Goal: Task Accomplishment & Management: Manage account settings

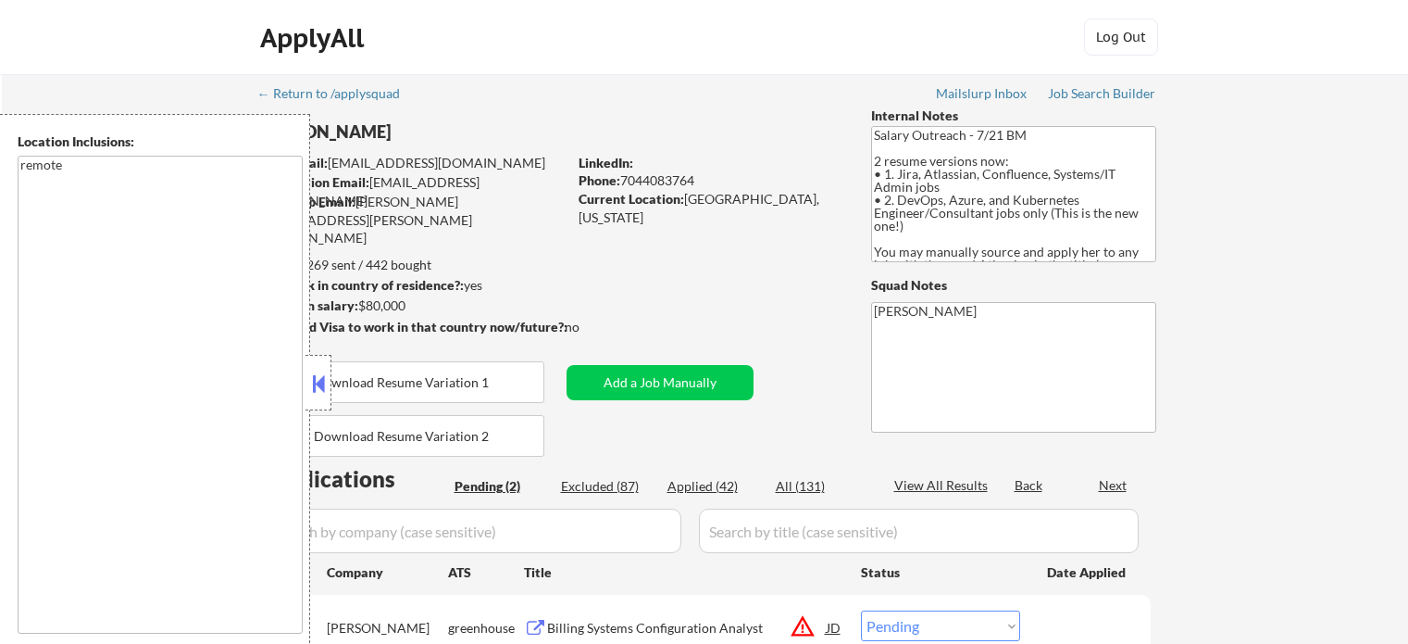
select select ""pending""
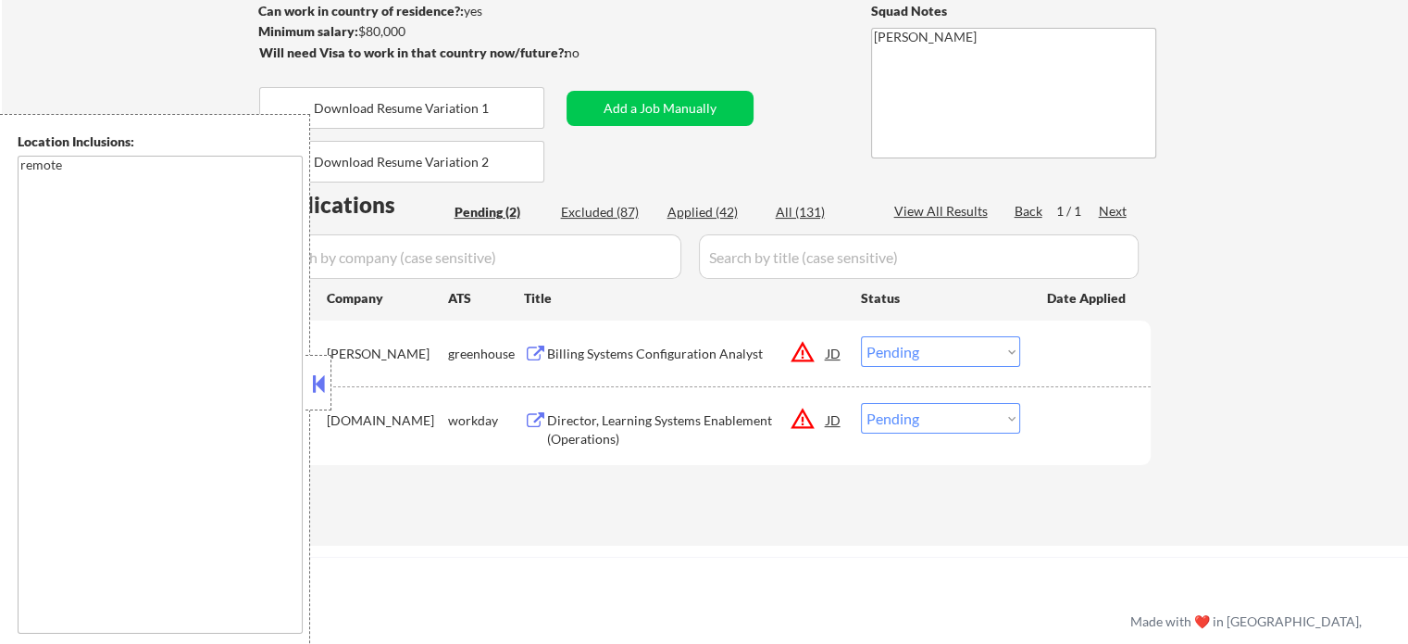
scroll to position [278, 0]
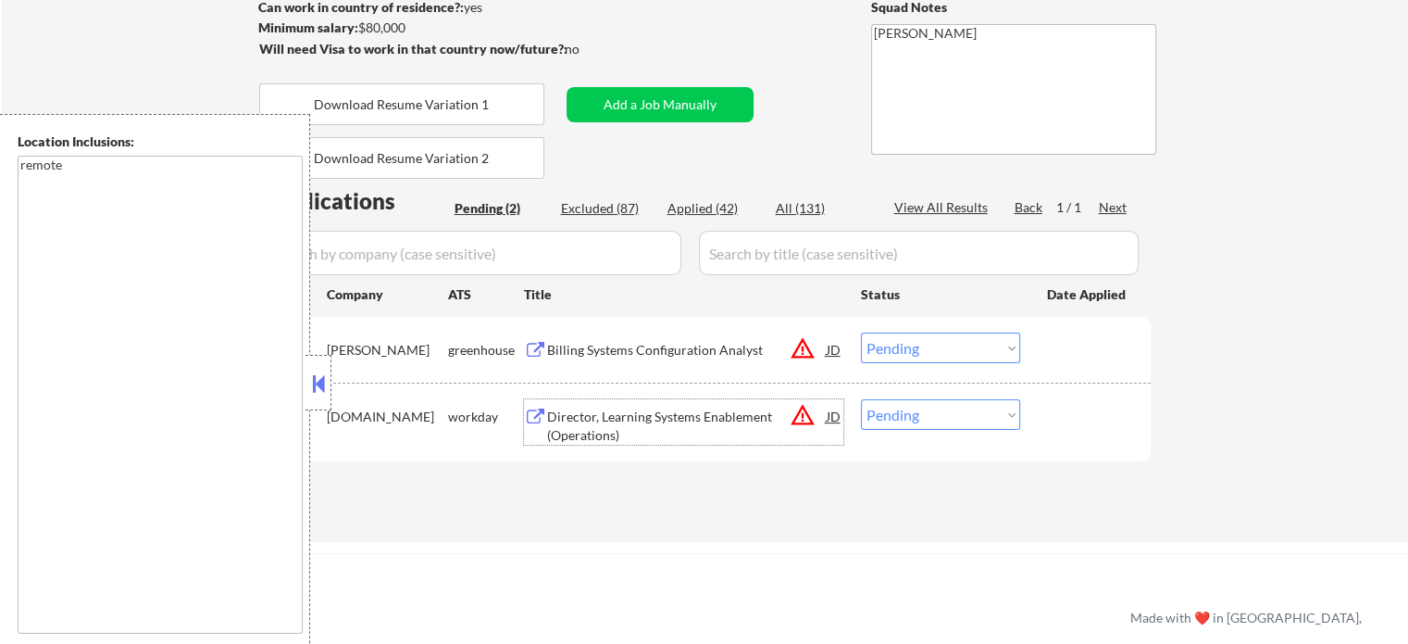
click at [682, 429] on div "Director, Learning Systems Enablement (Operations)" at bounding box center [687, 425] width 280 height 36
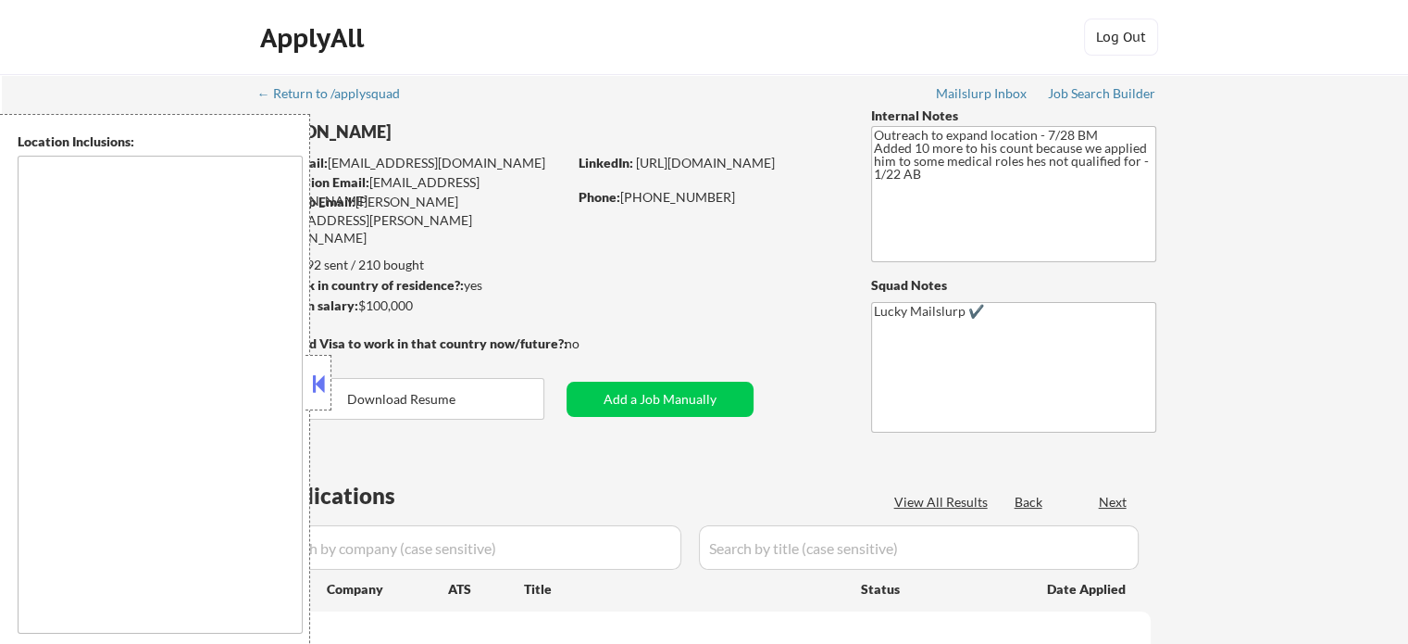
type textarea "Austin, TX West Lake Hills, TX Rollingwood, TX Cedar Park, TX Pflugerville, TX …"
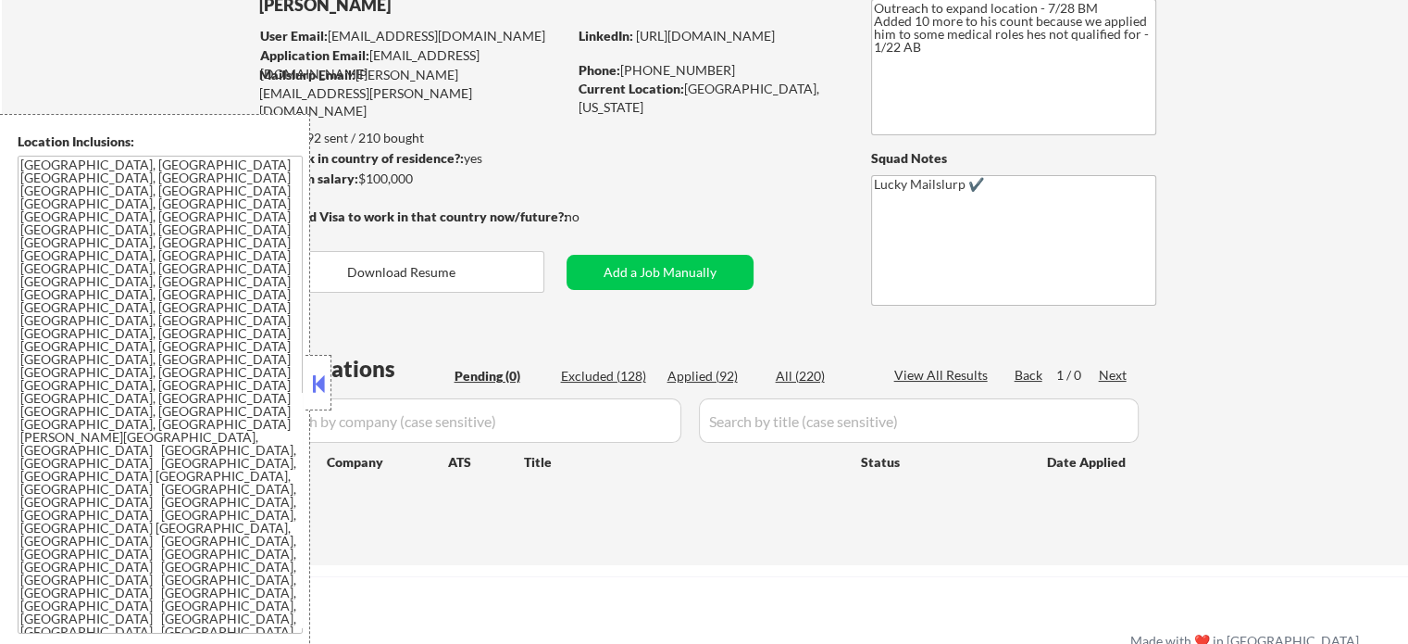
scroll to position [370, 0]
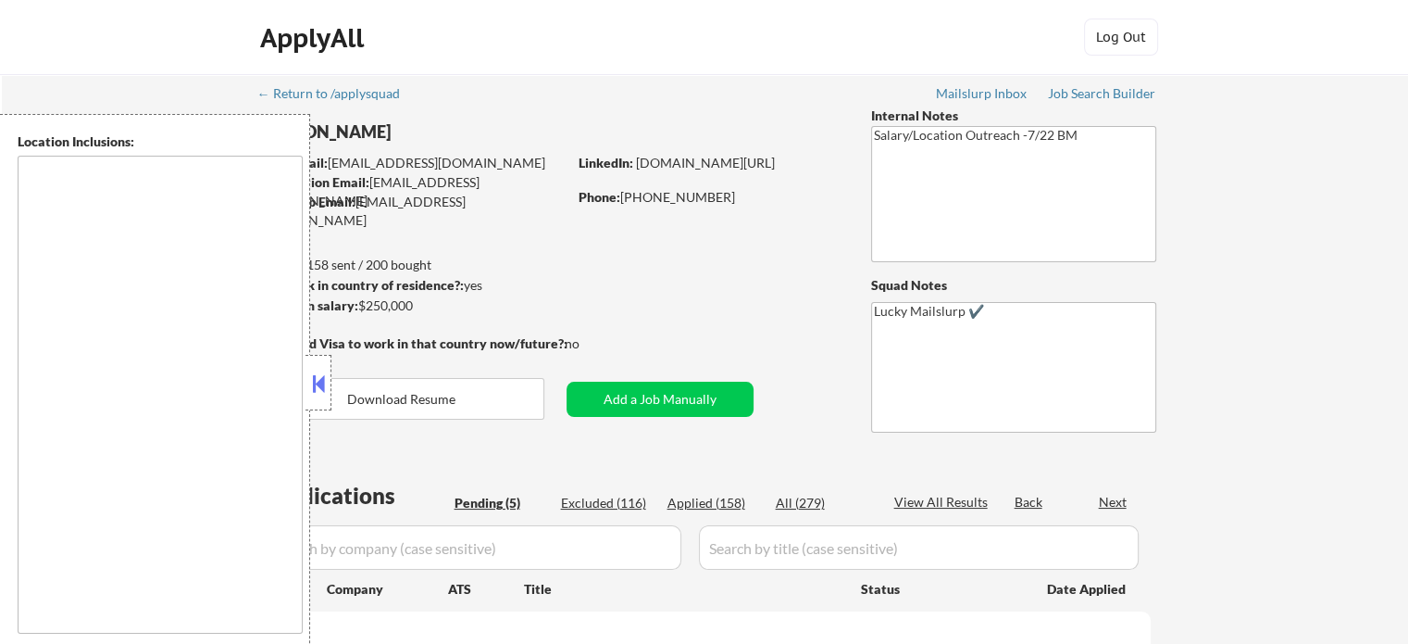
select select ""pending""
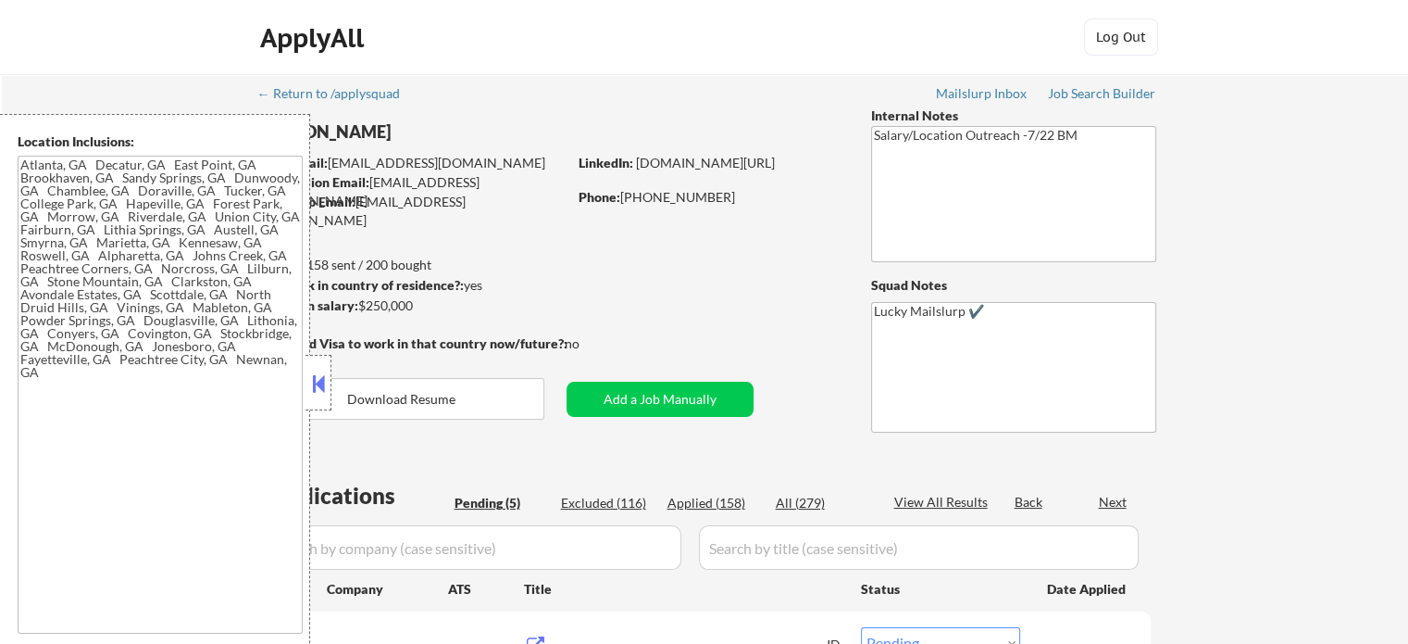
type textarea "Atlanta, GA Decatur, GA East Point, GA Brookhaven, GA Sandy Springs, GA Dunwood…"
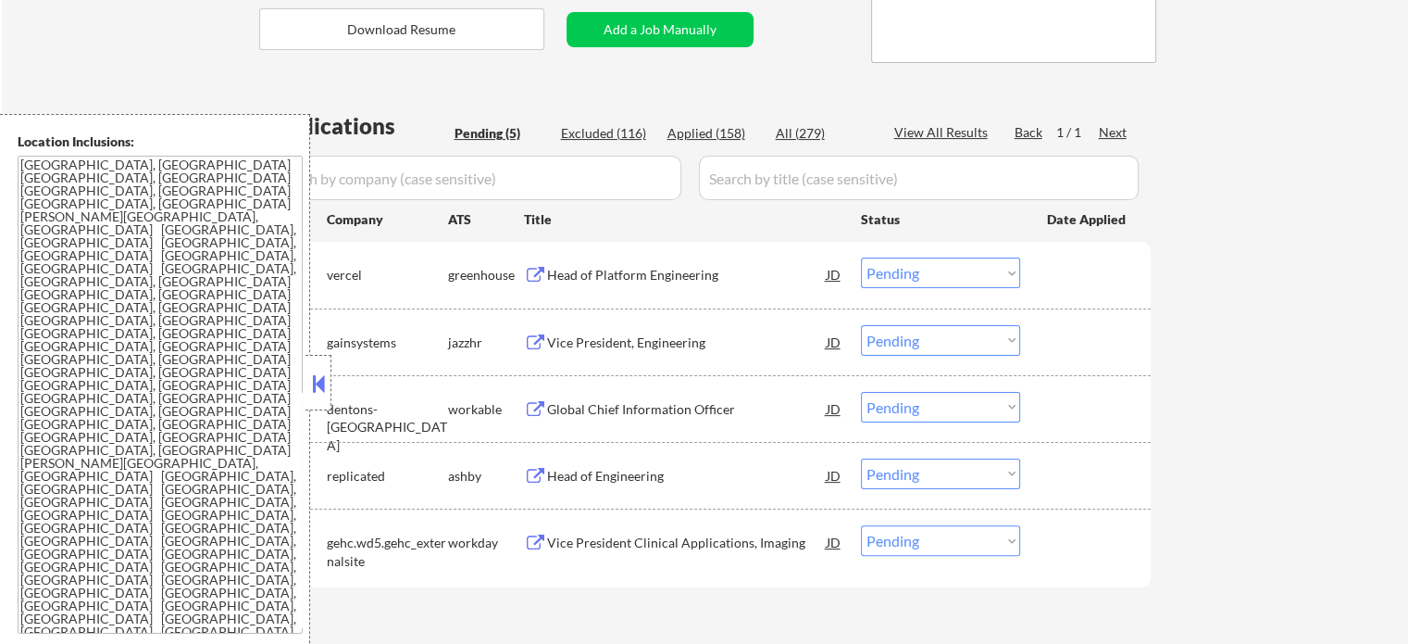
scroll to position [370, 0]
click at [598, 287] on div "Head of Platform Engineering" at bounding box center [687, 272] width 280 height 33
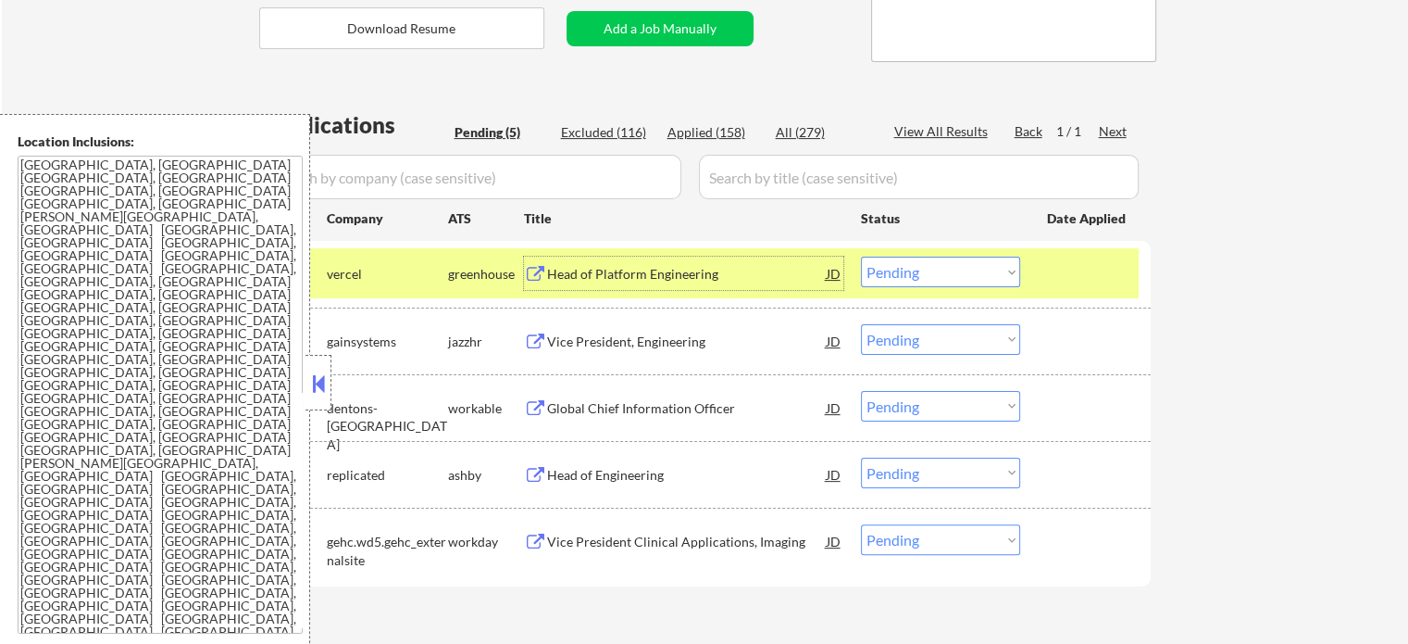
click at [624, 403] on div "Global Chief Information Officer" at bounding box center [687, 408] width 280 height 19
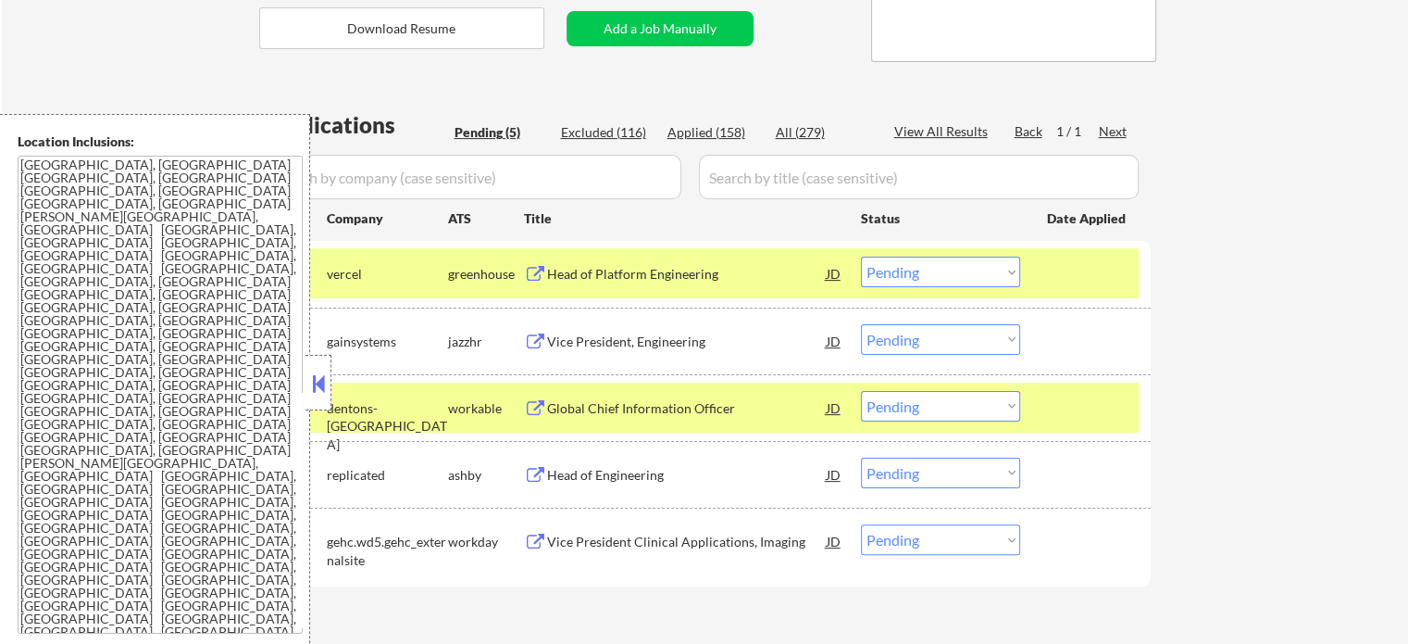
click at [1304, 313] on div "← Return to /applysquad Mailslurp Inbox Job Search Builder Rashmi Sinha User Em…" at bounding box center [705, 185] width 1407 height 963
click at [1124, 269] on div at bounding box center [1087, 272] width 81 height 33
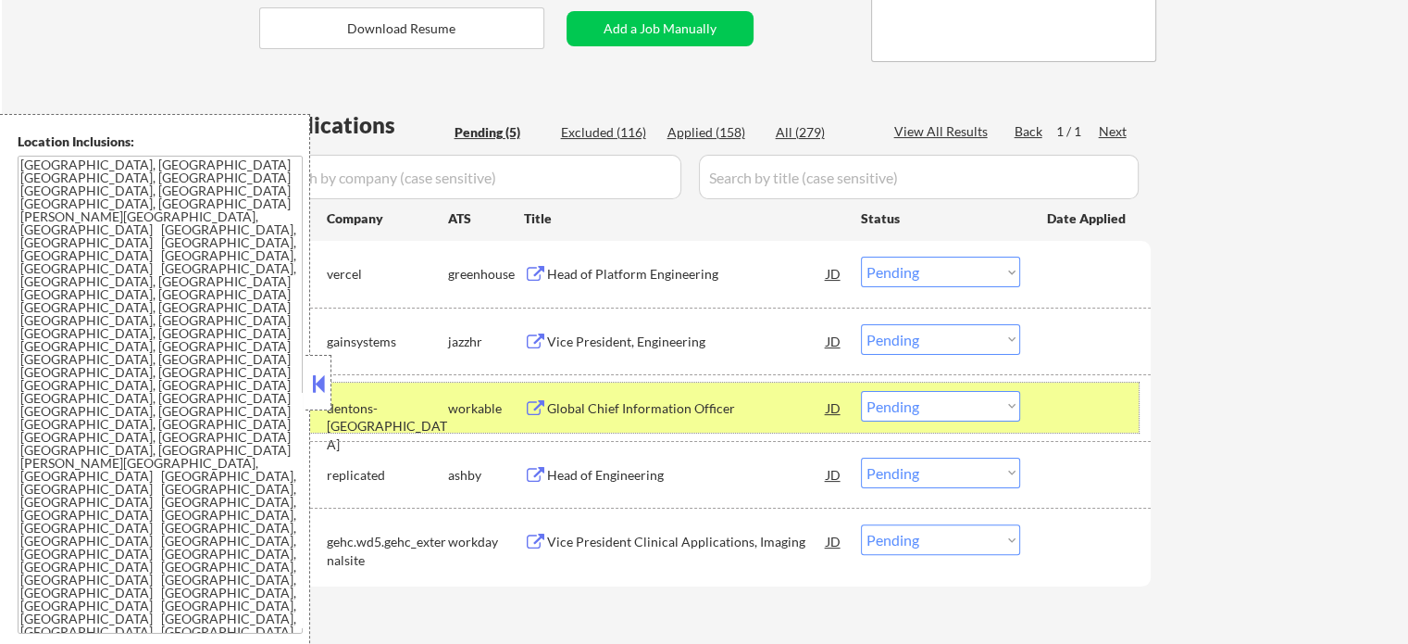
click at [1120, 416] on div at bounding box center [1087, 407] width 81 height 33
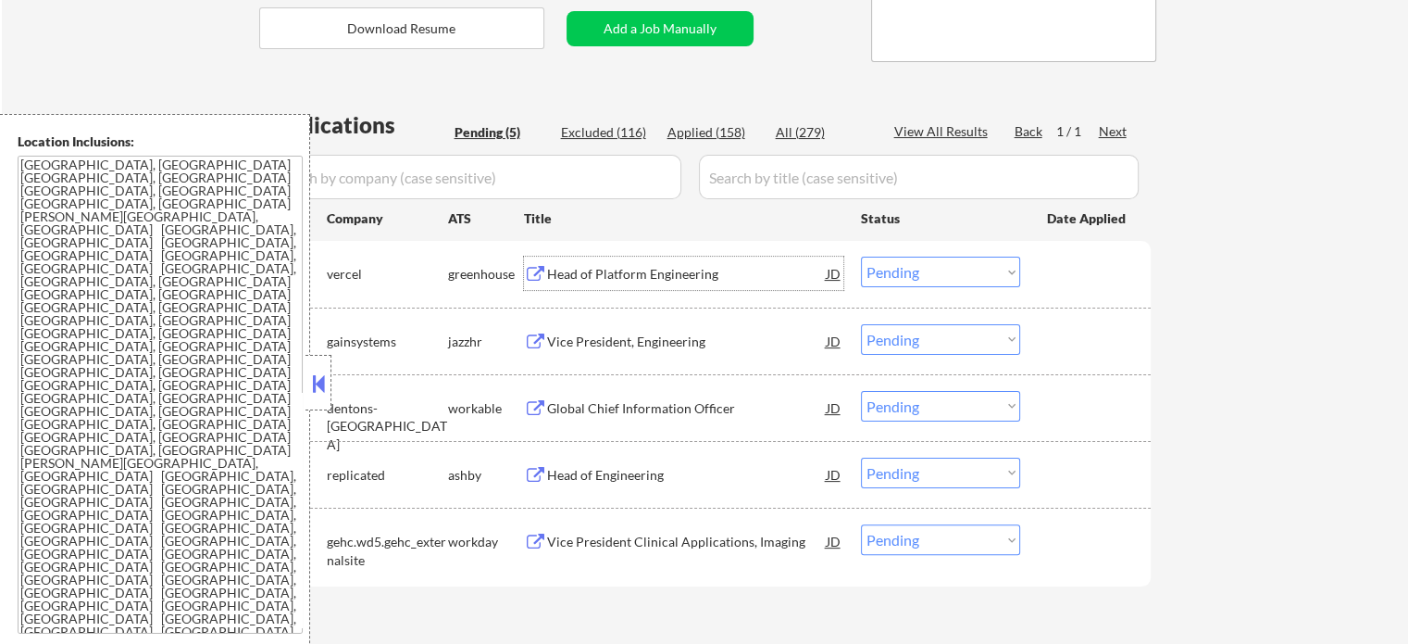
click at [567, 271] on div "Head of Platform Engineering" at bounding box center [687, 274] width 280 height 19
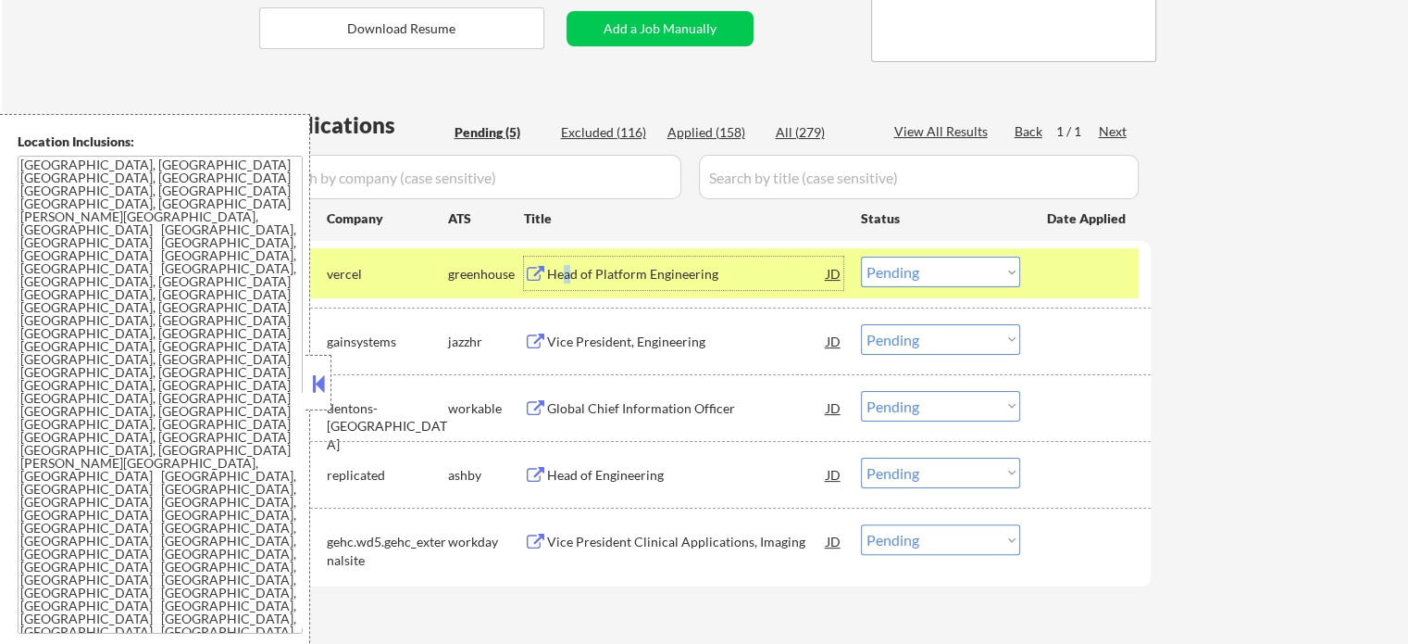
click at [870, 274] on select "Choose an option... Pending Applied Excluded (Questions) Excluded (Expired) Exc…" at bounding box center [940, 271] width 159 height 31
click at [861, 256] on select "Choose an option... Pending Applied Excluded (Questions) Excluded (Expired) Exc…" at bounding box center [940, 271] width 159 height 31
click at [1034, 267] on div "#1 vercel greenhouse Head of Platform Engineering JD Choose an option... Pendin…" at bounding box center [702, 273] width 874 height 50
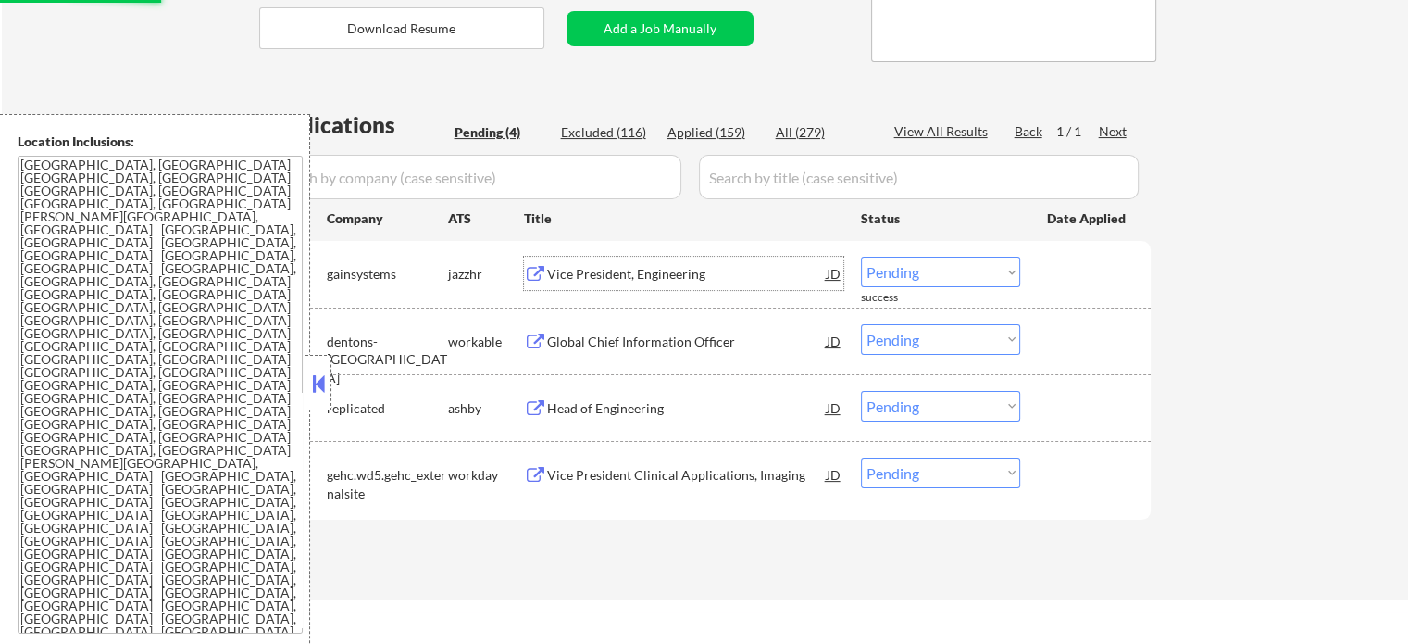
click at [659, 269] on div "Vice President, Engineering" at bounding box center [687, 274] width 280 height 19
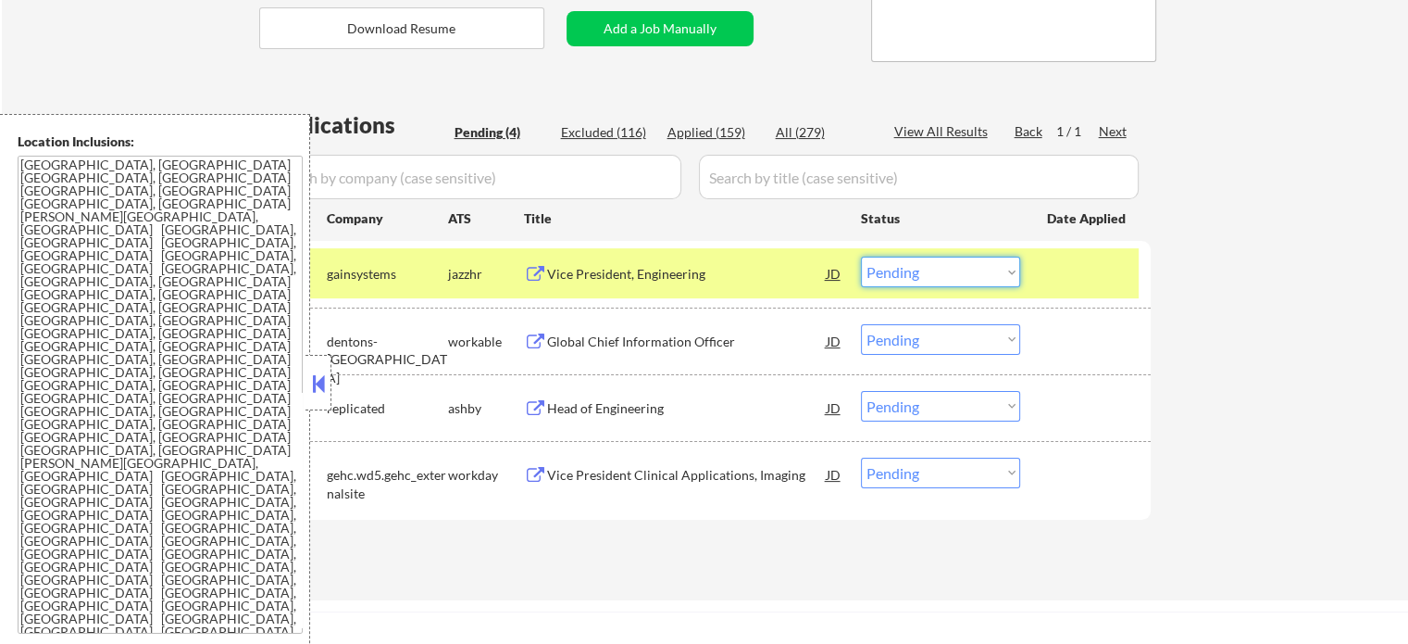
click at [898, 271] on select "Choose an option... Pending Applied Excluded (Questions) Excluded (Expired) Exc…" at bounding box center [940, 271] width 159 height 31
click at [861, 256] on select "Choose an option... Pending Applied Excluded (Questions) Excluded (Expired) Exc…" at bounding box center [940, 271] width 159 height 31
click at [1045, 288] on div "#1 gainsystems jazzhr Vice President, Engineering JD Choose an option... Pendin…" at bounding box center [702, 273] width 874 height 50
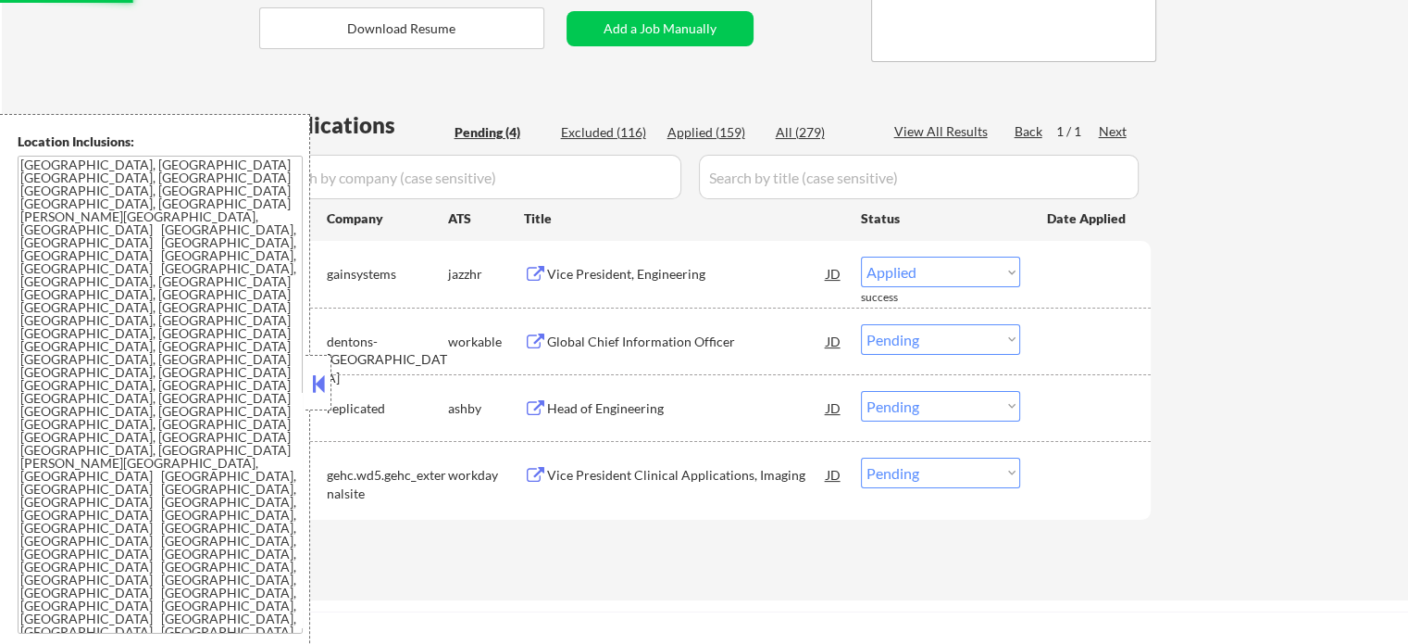
select select ""pending""
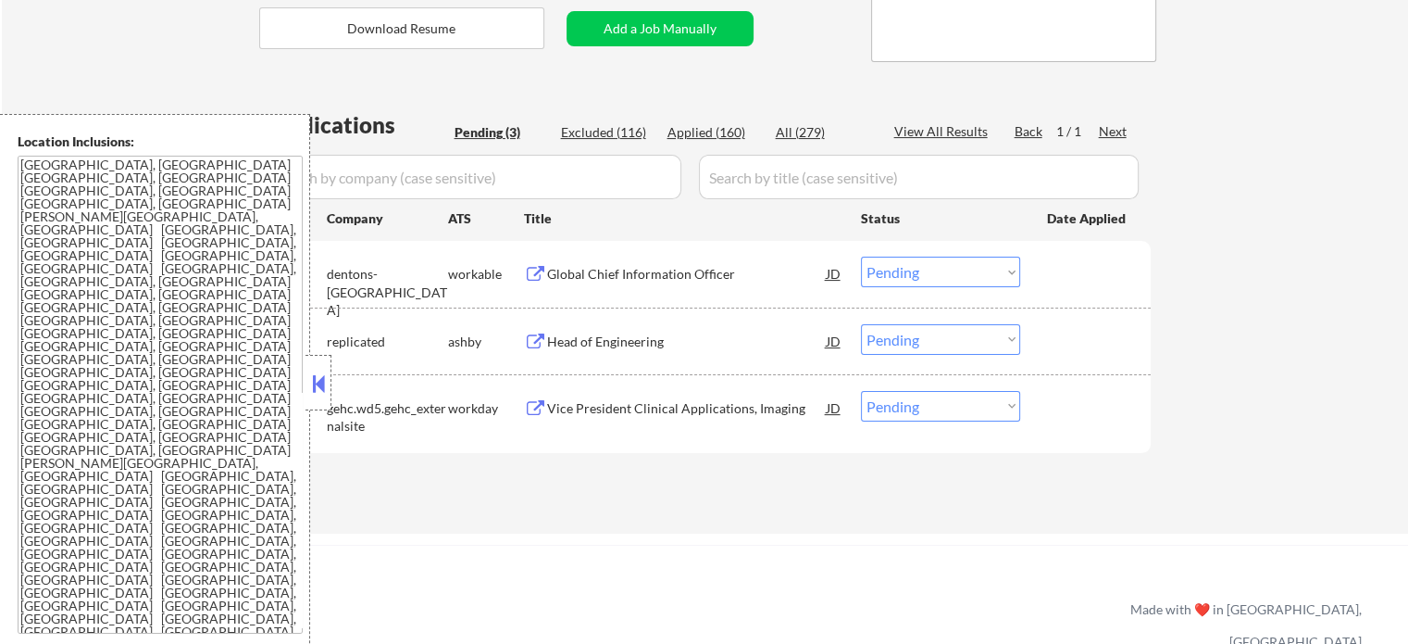
click at [607, 278] on div "Global Chief Information Officer" at bounding box center [687, 274] width 280 height 19
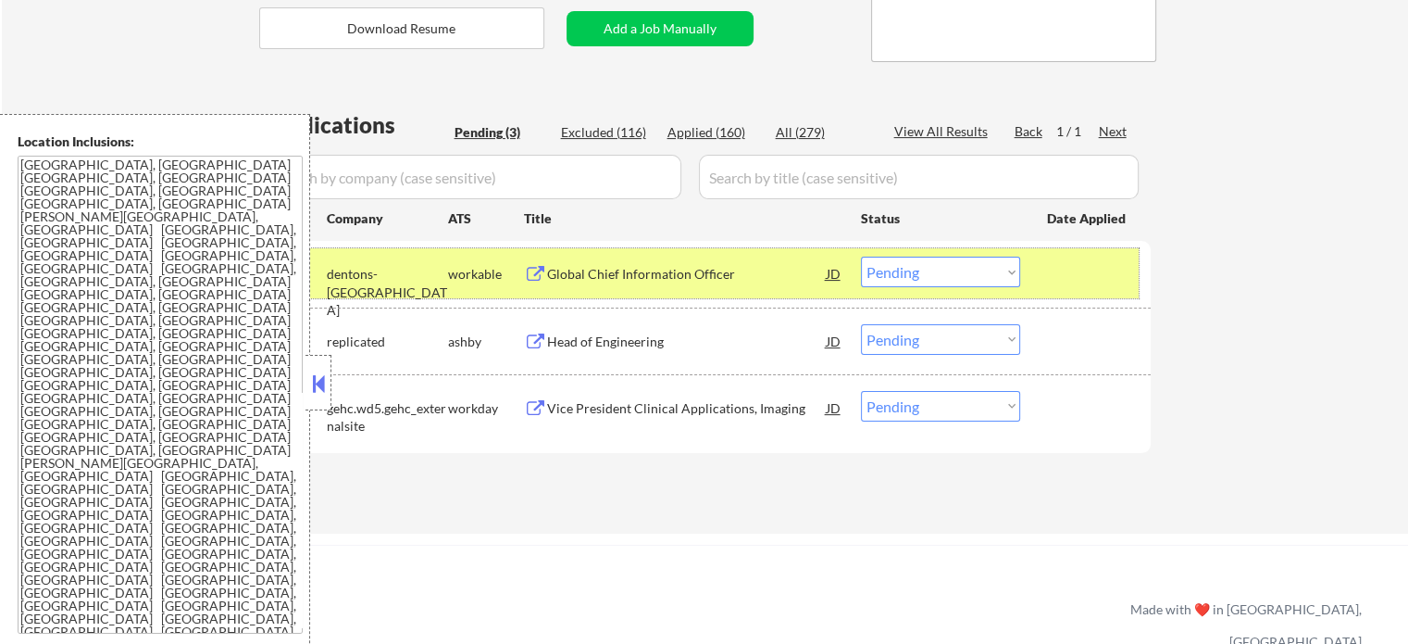
click at [1085, 284] on div at bounding box center [1087, 272] width 81 height 33
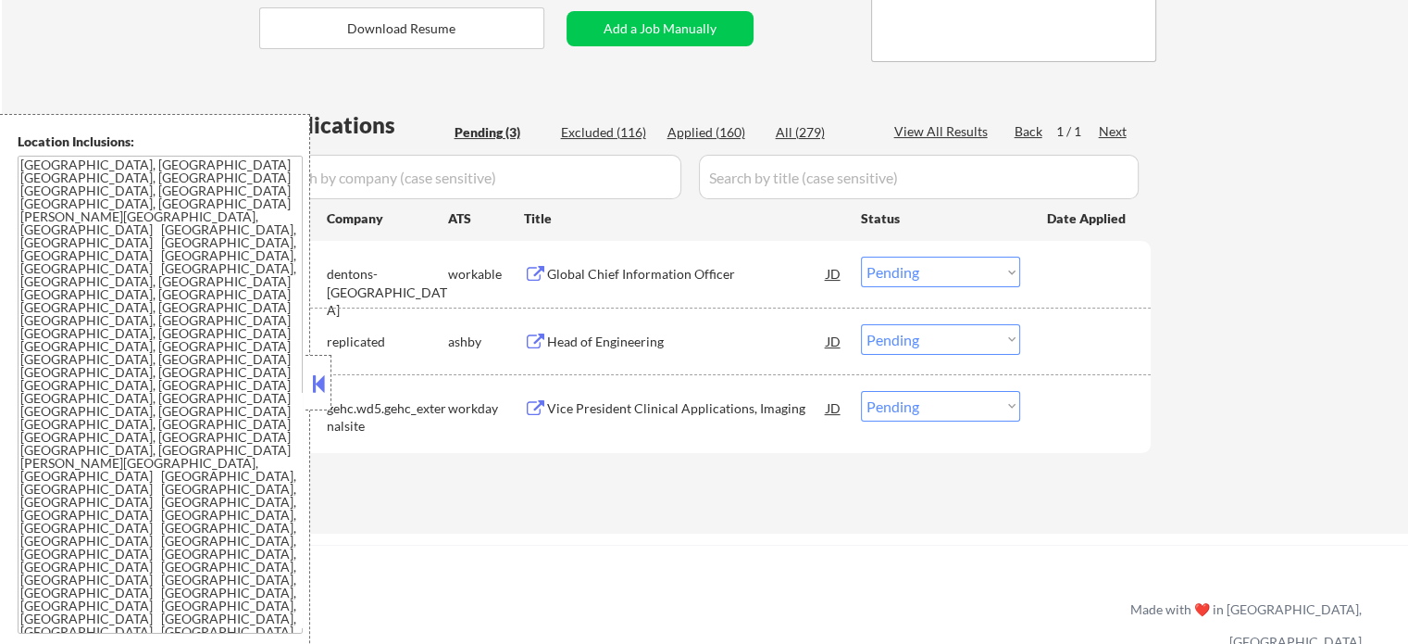
click at [571, 348] on div "Head of Engineering" at bounding box center [687, 341] width 280 height 19
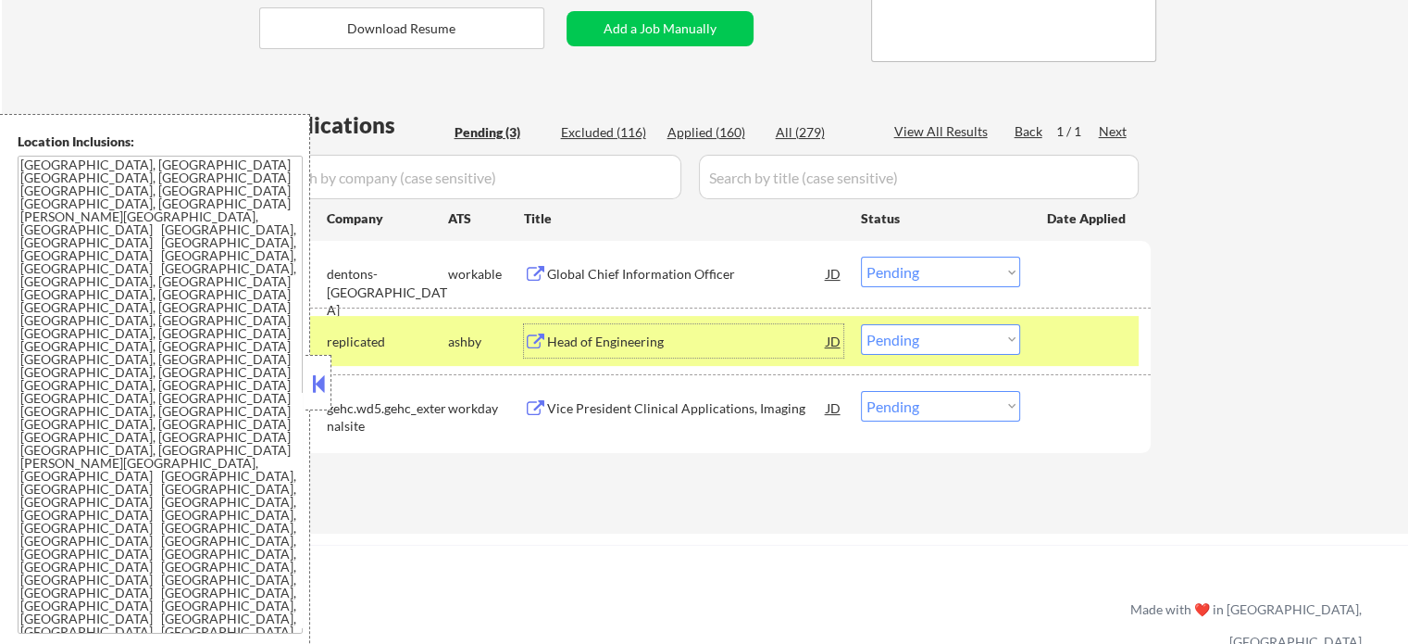
click at [899, 344] on select "Choose an option... Pending Applied Excluded (Questions) Excluded (Expired) Exc…" at bounding box center [940, 339] width 159 height 31
click at [861, 324] on select "Choose an option... Pending Applied Excluded (Questions) Excluded (Expired) Exc…" at bounding box center [940, 339] width 159 height 31
click at [1078, 359] on div "#2 replicated ashby Head of Engineering JD Choose an option... Pending Applied …" at bounding box center [702, 341] width 874 height 50
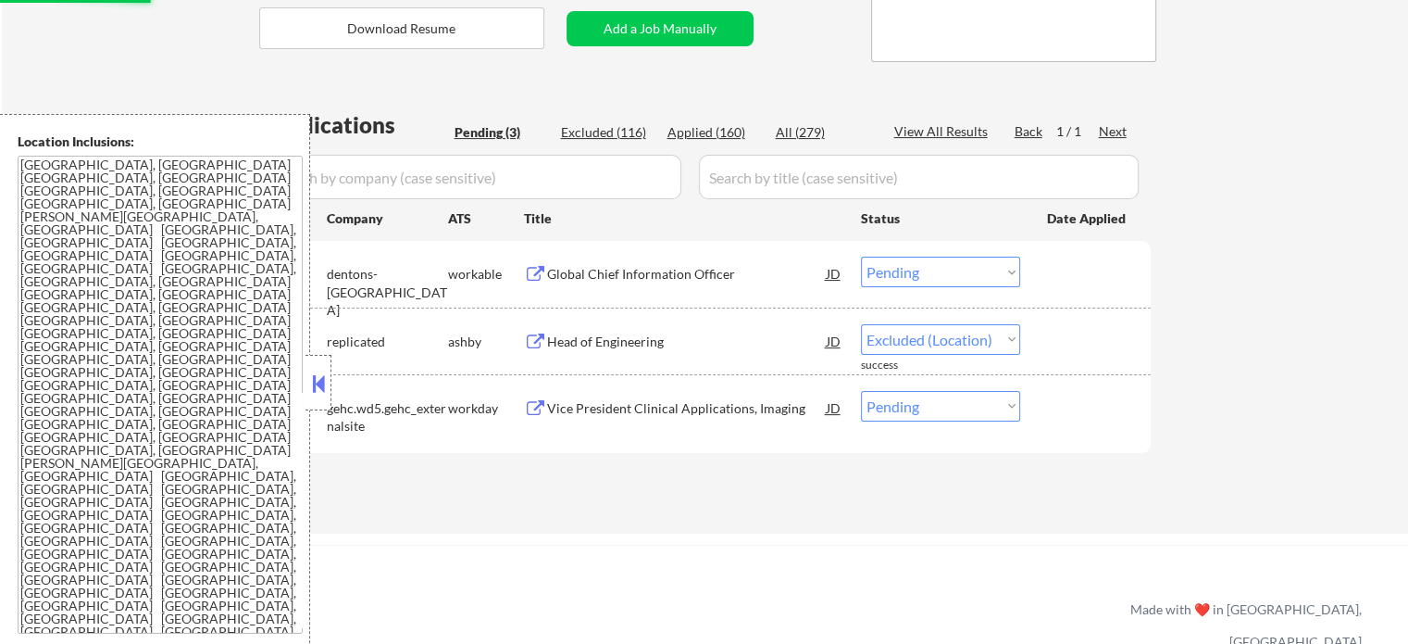
select select ""pending""
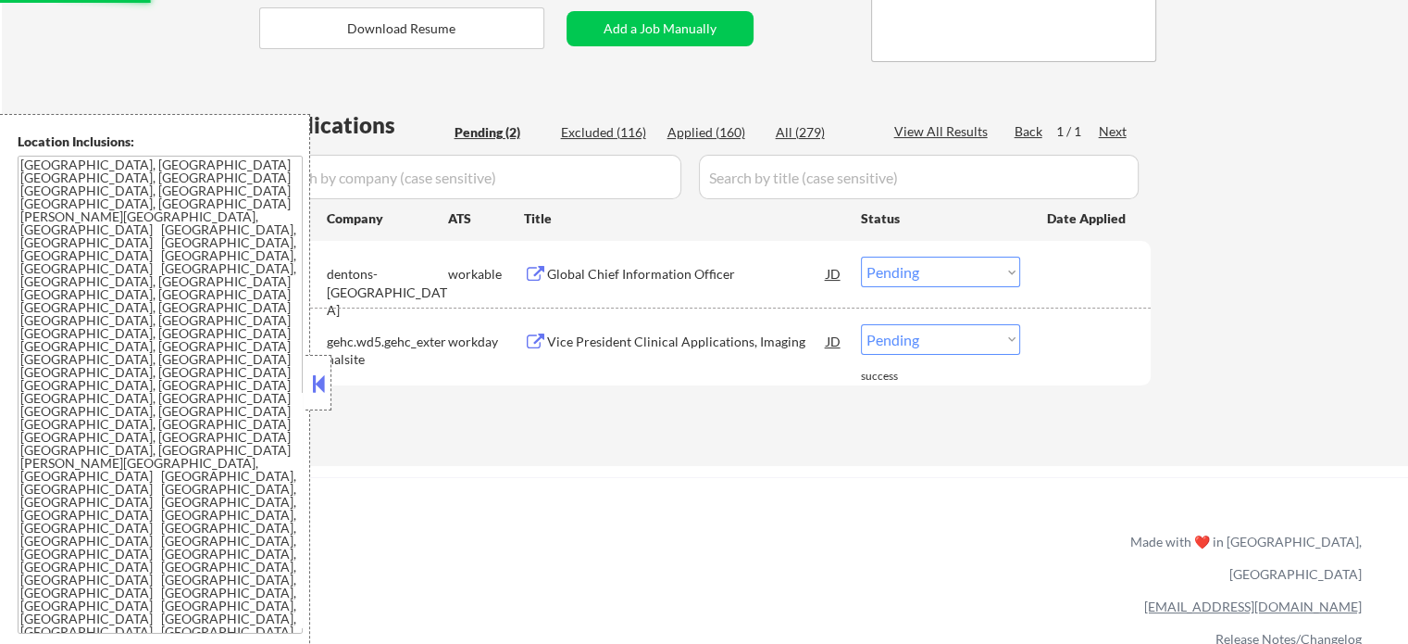
click at [574, 269] on div "Global Chief Information Officer" at bounding box center [687, 274] width 280 height 19
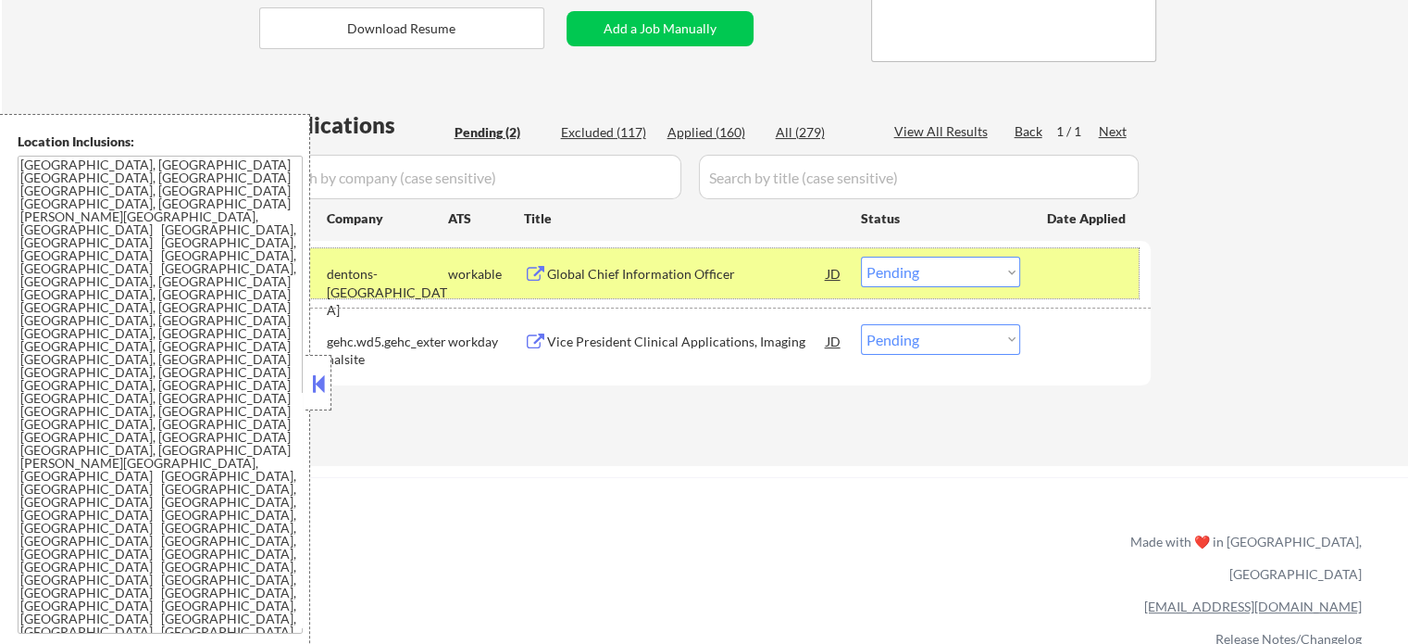
click at [1100, 272] on div at bounding box center [1087, 272] width 81 height 33
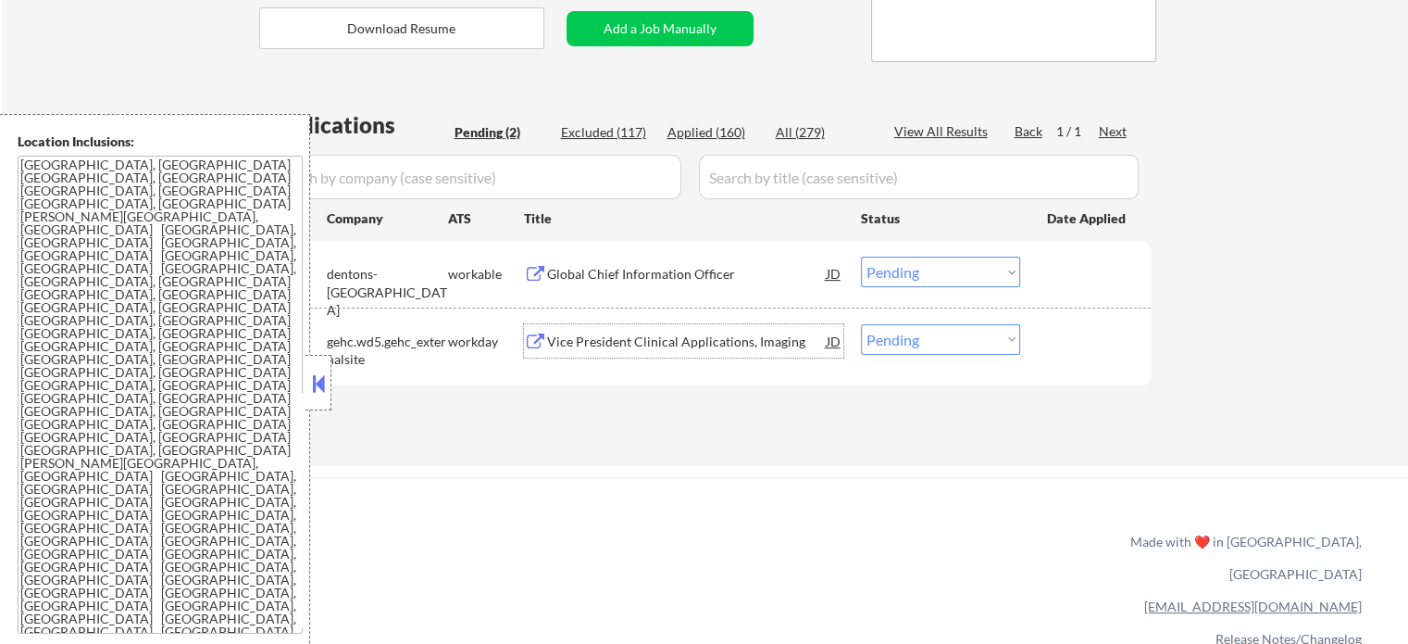
click at [645, 346] on div "Vice President Clinical Applications, Imaging" at bounding box center [687, 341] width 280 height 19
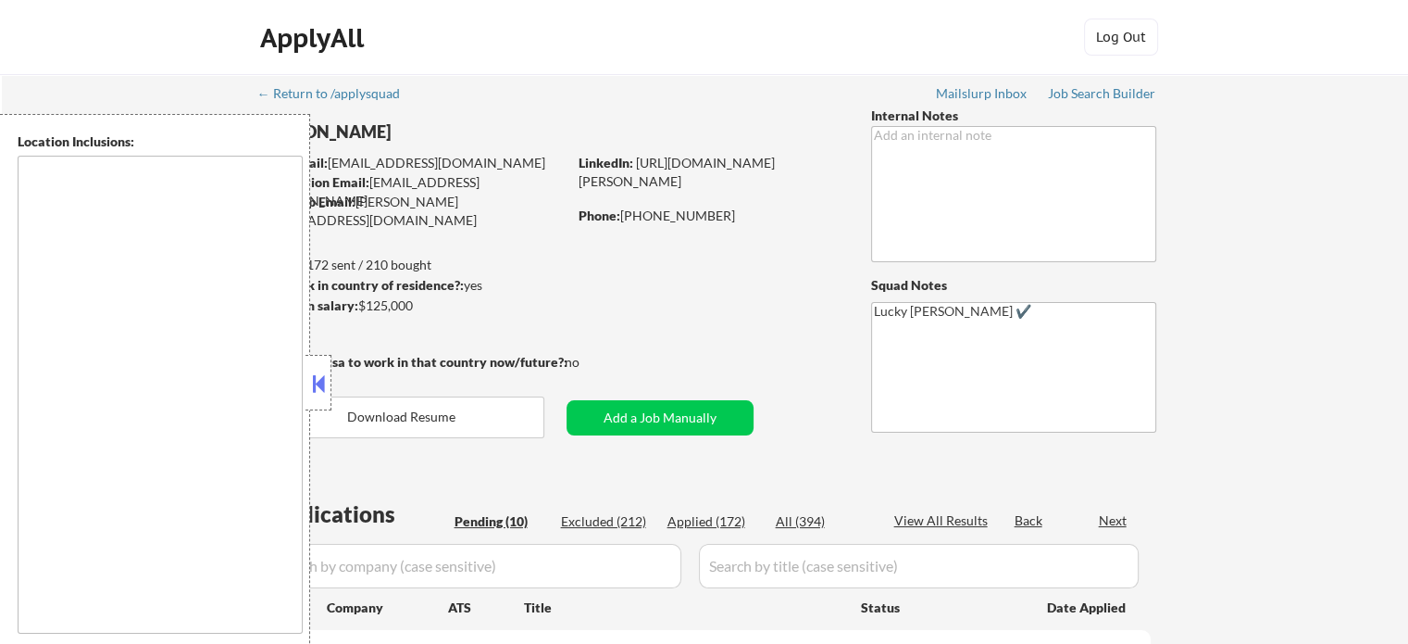
type textarea "[GEOGRAPHIC_DATA], SC Mauldin, SC [GEOGRAPHIC_DATA], [GEOGRAPHIC_DATA] [PERSON_…"
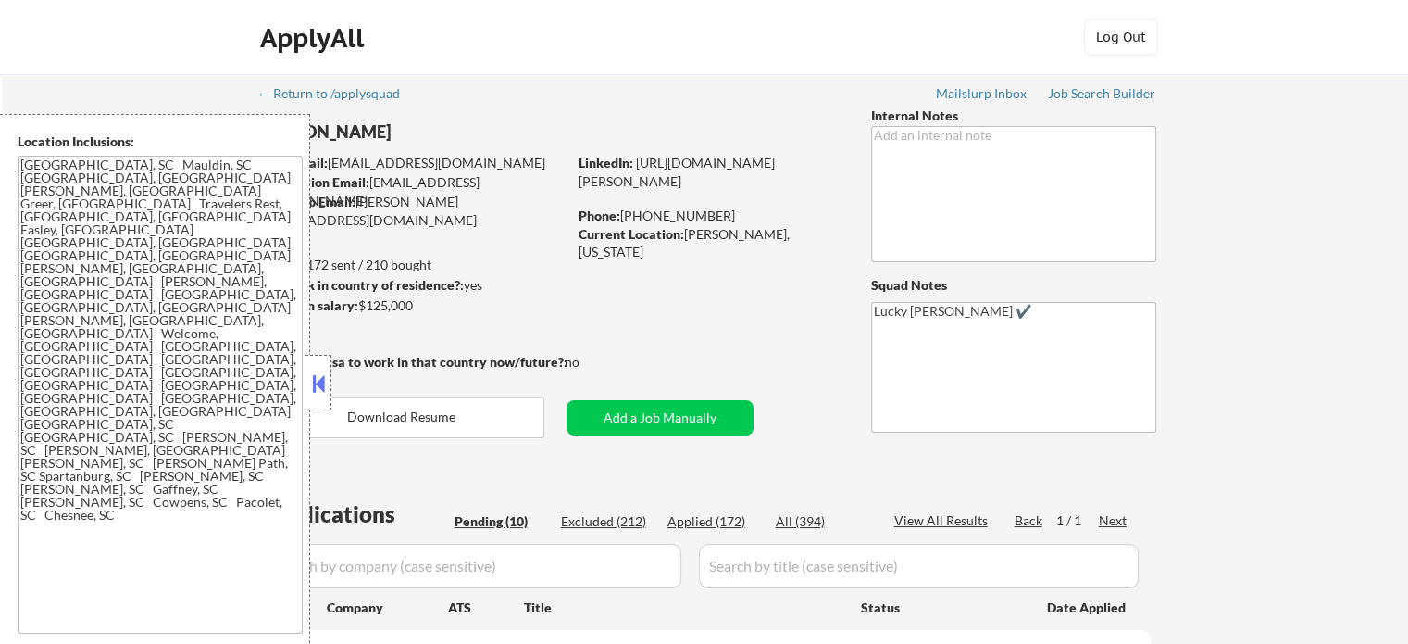
select select ""pending""
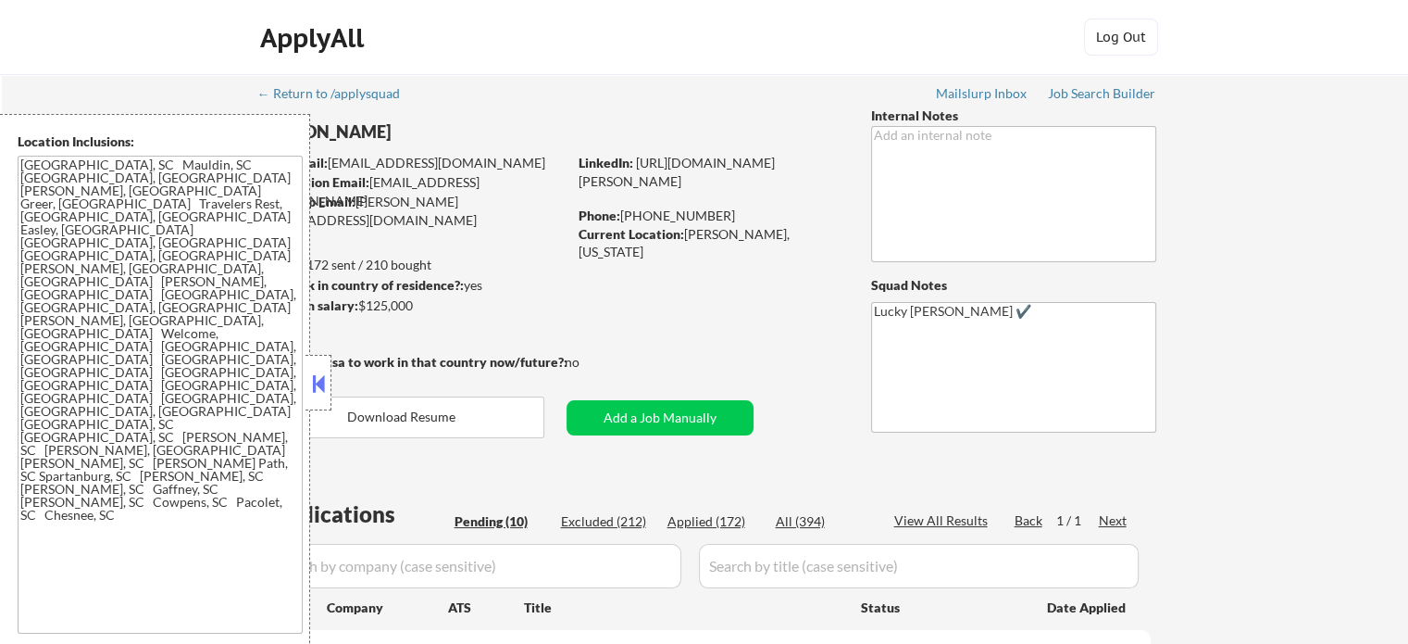
select select ""pending""
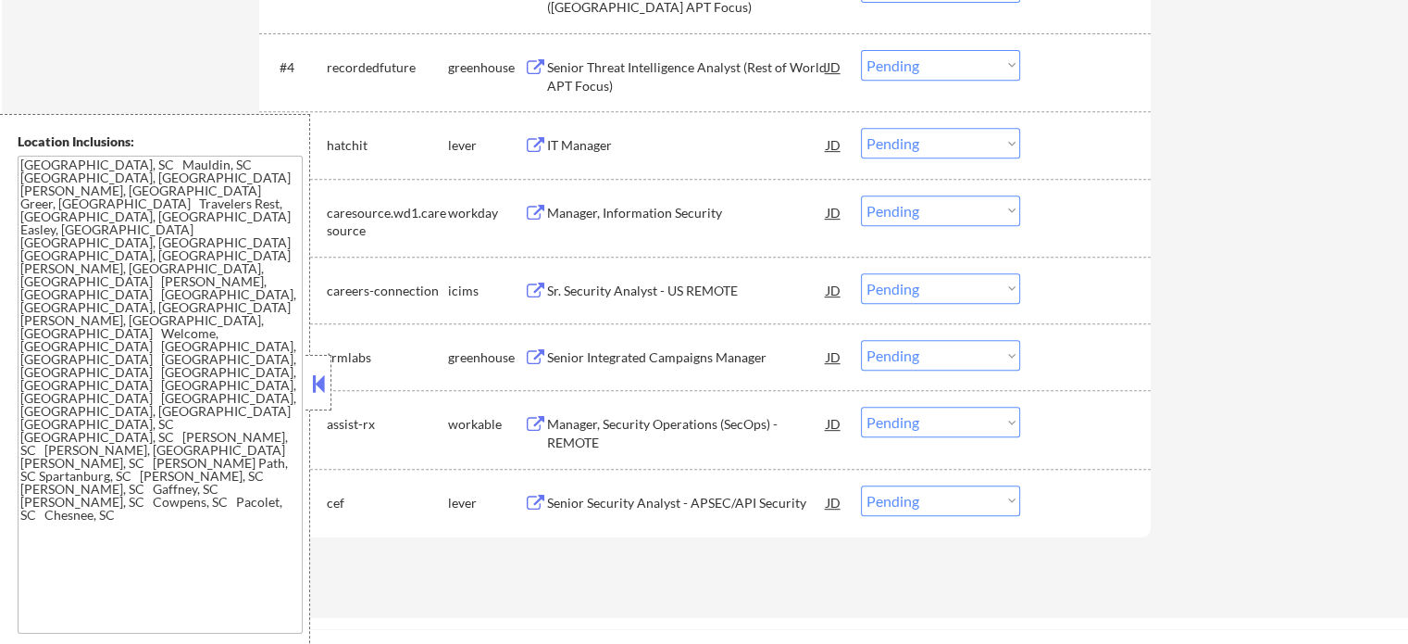
scroll to position [926, 0]
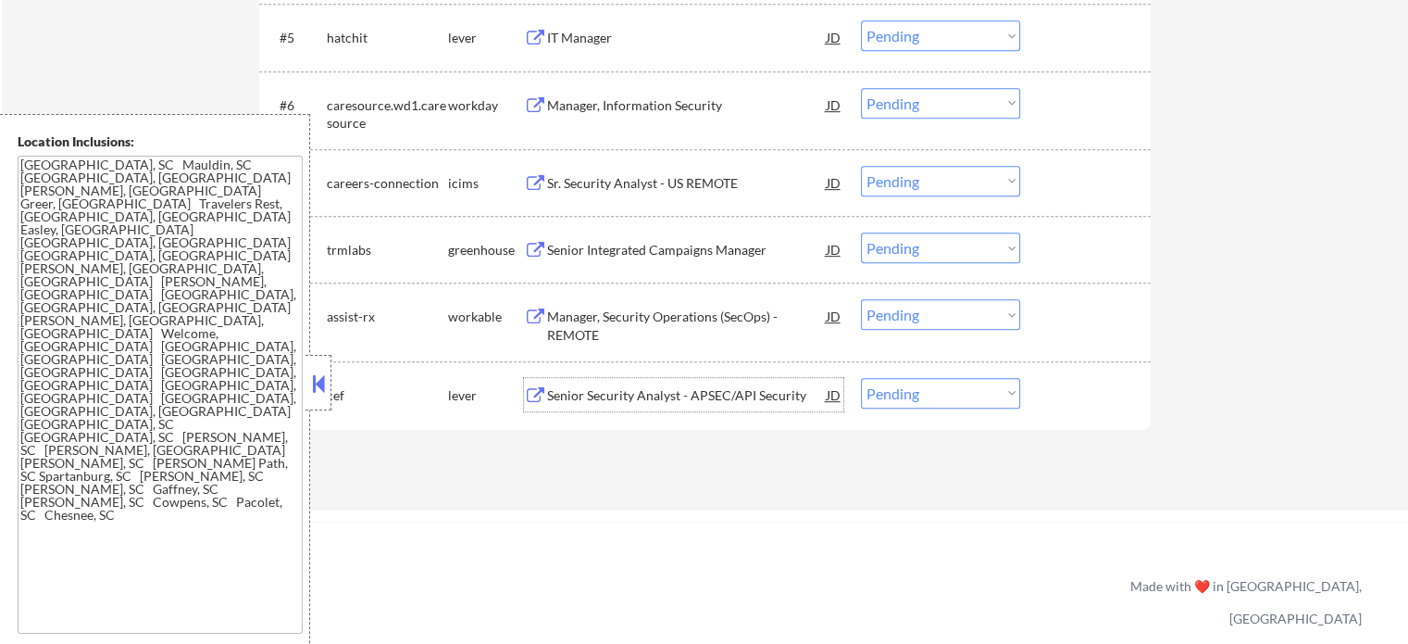
click at [685, 402] on div "Senior Security Analyst - APSEC/API Security" at bounding box center [687, 395] width 280 height 19
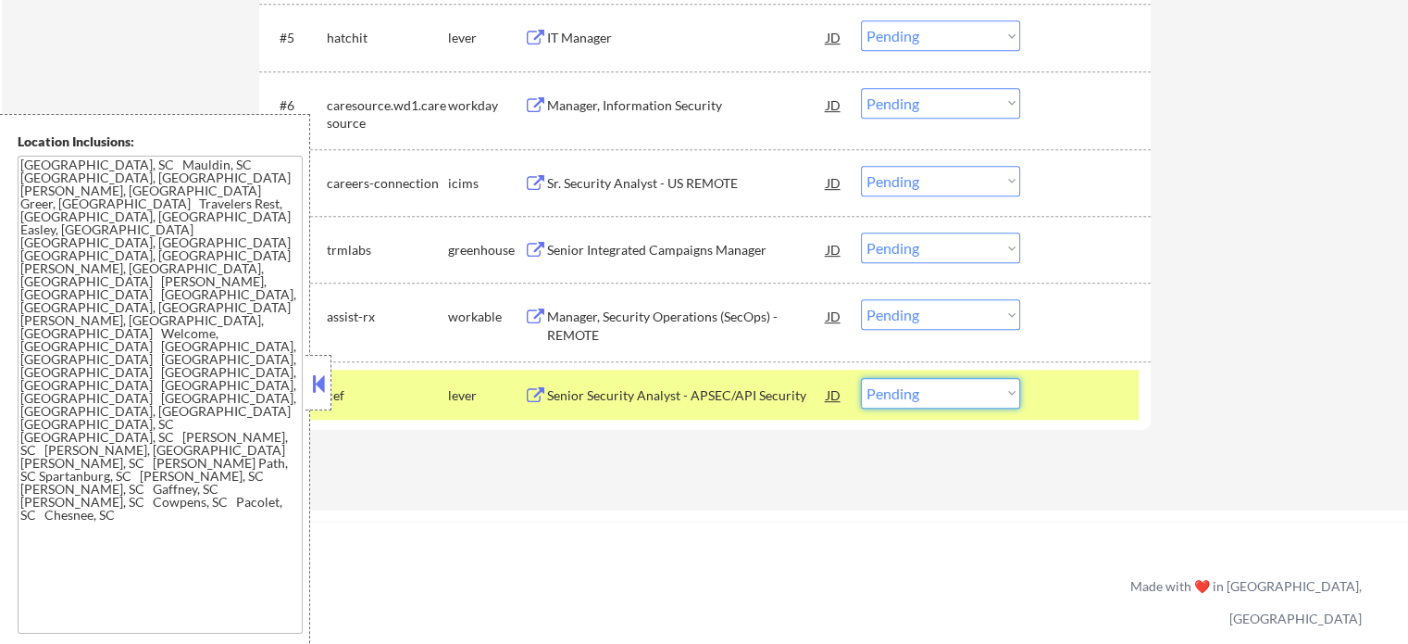
click at [922, 395] on select "Choose an option... Pending Applied Excluded (Questions) Excluded (Expired) Exc…" at bounding box center [940, 393] width 159 height 31
select select ""applied""
click at [861, 378] on select "Choose an option... Pending Applied Excluded (Questions) Excluded (Expired) Exc…" at bounding box center [940, 393] width 159 height 31
click at [1100, 389] on div at bounding box center [1087, 394] width 81 height 33
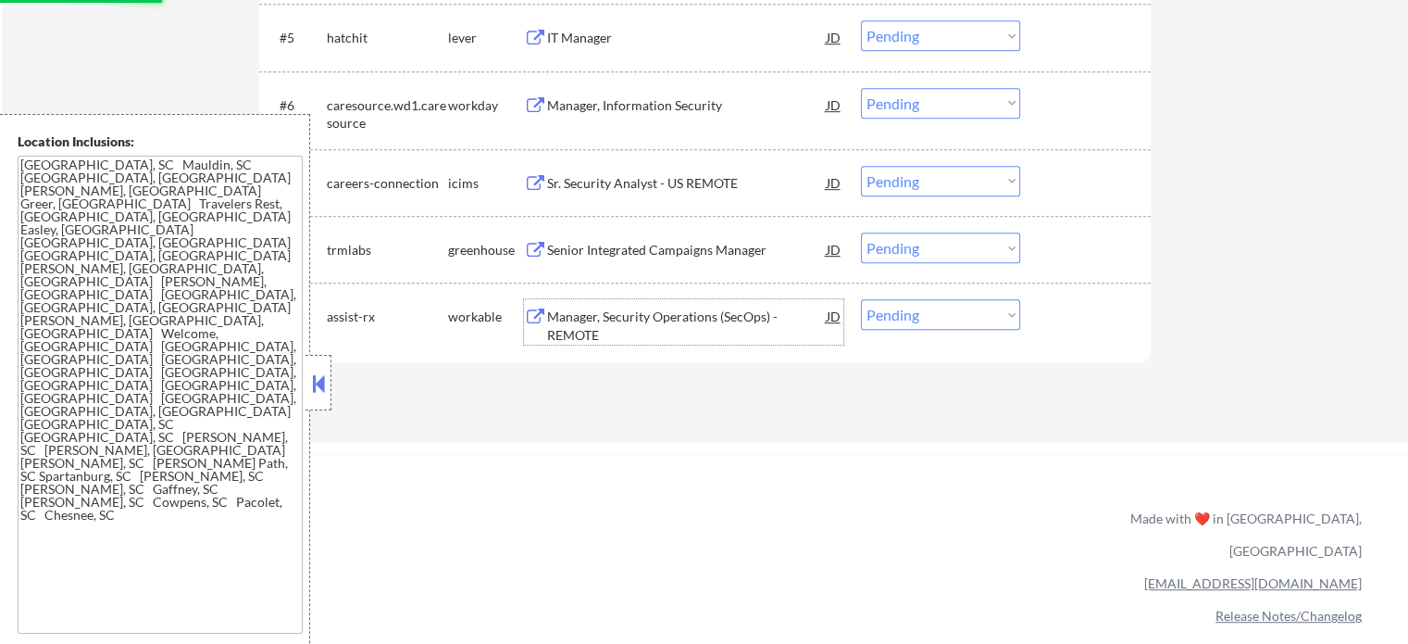
click at [665, 318] on div "Manager, Security Operations (SecOps) - REMOTE" at bounding box center [687, 325] width 280 height 36
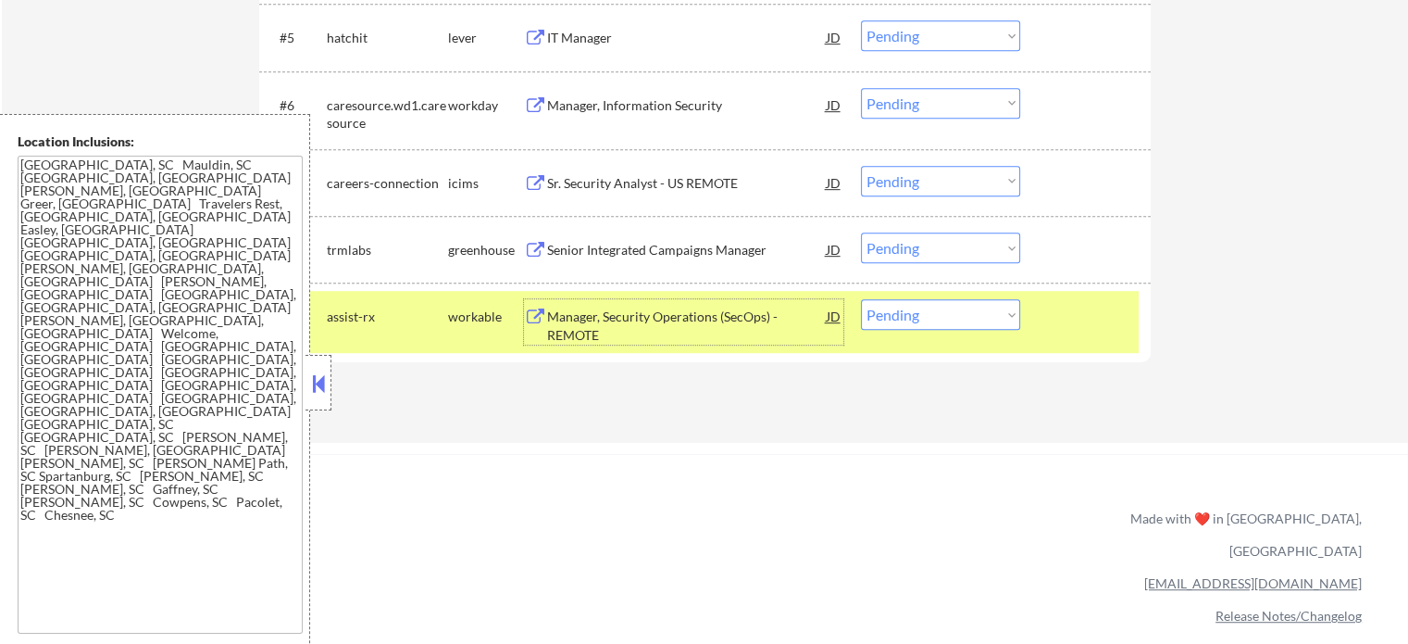
click at [1074, 330] on div at bounding box center [1087, 315] width 81 height 33
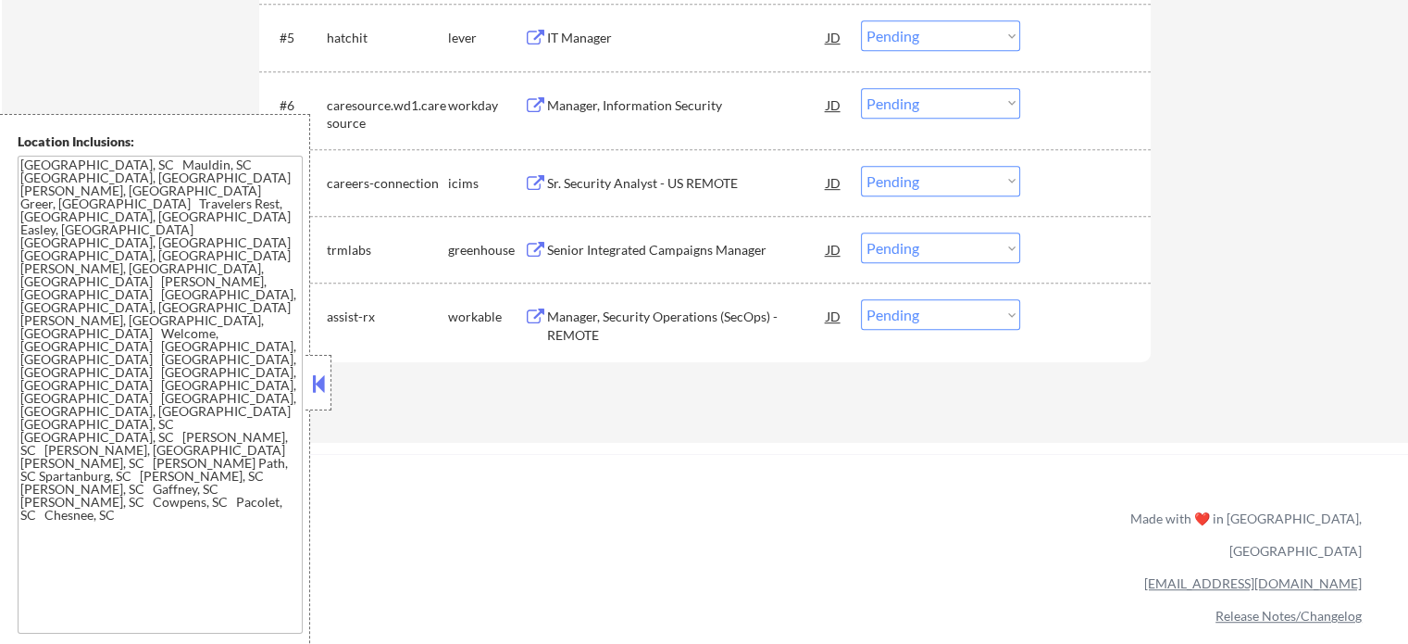
click at [707, 250] on div "Senior Integrated Campaigns Manager" at bounding box center [687, 250] width 280 height 19
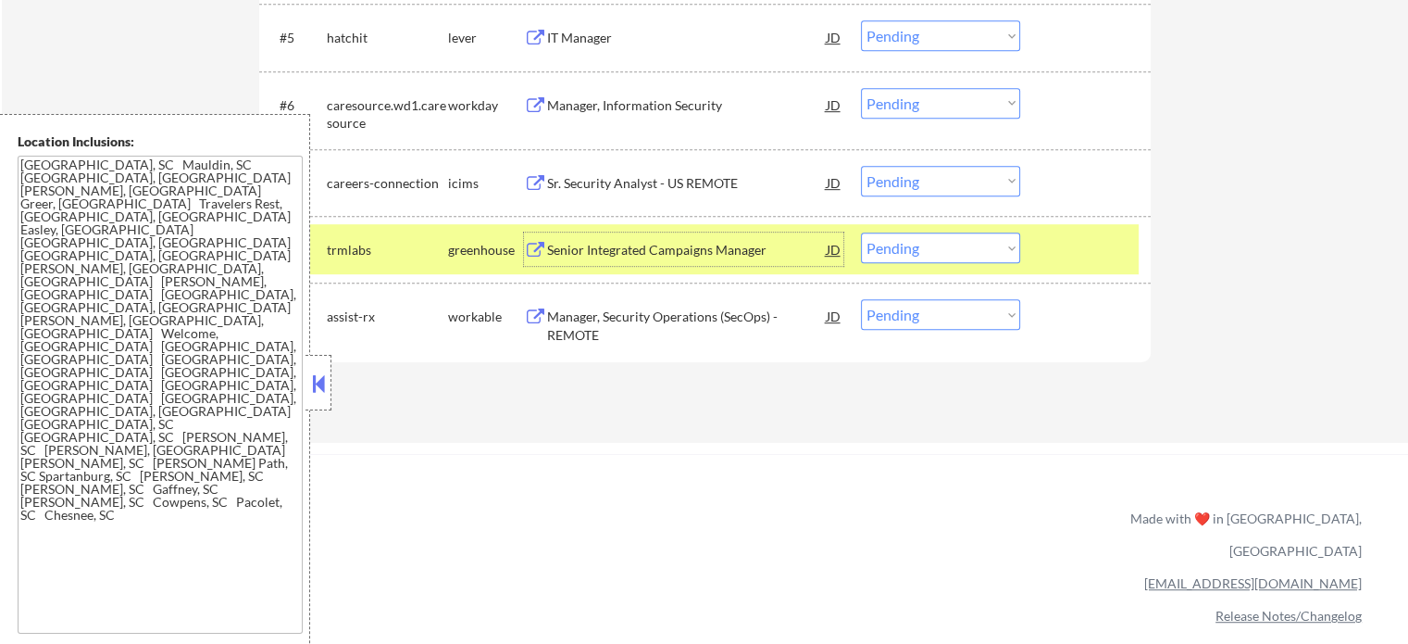
click at [958, 251] on select "Choose an option... Pending Applied Excluded (Questions) Excluded (Expired) Exc…" at bounding box center [940, 247] width 159 height 31
click at [861, 232] on select "Choose an option... Pending Applied Excluded (Questions) Excluded (Expired) Exc…" at bounding box center [940, 247] width 159 height 31
click at [1111, 244] on div at bounding box center [1087, 248] width 81 height 33
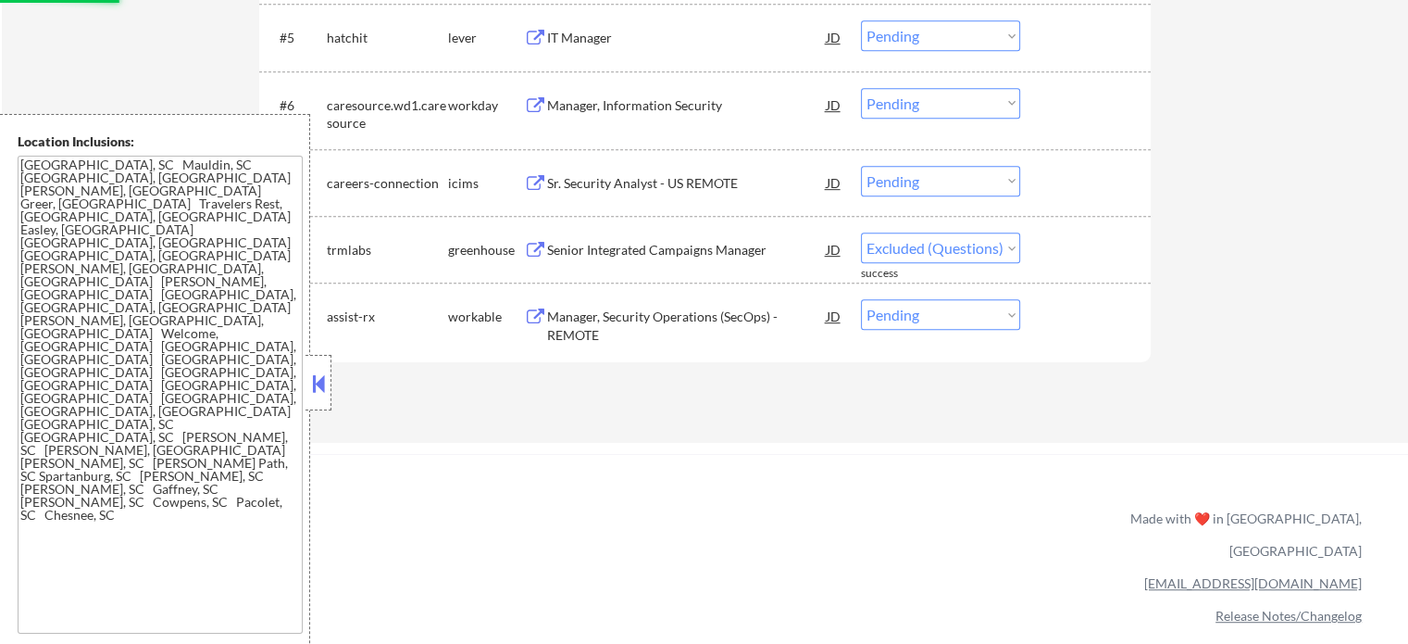
select select ""pending""
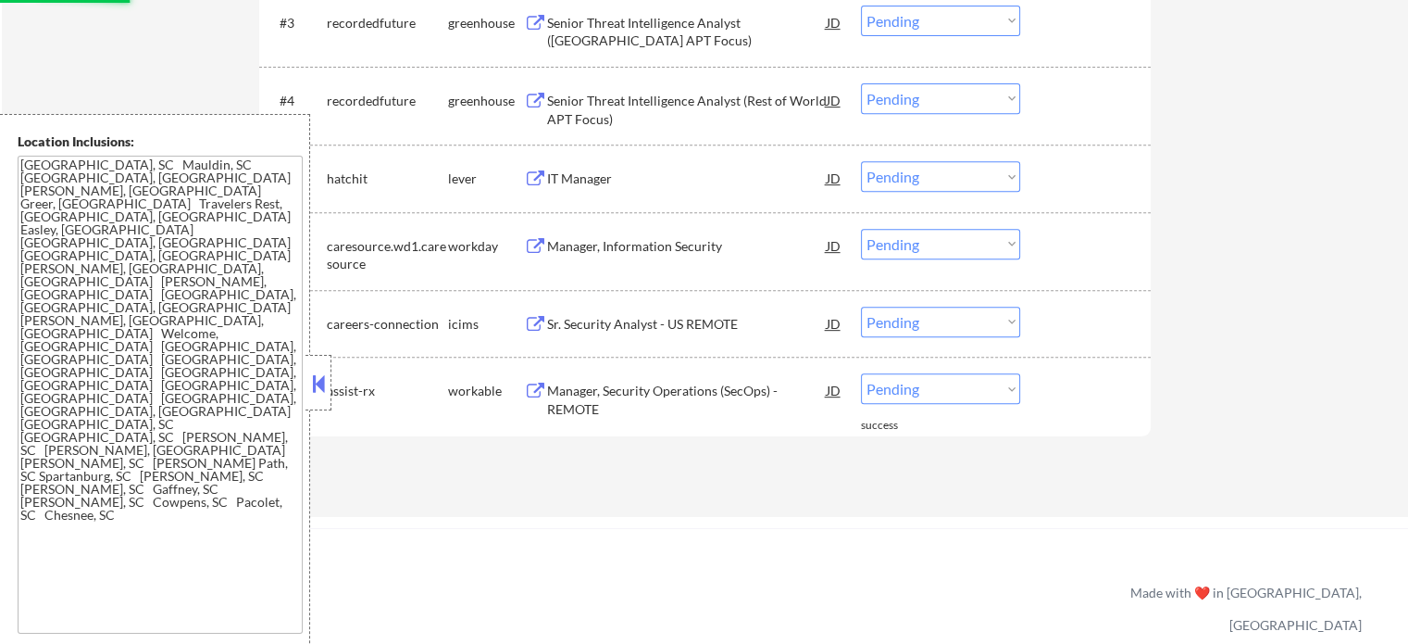
scroll to position [741, 0]
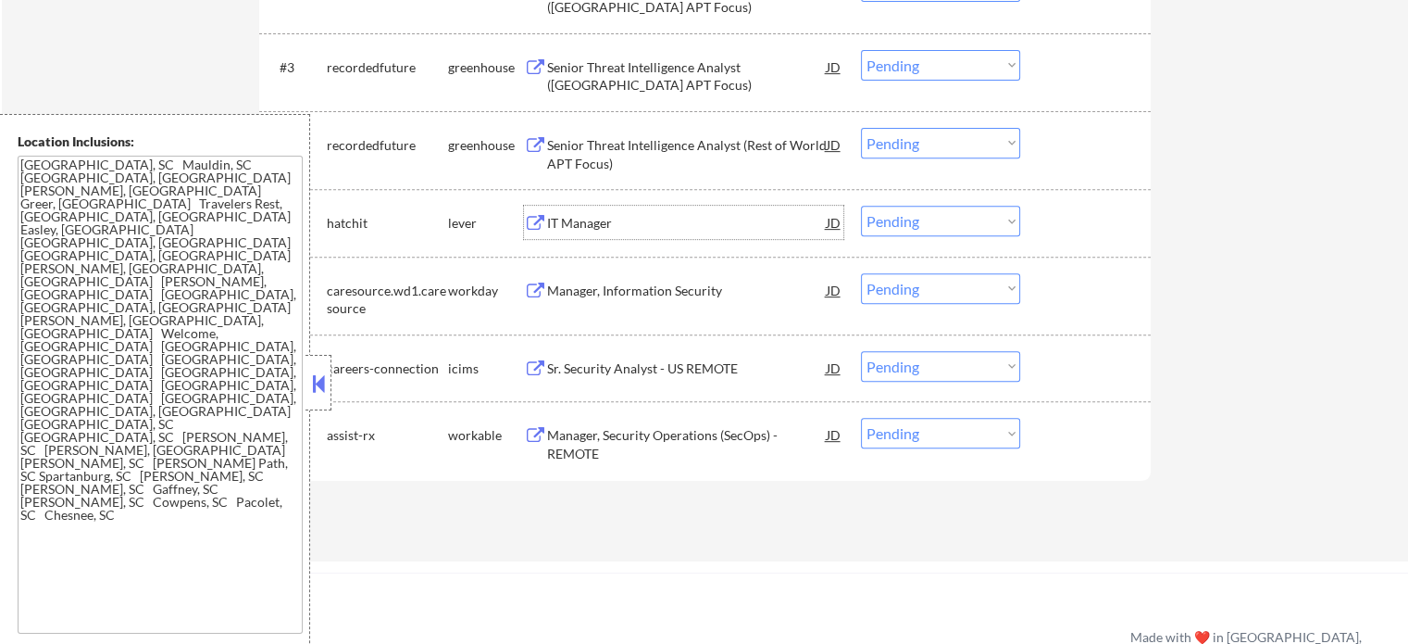
click at [578, 211] on div "IT Manager" at bounding box center [687, 222] width 280 height 33
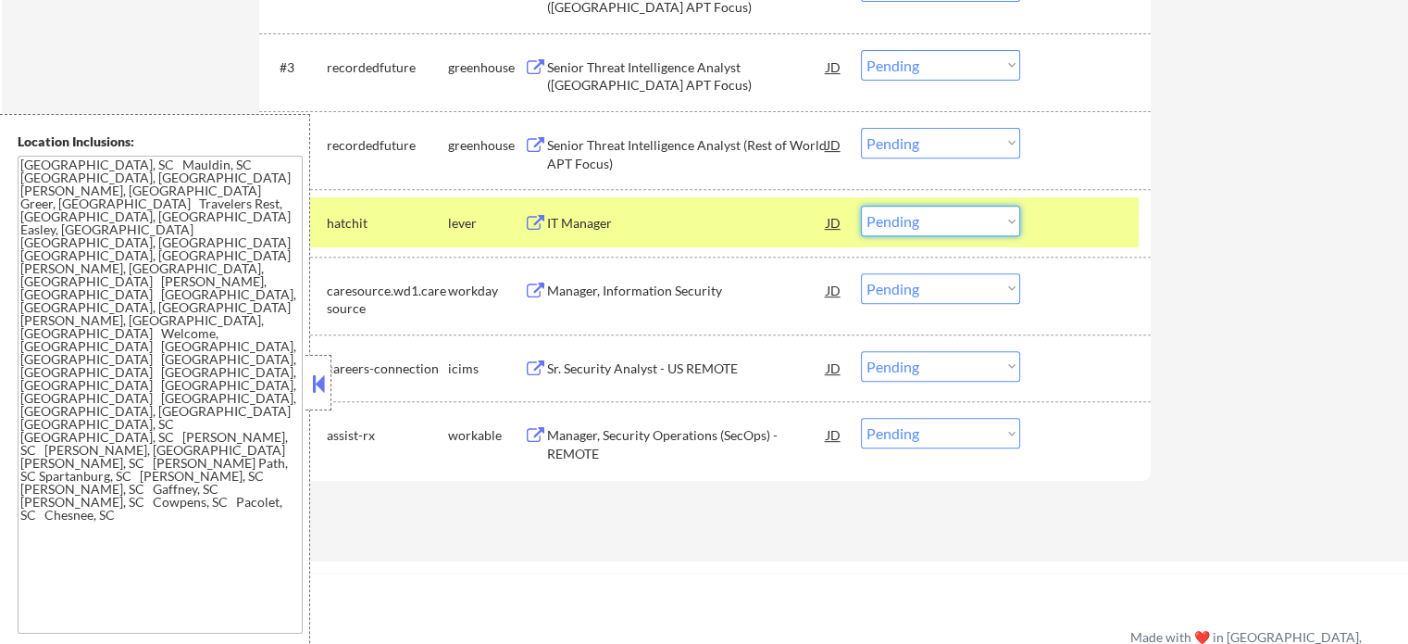
click at [952, 217] on select "Choose an option... Pending Applied Excluded (Questions) Excluded (Expired) Exc…" at bounding box center [940, 221] width 159 height 31
click at [861, 206] on select "Choose an option... Pending Applied Excluded (Questions) Excluded (Expired) Exc…" at bounding box center [940, 221] width 159 height 31
click at [1076, 236] on div at bounding box center [1087, 222] width 81 height 33
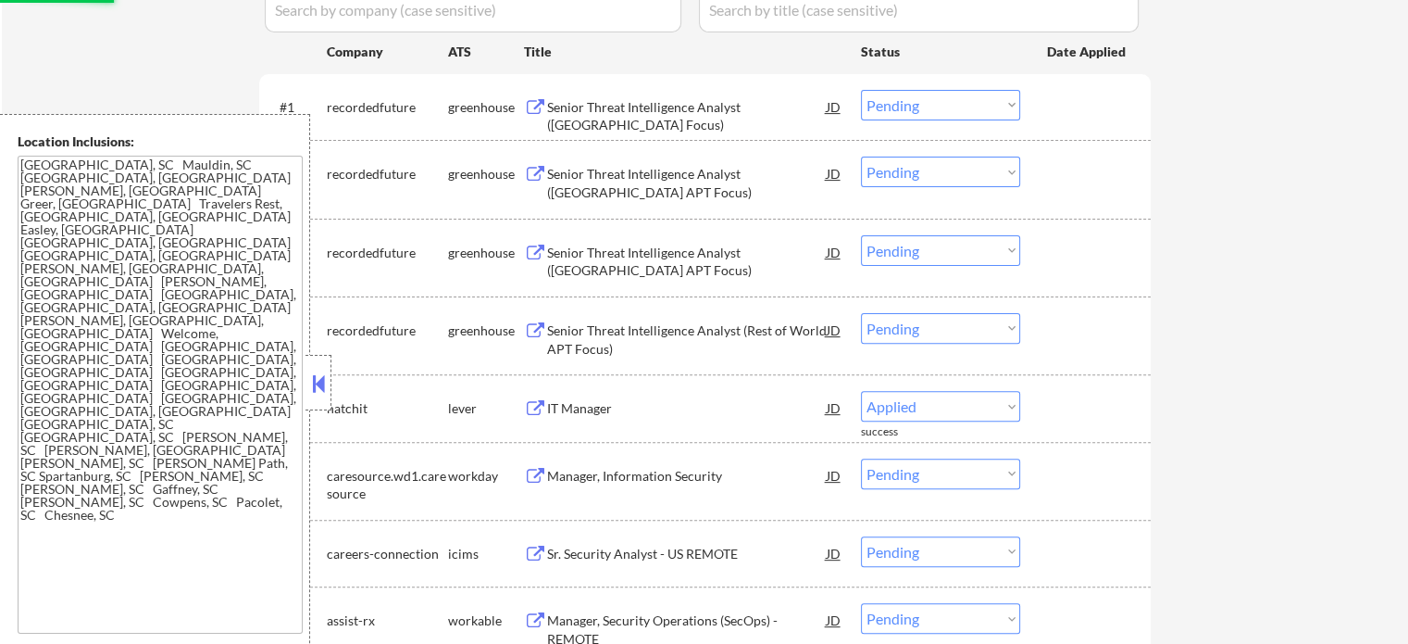
select select ""pending""
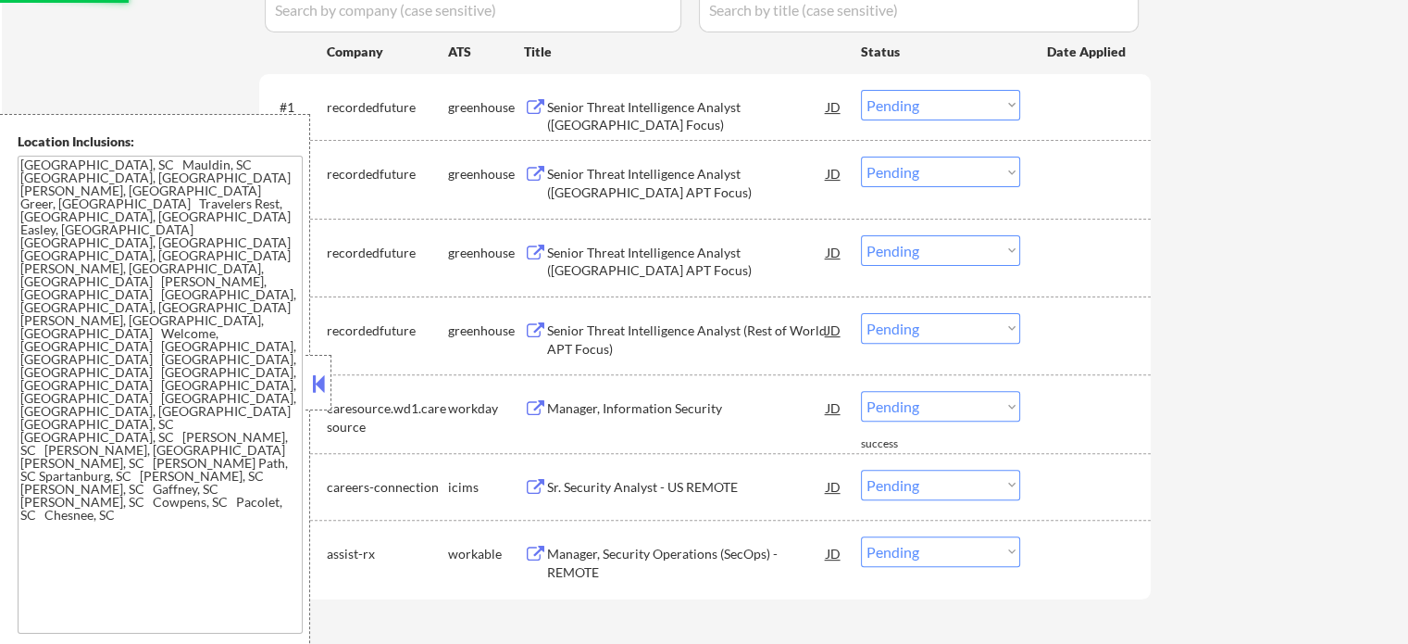
scroll to position [463, 0]
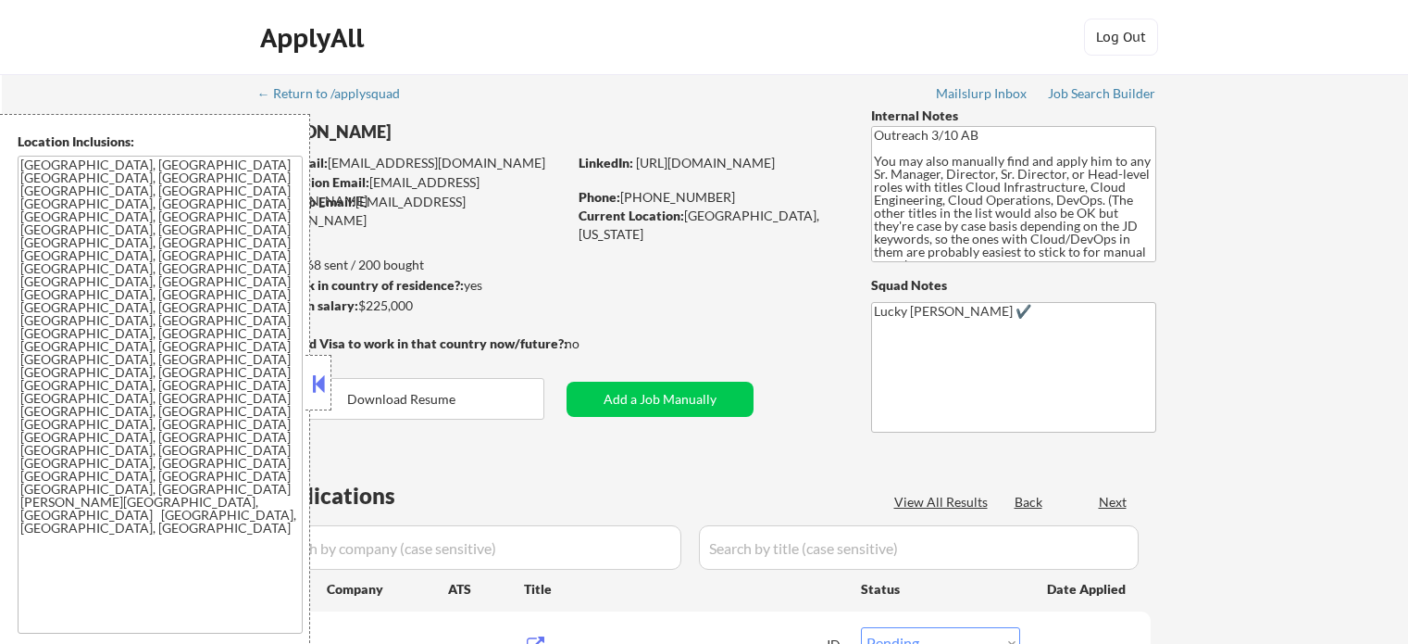
select select ""pending""
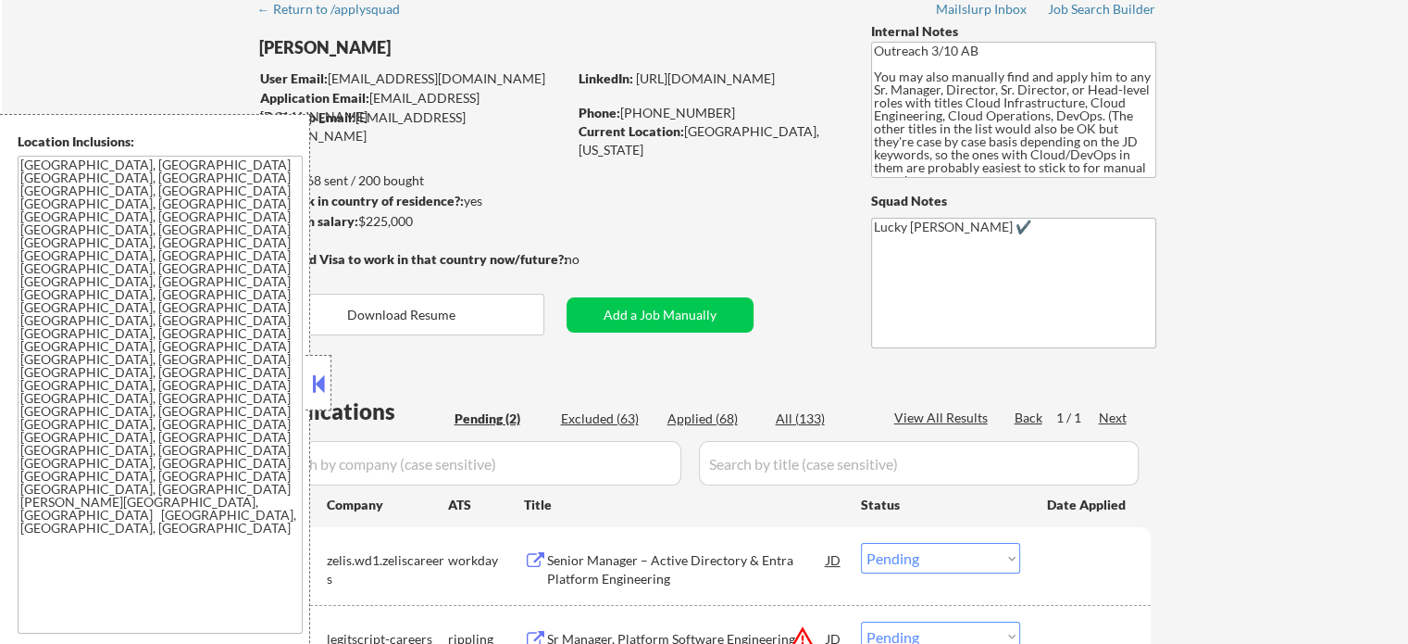
scroll to position [185, 0]
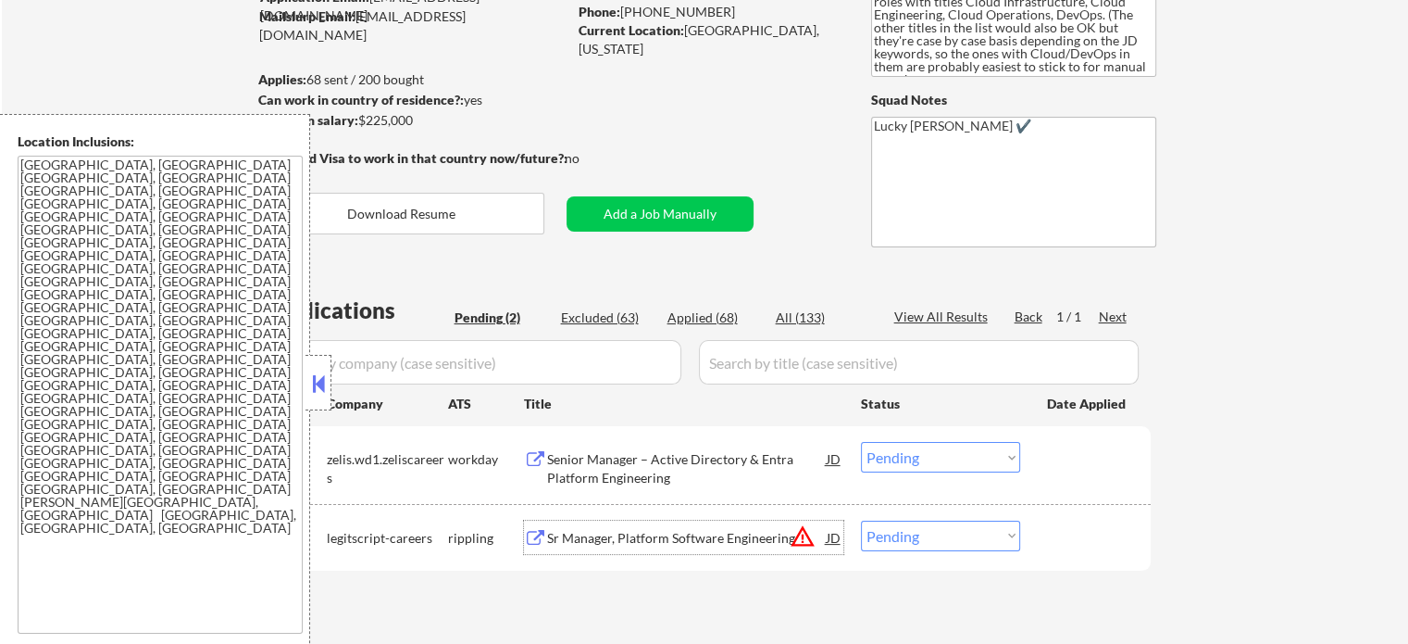
click at [700, 535] on div "Sr Manager, Platform Software Engineering" at bounding box center [687, 538] width 280 height 19
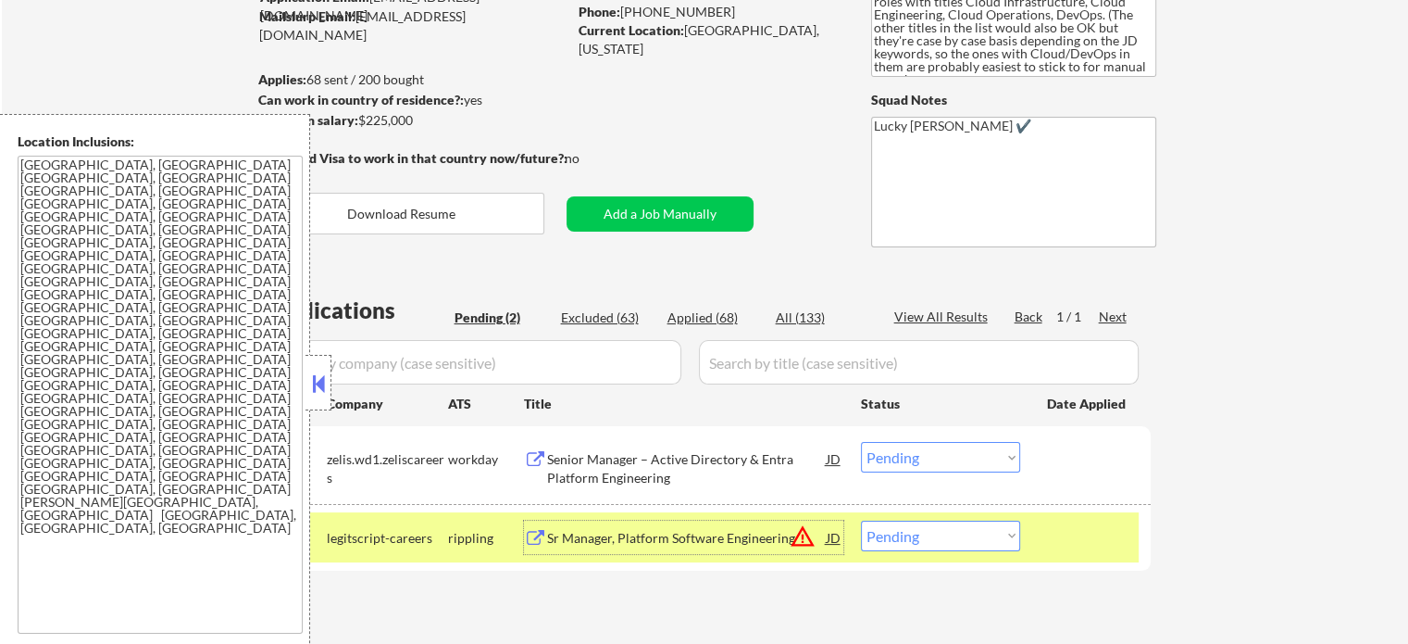
click at [992, 535] on select "Choose an option... Pending Applied Excluded (Questions) Excluded (Expired) Exc…" at bounding box center [940, 535] width 159 height 31
select select ""excluded__location_""
click at [861, 520] on select "Choose an option... Pending Applied Excluded (Questions) Excluded (Expired) Exc…" at bounding box center [940, 535] width 159 height 31
click at [1079, 528] on div at bounding box center [1087, 536] width 81 height 33
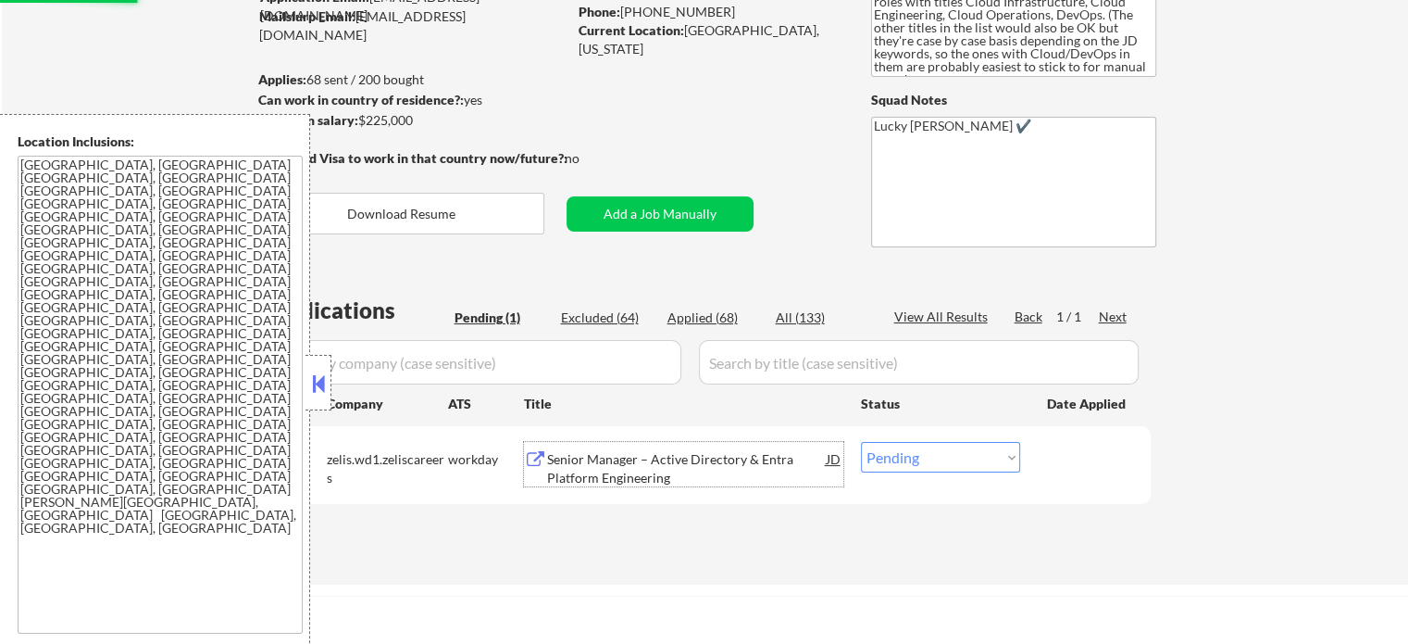
click at [738, 450] on div "Senior Manager – Active Directory & Entra Platform Engineering" at bounding box center [687, 468] width 280 height 36
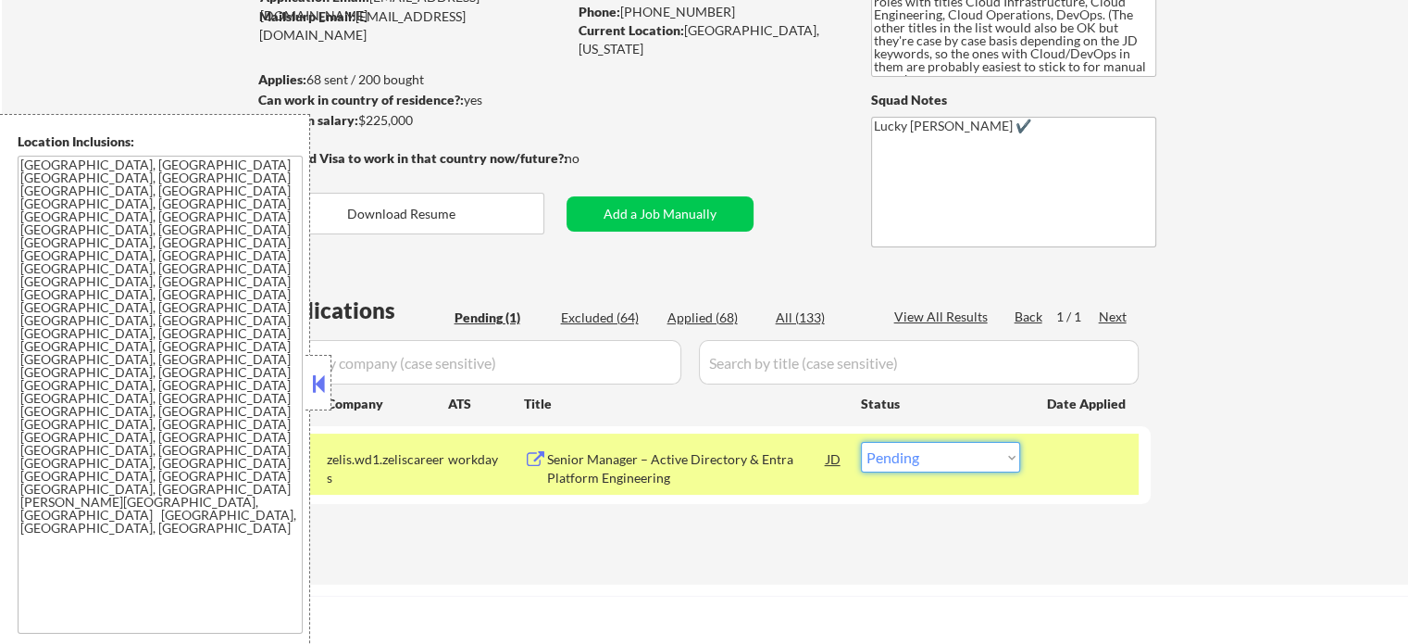
click at [982, 460] on select "Choose an option... Pending Applied Excluded (Questions) Excluded (Expired) Exc…" at bounding box center [940, 457] width 159 height 31
select select ""applied""
click at [861, 442] on select "Choose an option... Pending Applied Excluded (Questions) Excluded (Expired) Exc…" at bounding box center [940, 457] width 159 height 31
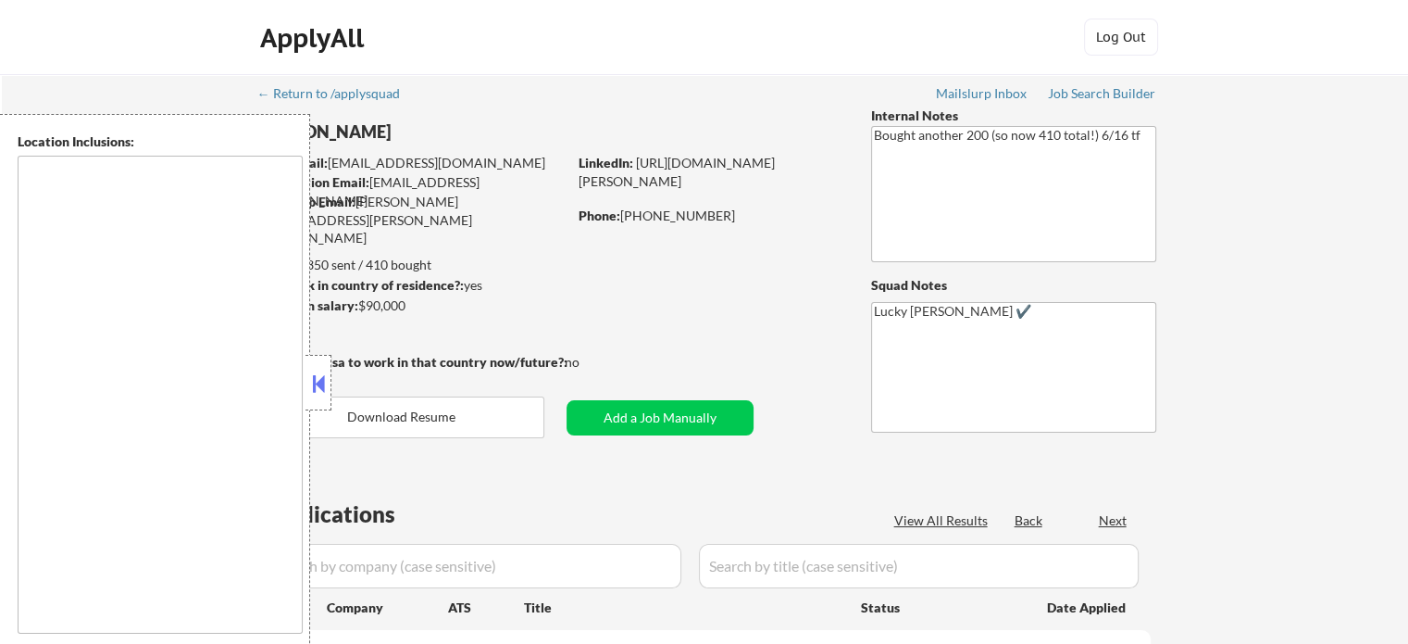
type textarea "remote"
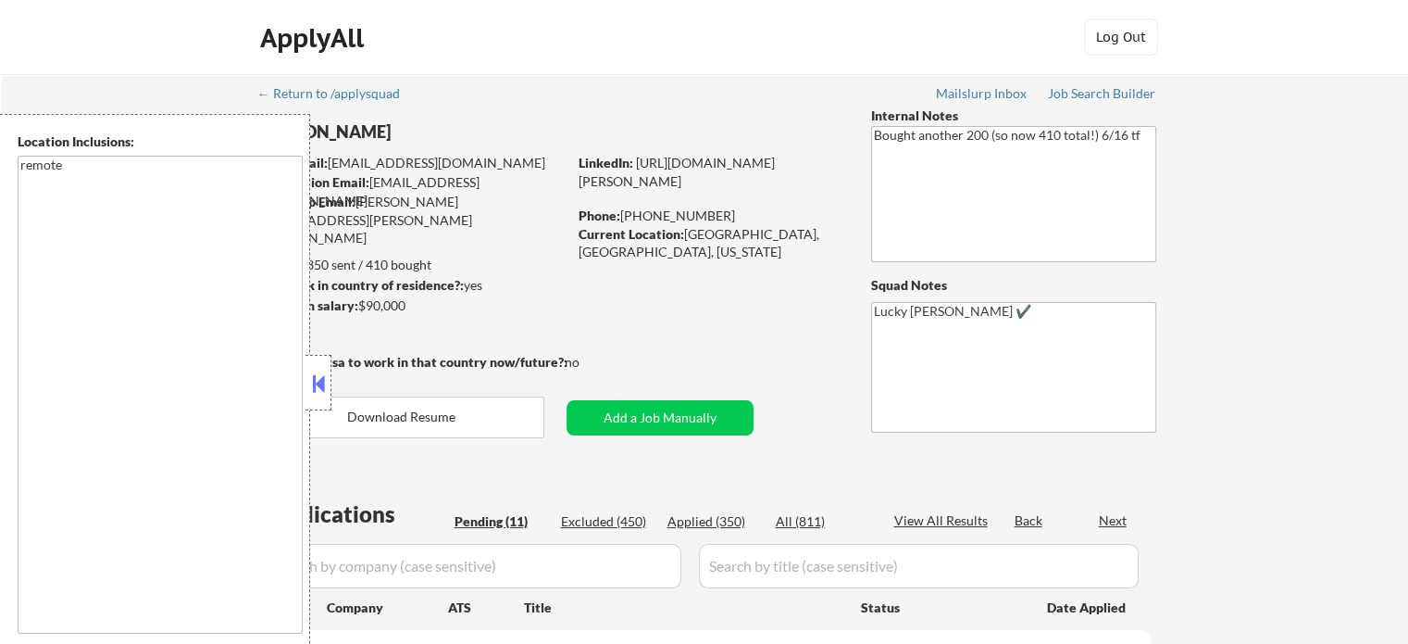
select select ""pending""
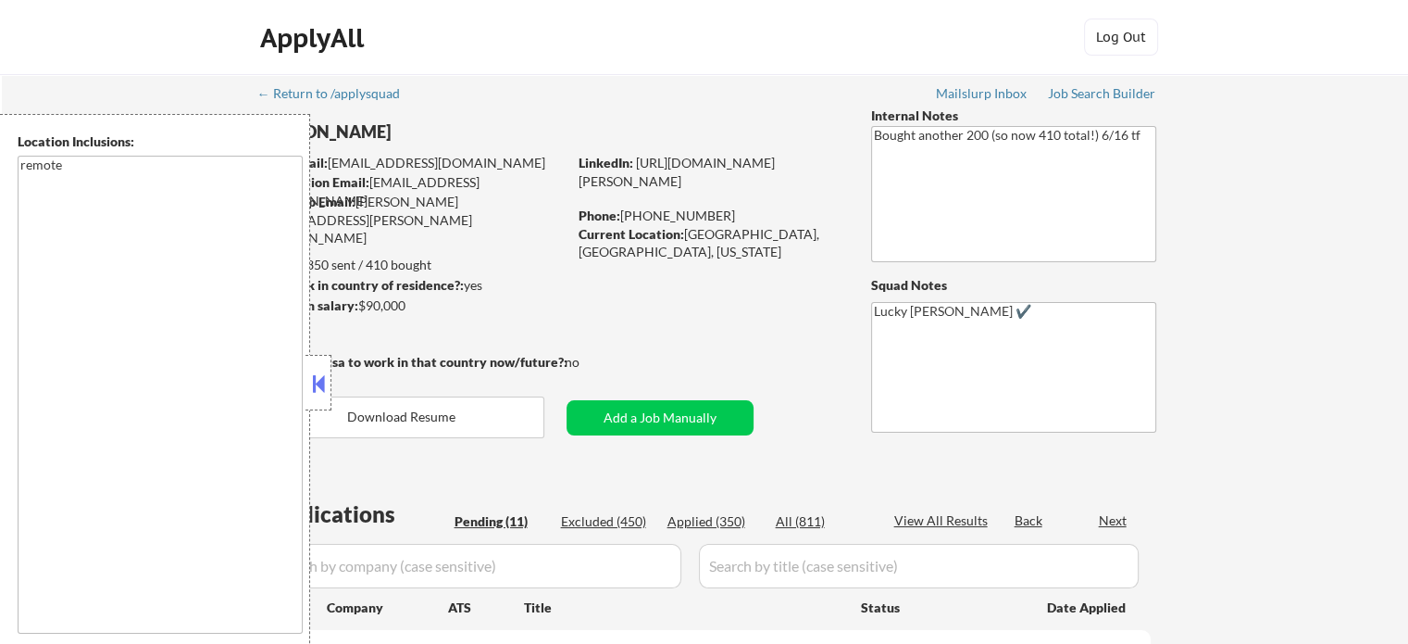
select select ""pending""
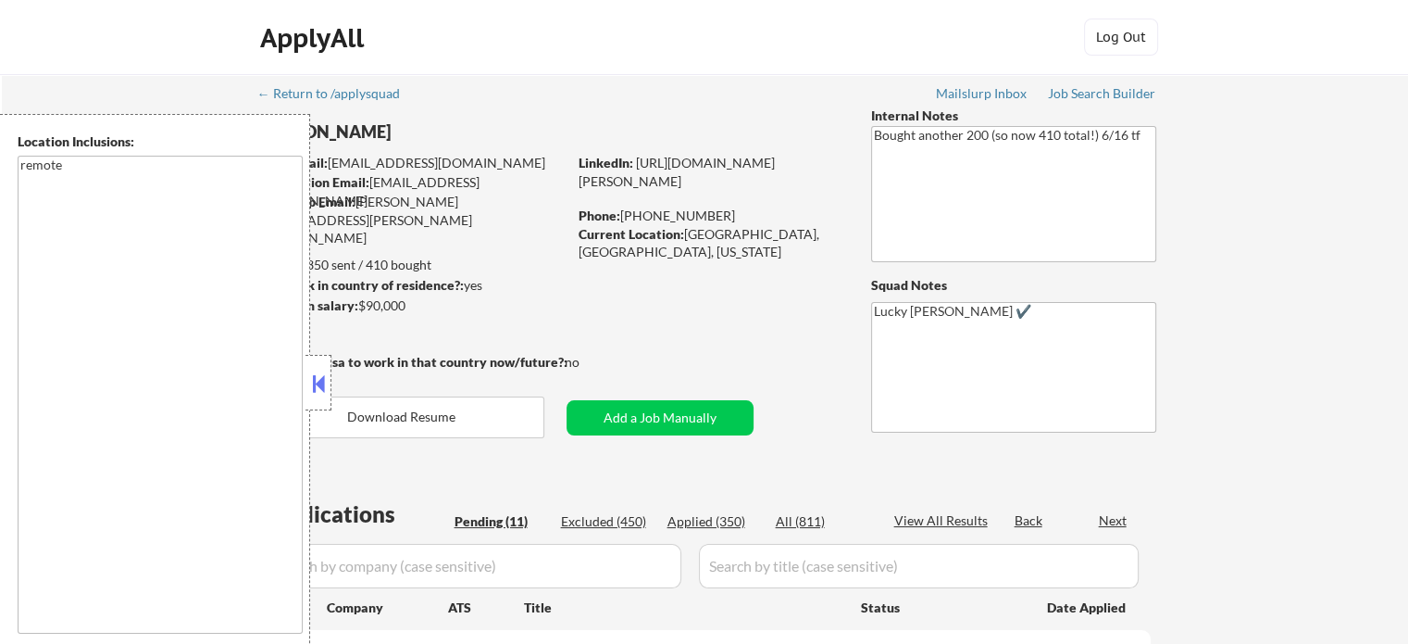
select select ""pending""
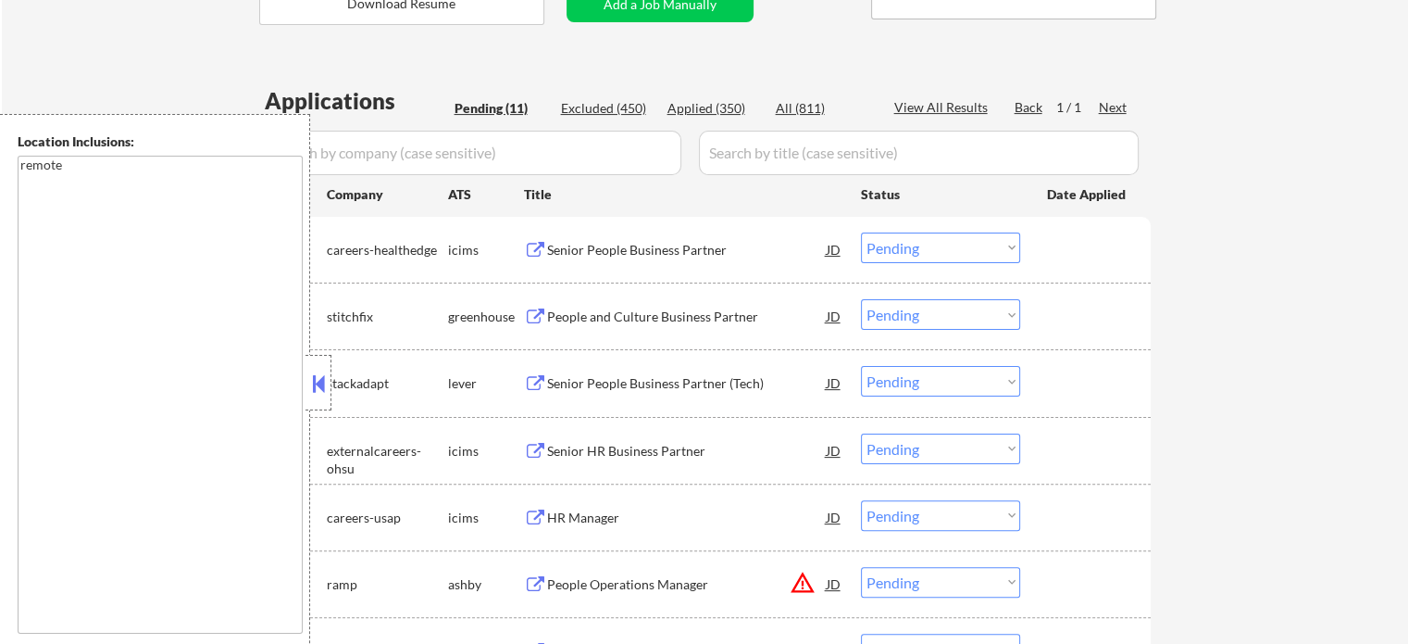
scroll to position [463, 0]
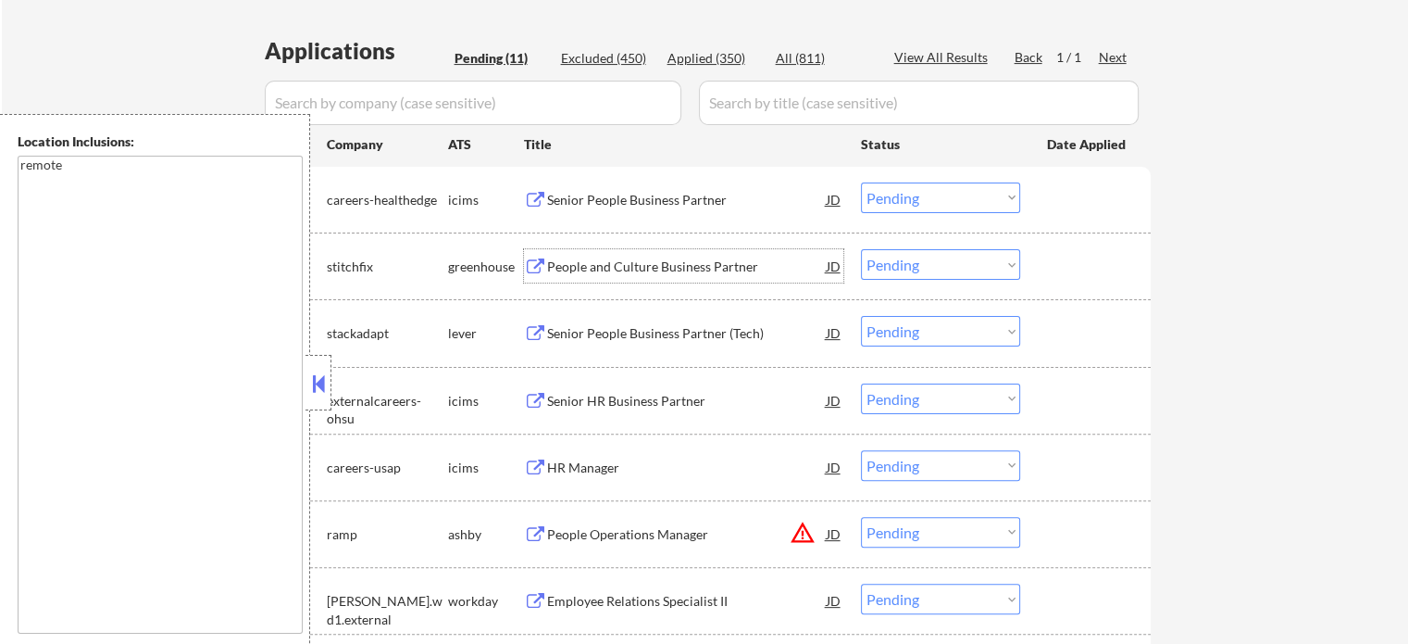
click at [569, 265] on div "People and Culture Business Partner" at bounding box center [687, 266] width 280 height 19
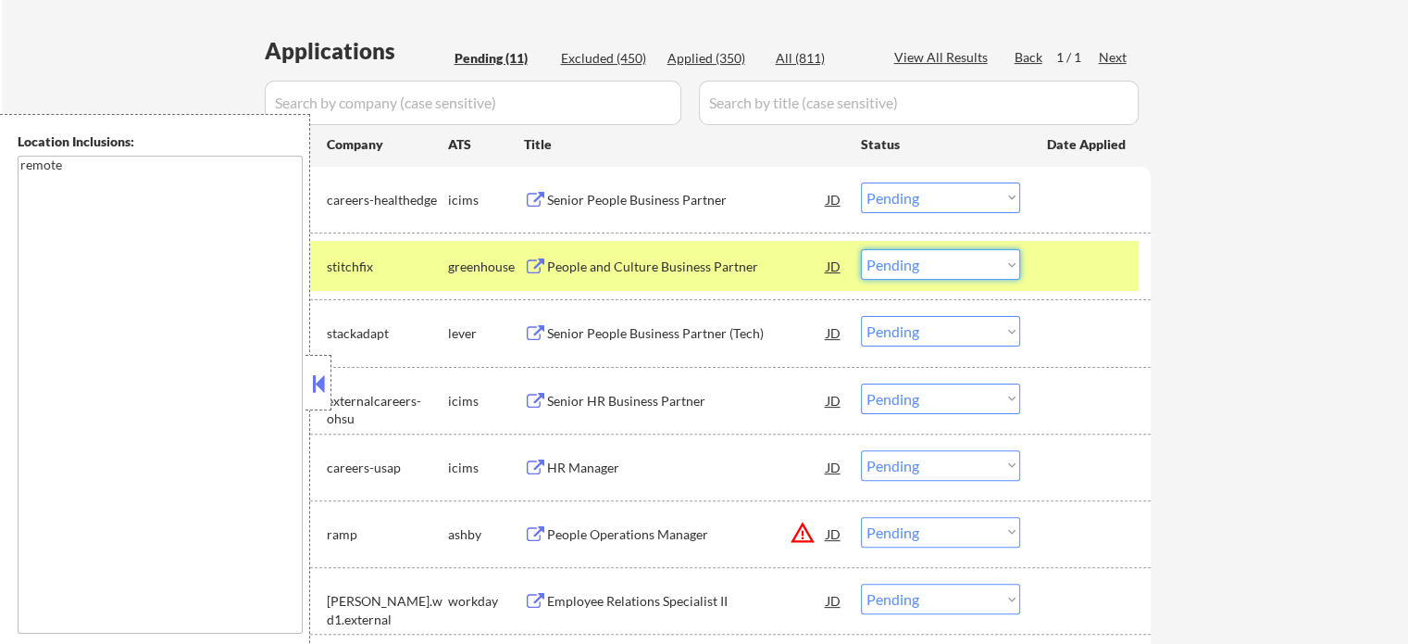
click at [900, 262] on select "Choose an option... Pending Applied Excluded (Questions) Excluded (Expired) Exc…" at bounding box center [940, 264] width 159 height 31
click at [861, 249] on select "Choose an option... Pending Applied Excluded (Questions) Excluded (Expired) Exc…" at bounding box center [940, 264] width 159 height 31
click at [1058, 258] on div at bounding box center [1087, 265] width 81 height 33
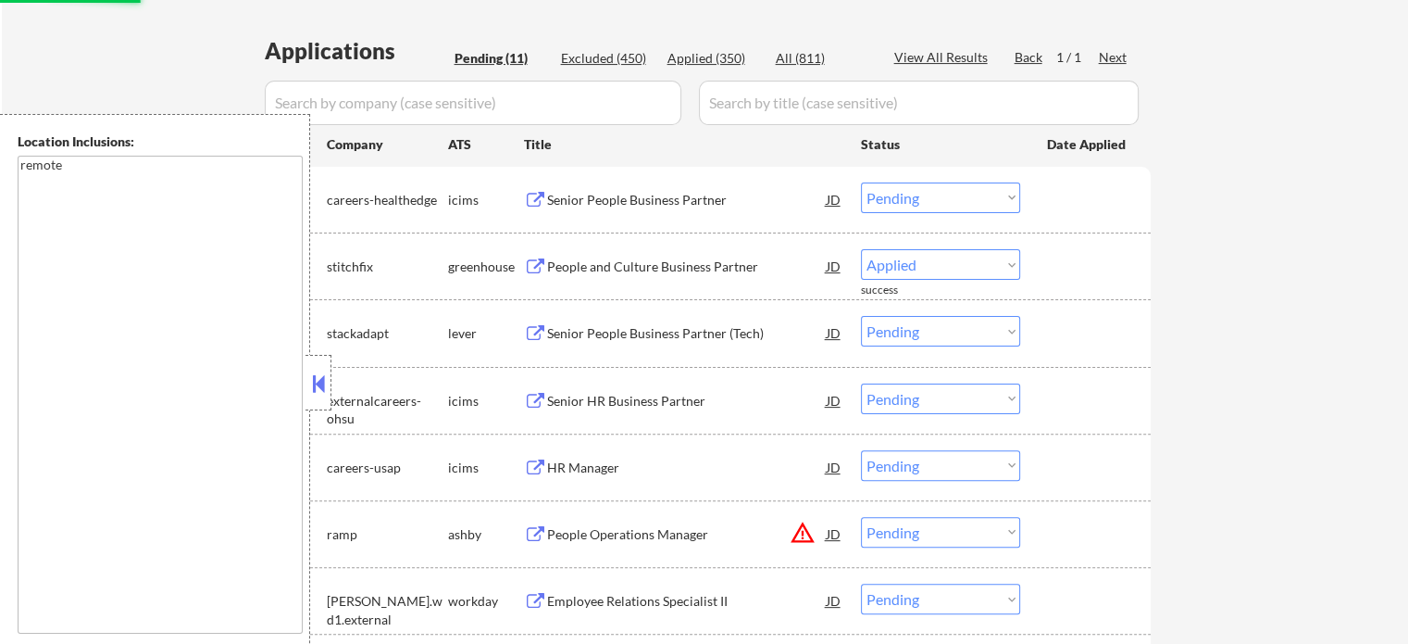
select select ""pending""
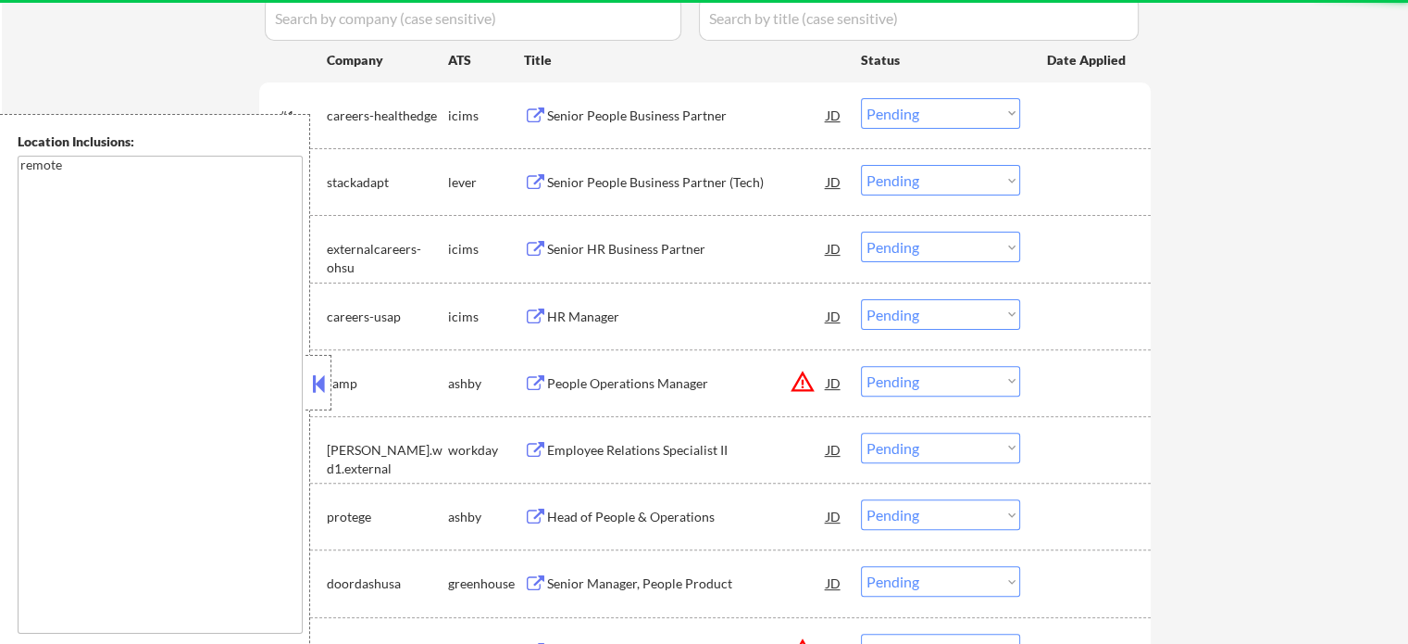
scroll to position [648, 0]
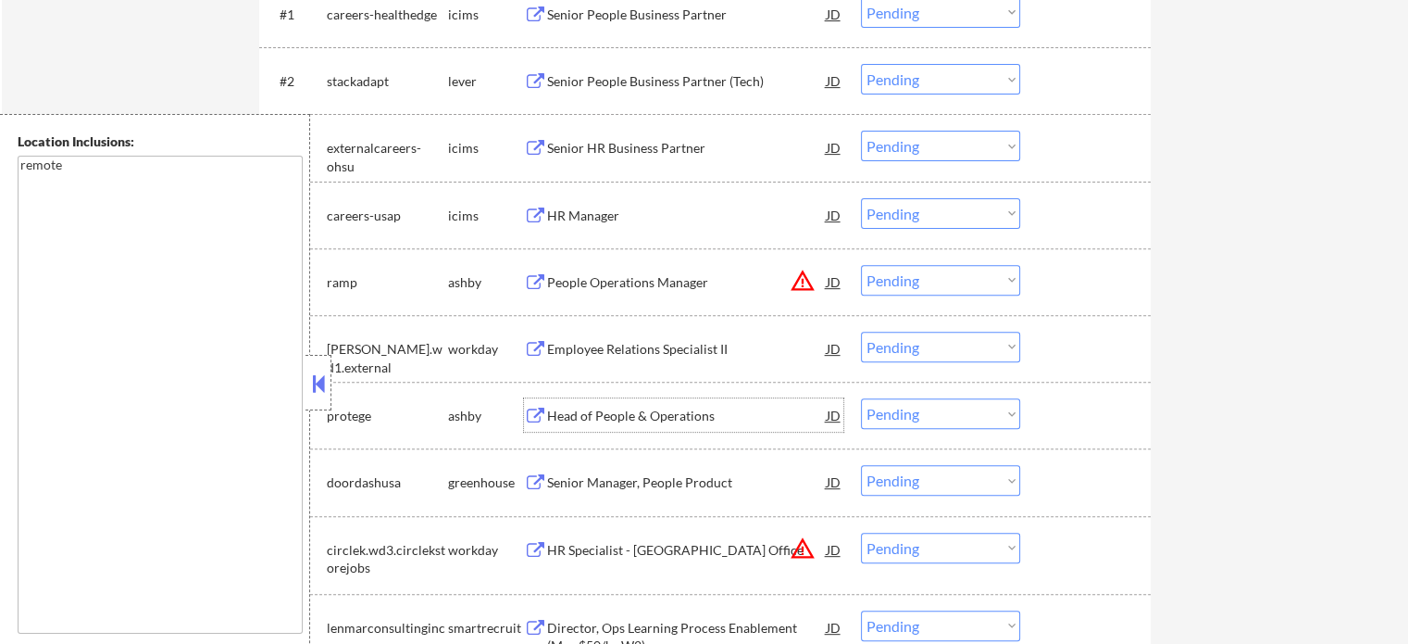
click at [634, 419] on div "Head of People & Operations" at bounding box center [687, 416] width 280 height 19
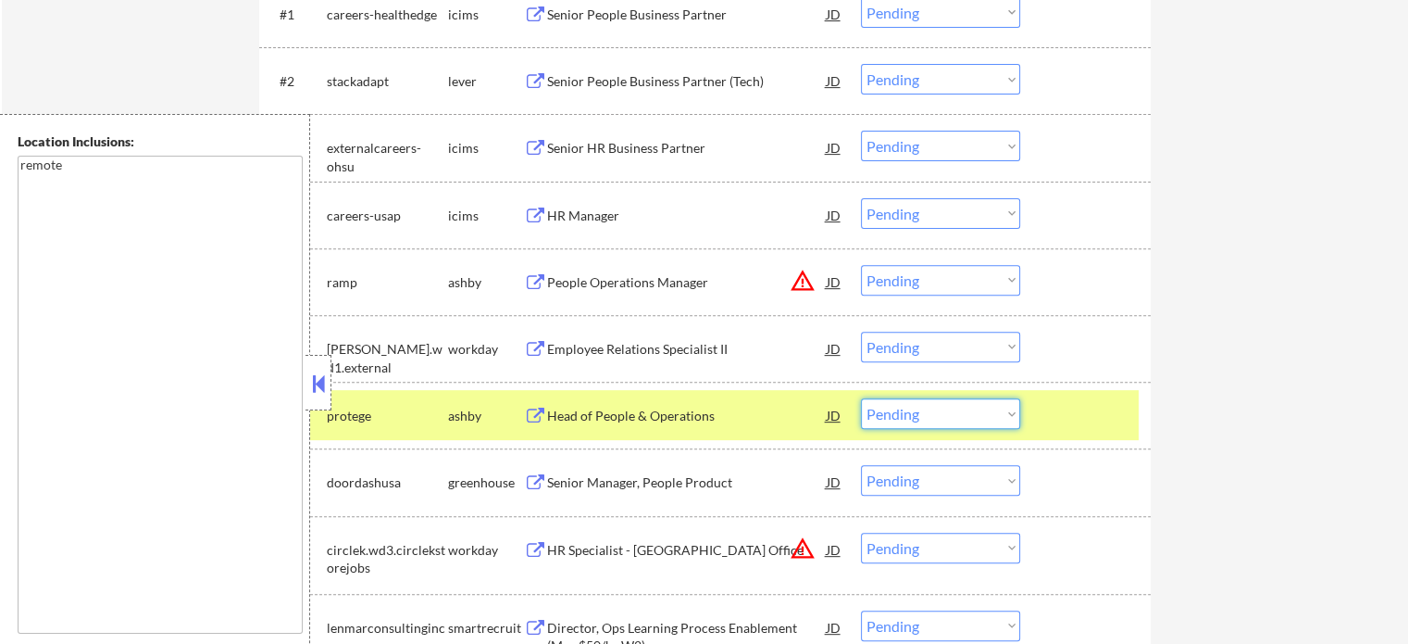
click at [944, 418] on select "Choose an option... Pending Applied Excluded (Questions) Excluded (Expired) Exc…" at bounding box center [940, 413] width 159 height 31
click at [861, 398] on select "Choose an option... Pending Applied Excluded (Questions) Excluded (Expired) Exc…" at bounding box center [940, 413] width 159 height 31
click at [1119, 425] on div at bounding box center [1087, 414] width 81 height 33
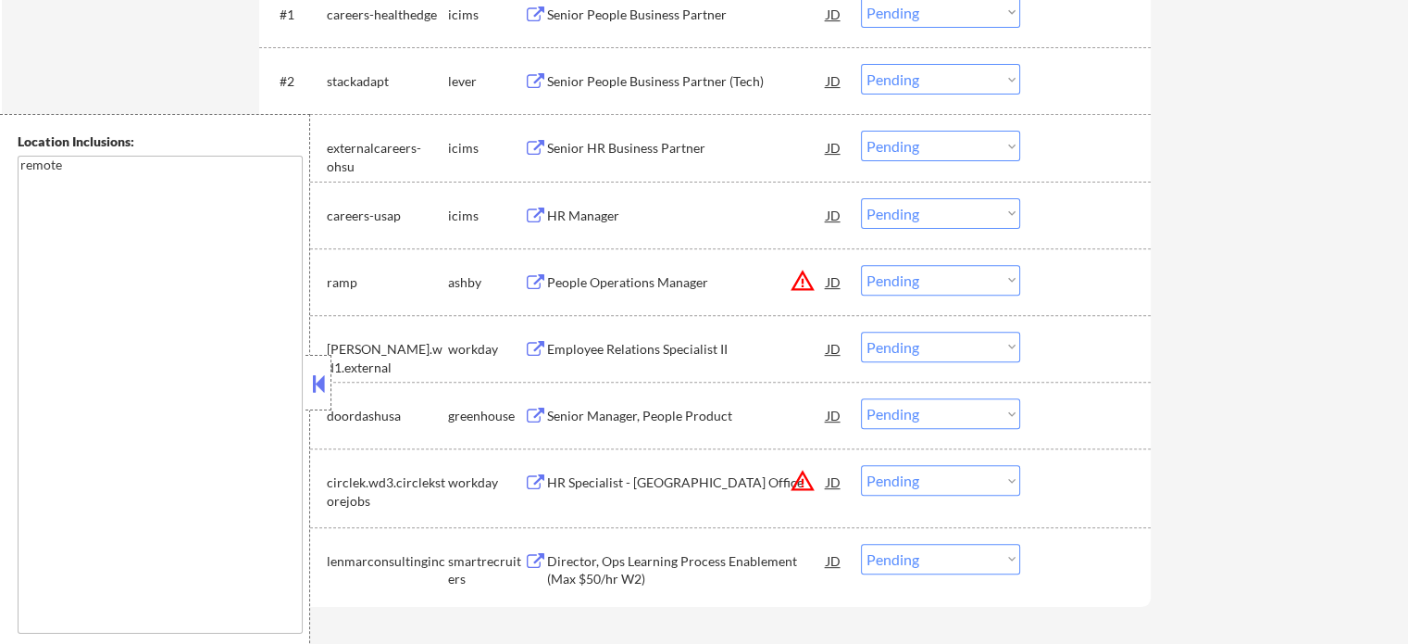
click at [603, 419] on div "Senior Manager, People Product" at bounding box center [687, 416] width 280 height 19
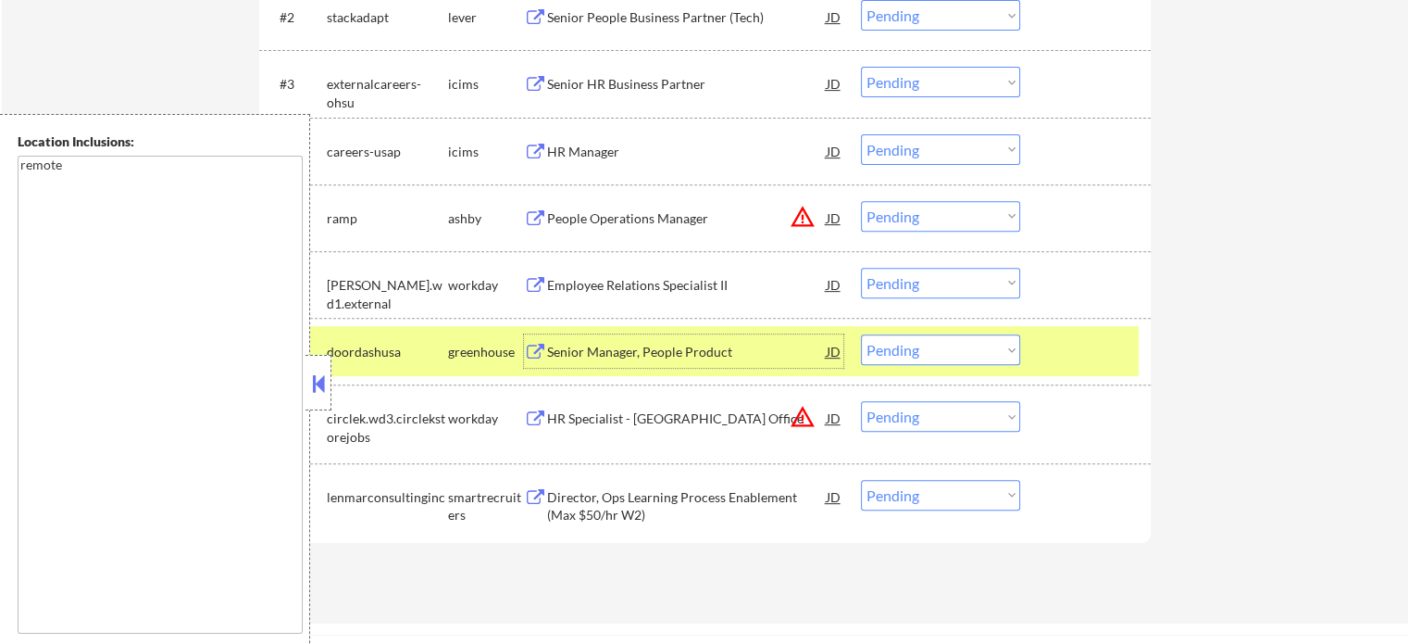
scroll to position [741, 0]
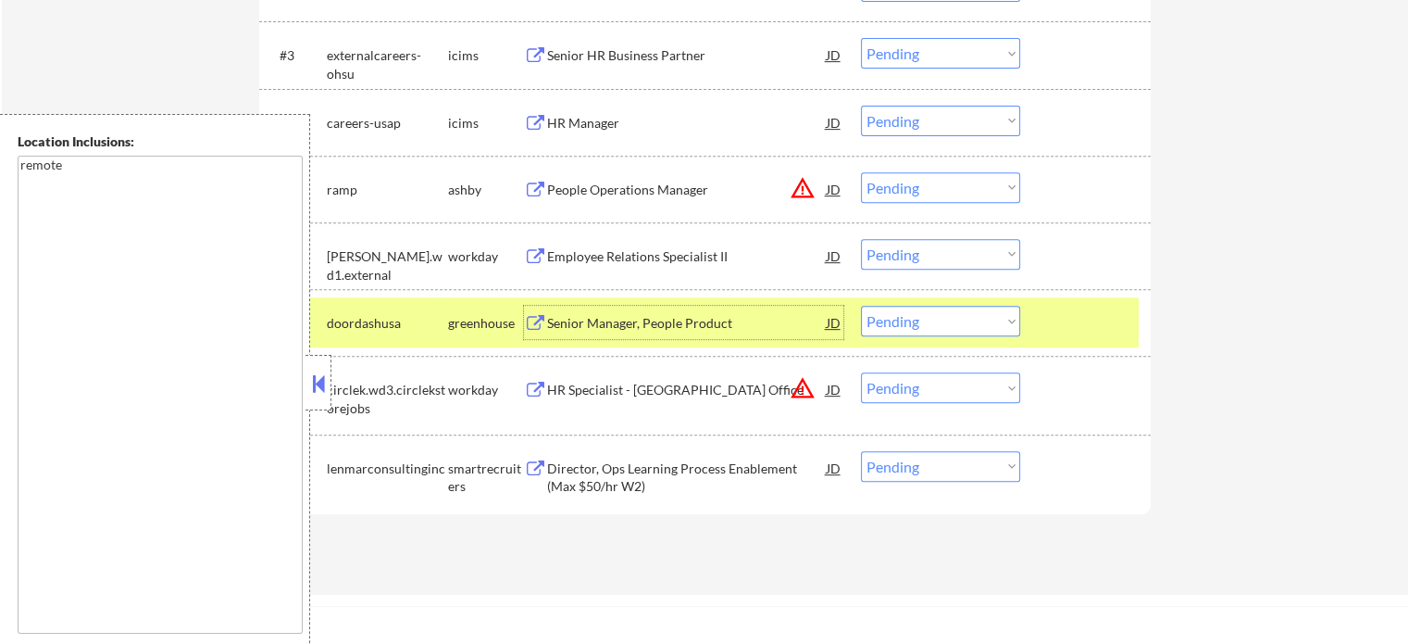
click at [913, 327] on select "Choose an option... Pending Applied Excluded (Questions) Excluded (Expired) Exc…" at bounding box center [940, 321] width 159 height 31
click at [861, 306] on select "Choose an option... Pending Applied Excluded (Questions) Excluded (Expired) Exc…" at bounding box center [940, 321] width 159 height 31
click at [1063, 318] on div at bounding box center [1087, 322] width 81 height 33
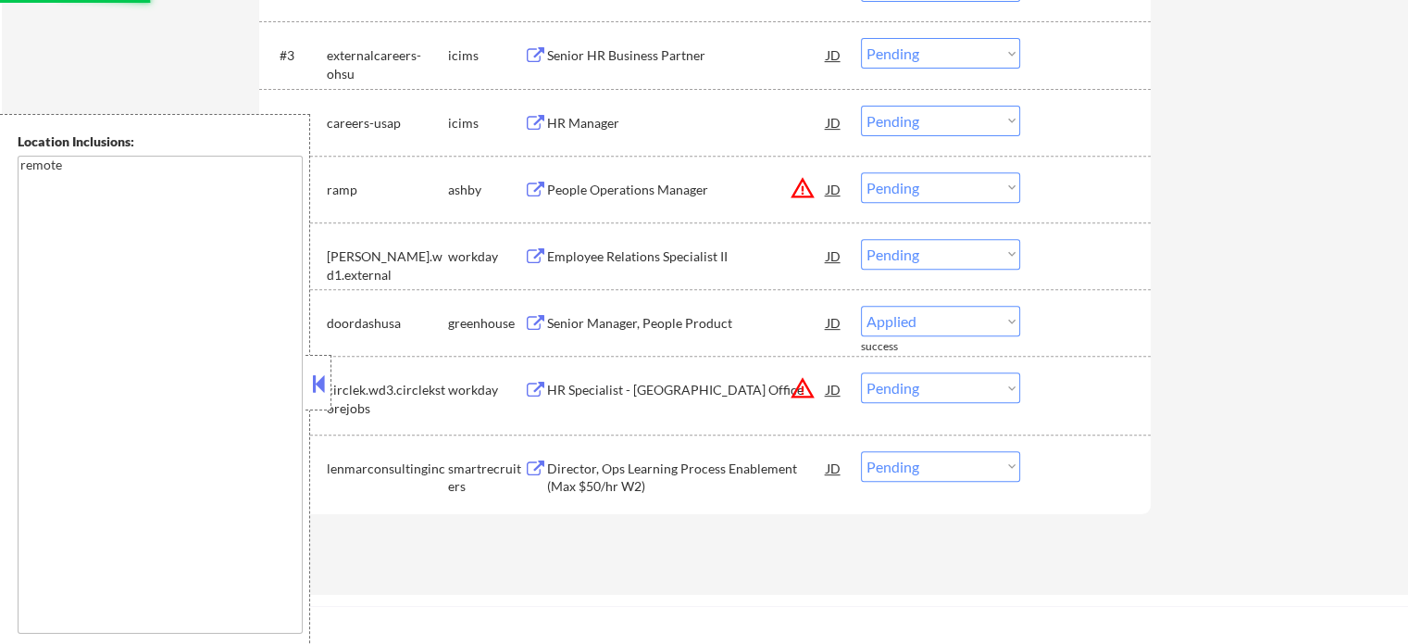
select select ""pending""
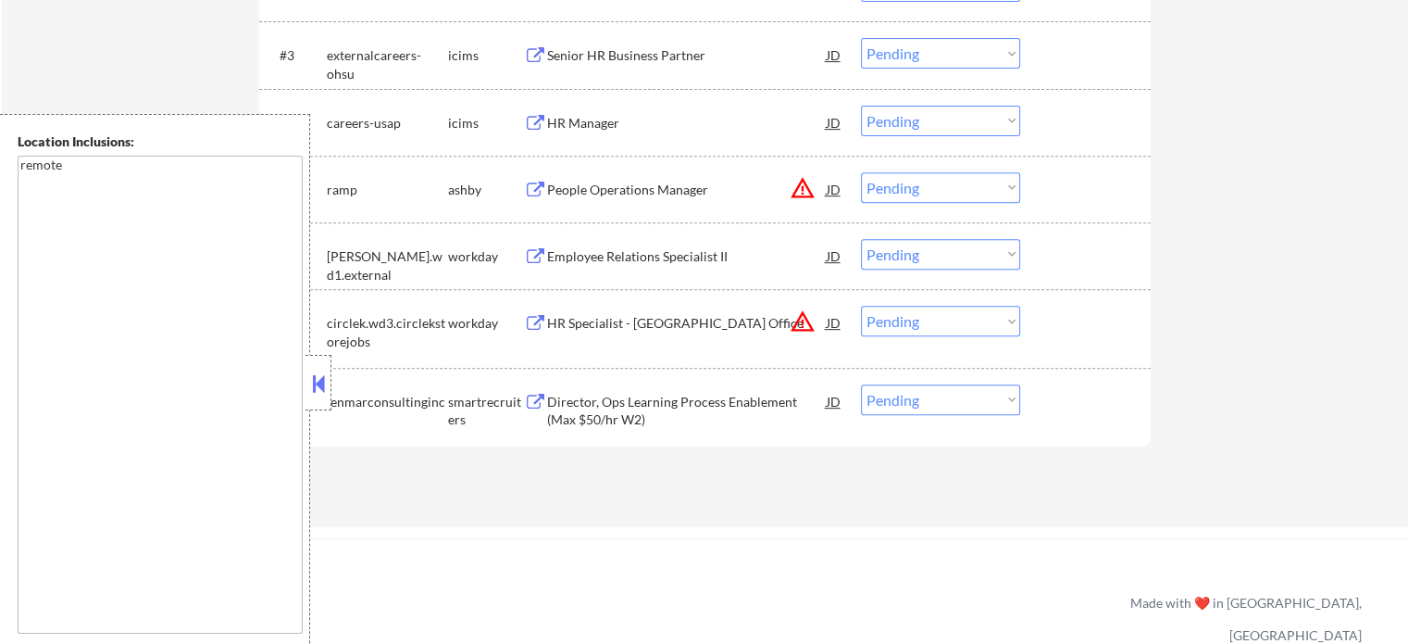
click at [693, 401] on div "Director, Ops Learning Process Enablement (Max $50/hr W2)" at bounding box center [687, 411] width 280 height 36
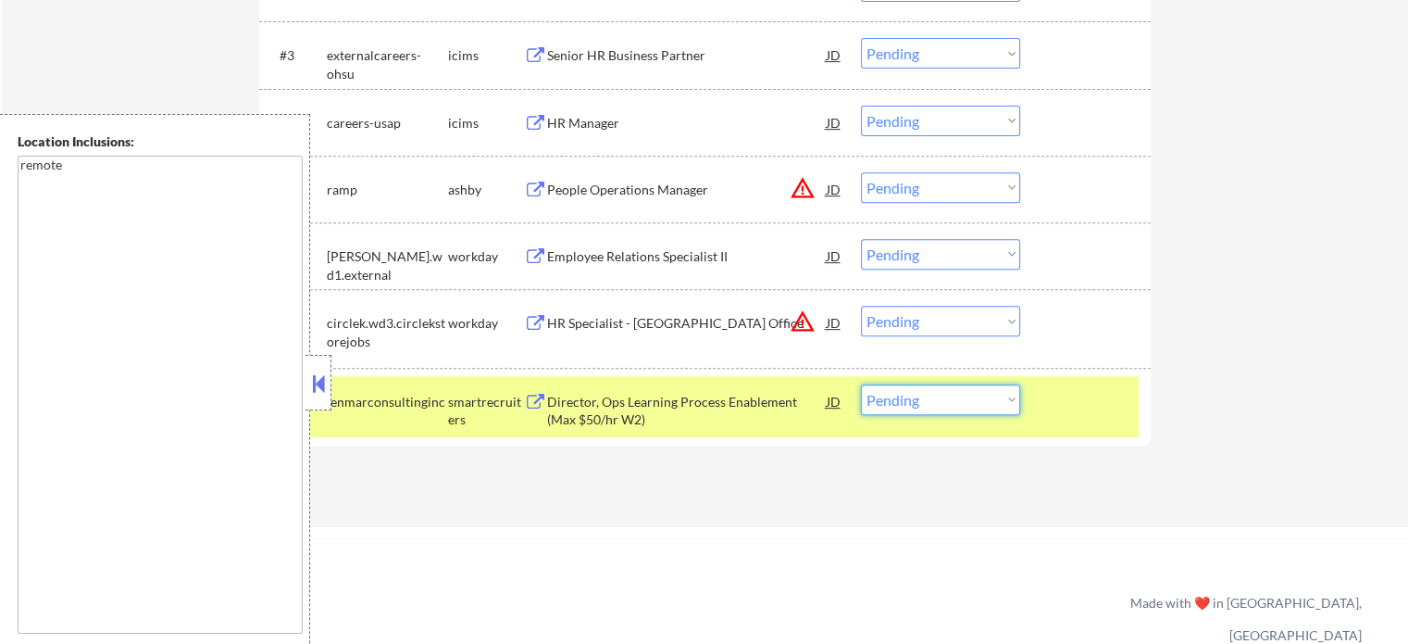
click at [880, 397] on select "Choose an option... Pending Applied Excluded (Questions) Excluded (Expired) Exc…" at bounding box center [940, 399] width 159 height 31
select select ""applied""
click at [861, 384] on select "Choose an option... Pending Applied Excluded (Questions) Excluded (Expired) Exc…" at bounding box center [940, 399] width 159 height 31
click at [1103, 404] on div at bounding box center [1087, 400] width 81 height 33
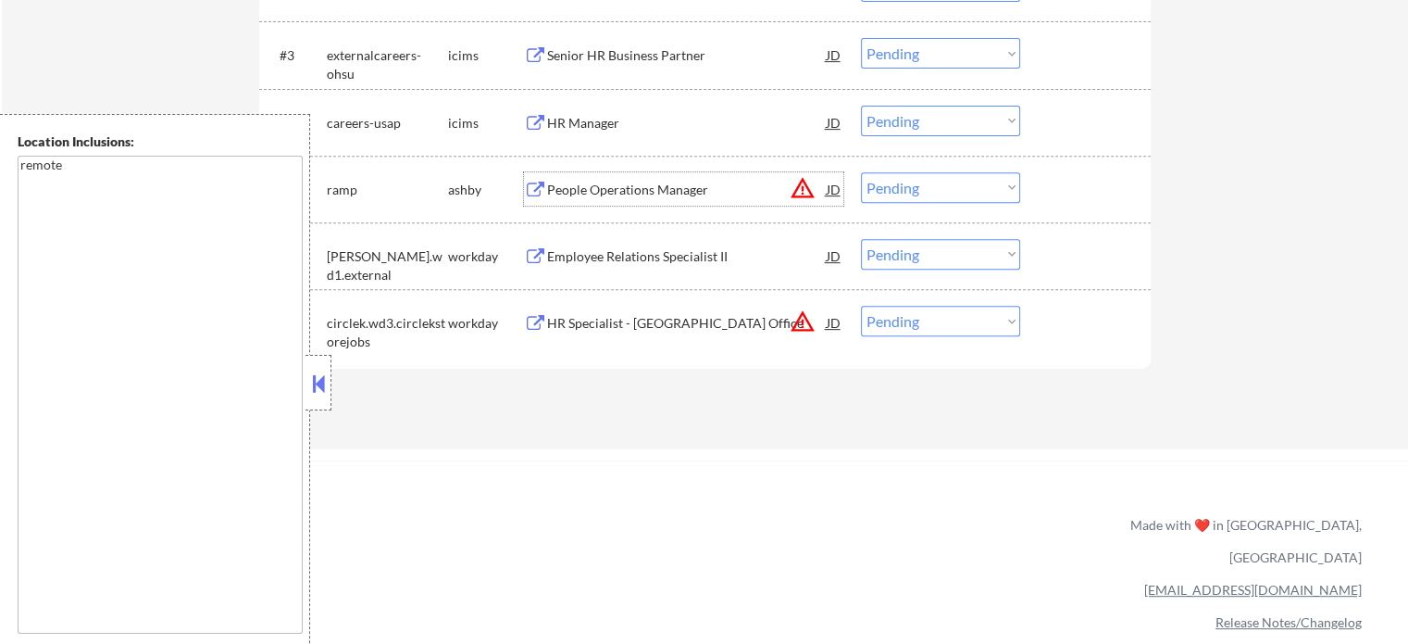
click at [615, 194] on div "People Operations Manager" at bounding box center [687, 190] width 280 height 19
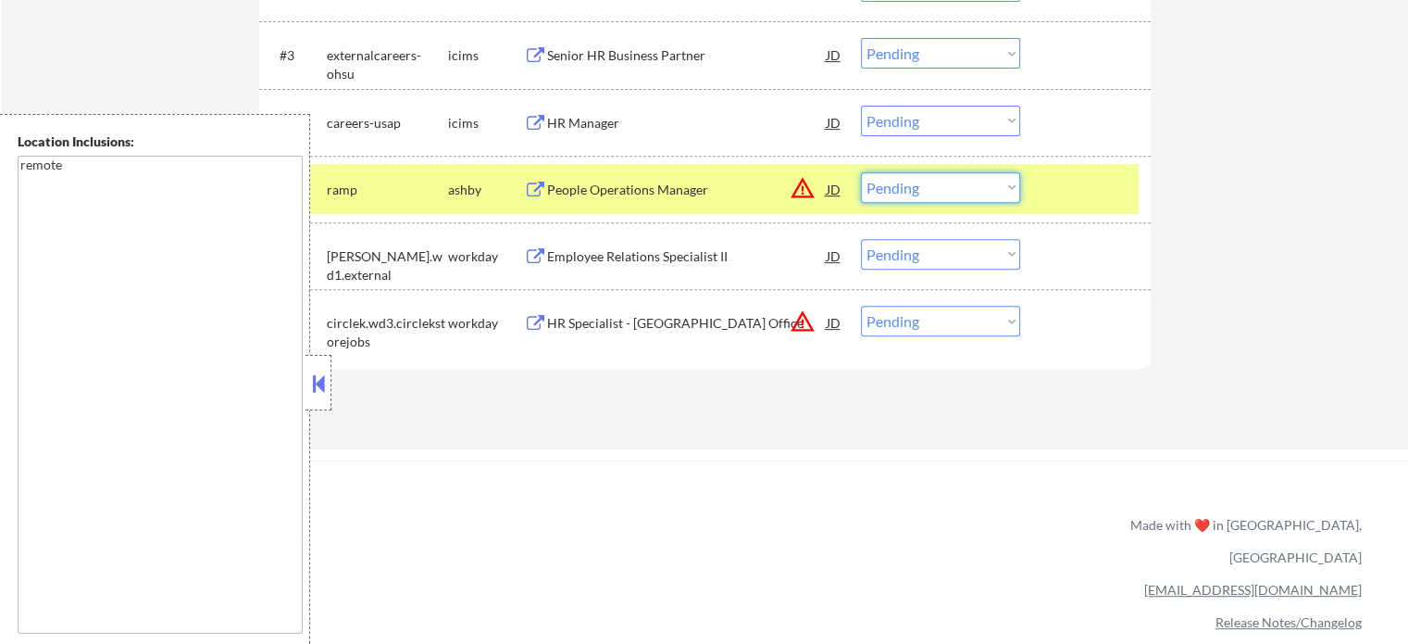
click at [922, 195] on select "Choose an option... Pending Applied Excluded (Questions) Excluded (Expired) Exc…" at bounding box center [940, 187] width 159 height 31
click at [861, 172] on select "Choose an option... Pending Applied Excluded (Questions) Excluded (Expired) Exc…" at bounding box center [940, 187] width 159 height 31
click at [1070, 188] on div at bounding box center [1087, 188] width 81 height 33
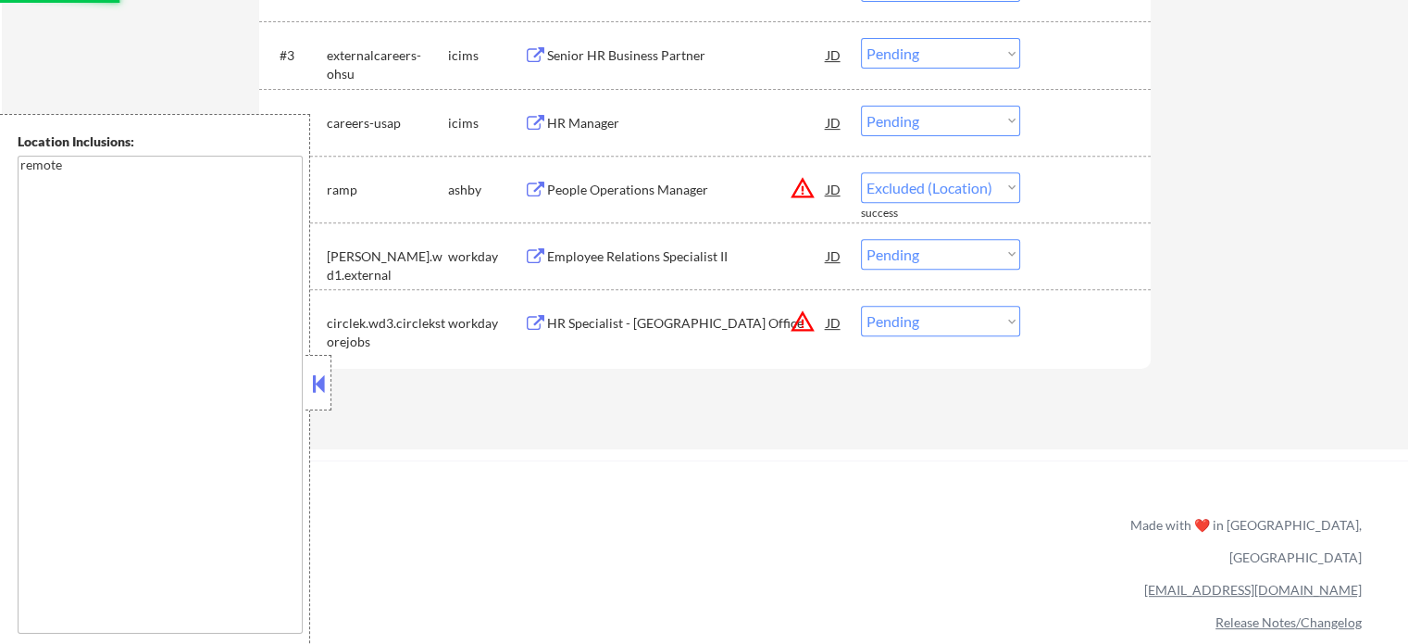
select select ""pending""
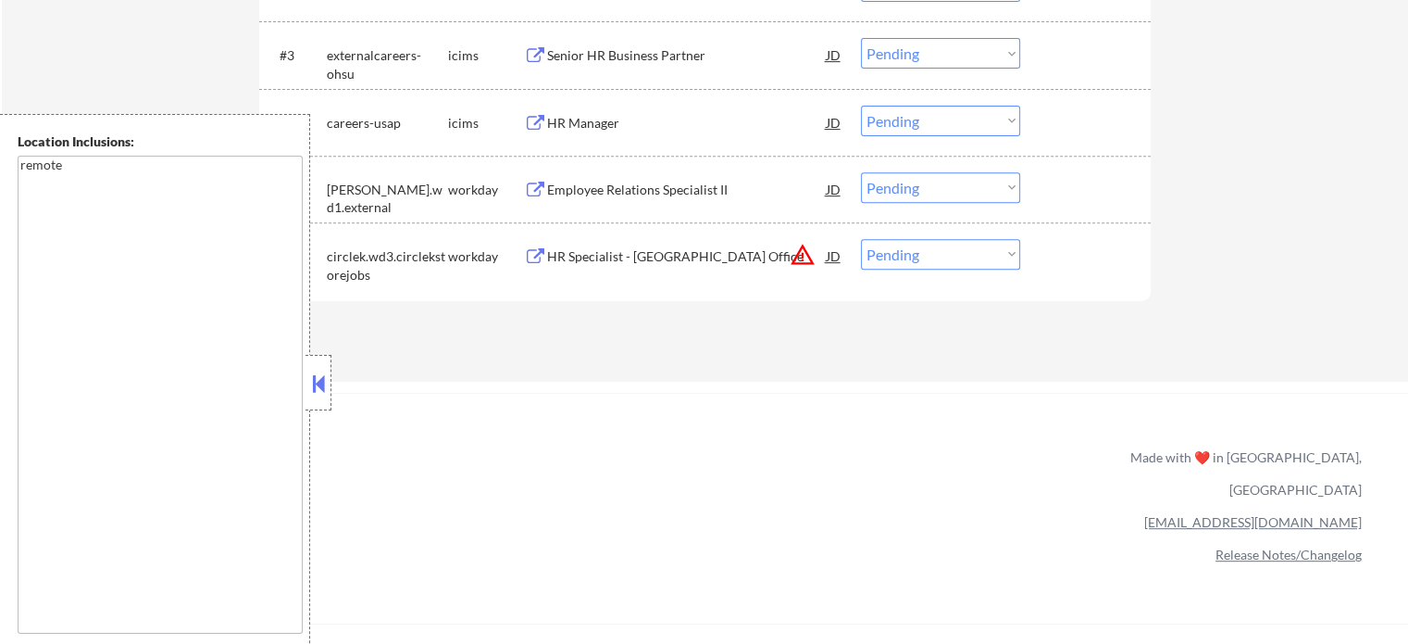
click at [619, 248] on div "HR Specialist - Nashville Office" at bounding box center [687, 256] width 280 height 19
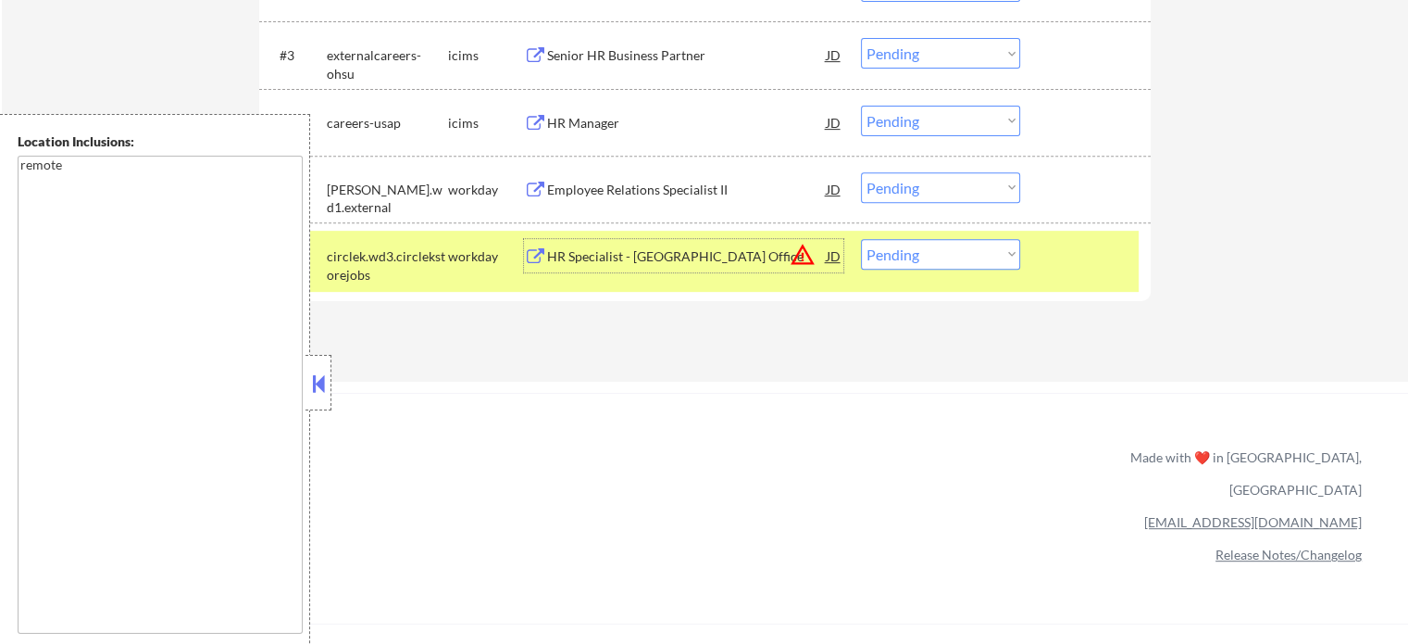
click at [948, 266] on select "Choose an option... Pending Applied Excluded (Questions) Excluded (Expired) Exc…" at bounding box center [940, 254] width 159 height 31
select select ""excluded__location_""
click at [861, 239] on select "Choose an option... Pending Applied Excluded (Questions) Excluded (Expired) Exc…" at bounding box center [940, 254] width 159 height 31
click at [1070, 260] on div at bounding box center [1087, 255] width 81 height 33
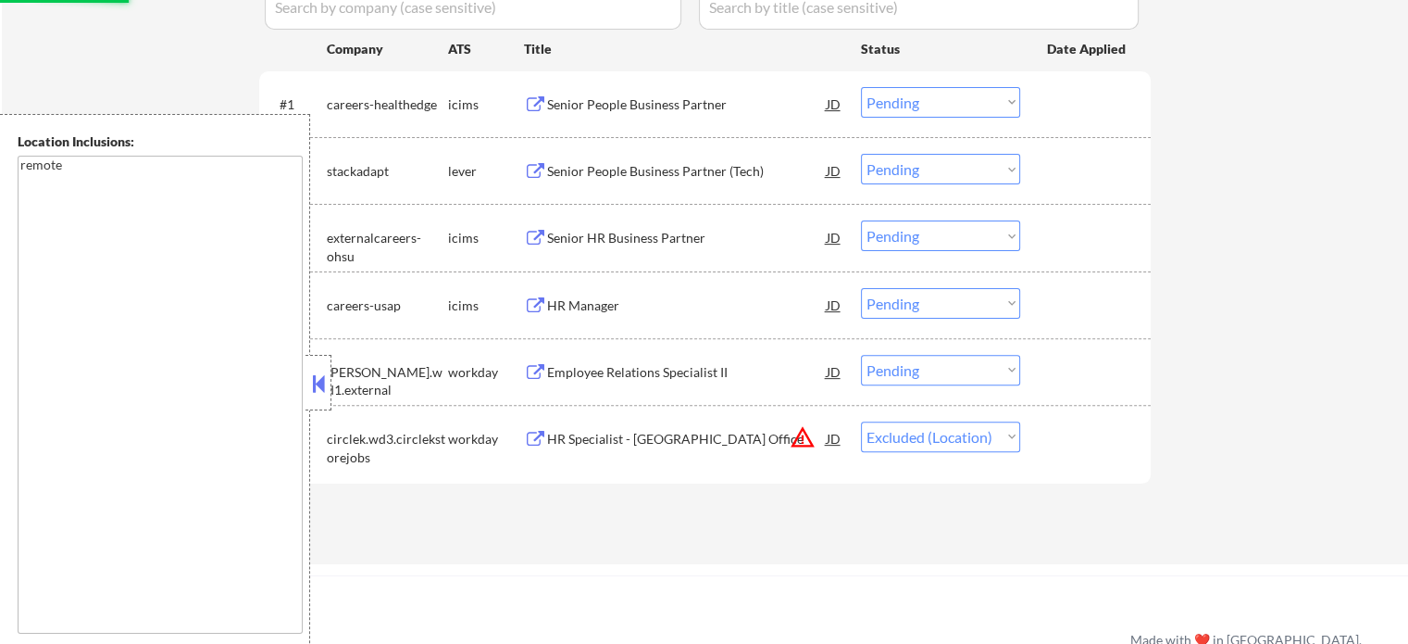
scroll to position [556, 0]
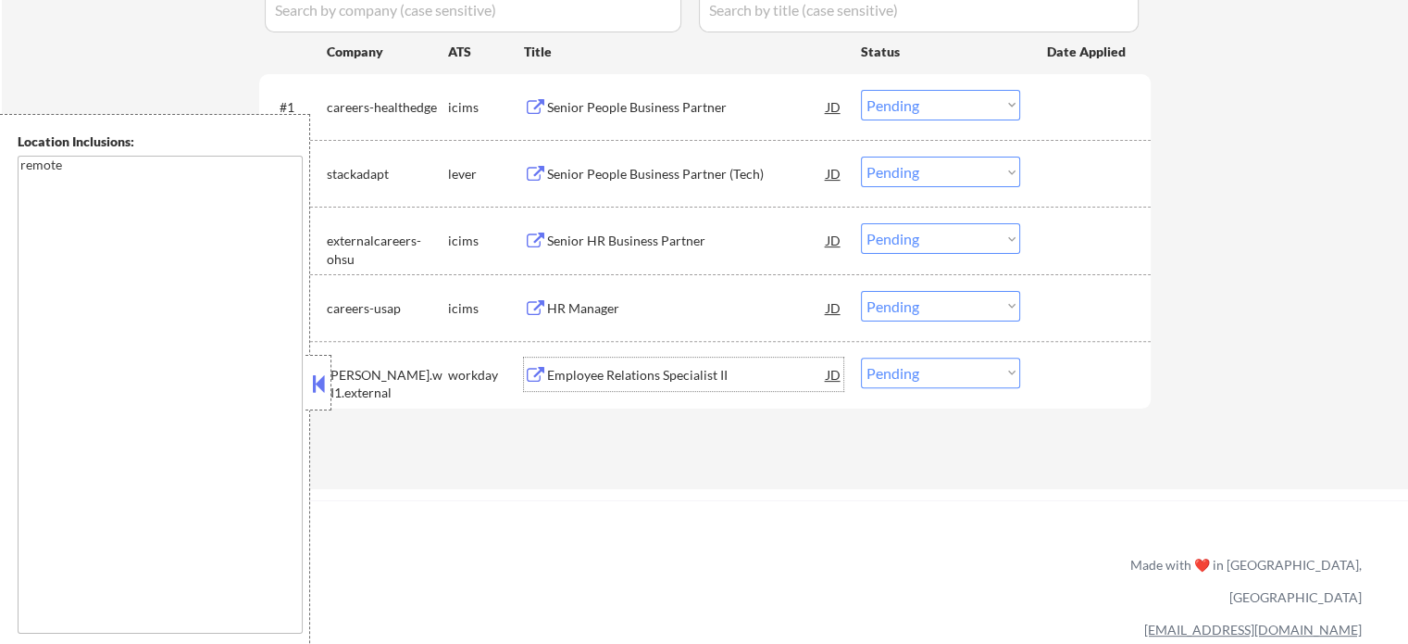
click at [671, 372] on div "Employee Relations Specialist II" at bounding box center [687, 375] width 280 height 19
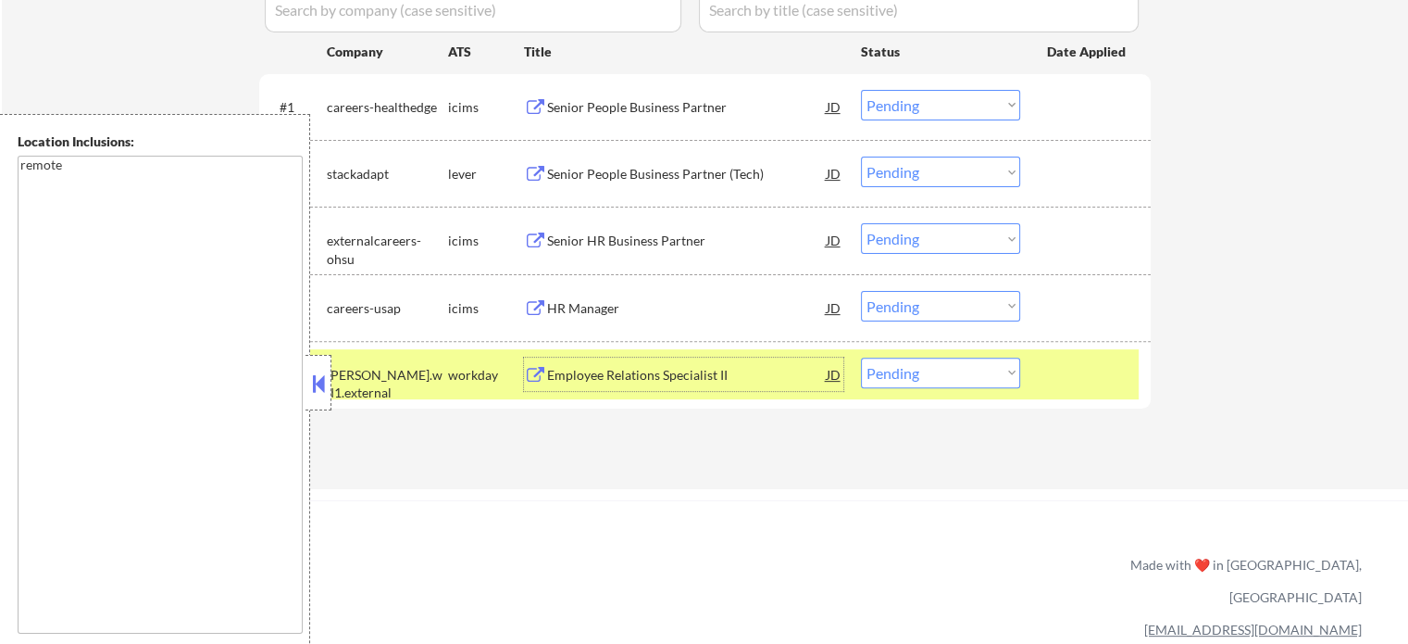
click at [1093, 386] on div at bounding box center [1087, 373] width 81 height 33
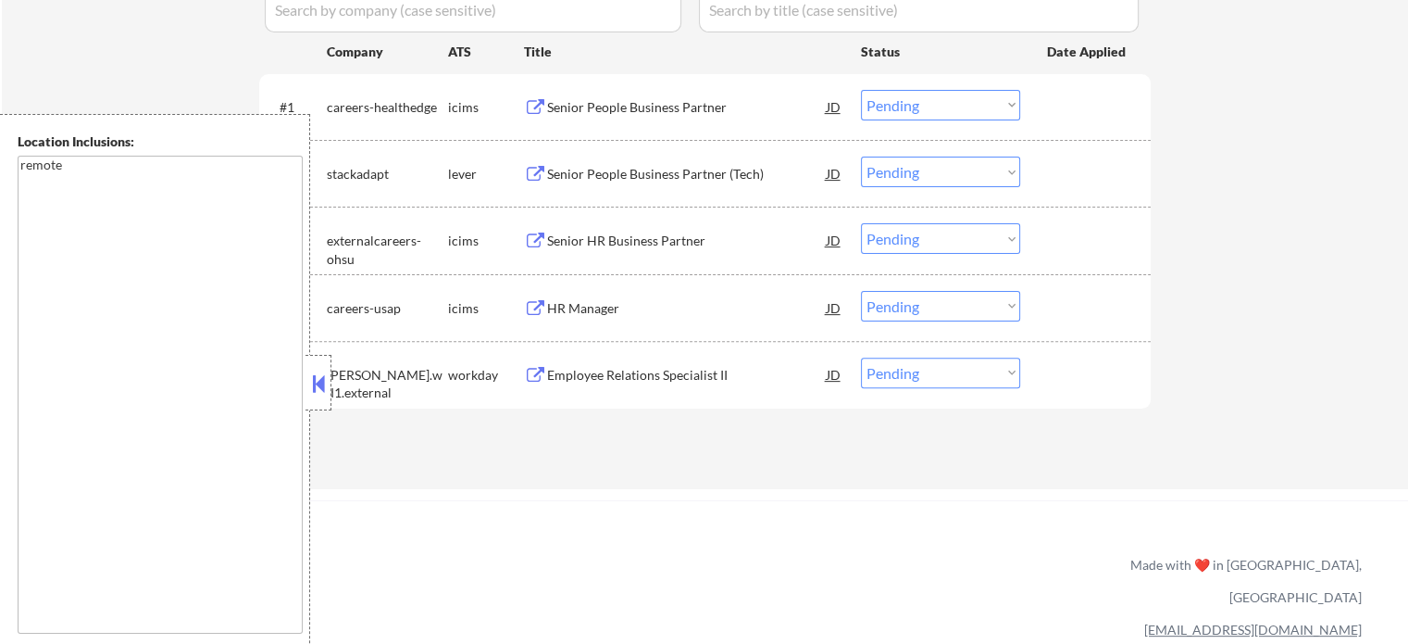
click at [635, 167] on div "Senior People Business Partner (Tech)" at bounding box center [687, 174] width 280 height 19
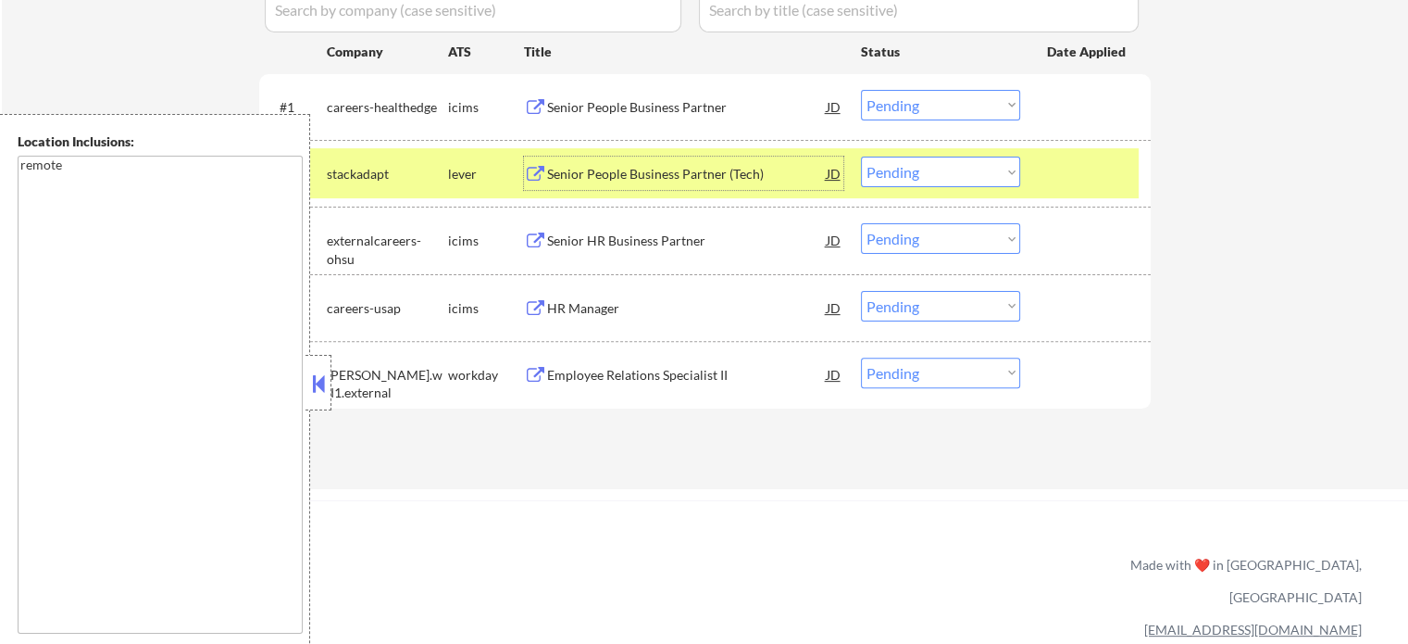
click at [1081, 171] on div at bounding box center [1087, 172] width 81 height 33
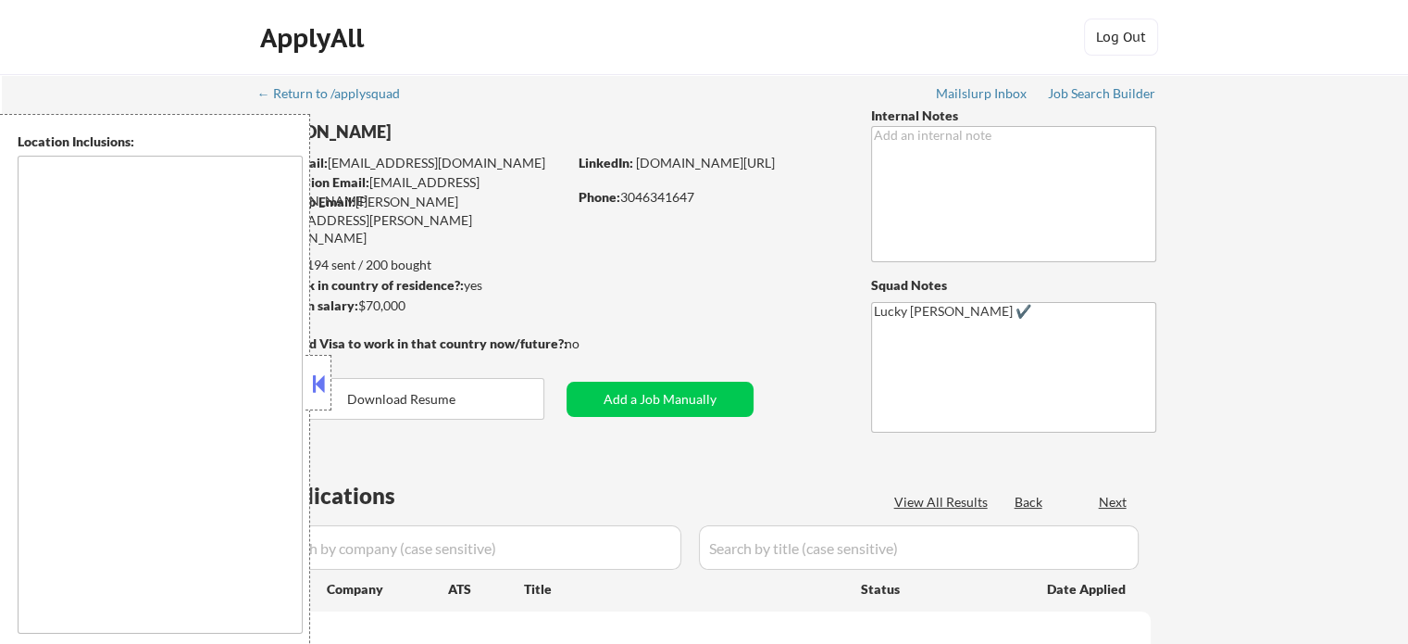
type textarea "[GEOGRAPHIC_DATA], [GEOGRAPHIC_DATA], [GEOGRAPHIC_DATA] [GEOGRAPHIC_DATA], [GEO…"
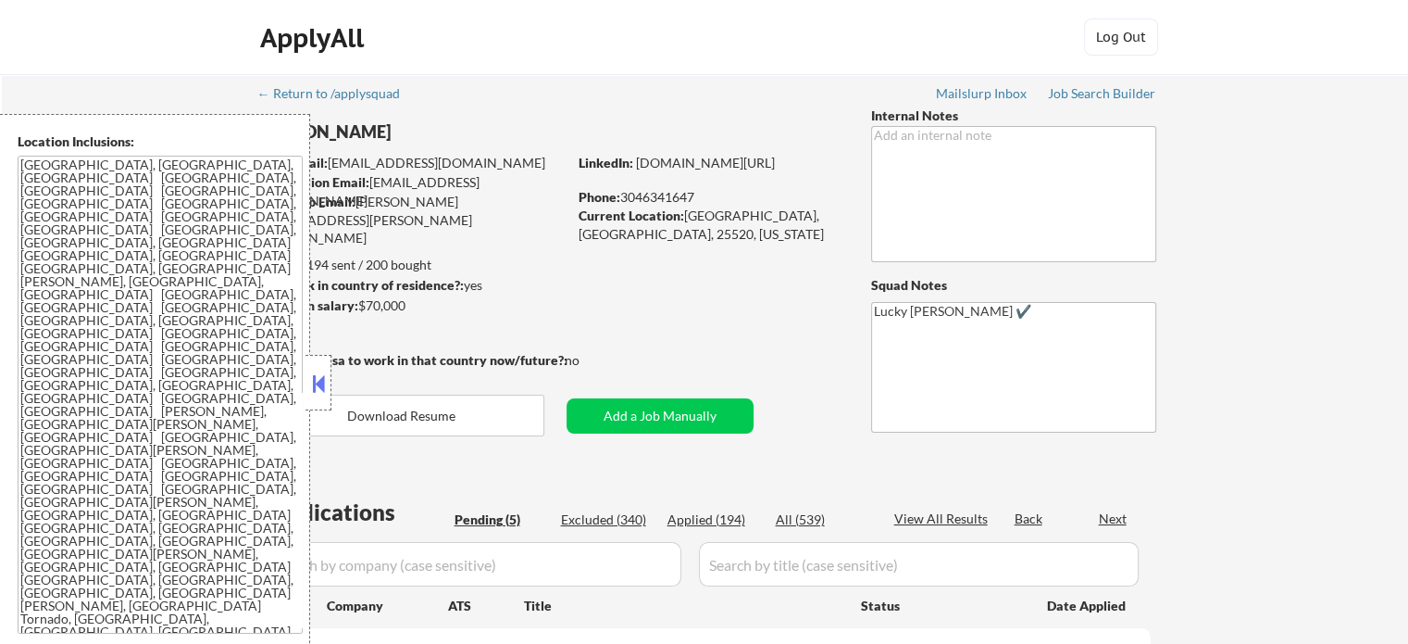
select select ""pending""
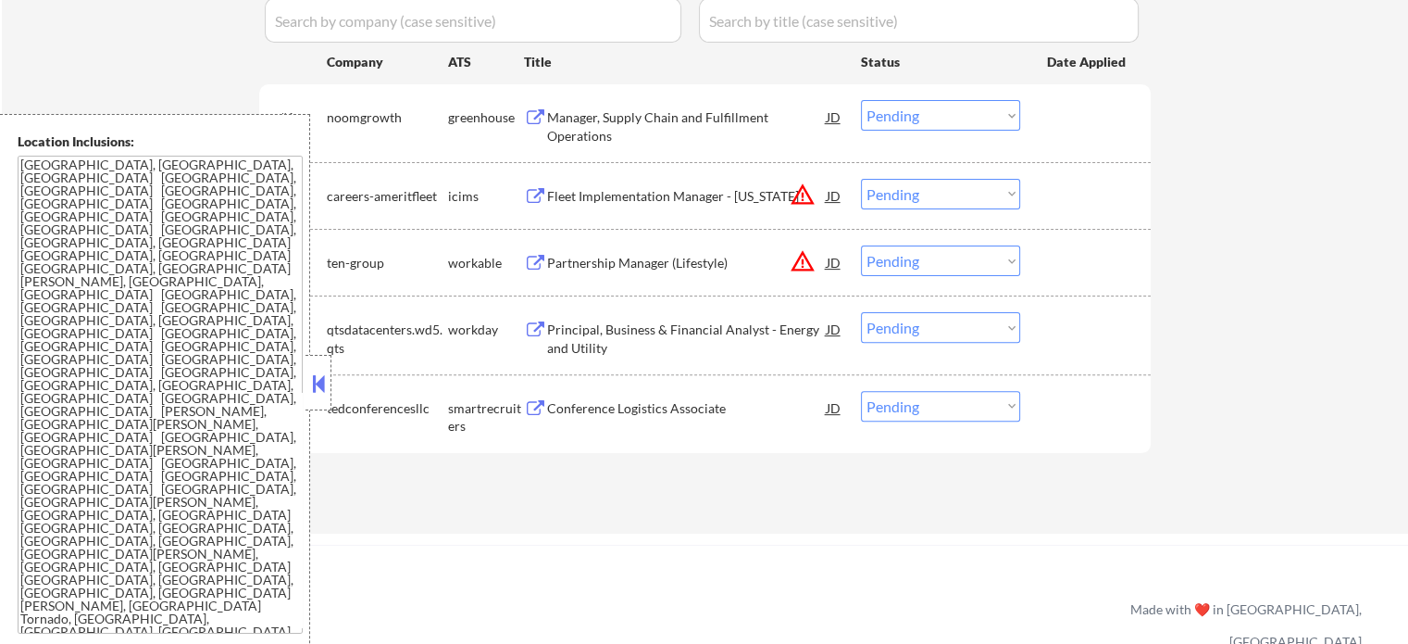
scroll to position [556, 0]
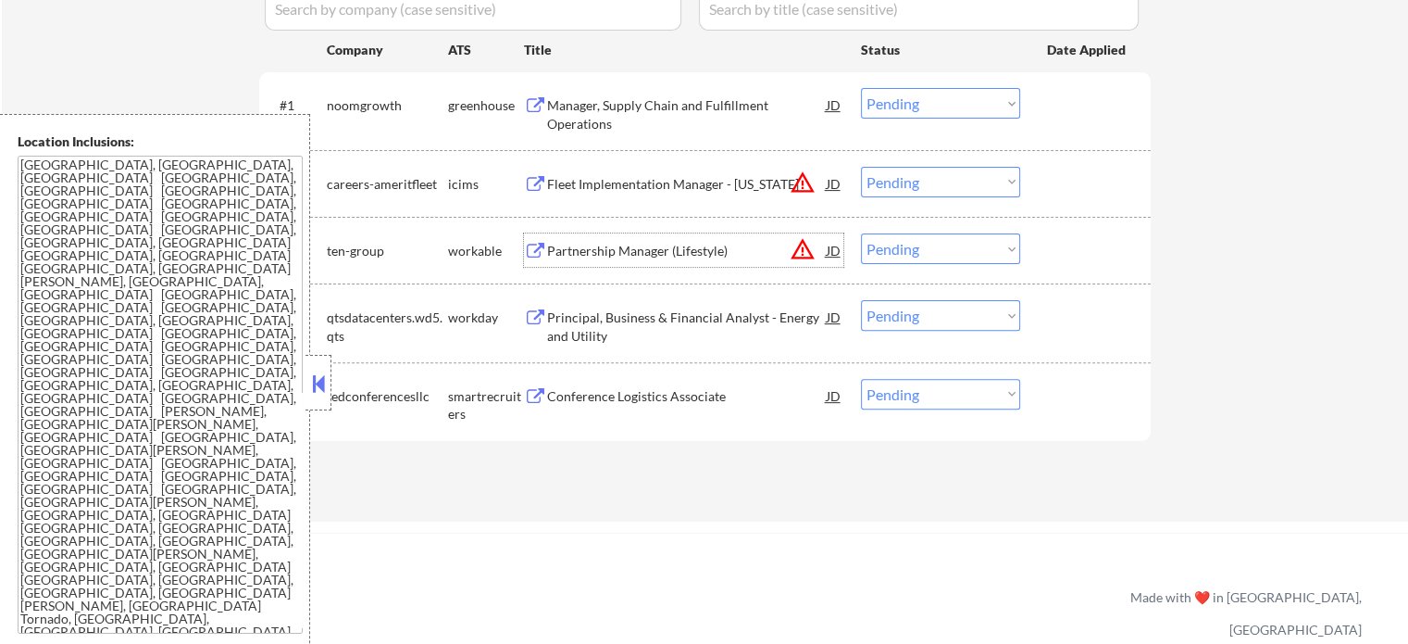
click at [632, 249] on div "Partnership Manager (Lifestyle)" at bounding box center [687, 251] width 280 height 19
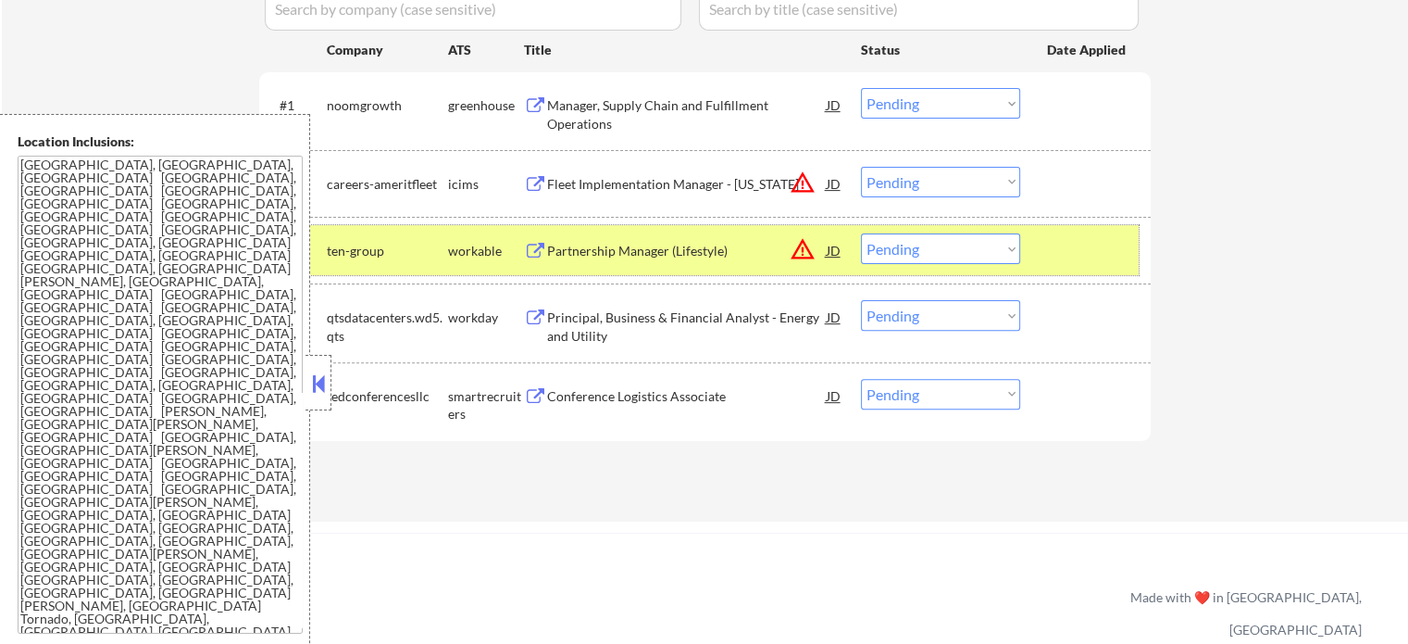
click at [1079, 255] on div at bounding box center [1087, 249] width 81 height 33
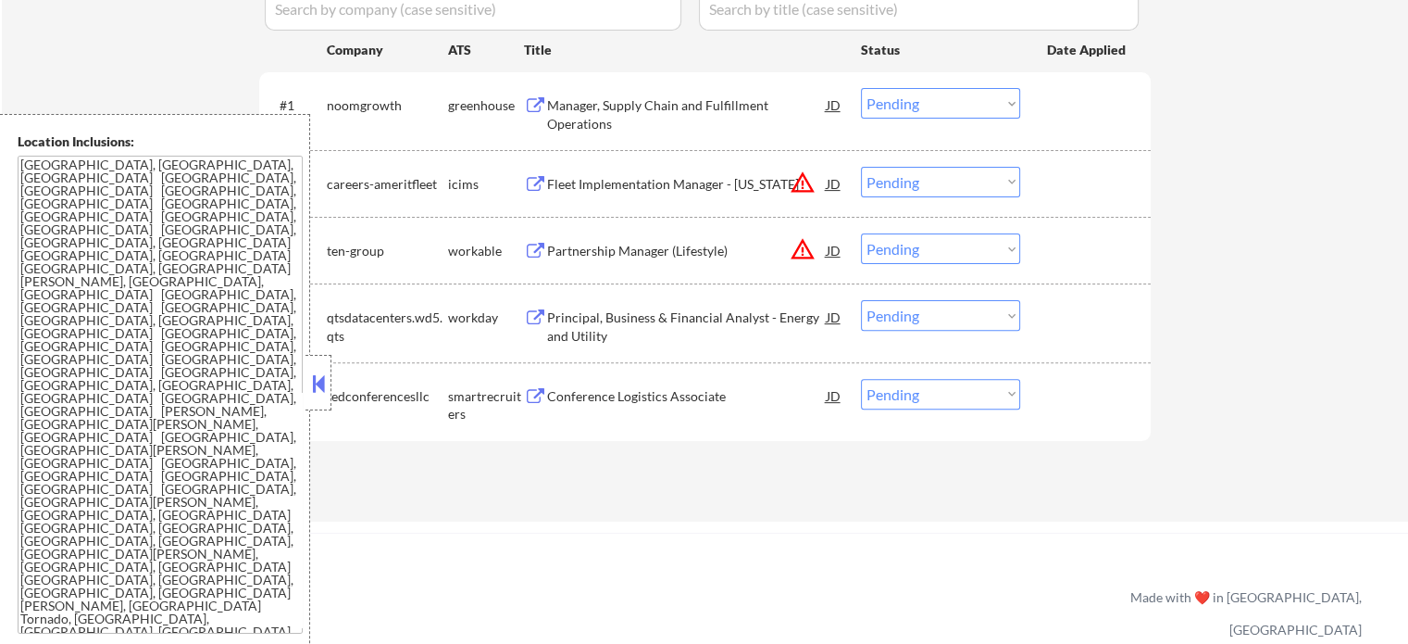
click at [552, 183] on div "Fleet Implementation Manager - Texas" at bounding box center [687, 184] width 280 height 19
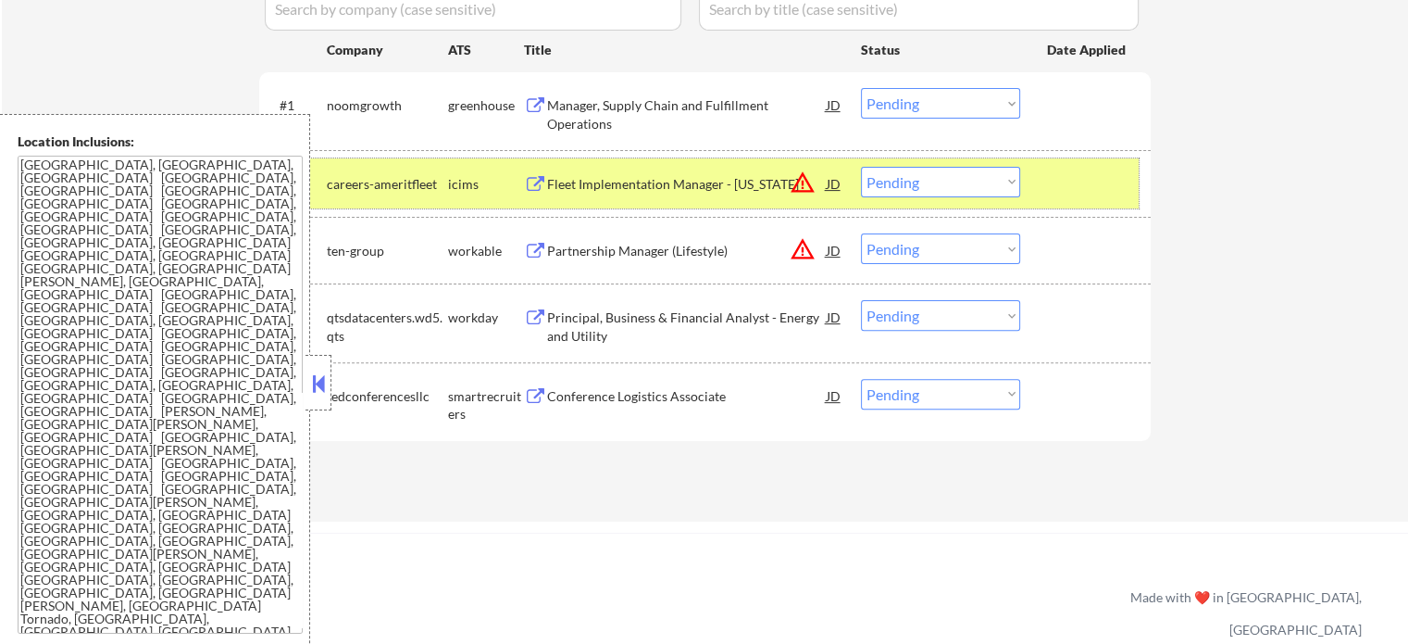
click at [1100, 177] on div at bounding box center [1087, 183] width 81 height 33
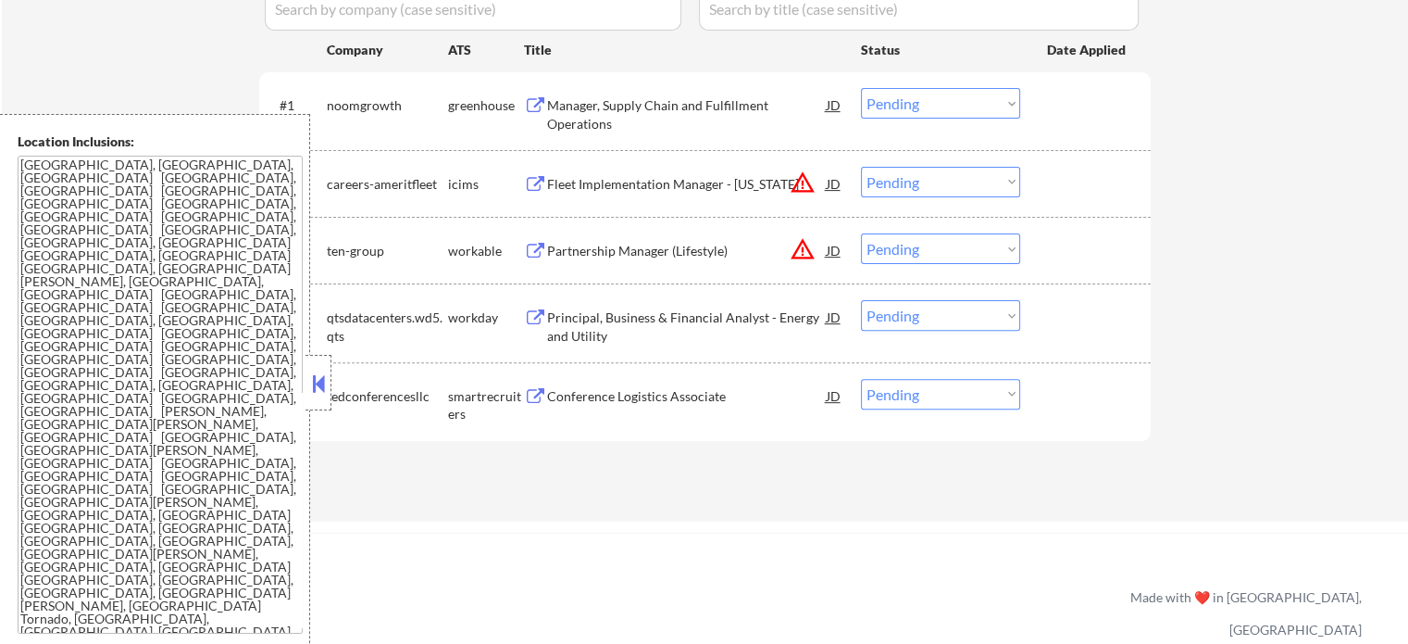
click at [607, 123] on div "Manager, Supply Chain and Fulfillment Operations" at bounding box center [687, 114] width 280 height 36
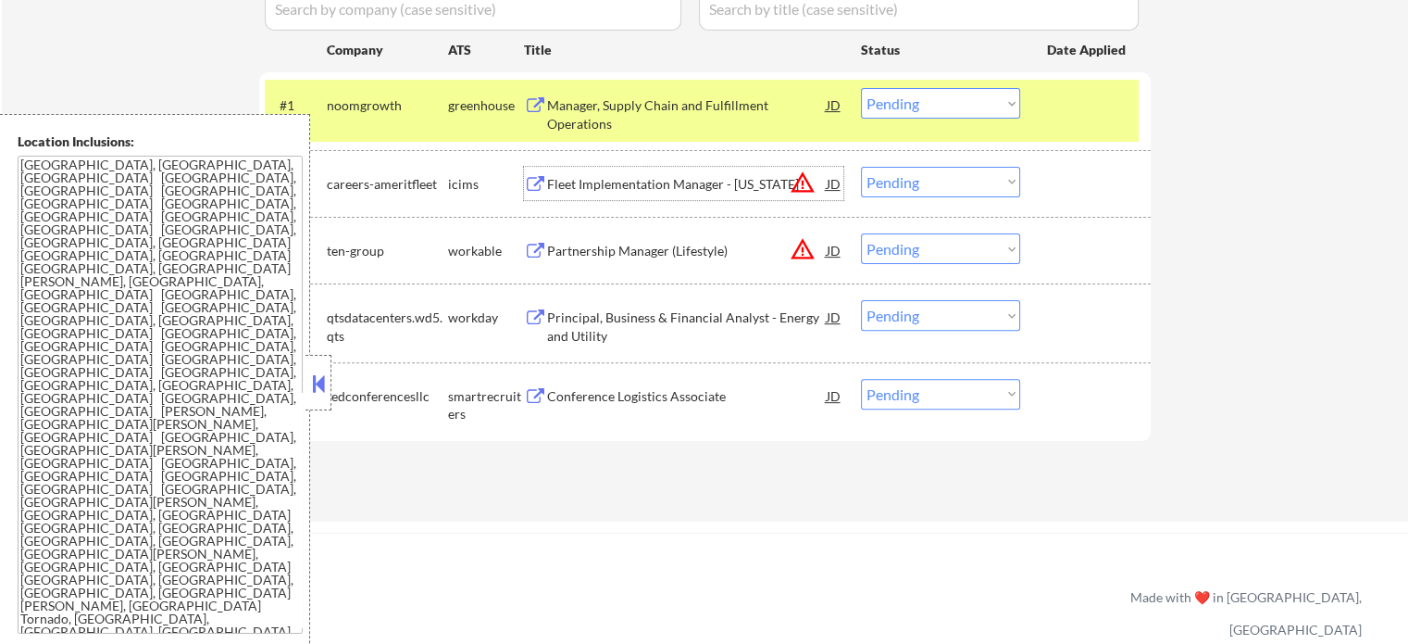
click at [601, 176] on div "Fleet Implementation Manager - Texas" at bounding box center [687, 184] width 280 height 19
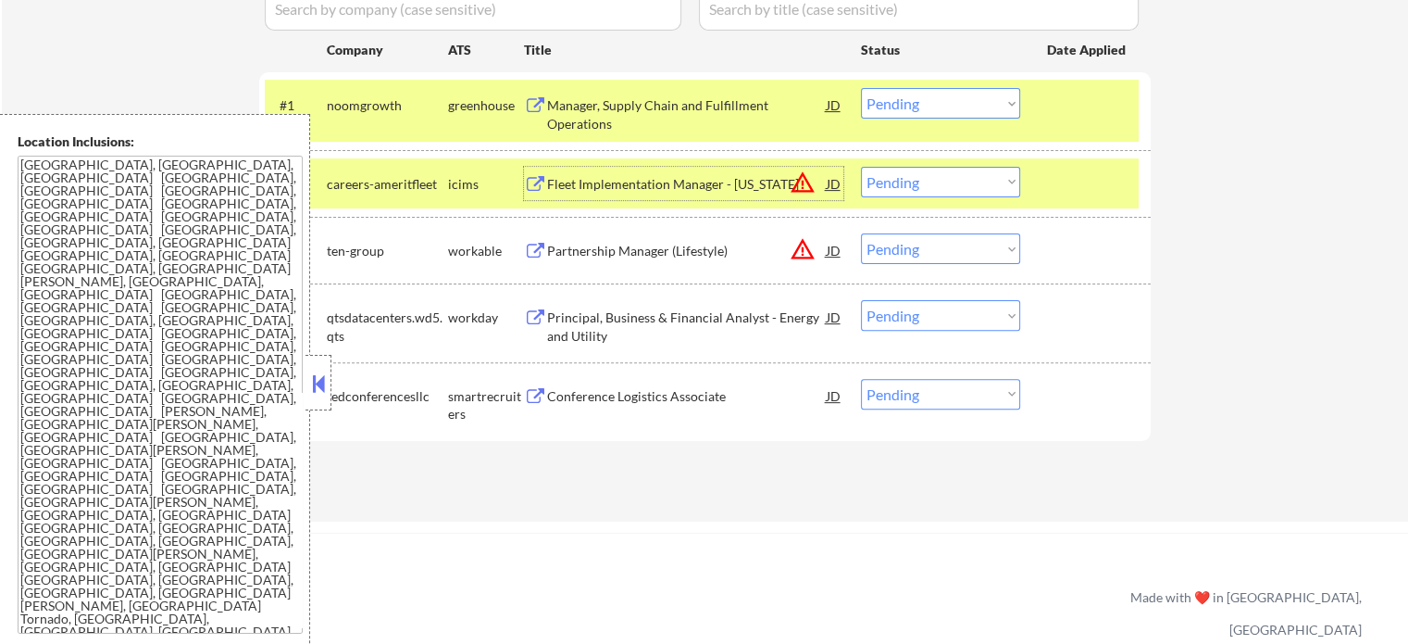
click at [1119, 172] on div at bounding box center [1087, 183] width 81 height 33
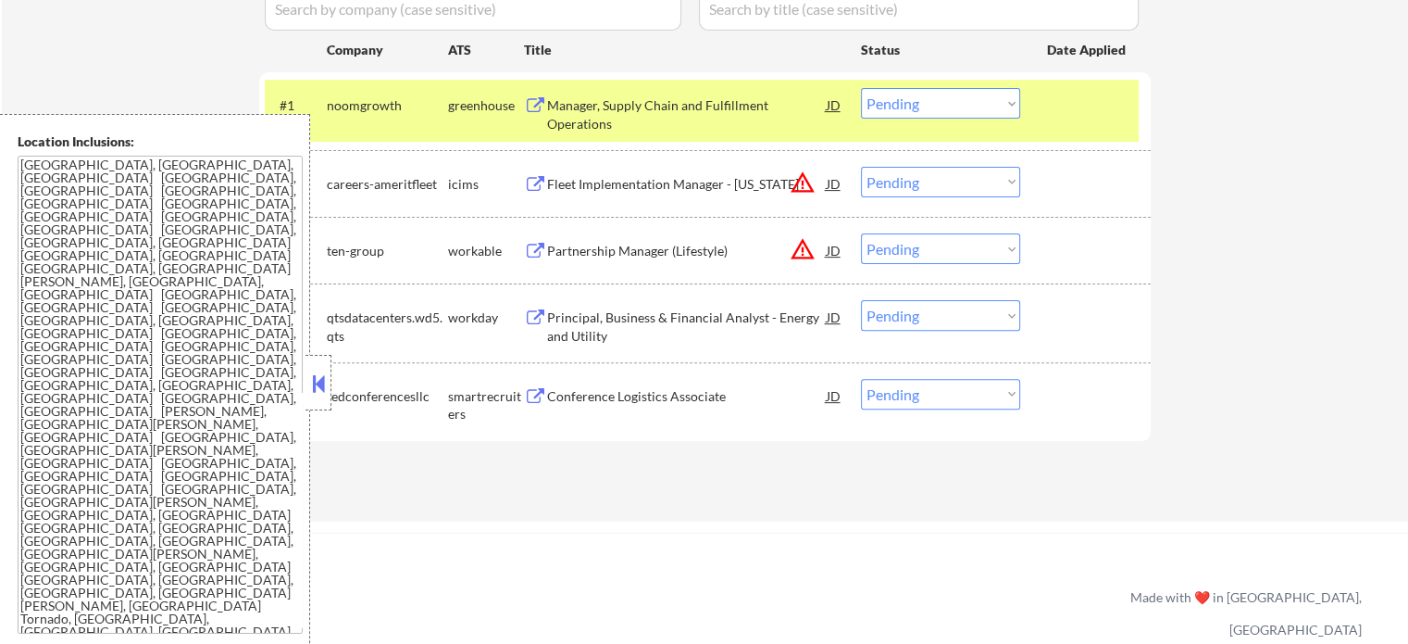
click at [1084, 114] on div at bounding box center [1087, 104] width 81 height 33
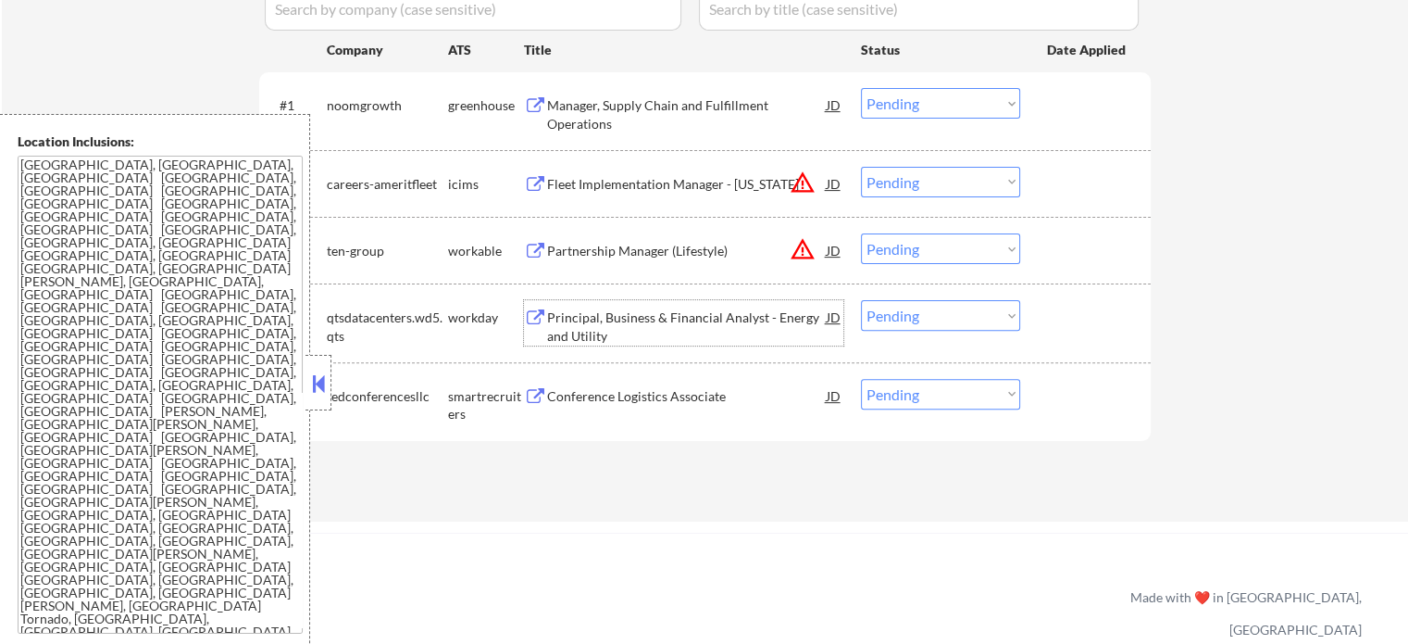
click at [607, 308] on div "Principal, Business & Financial Analyst - Energy and Utility" at bounding box center [687, 326] width 280 height 36
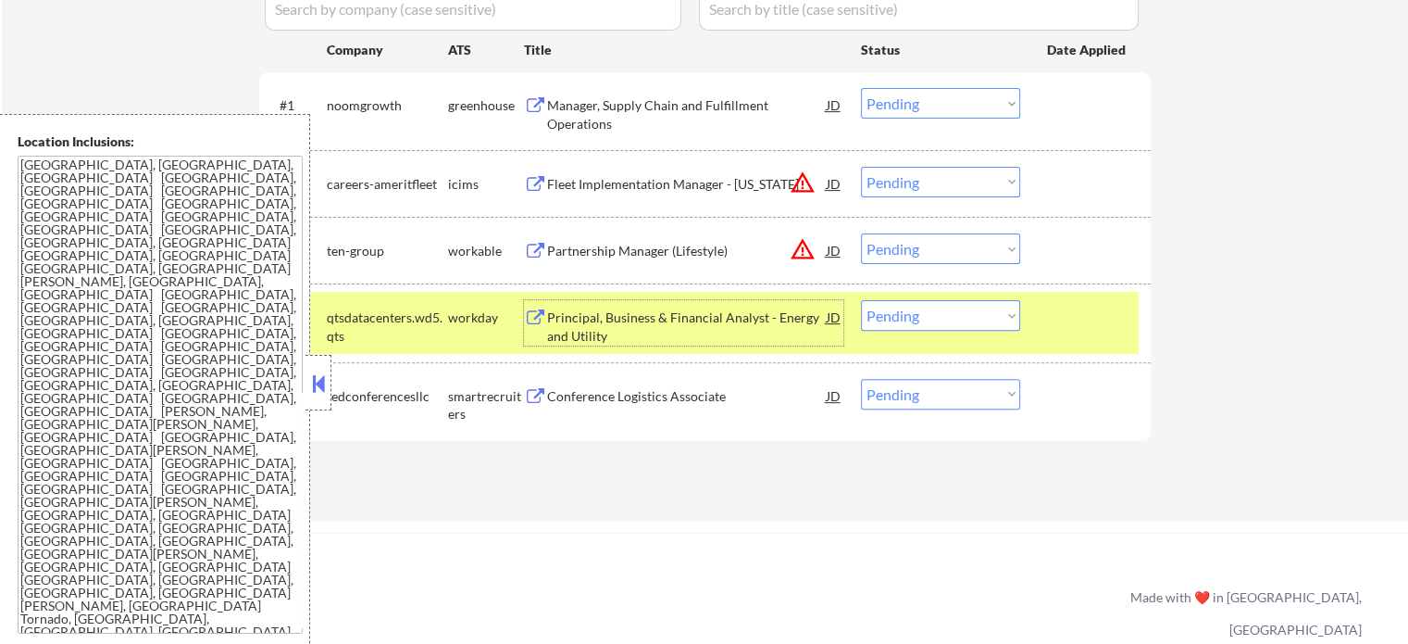
click at [706, 247] on div "Partnership Manager (Lifestyle)" at bounding box center [687, 251] width 280 height 19
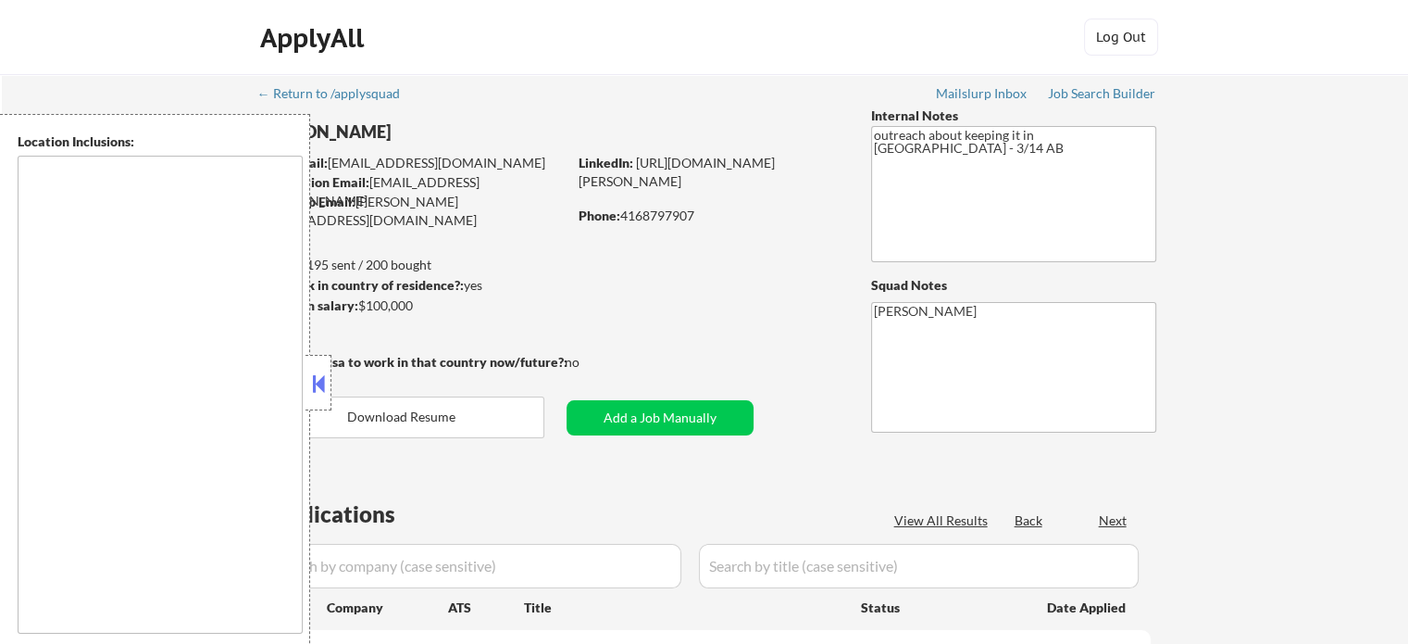
type textarea "[GEOGRAPHIC_DATA], [GEOGRAPHIC_DATA] [GEOGRAPHIC_DATA], [GEOGRAPHIC_DATA] [GEOG…"
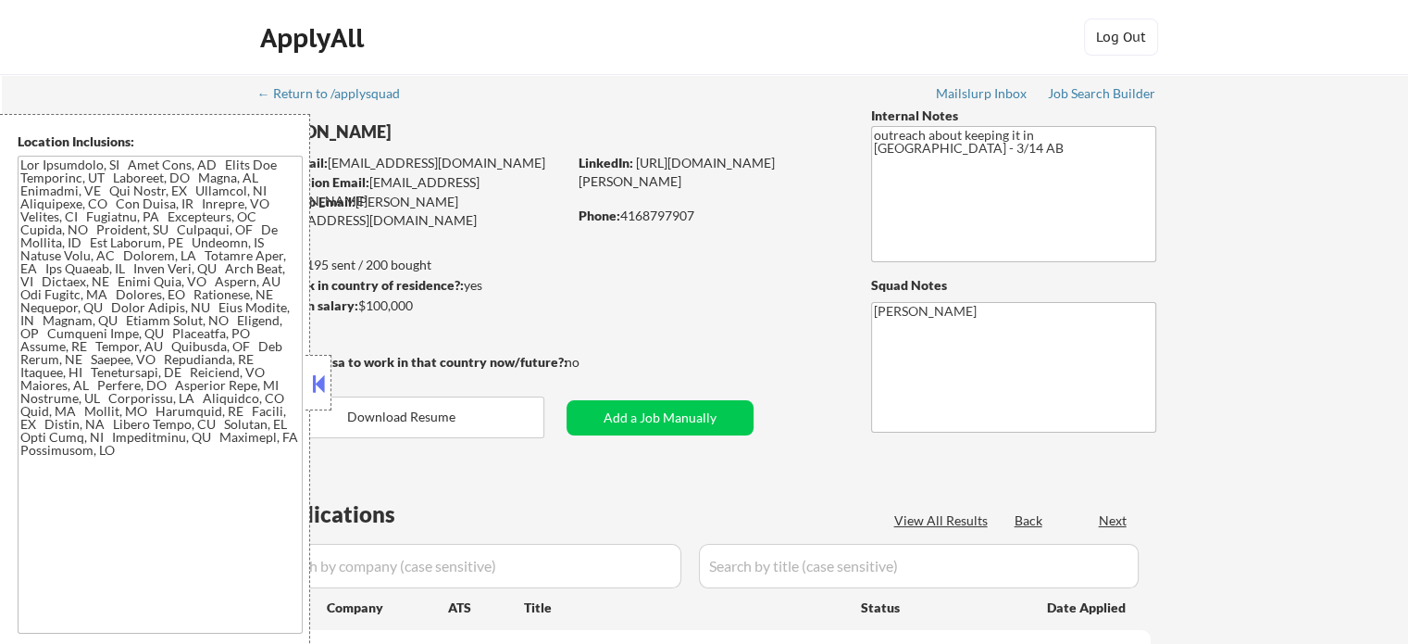
select select ""pending""
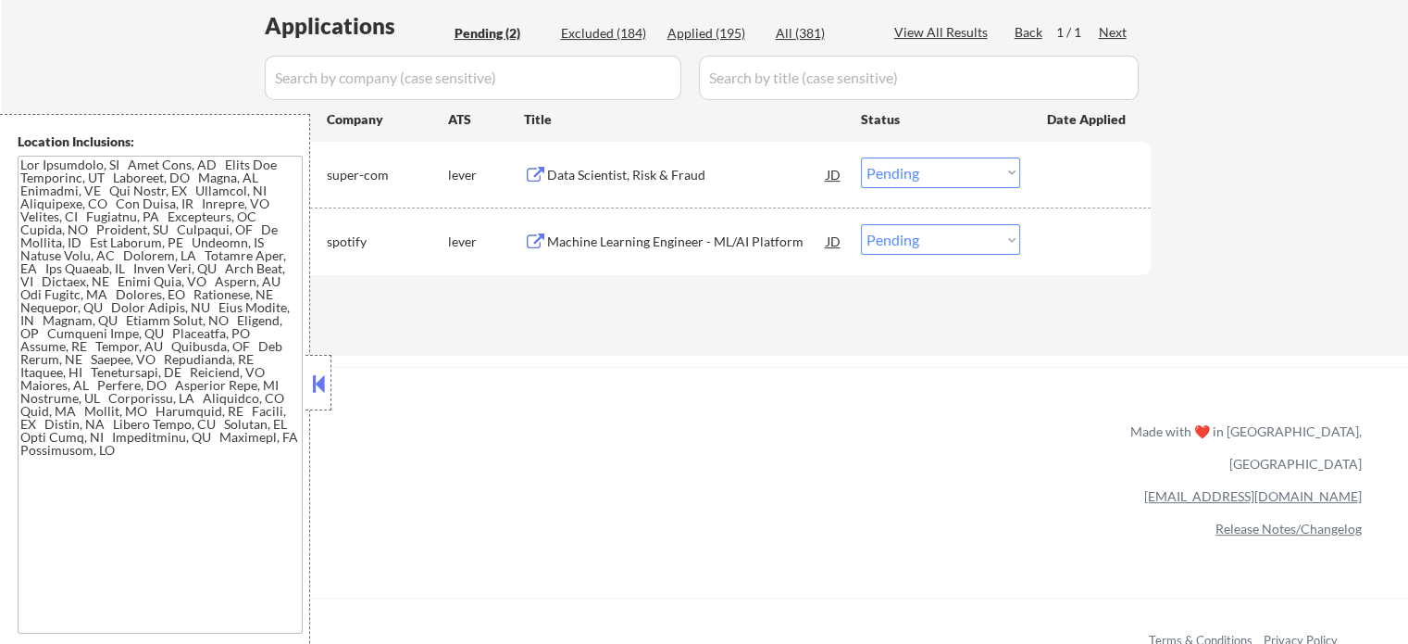
scroll to position [556, 0]
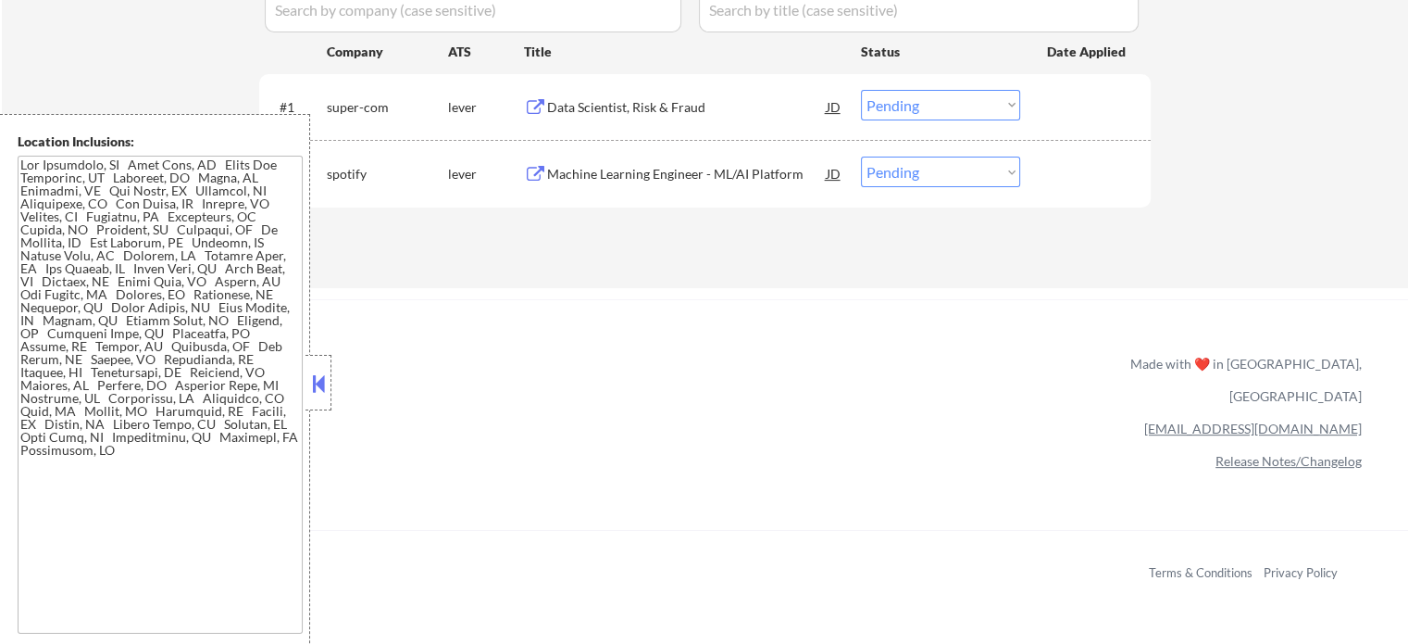
click at [641, 176] on div "Machine Learning Engineer - ML/AI Platform" at bounding box center [687, 174] width 280 height 19
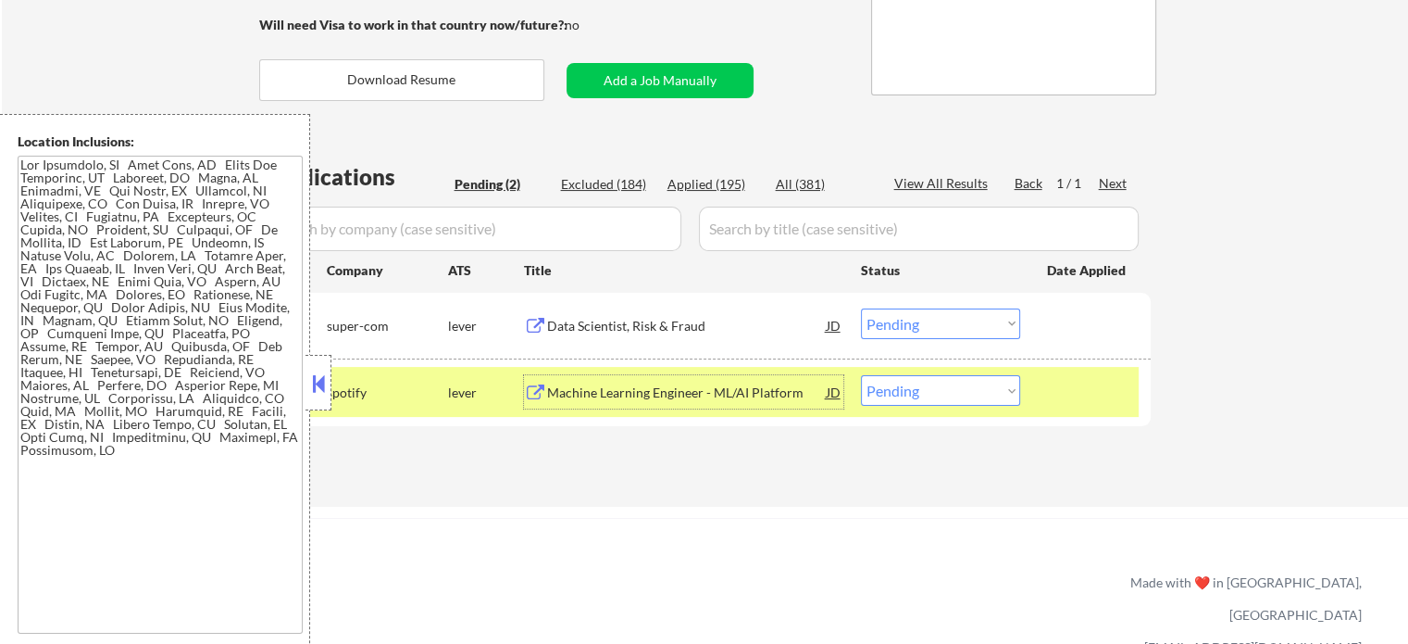
scroll to position [185, 0]
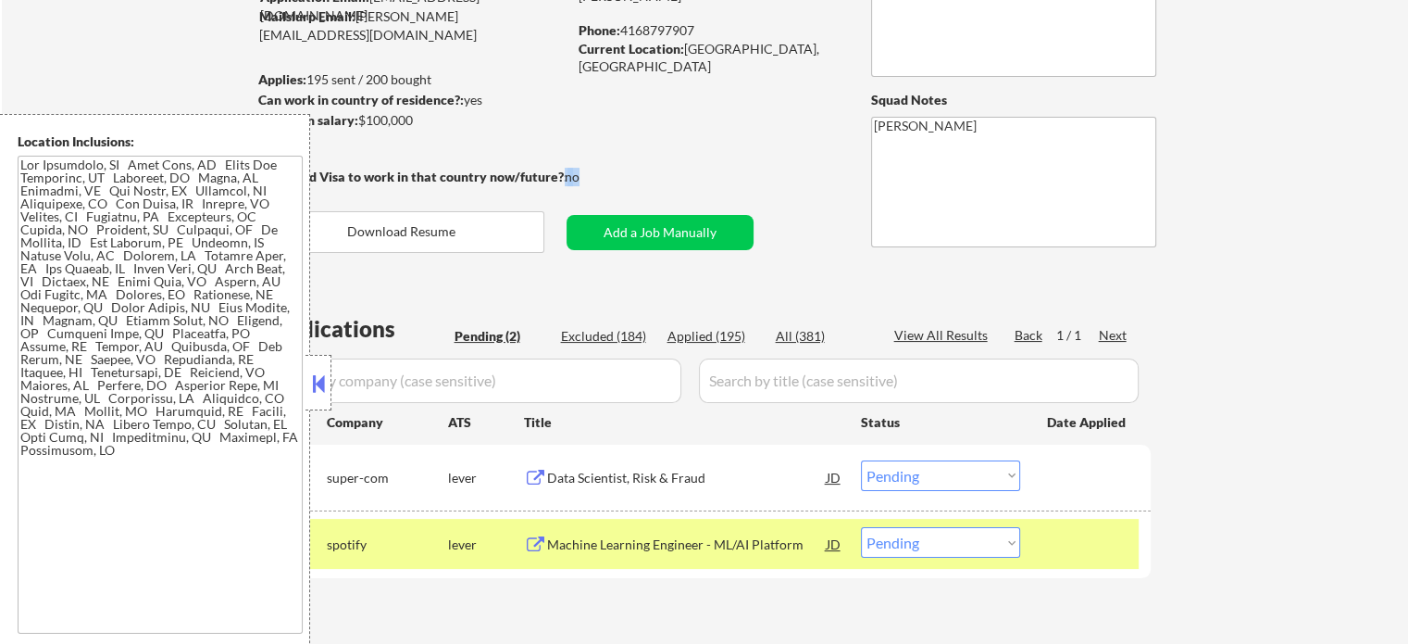
drag, startPoint x: 596, startPoint y: 175, endPoint x: 563, endPoint y: 173, distance: 33.4
click at [563, 173] on div "Will need Visa to work in that country now/future?: no" at bounding box center [438, 177] width 358 height 19
drag, startPoint x: 567, startPoint y: 158, endPoint x: 600, endPoint y: 117, distance: 53.4
click at [600, 117] on div "← Return to /applysquad Mailslurp Inbox Job Search Builder Sanchit Sharma User …" at bounding box center [706, 266] width 924 height 755
click at [570, 177] on div "no" at bounding box center [591, 177] width 53 height 19
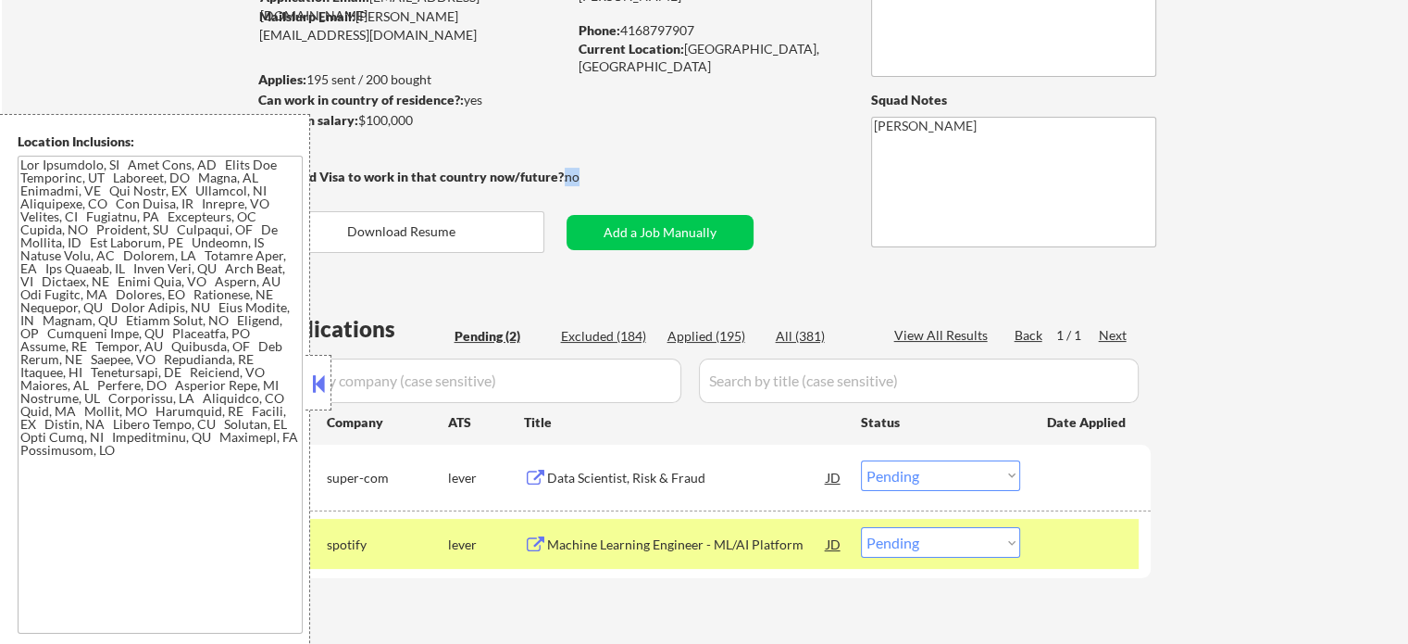
click at [570, 177] on div "no" at bounding box center [591, 177] width 53 height 19
copy div "no"
click at [942, 547] on select "Choose an option... Pending Applied Excluded (Questions) Excluded (Expired) Exc…" at bounding box center [940, 542] width 159 height 31
select select ""applied""
click at [861, 527] on select "Choose an option... Pending Applied Excluded (Questions) Excluded (Expired) Exc…" at bounding box center [940, 542] width 159 height 31
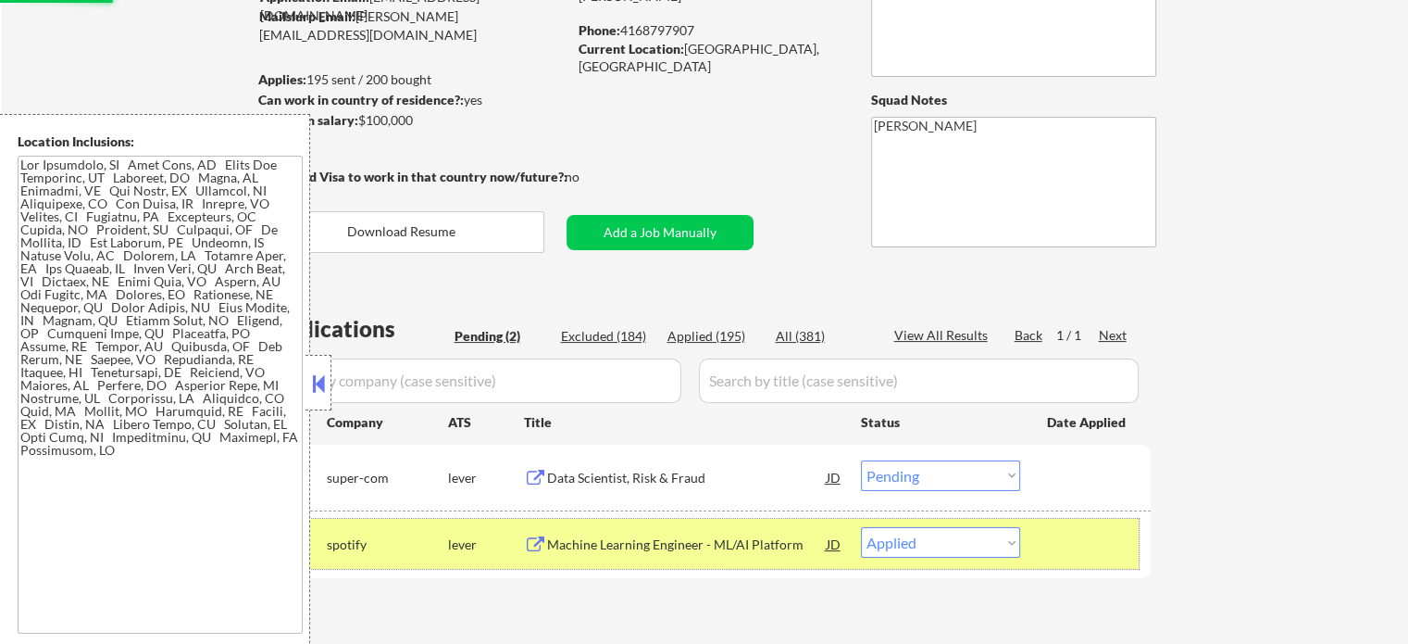
click at [1091, 536] on div at bounding box center [1087, 543] width 81 height 33
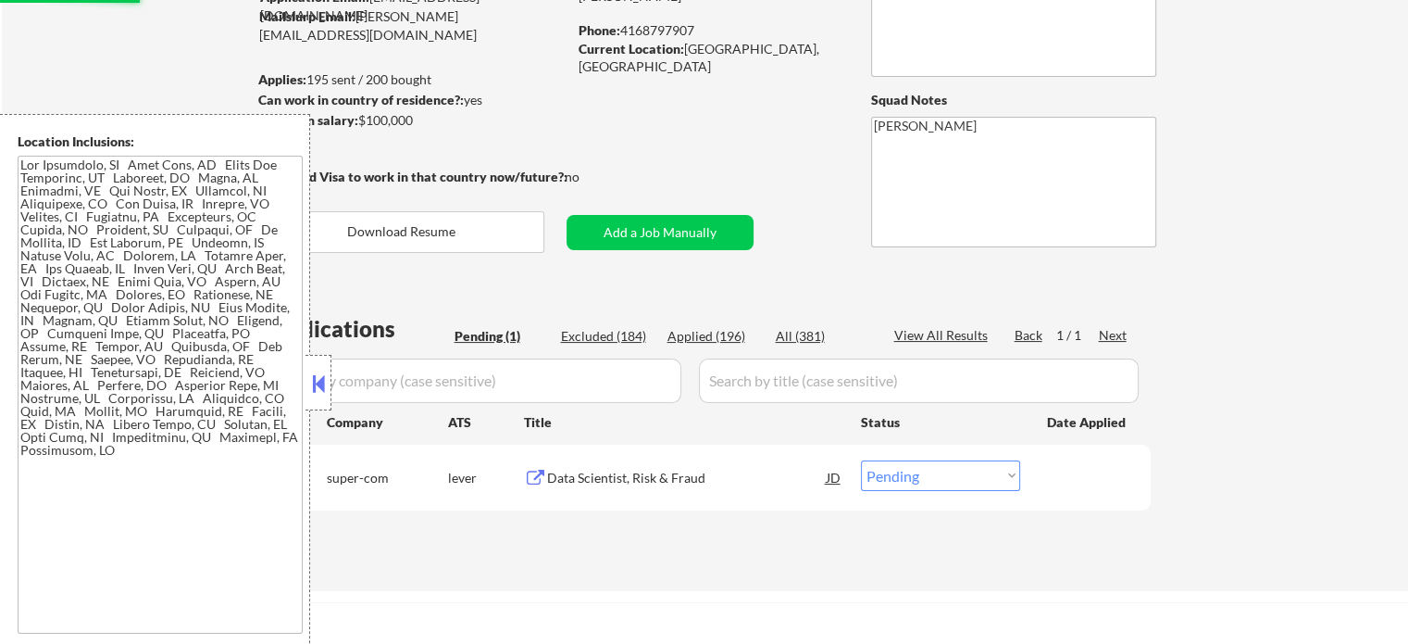
click at [606, 464] on div "Data Scientist, Risk & Fraud" at bounding box center [687, 476] width 280 height 33
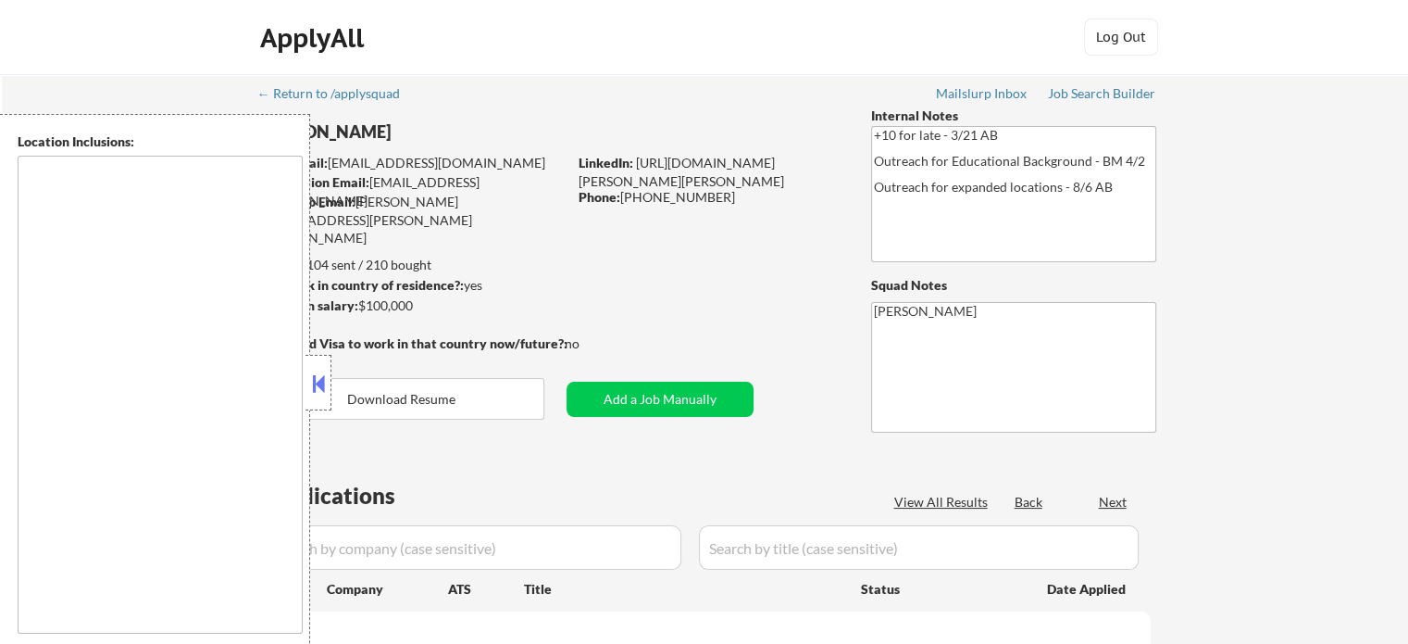
type textarea "[GEOGRAPHIC_DATA], [GEOGRAPHIC_DATA] [GEOGRAPHIC_DATA][PERSON_NAME], [GEOGRAPHI…"
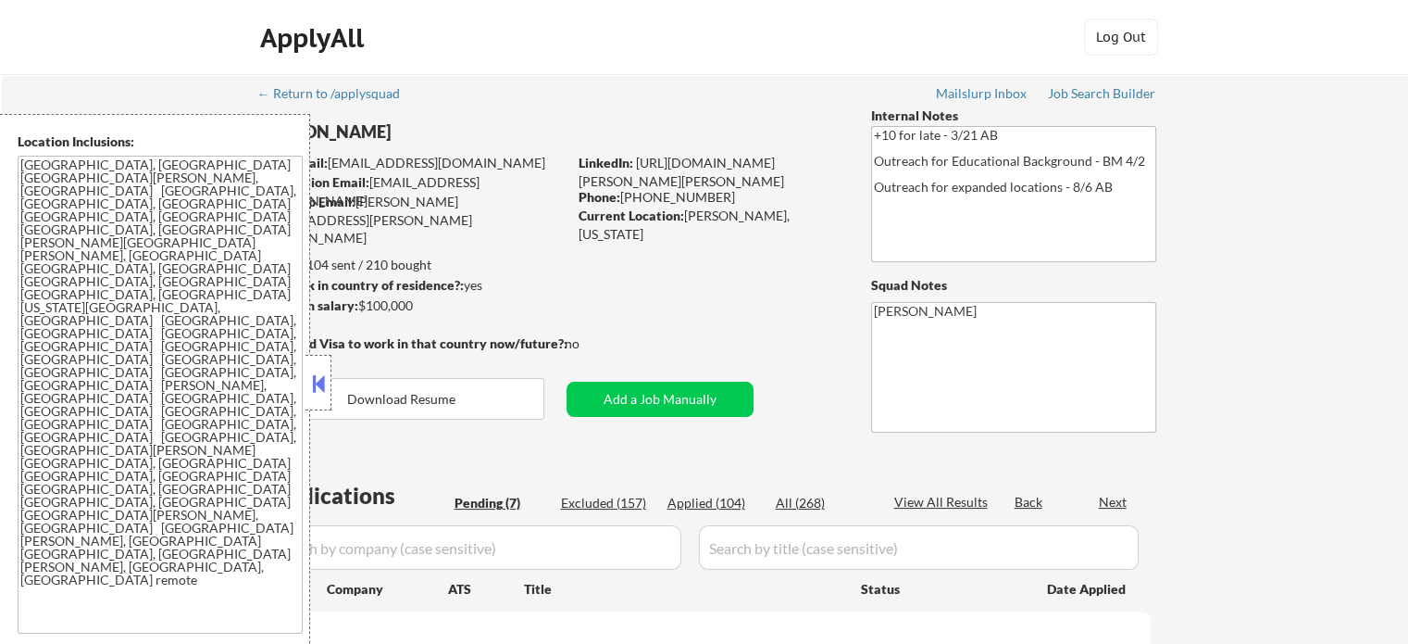
select select ""pending""
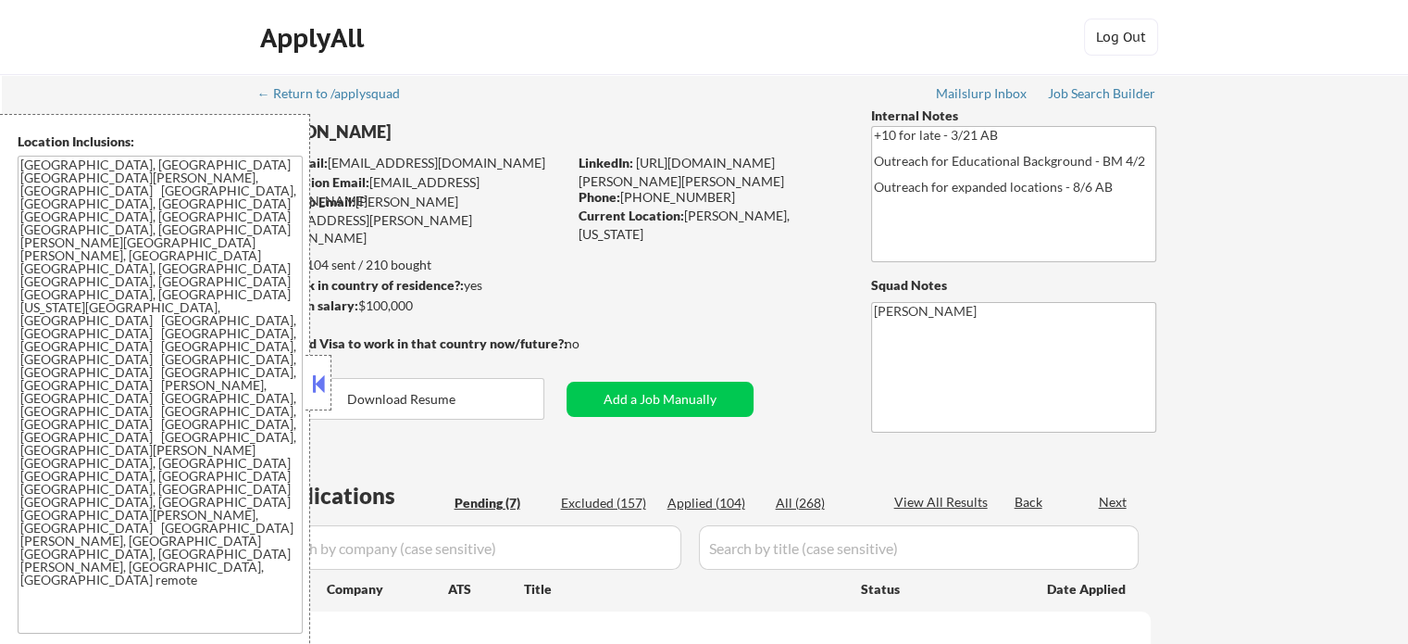
select select ""pending""
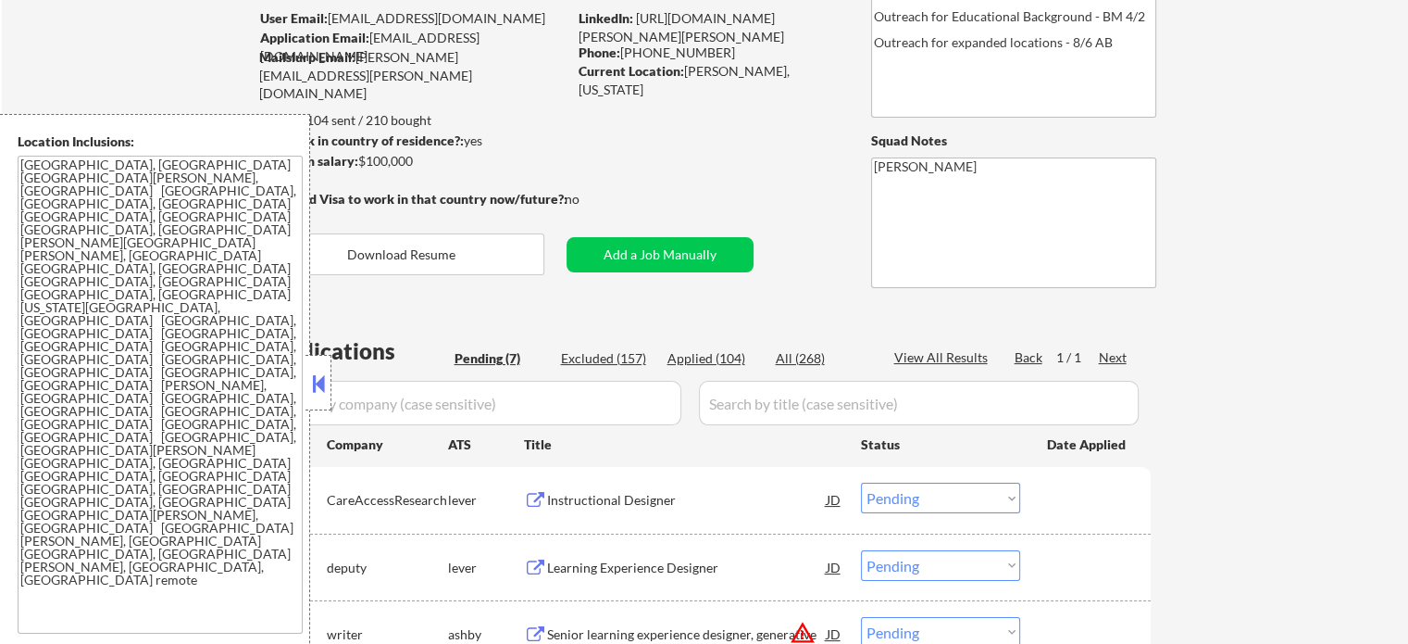
scroll to position [370, 0]
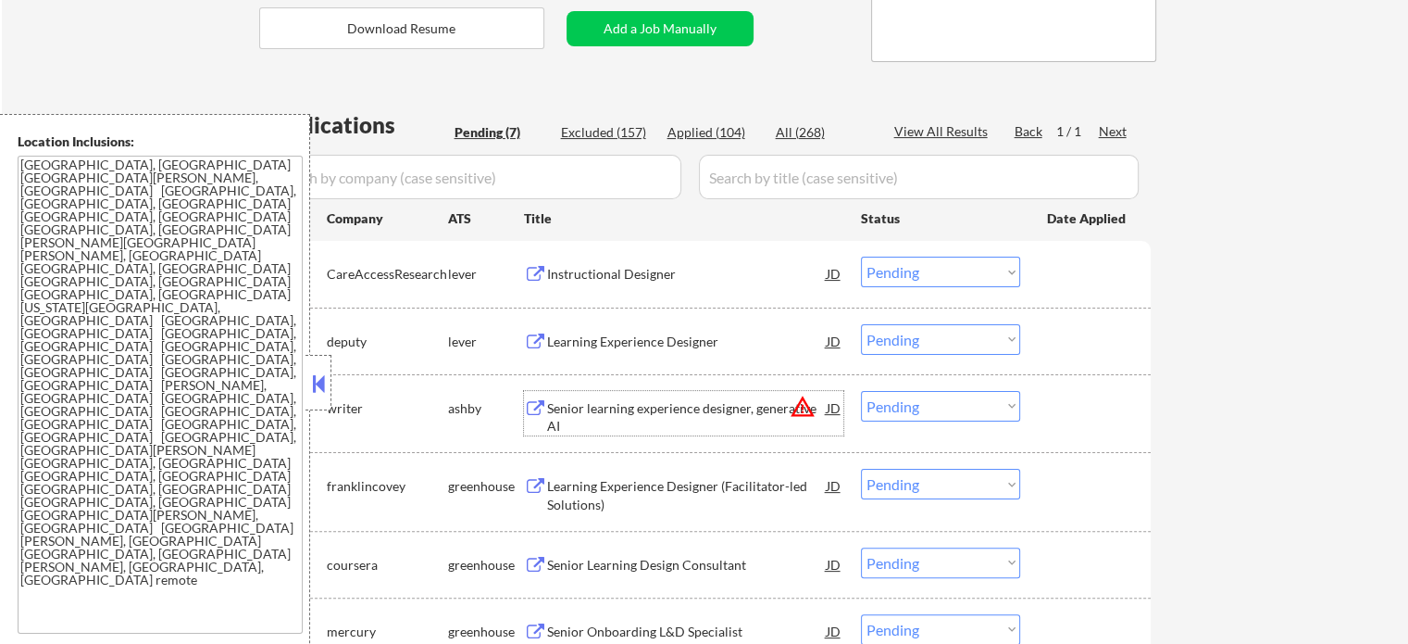
click at [568, 409] on div "Senior learning experience designer, generative AI" at bounding box center [687, 417] width 280 height 36
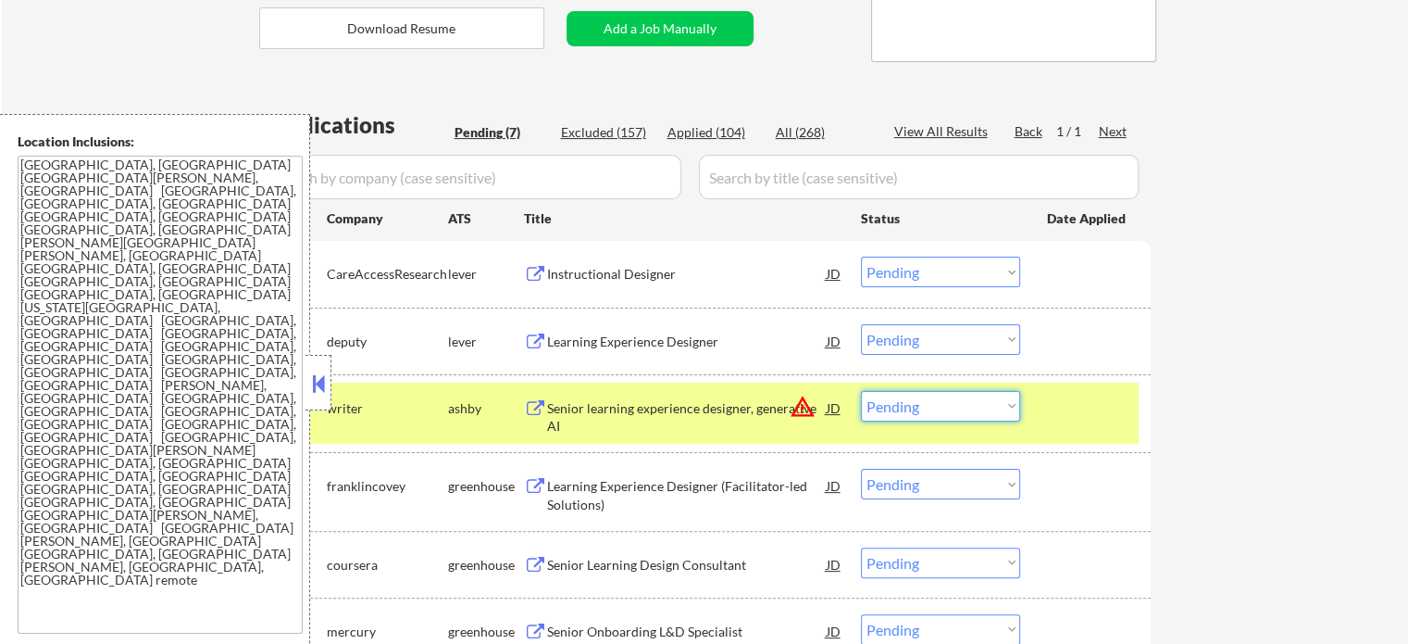
click at [929, 414] on select "Choose an option... Pending Applied Excluded (Questions) Excluded (Expired) Exc…" at bounding box center [940, 406] width 159 height 31
click at [861, 391] on select "Choose an option... Pending Applied Excluded (Questions) Excluded (Expired) Exc…" at bounding box center [940, 406] width 159 height 31
select select ""pending""
click at [1069, 406] on div at bounding box center [1087, 407] width 81 height 33
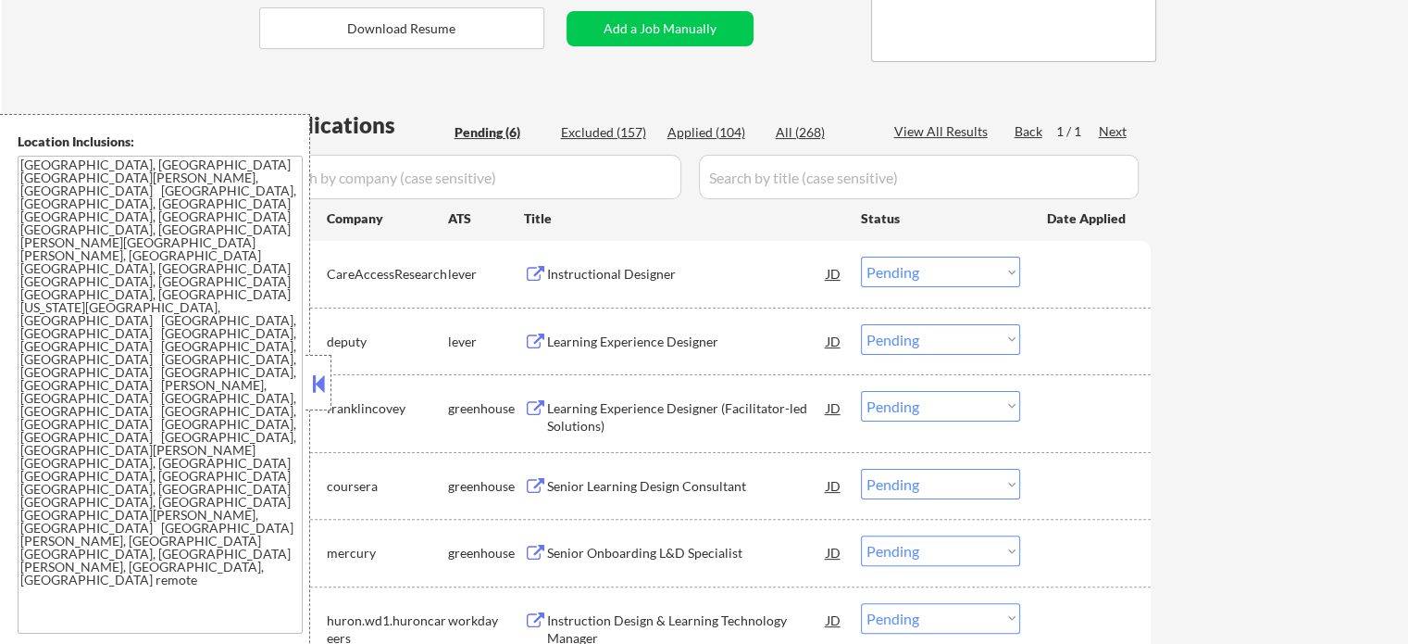
click at [580, 278] on div "Instructional Designer" at bounding box center [687, 274] width 280 height 19
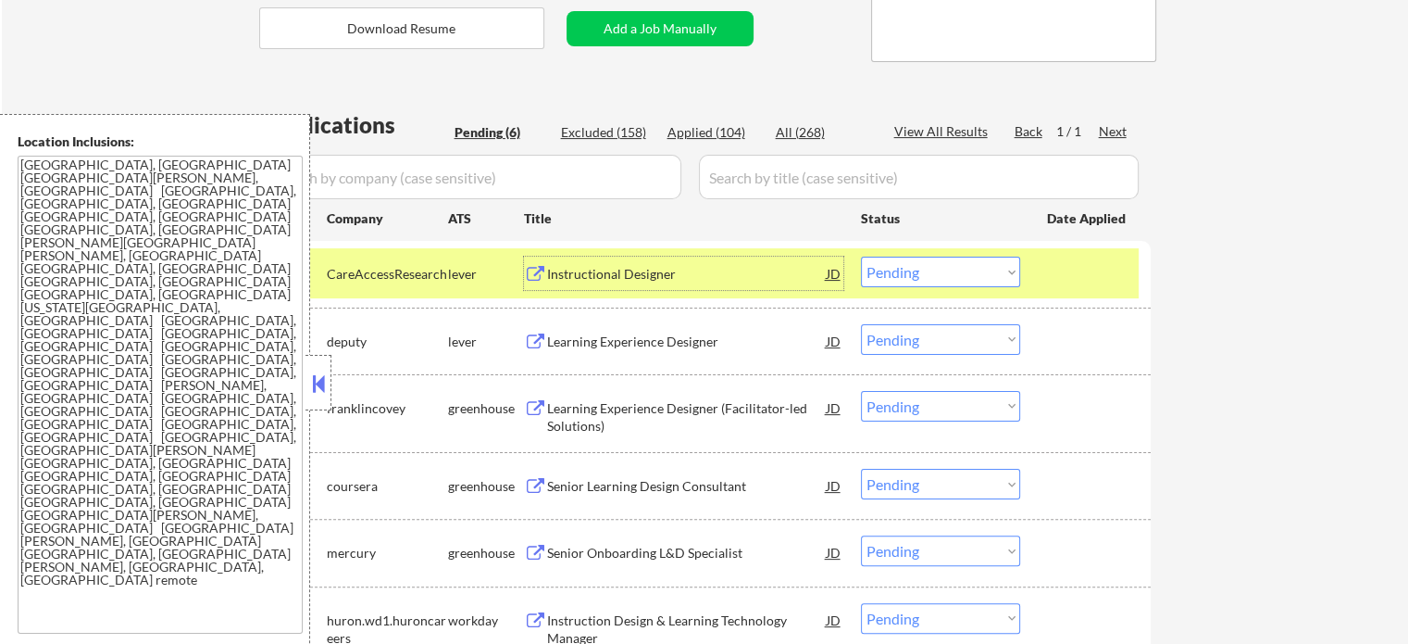
click at [1070, 267] on div at bounding box center [1087, 272] width 81 height 33
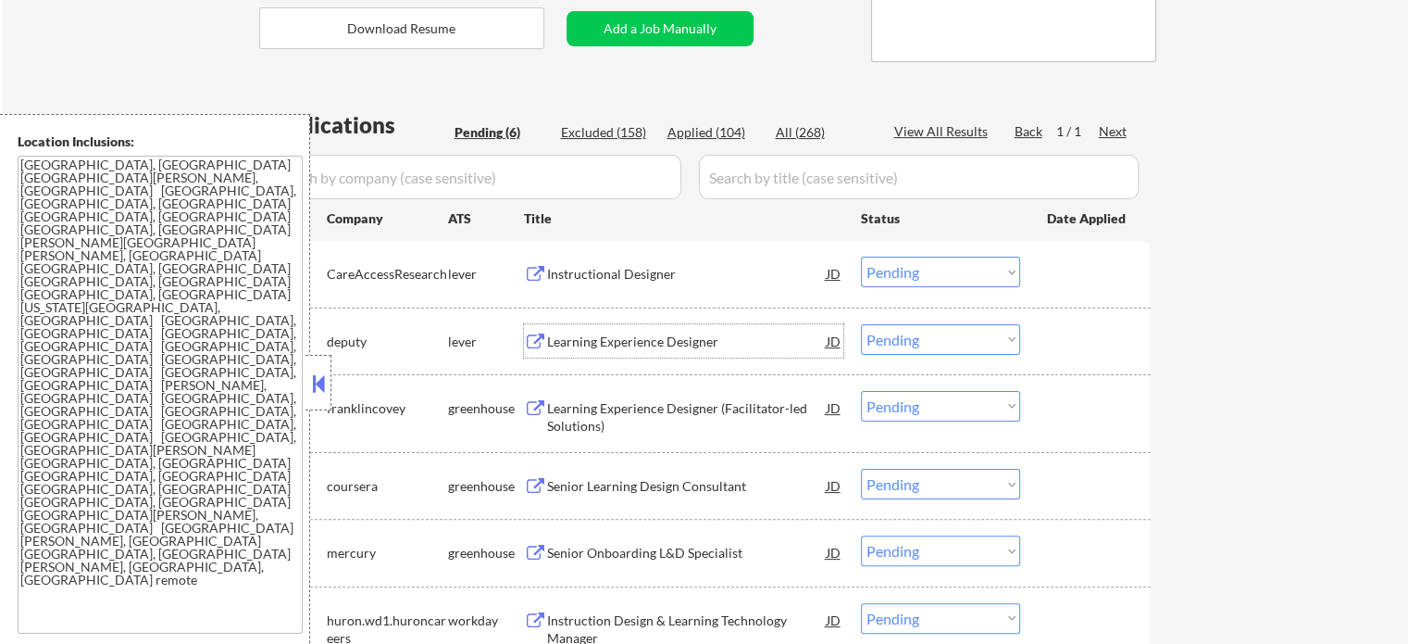
click at [643, 330] on div "Learning Experience Designer" at bounding box center [687, 340] width 280 height 33
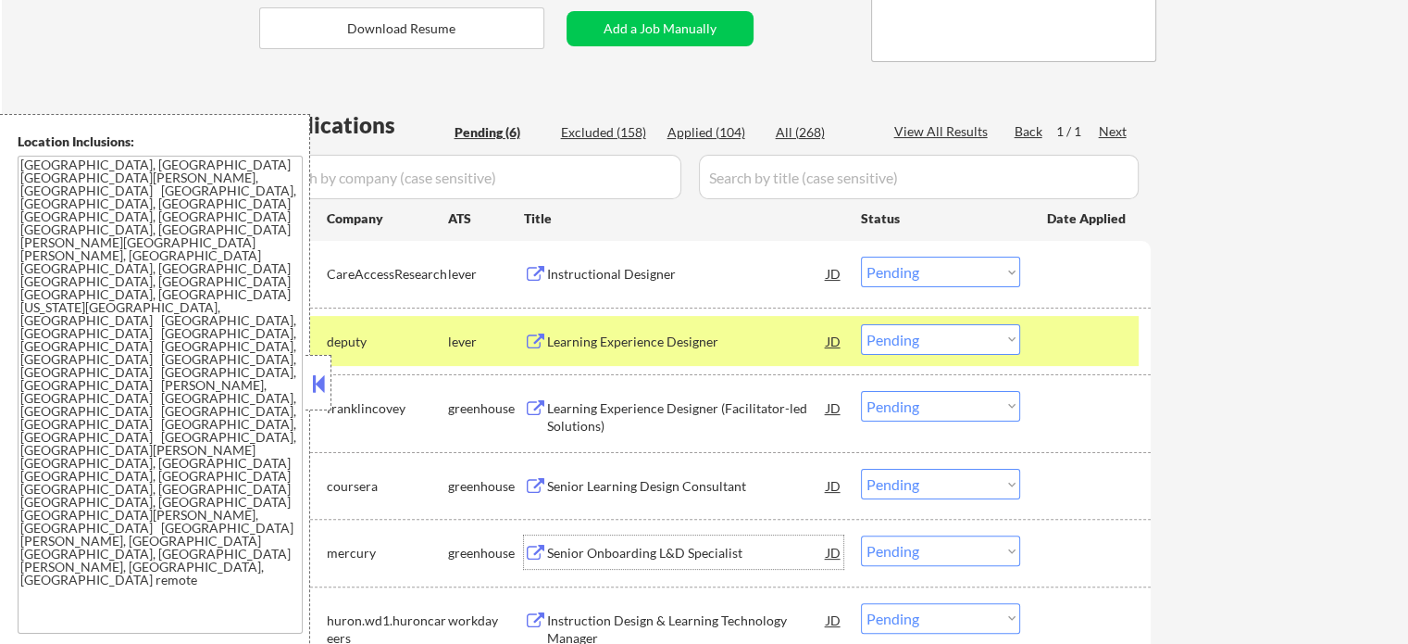
click at [609, 543] on div "Senior Onboarding L&D Specialist" at bounding box center [687, 551] width 280 height 33
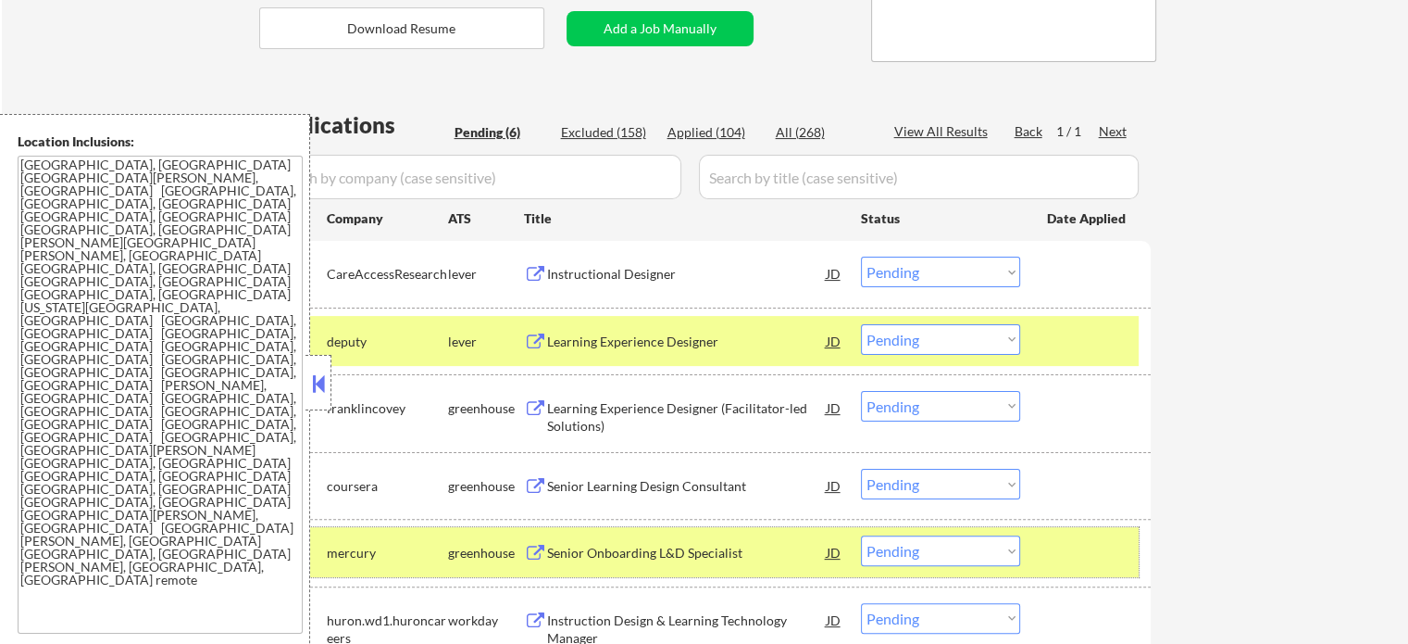
drag, startPoint x: 1063, startPoint y: 559, endPoint x: 1055, endPoint y: 373, distance: 186.3
click at [1063, 558] on div at bounding box center [1087, 551] width 81 height 33
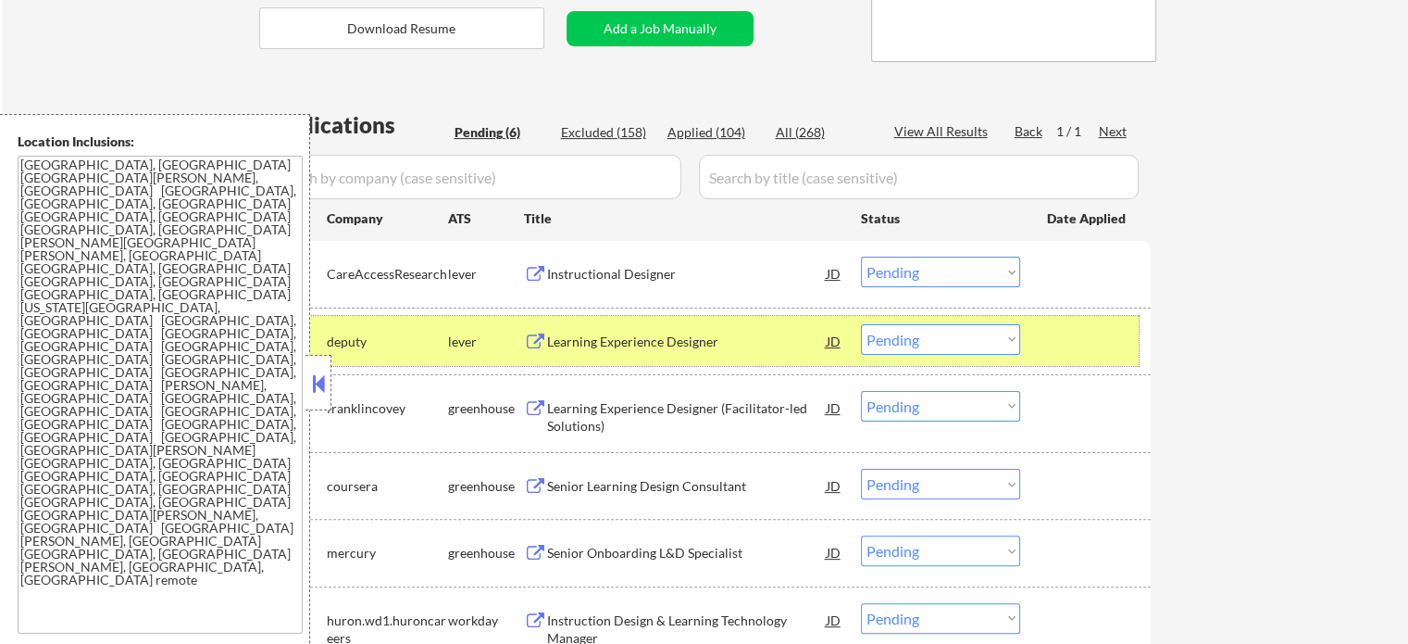
click at [1067, 344] on div at bounding box center [1087, 340] width 81 height 33
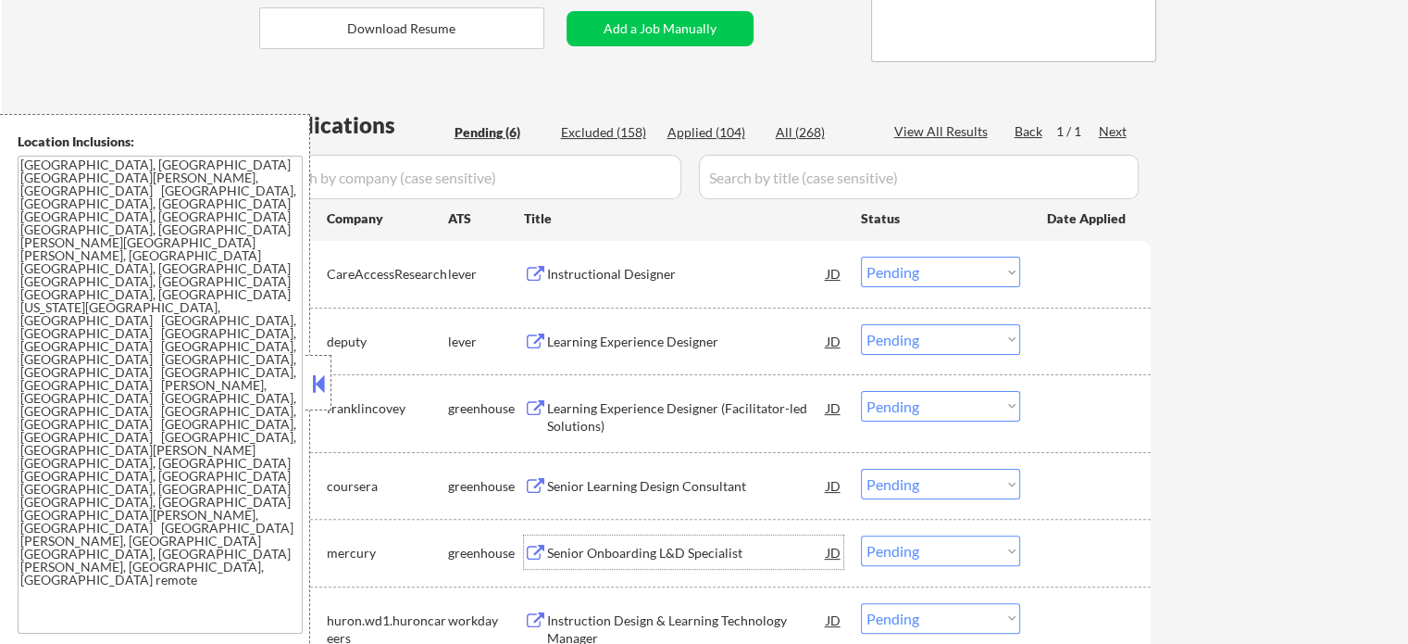
click at [630, 558] on div "Senior Onboarding L&D Specialist" at bounding box center [687, 553] width 280 height 19
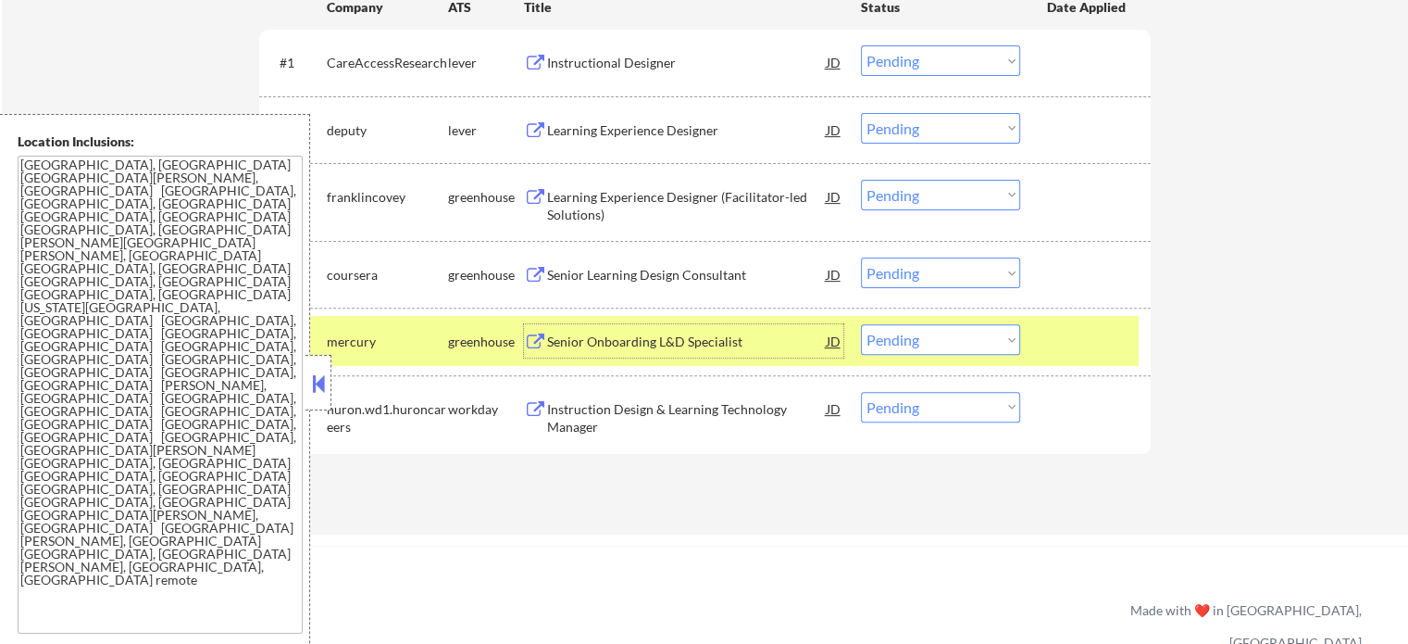
scroll to position [741, 0]
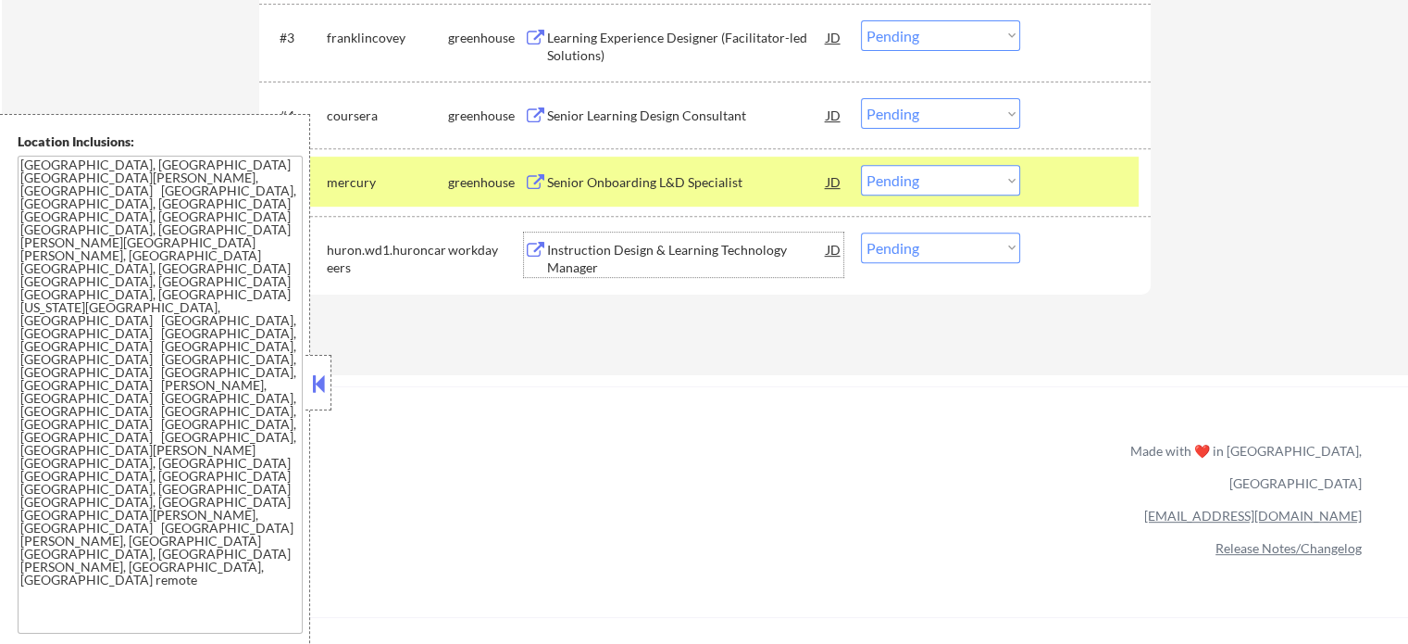
click at [566, 260] on div "Instruction Design & Learning Technology Manager" at bounding box center [687, 259] width 280 height 36
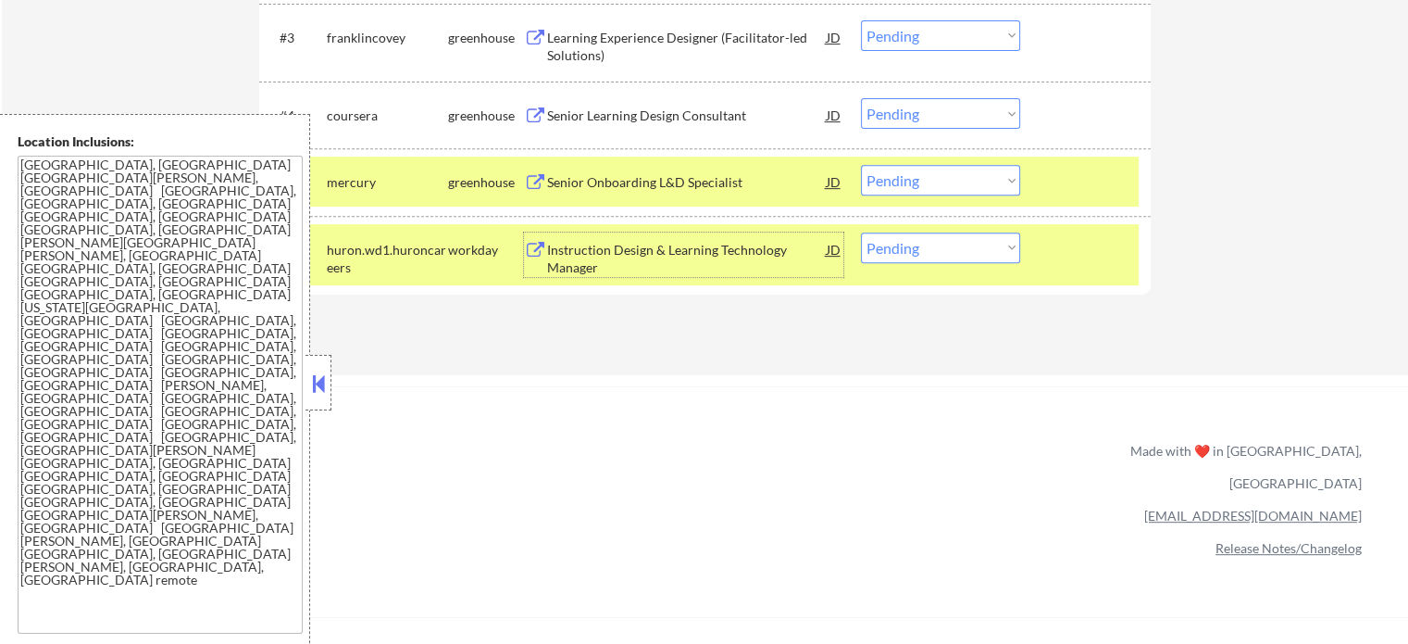
drag, startPoint x: 1085, startPoint y: 278, endPoint x: 1078, endPoint y: 249, distance: 29.6
click at [1082, 277] on div "#6 huron.wd1.huroncareers workday Instruction Design & Learning Technology Mana…" at bounding box center [702, 254] width 874 height 61
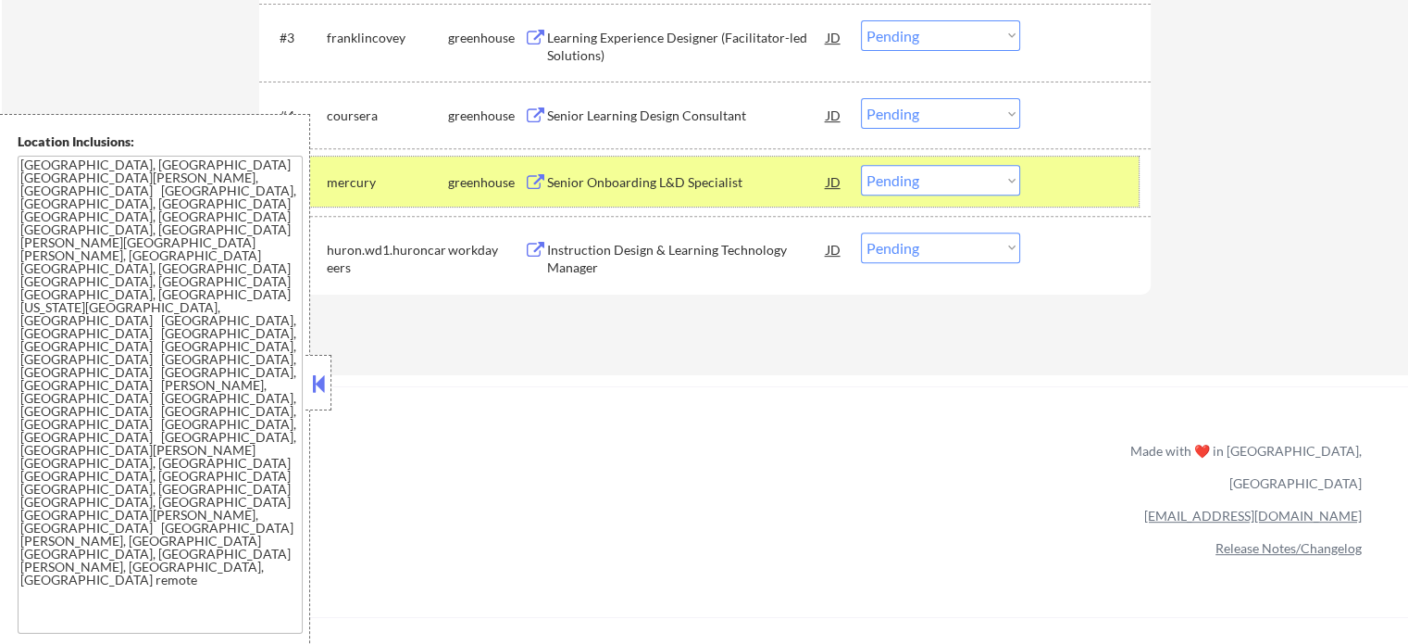
click at [1072, 180] on div at bounding box center [1087, 181] width 81 height 33
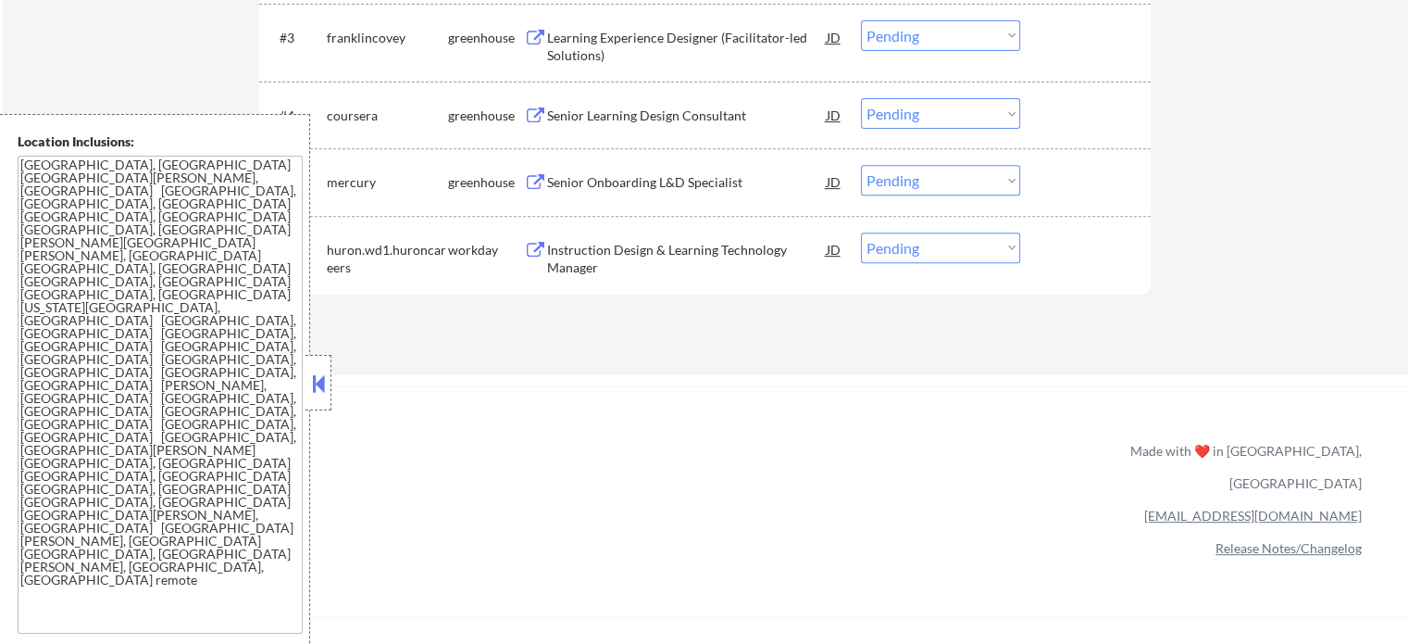
click at [664, 33] on div "Learning Experience Designer (Facilitator-led Solutions)" at bounding box center [687, 47] width 280 height 36
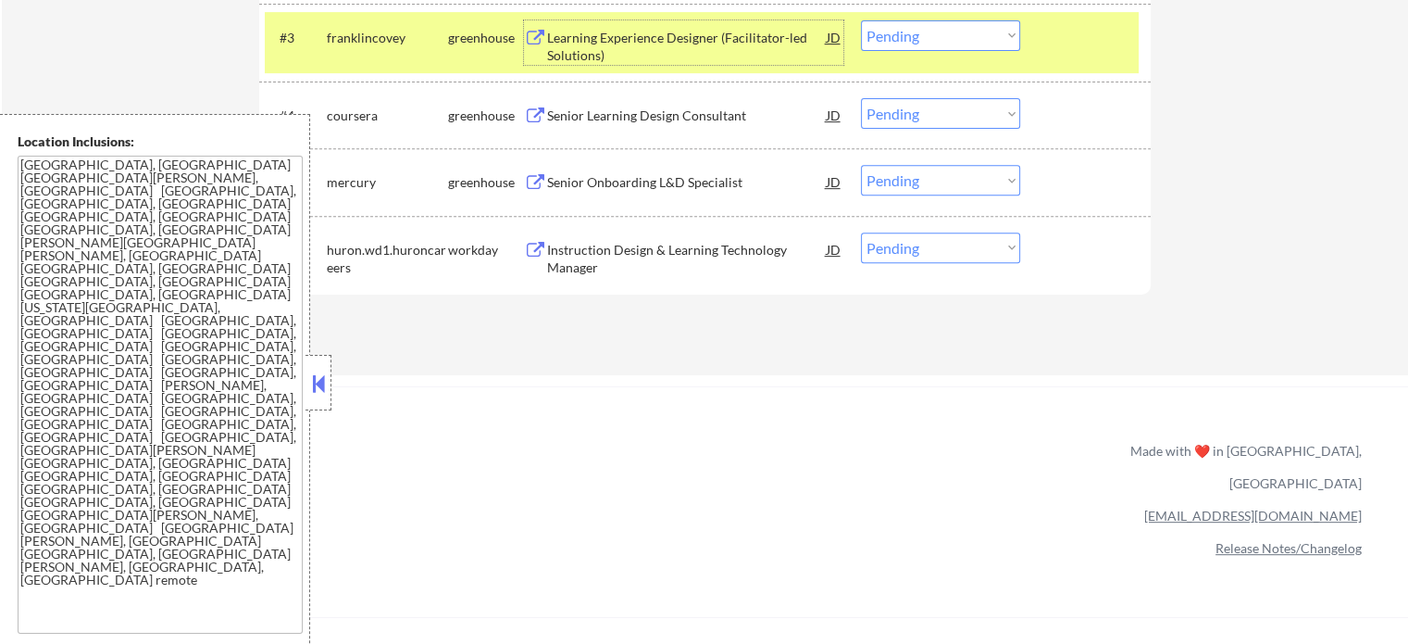
click at [1069, 50] on div at bounding box center [1087, 36] width 81 height 33
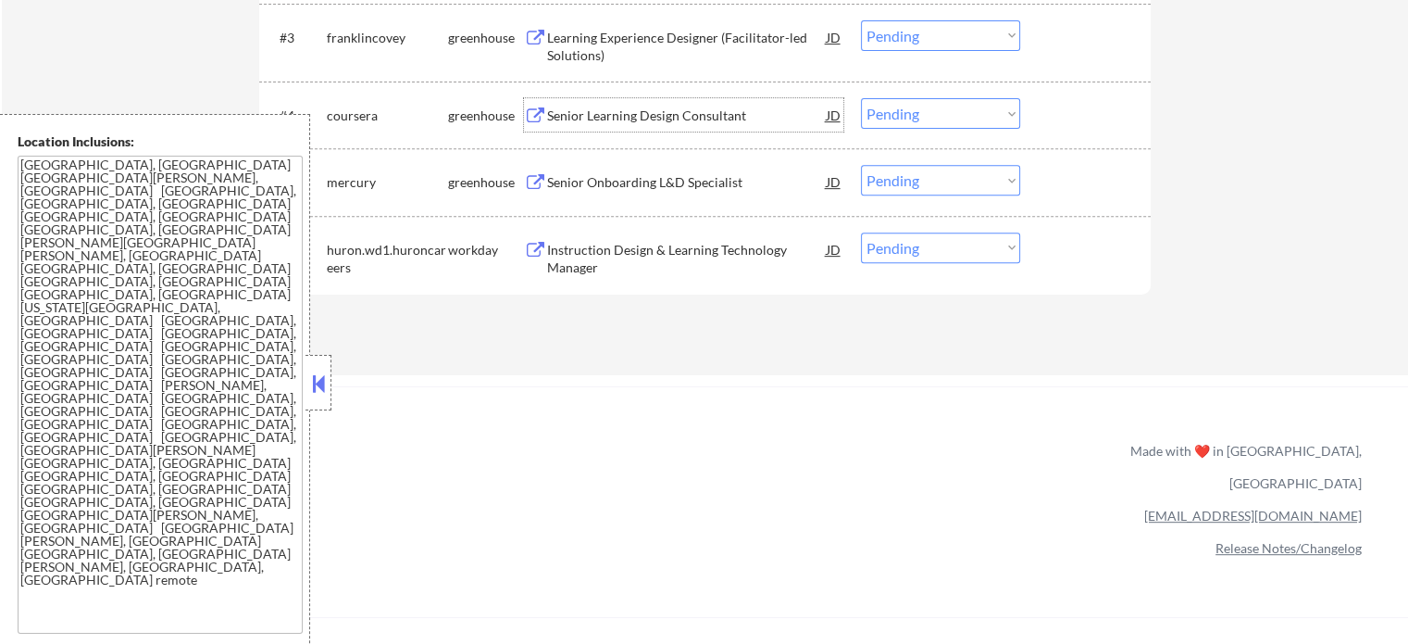
click at [590, 114] on div "Senior Learning Design Consultant" at bounding box center [687, 115] width 280 height 19
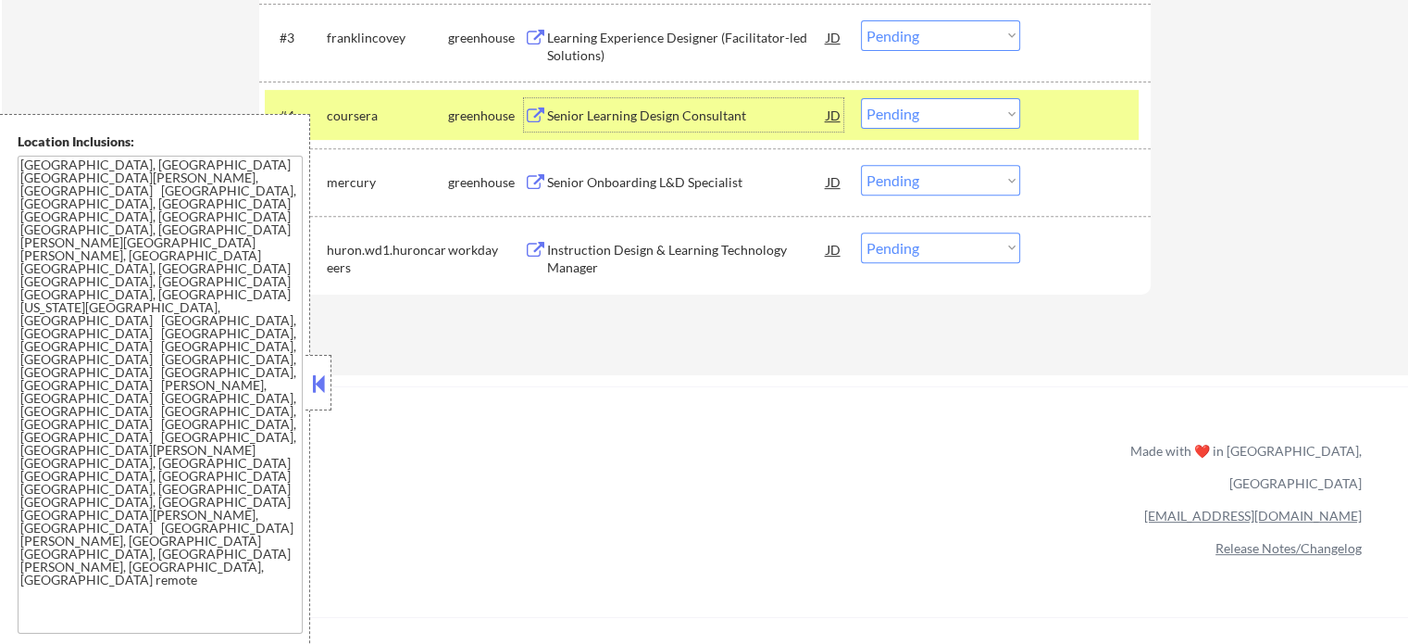
click at [1074, 110] on div at bounding box center [1087, 114] width 81 height 33
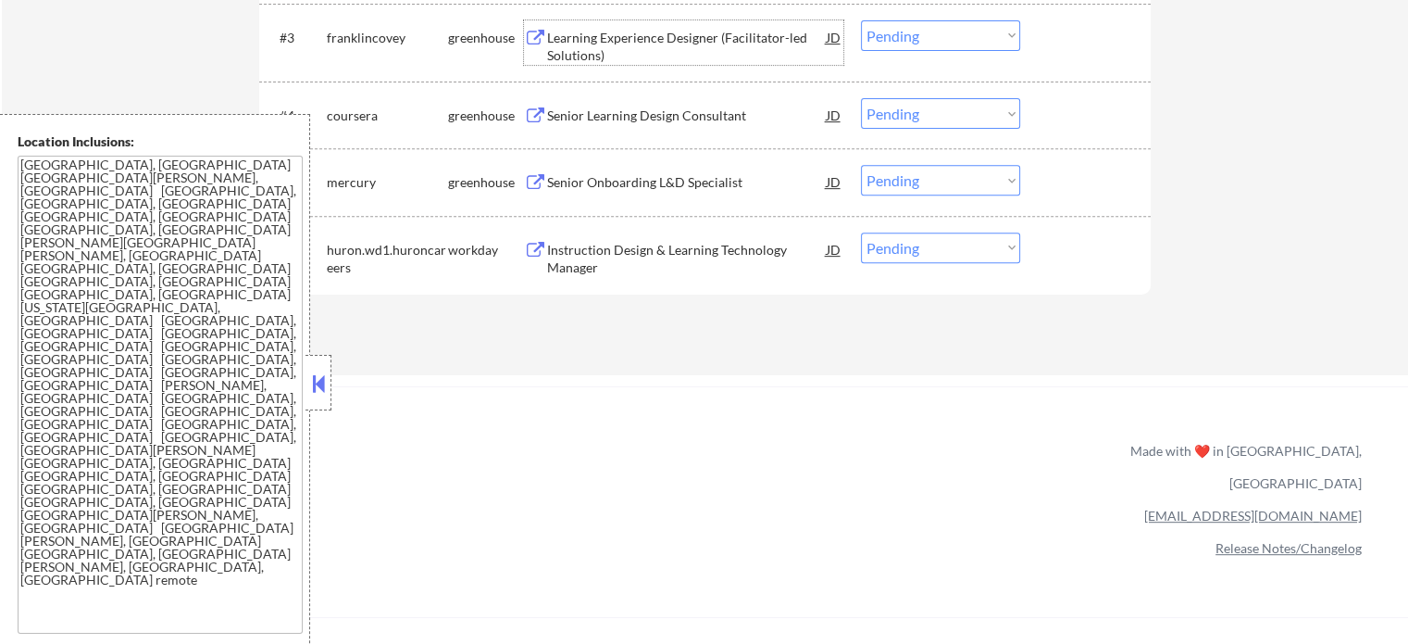
click at [619, 53] on div "Learning Experience Designer (Facilitator-led Solutions)" at bounding box center [687, 47] width 280 height 36
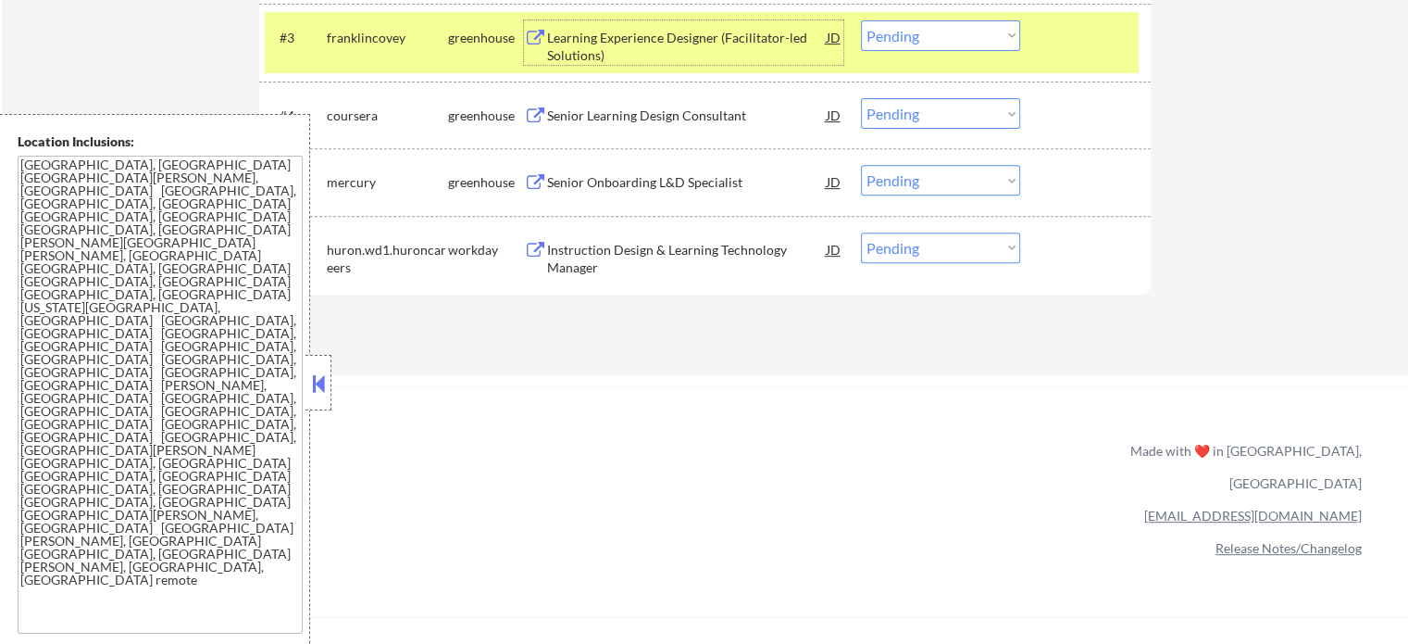
click at [1094, 21] on div at bounding box center [1087, 36] width 81 height 33
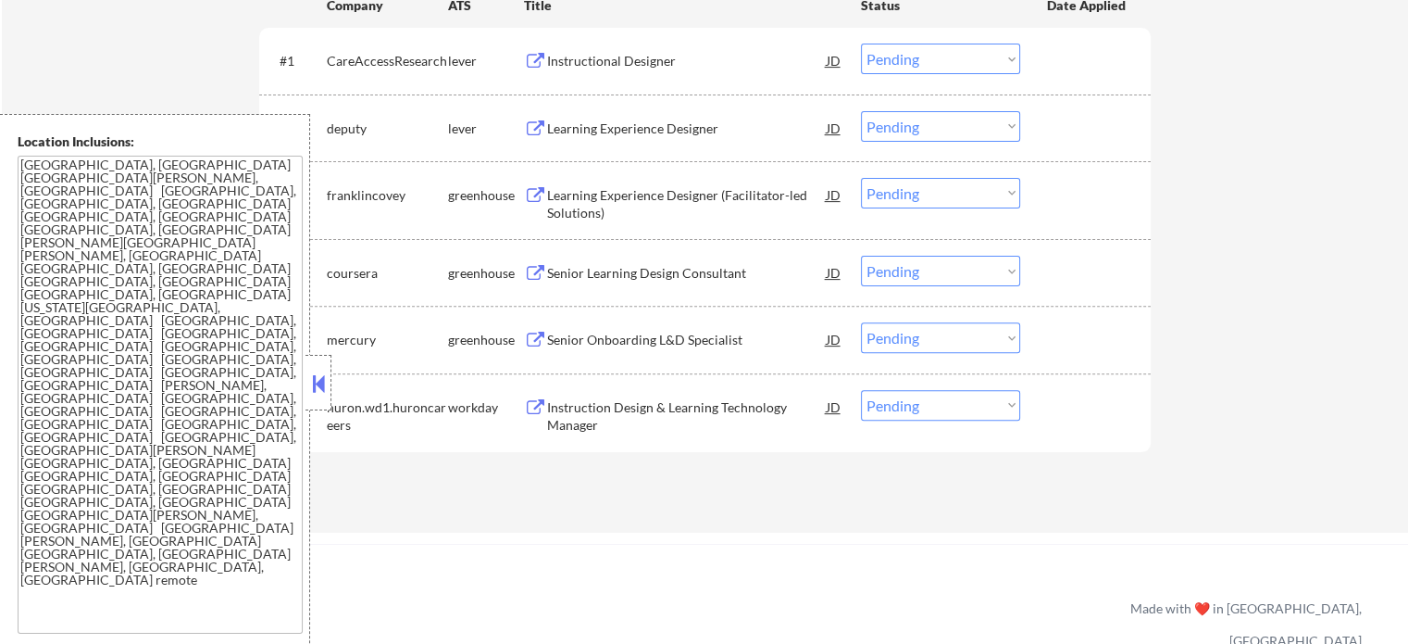
scroll to position [556, 0]
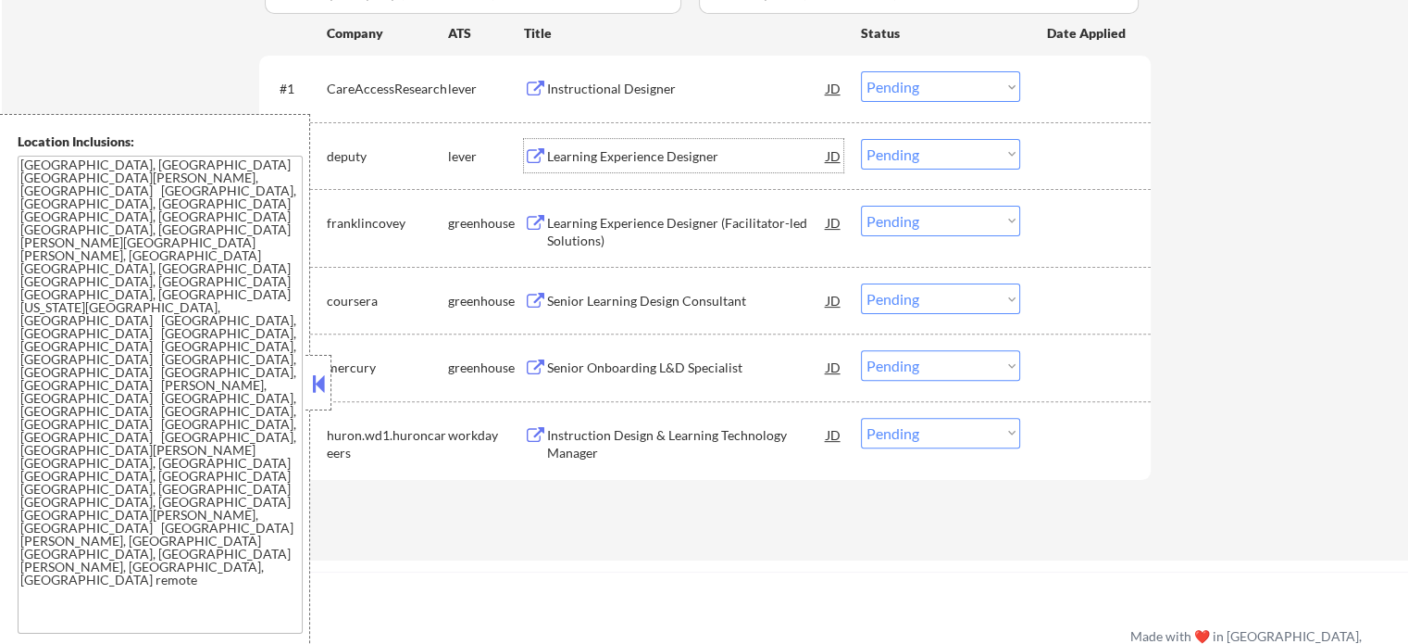
click at [548, 151] on div "Learning Experience Designer" at bounding box center [687, 156] width 280 height 19
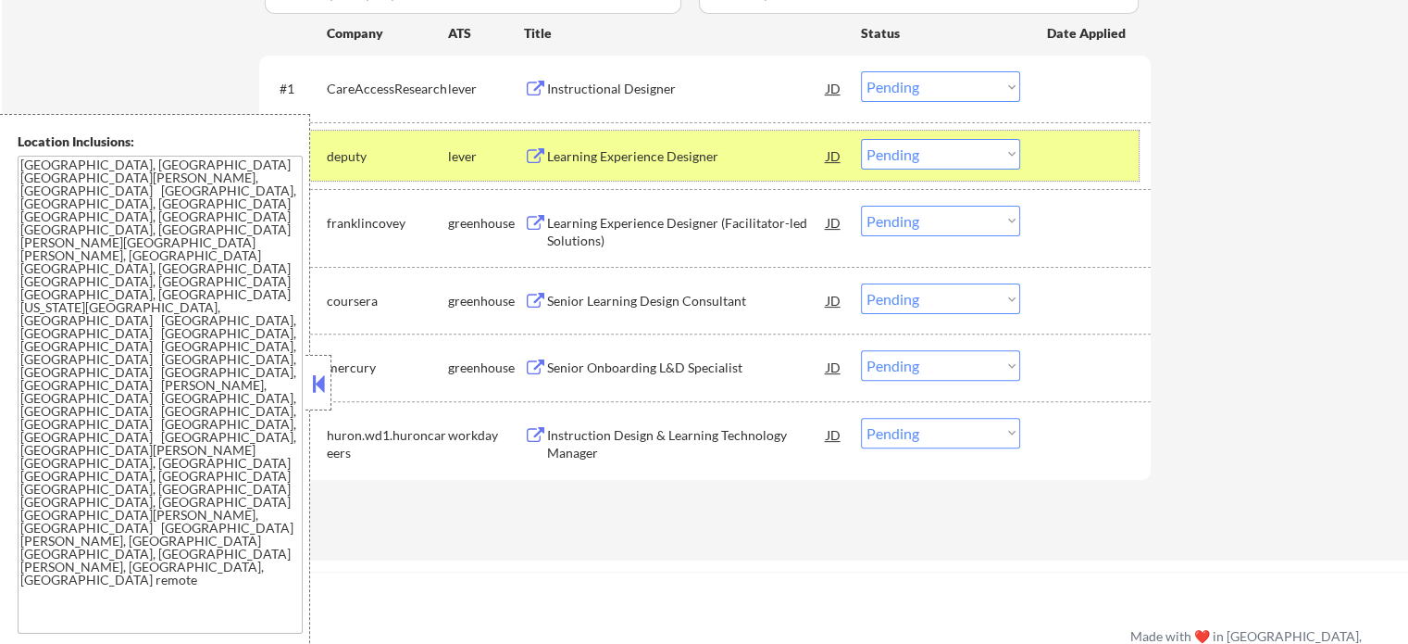
click at [1063, 151] on div at bounding box center [1087, 155] width 81 height 33
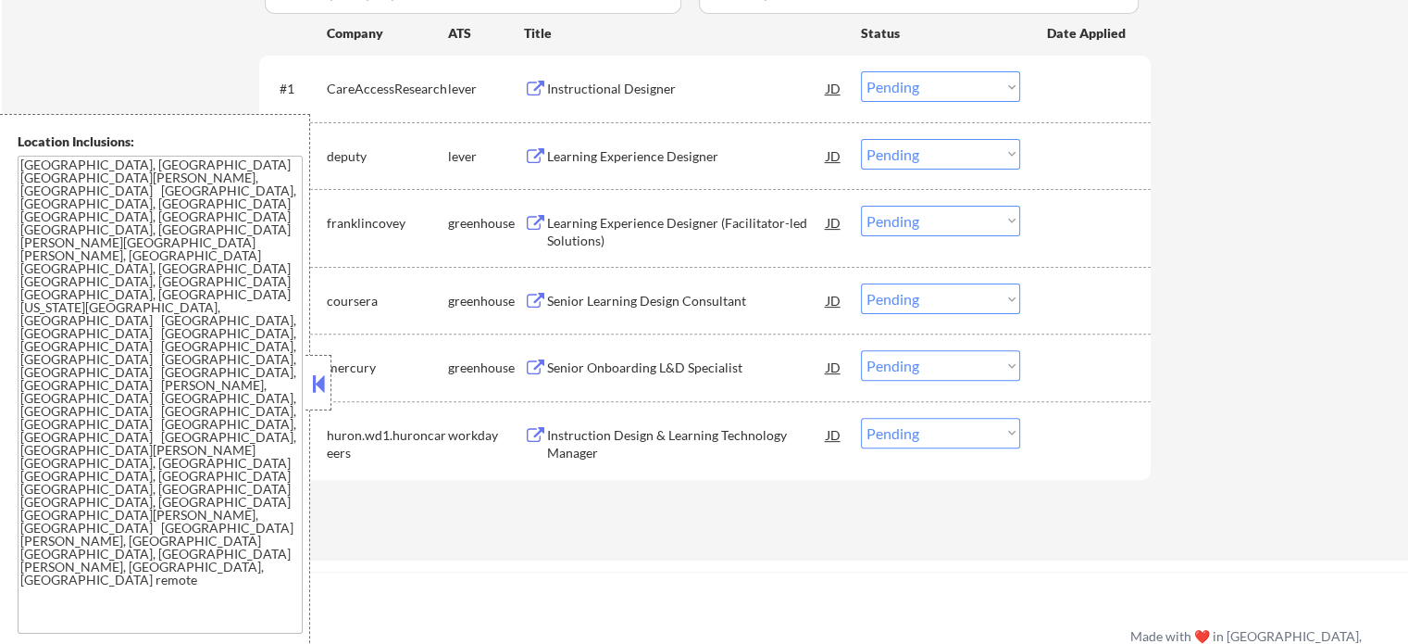
click at [613, 220] on div "Learning Experience Designer (Facilitator-led Solutions)" at bounding box center [687, 232] width 280 height 36
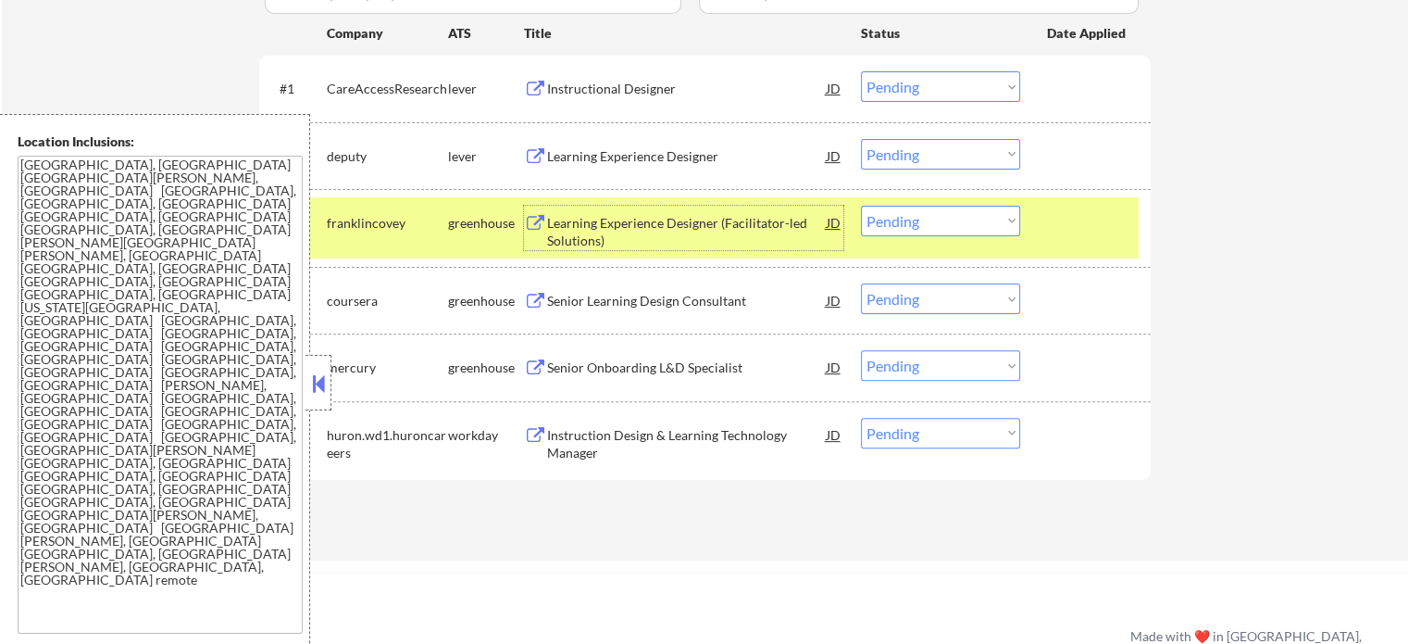
click at [1059, 240] on div "#3 franklincovey greenhouse Learning Experience Designer (Facilitator-led Solut…" at bounding box center [702, 227] width 874 height 61
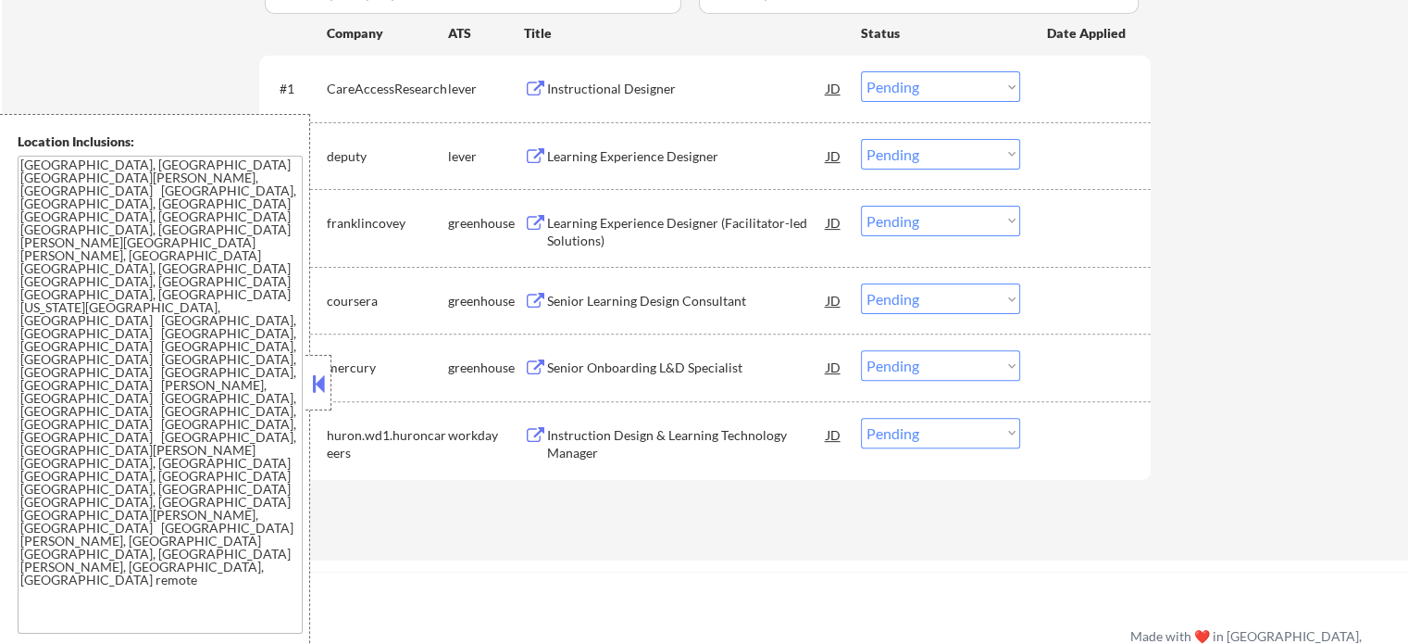
click at [618, 360] on div "Senior Onboarding L&D Specialist" at bounding box center [687, 367] width 280 height 19
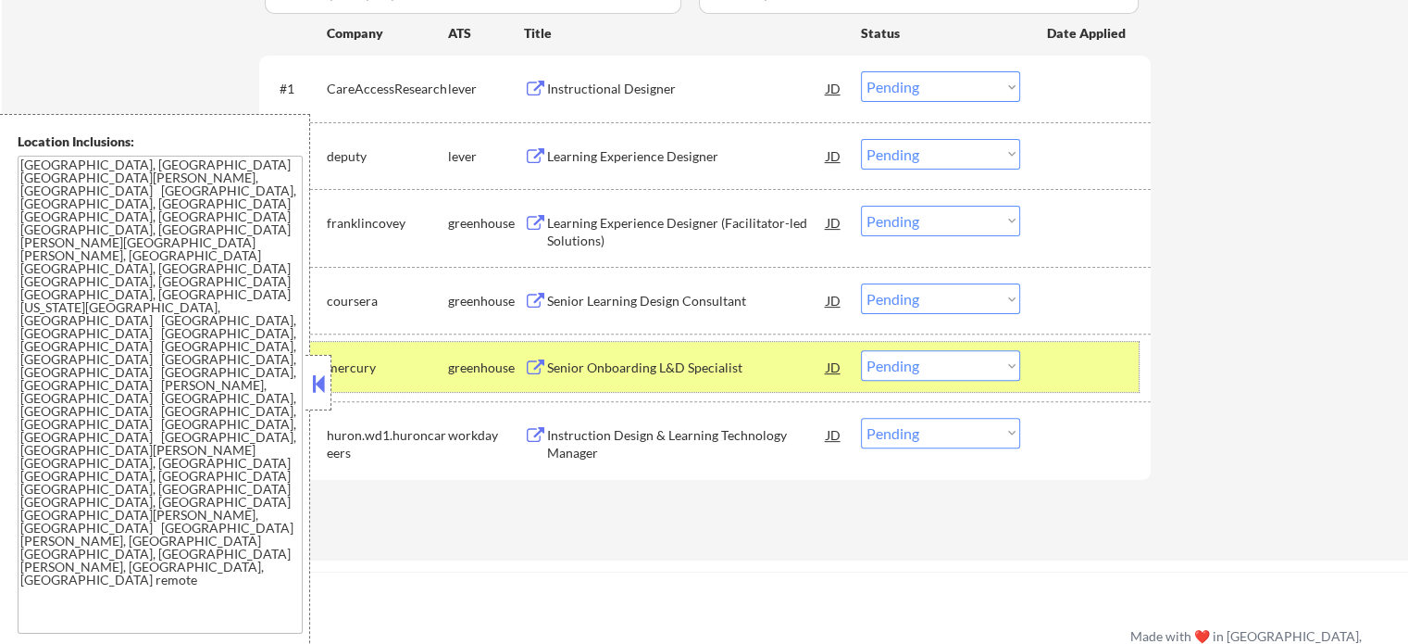
click at [1043, 369] on div "#5 mercury greenhouse Senior Onboarding L&D Specialist JD Choose an option... P…" at bounding box center [702, 367] width 874 height 50
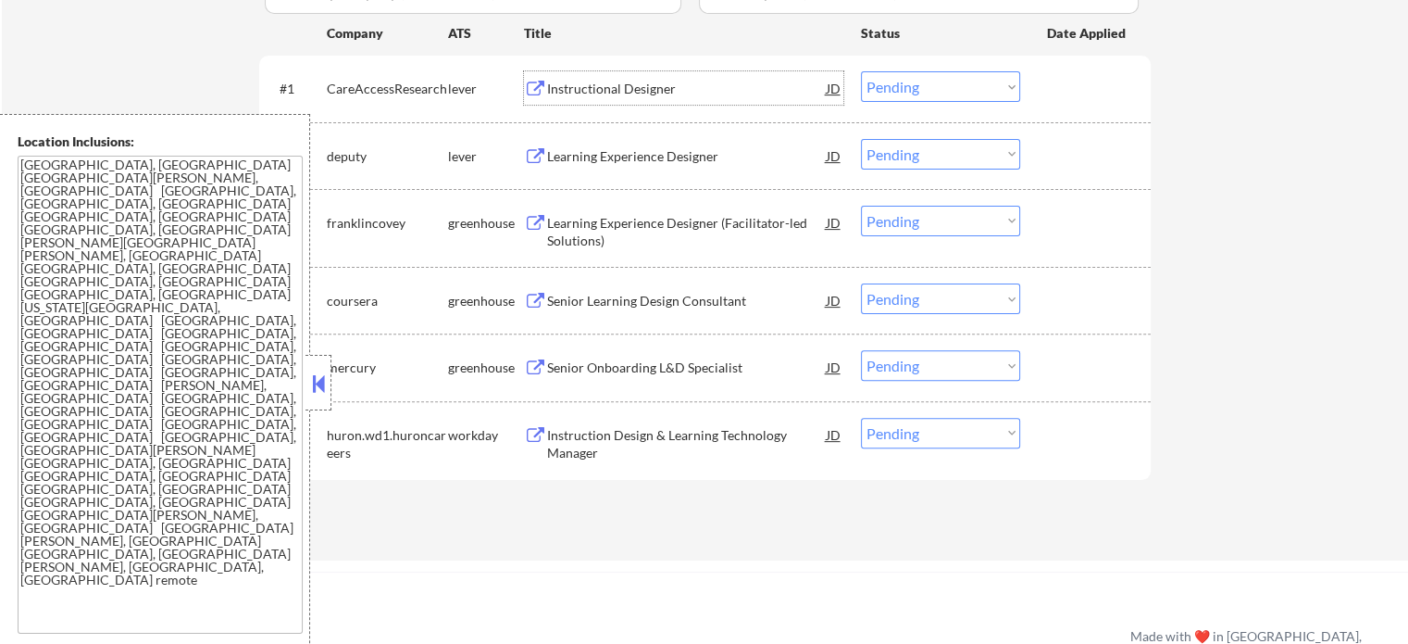
click at [574, 88] on div "Instructional Designer" at bounding box center [687, 89] width 280 height 19
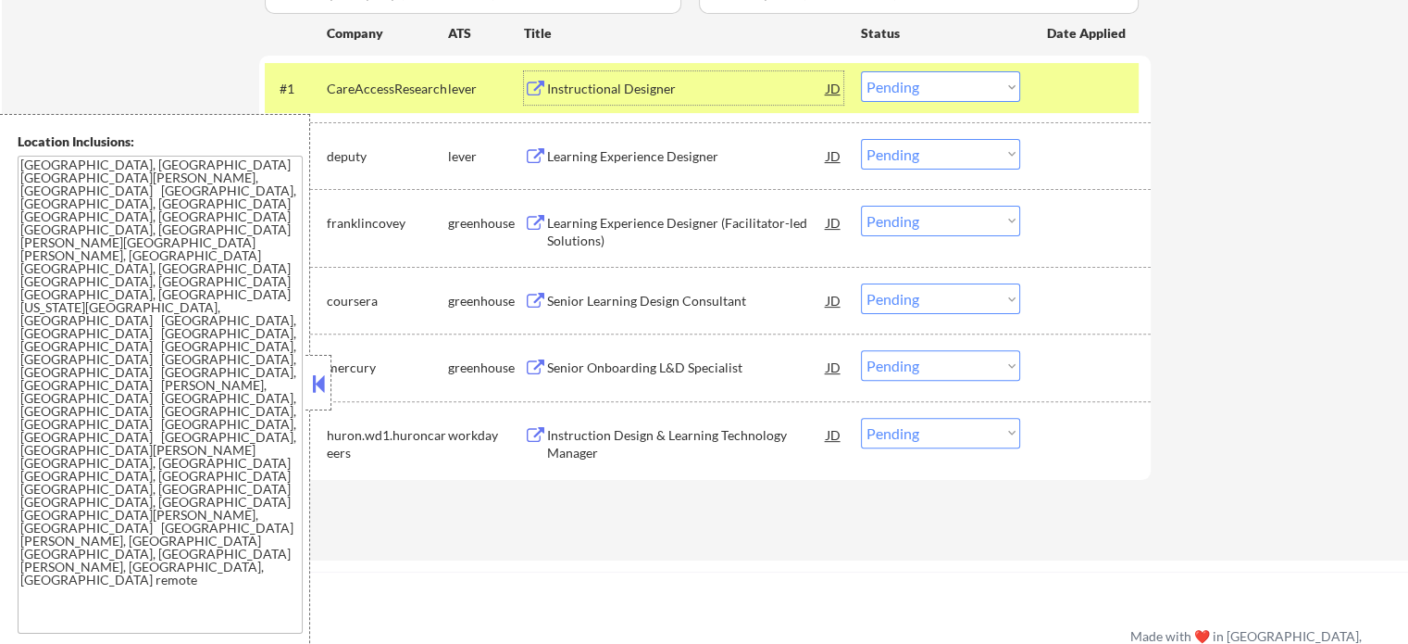
click at [1095, 97] on div at bounding box center [1087, 87] width 81 height 33
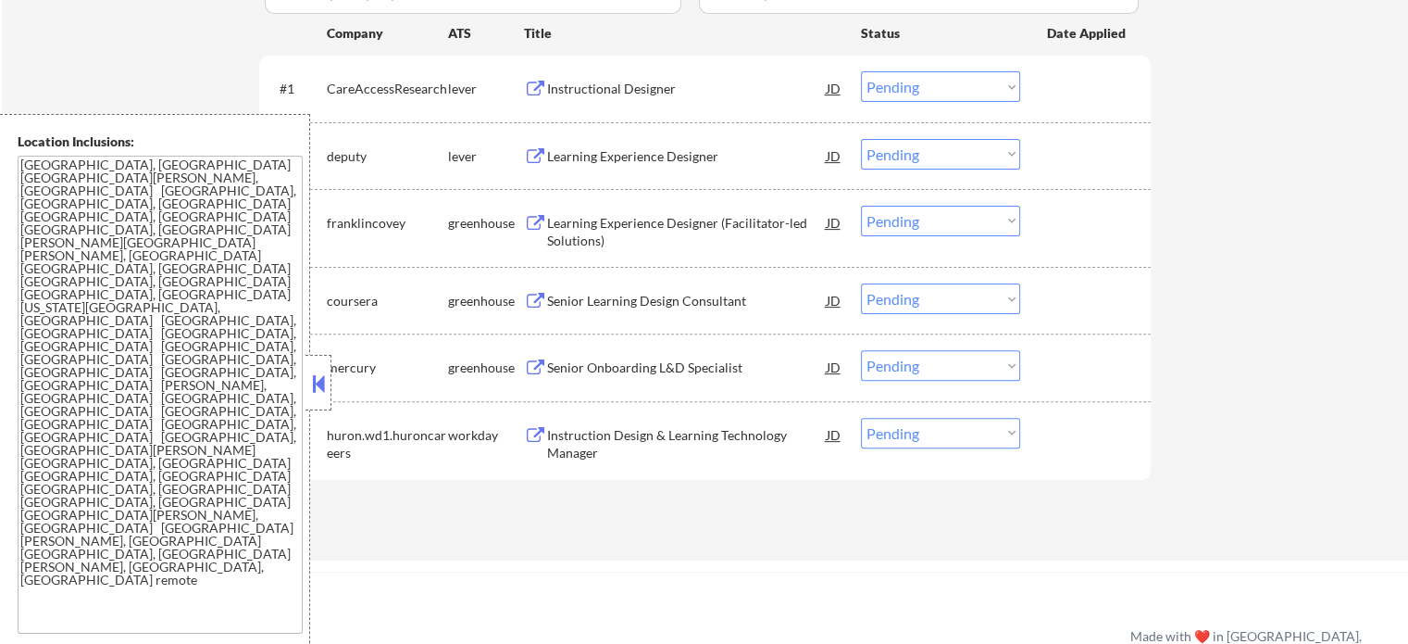
click at [609, 157] on div "Learning Experience Designer" at bounding box center [687, 156] width 280 height 19
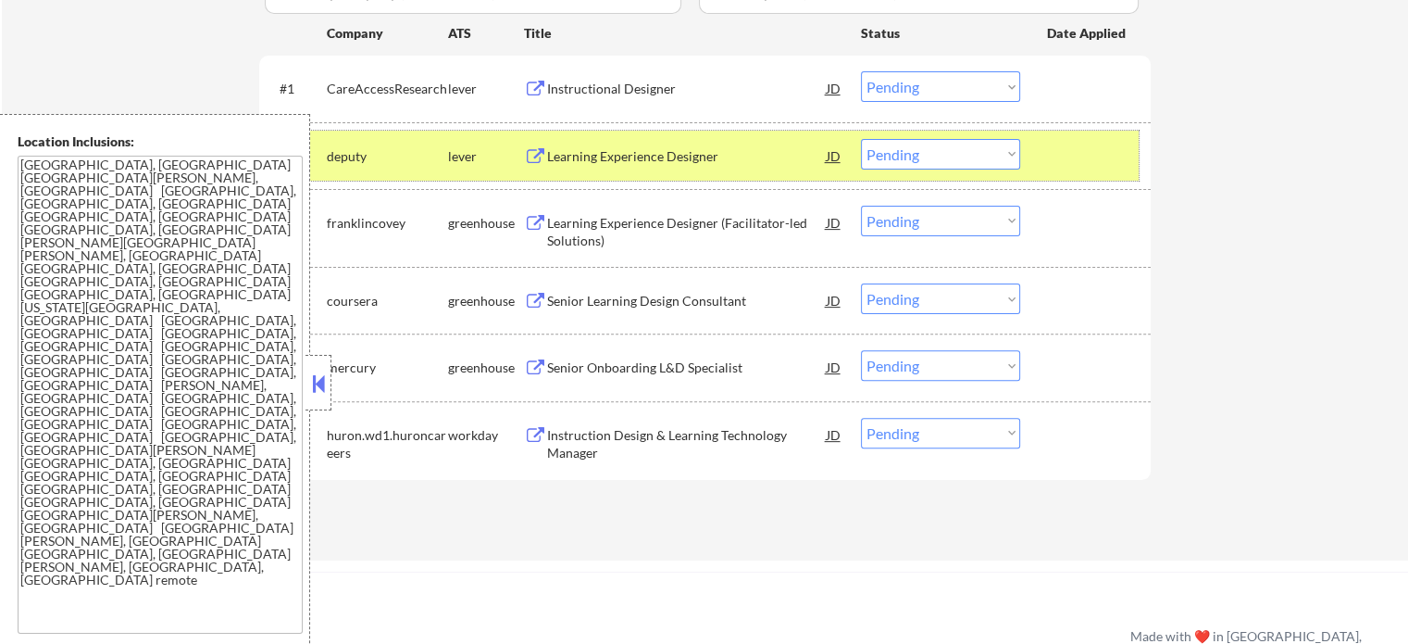
click at [1109, 145] on div at bounding box center [1087, 155] width 81 height 33
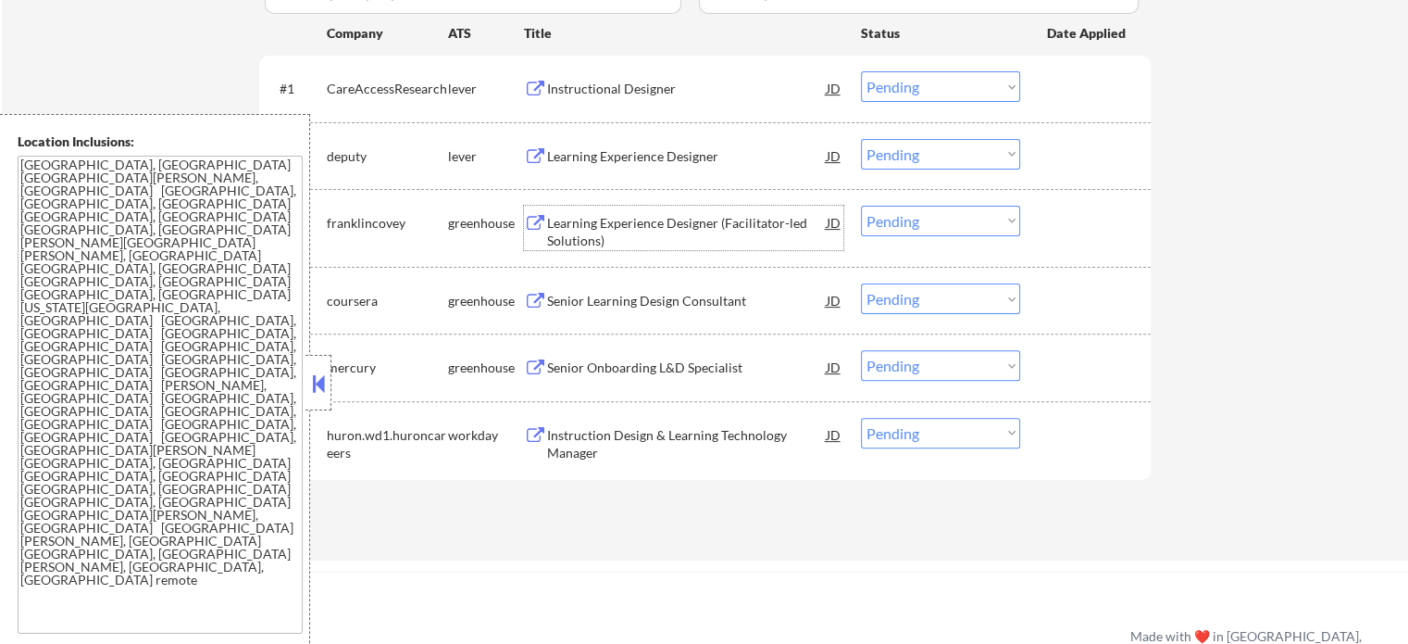
click at [669, 223] on div "Learning Experience Designer (Facilitator-led Solutions)" at bounding box center [687, 232] width 280 height 36
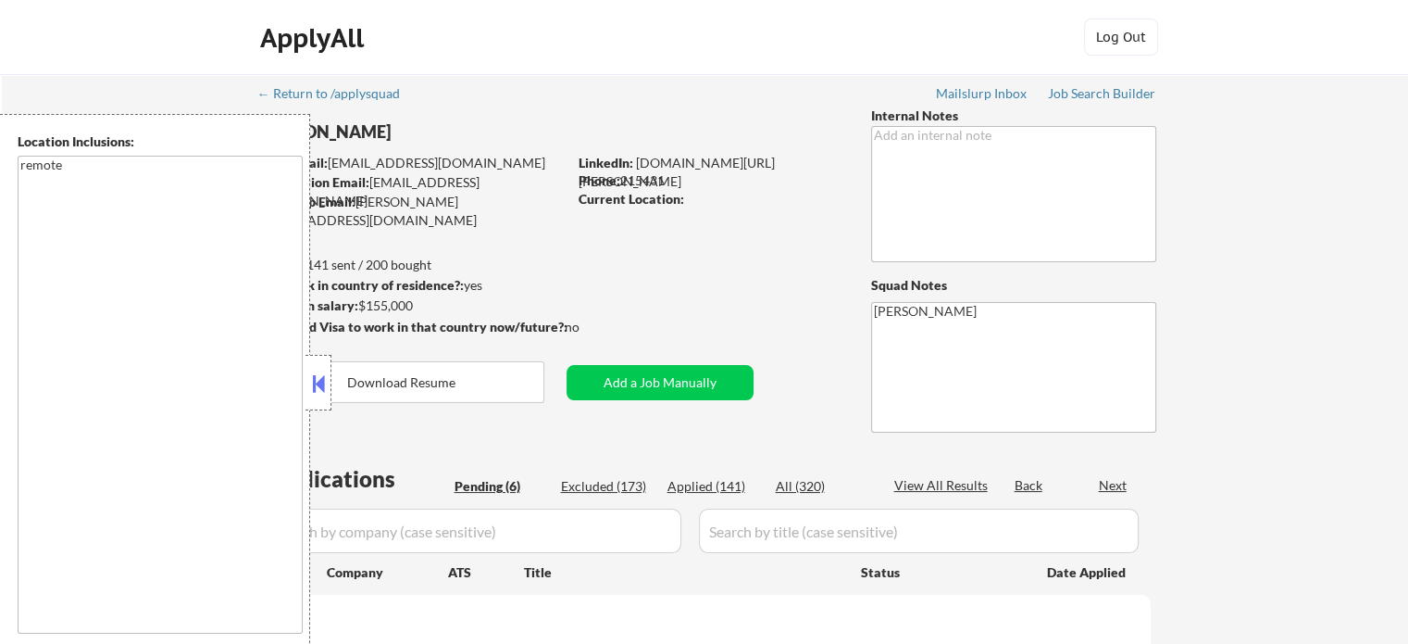
select select ""pending""
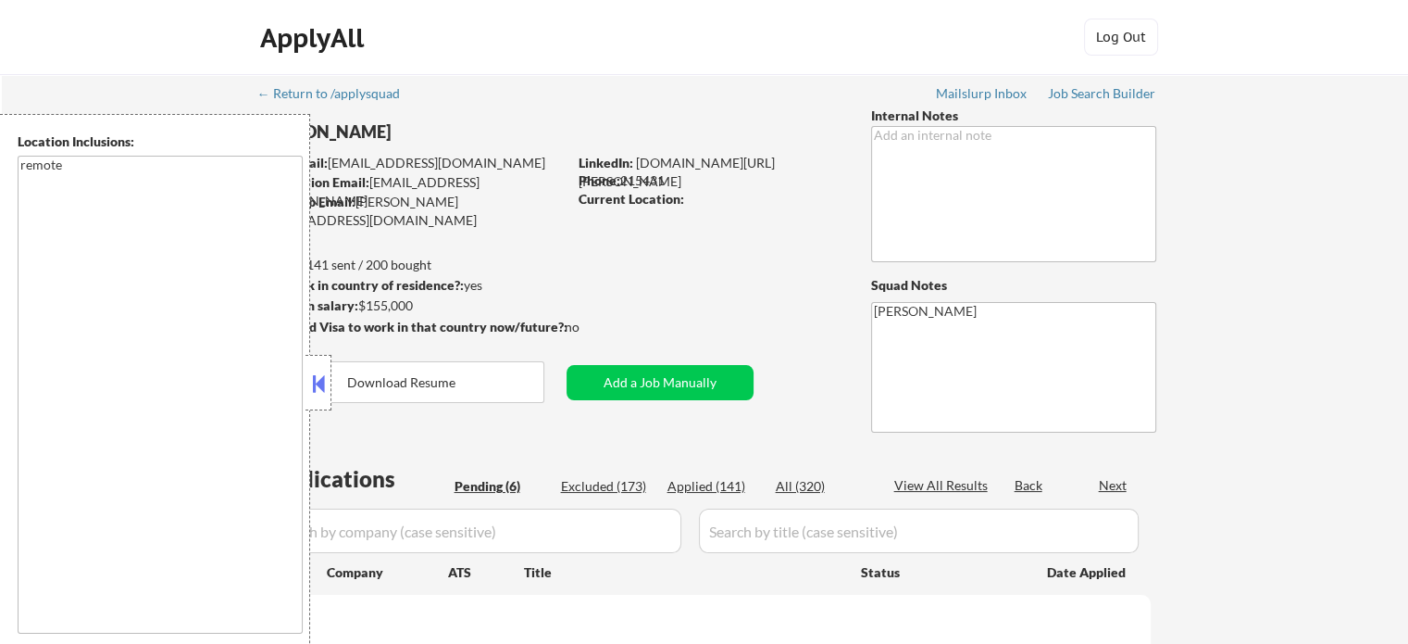
select select ""pending""
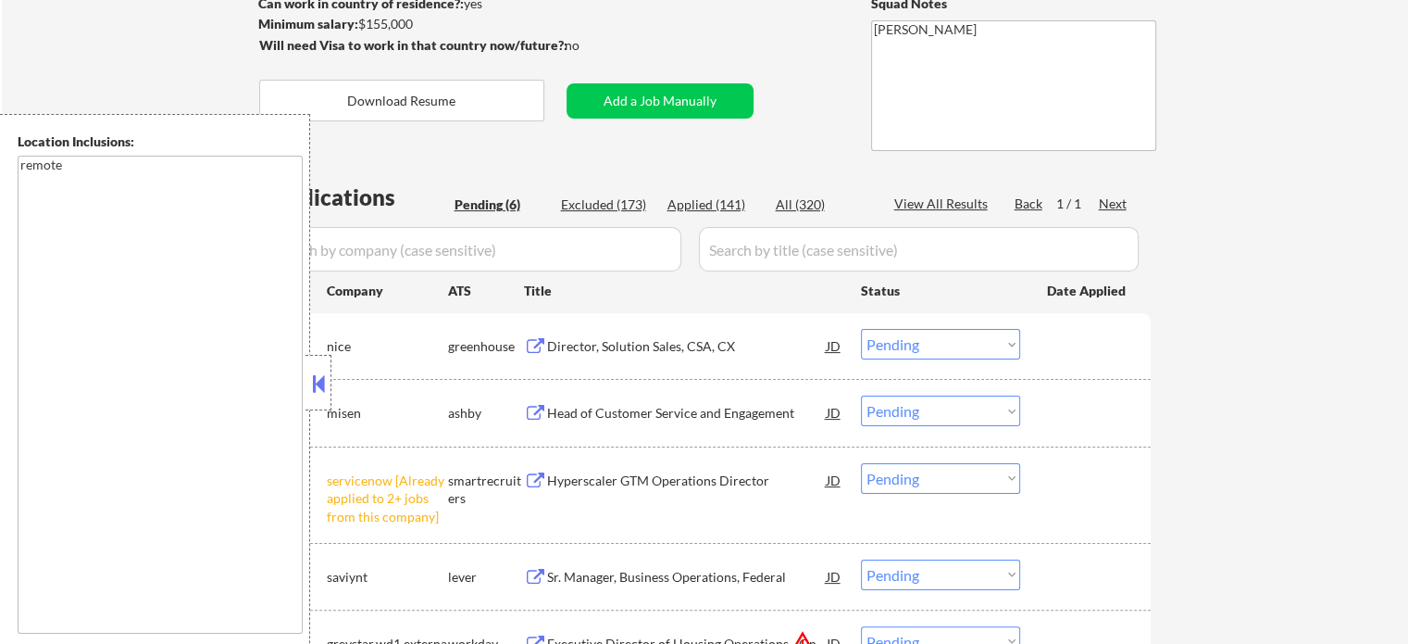
scroll to position [370, 0]
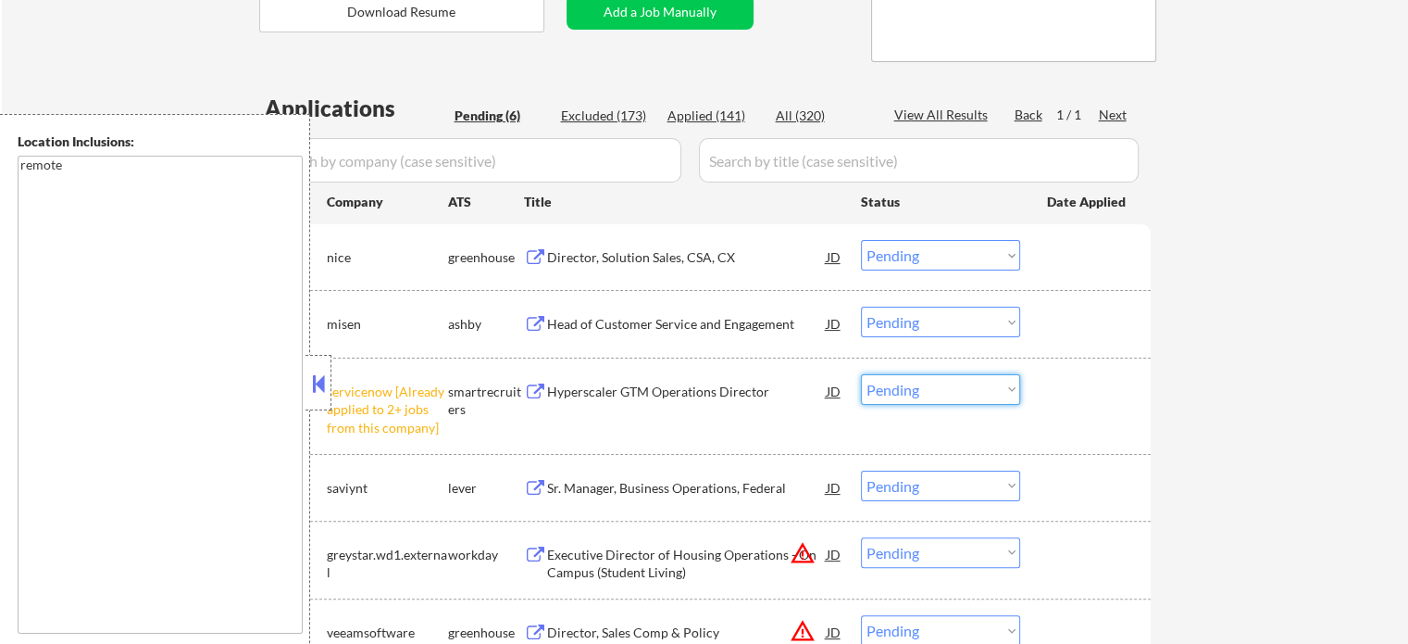
click at [930, 385] on select "Choose an option... Pending Applied Excluded (Questions) Excluded (Expired) Exc…" at bounding box center [940, 389] width 159 height 31
click at [861, 374] on select "Choose an option... Pending Applied Excluded (Questions) Excluded (Expired) Exc…" at bounding box center [940, 389] width 159 height 31
click at [624, 251] on div "Director, Solution Sales, CSA, CX" at bounding box center [687, 257] width 280 height 19
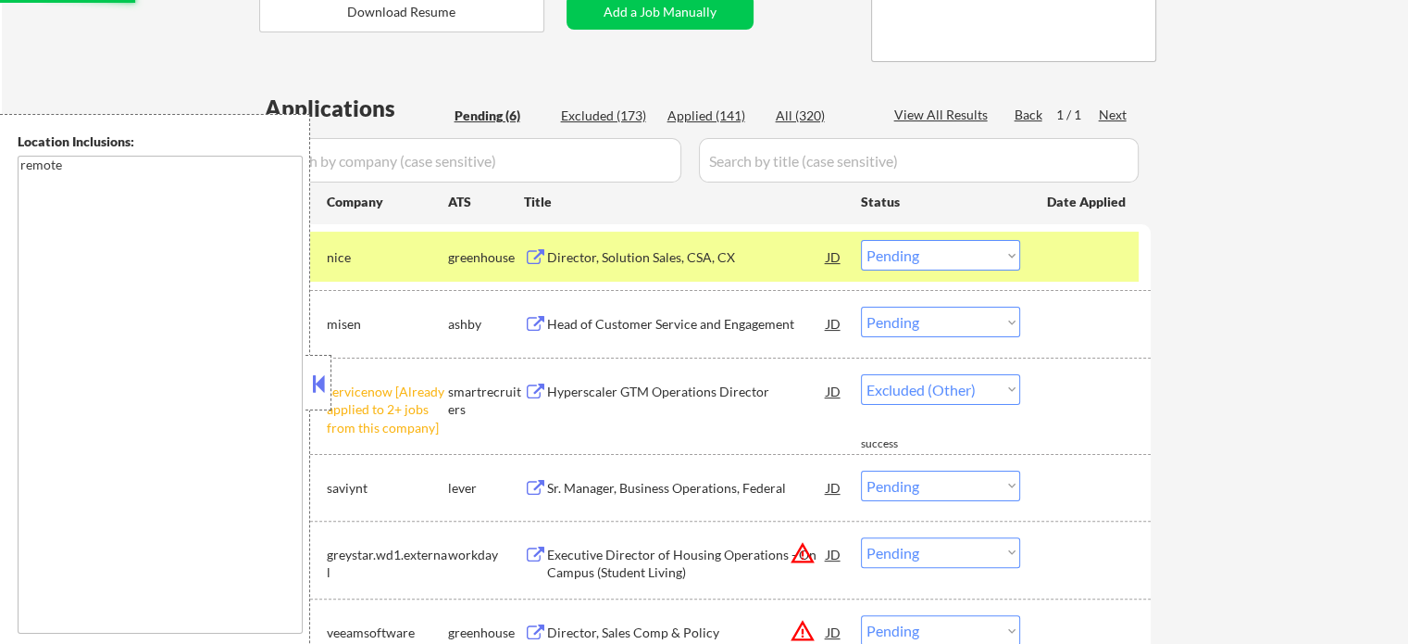
select select ""pending""
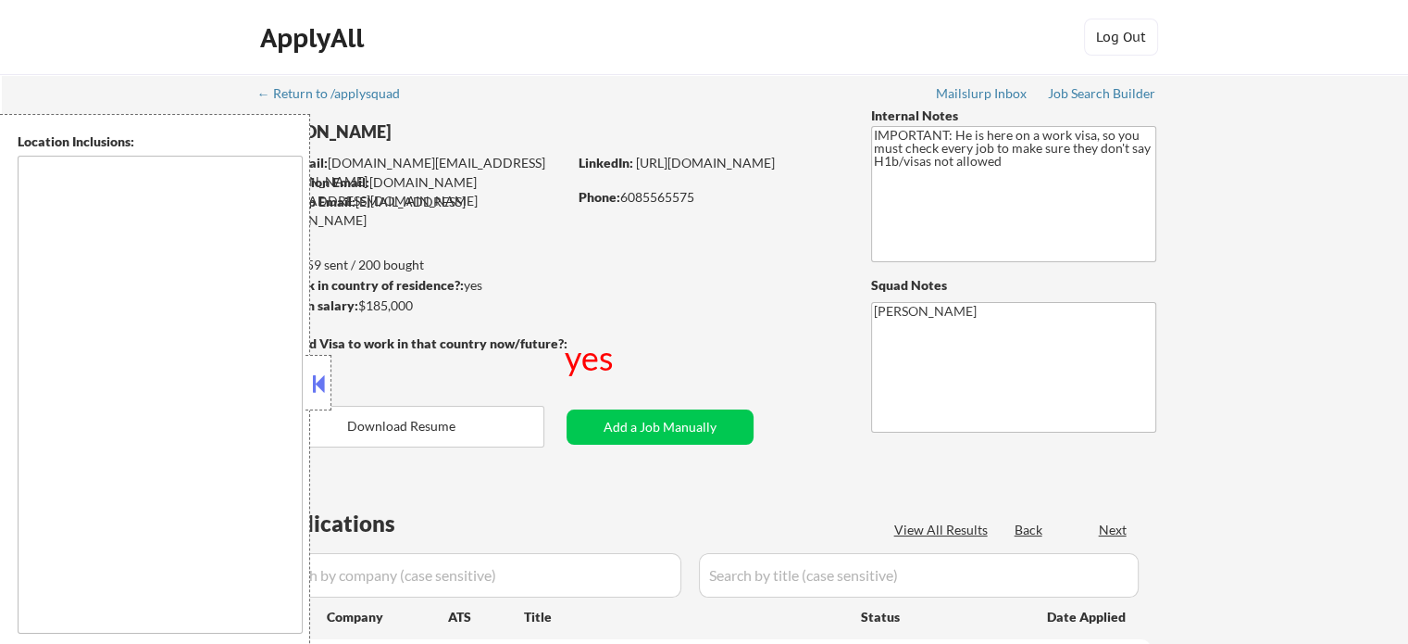
type textarea "[GEOGRAPHIC_DATA], [GEOGRAPHIC_DATA] [GEOGRAPHIC_DATA], [GEOGRAPHIC_DATA] [GEOG…"
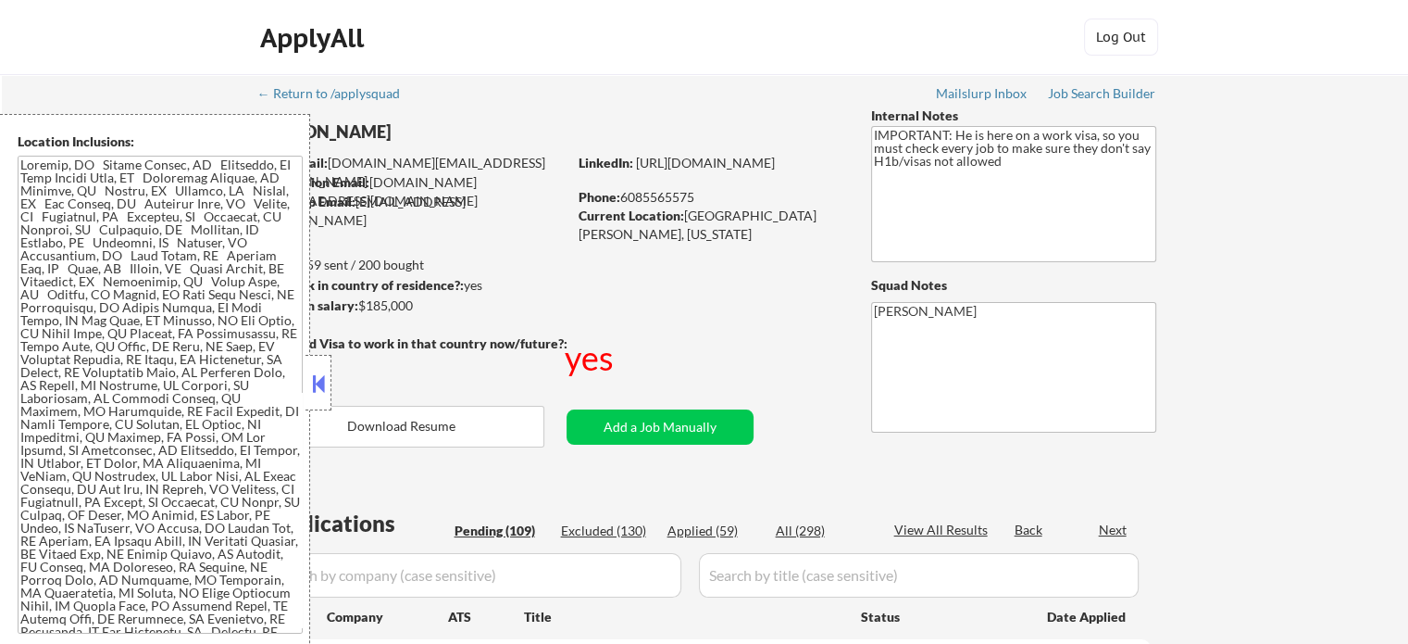
select select ""pending""
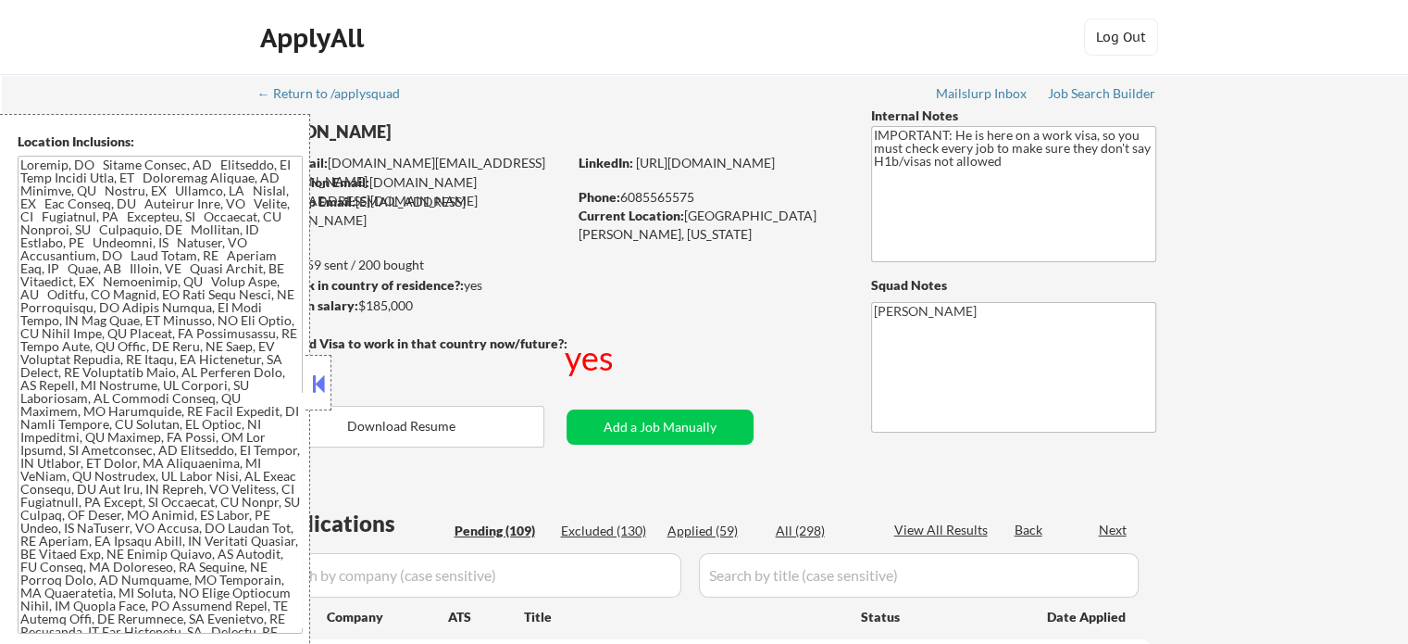
select select ""pending""
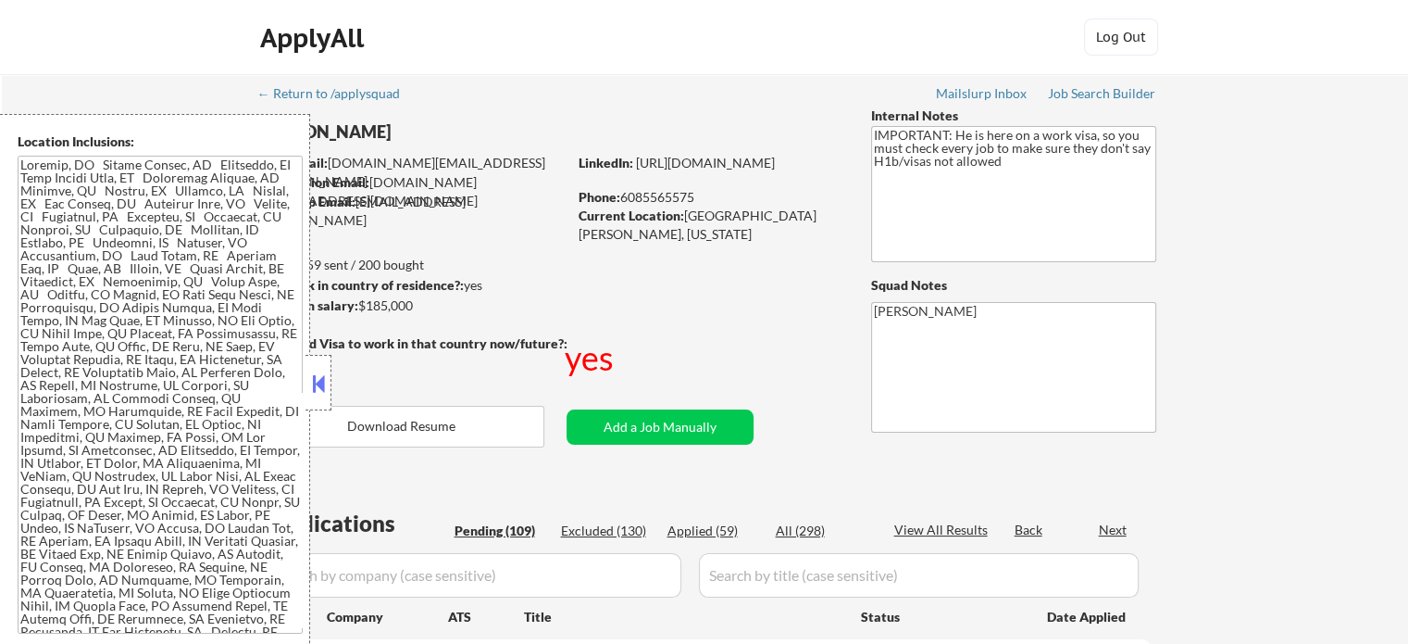
select select ""pending""
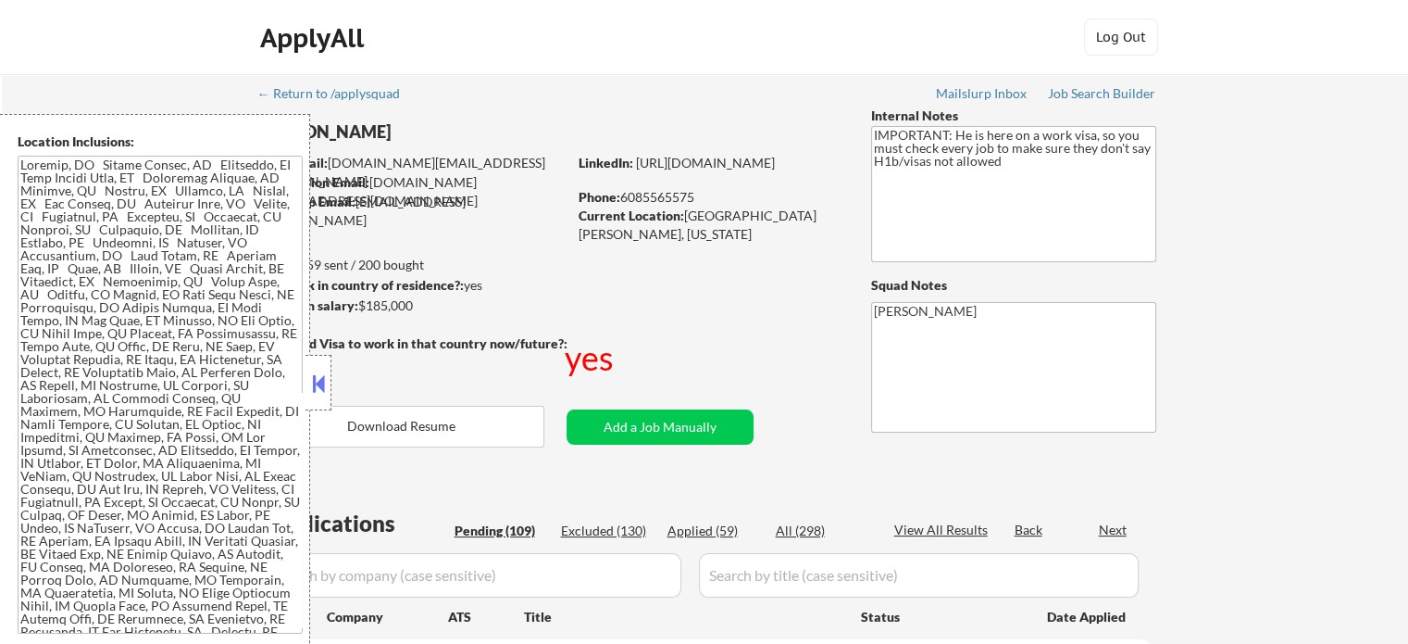
select select ""pending""
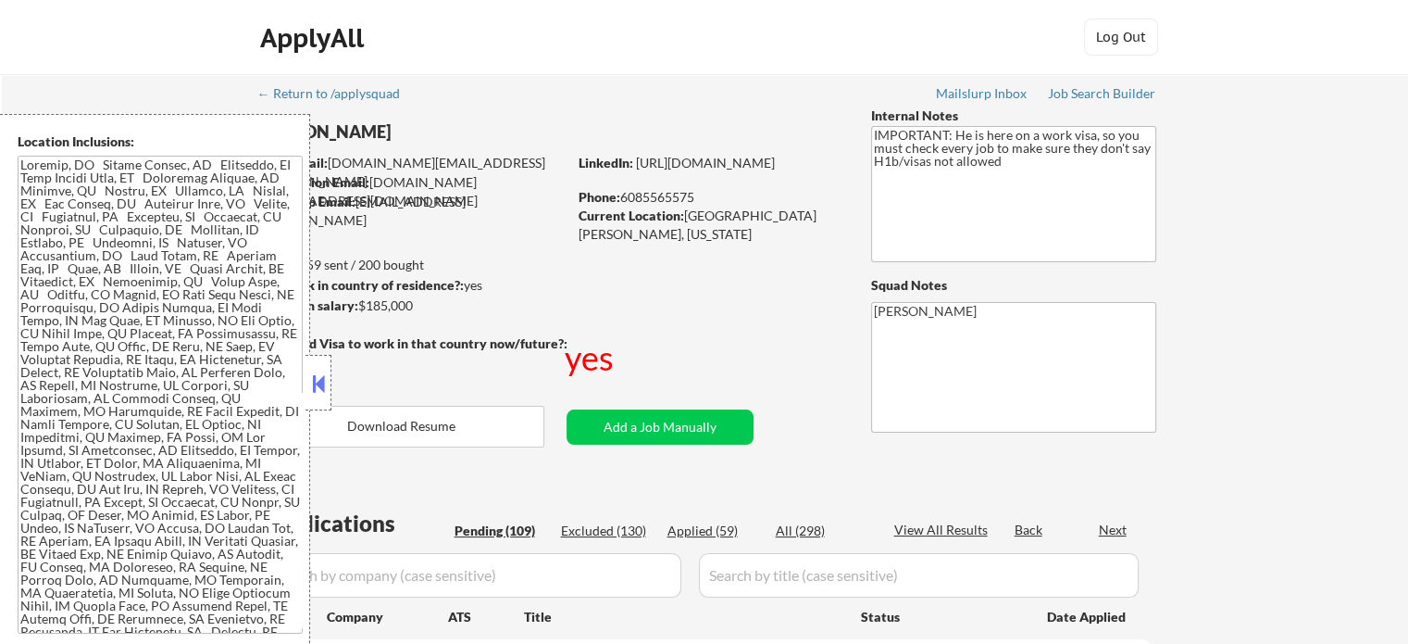
select select ""pending""
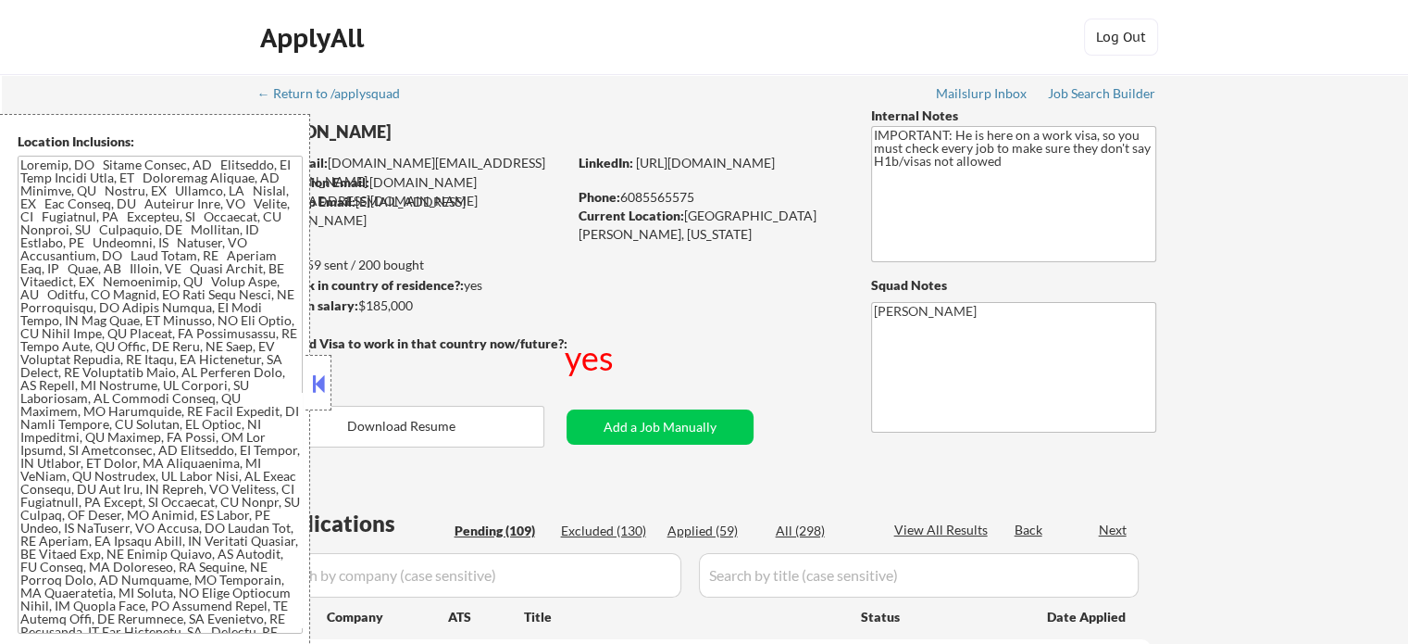
select select ""pending""
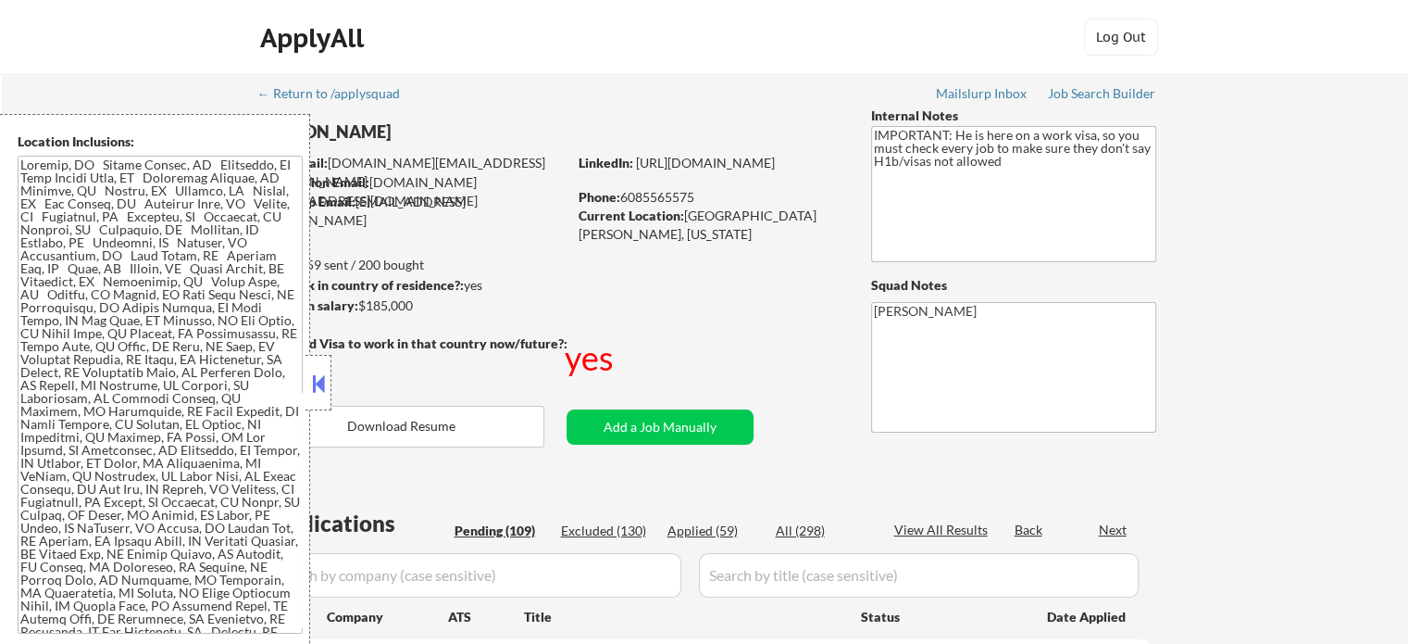
select select ""pending""
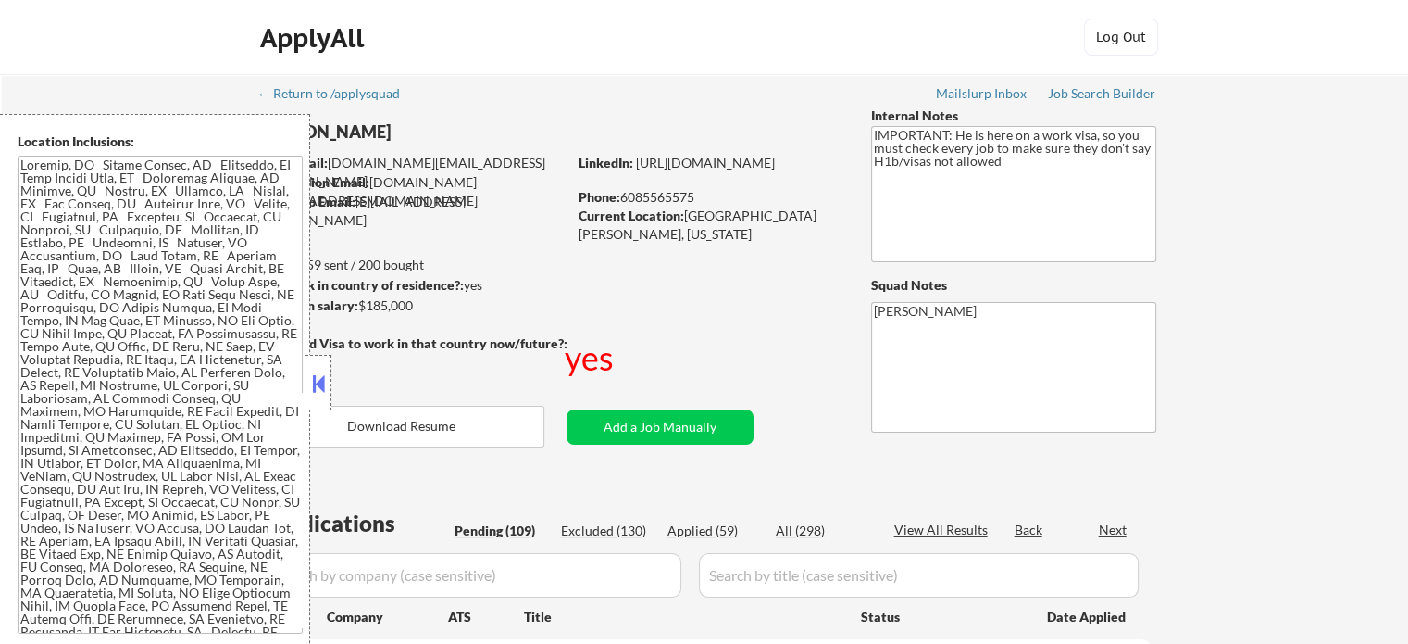
select select ""pending""
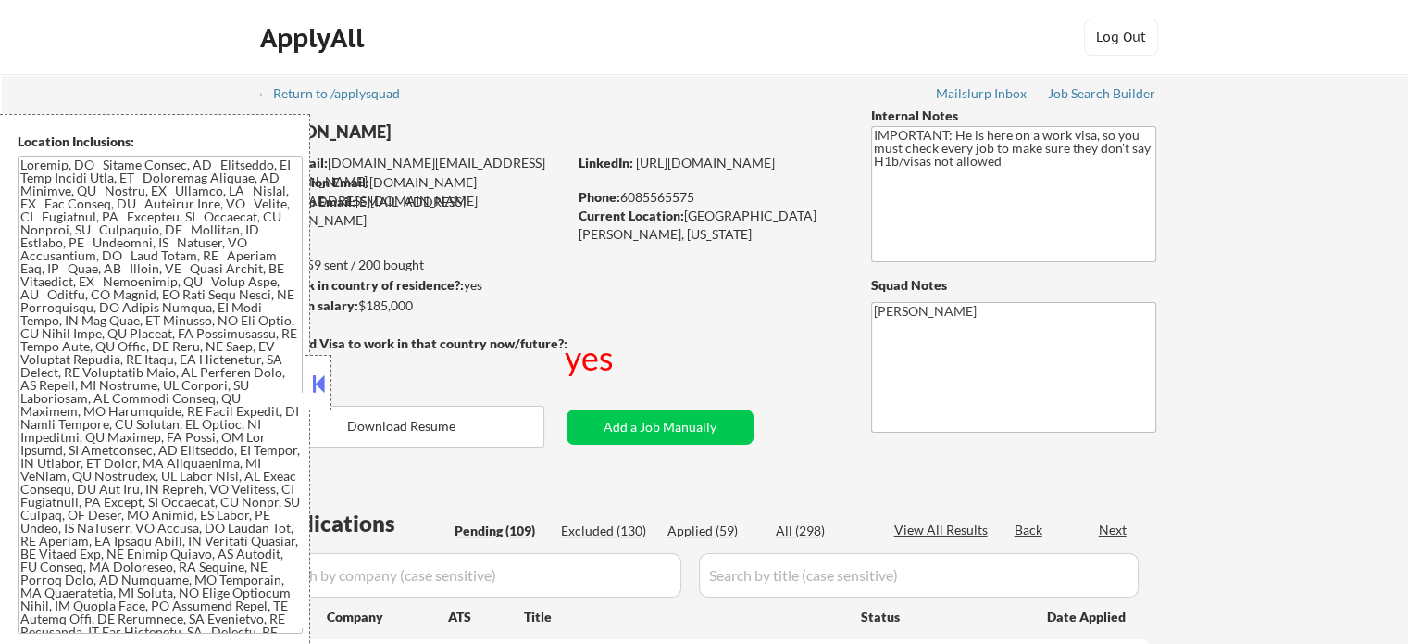
select select ""pending""
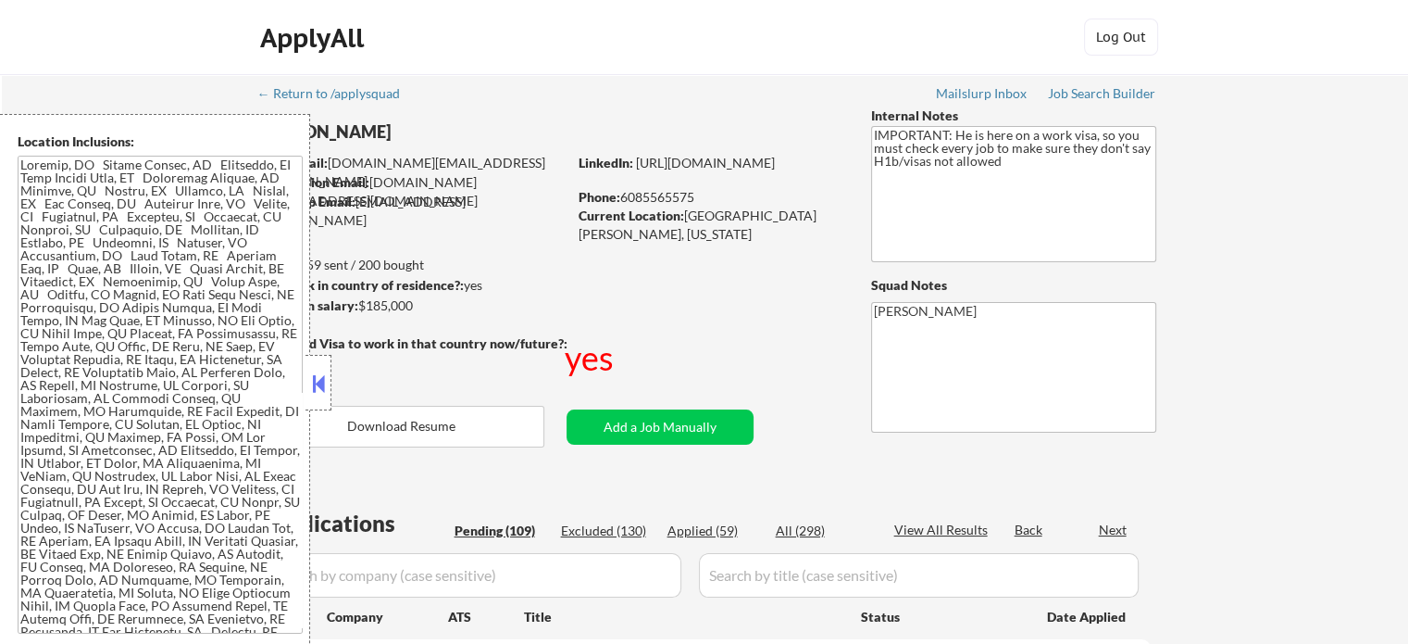
select select ""pending""
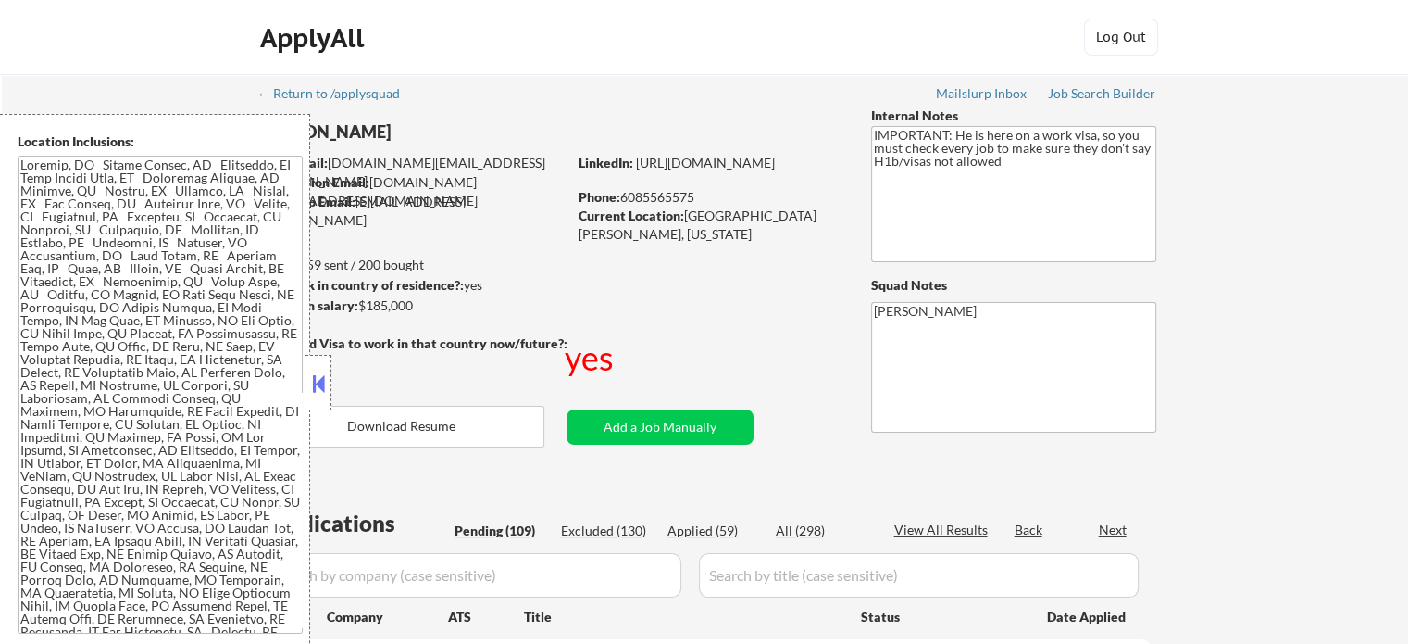
select select ""pending""
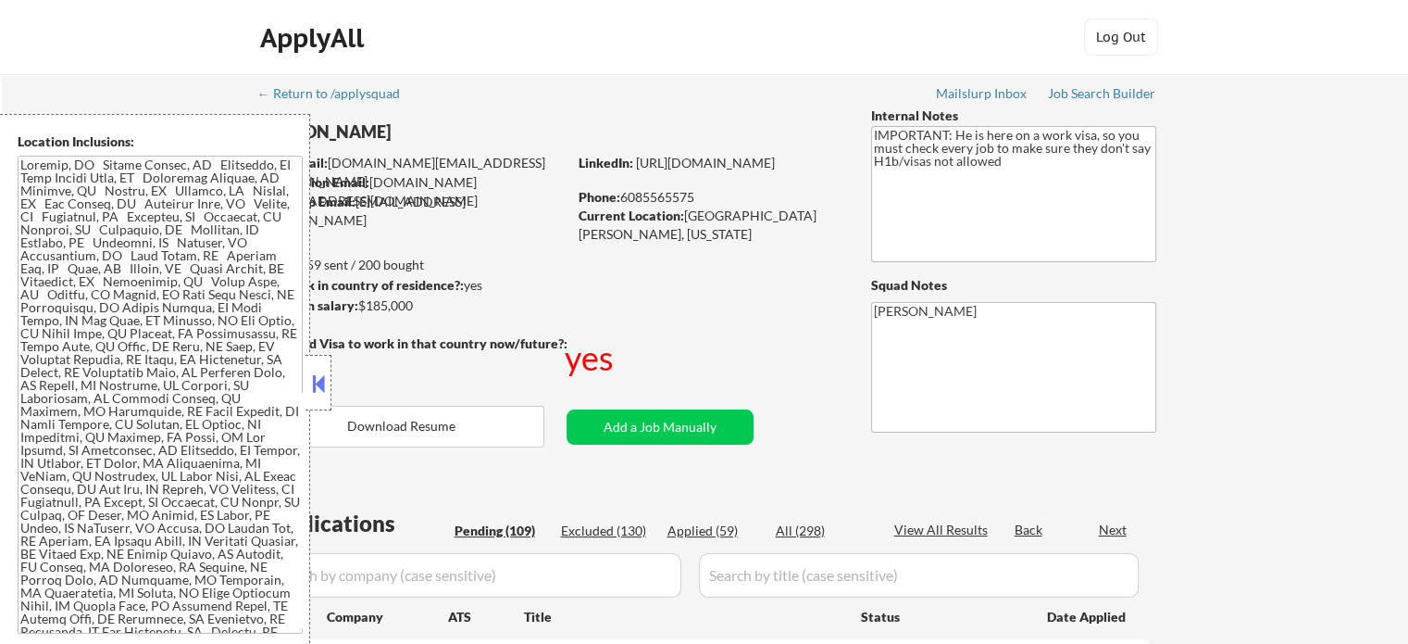
select select ""pending""
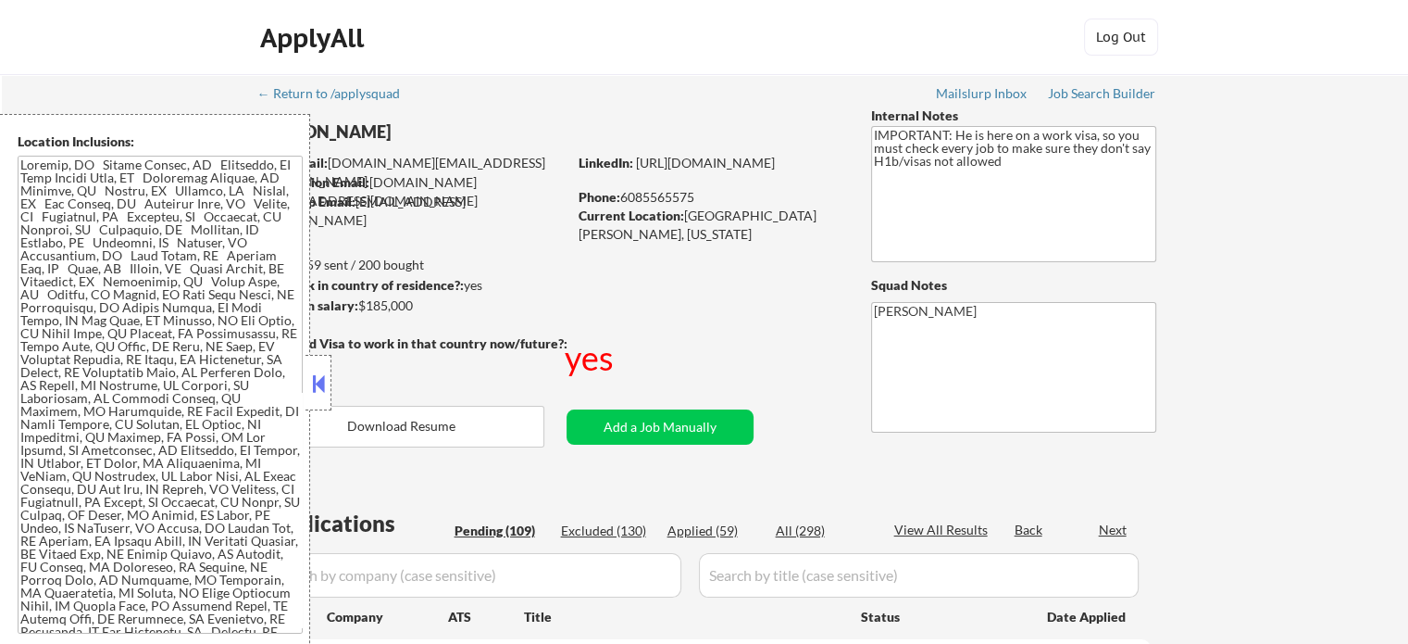
select select ""pending""
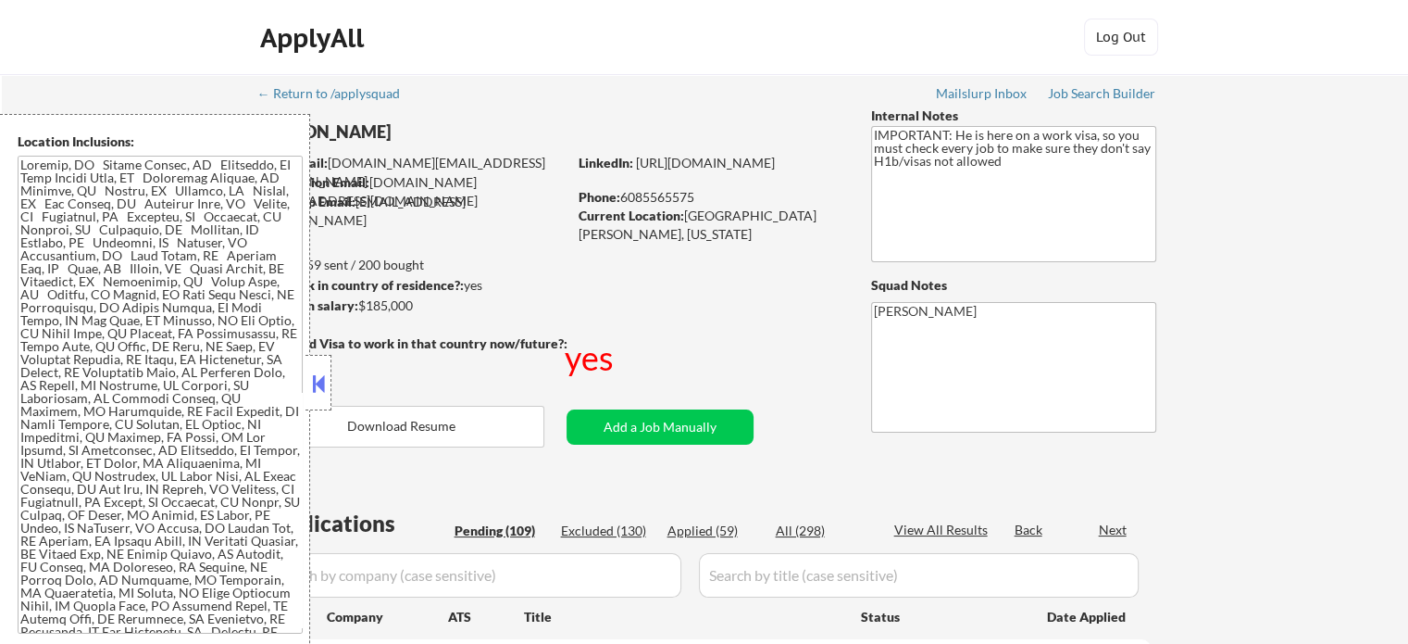
select select ""pending""
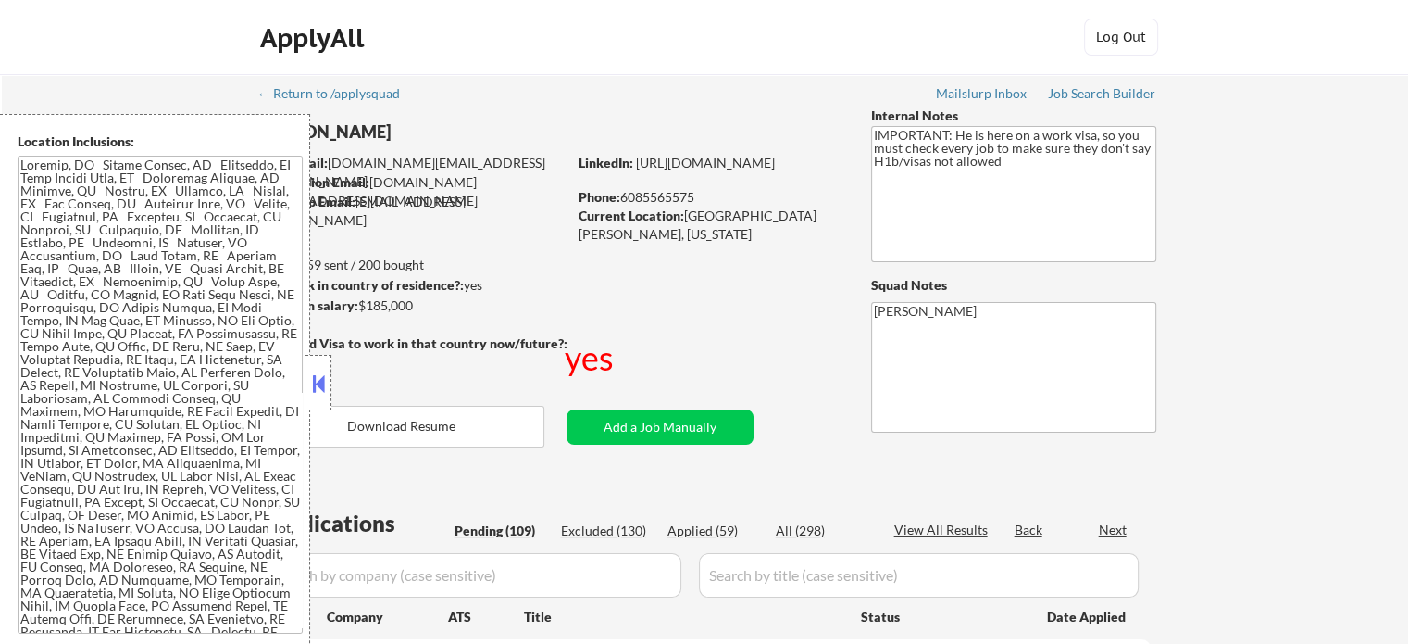
select select ""pending""
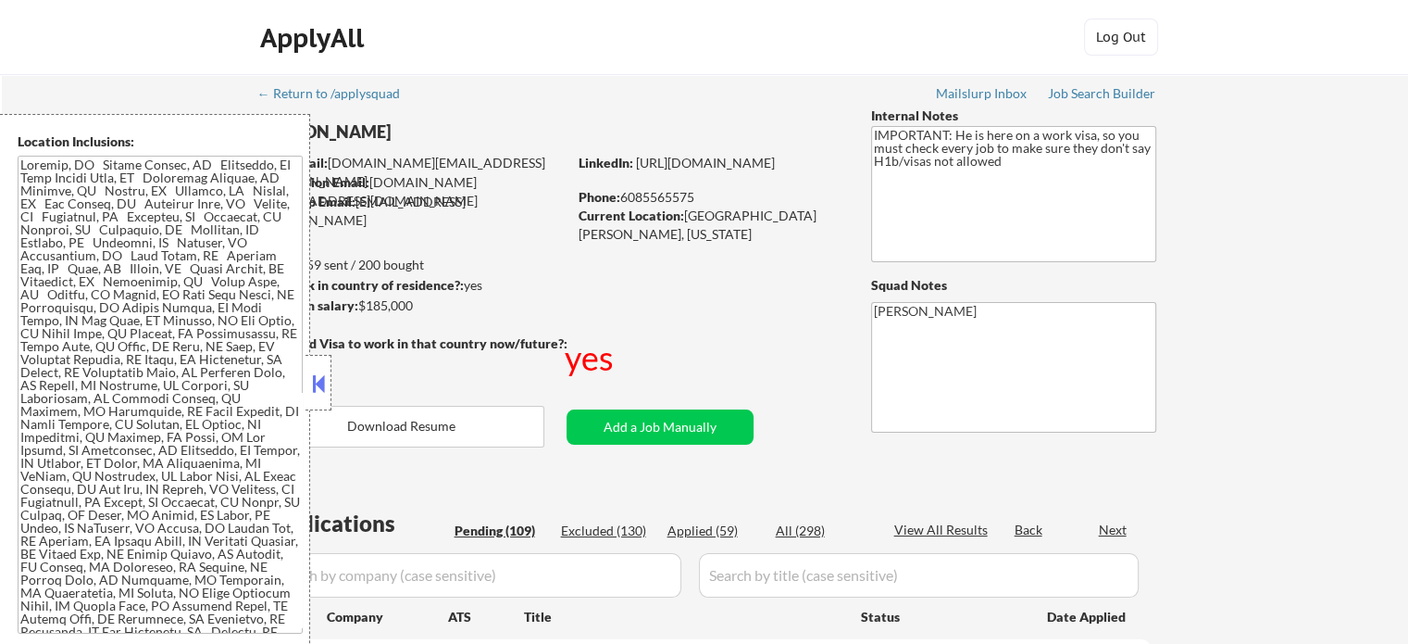
select select ""pending""
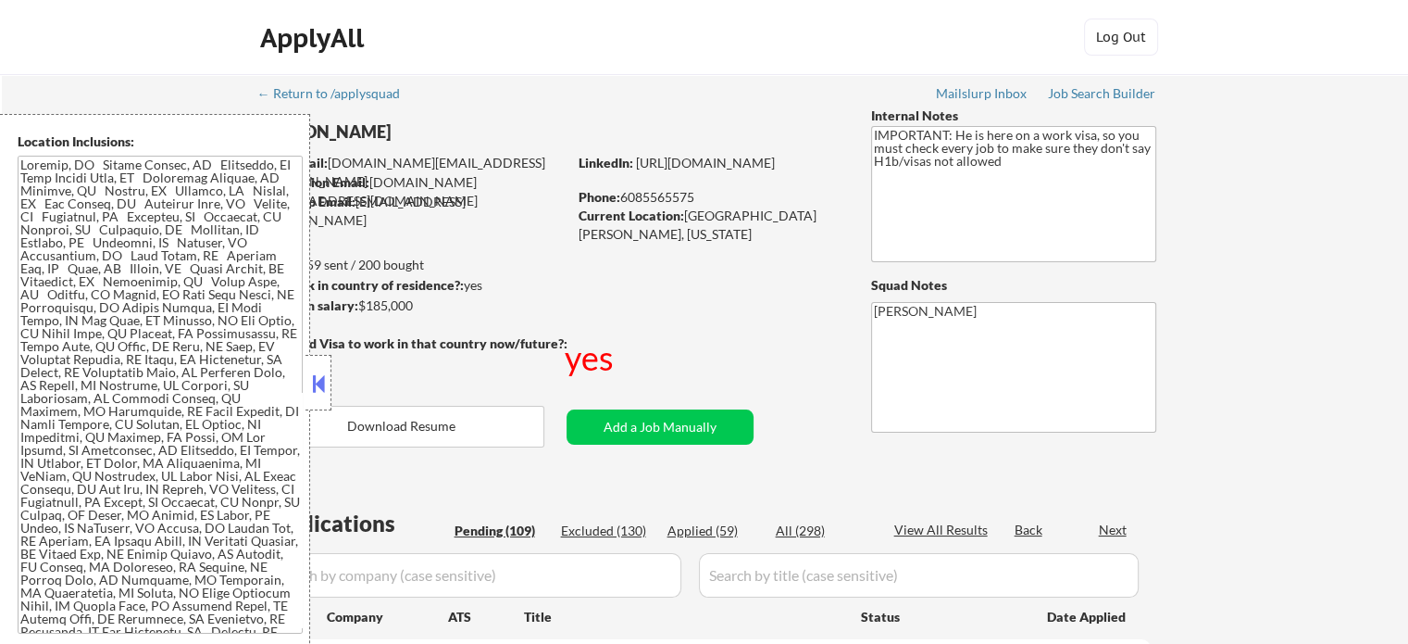
select select ""pending""
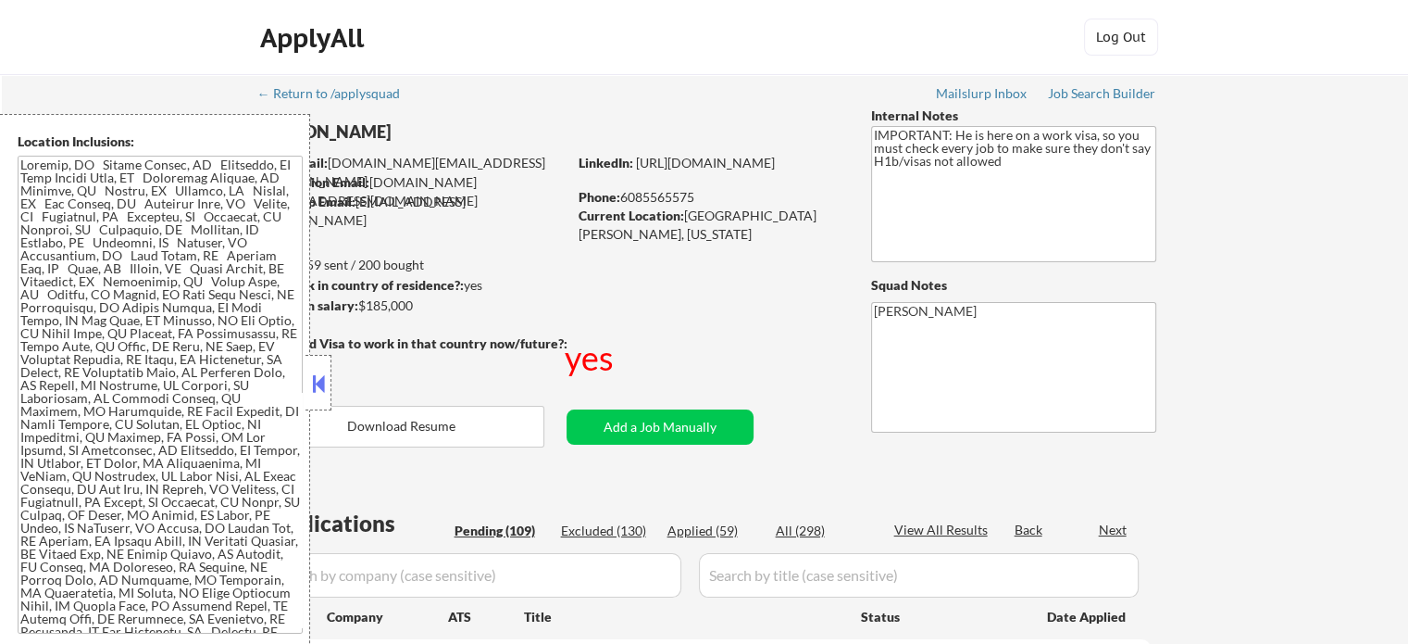
select select ""pending""
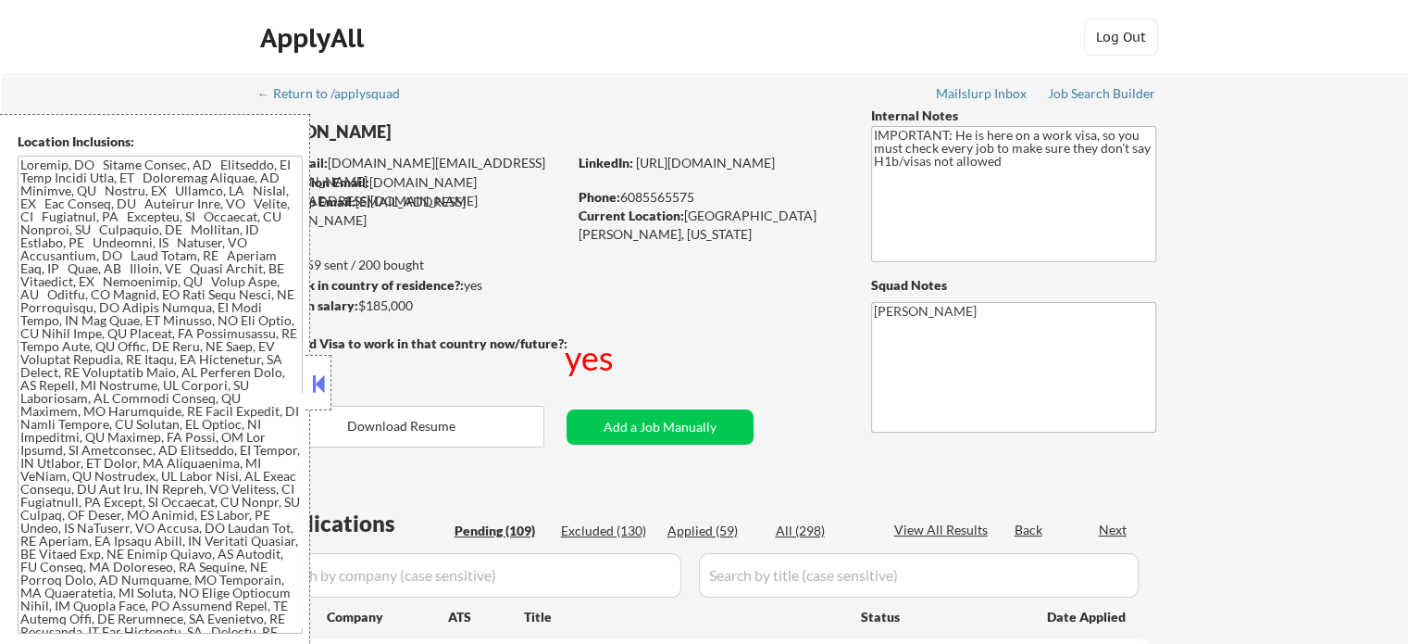
select select ""pending""
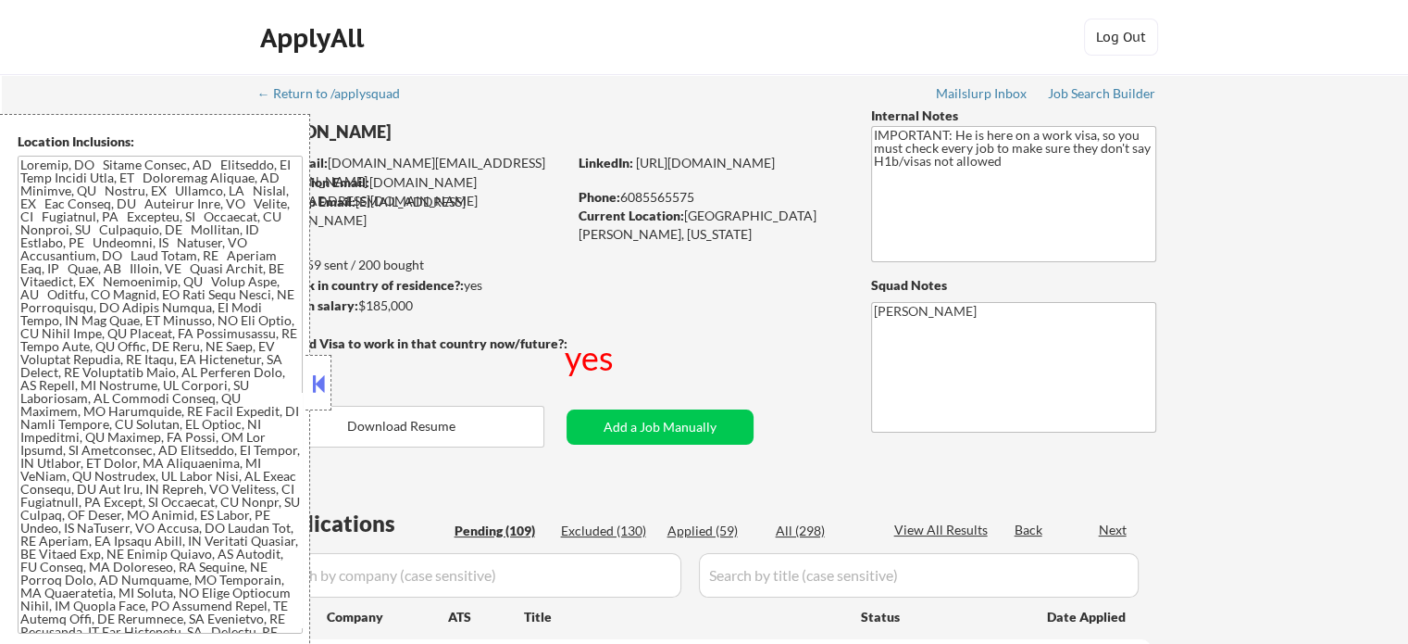
select select ""pending""
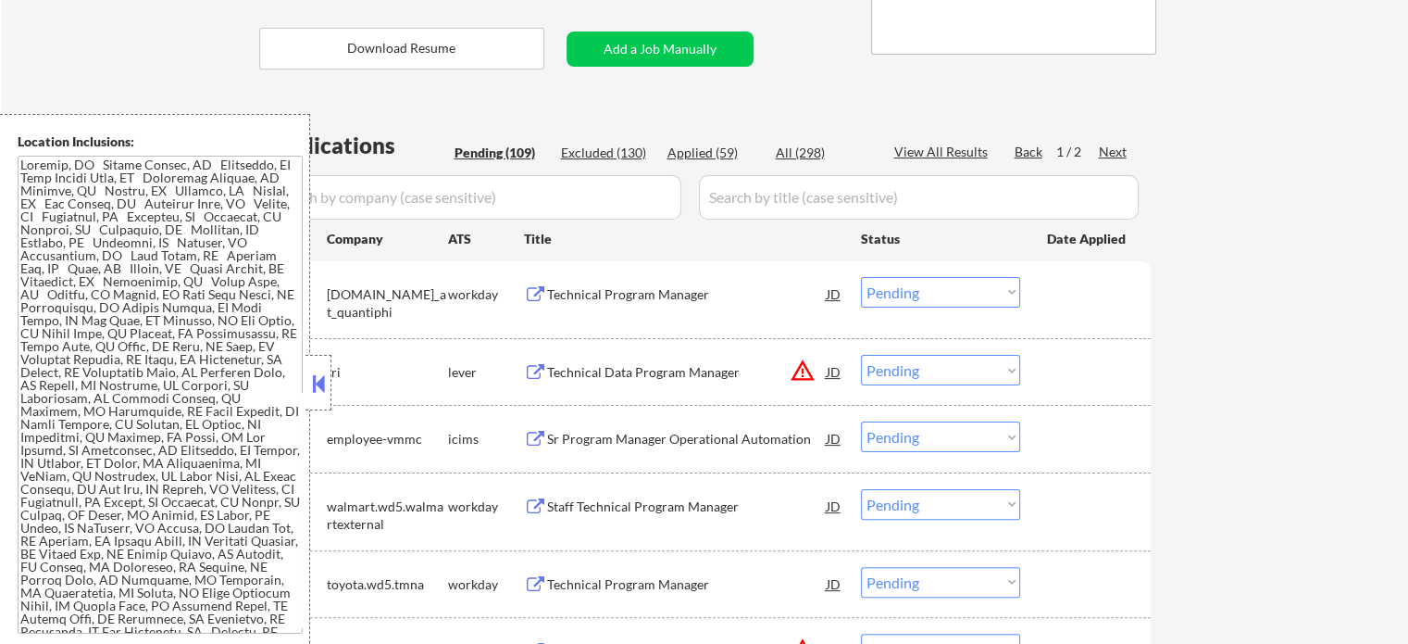
scroll to position [278, 0]
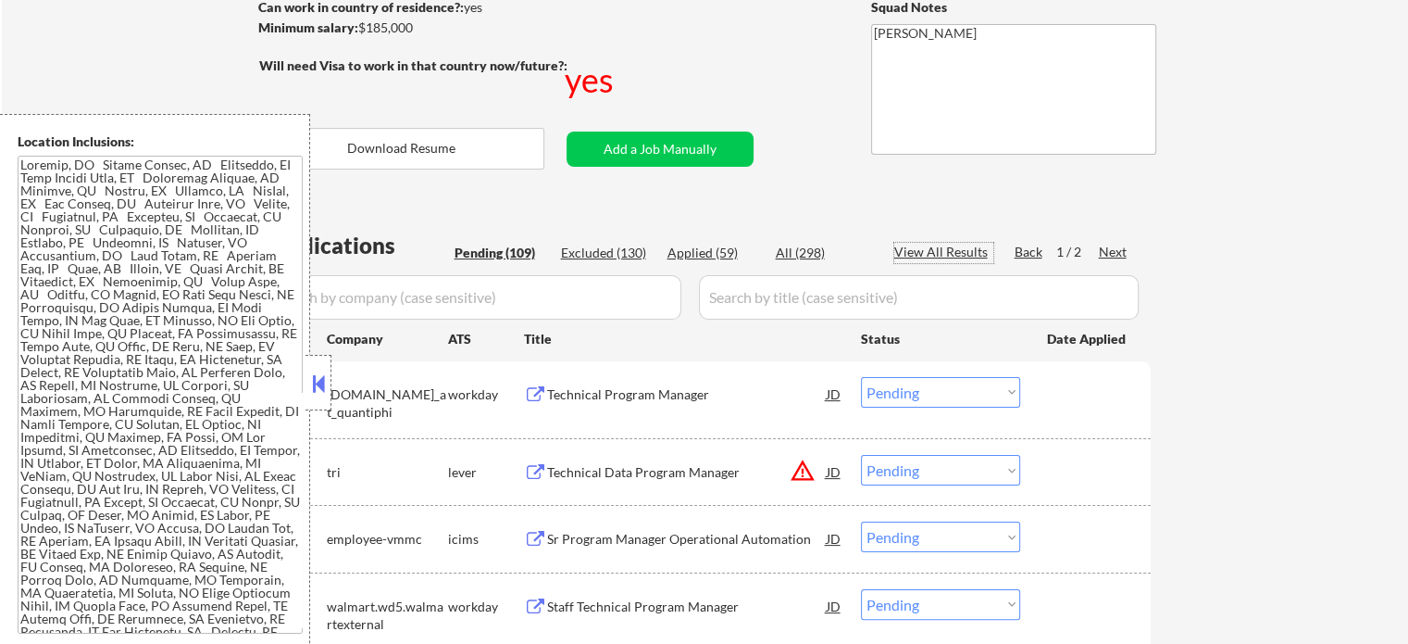
click at [926, 255] on div "View All Results" at bounding box center [944, 252] width 99 height 19
select select ""pending""
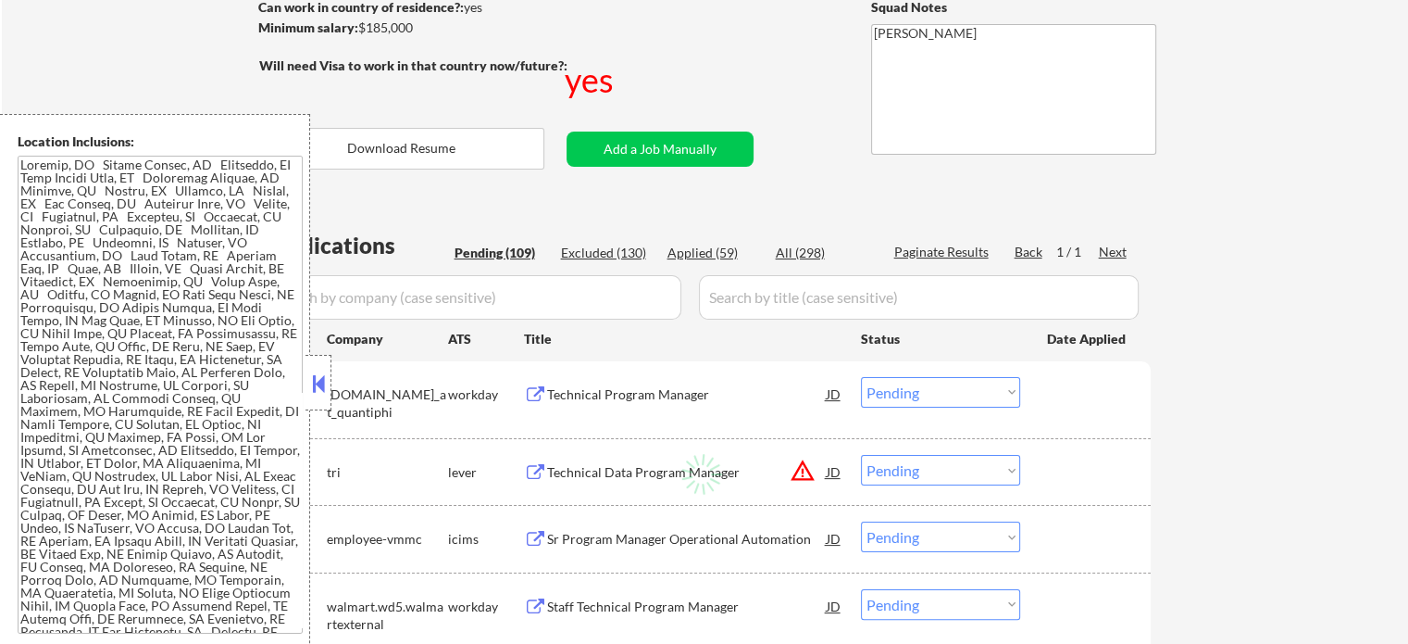
select select ""pending""
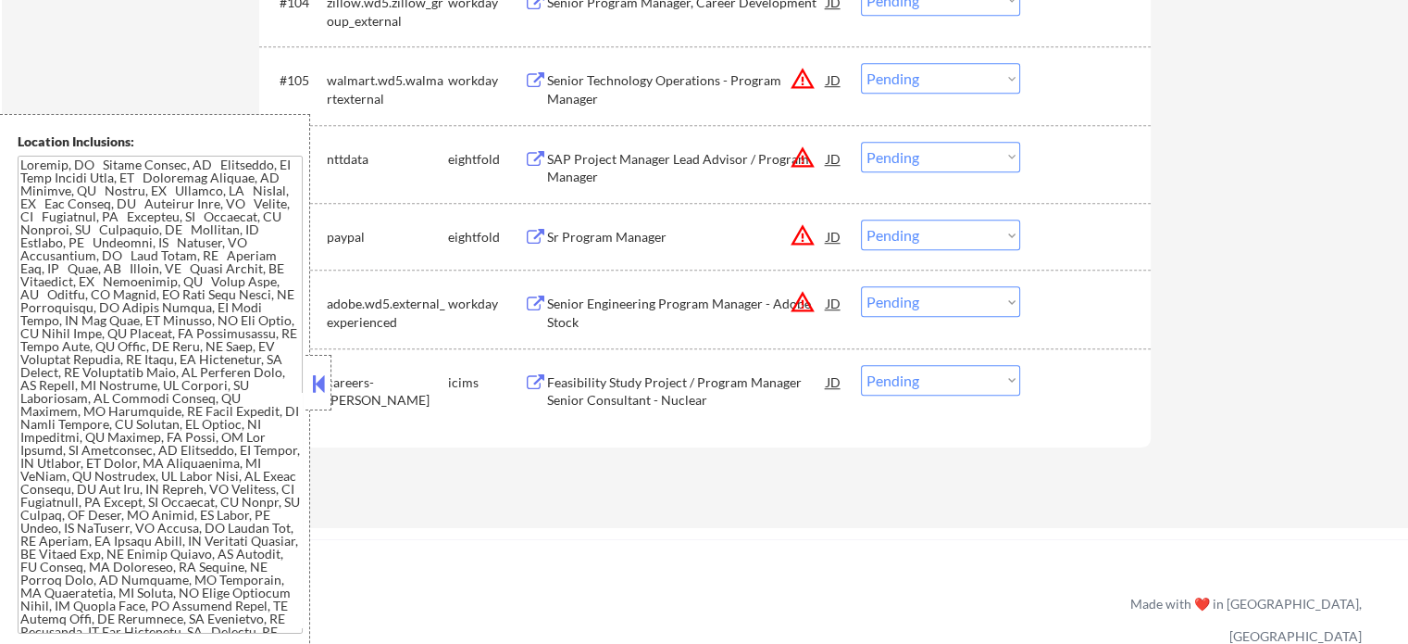
scroll to position [8290, 0]
click at [670, 298] on div "Senior Engineering Program Manager - Adobe Stock" at bounding box center [687, 313] width 280 height 36
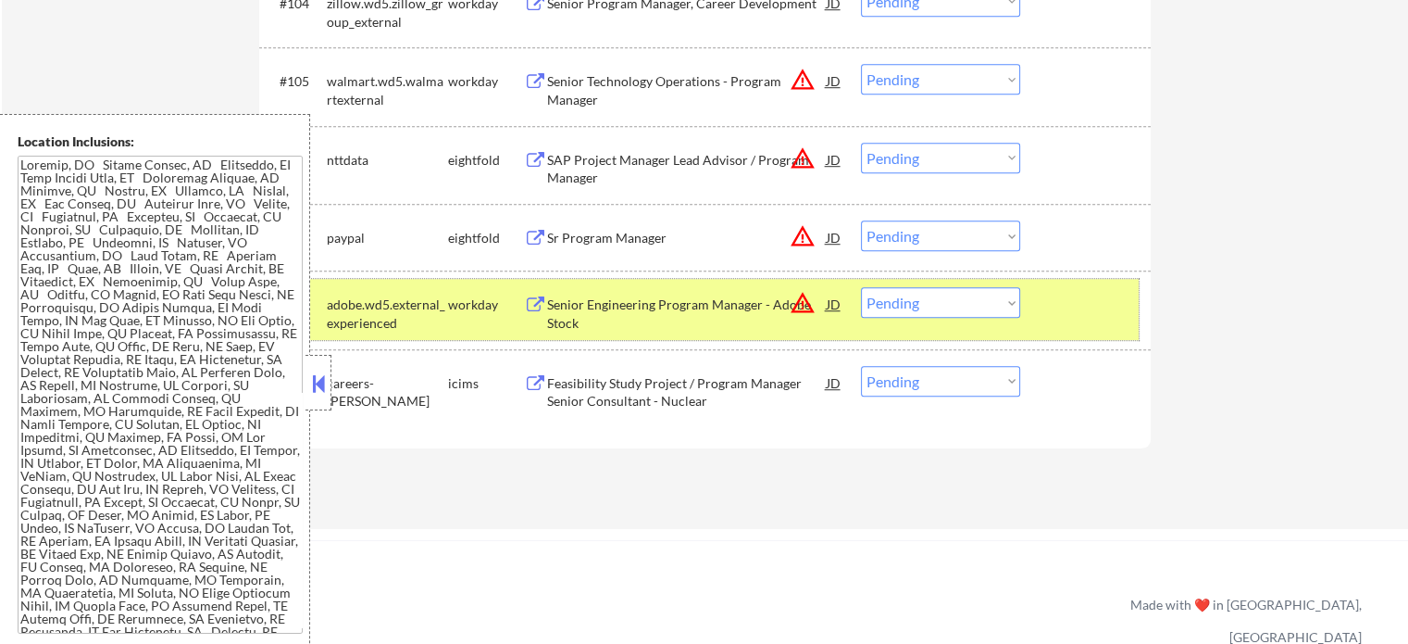
click at [1055, 306] on div at bounding box center [1087, 303] width 81 height 33
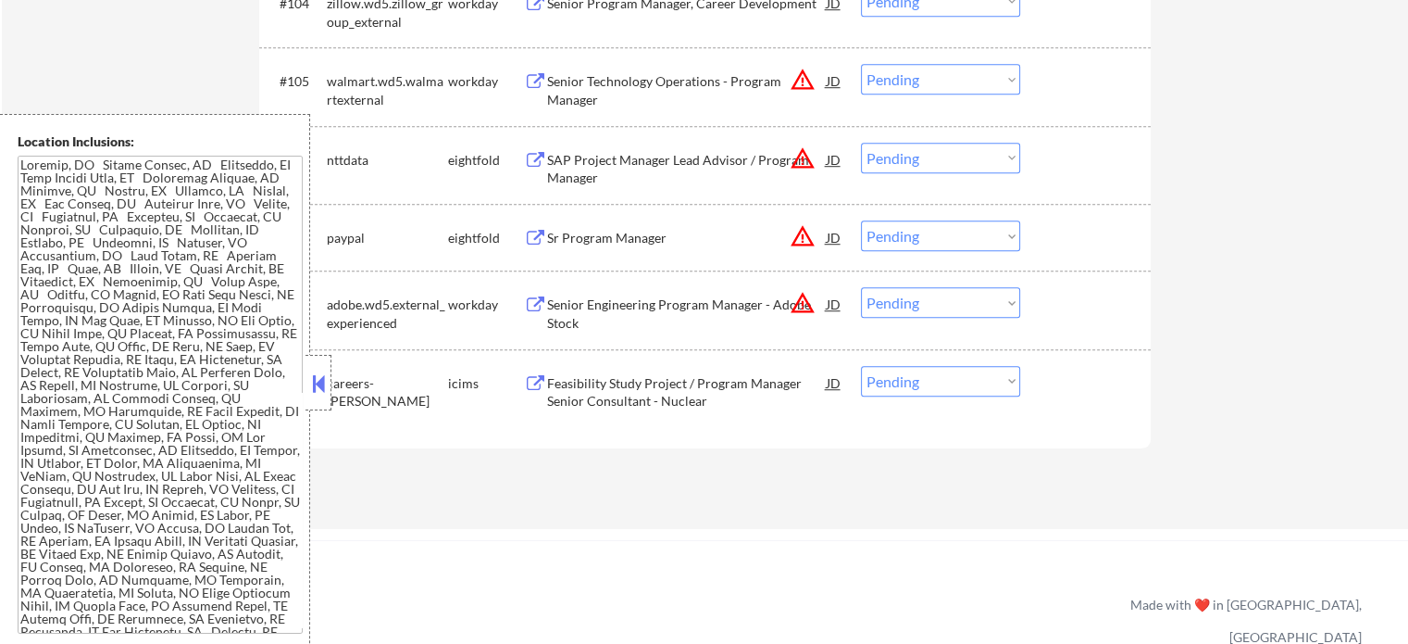
click at [600, 149] on div "SAP Project Manager Lead Advisor / Program Manager" at bounding box center [687, 165] width 280 height 44
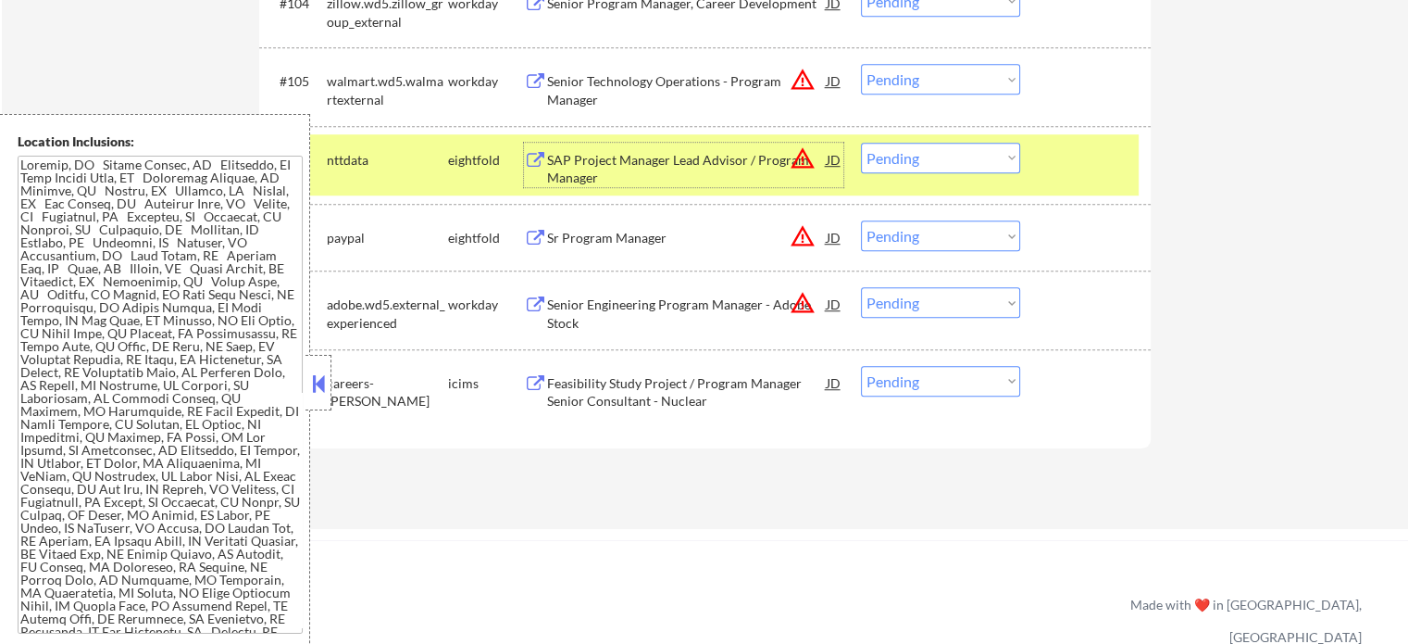
click at [1047, 159] on div at bounding box center [1087, 159] width 81 height 33
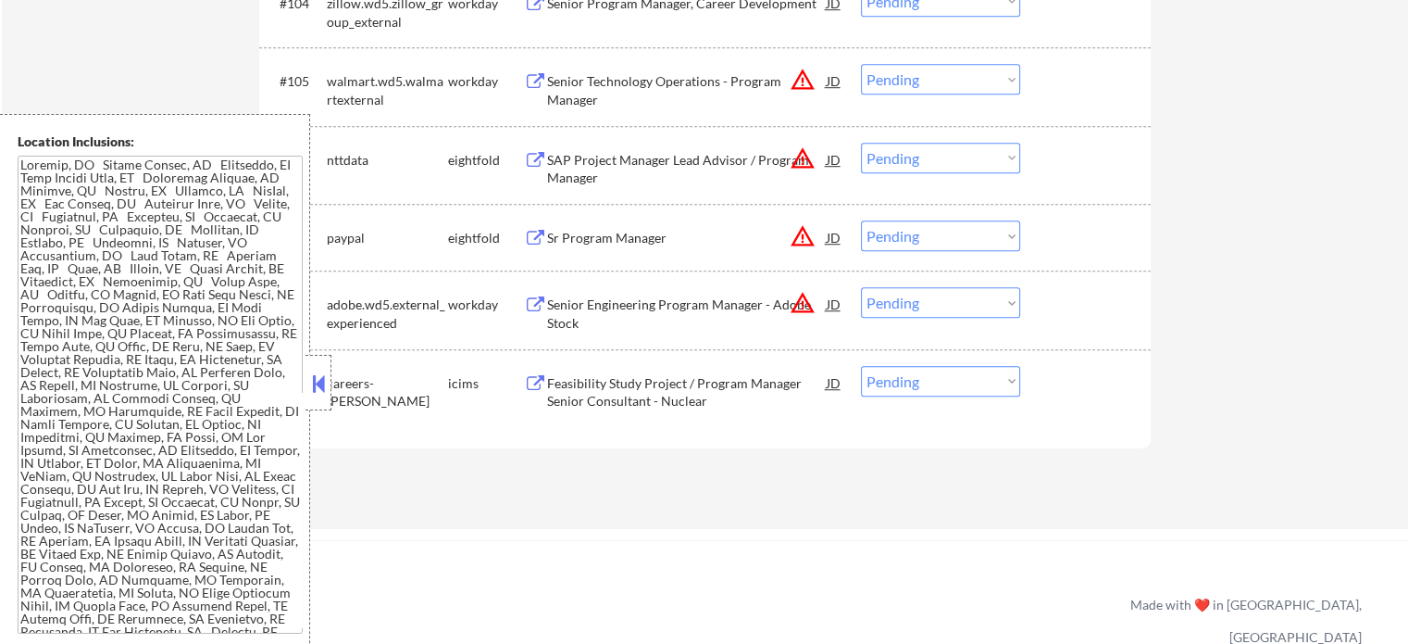
click at [595, 81] on div "Senior Technology Operations - Program Manager" at bounding box center [687, 90] width 280 height 36
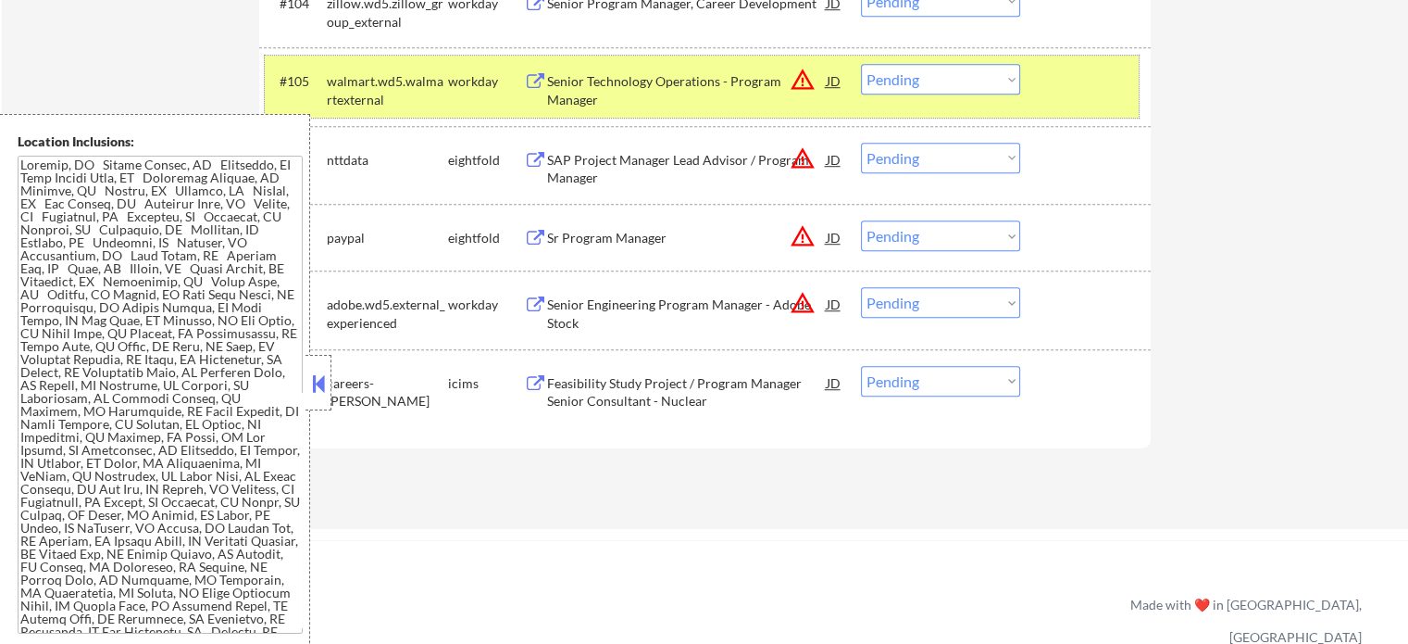
click at [1085, 103] on div "#105 walmart.wd5.walmartexternal workday Senior Technology Operations - Program…" at bounding box center [702, 86] width 874 height 61
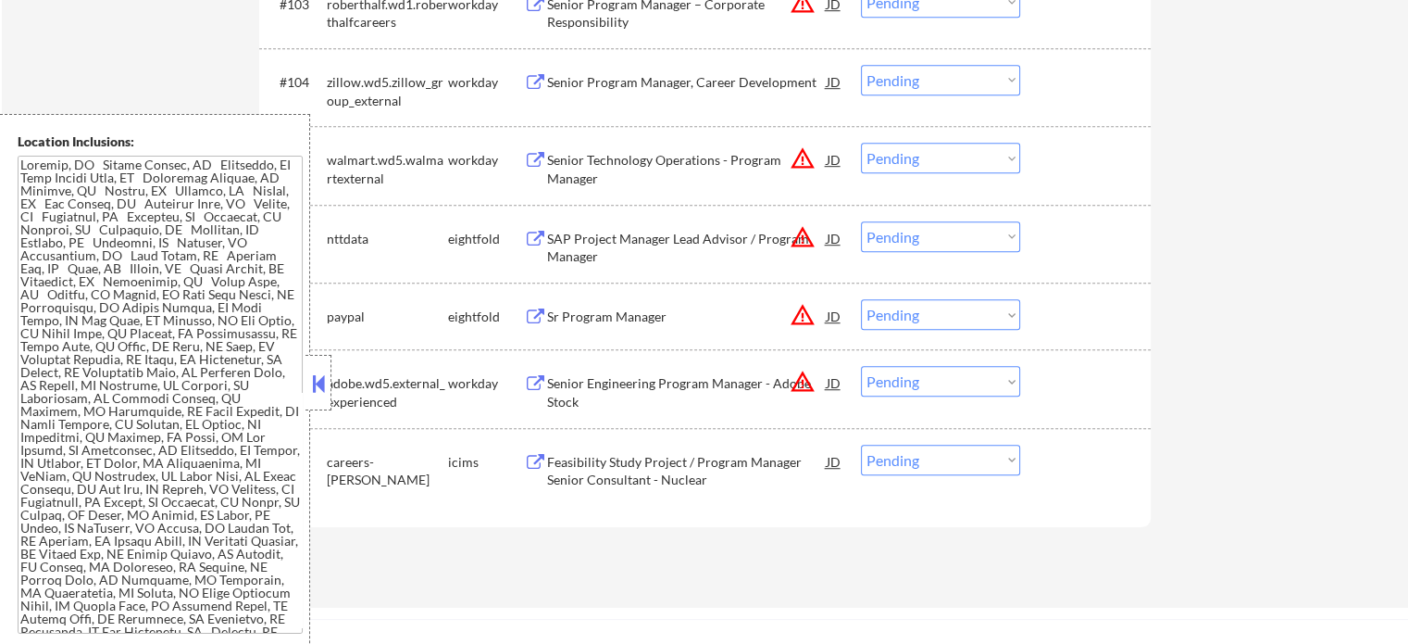
scroll to position [8013, 0]
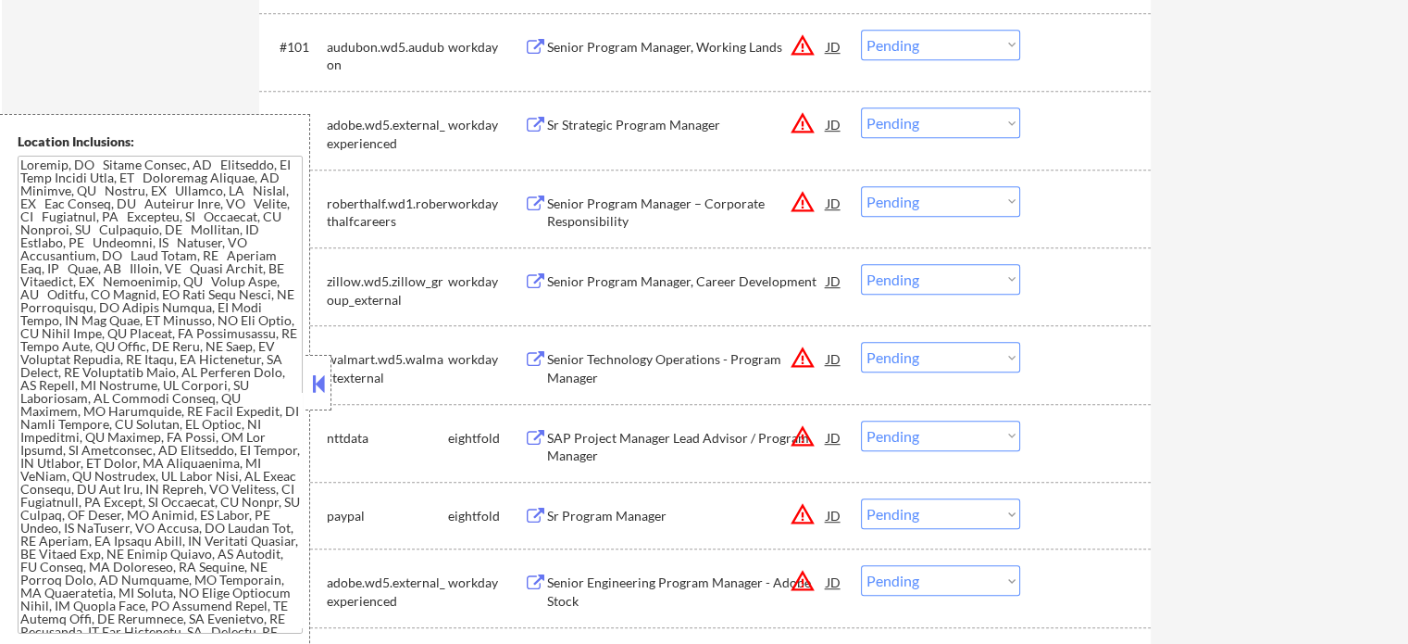
click at [622, 218] on div "Senior Program Manager – Corporate Responsibility" at bounding box center [687, 212] width 280 height 36
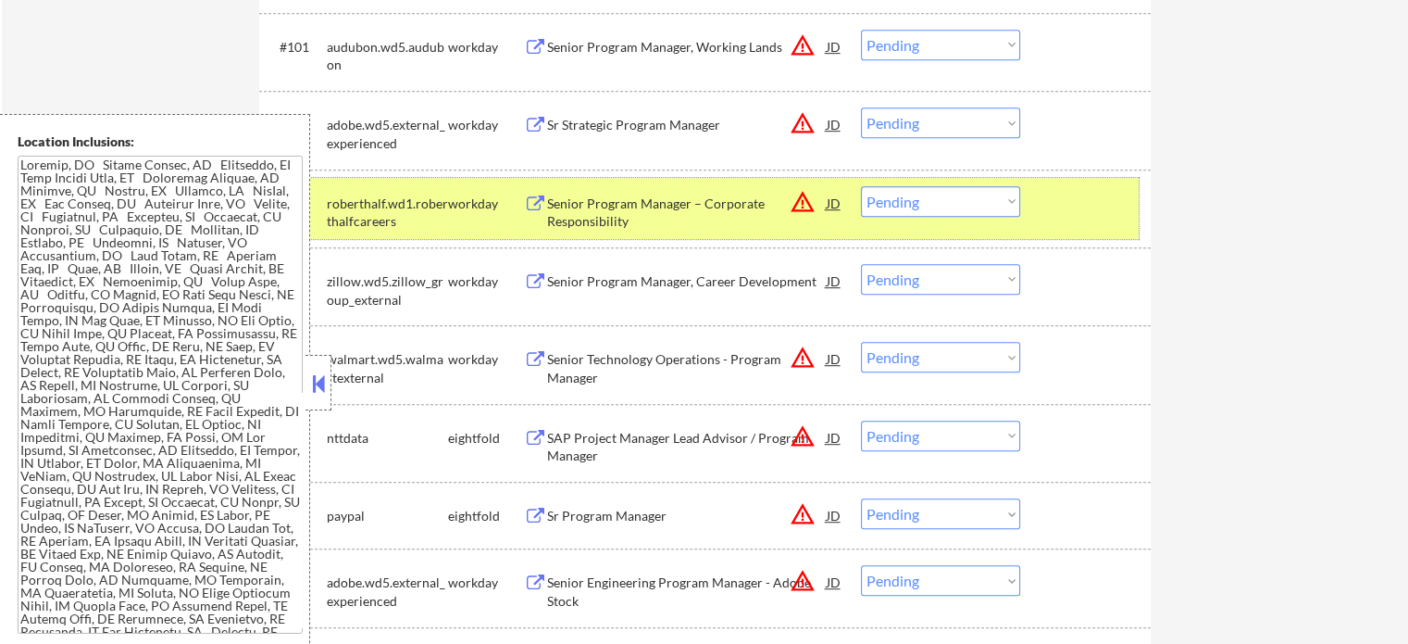
click at [1075, 206] on div at bounding box center [1087, 202] width 81 height 33
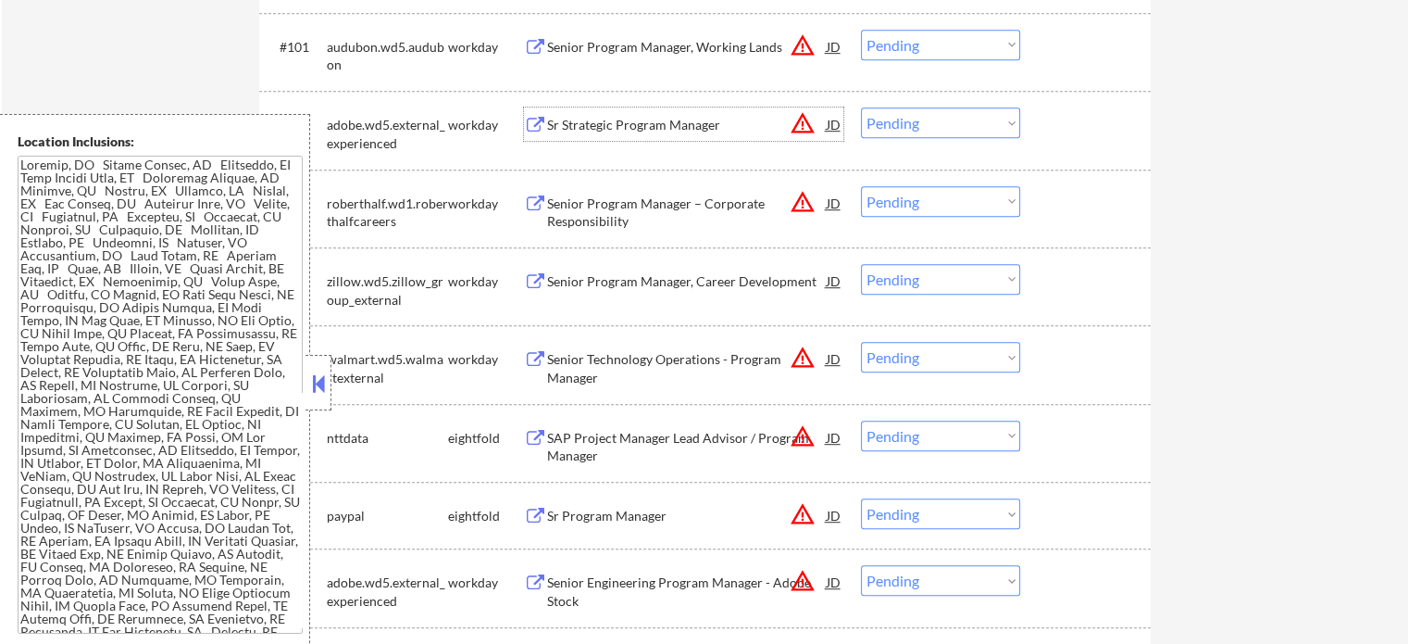
click at [619, 131] on div "Sr Strategic Program Manager" at bounding box center [687, 125] width 280 height 19
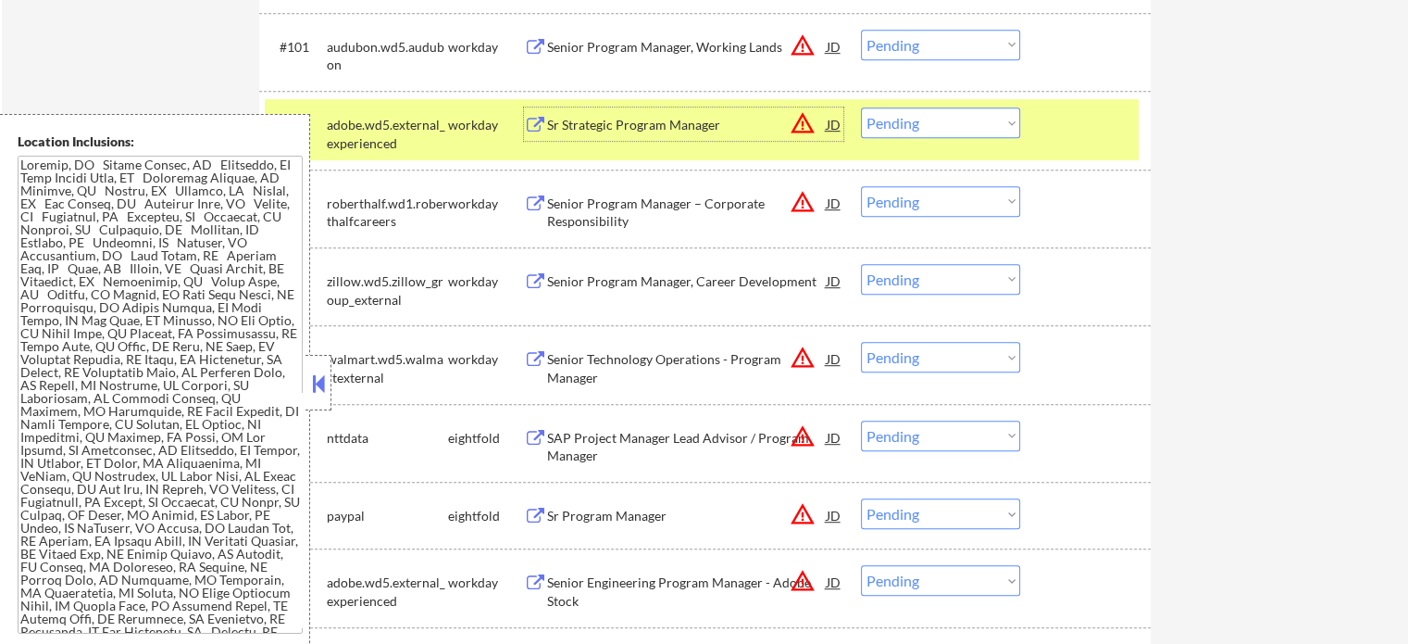
click at [652, 223] on div "Senior Program Manager – Corporate Responsibility" at bounding box center [687, 212] width 280 height 36
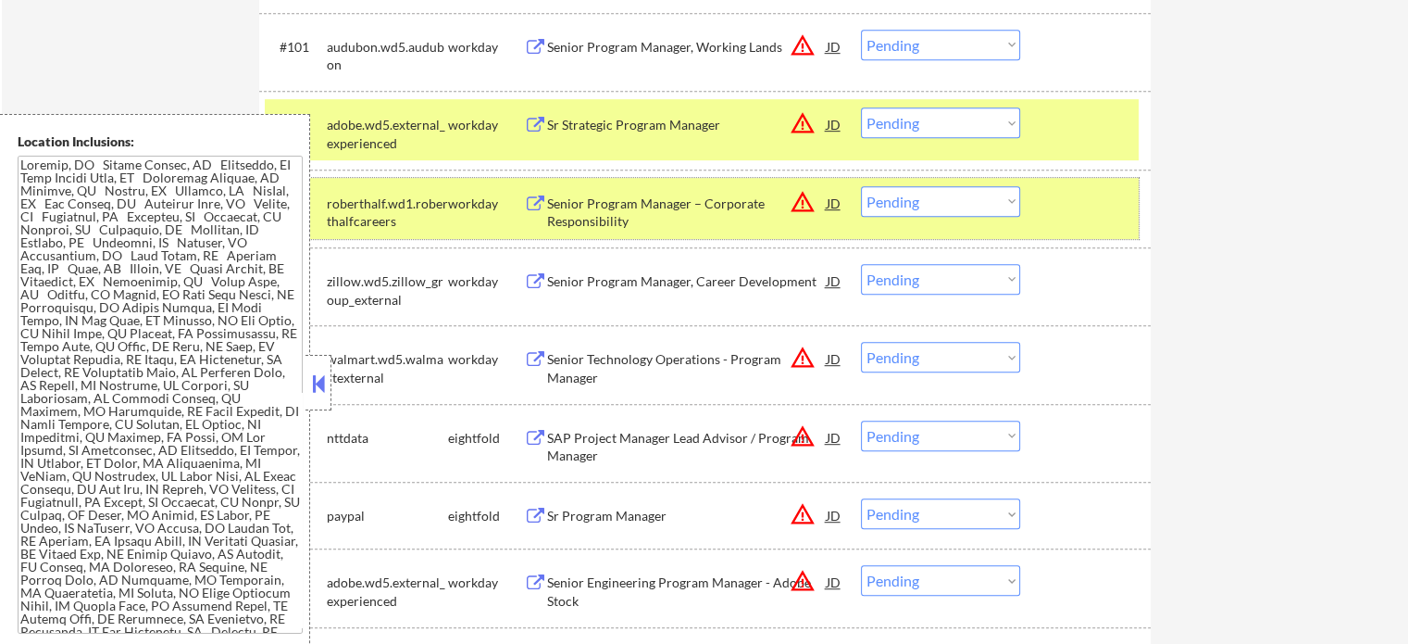
click at [1070, 190] on div at bounding box center [1087, 202] width 81 height 33
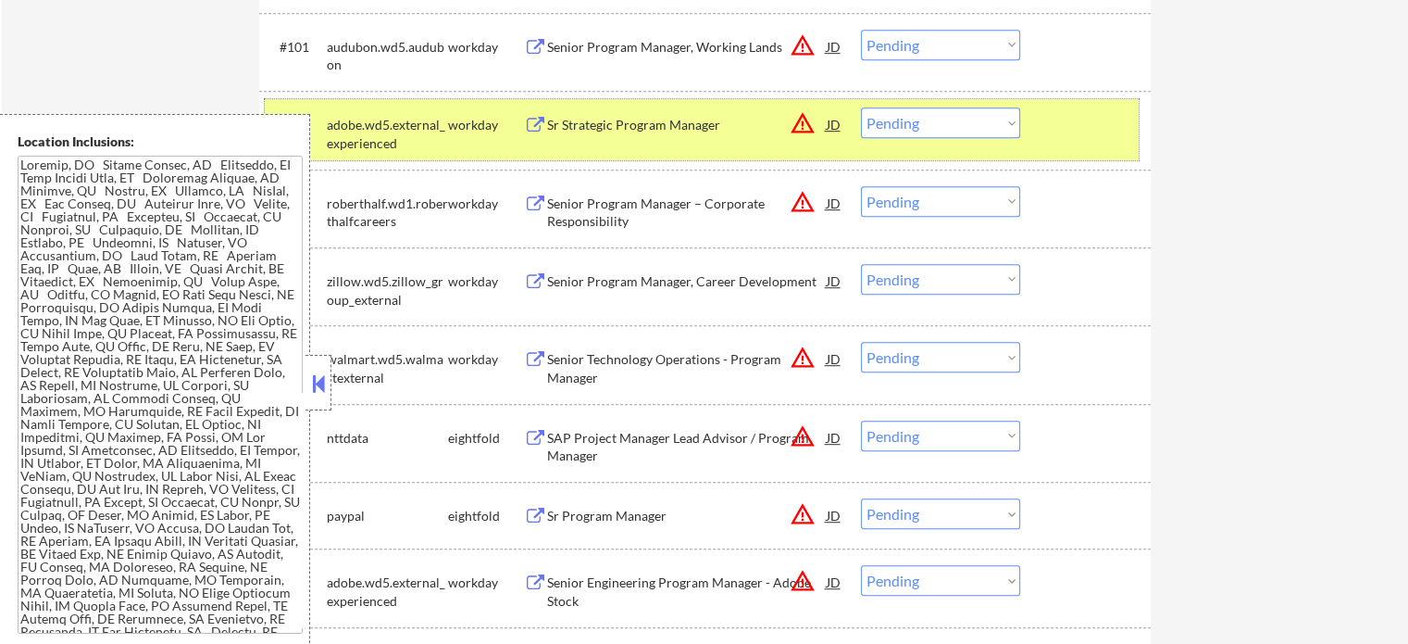
click at [1058, 119] on div at bounding box center [1087, 123] width 81 height 33
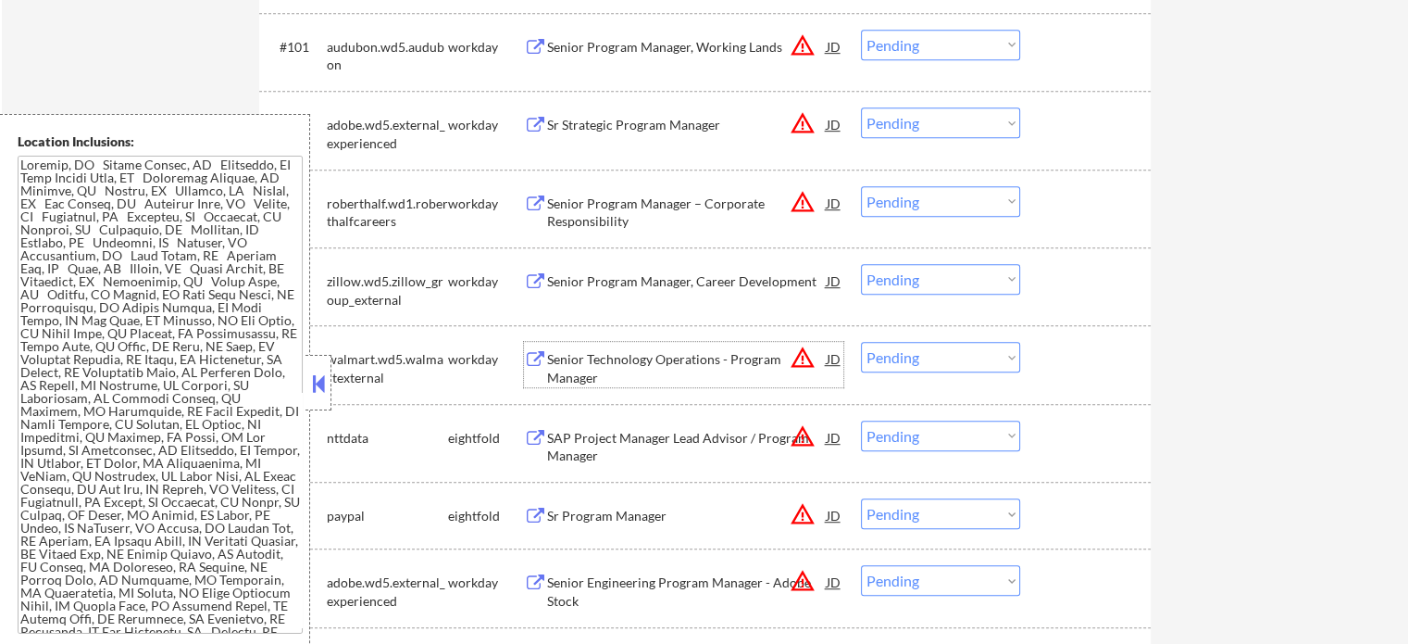
click at [610, 355] on div "Senior Technology Operations - Program Manager" at bounding box center [687, 368] width 280 height 36
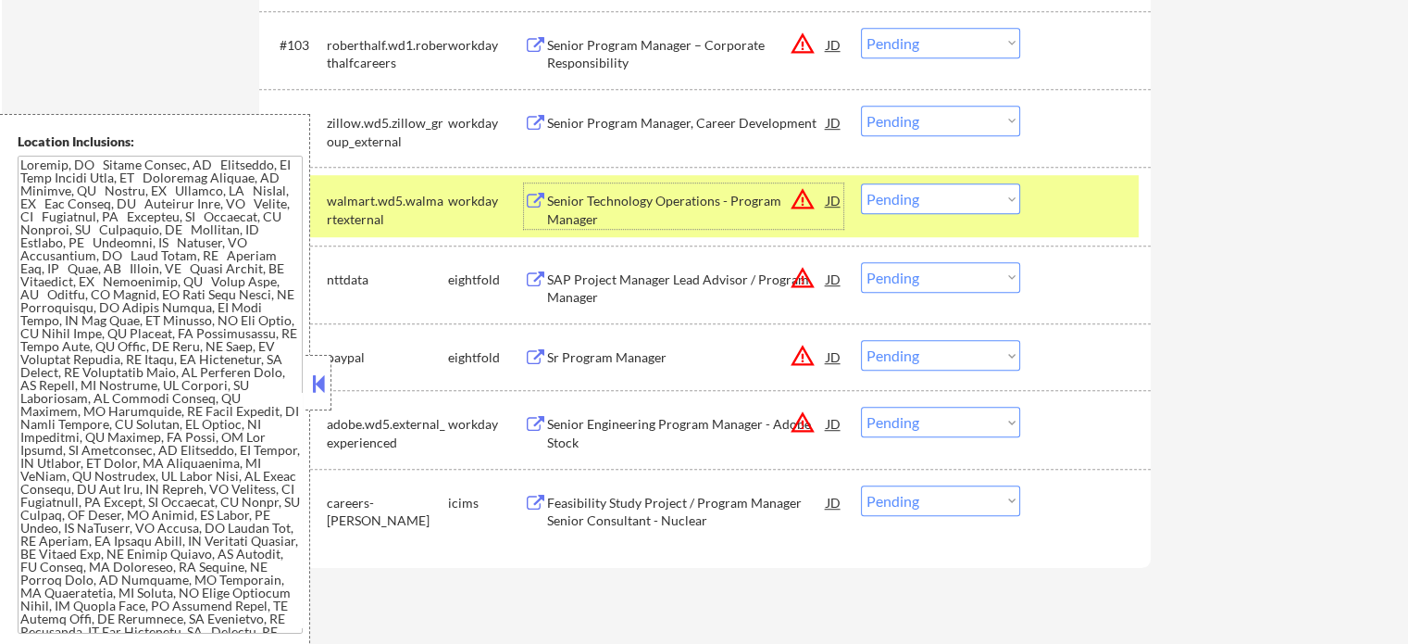
scroll to position [8198, 0]
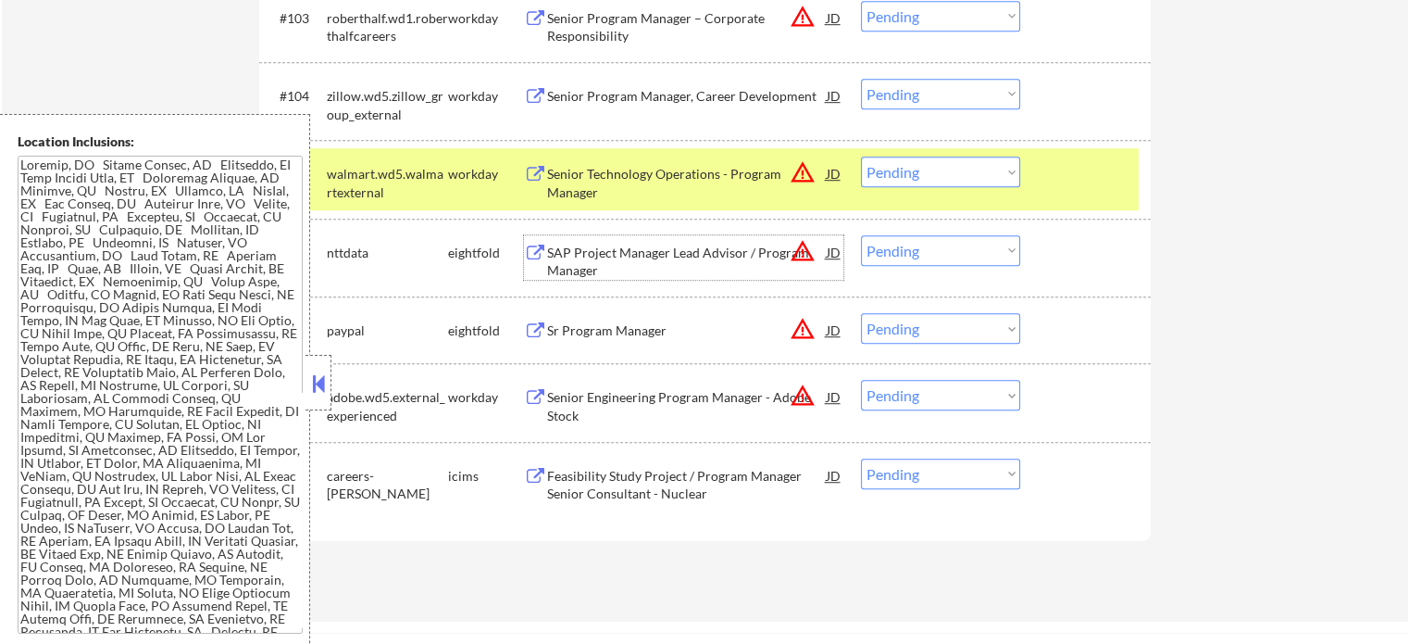
click at [644, 250] on div "SAP Project Manager Lead Advisor / Program Manager" at bounding box center [687, 262] width 280 height 36
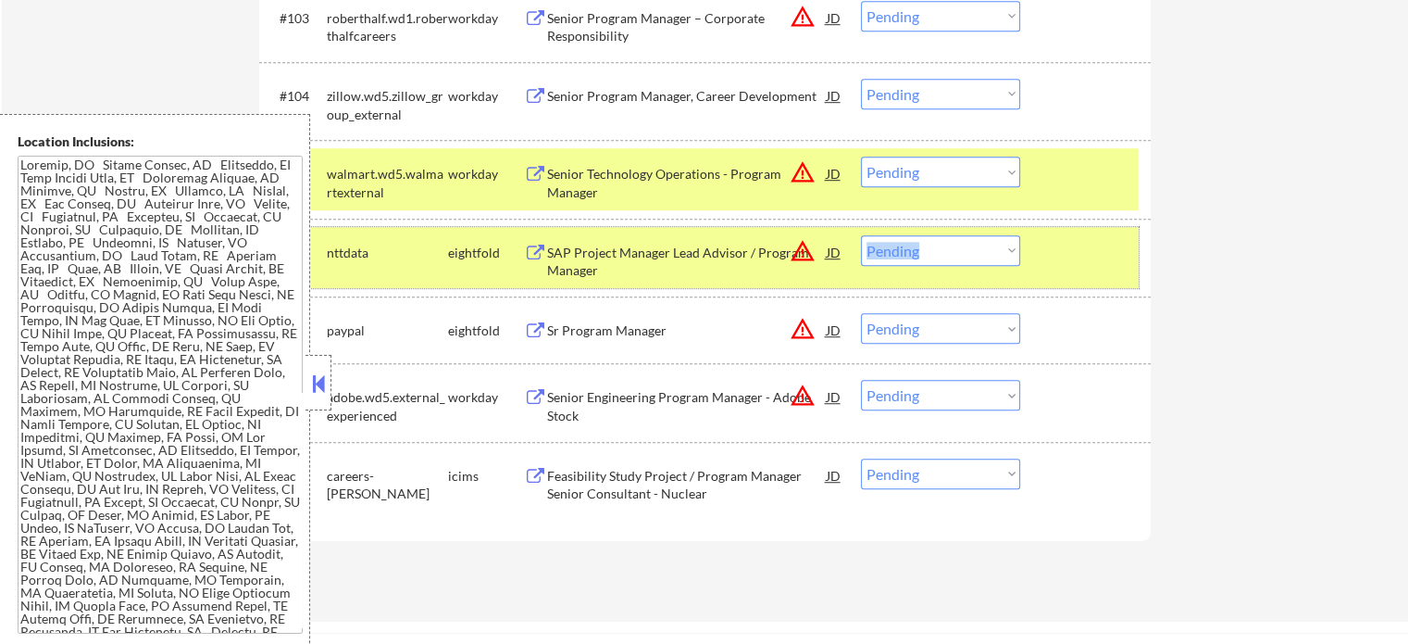
click at [1034, 251] on div "#106 nttdata eightfold SAP Project Manager Lead Advisor / Program Manager JD wa…" at bounding box center [702, 257] width 874 height 61
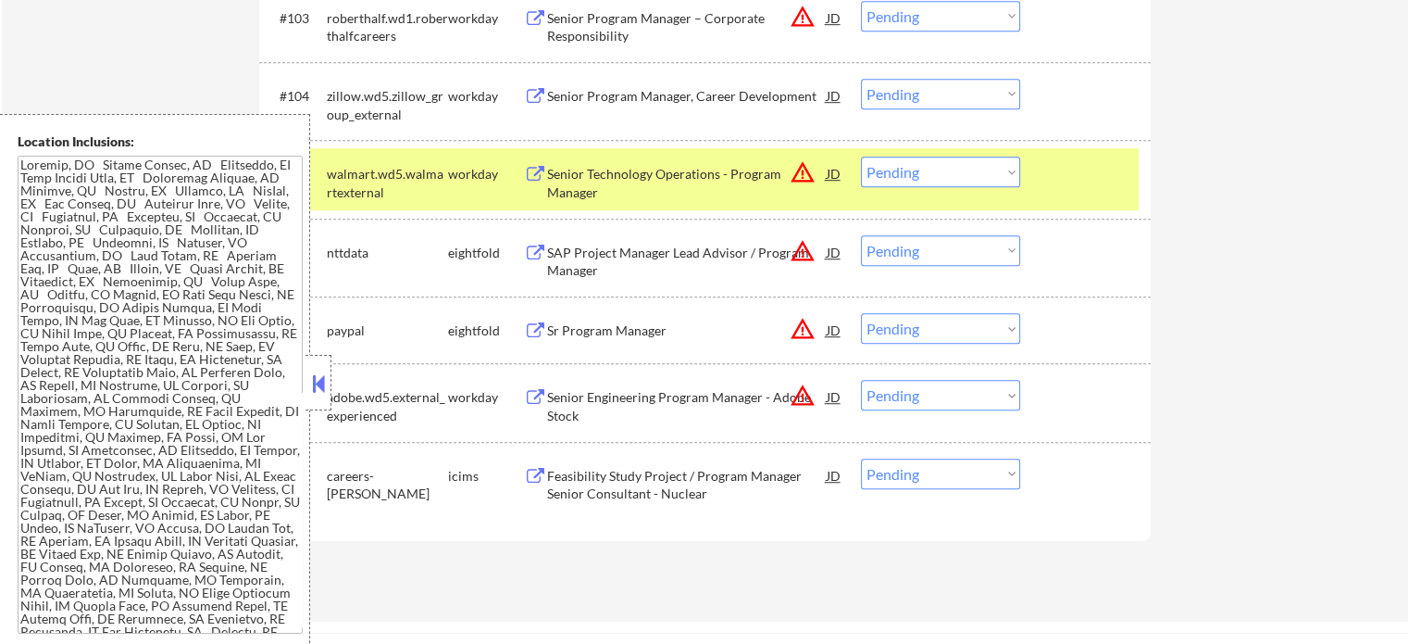
click at [1073, 183] on div at bounding box center [1087, 172] width 81 height 33
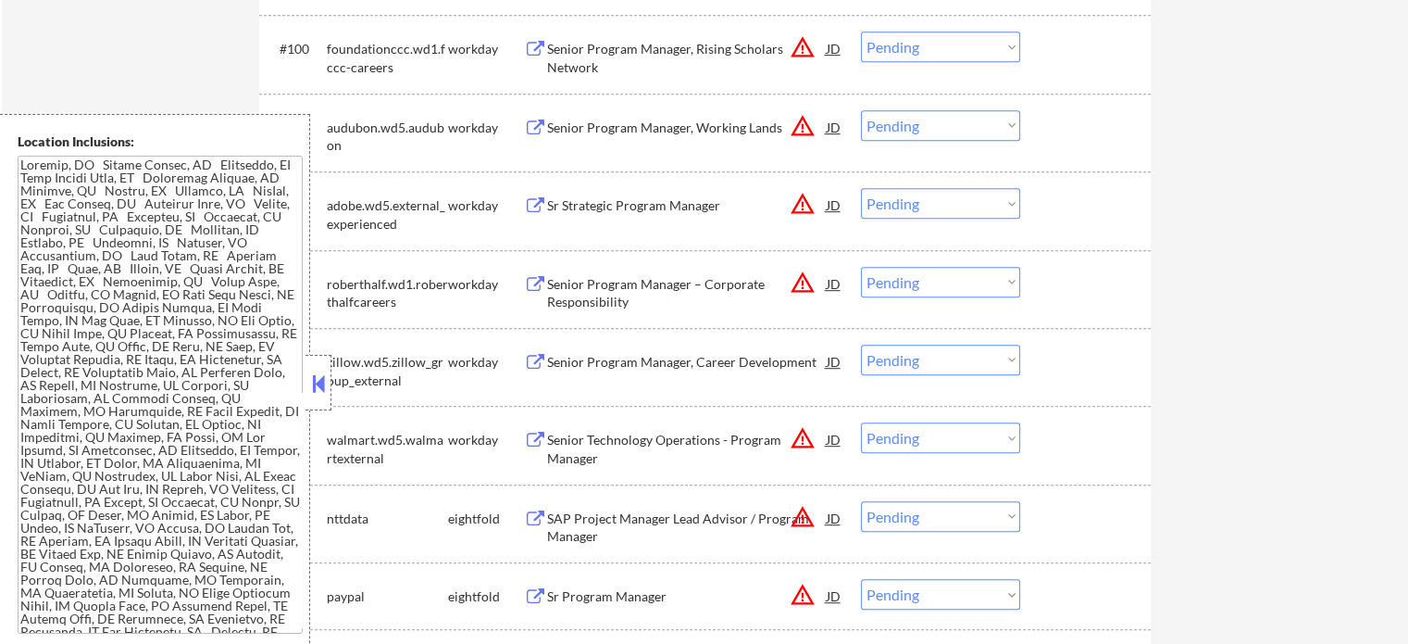
scroll to position [7920, 0]
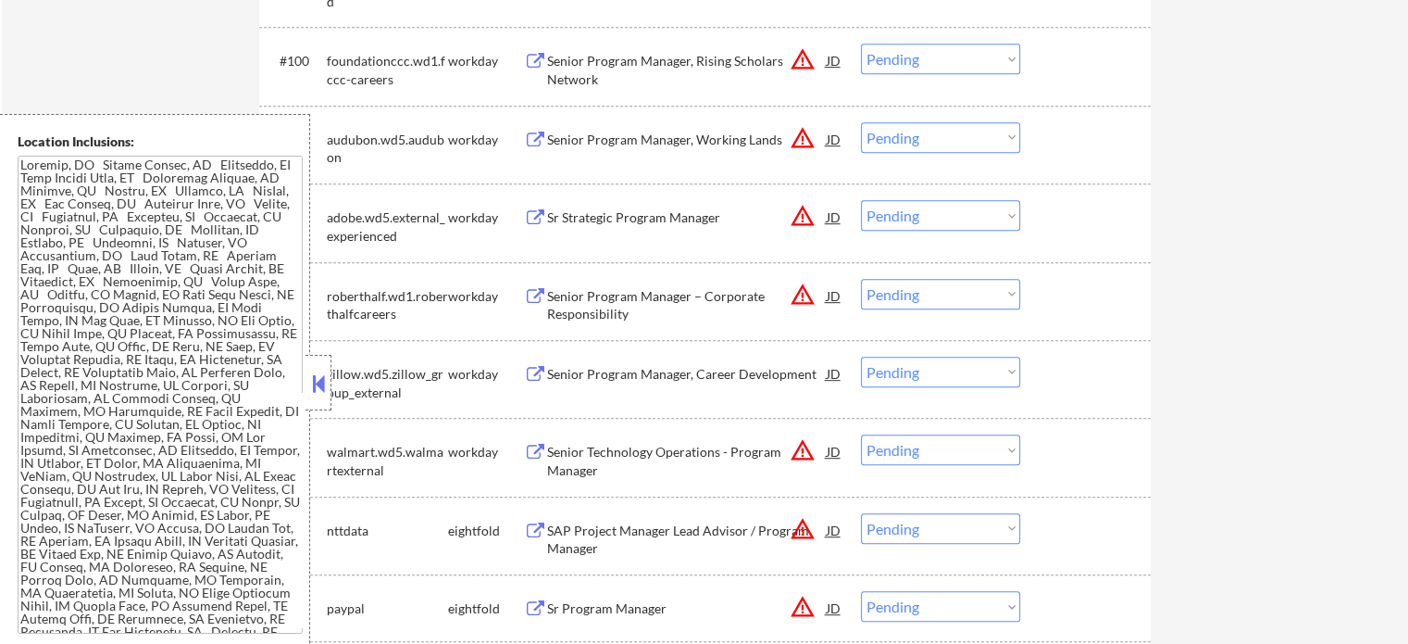
click at [613, 294] on div "Senior Program Manager – Corporate Responsibility" at bounding box center [687, 305] width 280 height 36
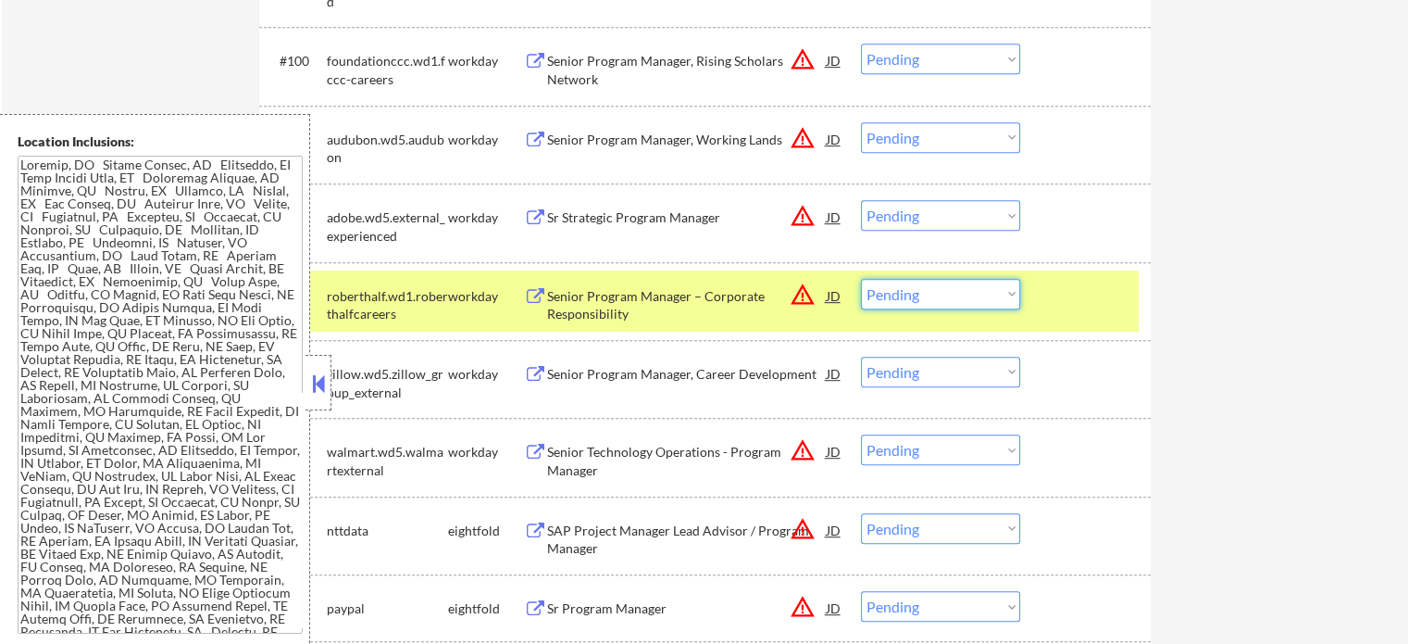
click at [907, 296] on select "Choose an option... Pending Applied Excluded (Questions) Excluded (Expired) Exc…" at bounding box center [940, 294] width 159 height 31
click at [861, 279] on select "Choose an option... Pending Applied Excluded (Questions) Excluded (Expired) Exc…" at bounding box center [940, 294] width 159 height 31
click at [1069, 295] on div at bounding box center [1087, 295] width 81 height 33
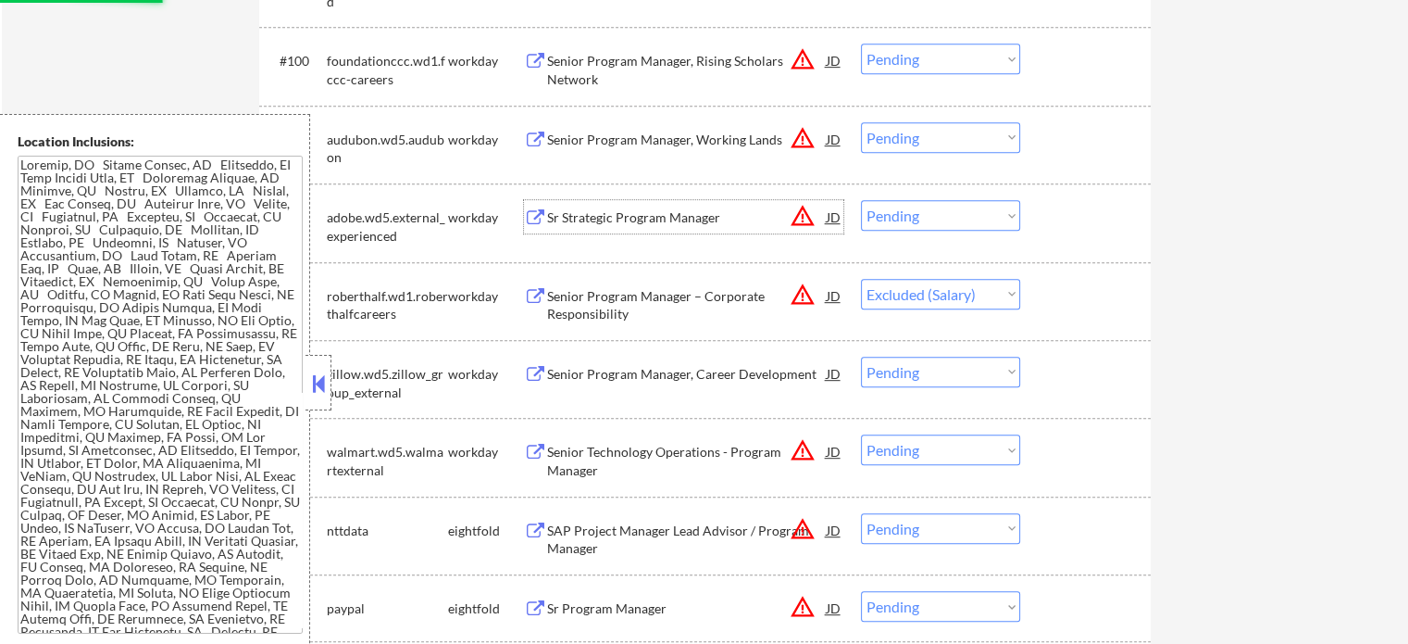
click at [675, 222] on div "Sr Strategic Program Manager" at bounding box center [687, 217] width 280 height 19
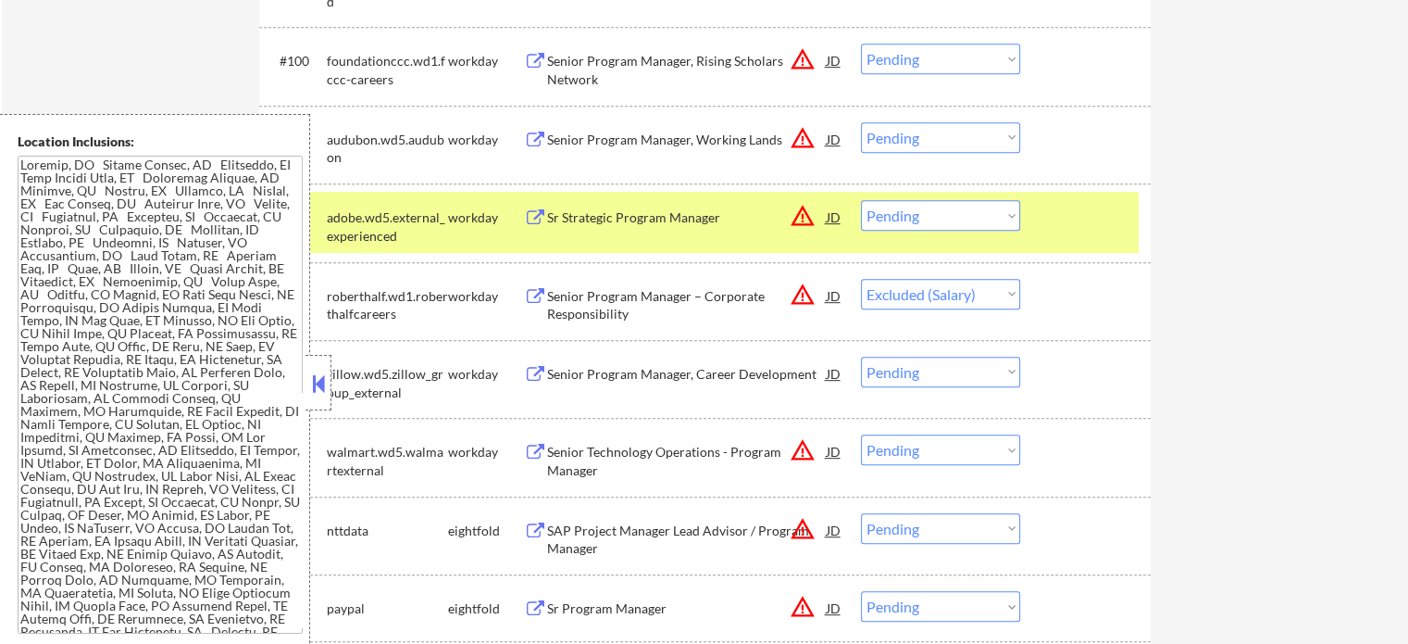
select select ""pending""
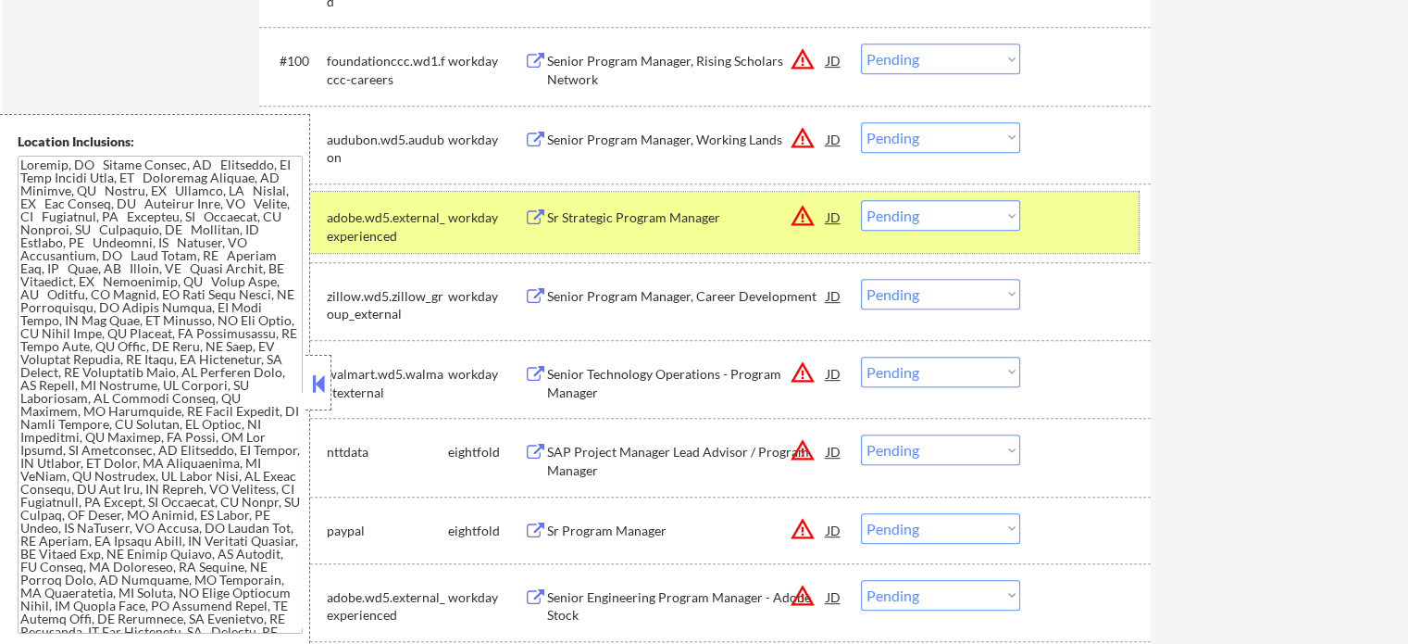
click at [1086, 233] on div "#102 adobe.wd5.external_experienced workday Sr Strategic Program Manager JD war…" at bounding box center [702, 222] width 874 height 61
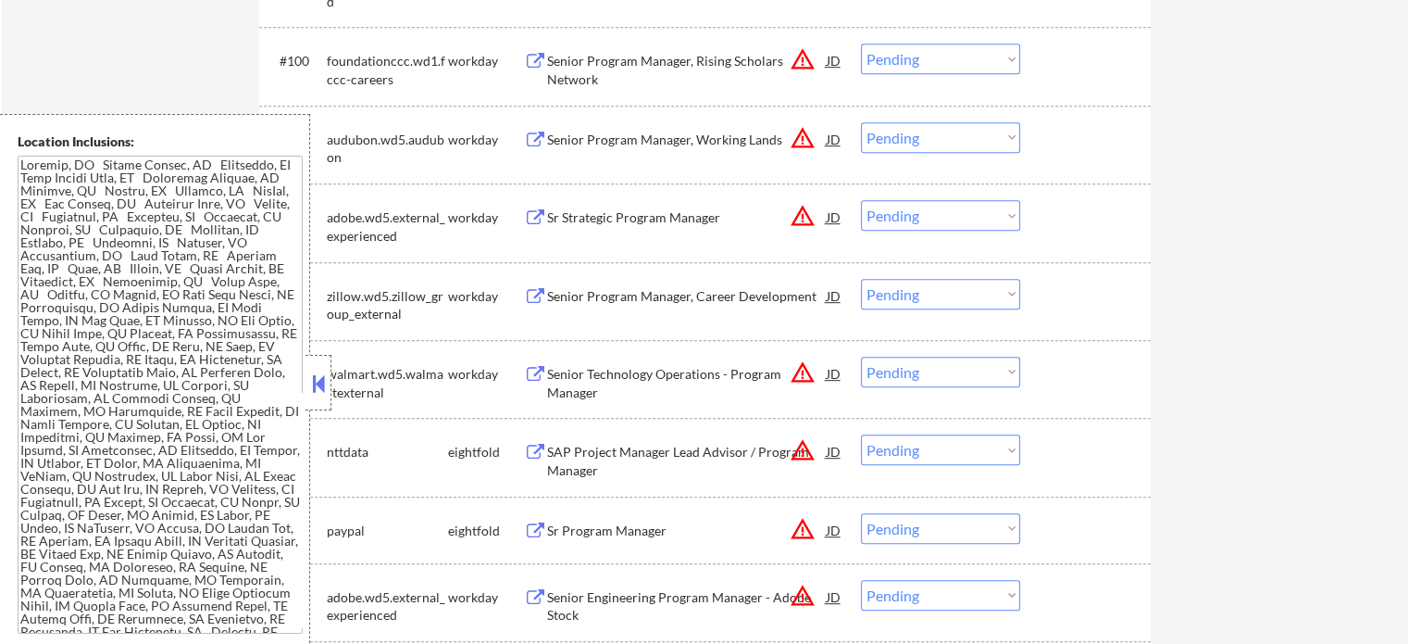
click at [677, 136] on div "Senior Program Manager, Working Lands" at bounding box center [687, 140] width 280 height 19
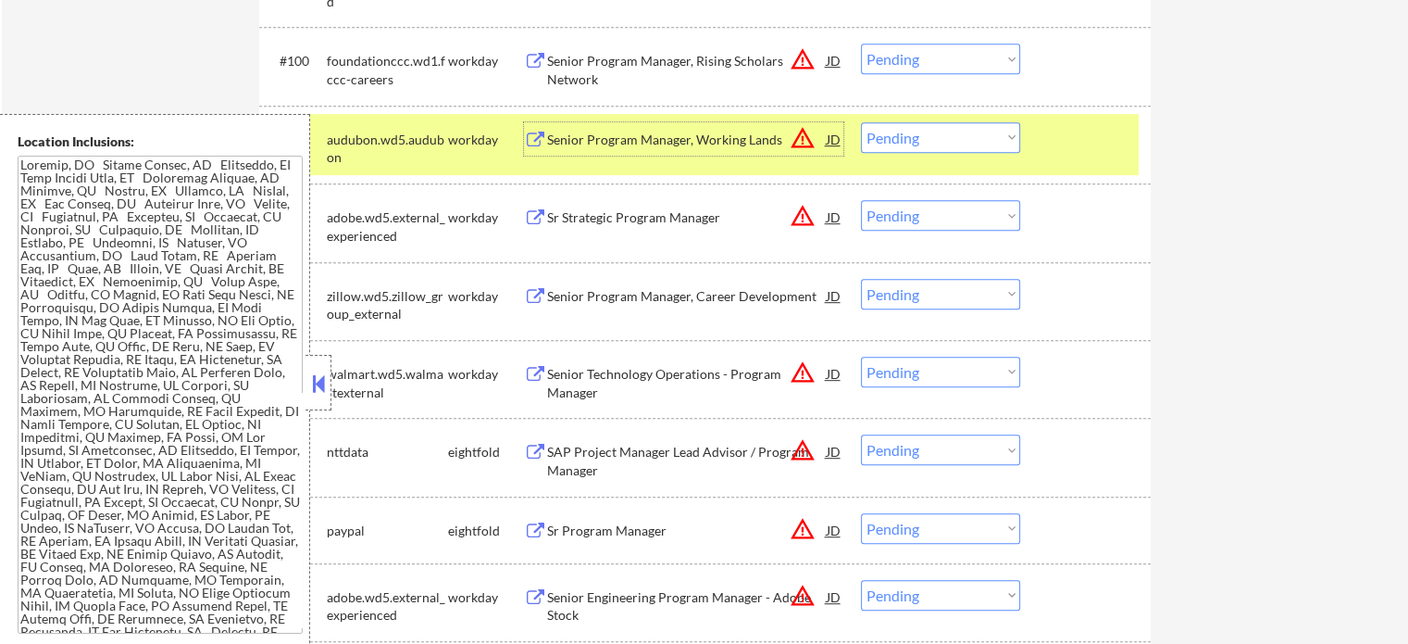
click at [1032, 131] on div "#101 audubon.wd5.audubon workday Senior Program Manager, Working Lands JD warni…" at bounding box center [702, 144] width 874 height 61
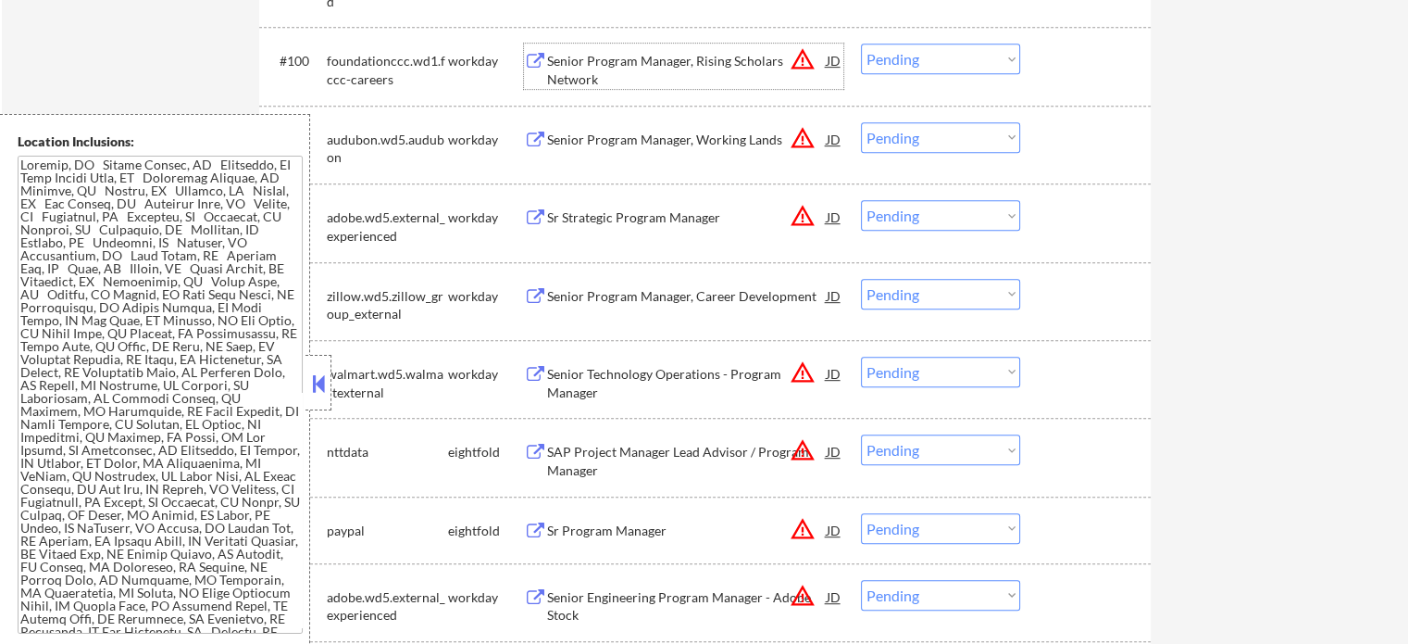
click at [622, 65] on div "Senior Program Manager, Rising Scholars Network" at bounding box center [687, 70] width 280 height 36
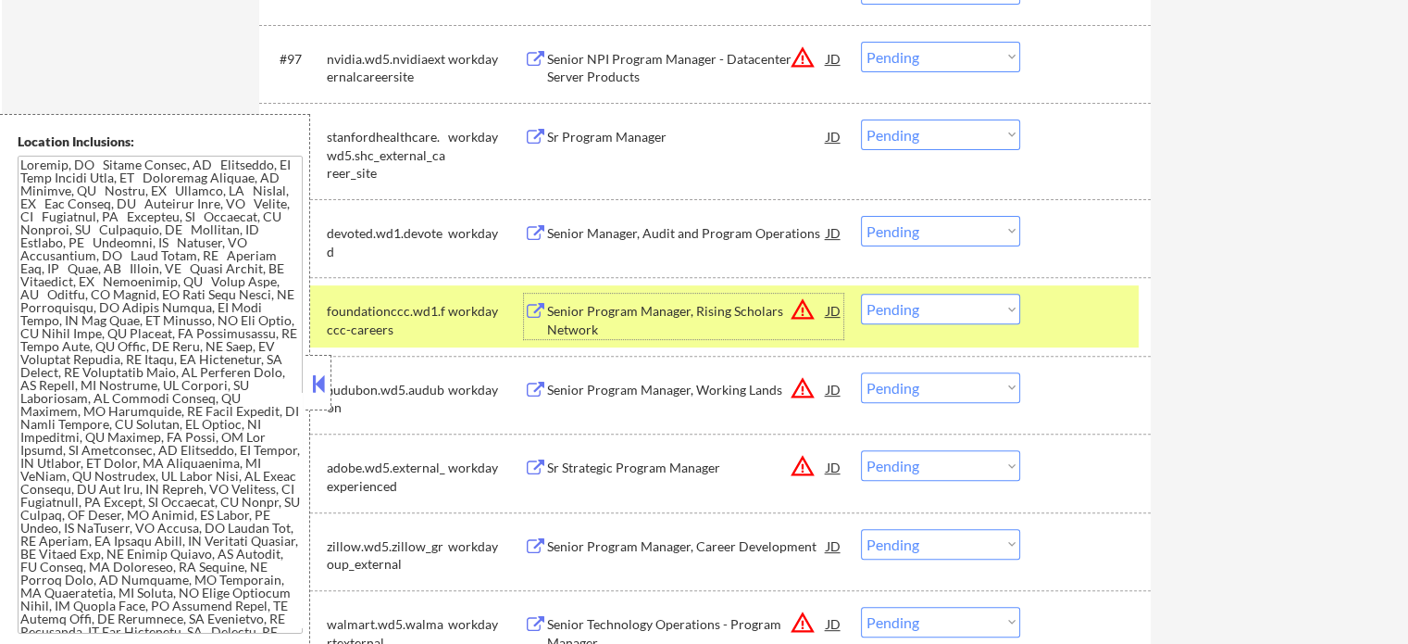
scroll to position [7642, 0]
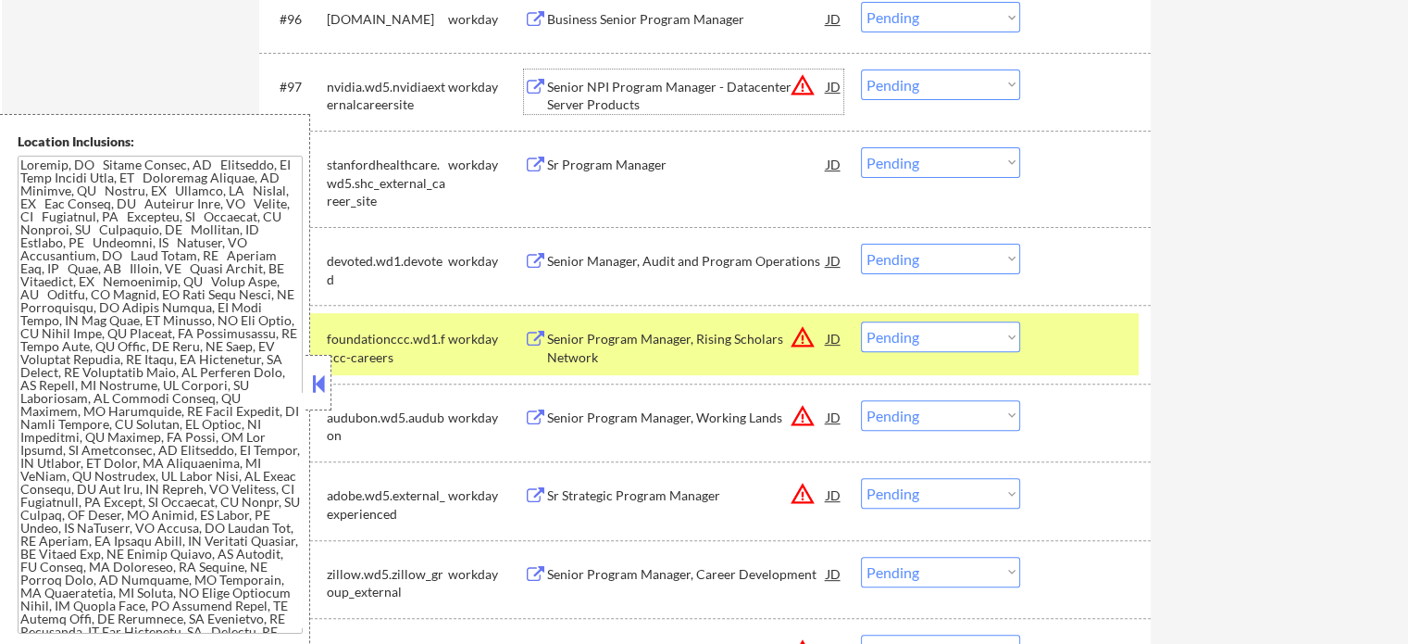
click at [642, 84] on div "Senior NPI Program Manager - Datacenter Server Products" at bounding box center [687, 96] width 280 height 36
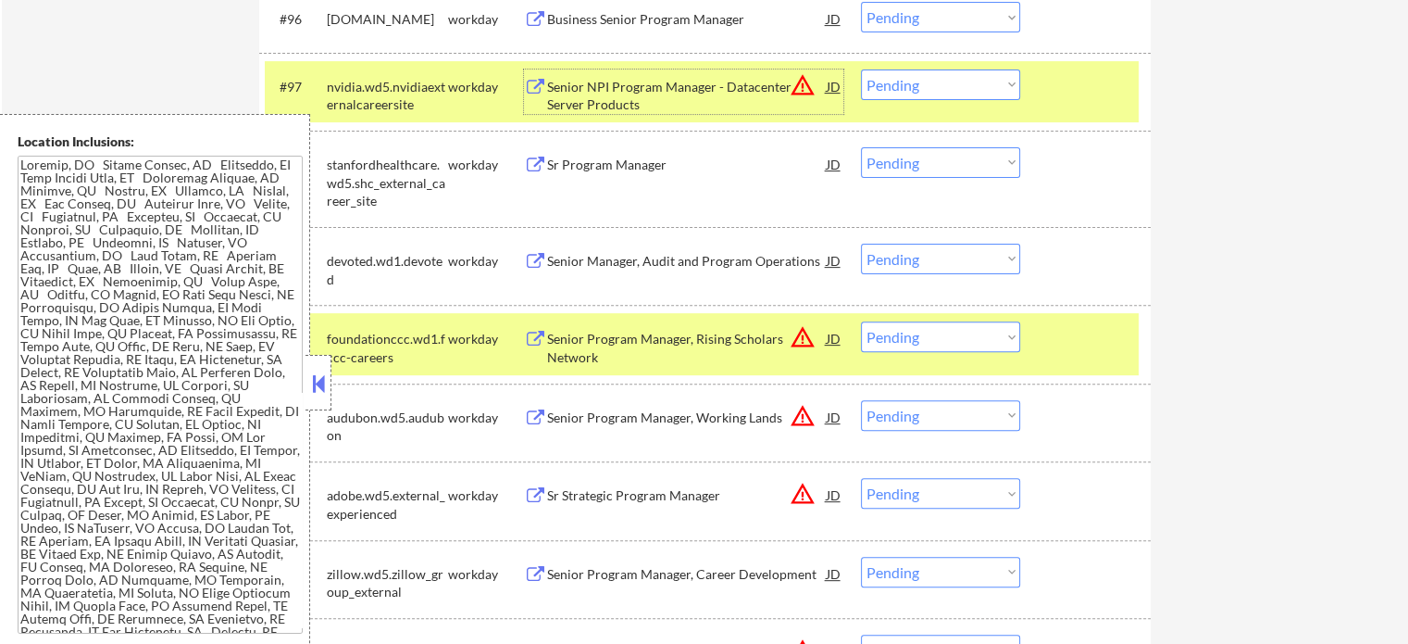
click at [1107, 356] on div "#100 foundationccc.wd1.fccc-careers workday Senior Program Manager, Rising Scho…" at bounding box center [702, 343] width 874 height 61
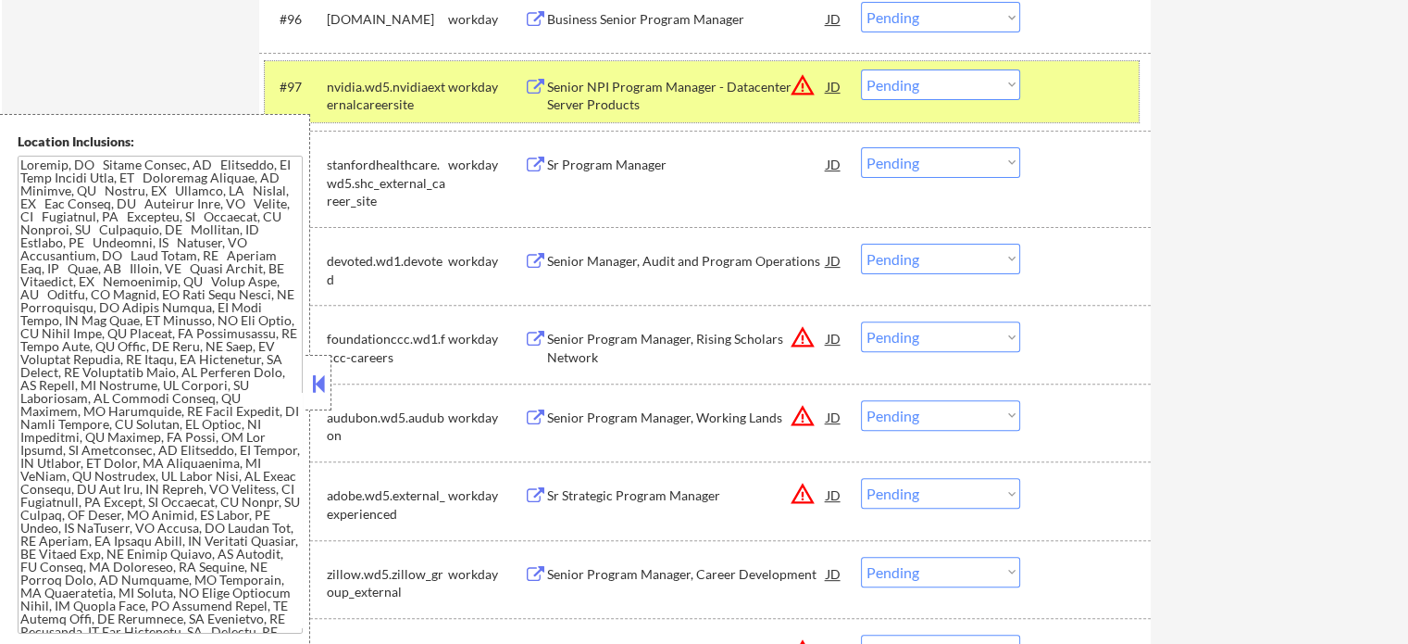
click at [1066, 77] on div at bounding box center [1087, 85] width 81 height 33
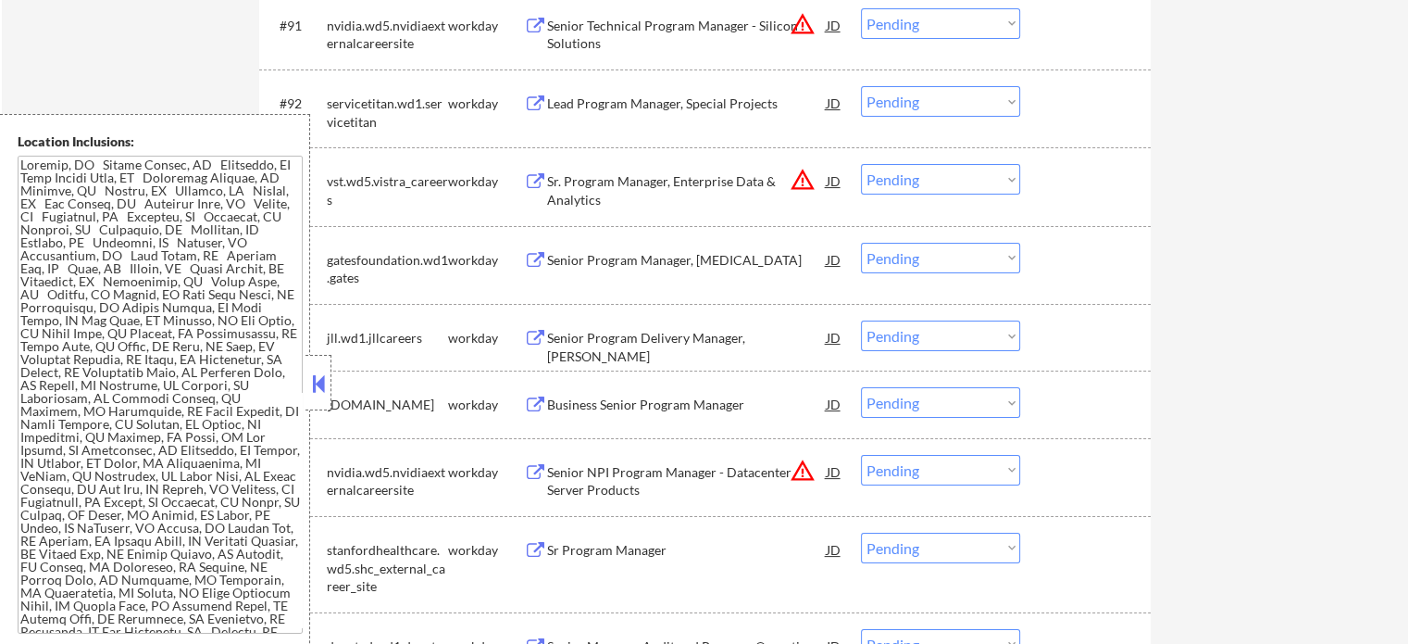
scroll to position [7087, 0]
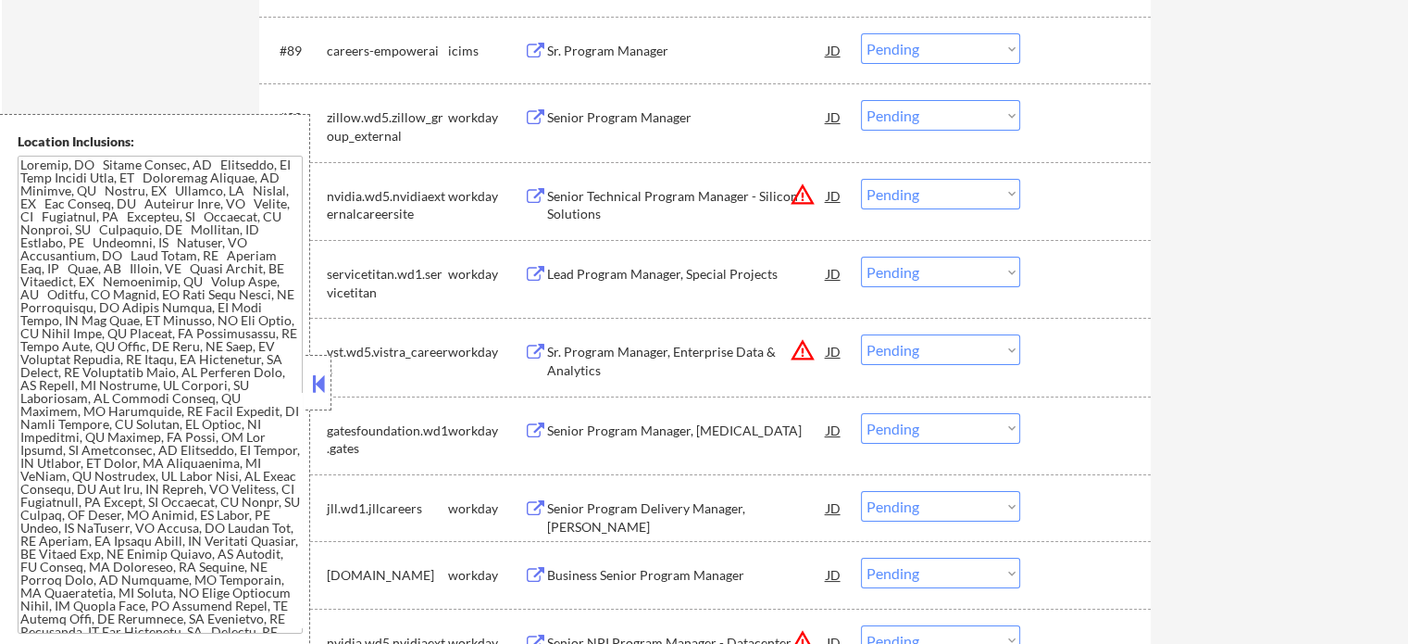
click at [607, 347] on div "Sr. Program Manager, Enterprise Data & Analytics" at bounding box center [687, 361] width 280 height 36
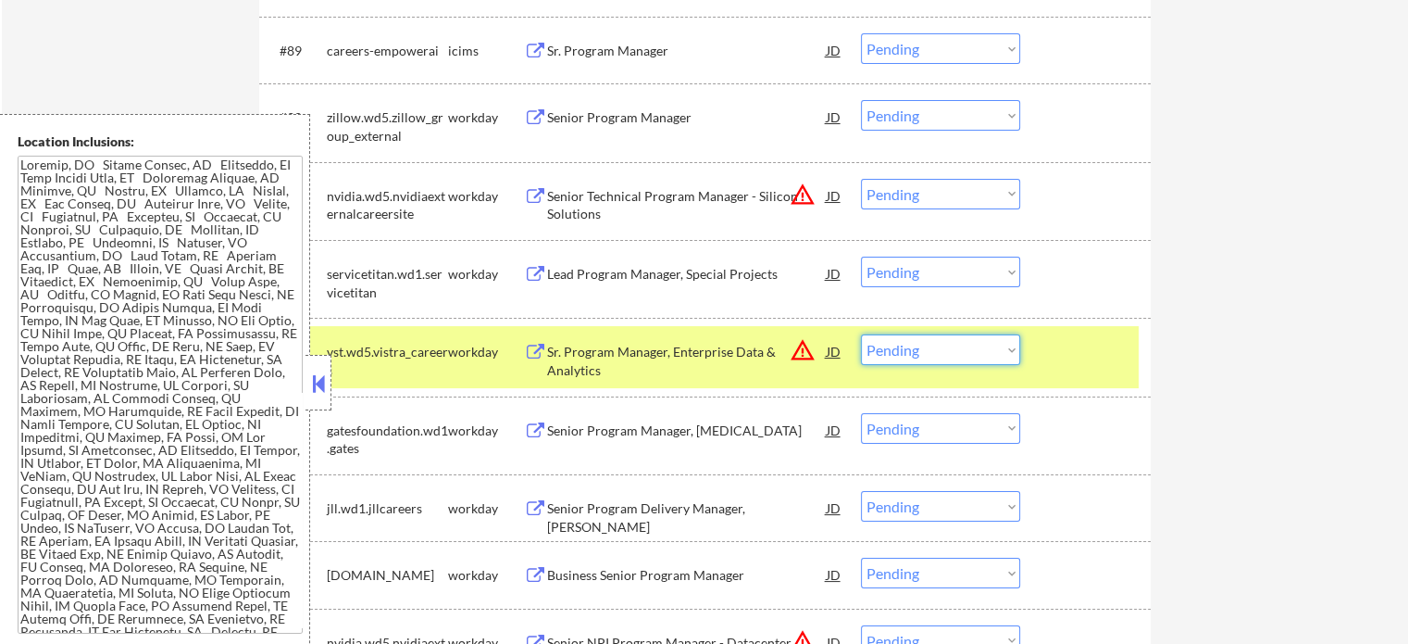
click at [951, 349] on select "Choose an option... Pending Applied Excluded (Questions) Excluded (Expired) Exc…" at bounding box center [940, 349] width 159 height 31
click at [861, 334] on select "Choose an option... Pending Applied Excluded (Questions) Excluded (Expired) Exc…" at bounding box center [940, 349] width 159 height 31
click at [1063, 346] on div at bounding box center [1087, 350] width 81 height 33
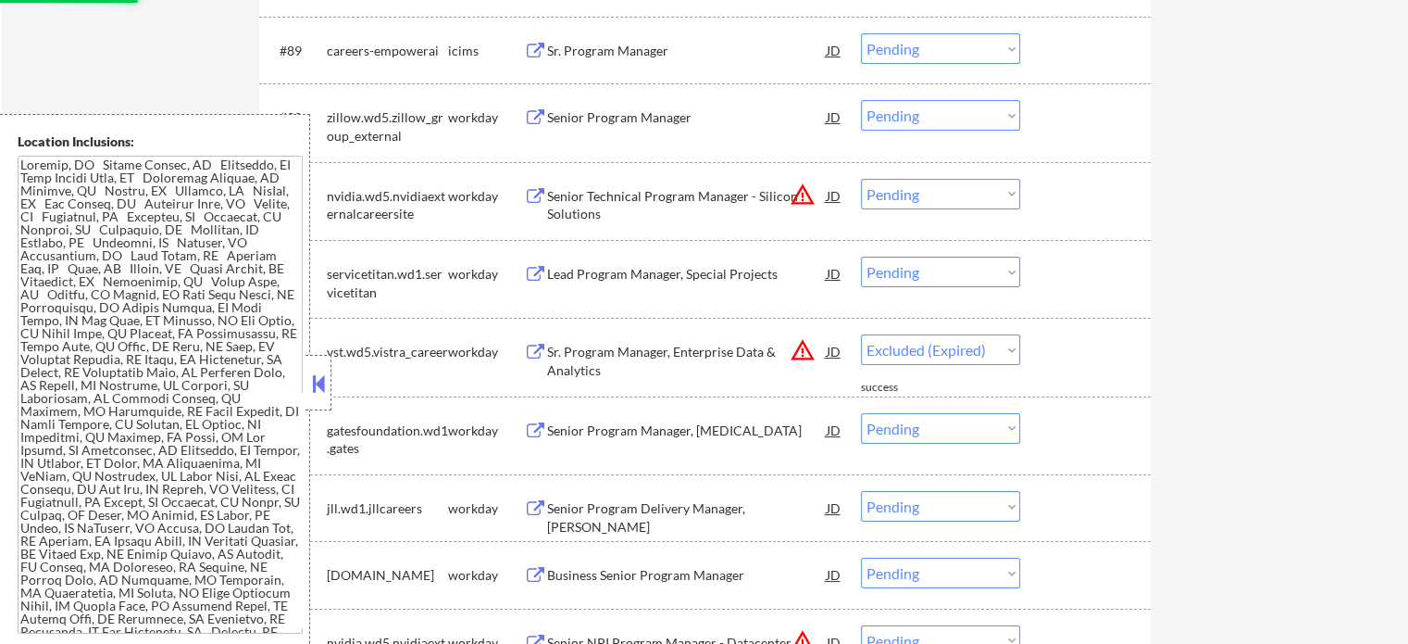
click at [544, 191] on button at bounding box center [535, 197] width 23 height 18
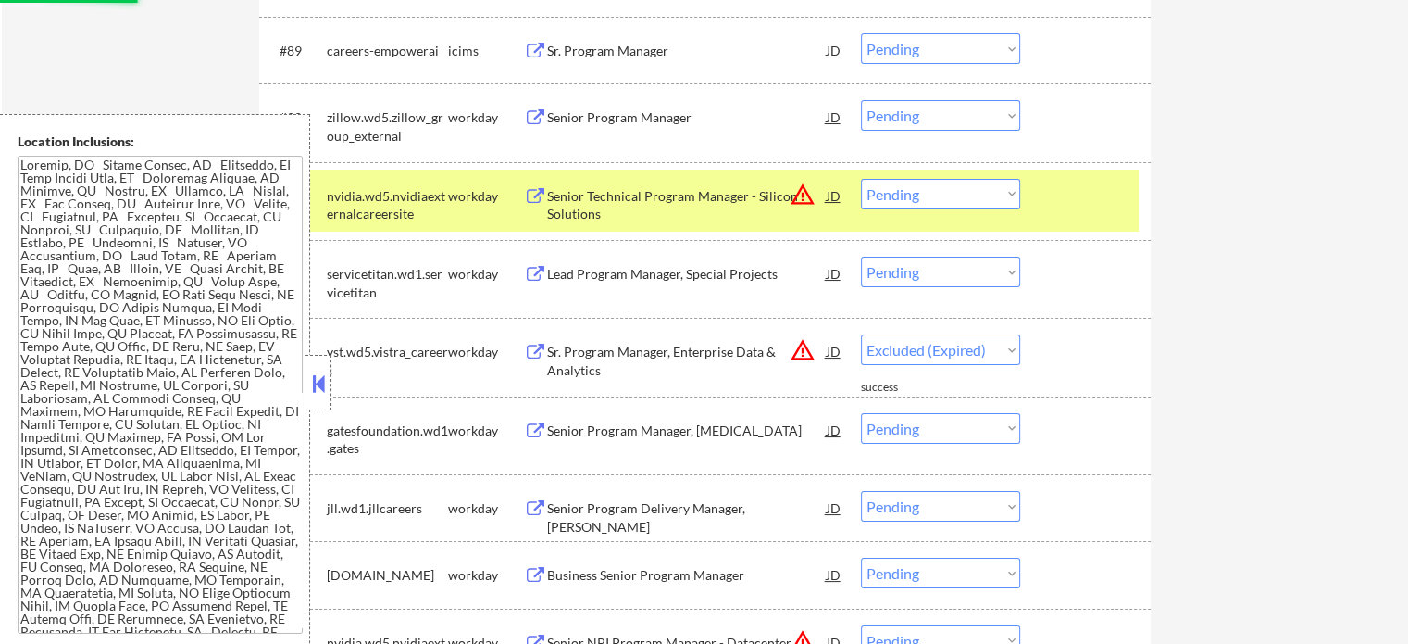
select select ""pending""
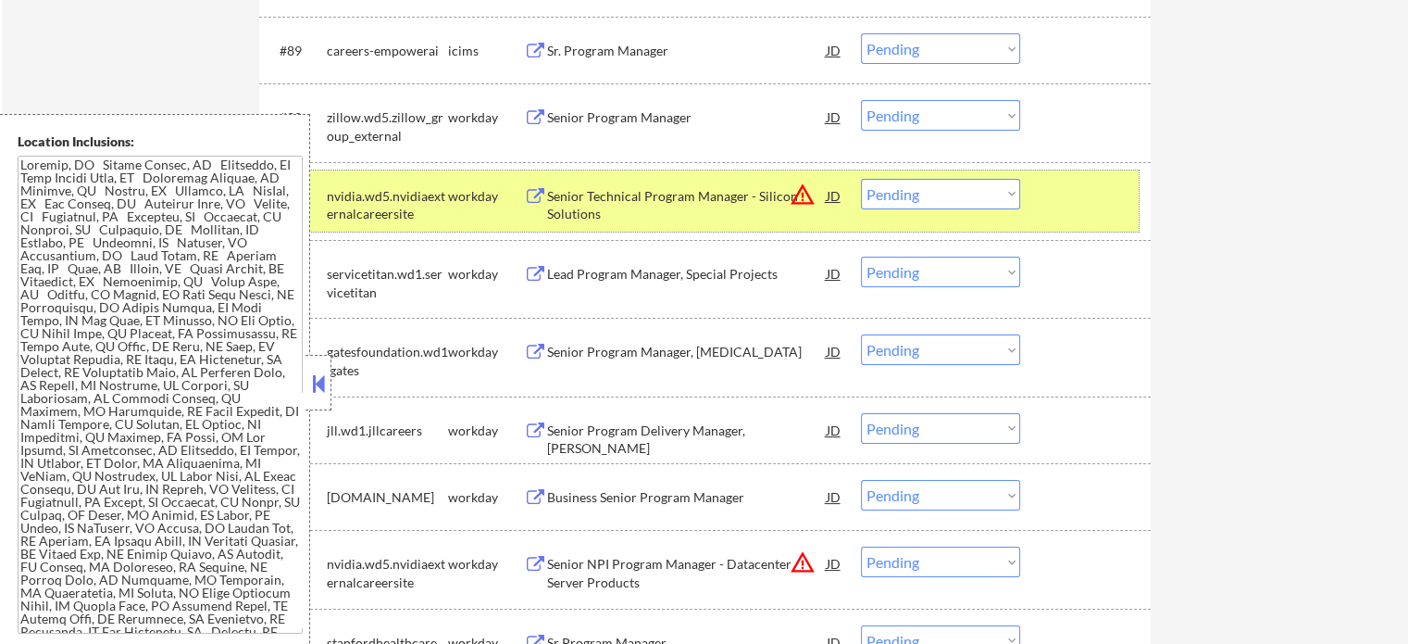
click at [1071, 205] on div at bounding box center [1087, 195] width 81 height 33
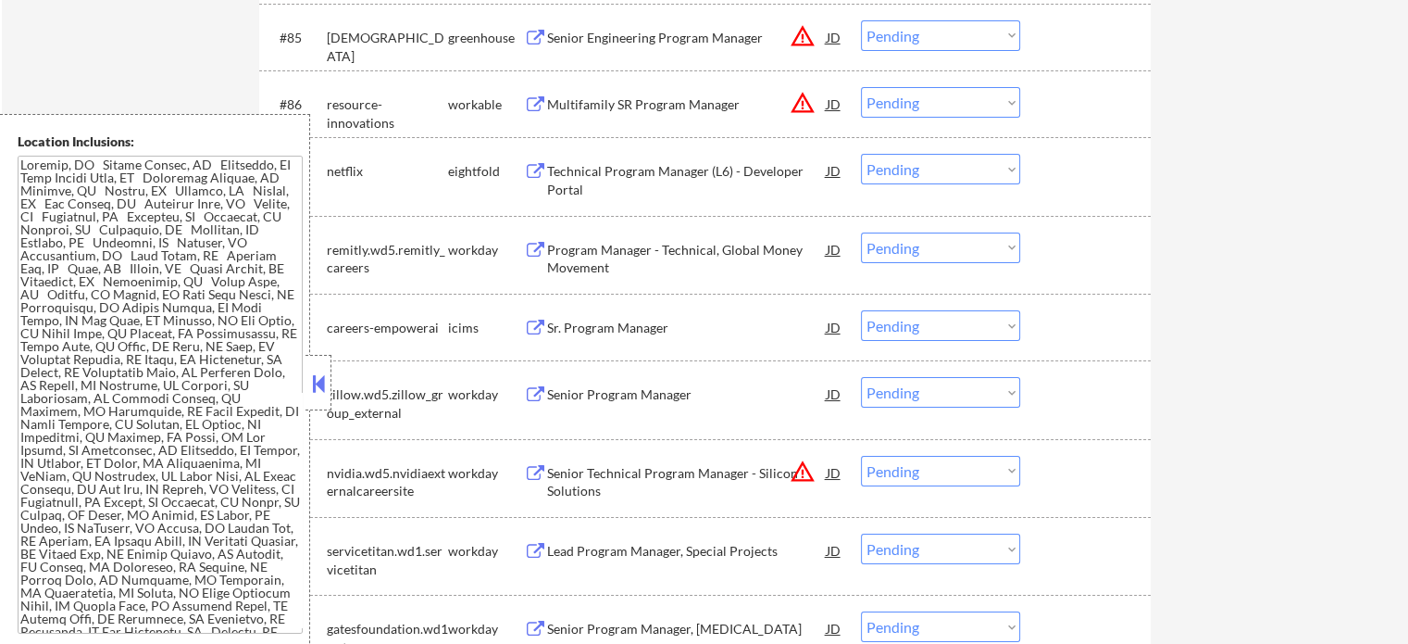
scroll to position [6809, 0]
click at [611, 115] on div "Multifamily SR Program Manager" at bounding box center [687, 104] width 280 height 33
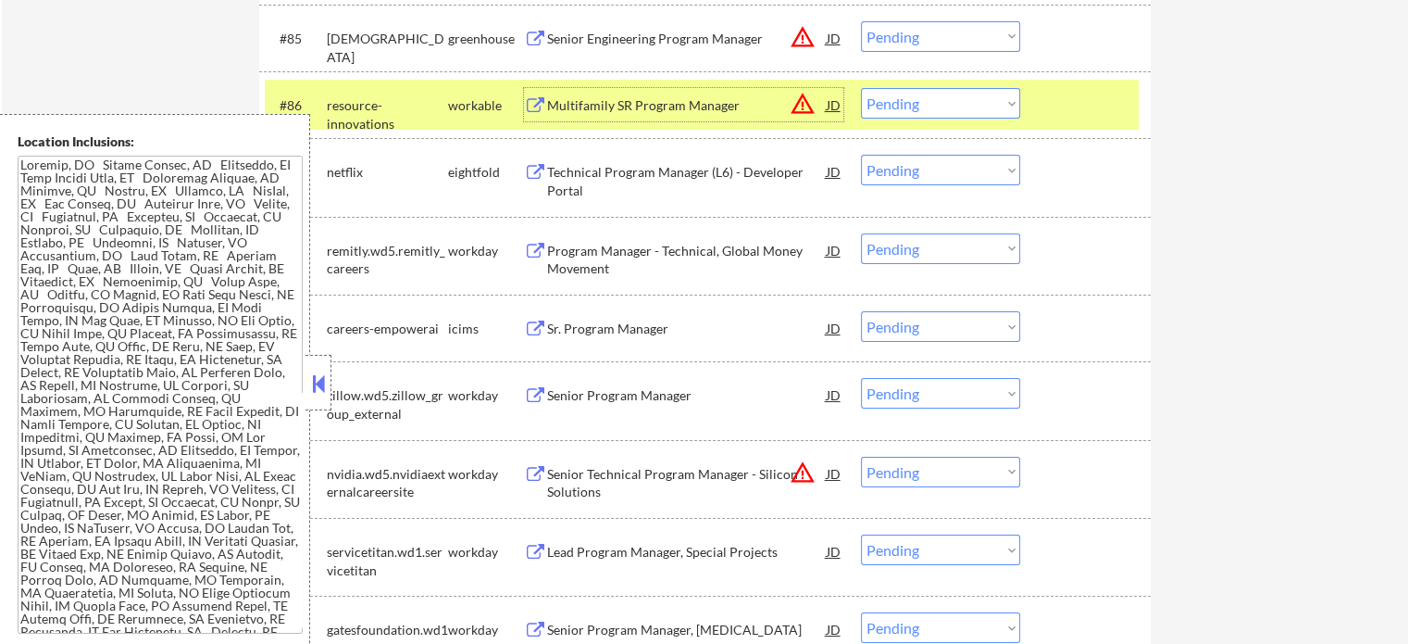
click at [1098, 110] on div at bounding box center [1087, 104] width 81 height 33
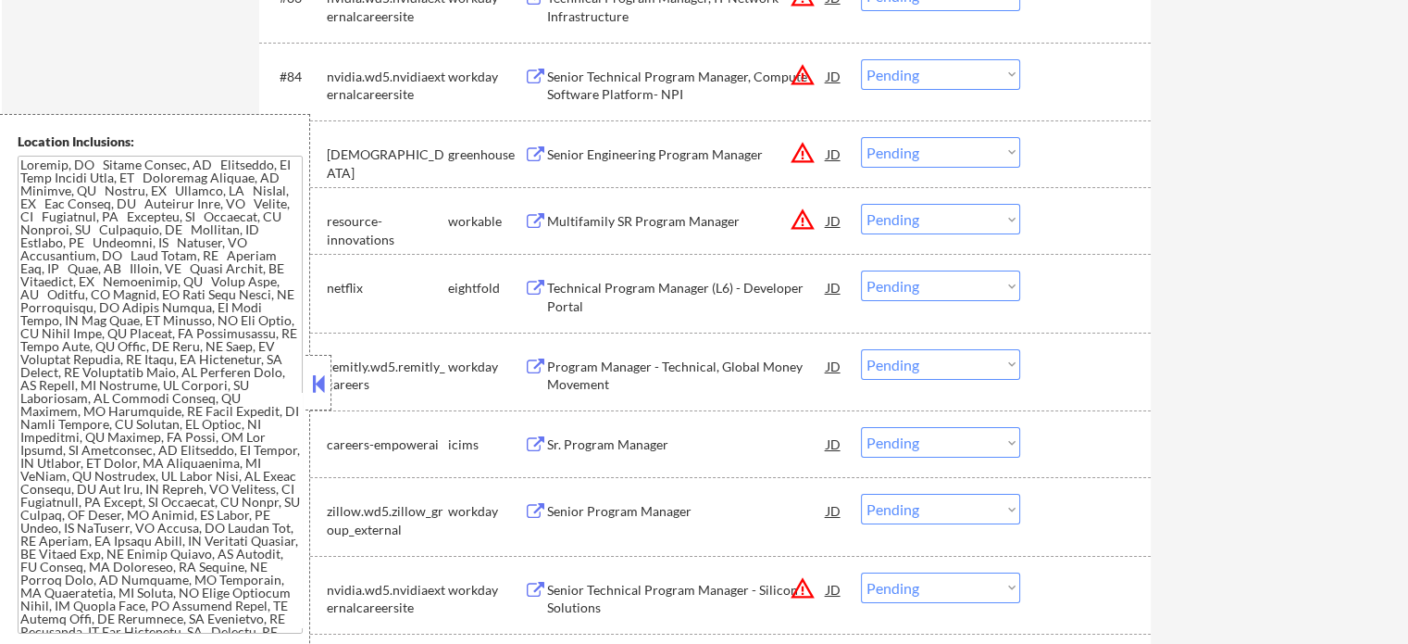
scroll to position [6531, 0]
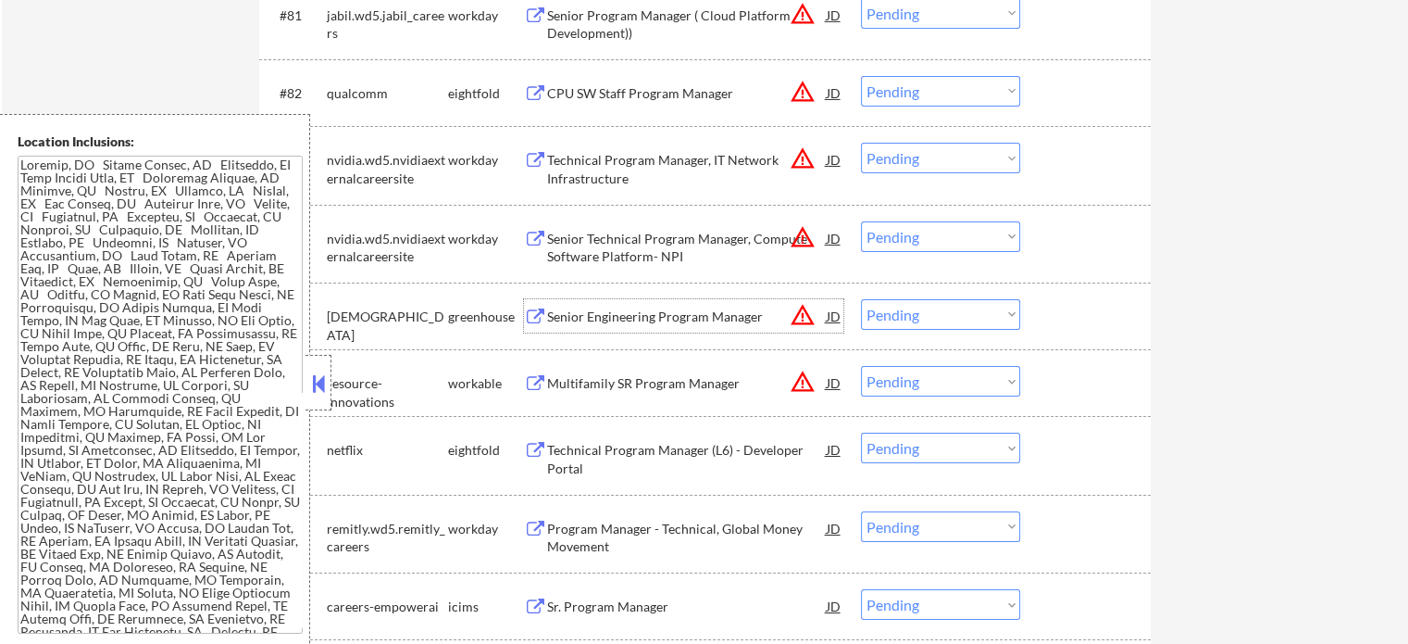
click at [675, 318] on div "Senior Engineering Program Manager" at bounding box center [687, 316] width 280 height 19
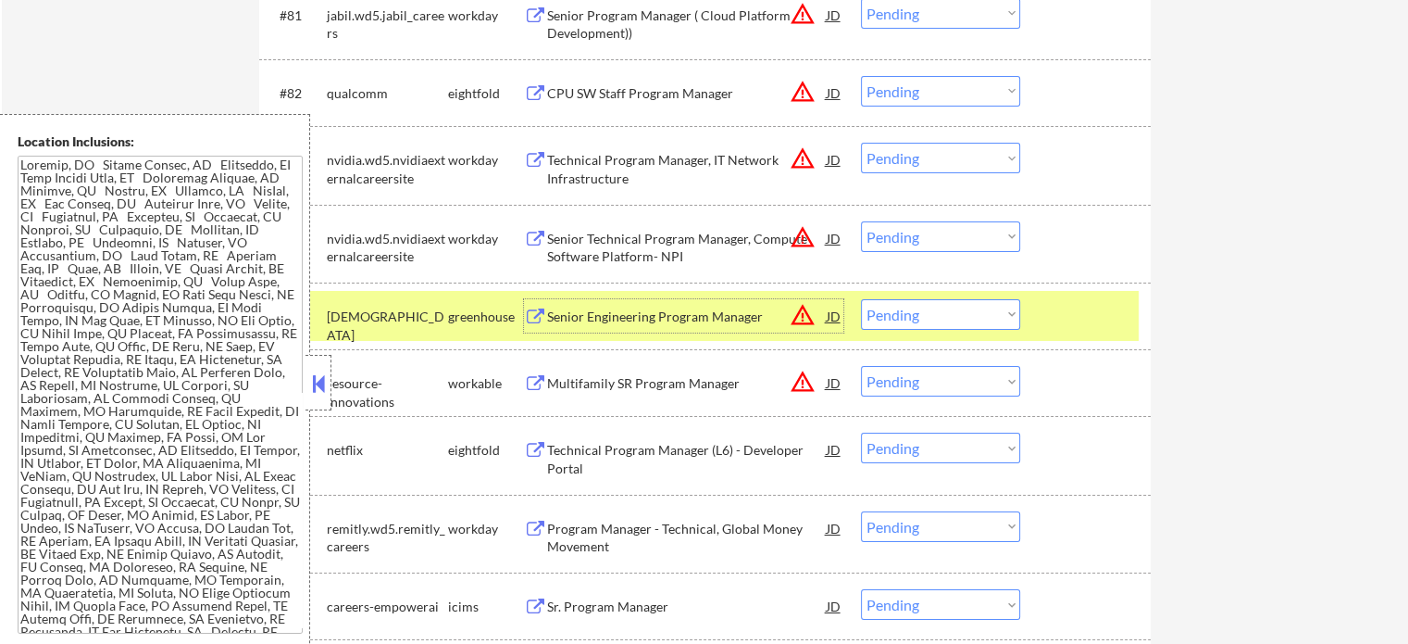
click at [1103, 322] on div at bounding box center [1087, 315] width 81 height 33
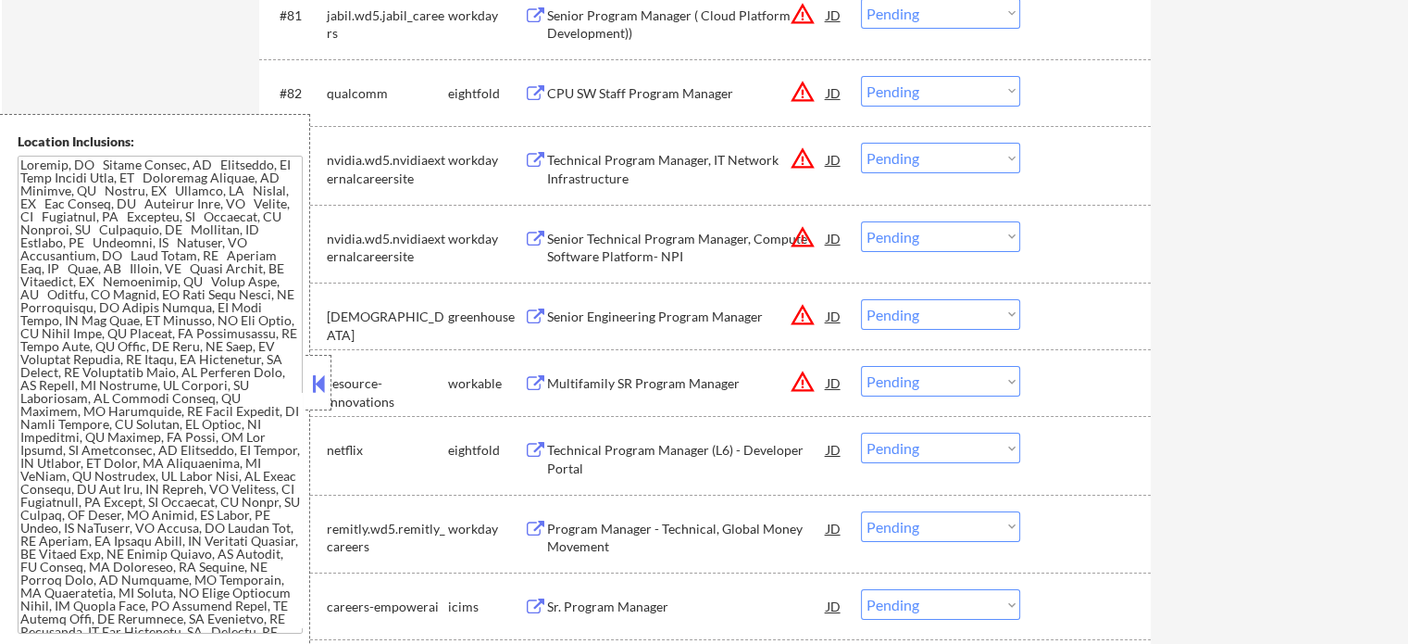
click at [652, 382] on div "Multifamily SR Program Manager" at bounding box center [687, 383] width 280 height 19
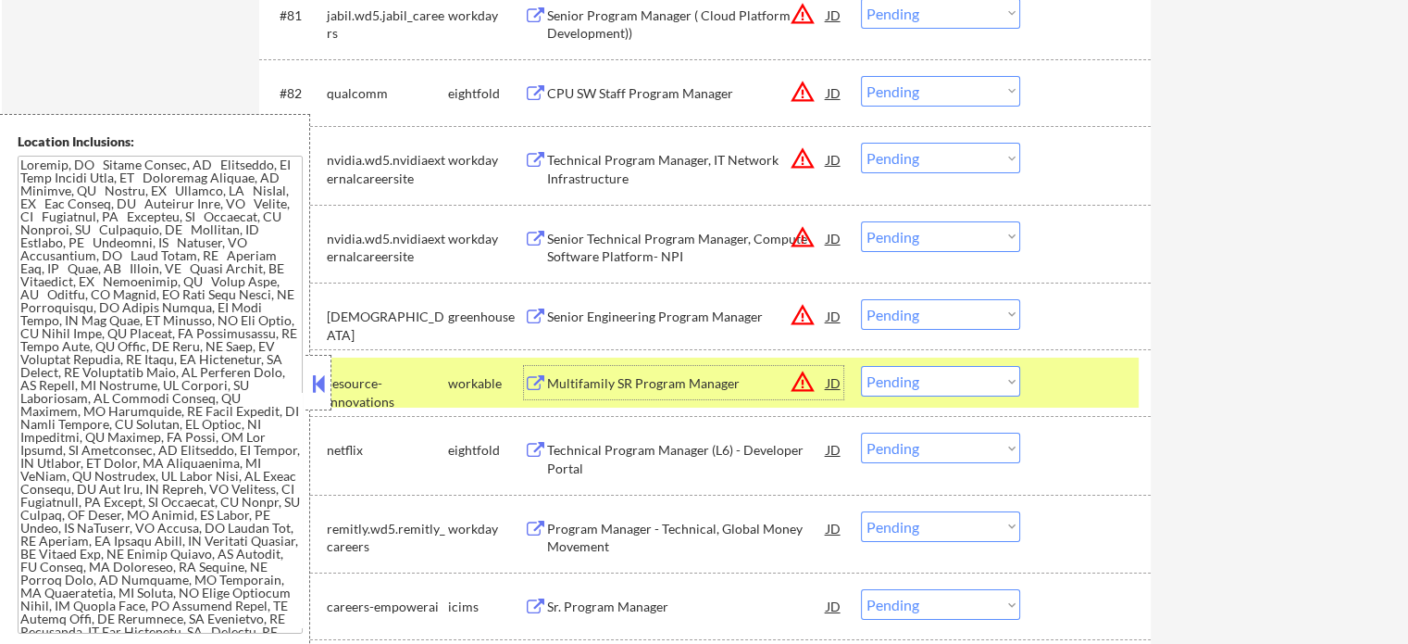
click at [1061, 374] on div at bounding box center [1087, 382] width 81 height 33
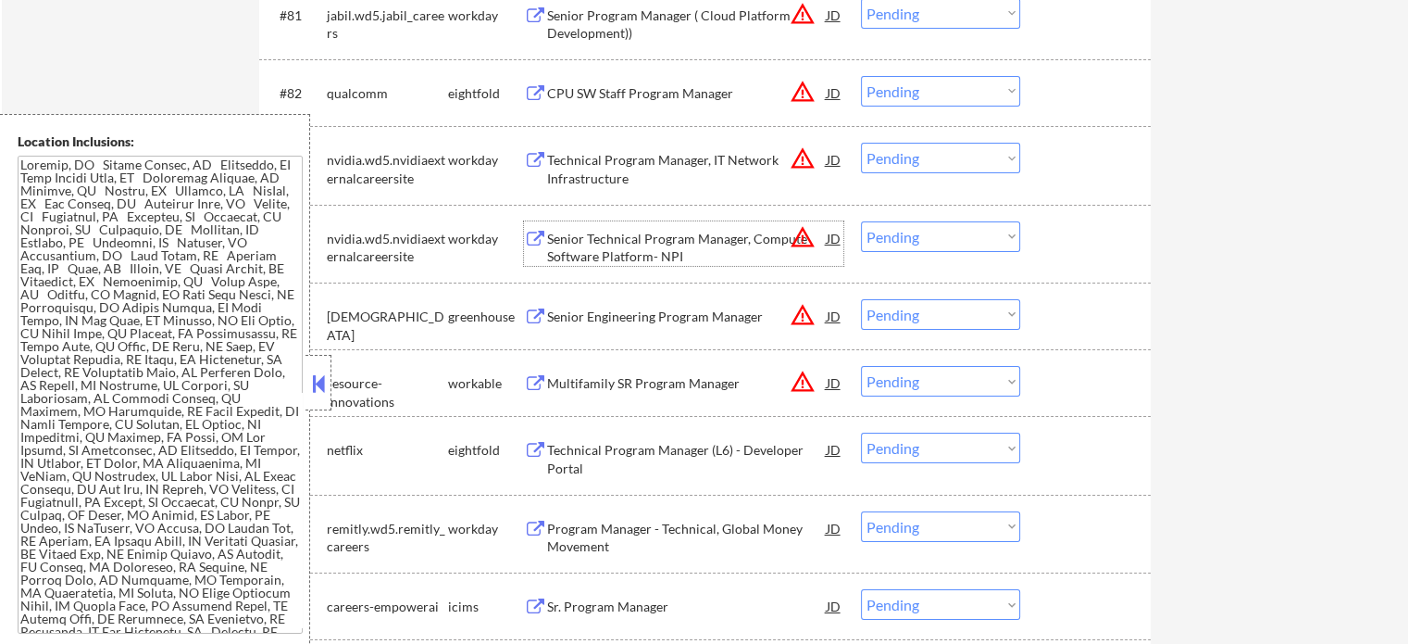
click at [553, 247] on div "Senior Technical Program Manager, Compute Software Platform- NPI" at bounding box center [687, 248] width 280 height 36
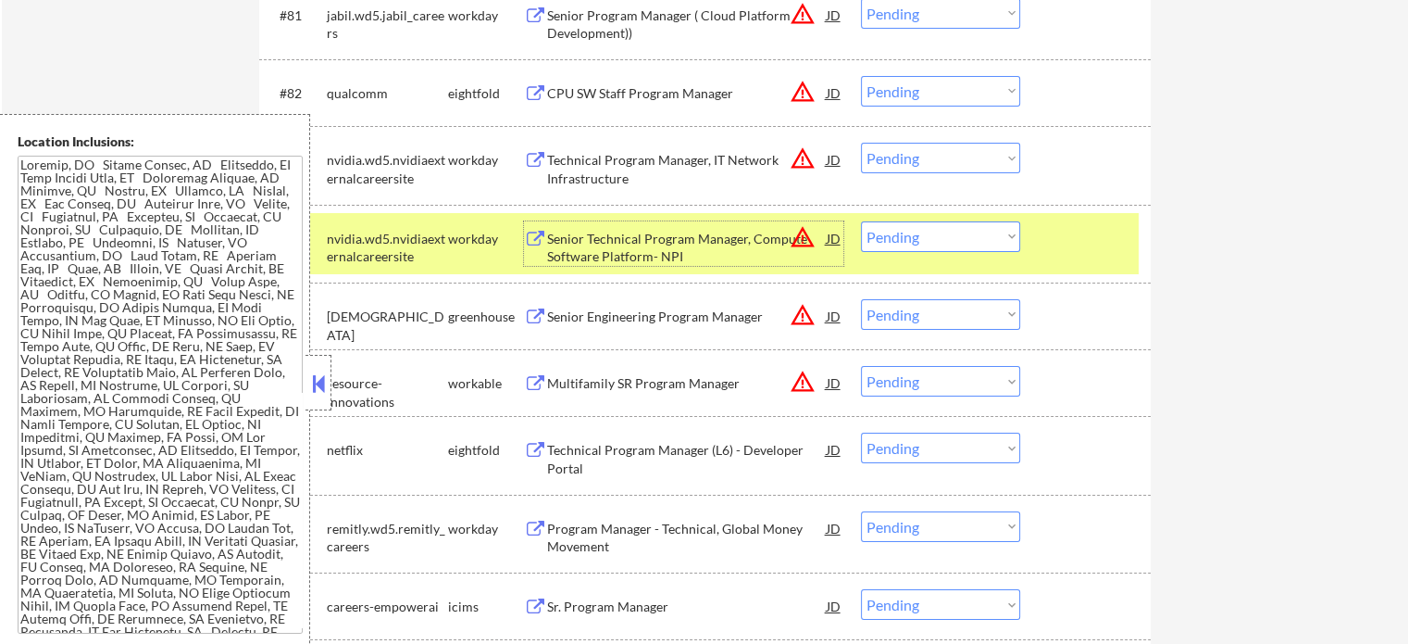
click at [1037, 244] on div "#84 nvidia.wd5.nvidiaexternalcareersite workday Senior Technical Program Manage…" at bounding box center [702, 243] width 874 height 61
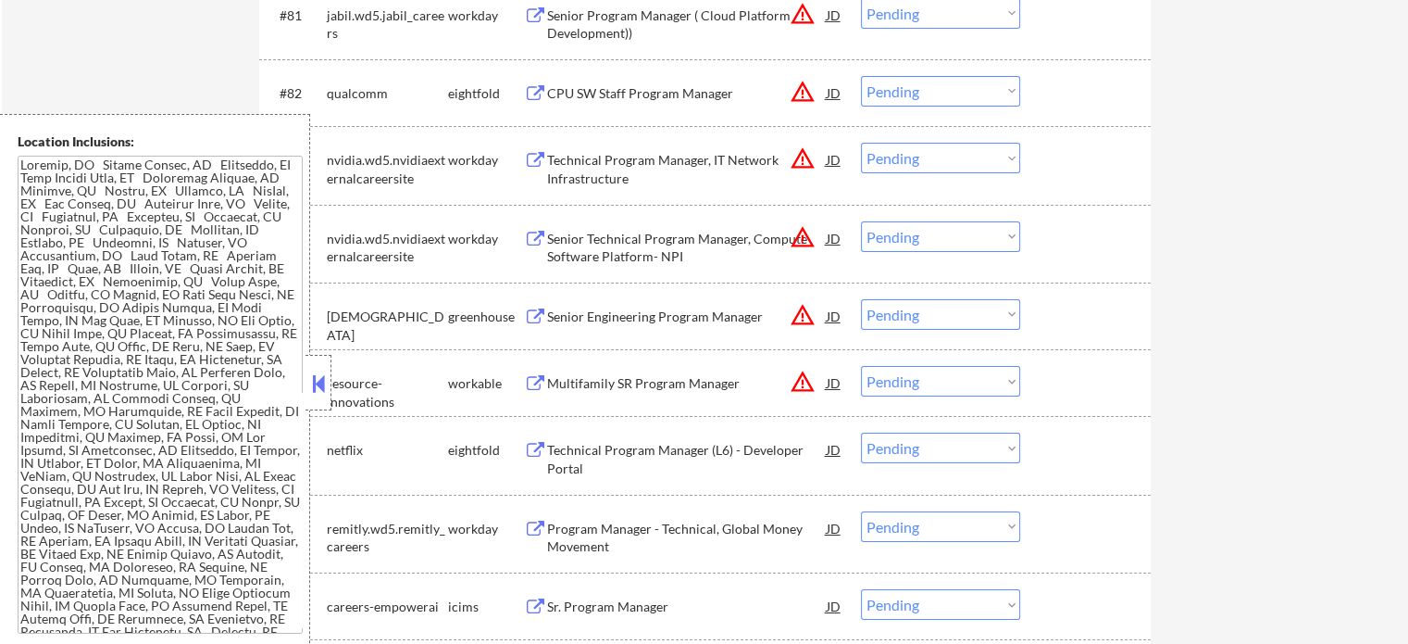
click at [670, 177] on div "Technical Program Manager, IT Network Infrastructure" at bounding box center [687, 169] width 280 height 36
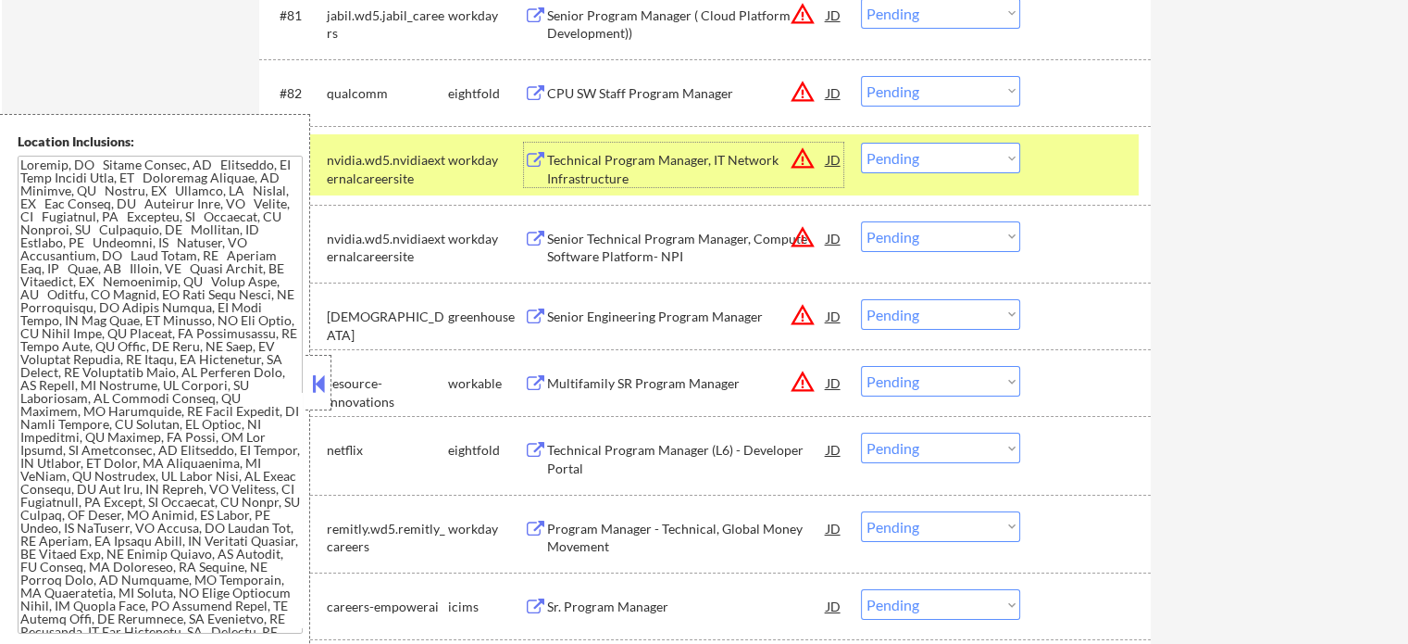
click at [575, 318] on div "Senior Engineering Program Manager" at bounding box center [687, 316] width 280 height 19
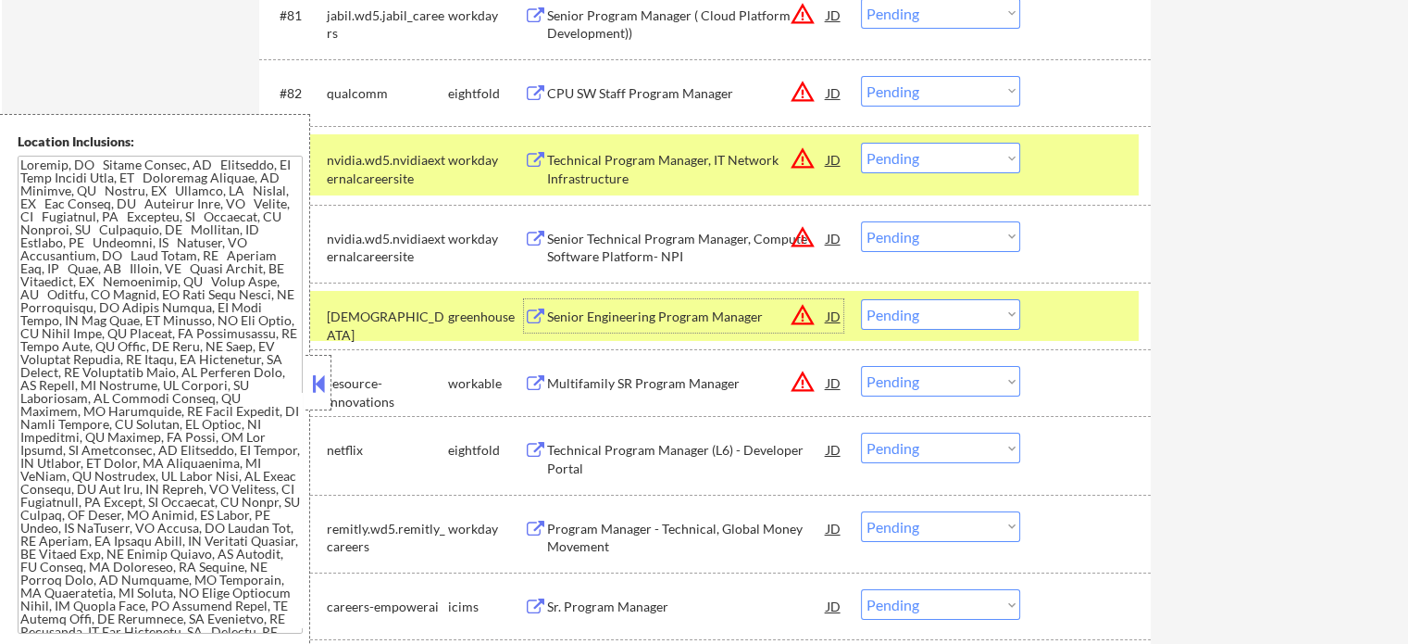
click at [1078, 312] on div at bounding box center [1087, 315] width 81 height 33
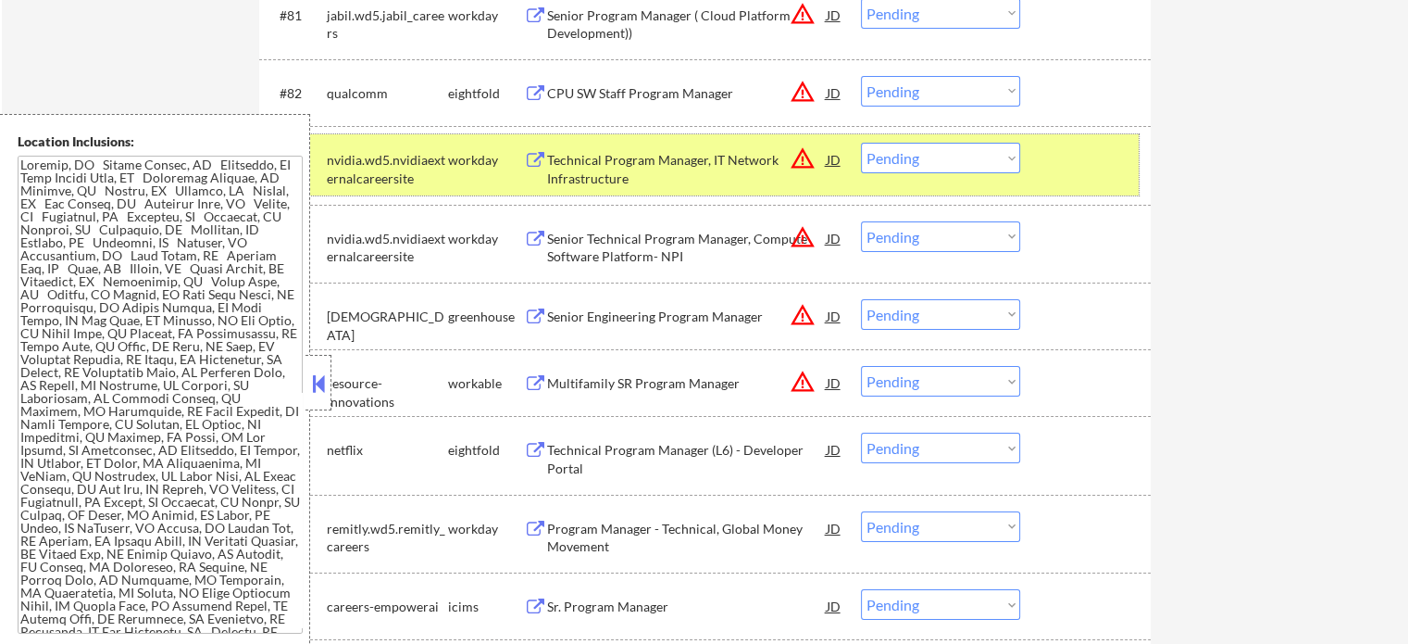
click at [1108, 153] on div at bounding box center [1087, 159] width 81 height 33
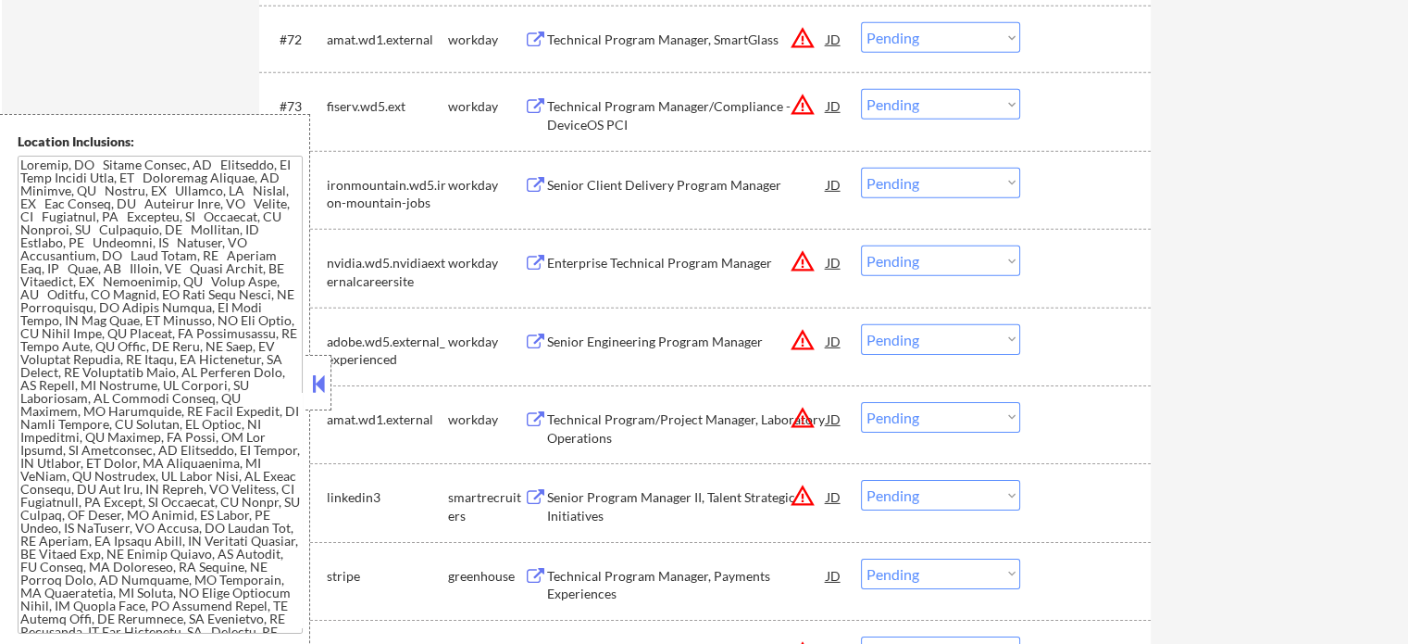
scroll to position [5698, 0]
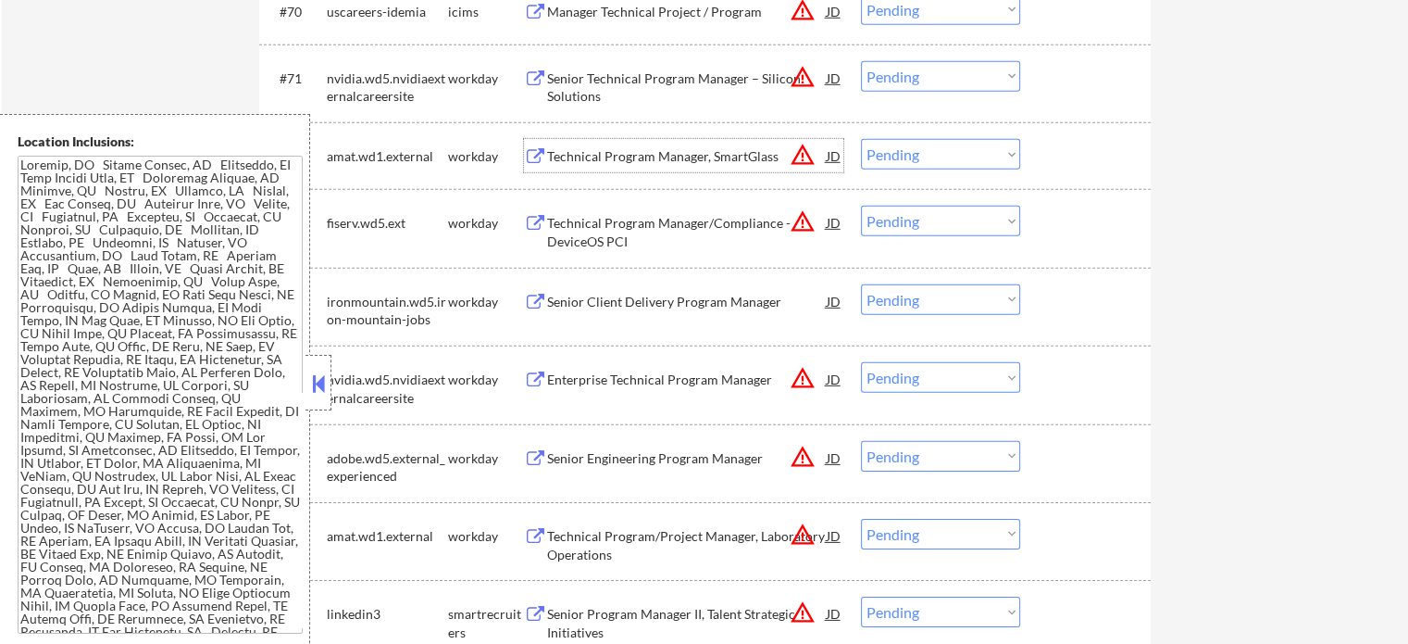
click at [692, 168] on div "Technical Program Manager, SmartGlass" at bounding box center [687, 155] width 280 height 33
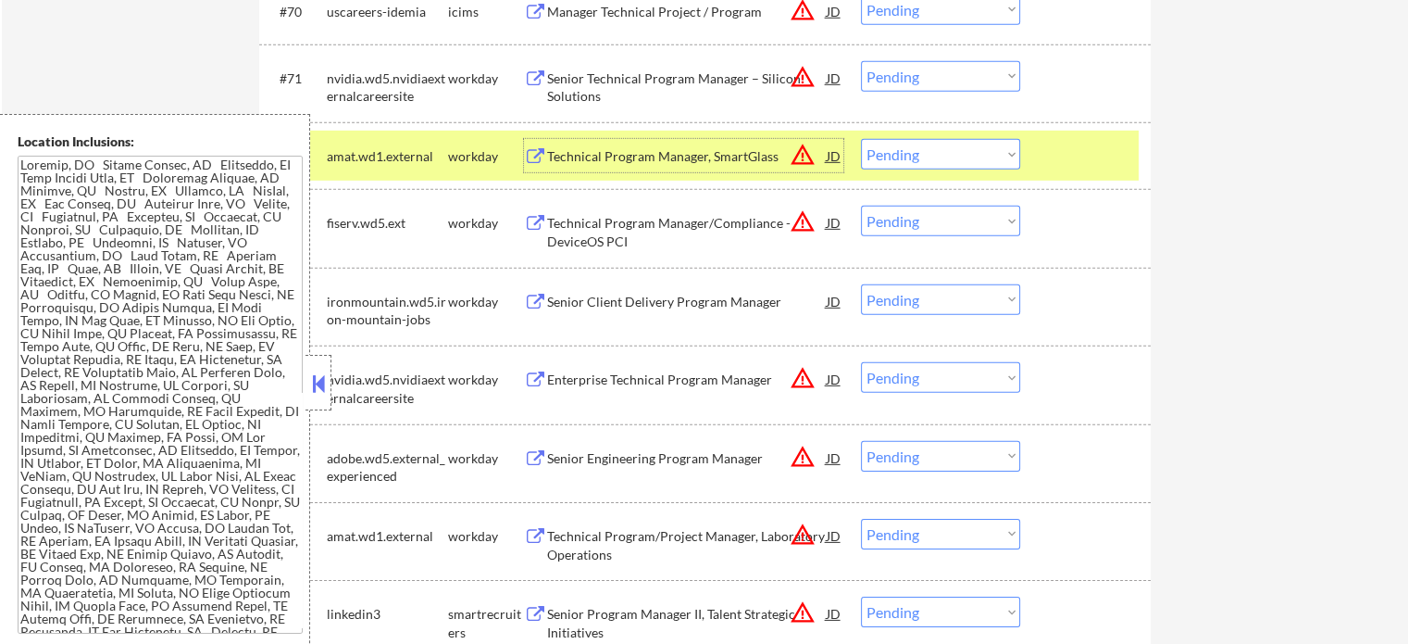
click at [1061, 152] on div at bounding box center [1087, 155] width 81 height 33
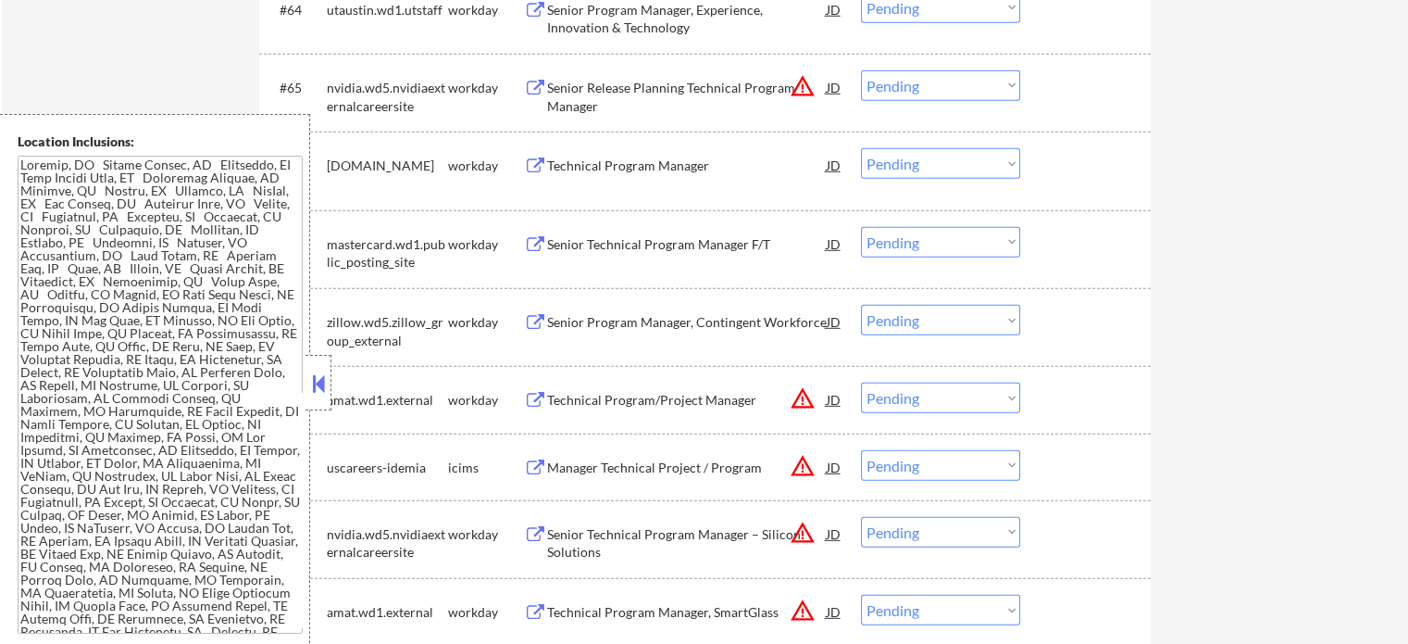
scroll to position [5235, 0]
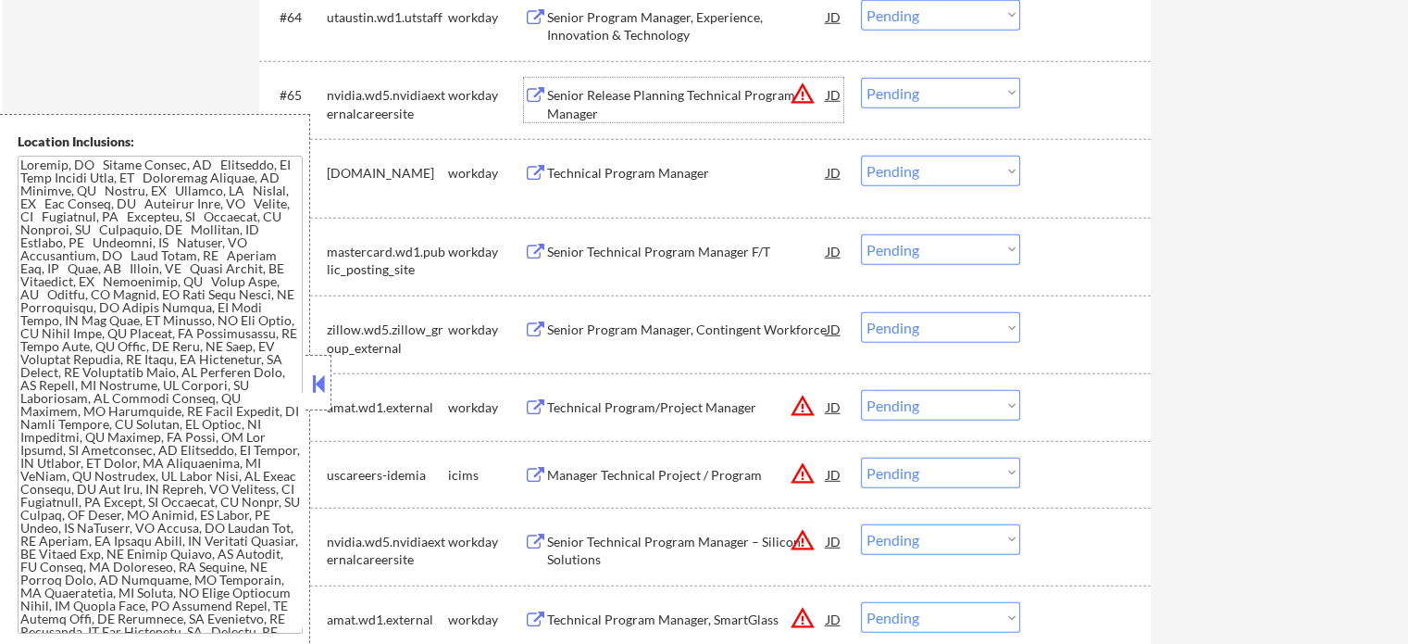
click at [606, 94] on div "Senior Release Planning Technical Program Manager" at bounding box center [687, 104] width 280 height 36
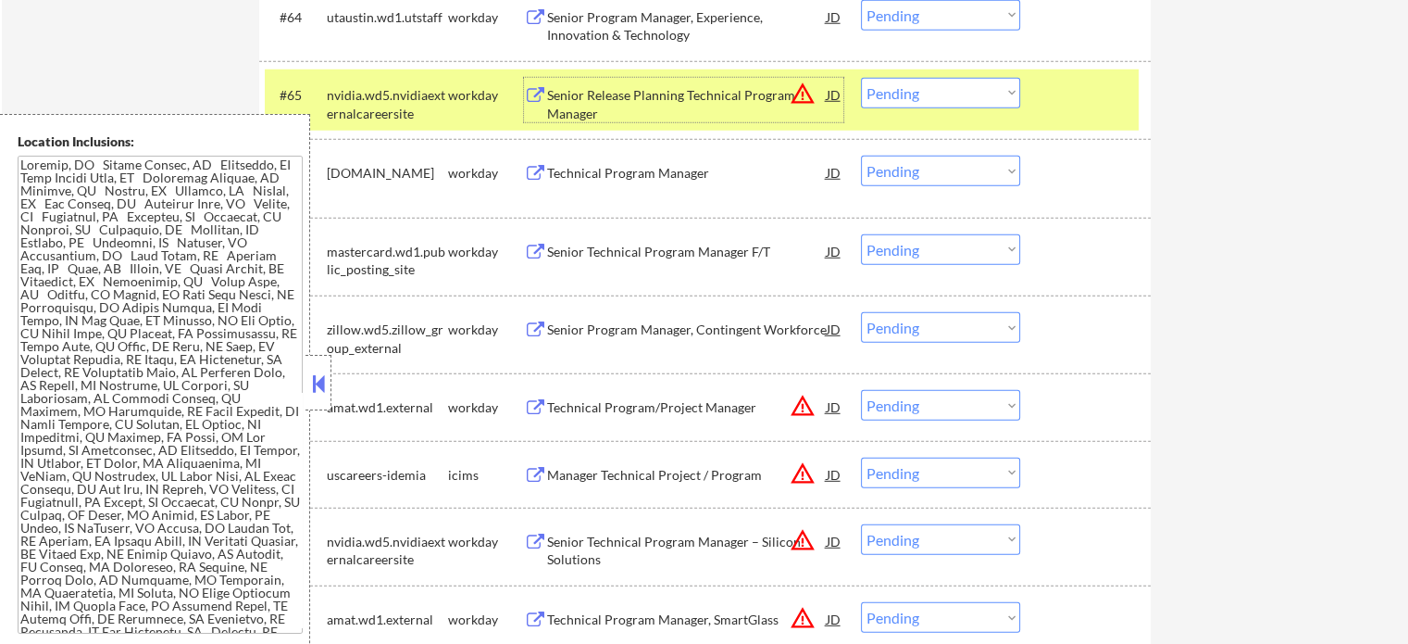
click at [921, 94] on select "Choose an option... Pending Applied Excluded (Questions) Excluded (Expired) Exc…" at bounding box center [940, 93] width 159 height 31
click at [861, 78] on select "Choose an option... Pending Applied Excluded (Questions) Excluded (Expired) Exc…" at bounding box center [940, 93] width 159 height 31
click at [1055, 104] on div at bounding box center [1087, 94] width 81 height 33
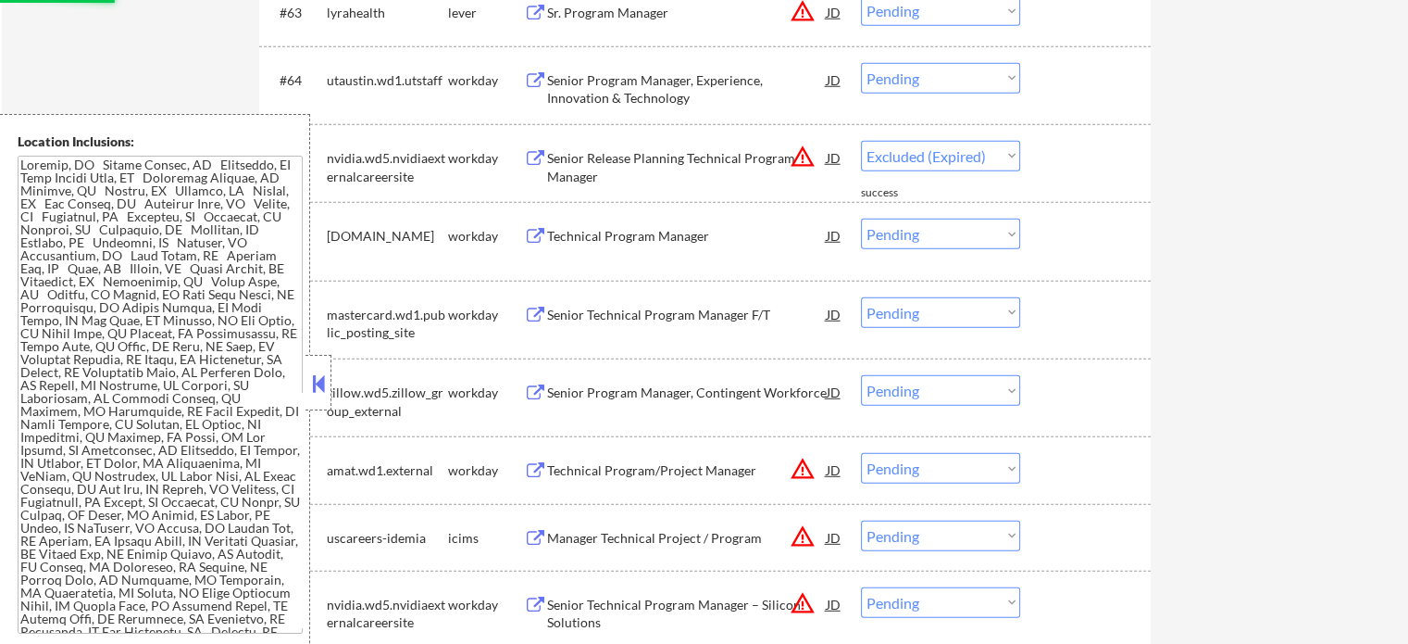
select select ""pending""
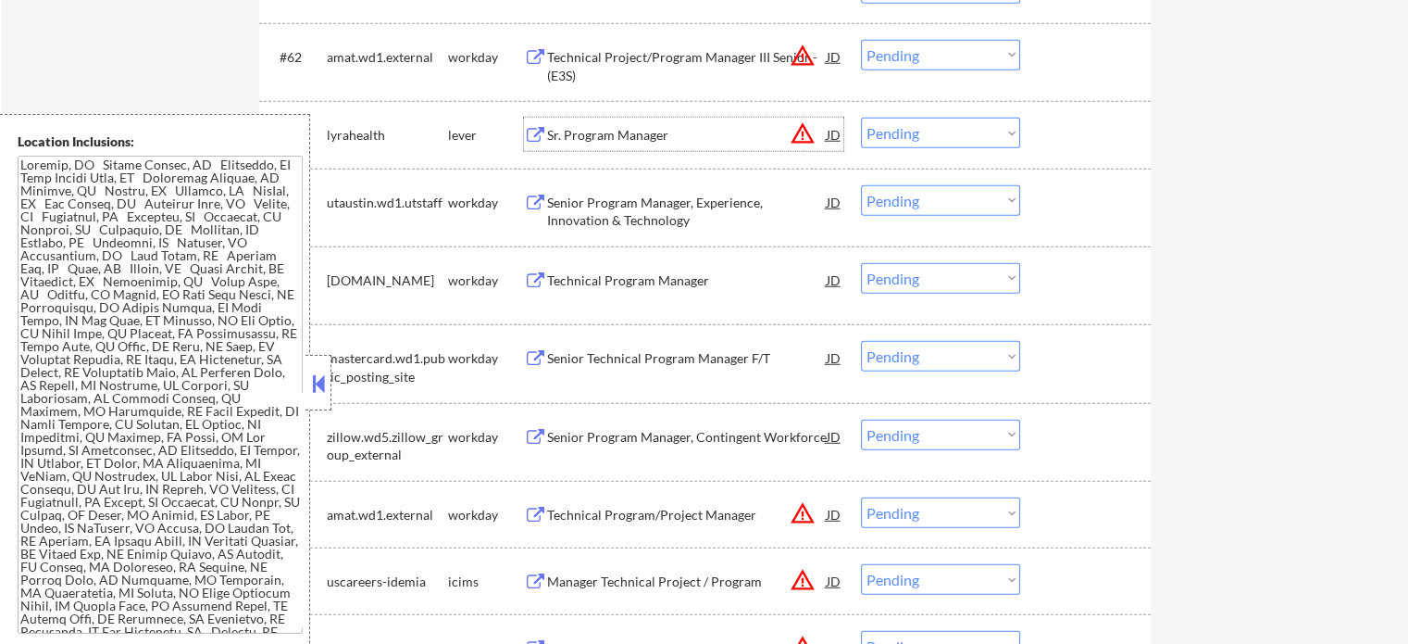
click at [588, 129] on div "Sr. Program Manager" at bounding box center [687, 135] width 280 height 19
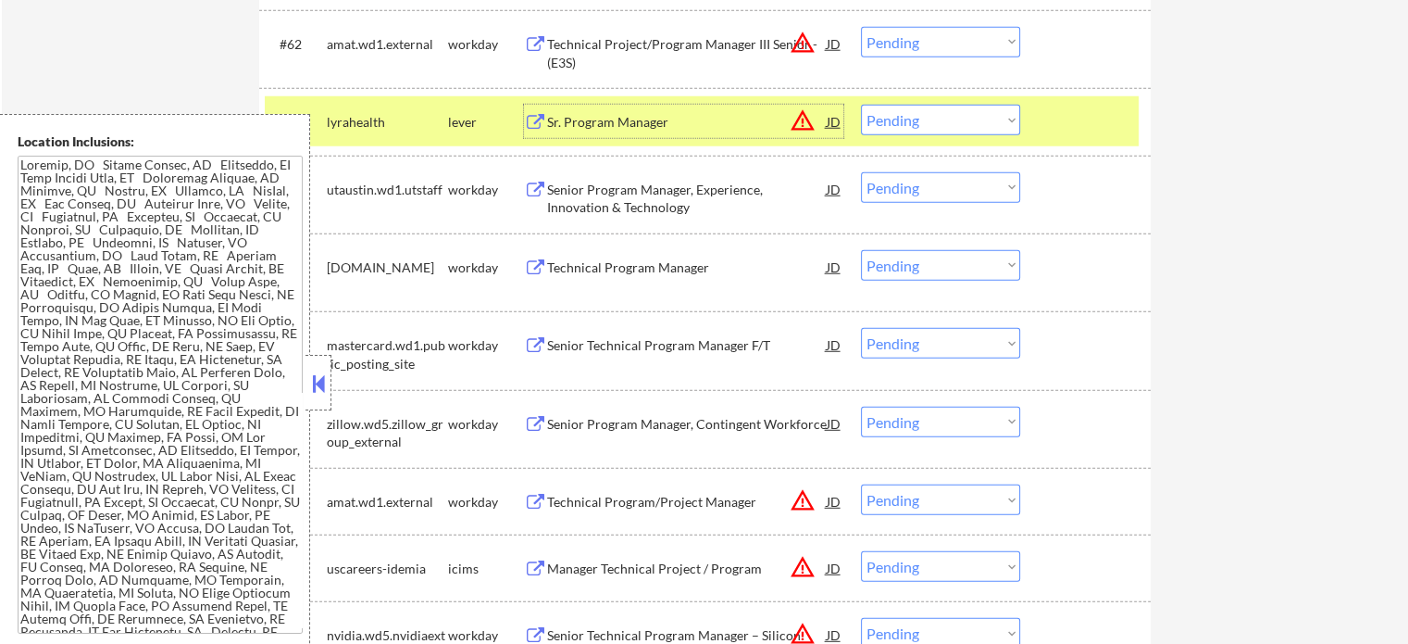
scroll to position [5142, 0]
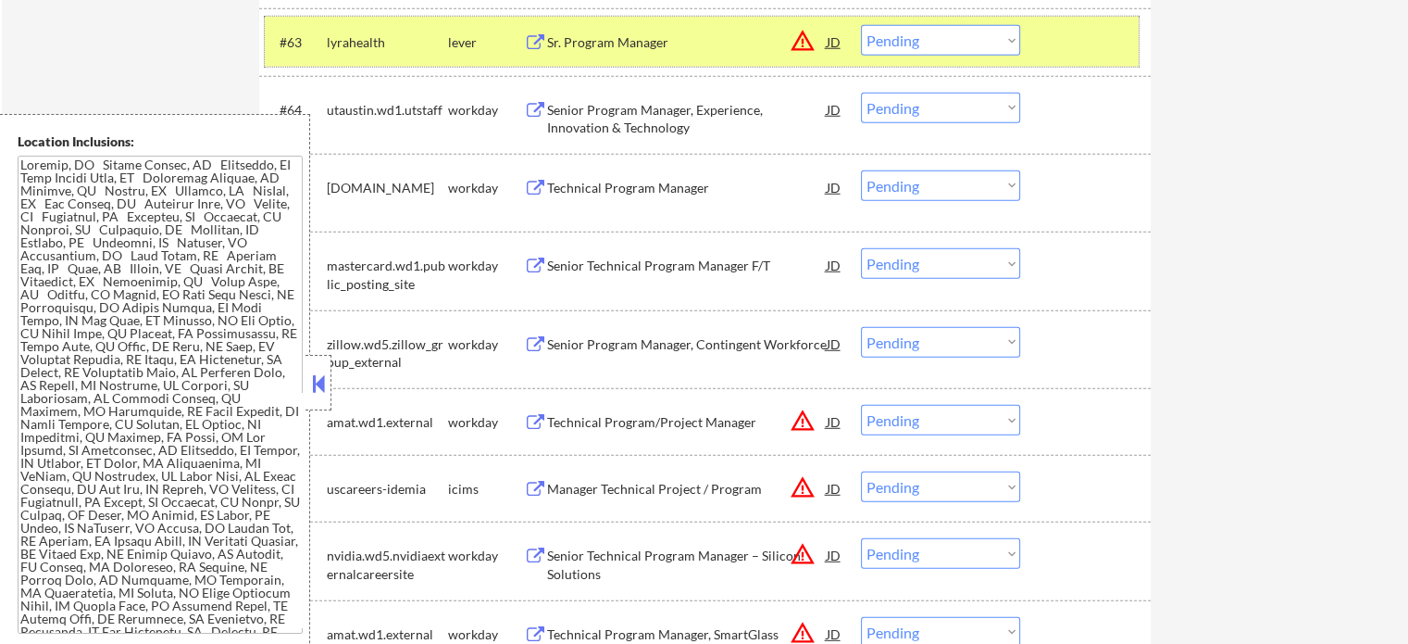
click at [1076, 40] on div at bounding box center [1087, 41] width 81 height 33
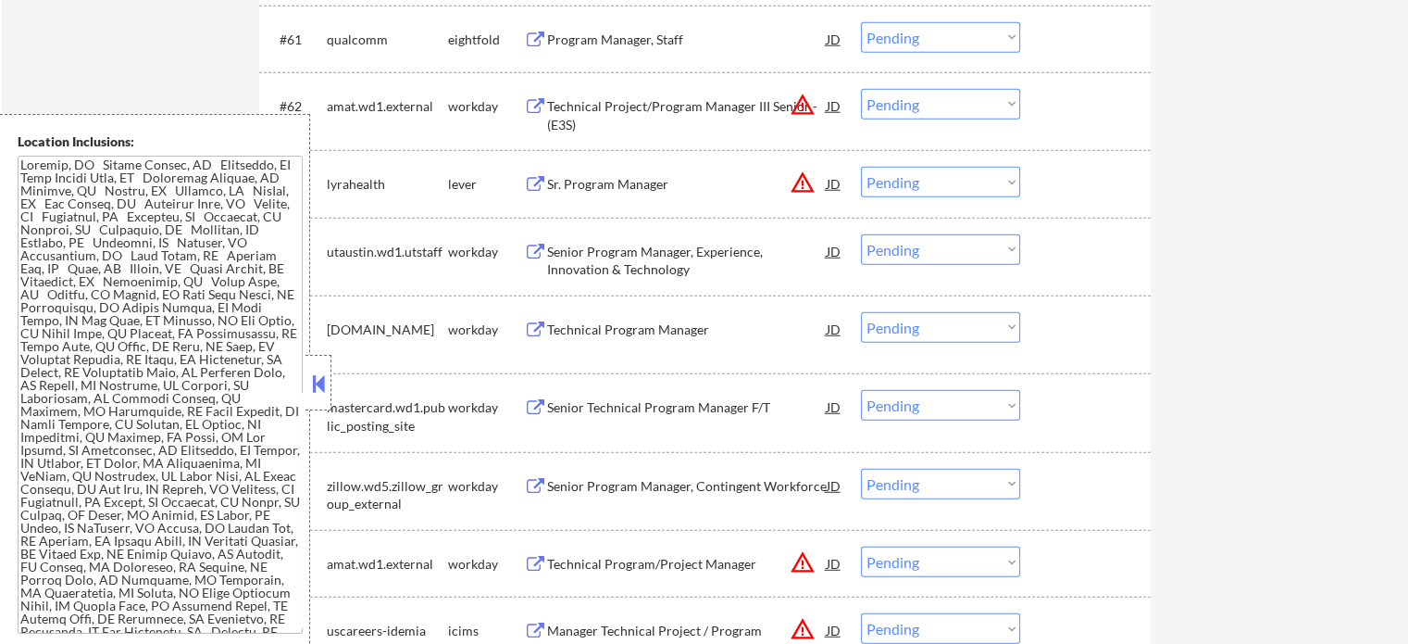
scroll to position [4864, 0]
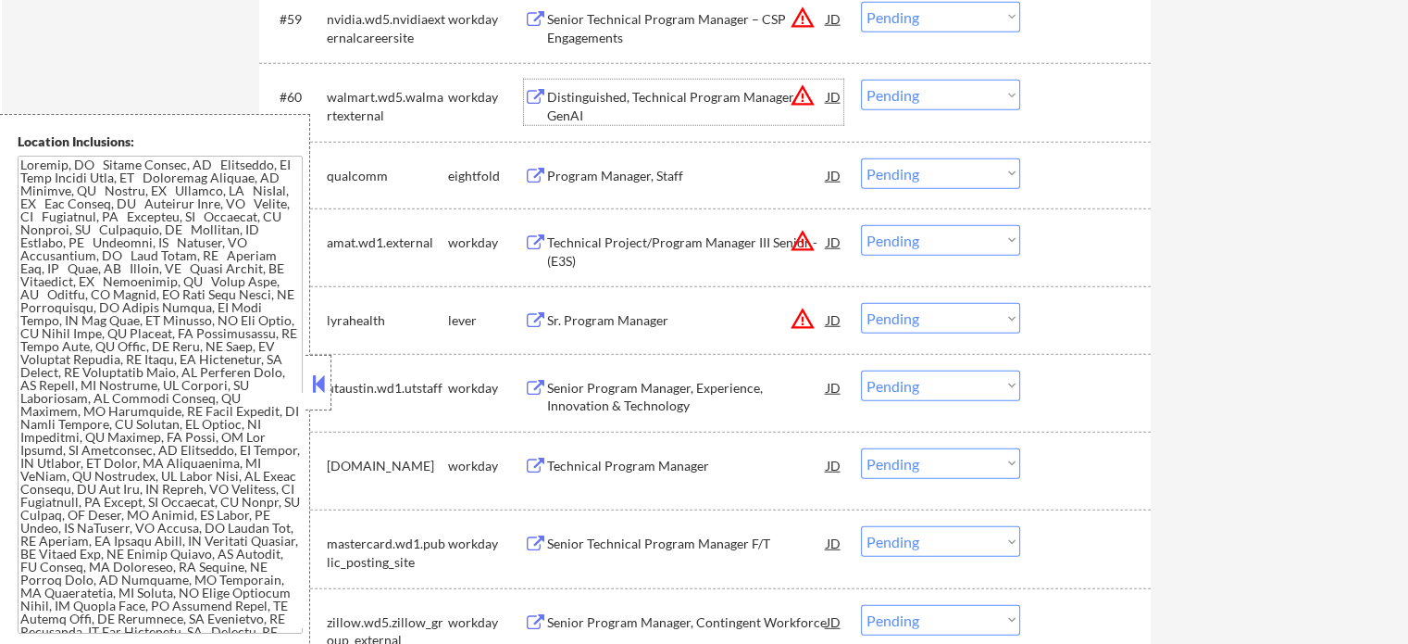
click at [679, 108] on div "Distinguished, Technical Program Manager, GenAI" at bounding box center [687, 106] width 280 height 36
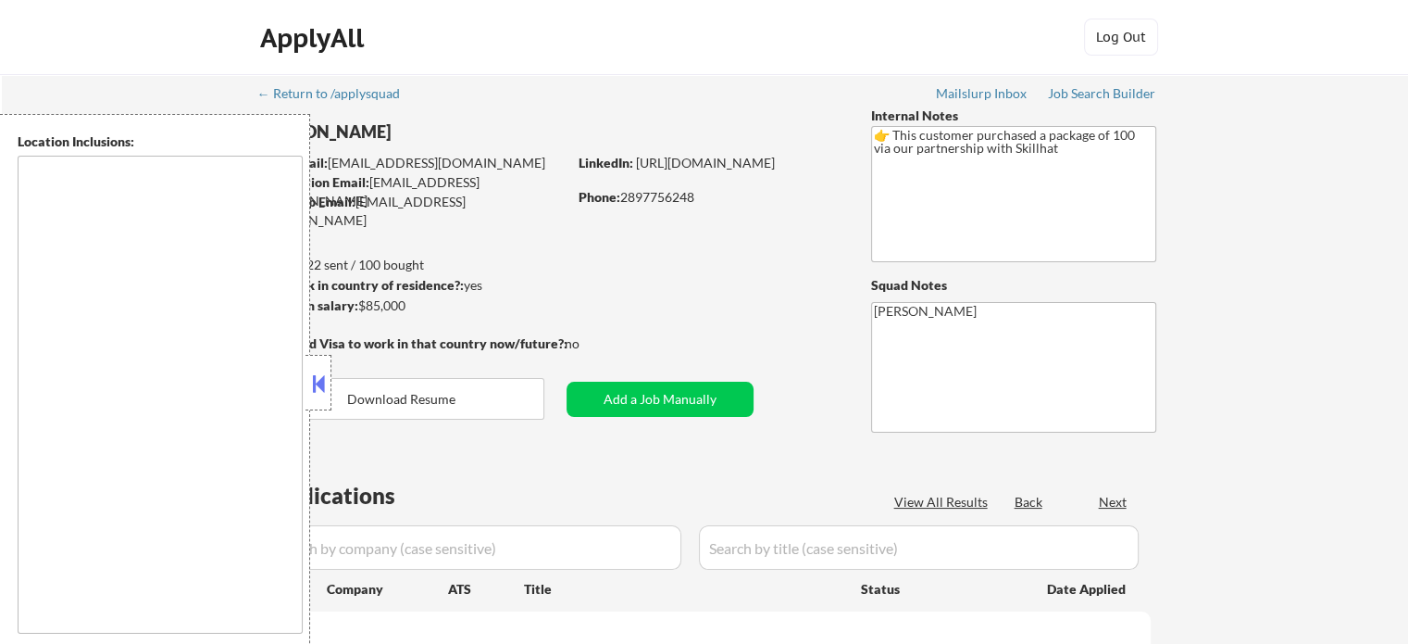
type textarea "[GEOGRAPHIC_DATA], ON [GEOGRAPHIC_DATA], ON [GEOGRAPHIC_DATA], ON [GEOGRAPHIC_D…"
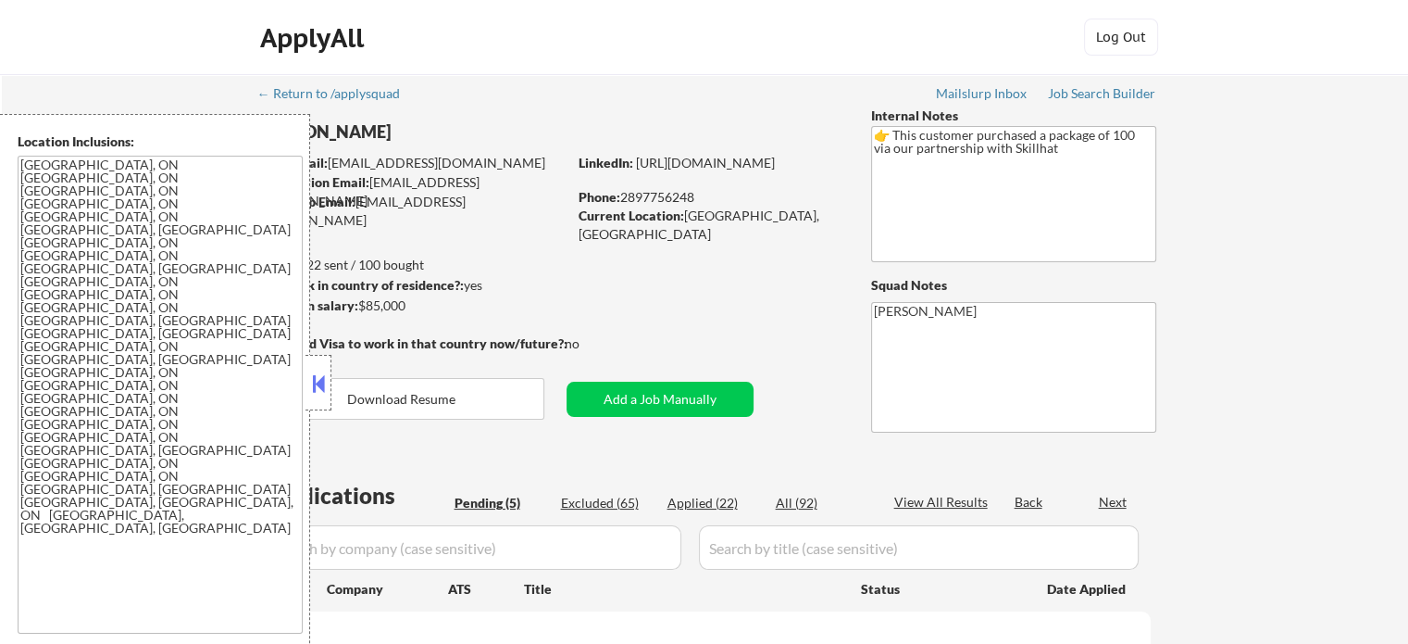
select select ""pending""
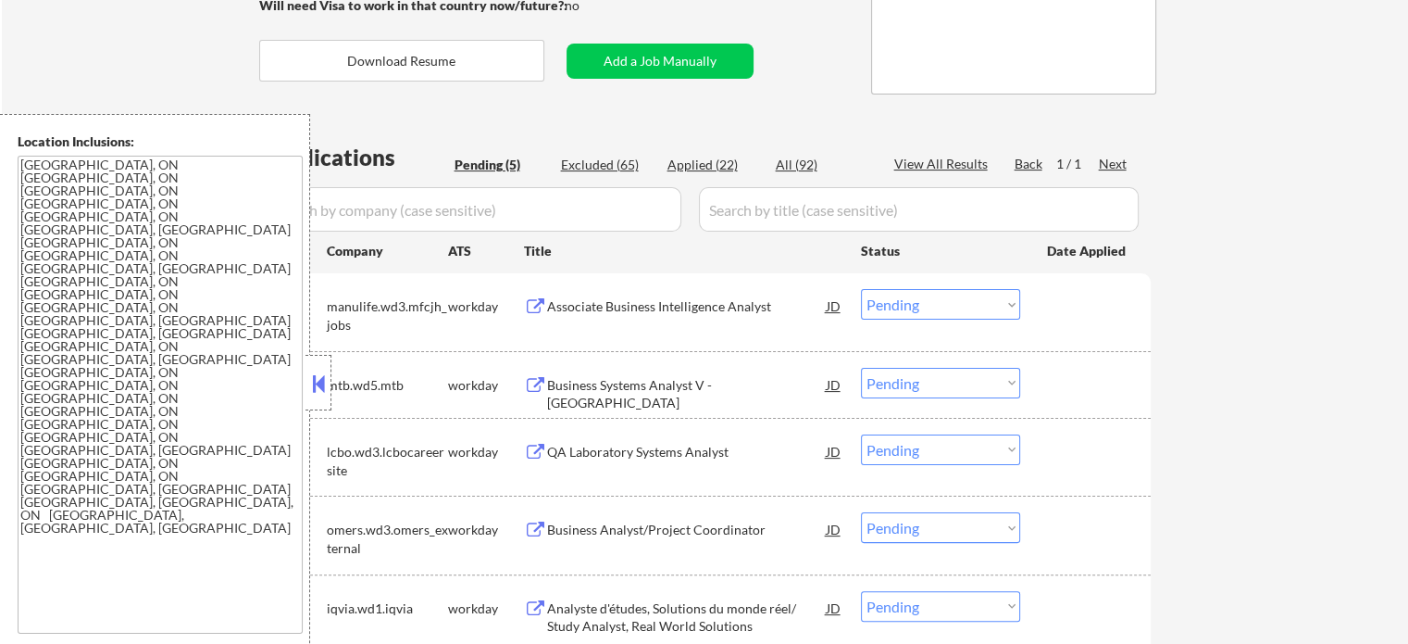
scroll to position [370, 0]
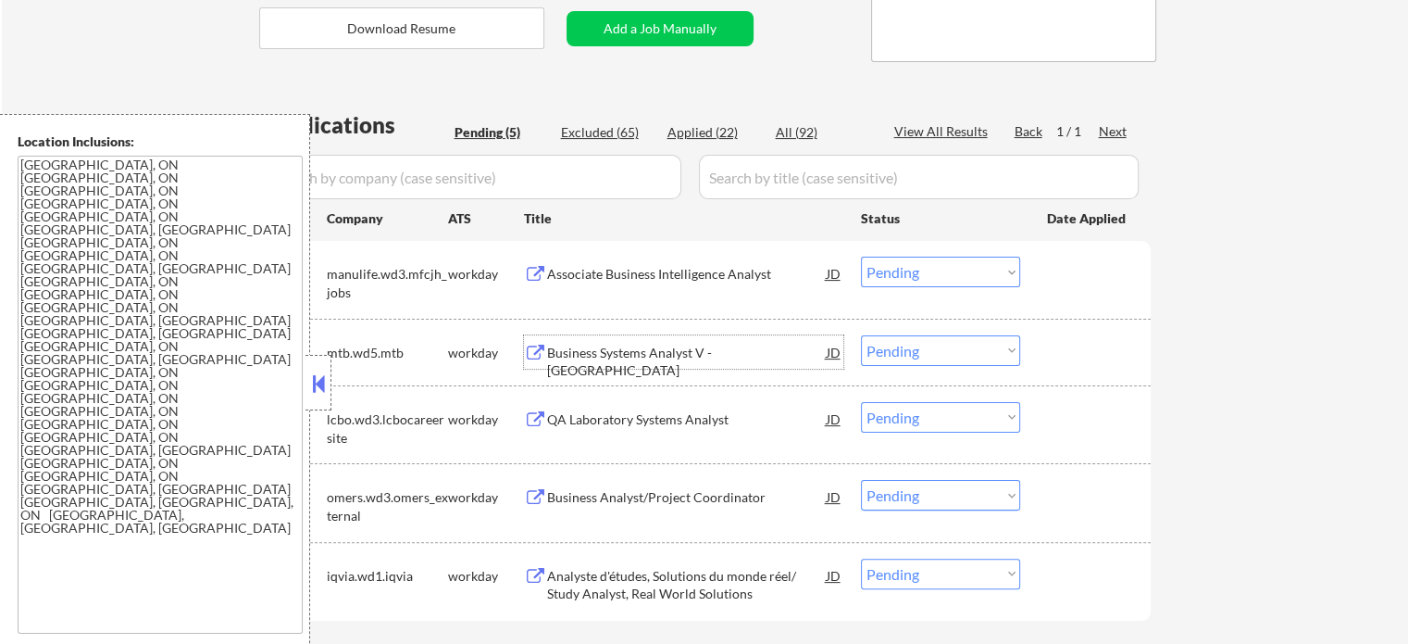
click at [614, 355] on div "Business Systems Analyst V - [GEOGRAPHIC_DATA]" at bounding box center [687, 362] width 280 height 36
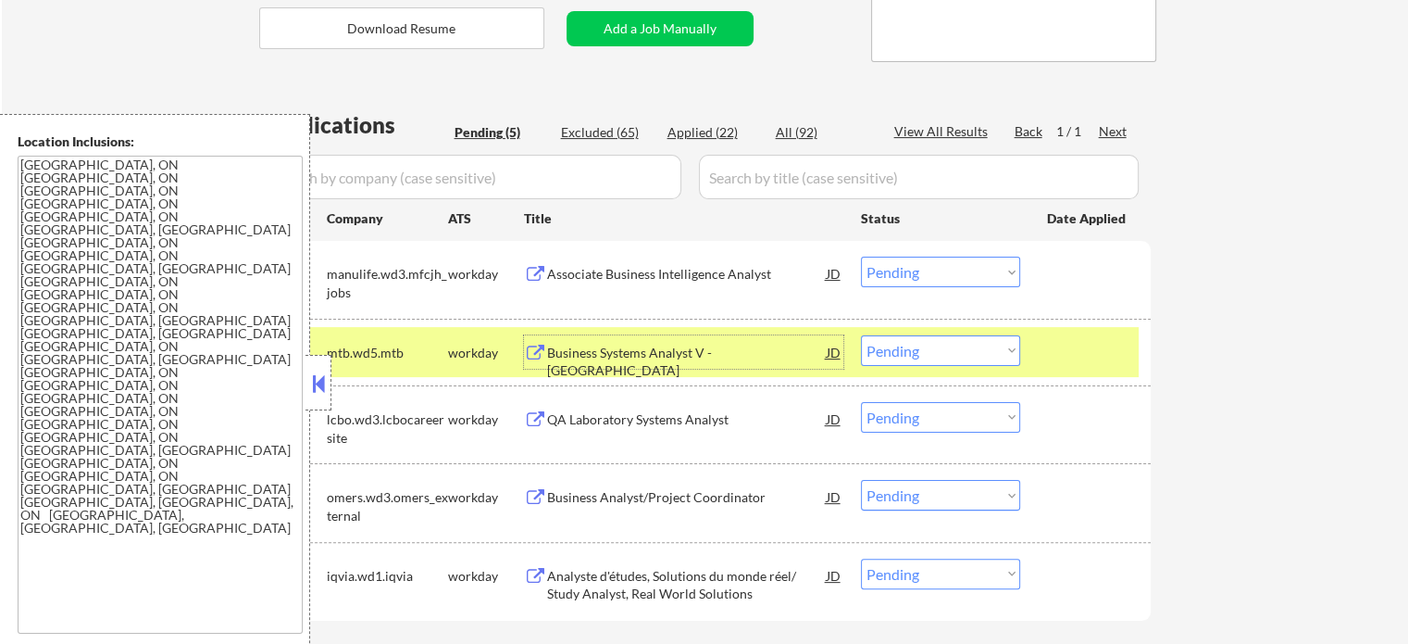
click at [1111, 336] on div at bounding box center [1087, 351] width 81 height 33
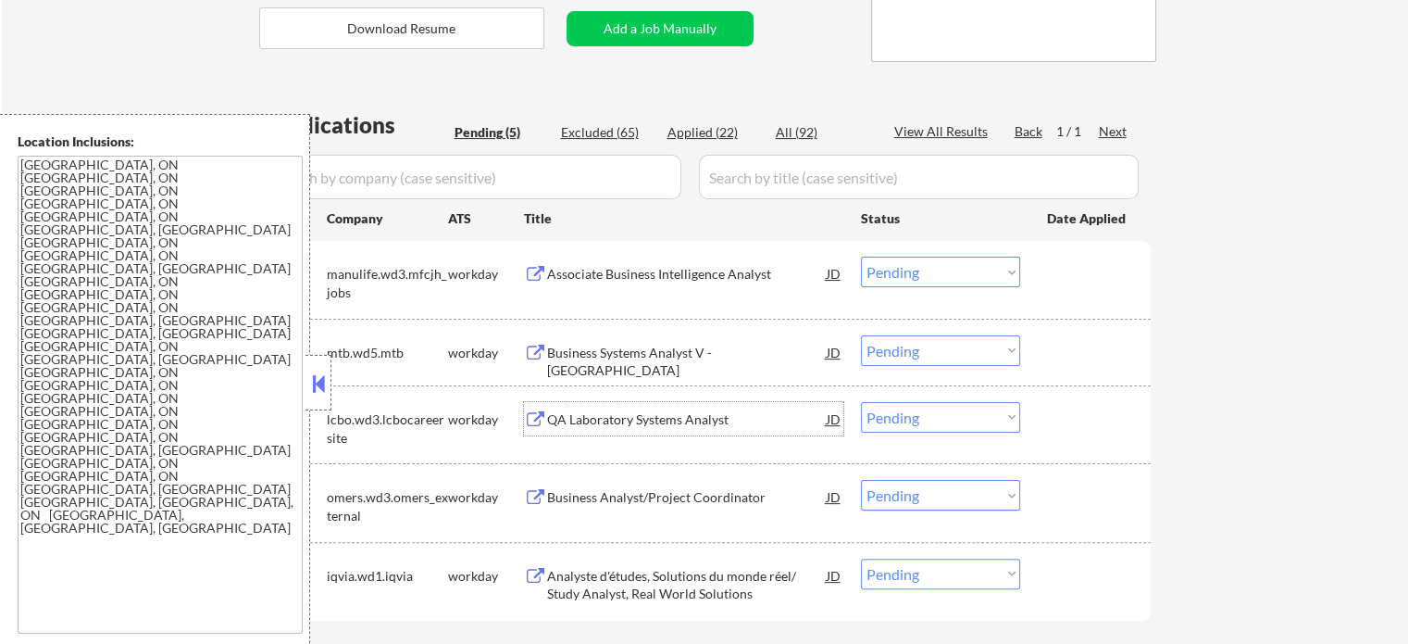
click at [574, 411] on div "QA Laboratory Systems Analyst" at bounding box center [687, 419] width 280 height 19
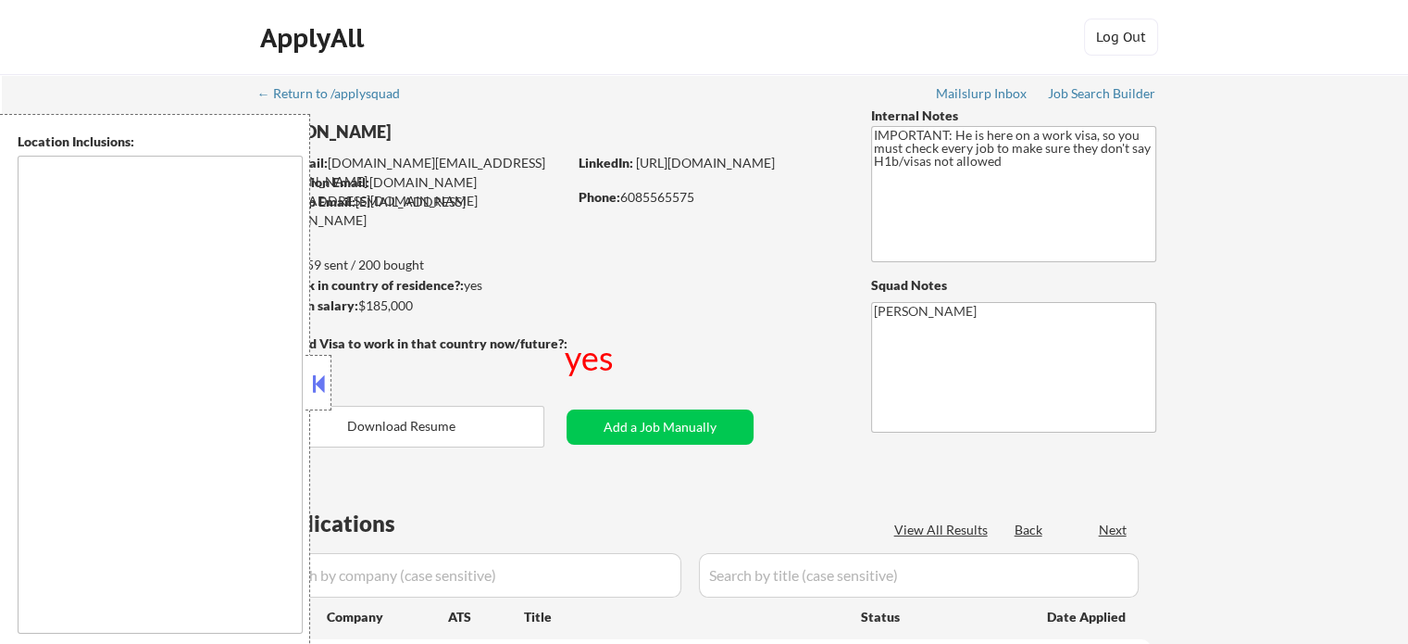
type textarea "[GEOGRAPHIC_DATA], [GEOGRAPHIC_DATA] [GEOGRAPHIC_DATA], [GEOGRAPHIC_DATA] [GEOG…"
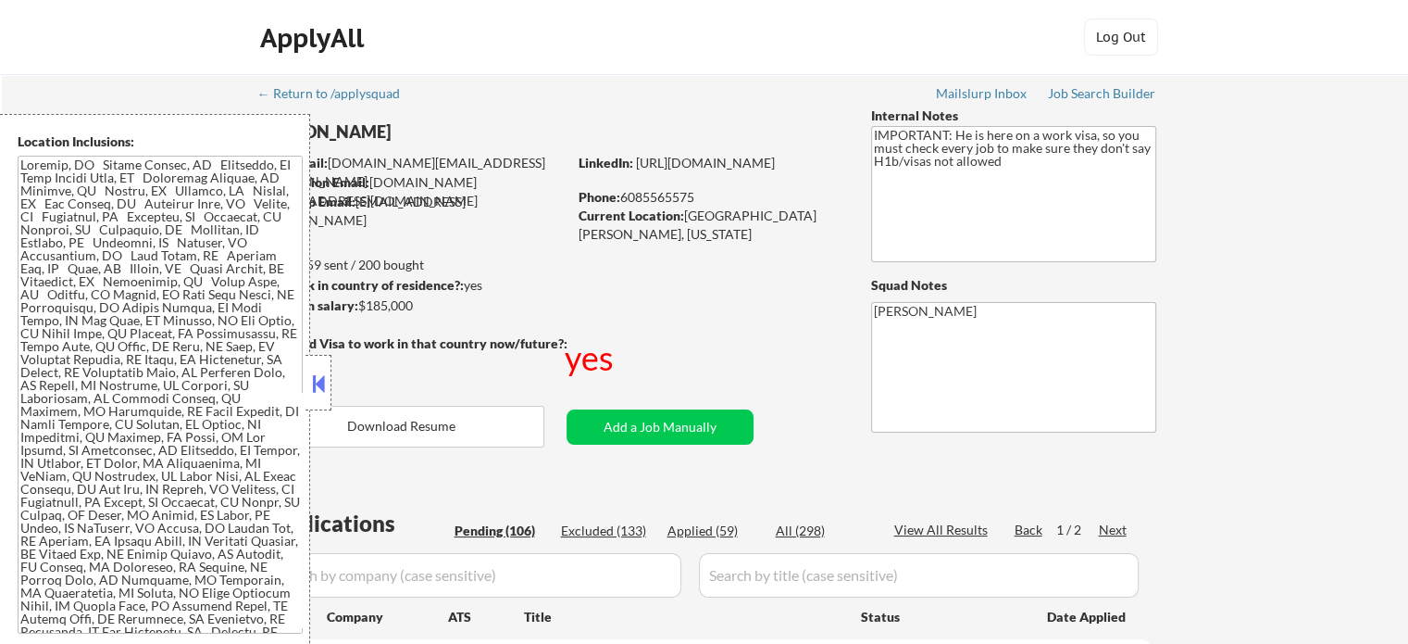
select select ""pending""
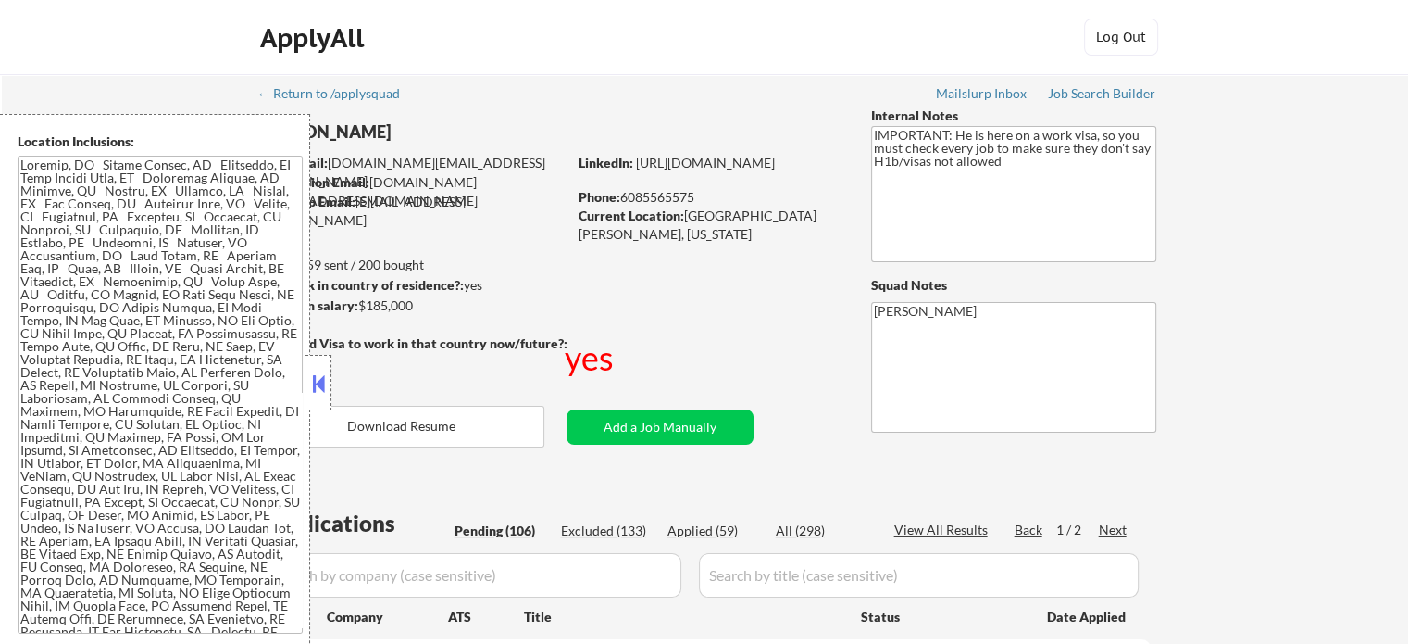
select select ""pending""
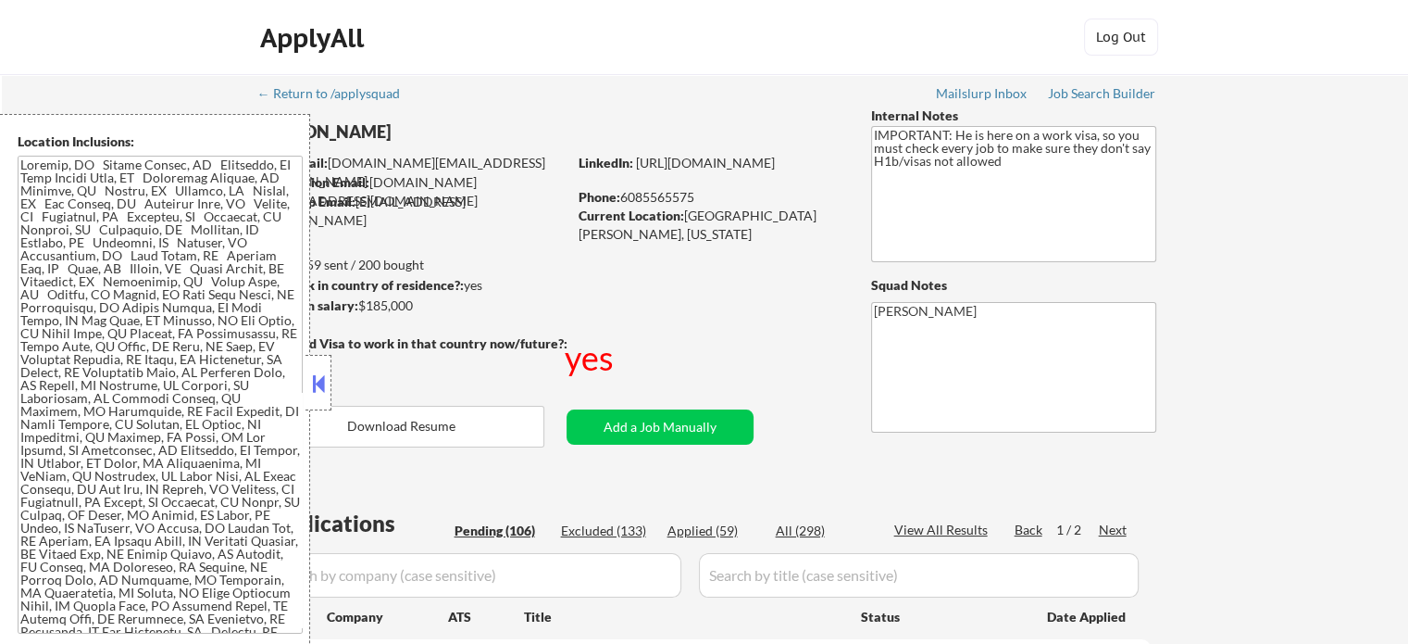
select select ""pending""
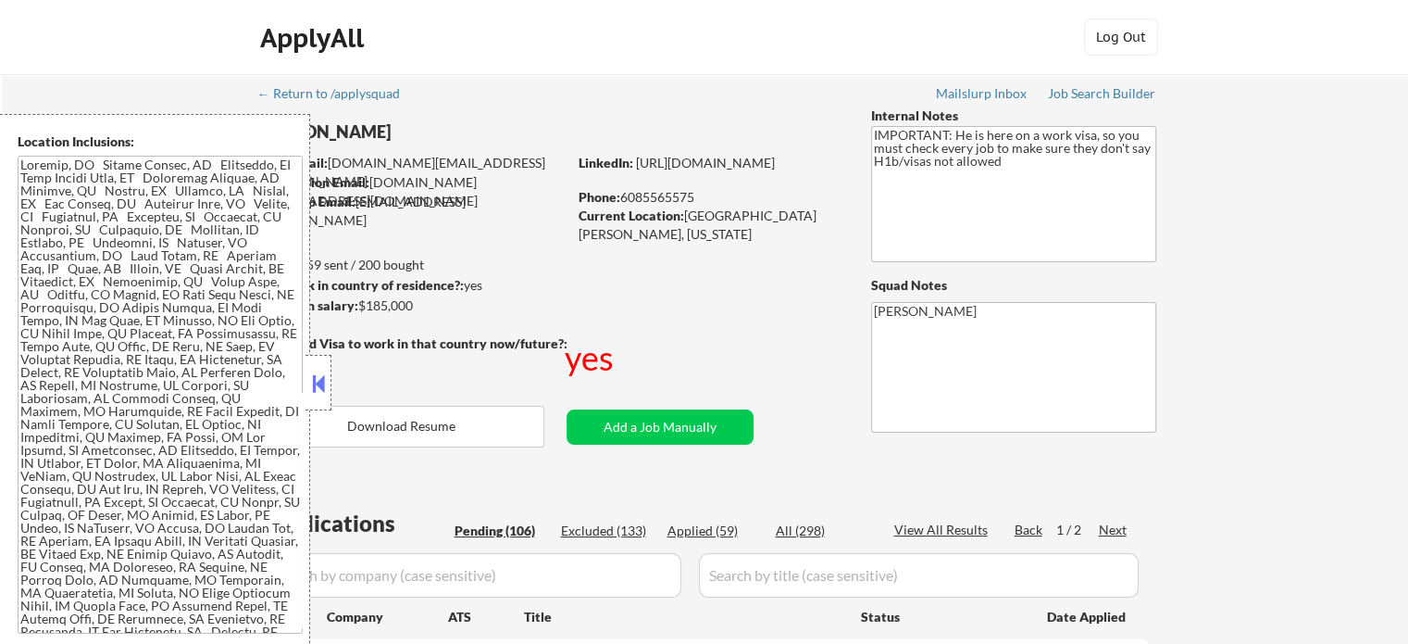
select select ""pending""
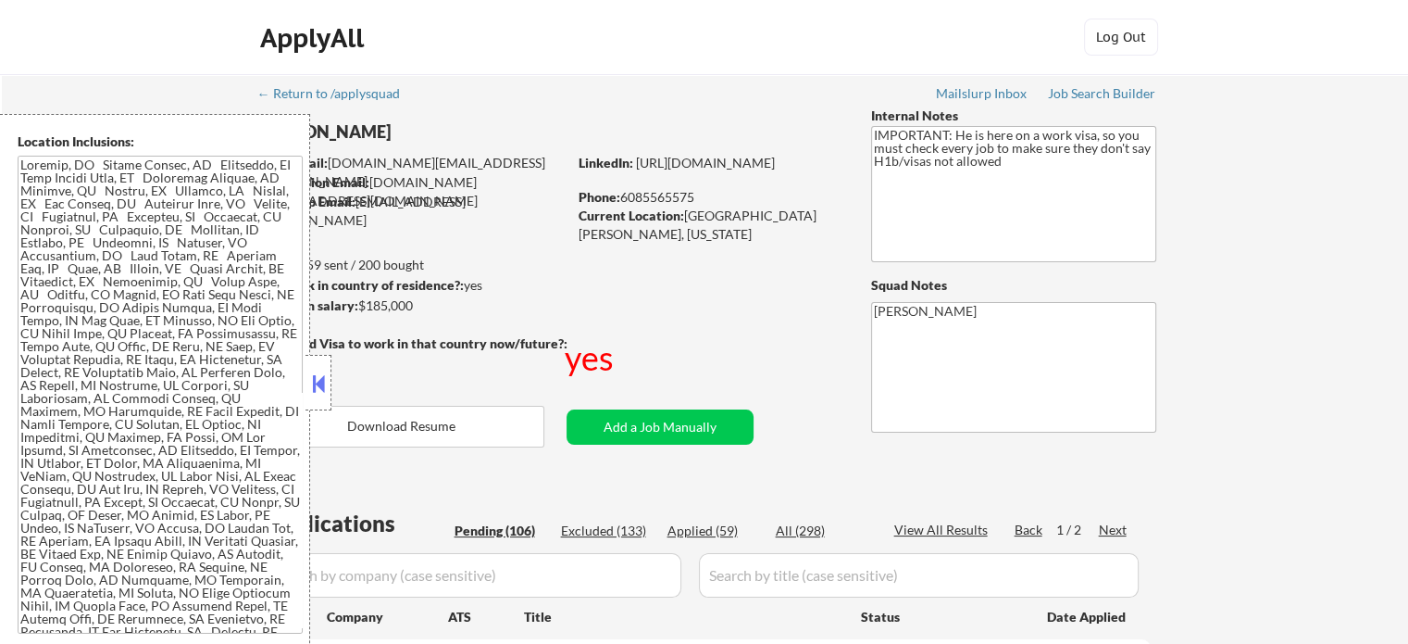
select select ""pending""
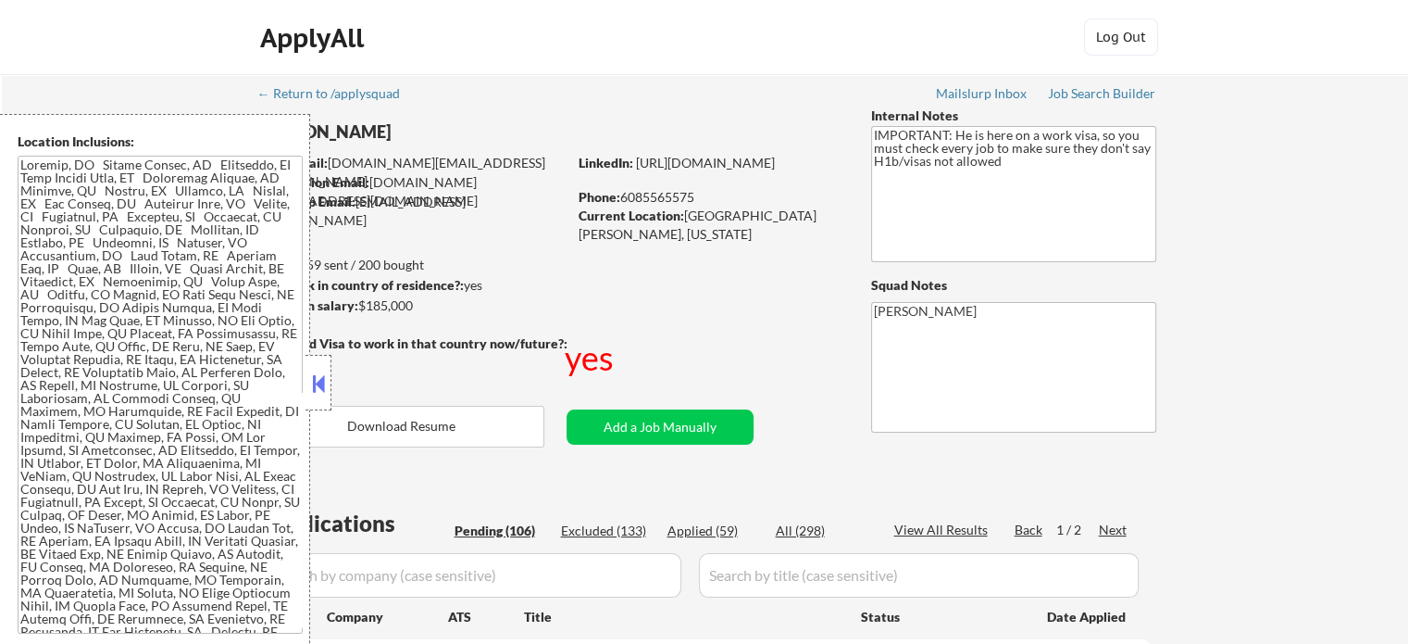
select select ""pending""
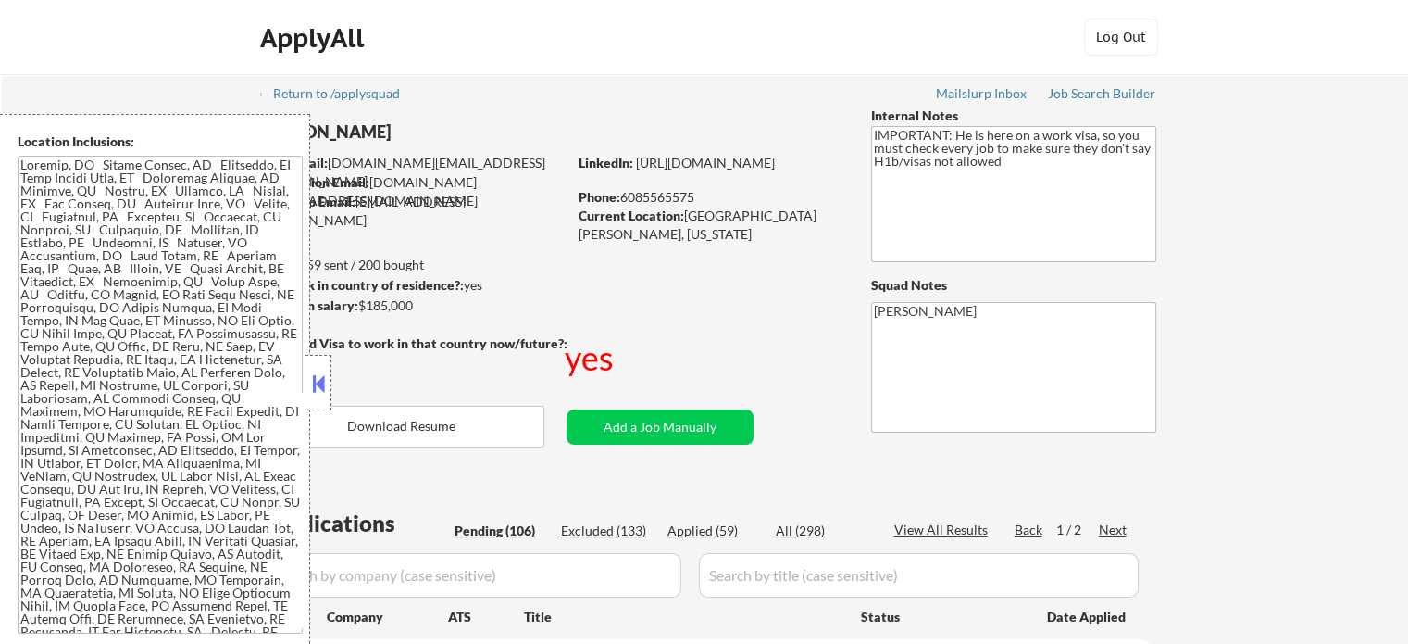
select select ""pending""
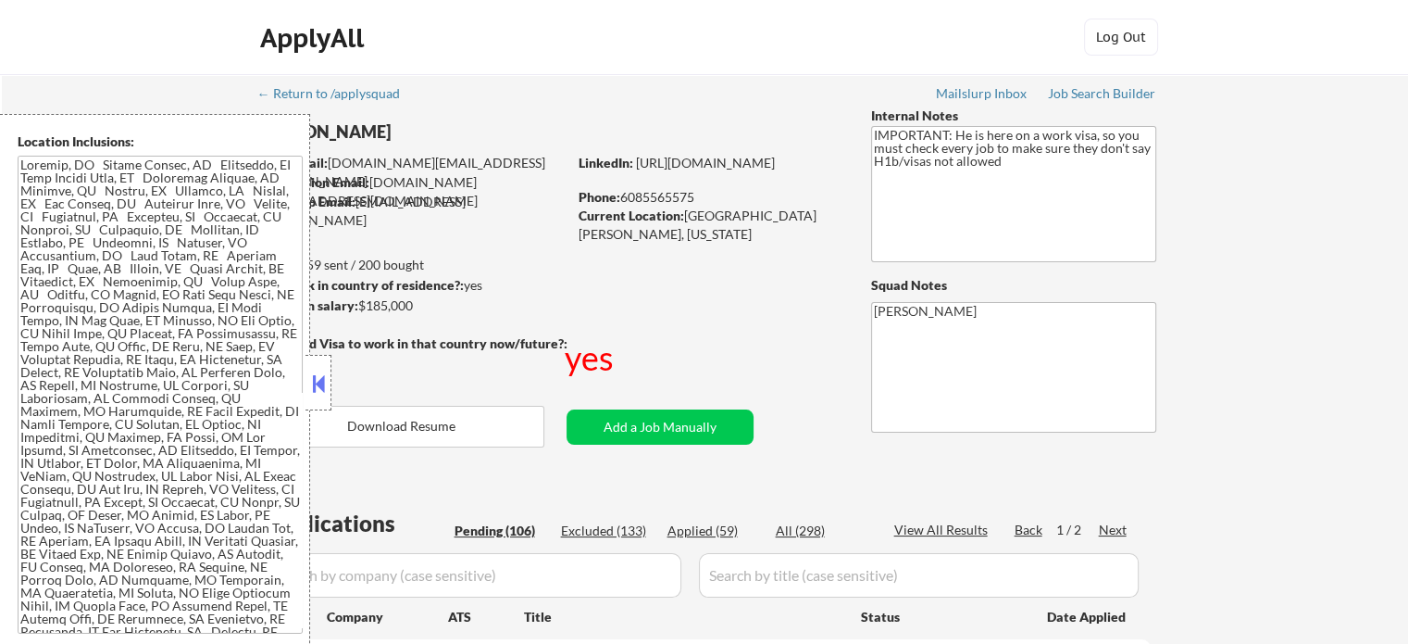
select select ""pending""
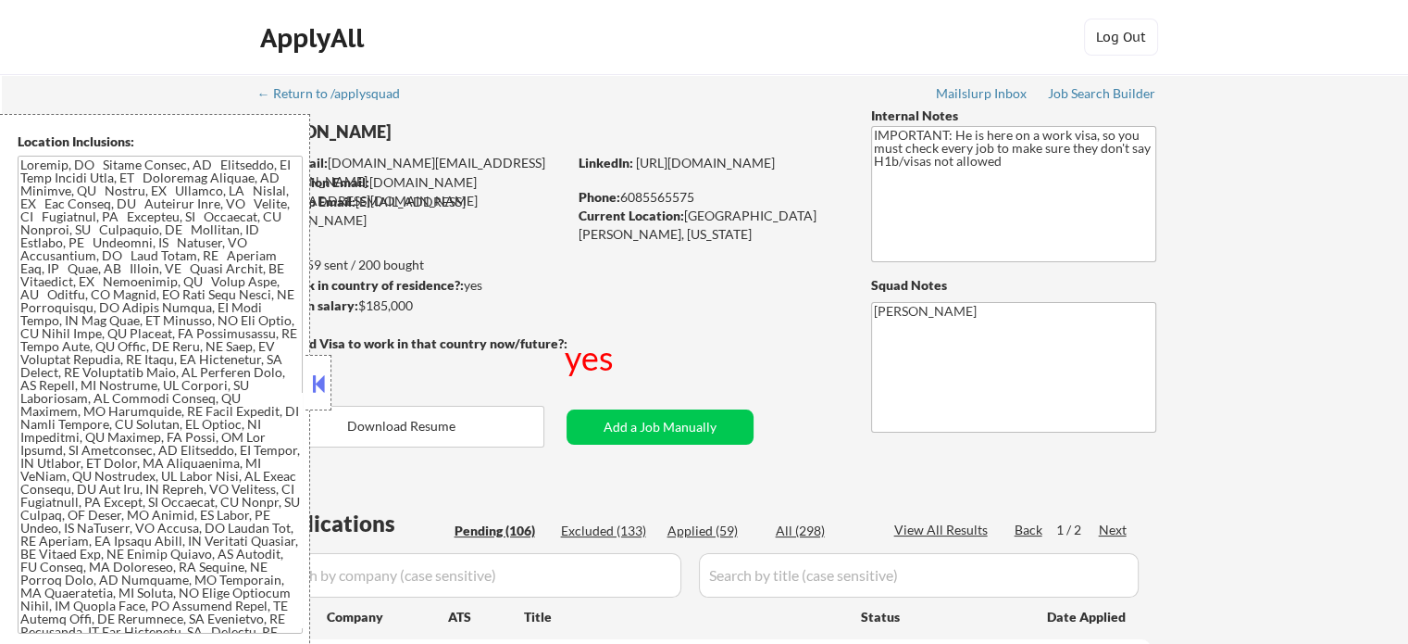
select select ""pending""
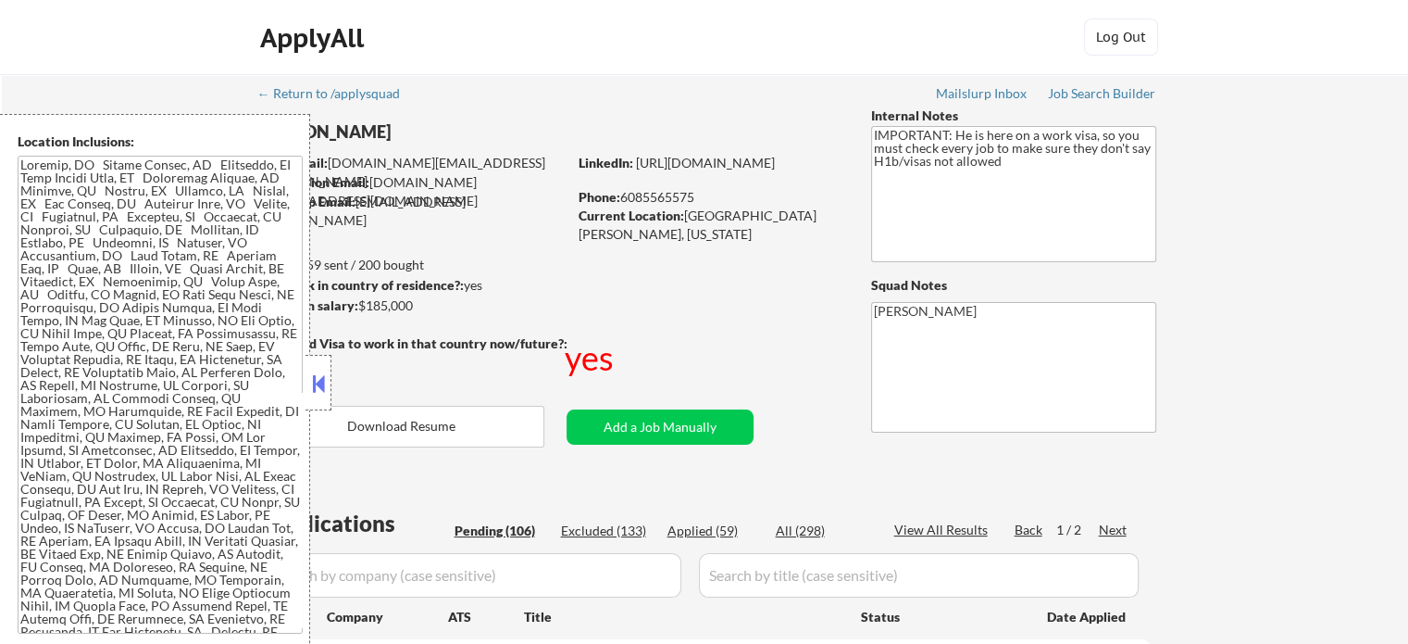
select select ""pending""
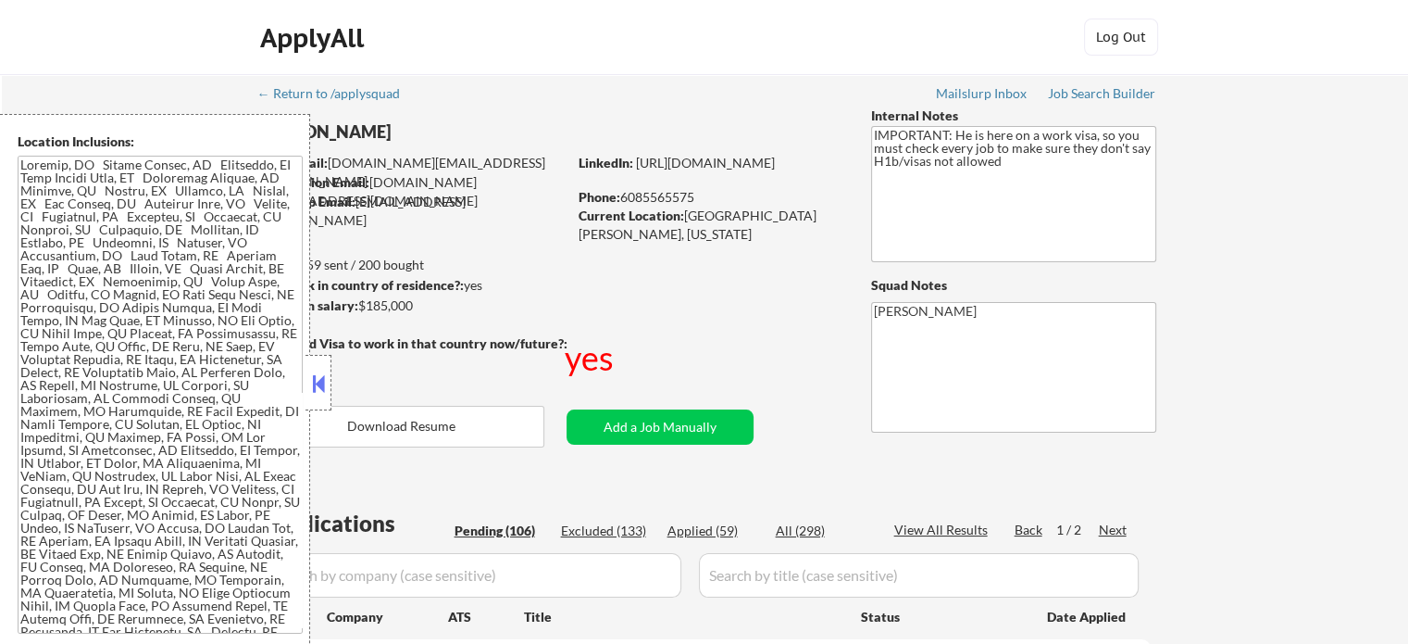
select select ""pending""
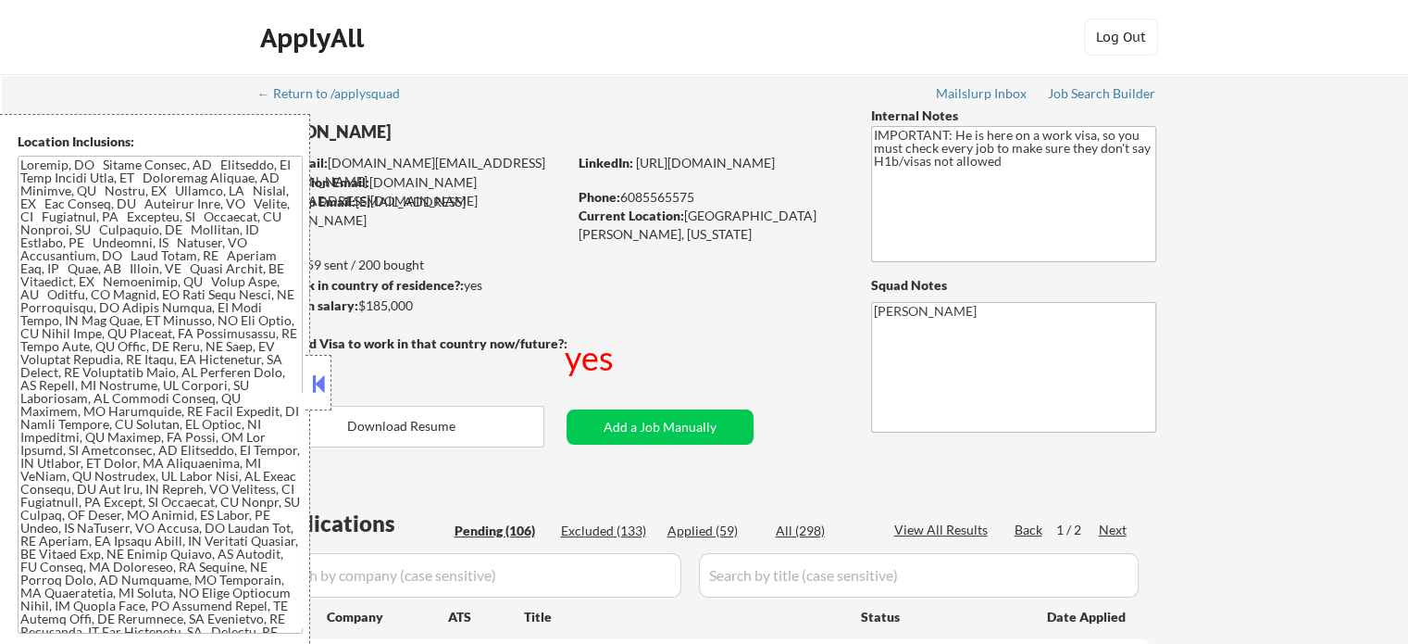
select select ""pending""
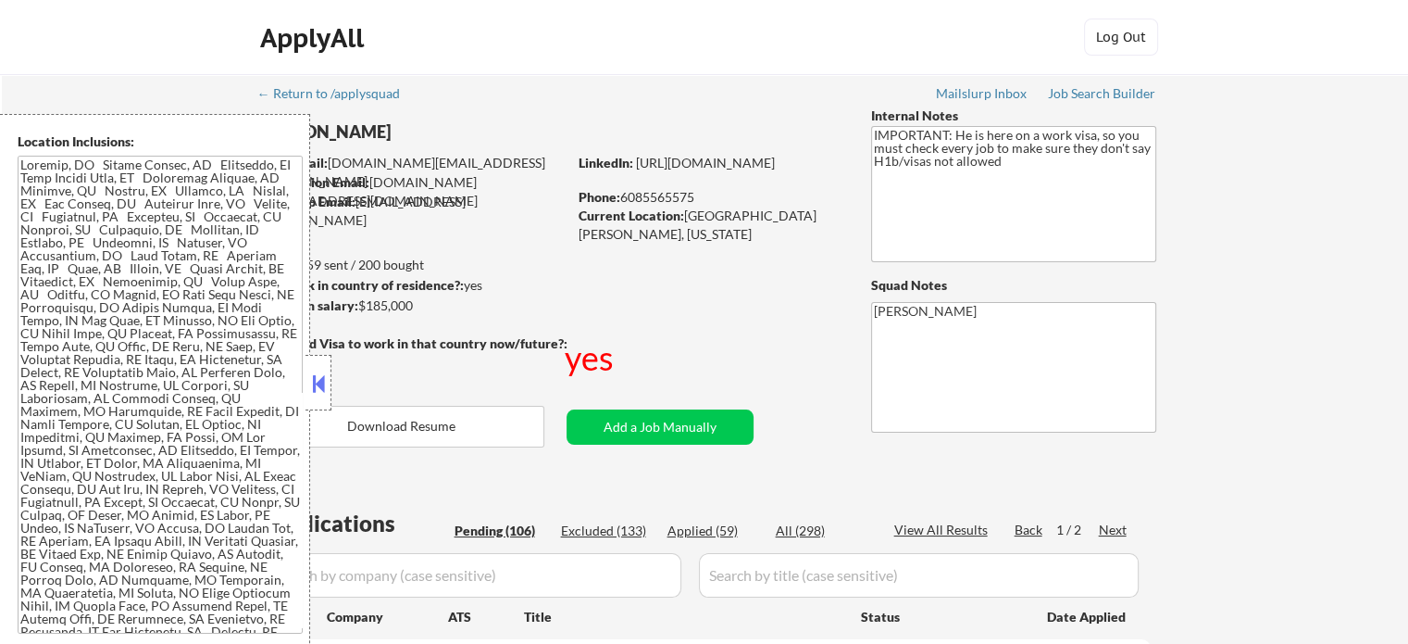
select select ""pending""
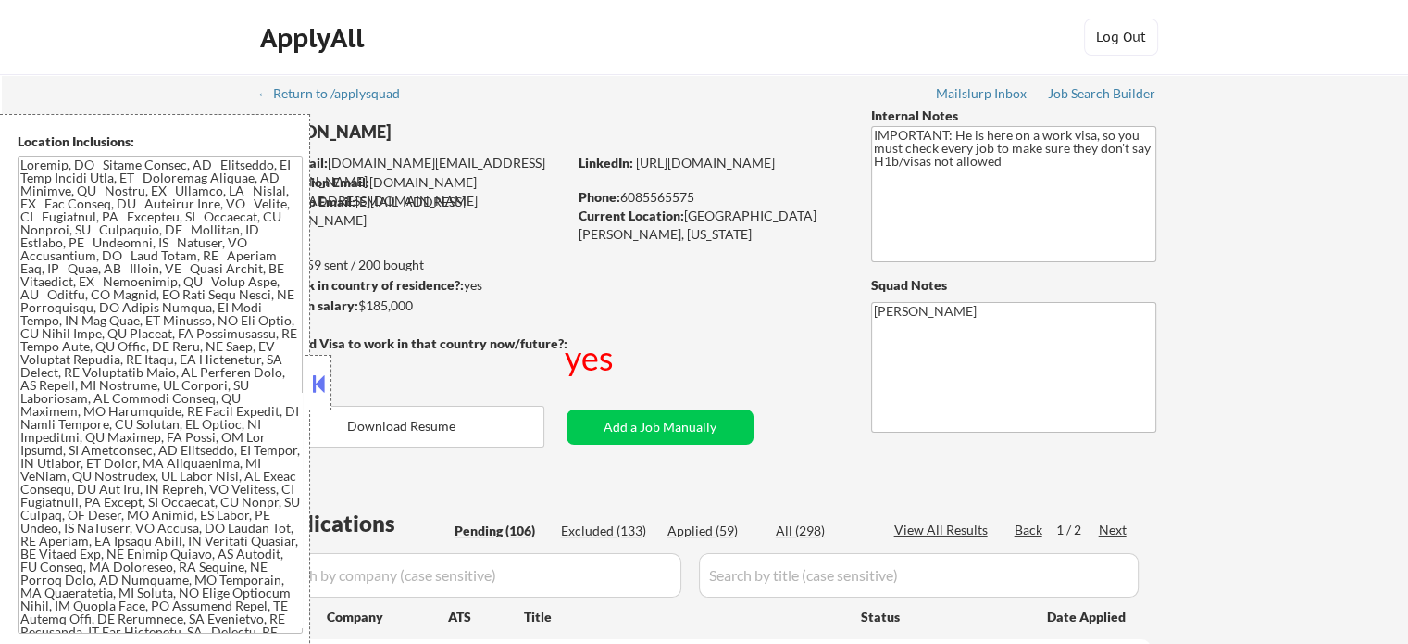
select select ""pending""
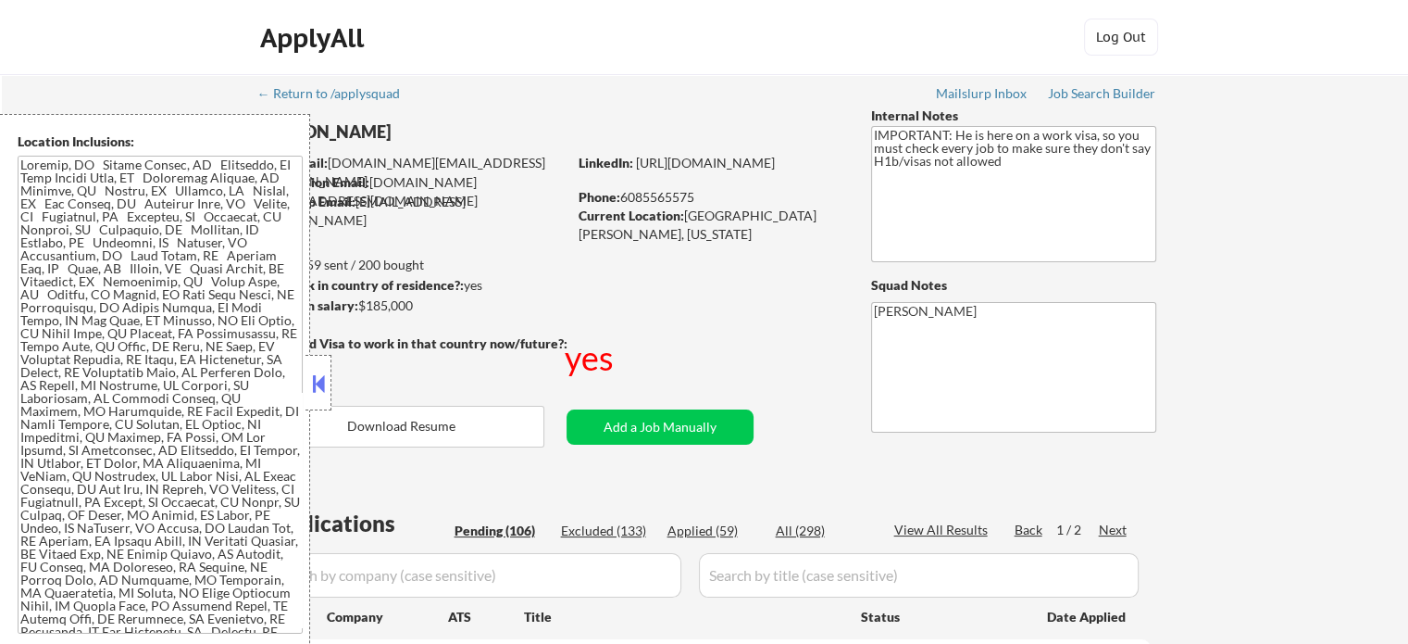
select select ""pending""
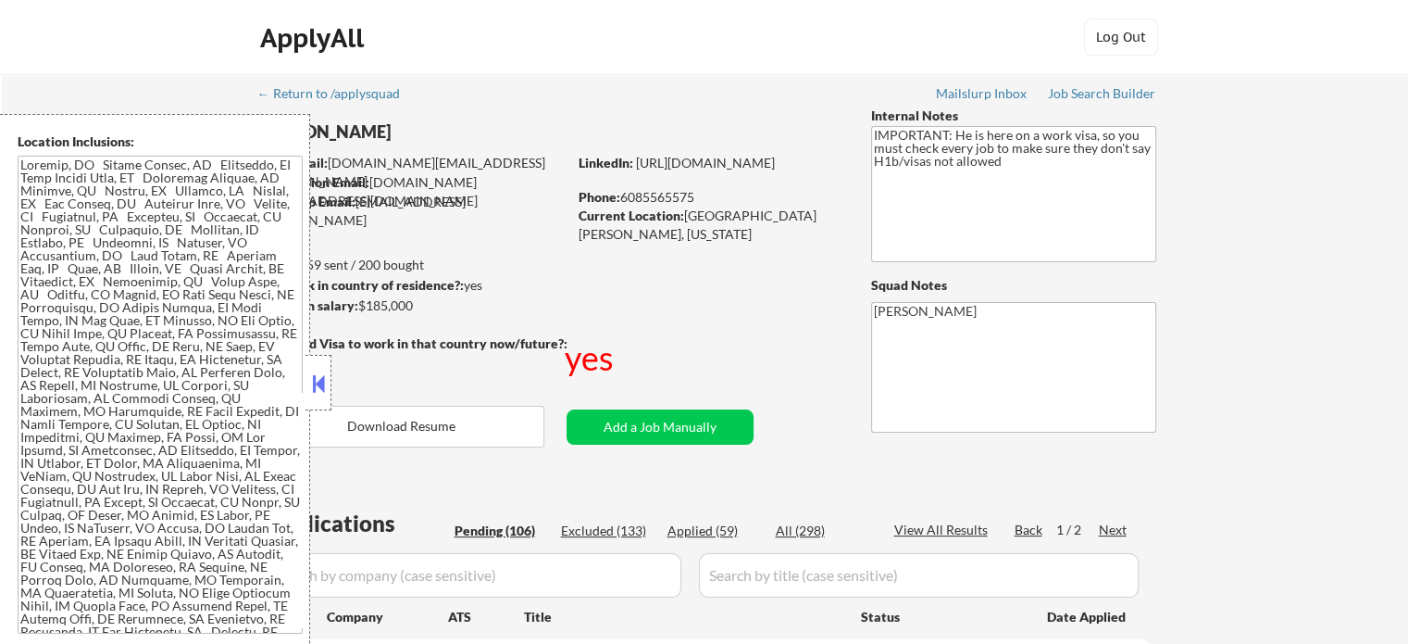
select select ""pending""
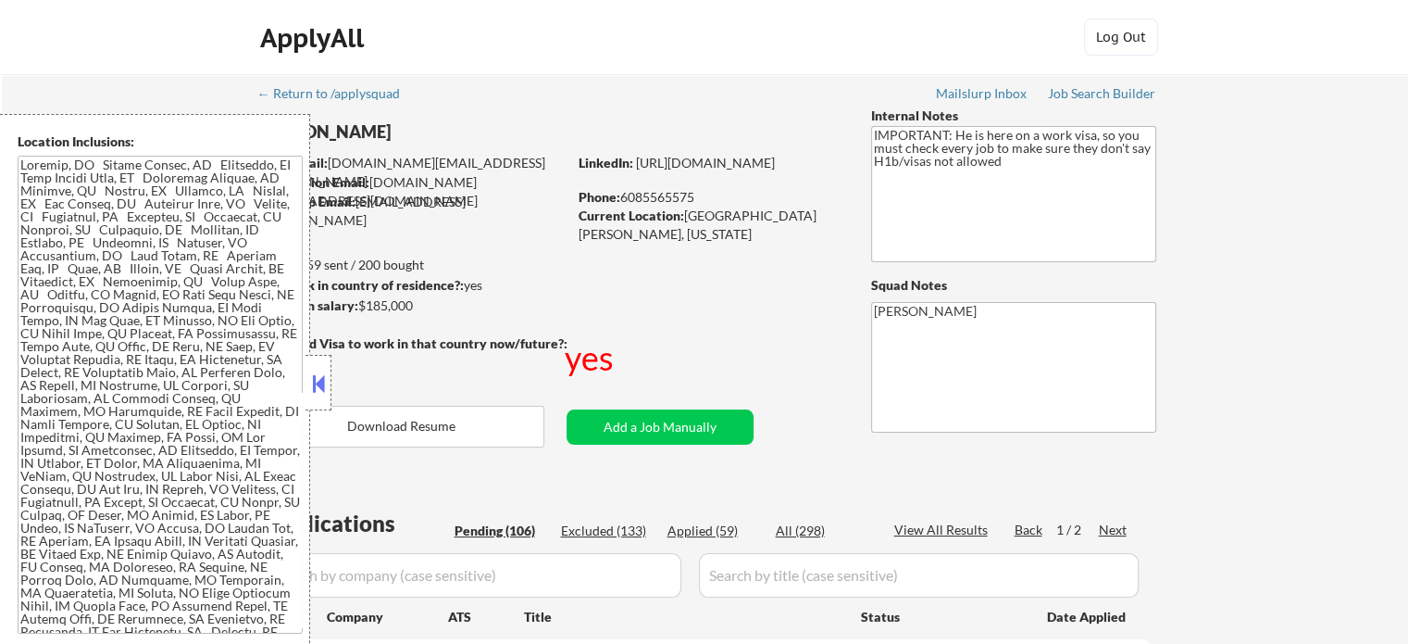
select select ""pending""
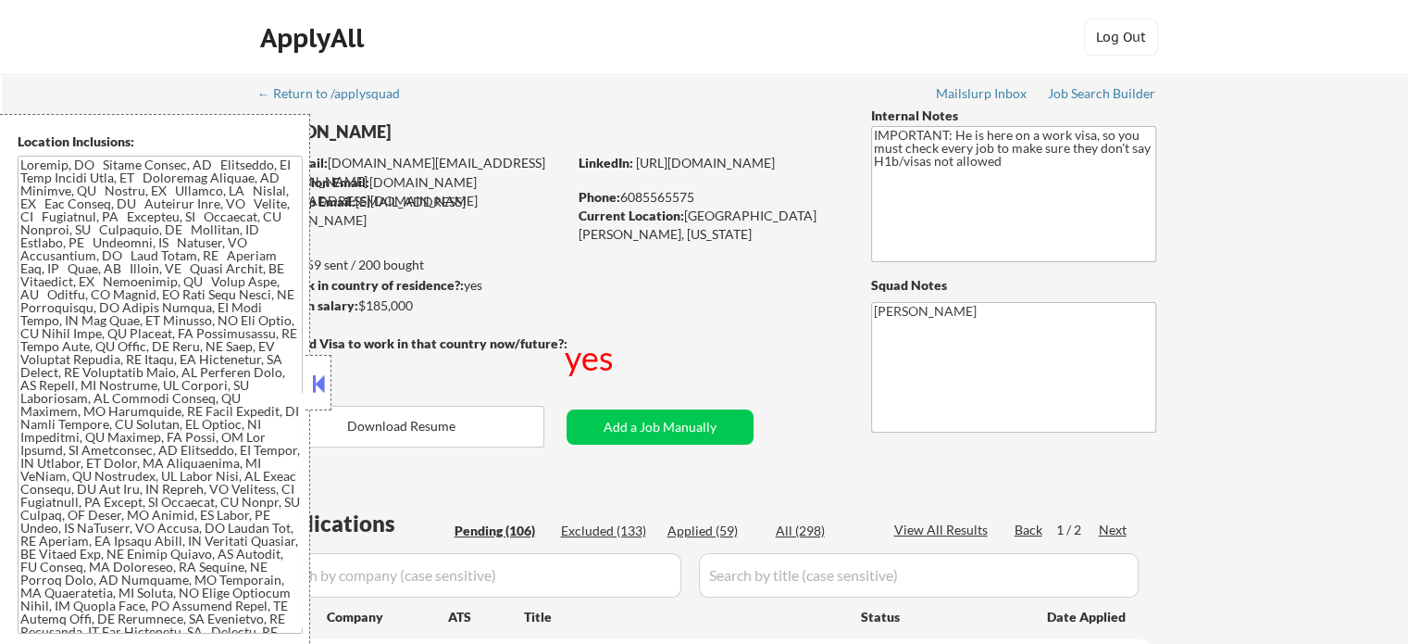
select select ""pending""
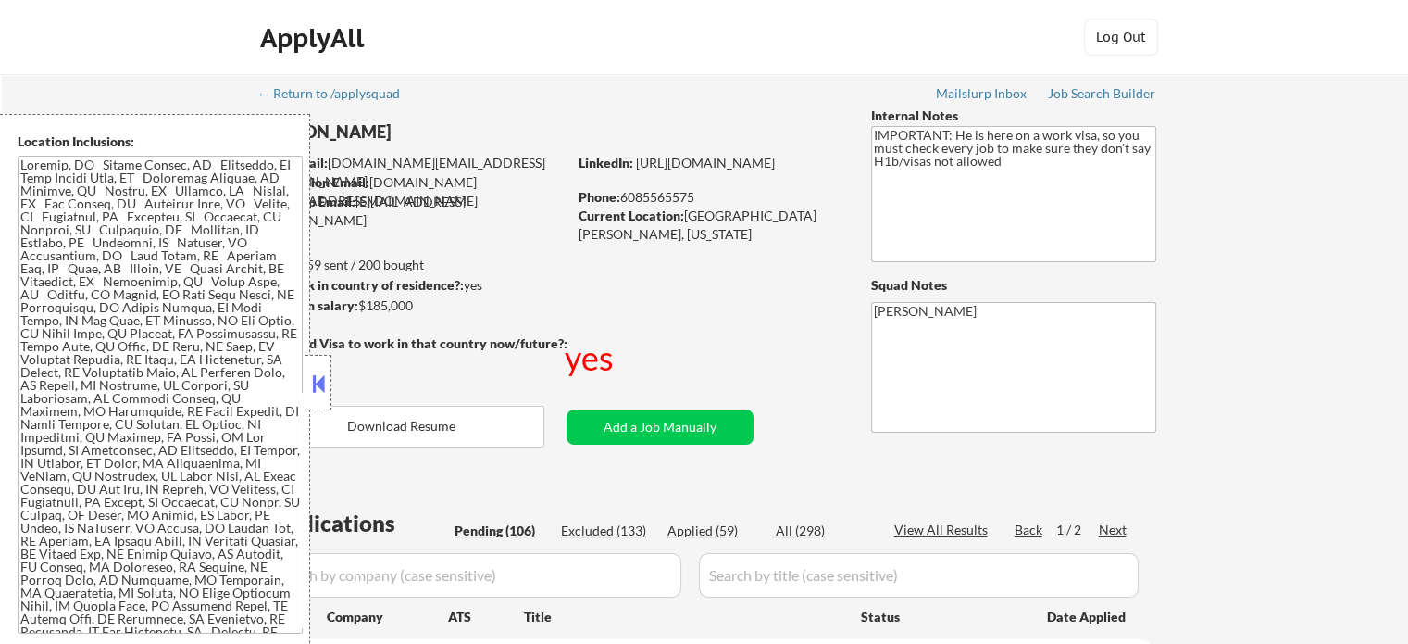
select select ""pending""
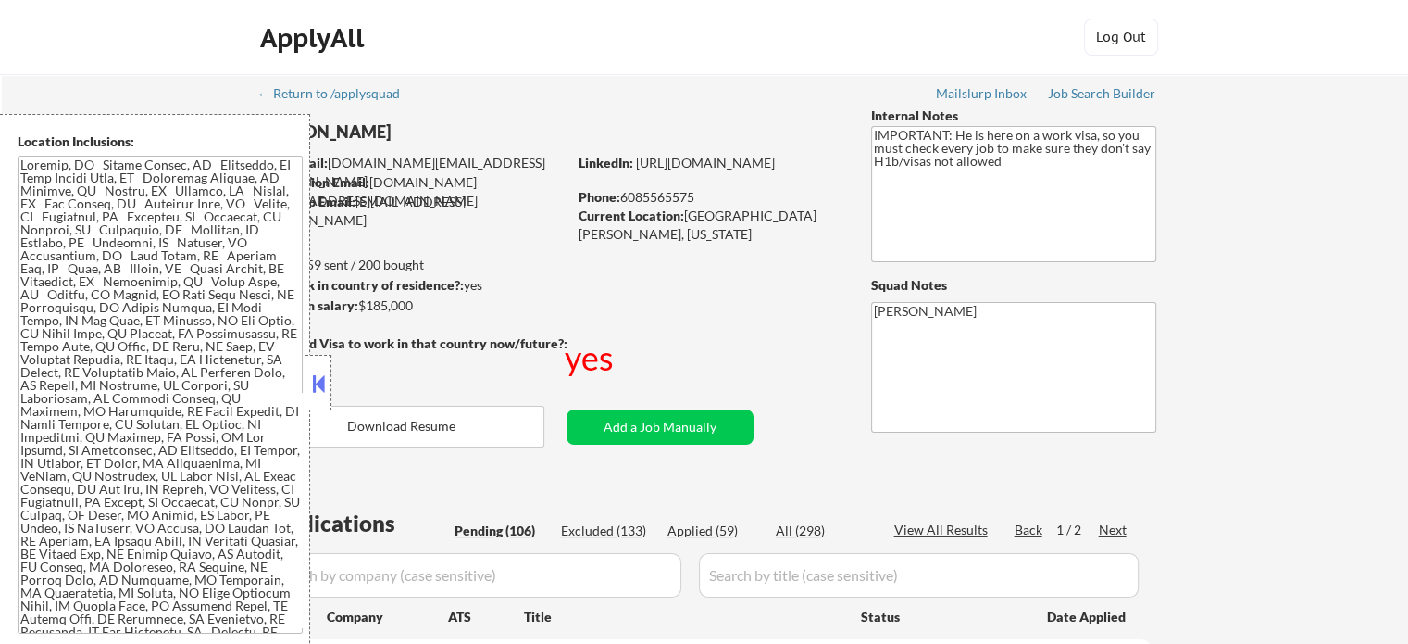
select select ""pending""
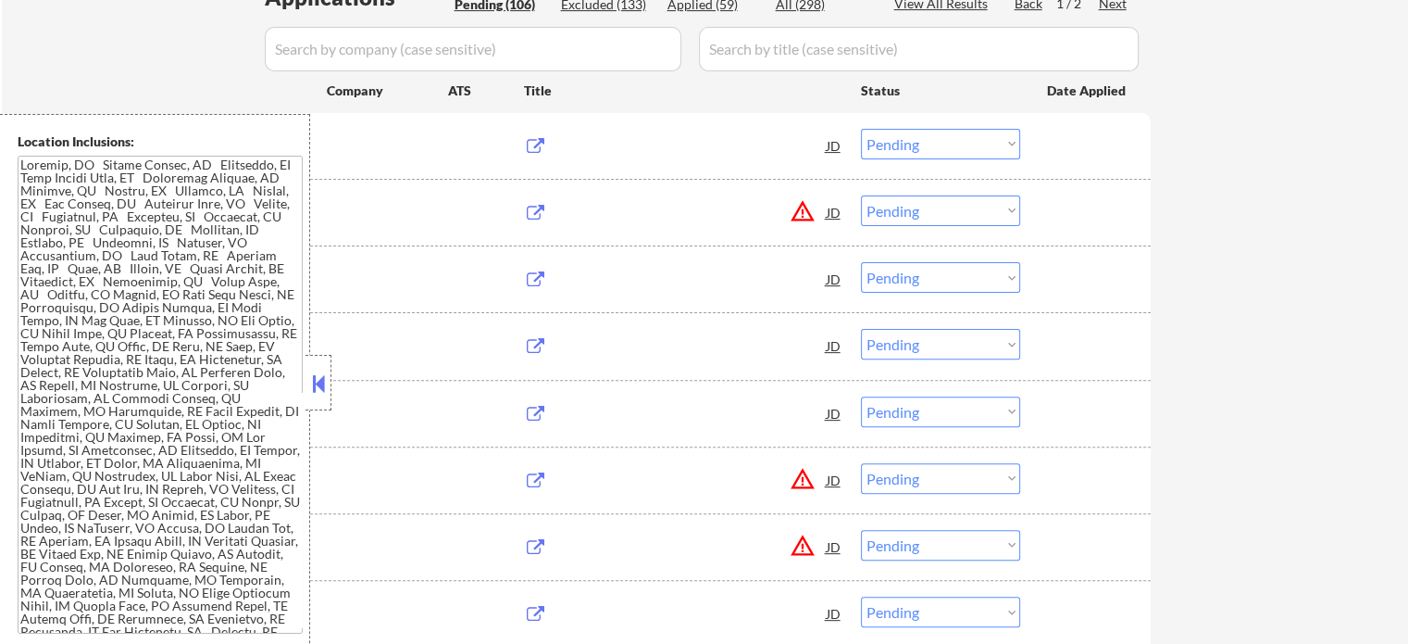
scroll to position [556, 0]
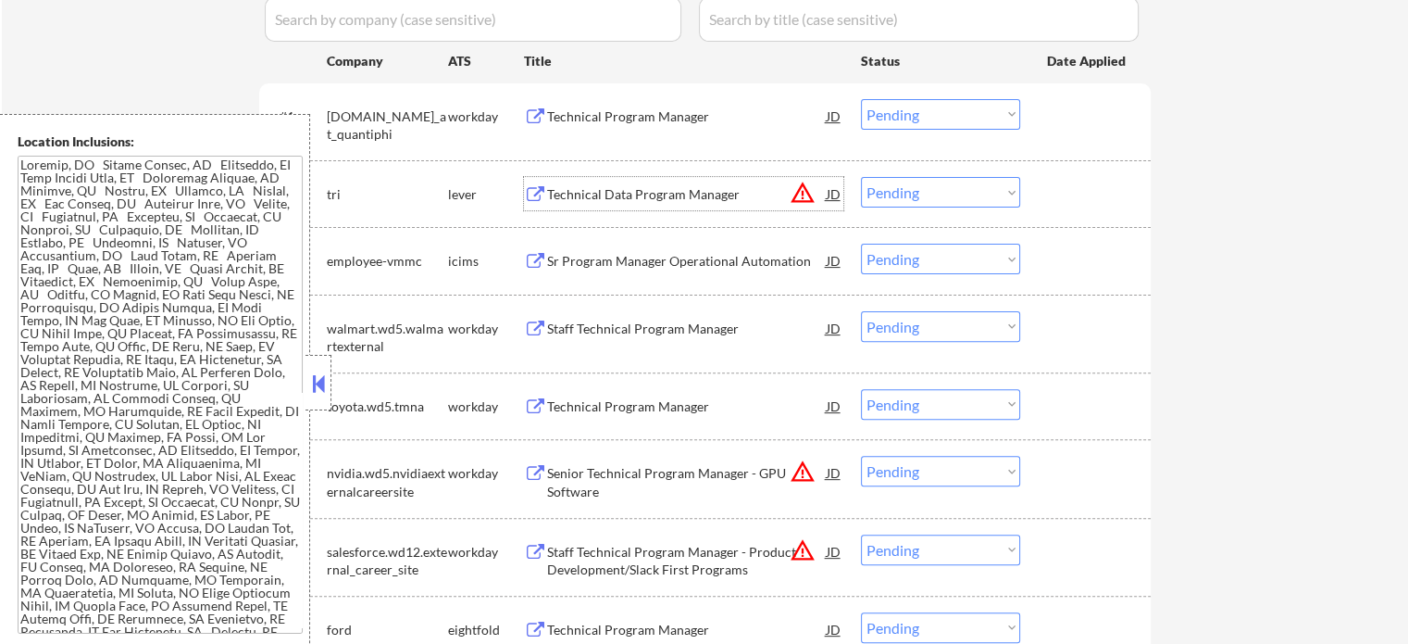
click at [655, 193] on div "Technical Data Program Manager" at bounding box center [687, 194] width 280 height 19
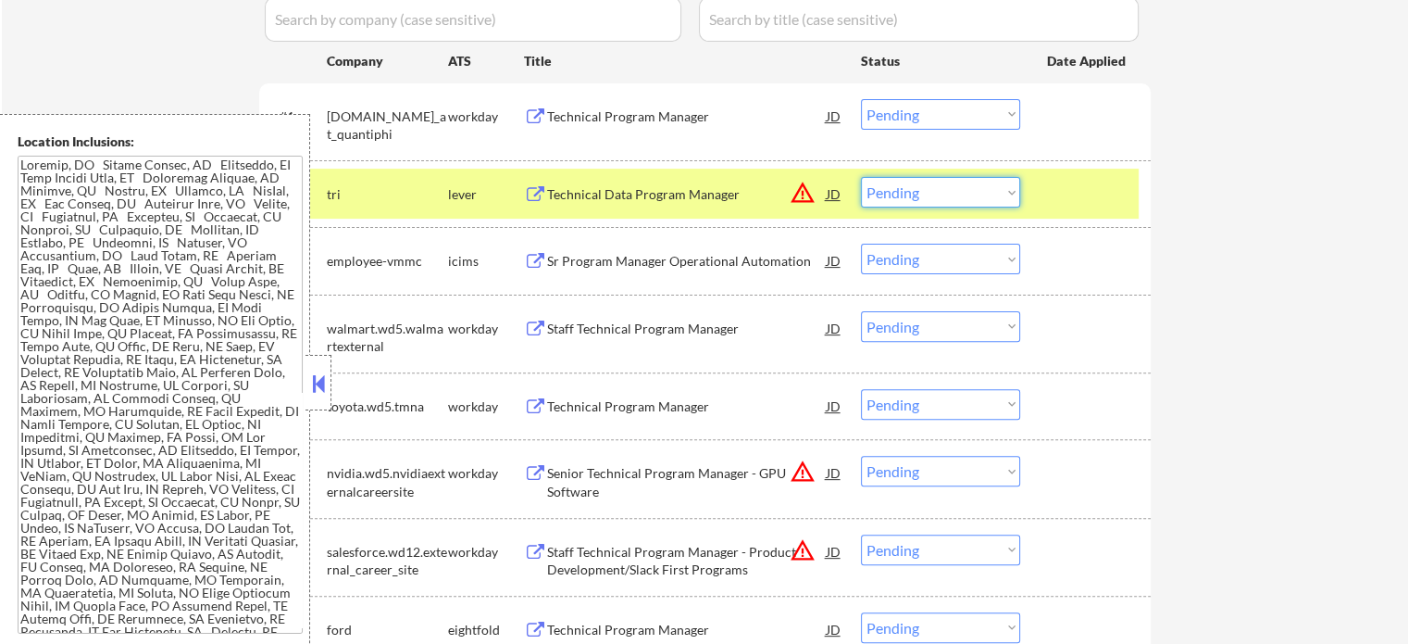
click at [951, 203] on select "Choose an option... Pending Applied Excluded (Questions) Excluded (Expired) Exc…" at bounding box center [940, 192] width 159 height 31
click at [861, 177] on select "Choose an option... Pending Applied Excluded (Questions) Excluded (Expired) Exc…" at bounding box center [940, 192] width 159 height 31
click at [1082, 198] on div at bounding box center [1087, 193] width 81 height 33
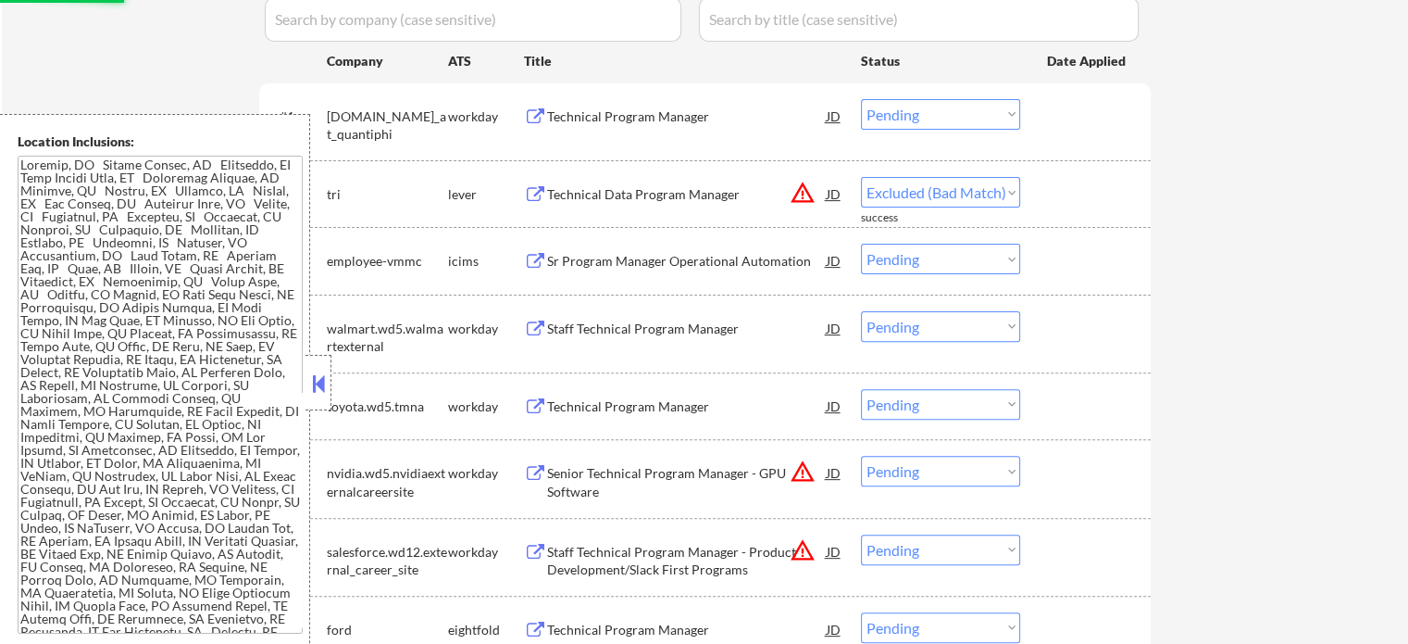
select select ""pending""
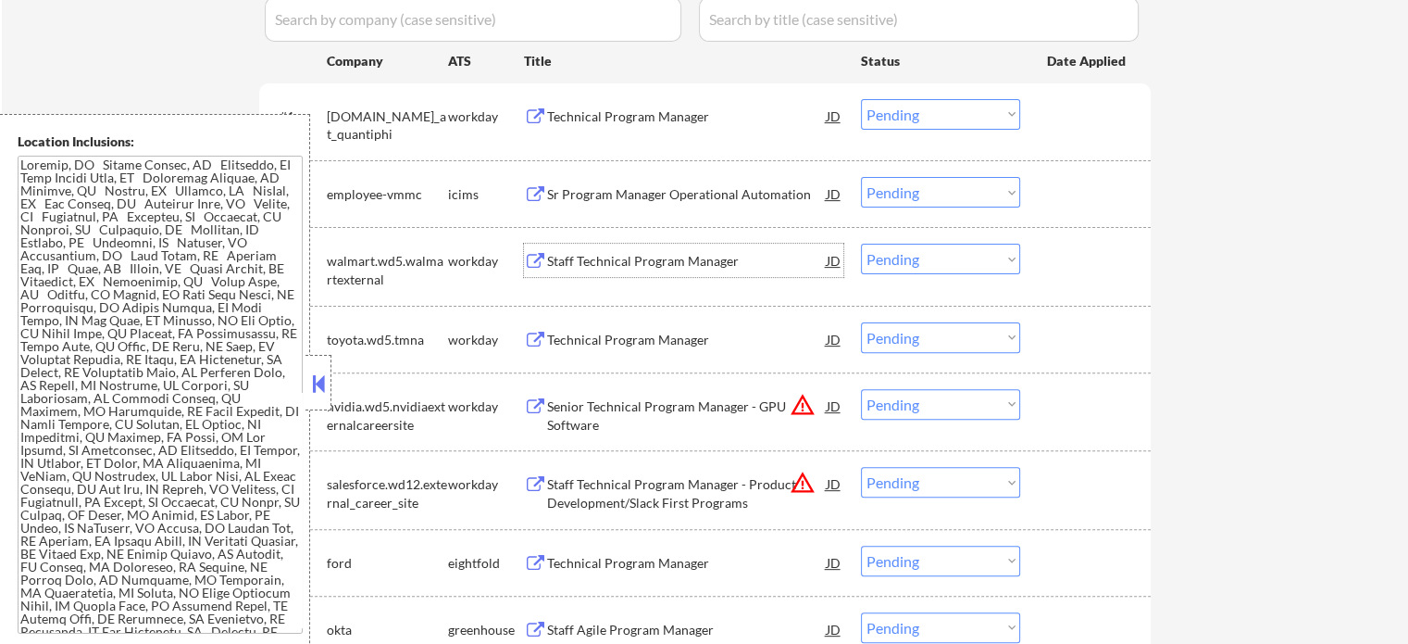
click at [589, 265] on div "Staff Technical Program Manager" at bounding box center [687, 261] width 280 height 19
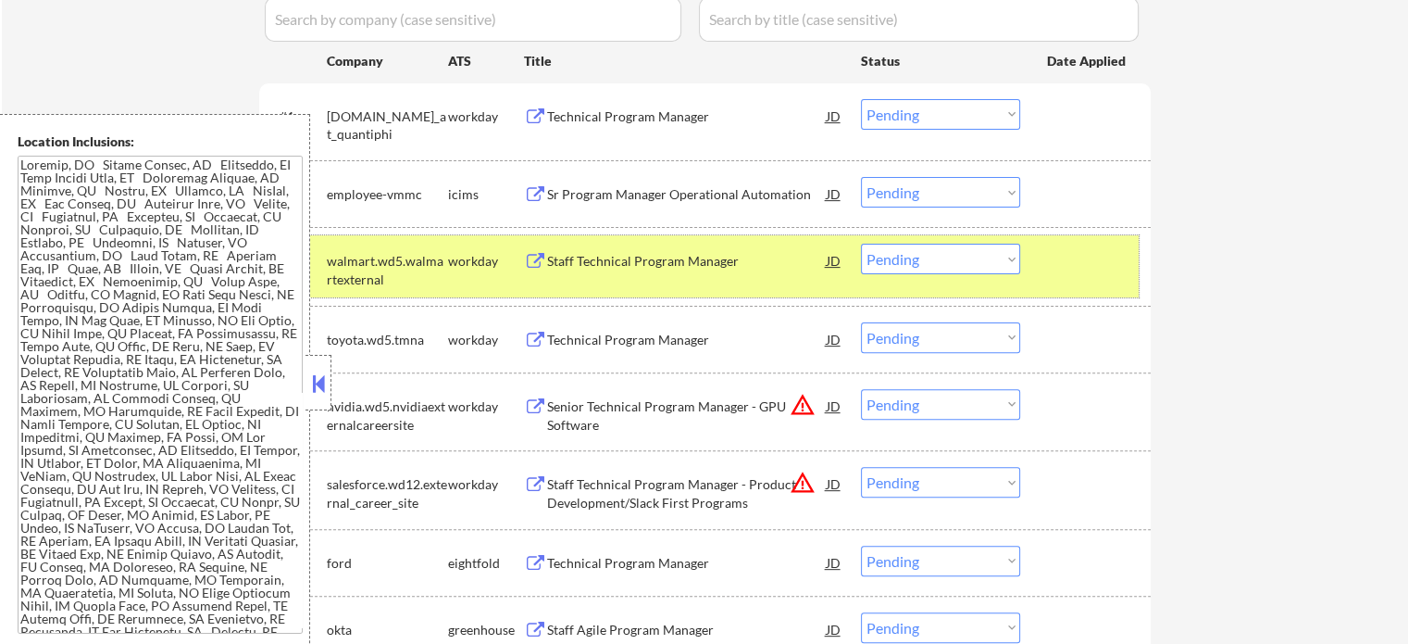
click at [1047, 256] on div at bounding box center [1087, 260] width 81 height 33
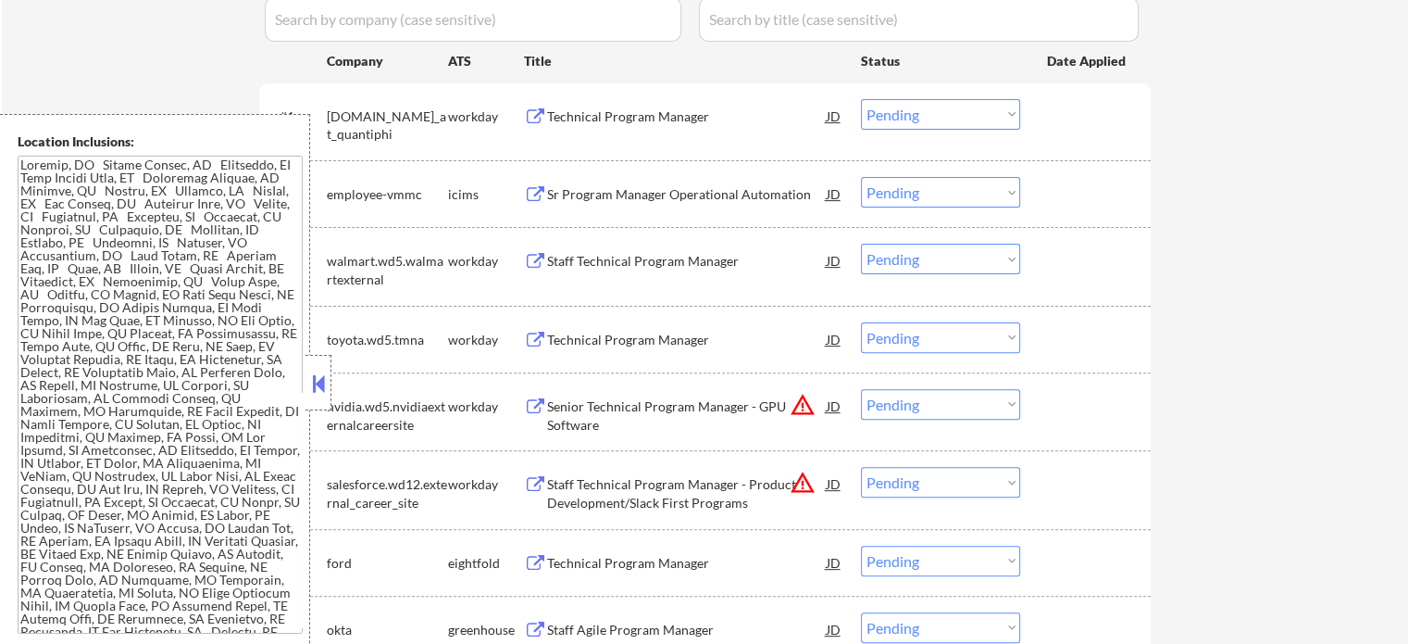
click at [617, 331] on div "Technical Program Manager" at bounding box center [687, 340] width 280 height 19
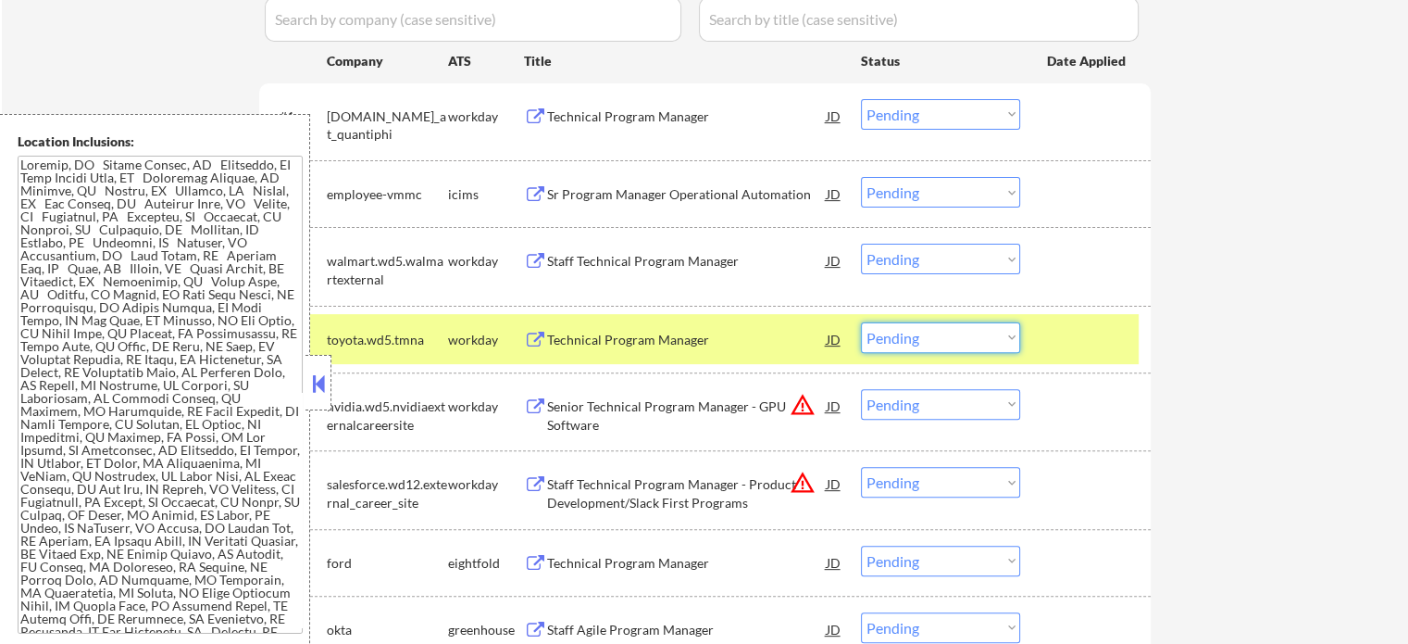
click at [952, 344] on select "Choose an option... Pending Applied Excluded (Questions) Excluded (Expired) Exc…" at bounding box center [940, 337] width 159 height 31
click at [861, 322] on select "Choose an option... Pending Applied Excluded (Questions) Excluded (Expired) Exc…" at bounding box center [940, 337] width 159 height 31
click at [1082, 336] on div at bounding box center [1087, 338] width 81 height 33
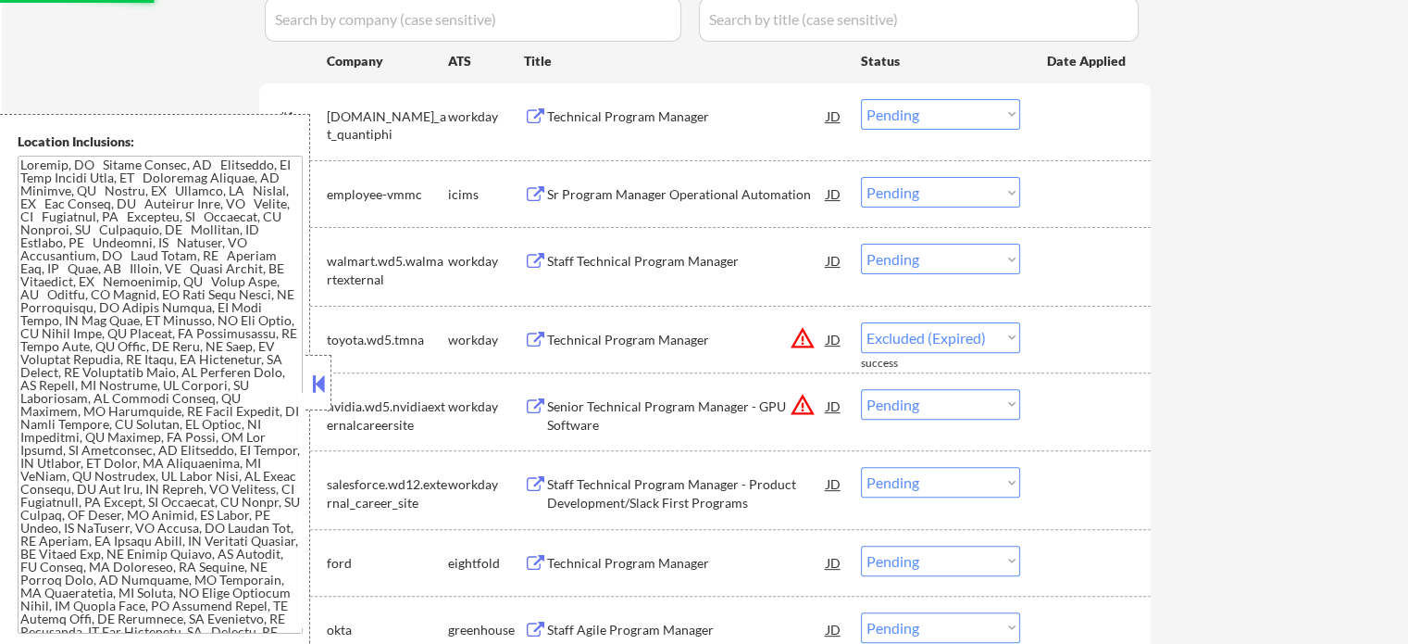
select select ""pending""
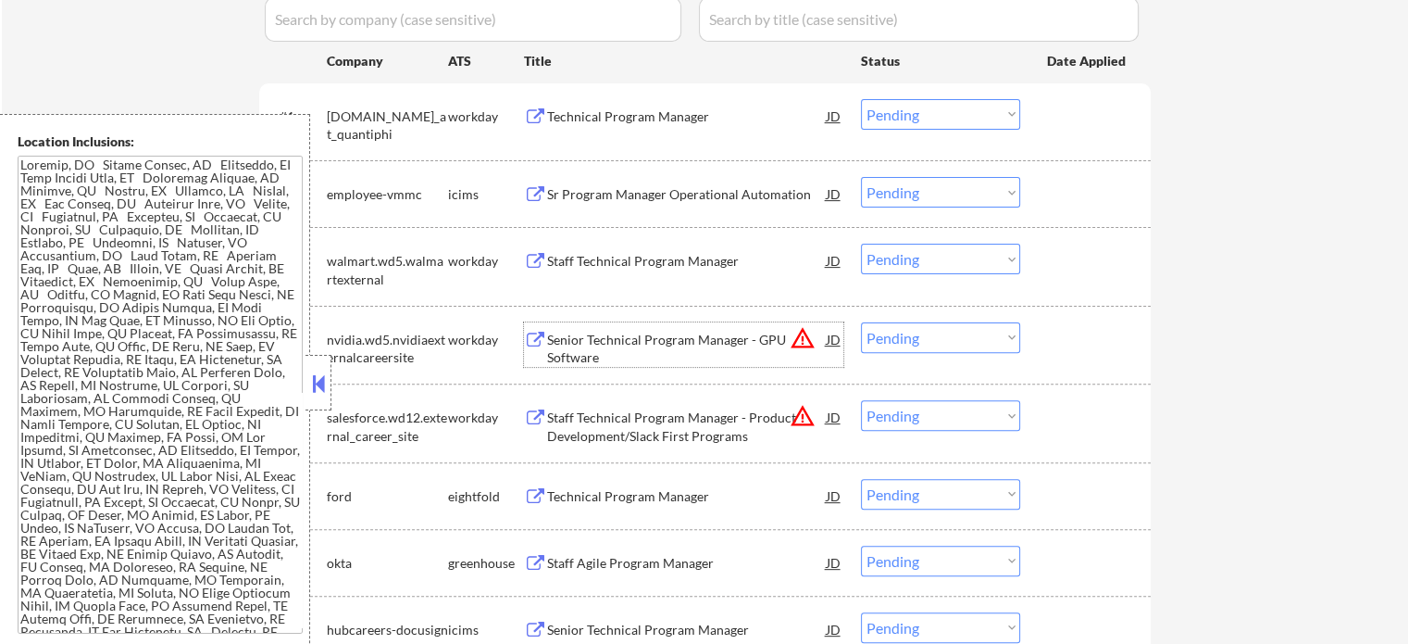
click at [641, 338] on div "Senior Technical Program Manager - GPU Software" at bounding box center [687, 349] width 280 height 36
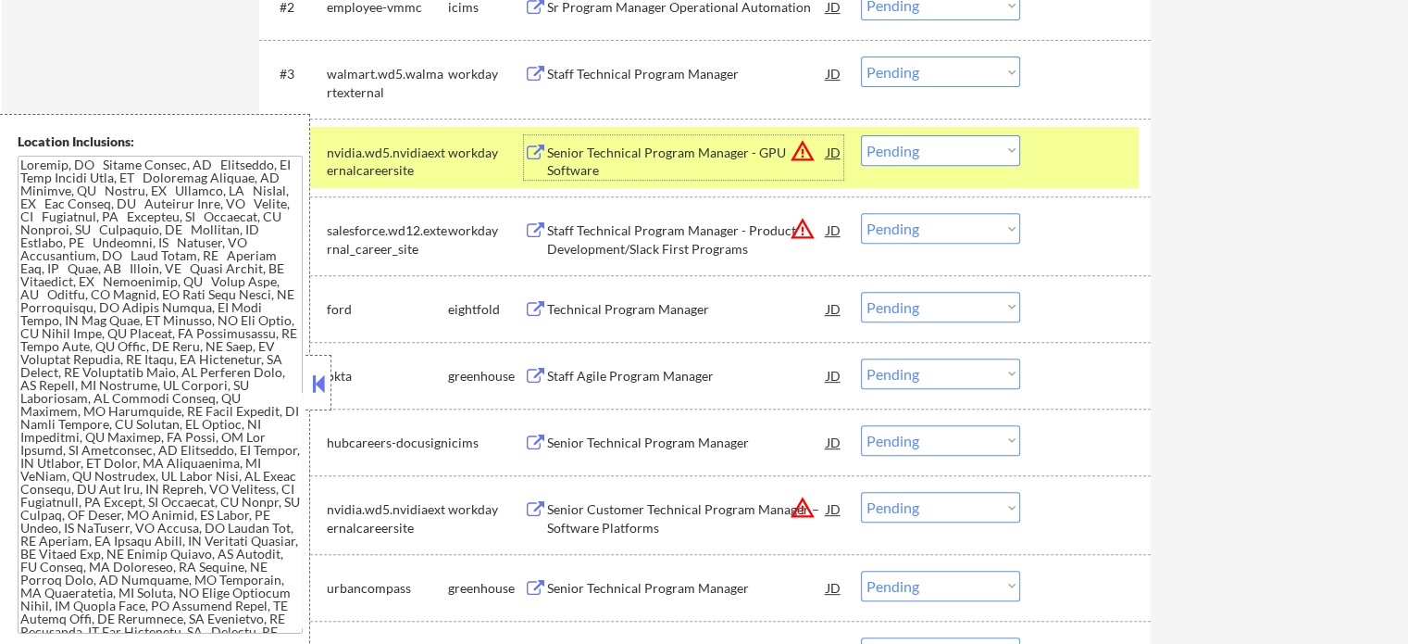
scroll to position [833, 0]
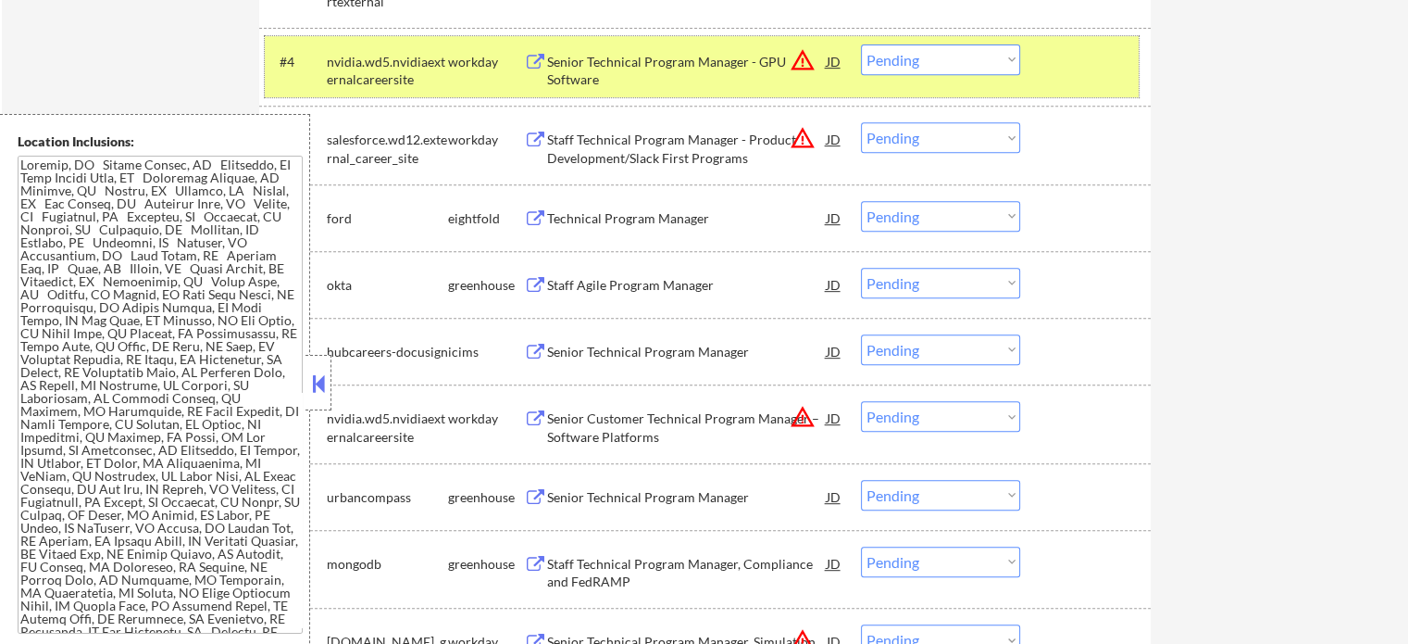
click at [1037, 63] on div "#4 nvidia.wd5.nvidiaexternalcareersite workday Senior Technical Program Manager…" at bounding box center [702, 66] width 874 height 61
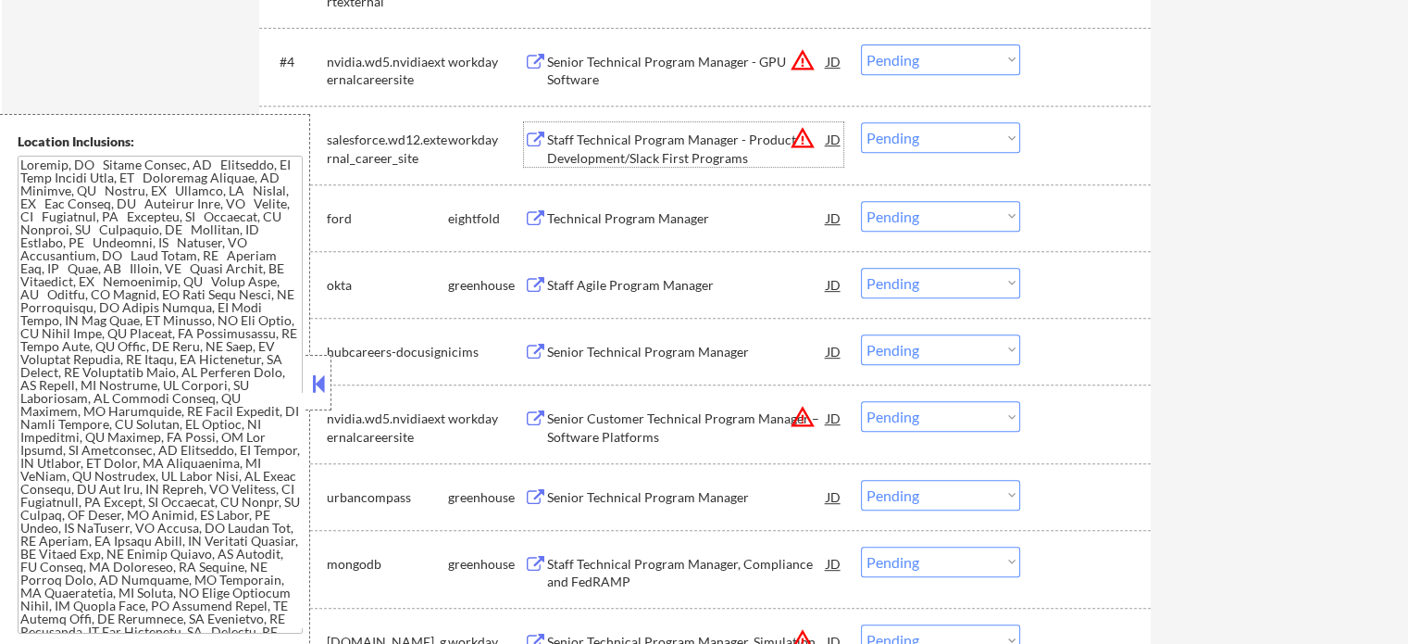
click at [607, 147] on div "Staff Technical Program Manager - Product Development/Slack First Programs" at bounding box center [687, 149] width 280 height 36
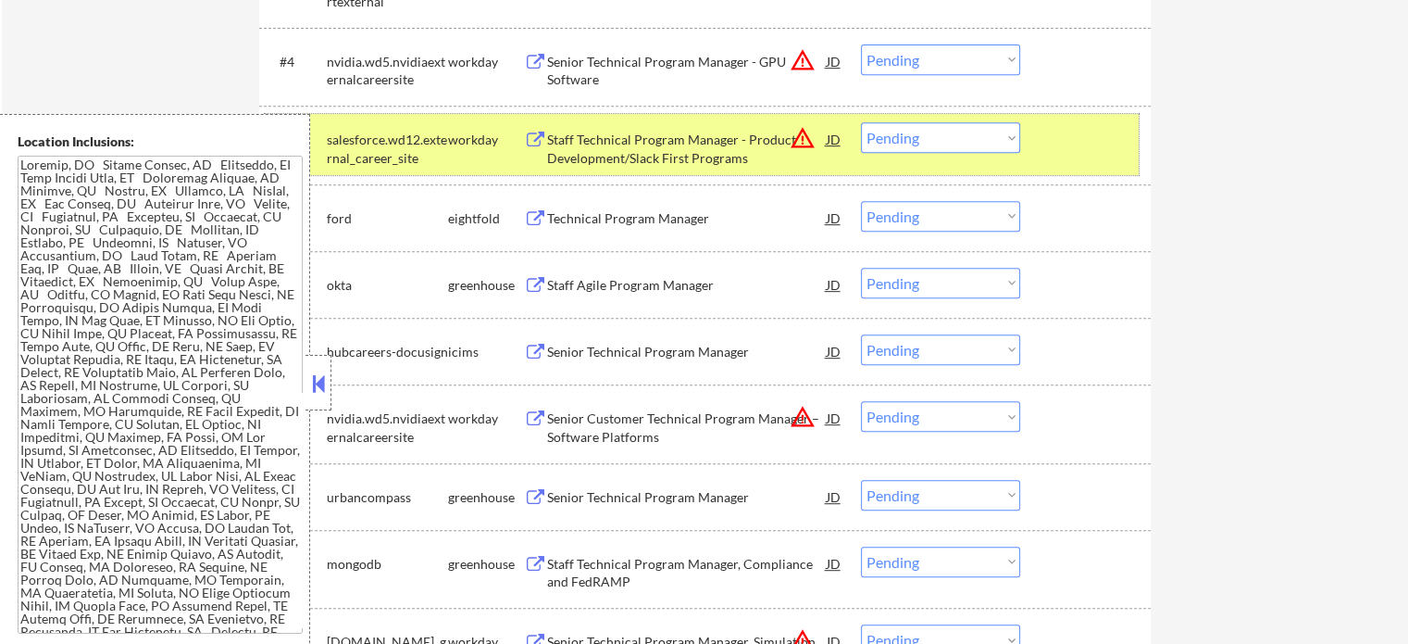
click at [1057, 144] on div at bounding box center [1087, 138] width 81 height 33
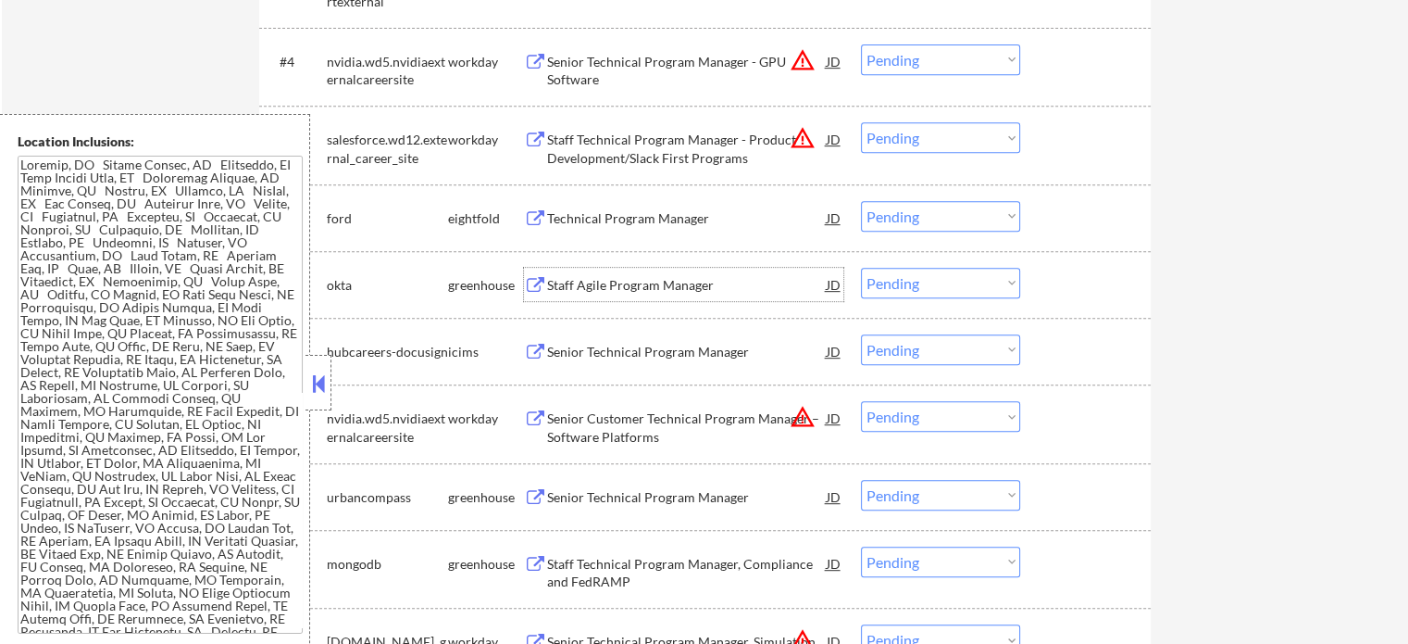
click at [642, 276] on div "Staff Agile Program Manager" at bounding box center [687, 285] width 280 height 19
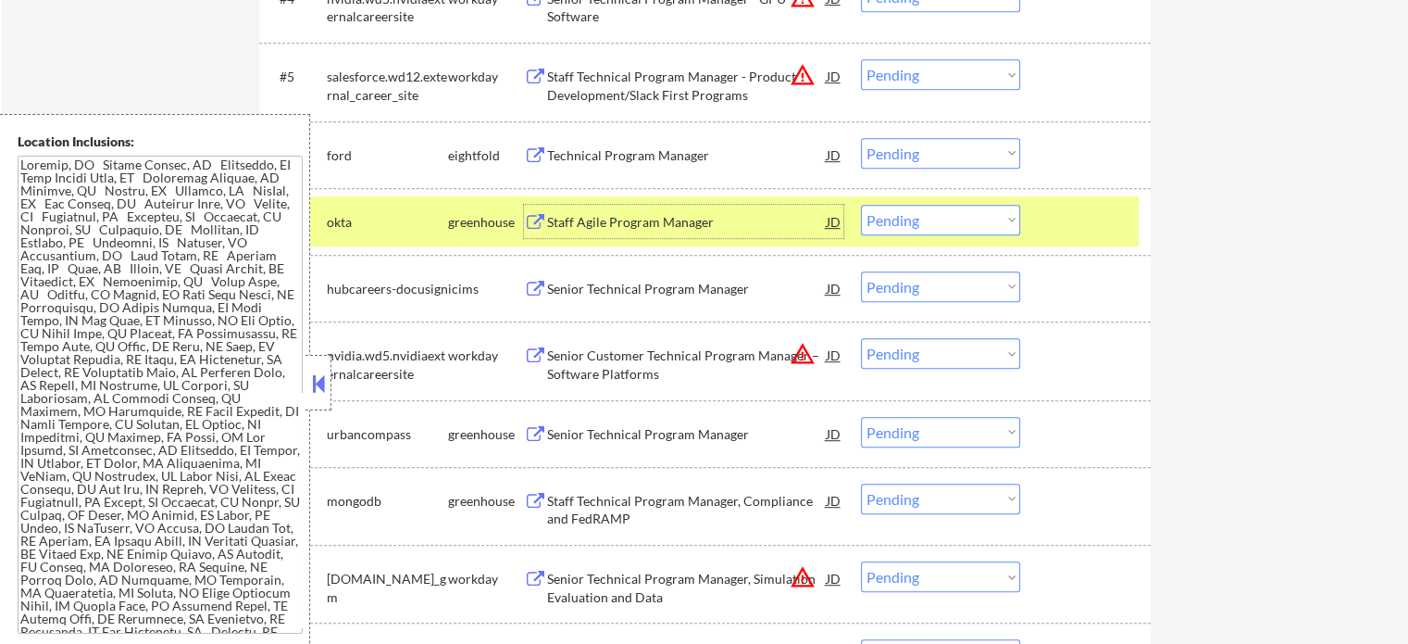
scroll to position [1019, 0]
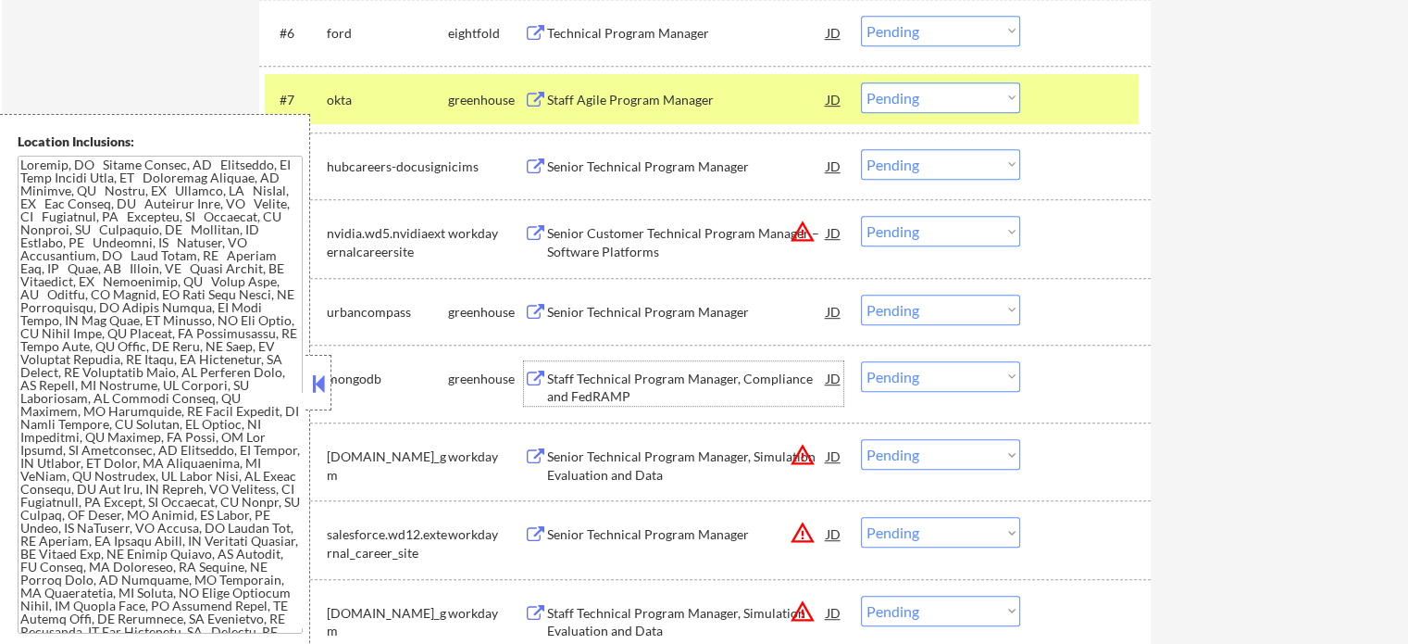
click at [624, 394] on div "Staff Technical Program Manager, Compliance and FedRAMP" at bounding box center [687, 387] width 280 height 36
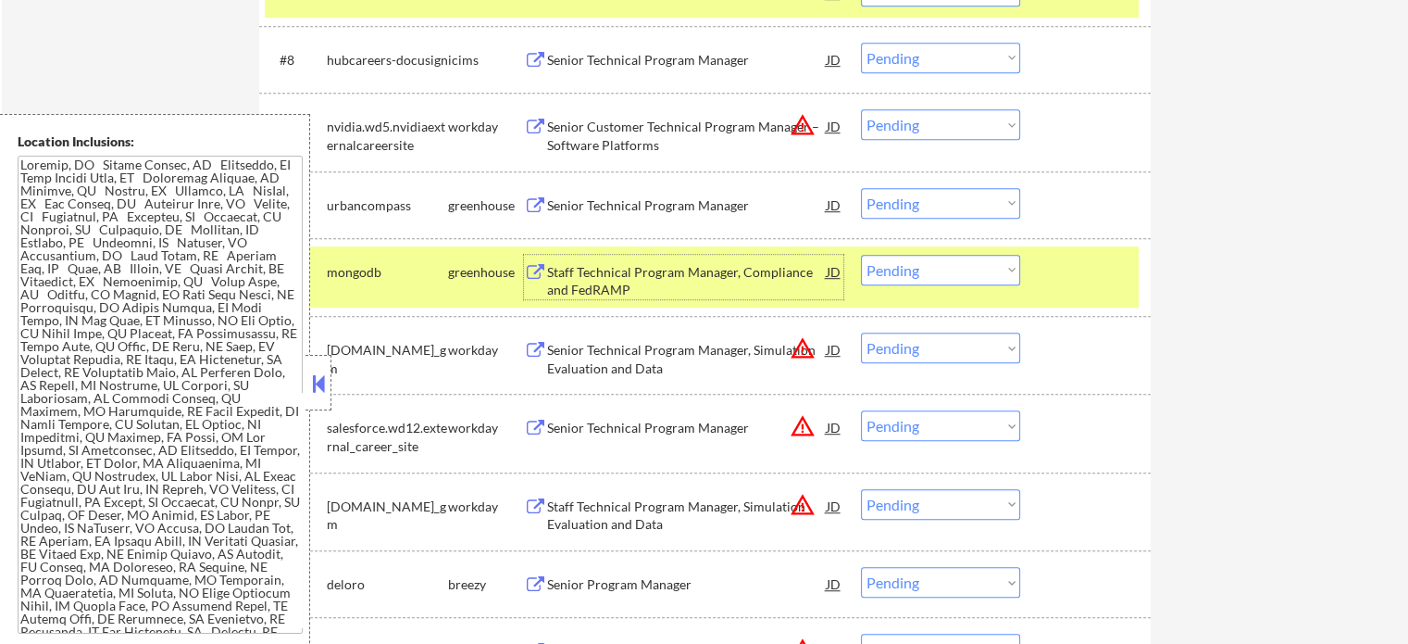
scroll to position [1204, 0]
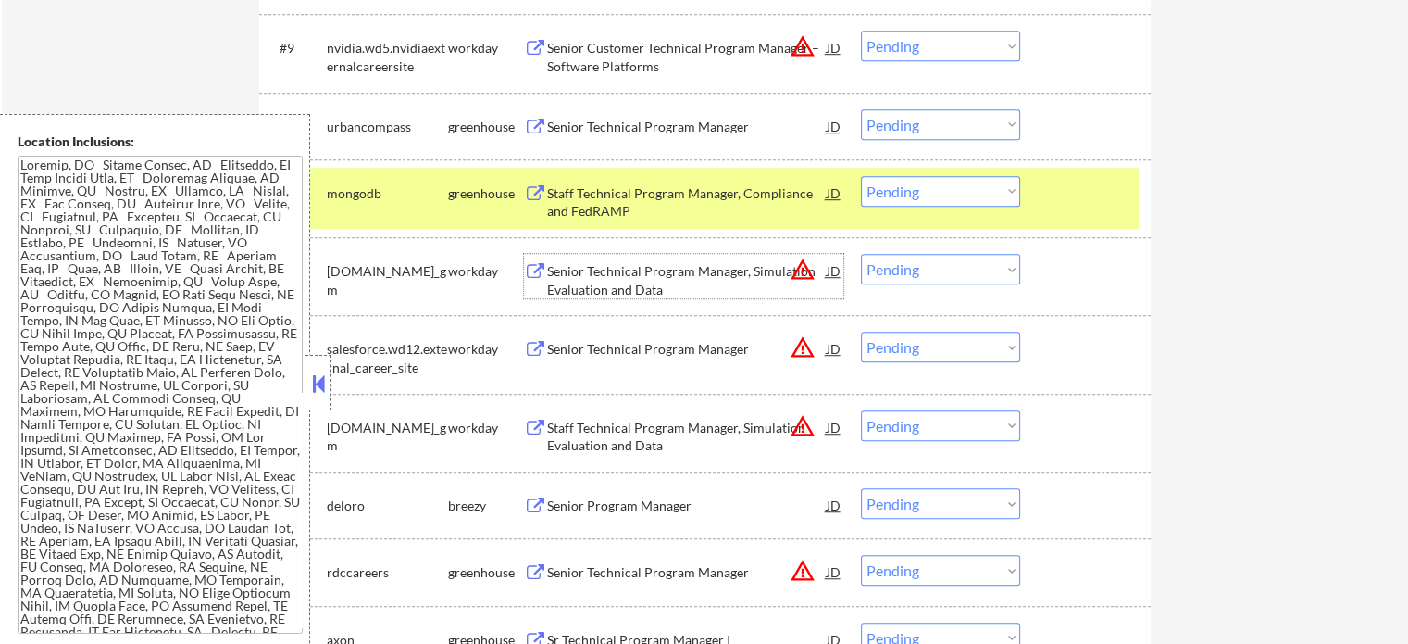
click at [626, 281] on div "Senior Technical Program Manager, Simulation Evaluation and Data" at bounding box center [687, 280] width 280 height 36
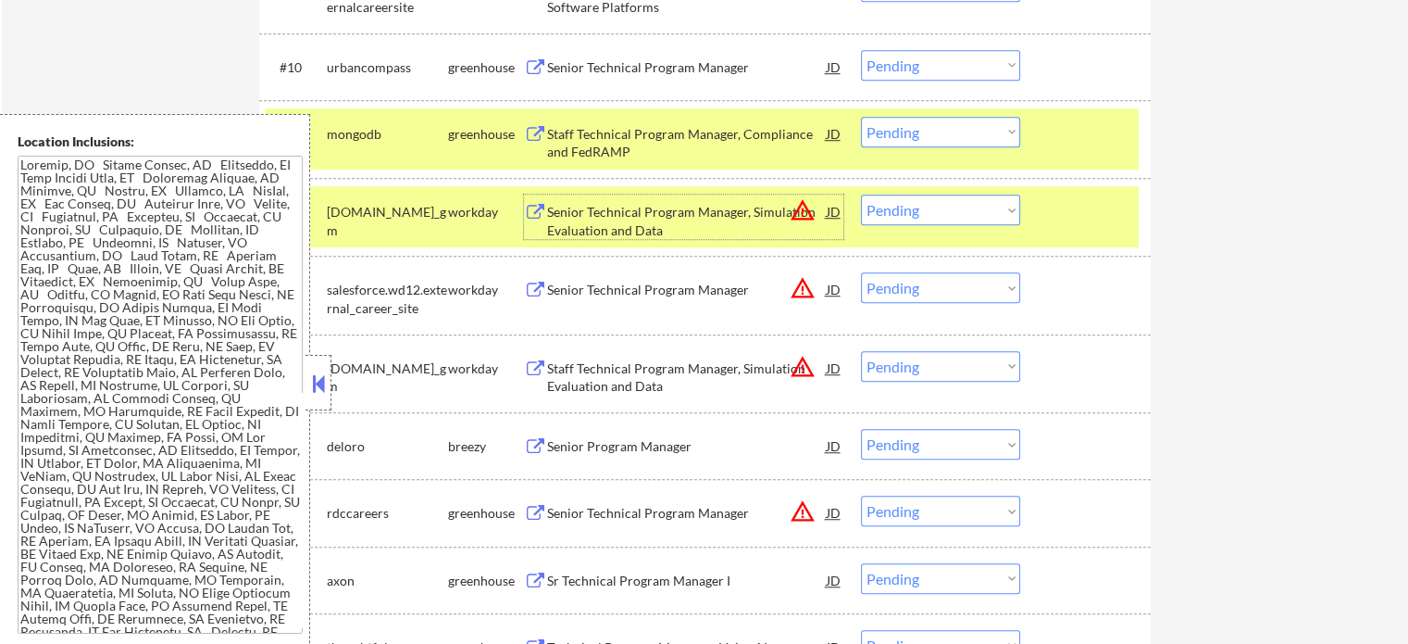
scroll to position [1296, 0]
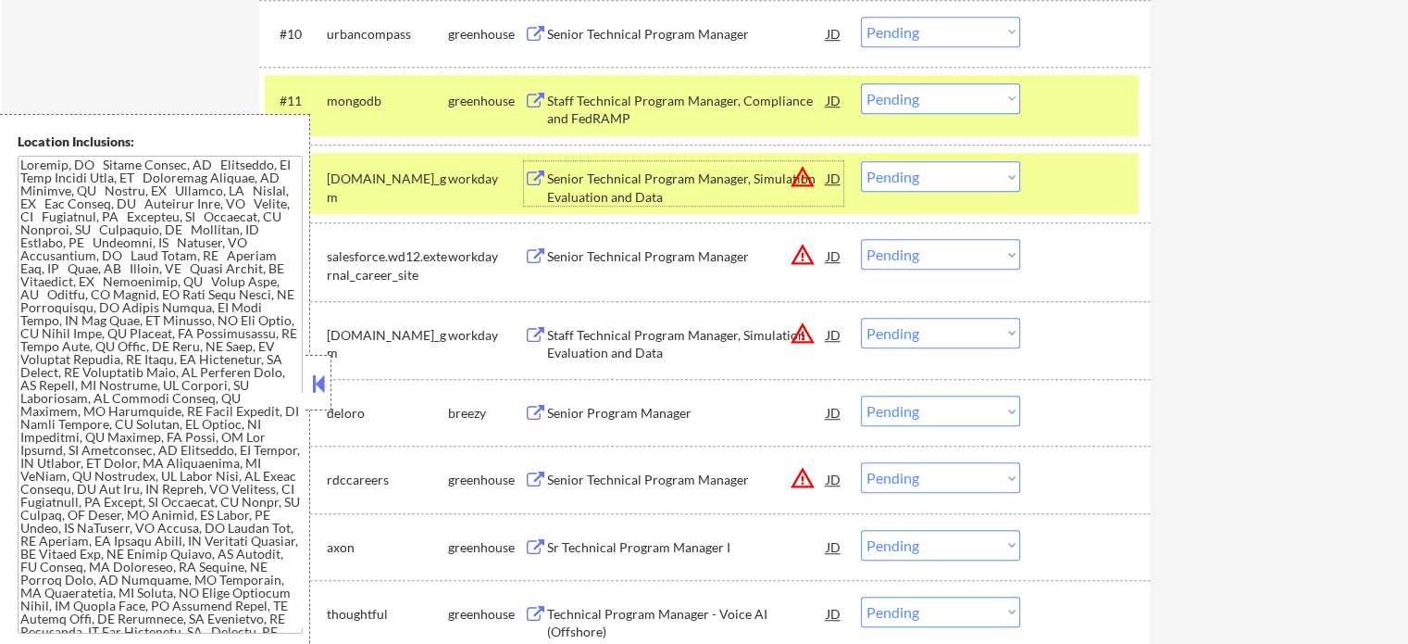
click at [666, 247] on div "Senior Technical Program Manager" at bounding box center [687, 256] width 280 height 19
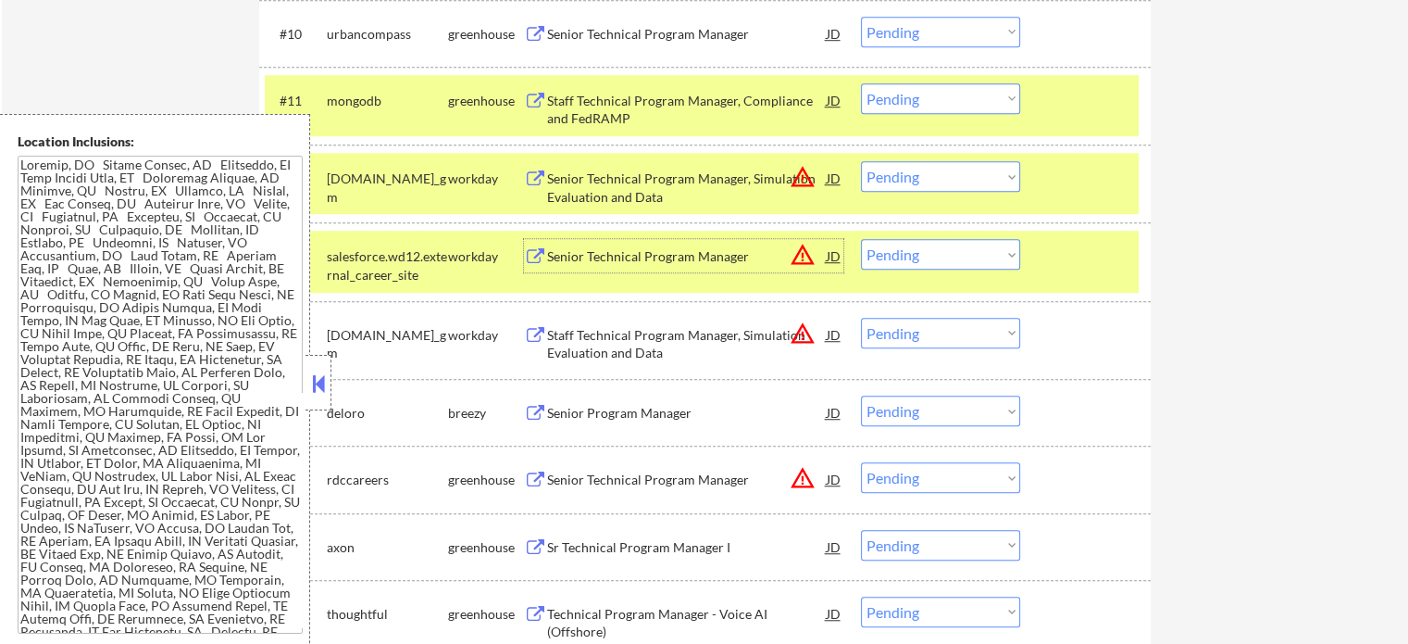
click at [1000, 247] on select "Choose an option... Pending Applied Excluded (Questions) Excluded (Expired) Exc…" at bounding box center [940, 254] width 159 height 31
click at [861, 239] on select "Choose an option... Pending Applied Excluded (Questions) Excluded (Expired) Exc…" at bounding box center [940, 254] width 159 height 31
click at [1076, 238] on div "#13 salesforce.wd12.external_career_site workday Senior Technical Program Manag…" at bounding box center [702, 261] width 874 height 61
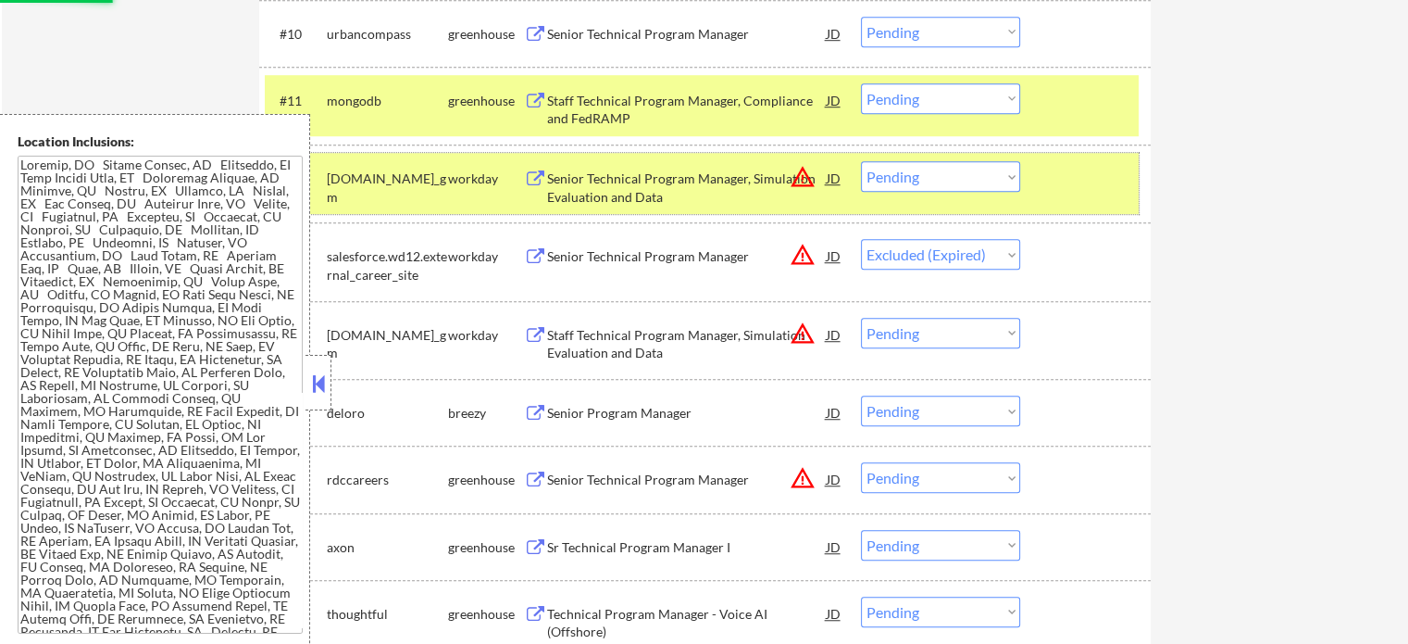
click at [1102, 162] on div at bounding box center [1087, 177] width 81 height 33
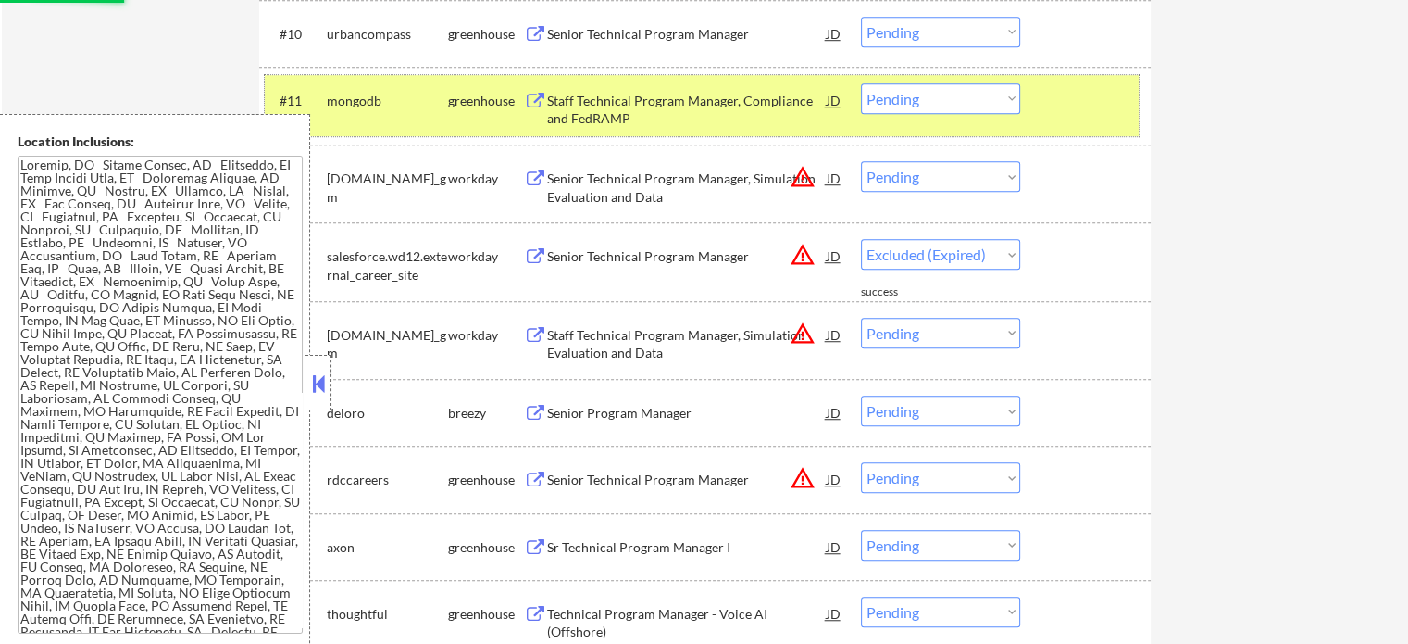
click at [1107, 95] on div at bounding box center [1087, 99] width 81 height 33
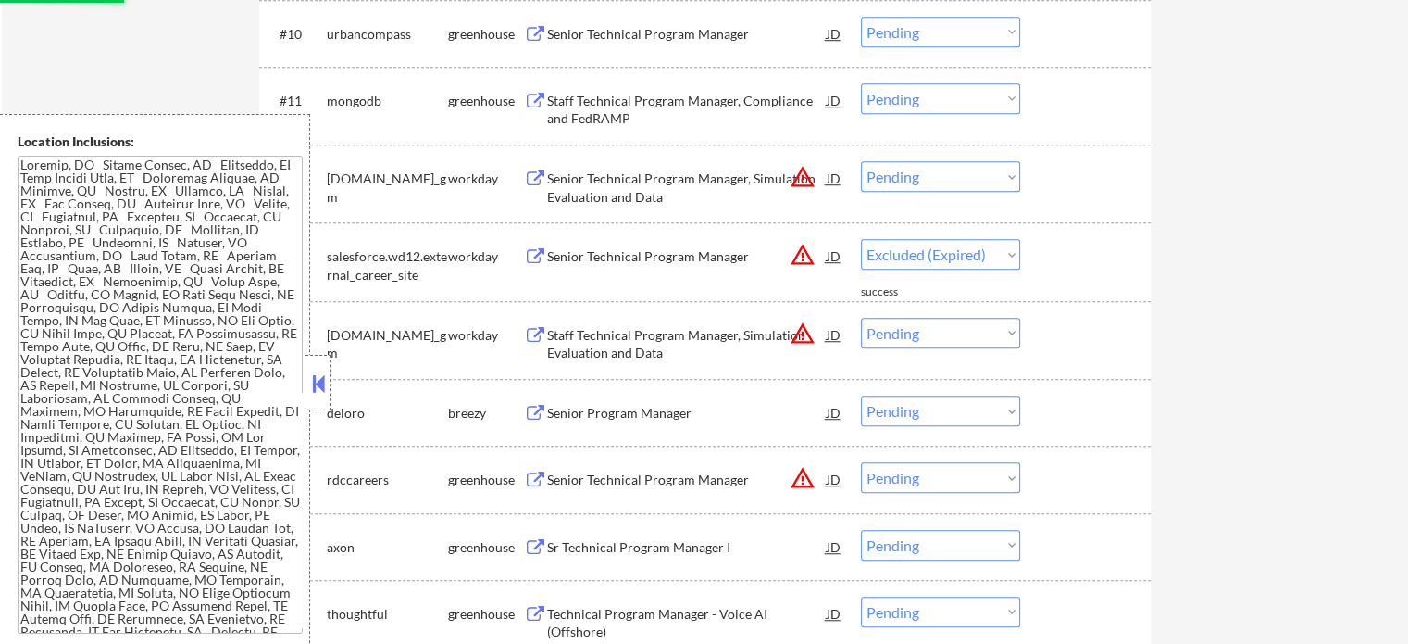
select select ""pending""
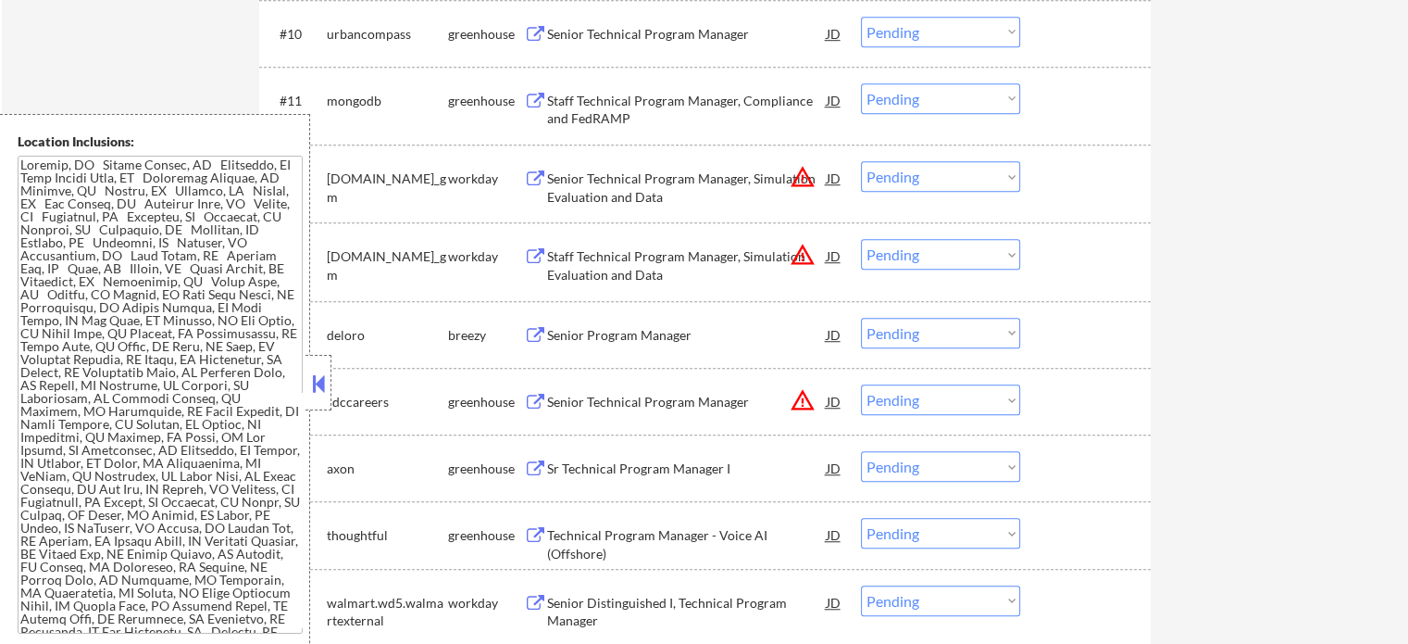
click at [617, 399] on div "Senior Technical Program Manager" at bounding box center [687, 402] width 280 height 19
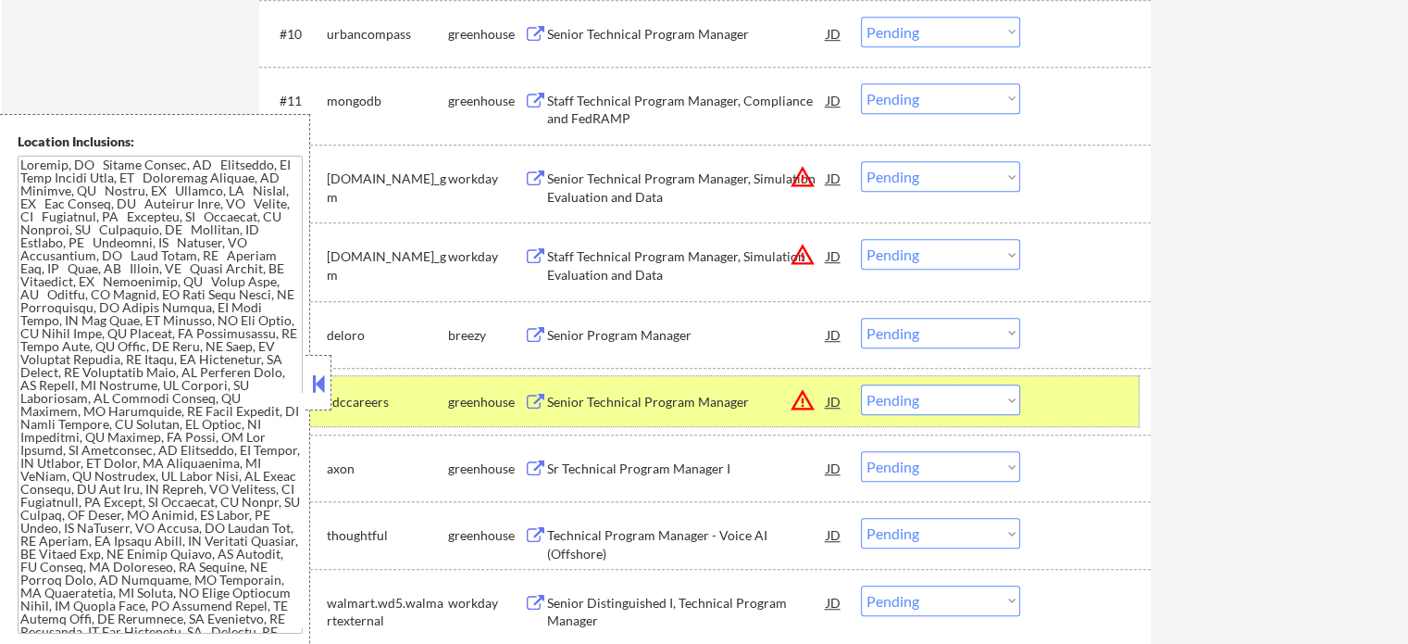
click at [1071, 410] on div at bounding box center [1087, 400] width 81 height 33
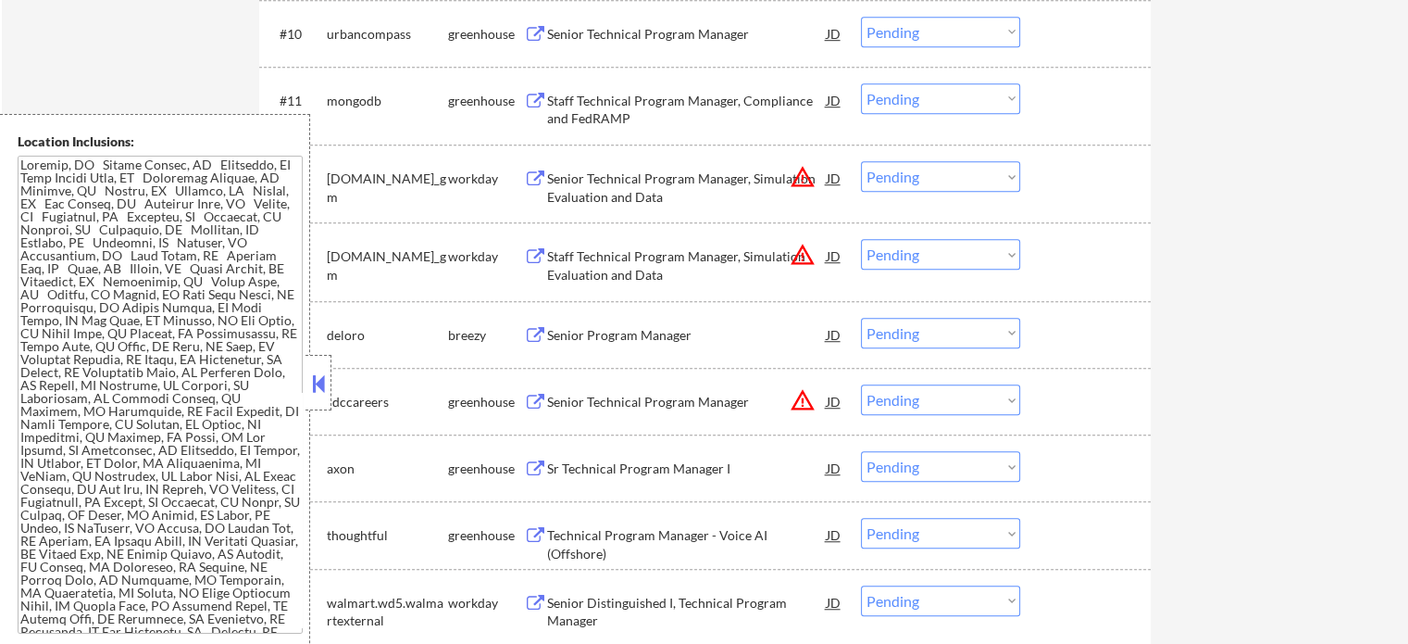
click at [631, 540] on div "Technical Program Manager - Voice AI (Offshore)" at bounding box center [687, 544] width 280 height 36
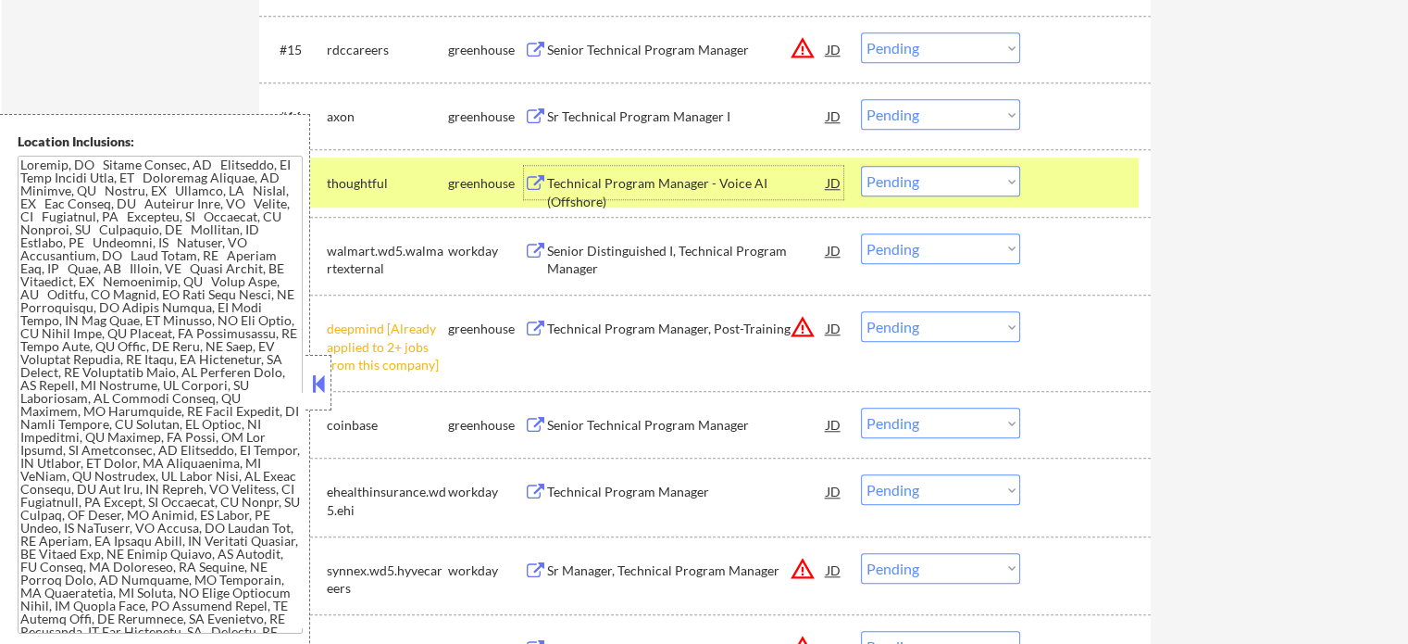
scroll to position [1759, 0]
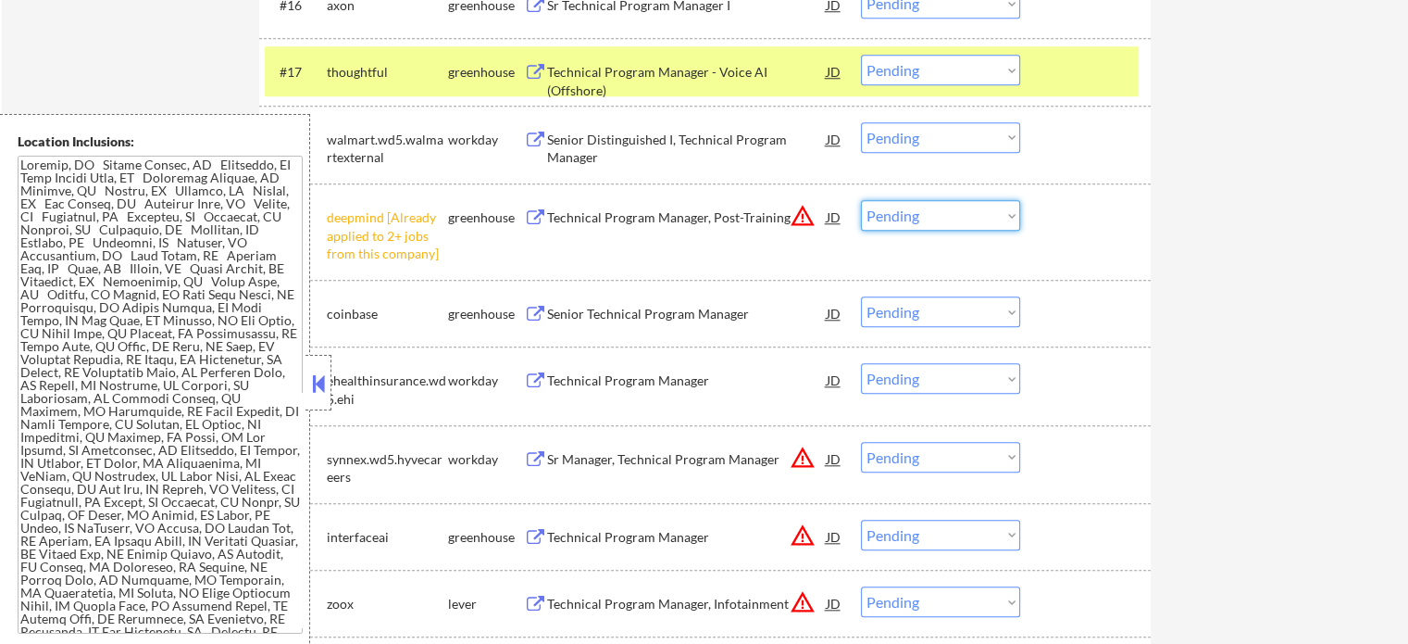
click at [900, 230] on select "Choose an option... Pending Applied Excluded (Questions) Excluded (Expired) Exc…" at bounding box center [940, 215] width 159 height 31
click at [861, 200] on select "Choose an option... Pending Applied Excluded (Questions) Excluded (Expired) Exc…" at bounding box center [940, 215] width 159 height 31
click at [1091, 86] on div at bounding box center [1087, 71] width 81 height 33
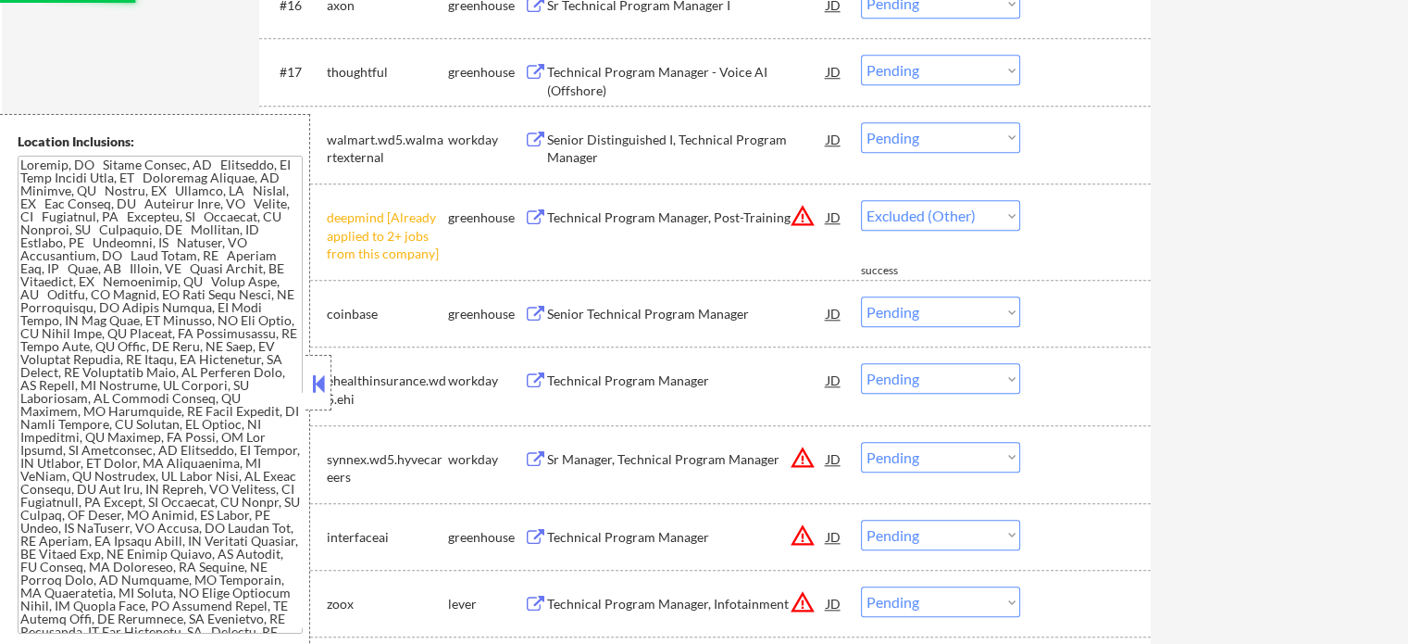
select select ""pending""
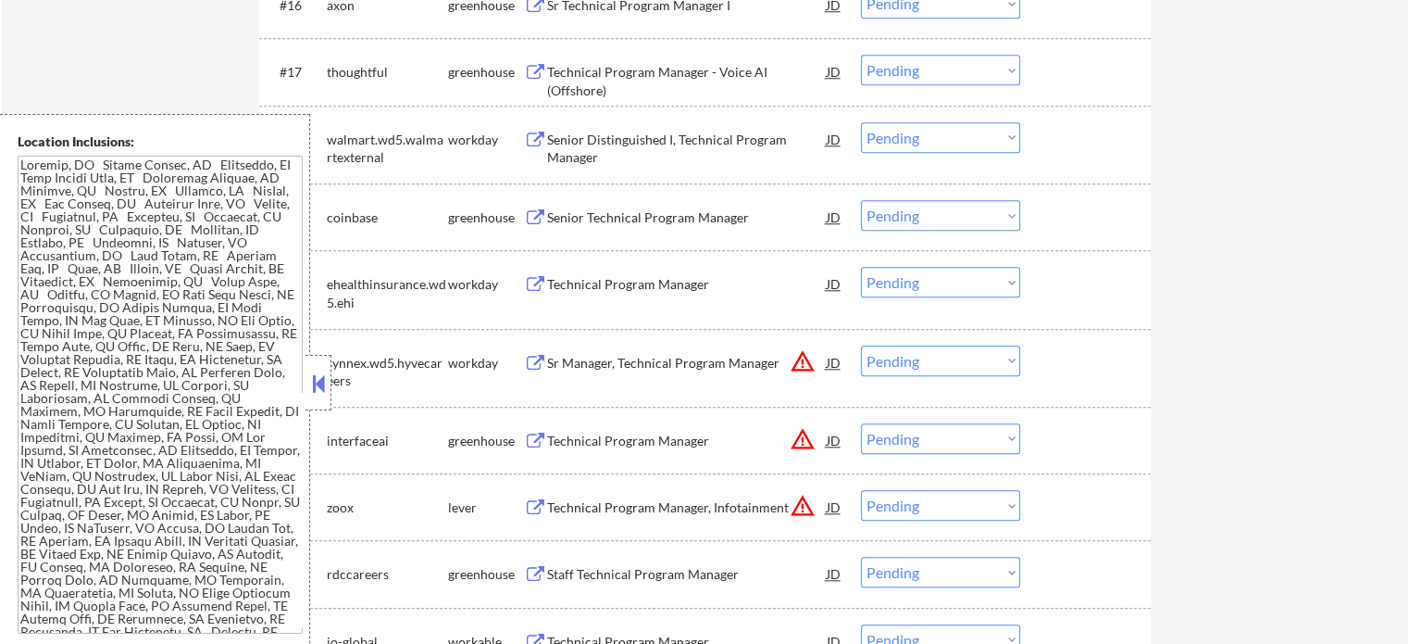
click at [719, 360] on div "Sr Manager, Technical Program Manager" at bounding box center [687, 363] width 280 height 19
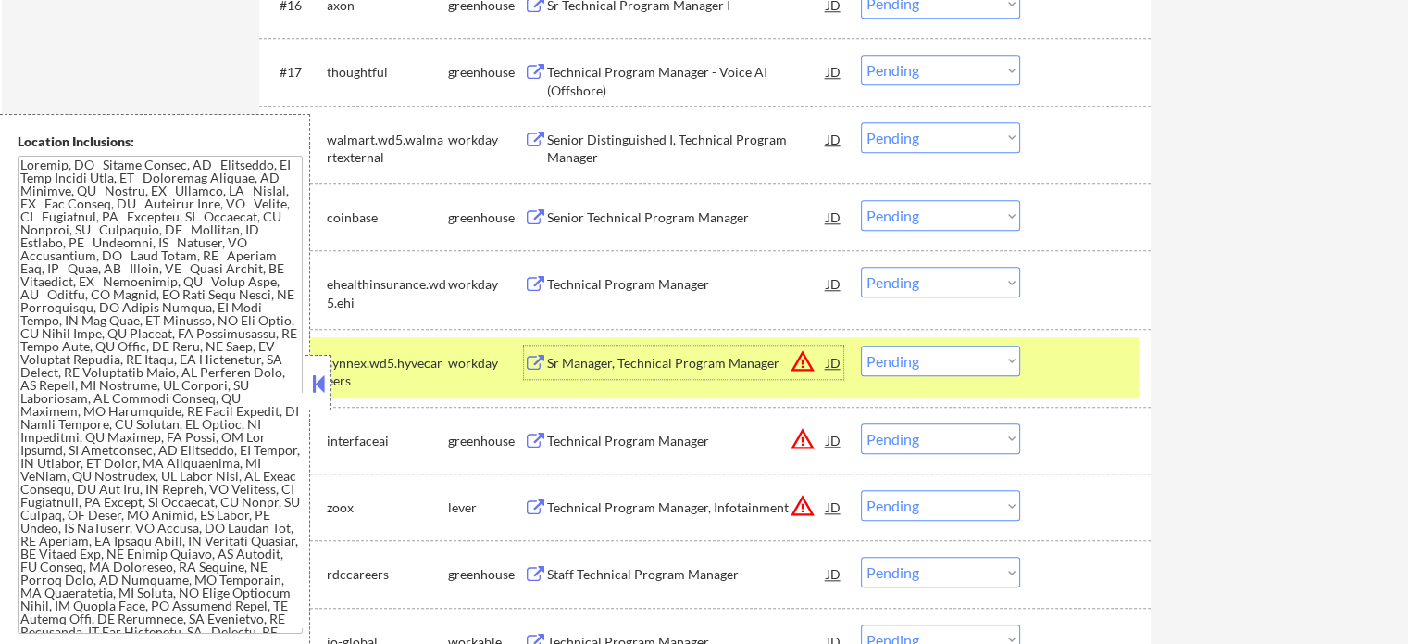
click at [1089, 357] on div at bounding box center [1087, 361] width 81 height 33
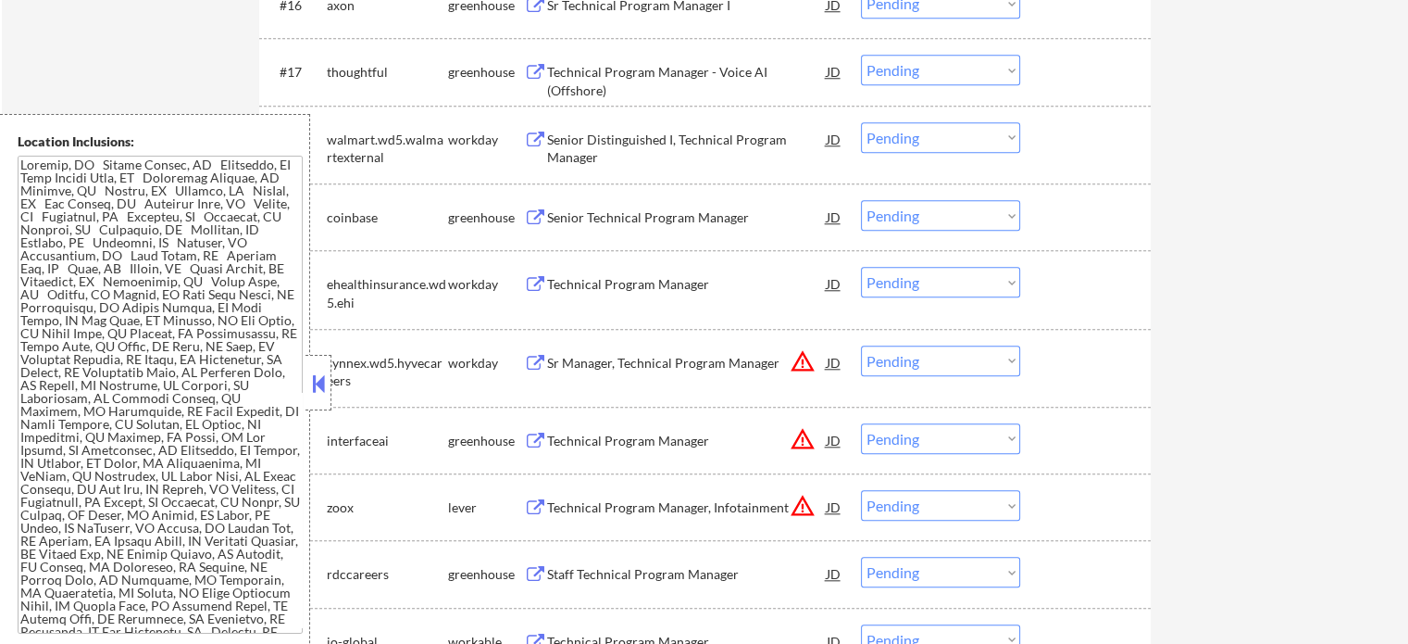
click at [585, 580] on div "Staff Technical Program Manager" at bounding box center [687, 574] width 280 height 19
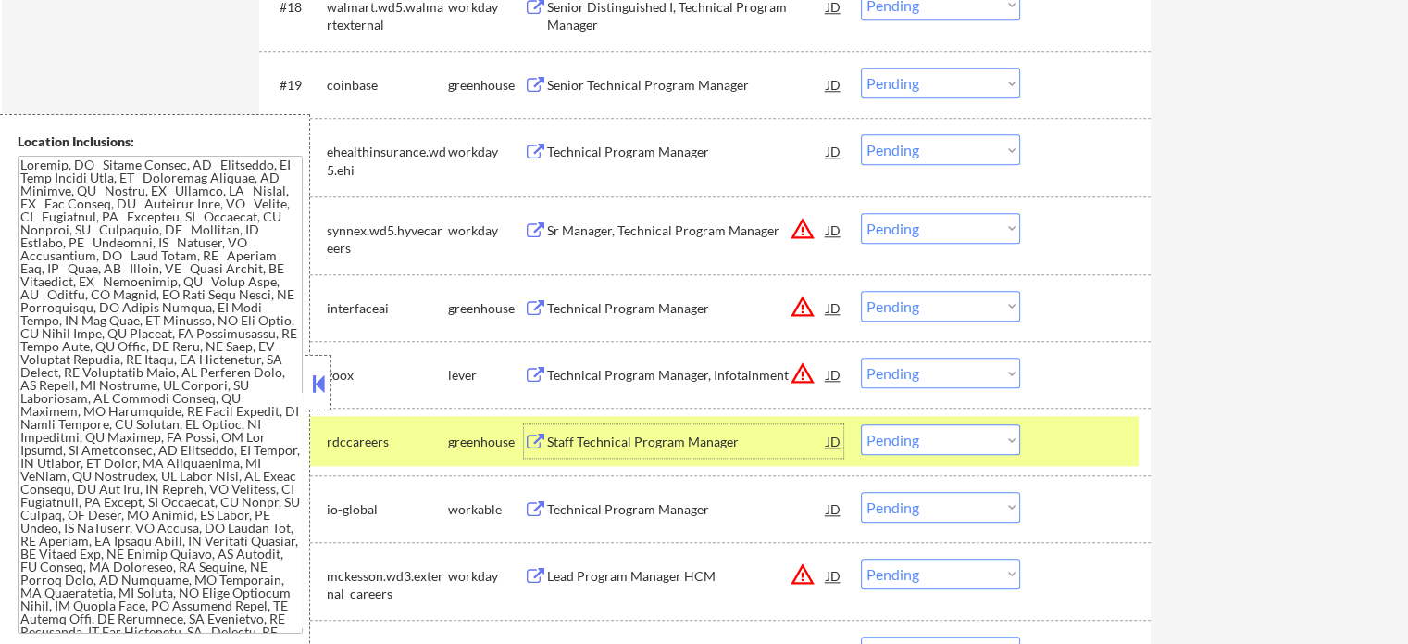
scroll to position [2130, 0]
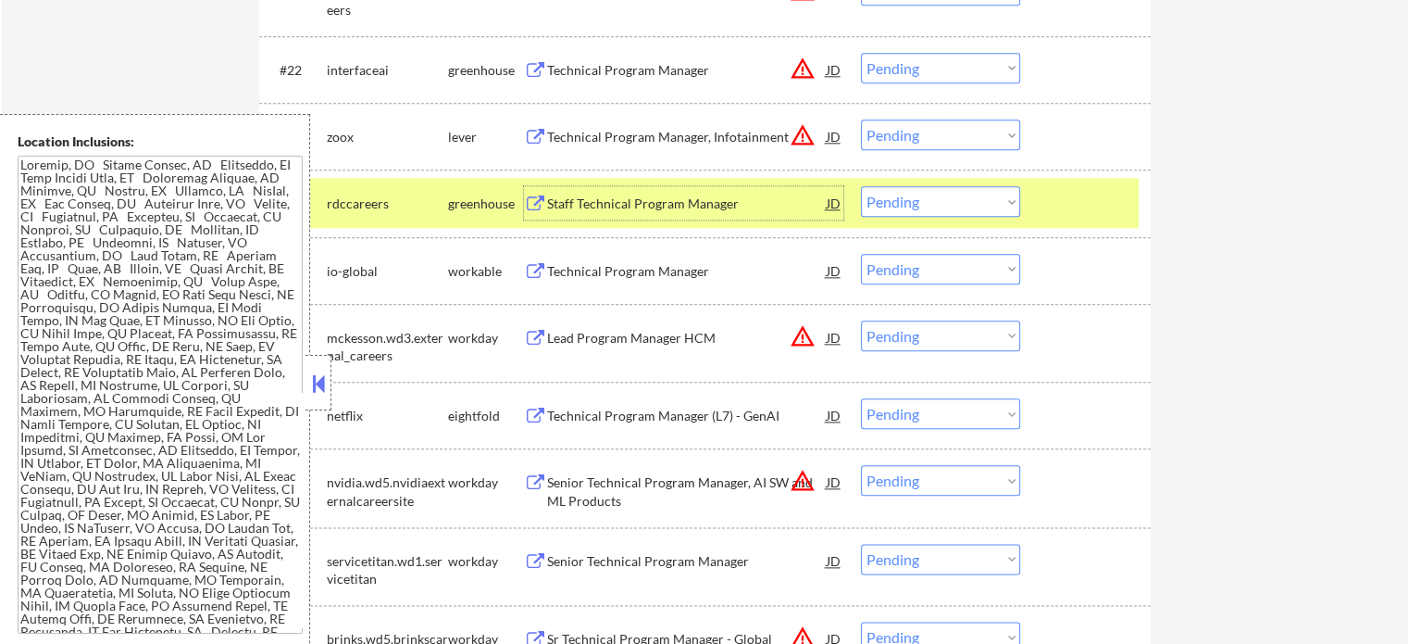
click at [614, 329] on div "Lead Program Manager HCM" at bounding box center [687, 338] width 280 height 19
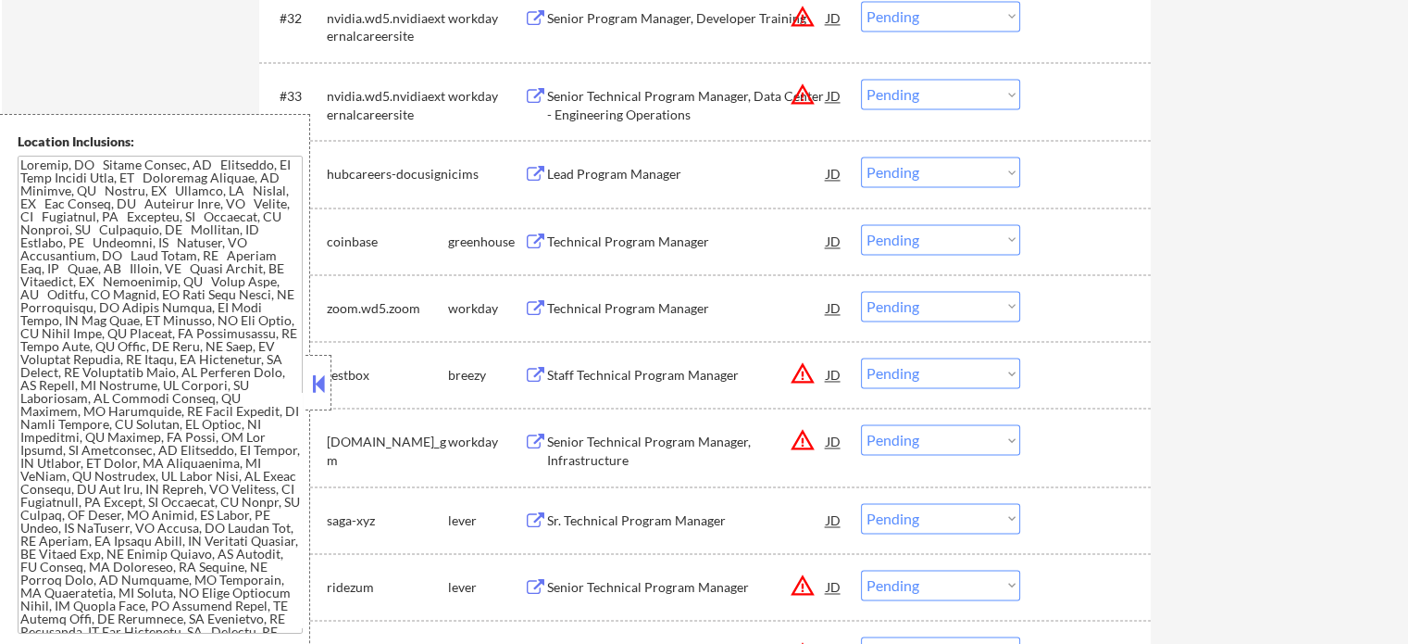
scroll to position [3056, 0]
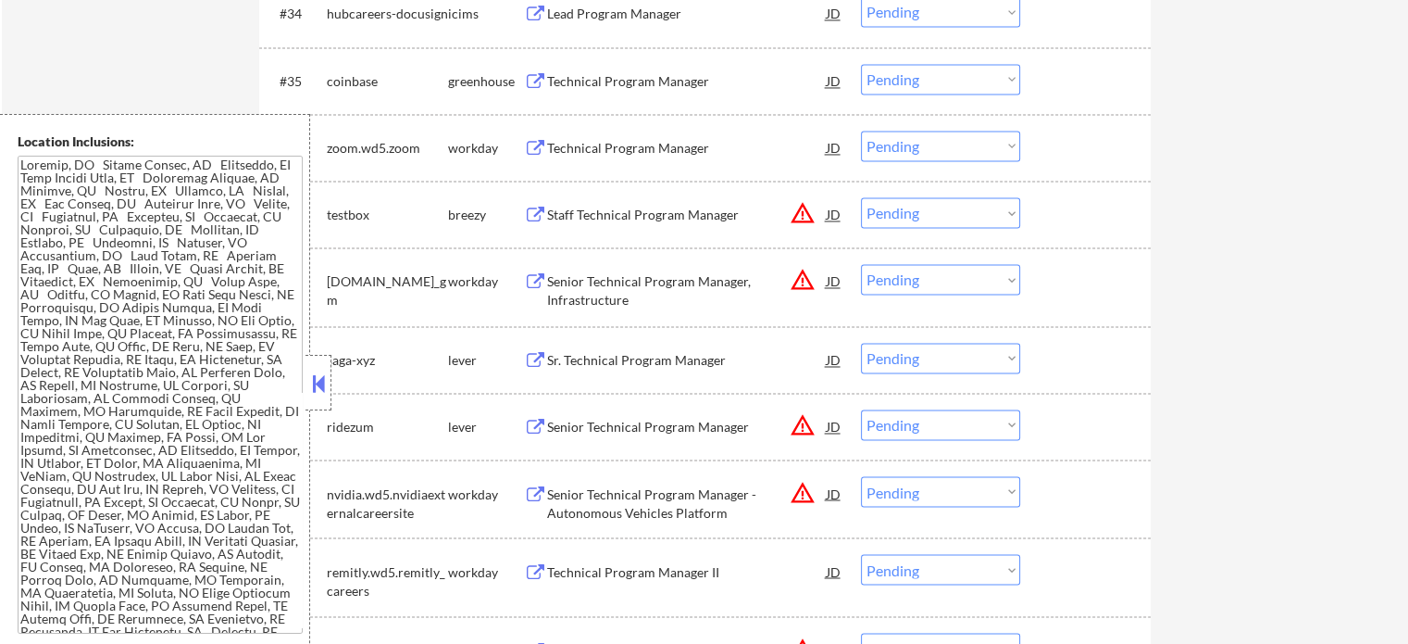
click at [582, 507] on div "Senior Technical Program Manager - Autonomous Vehicles Platform" at bounding box center [687, 502] width 280 height 36
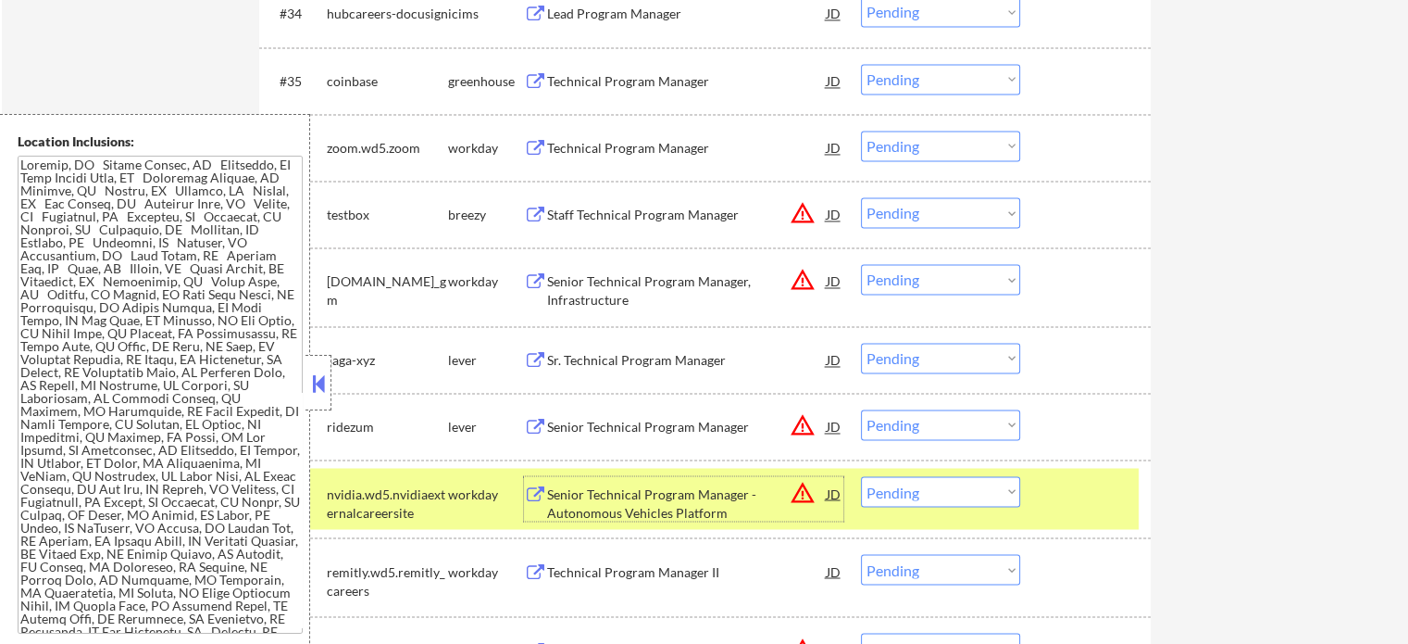
click at [951, 494] on select "Choose an option... Pending Applied Excluded (Questions) Excluded (Expired) Exc…" at bounding box center [940, 491] width 159 height 31
click at [861, 476] on select "Choose an option... Pending Applied Excluded (Questions) Excluded (Expired) Exc…" at bounding box center [940, 491] width 159 height 31
click at [1071, 506] on div at bounding box center [1087, 492] width 81 height 33
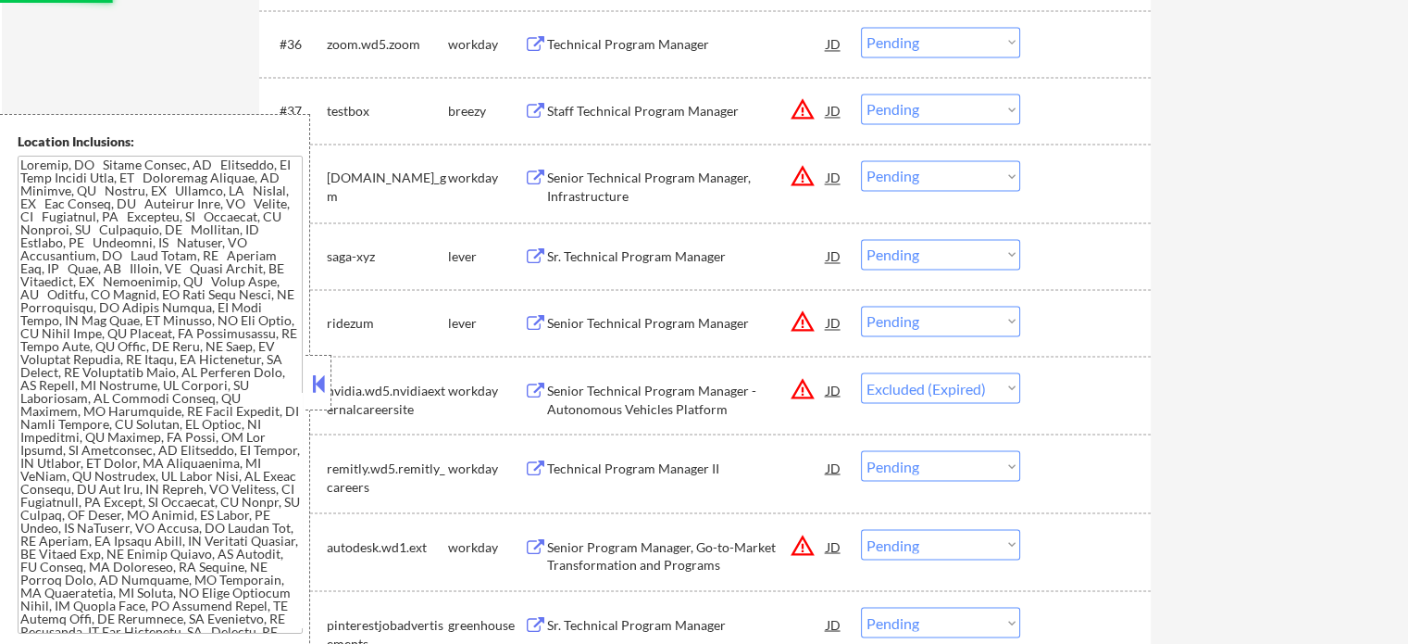
scroll to position [3334, 0]
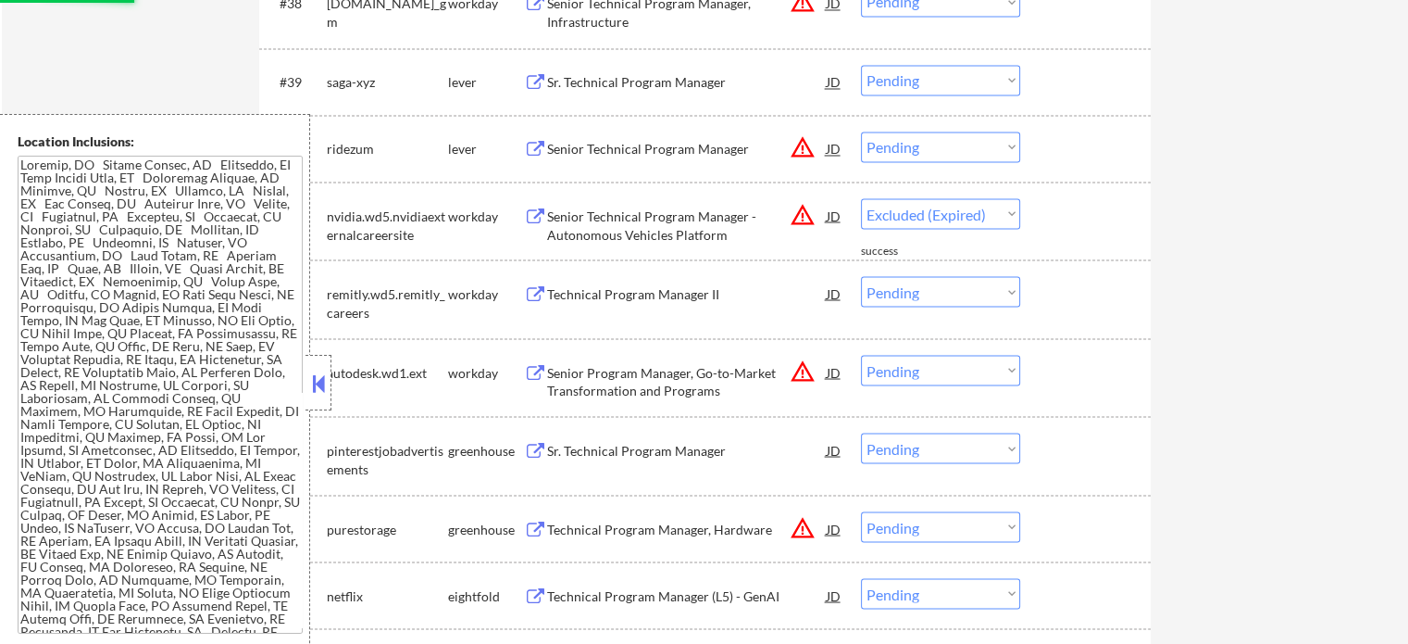
select select ""pending""
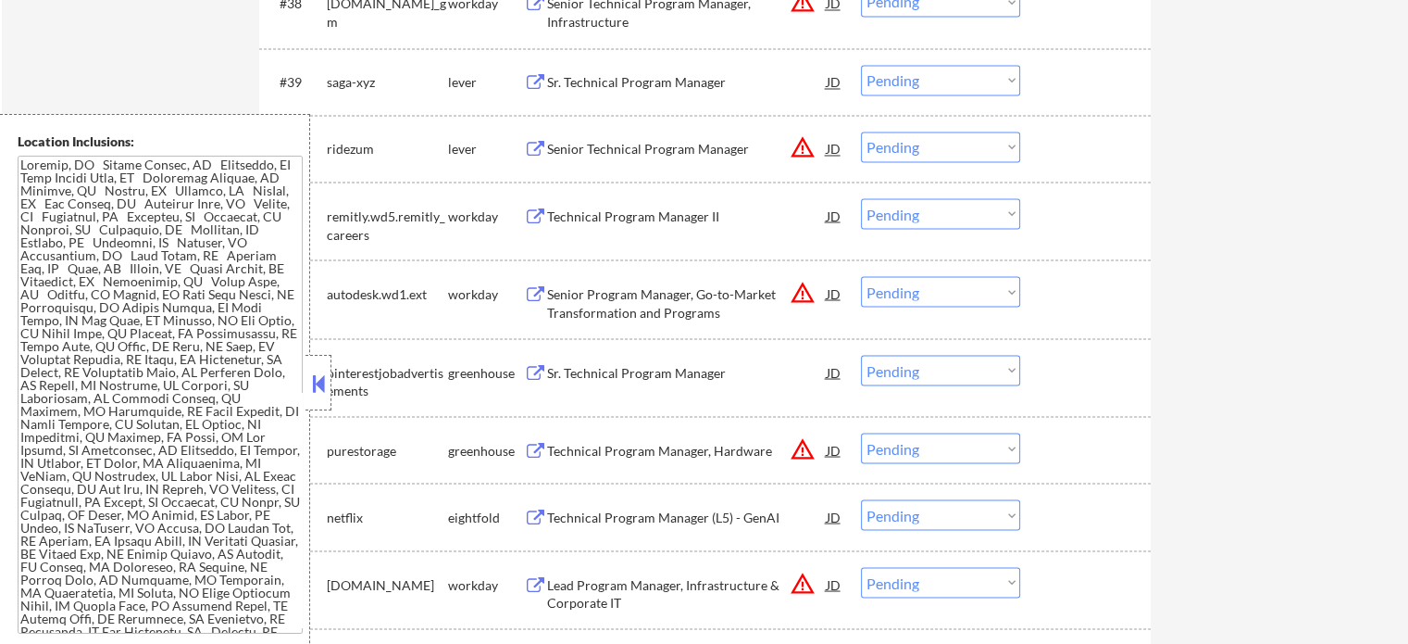
click at [654, 302] on div "Senior Program Manager, Go-to-Market Transformation and Programs" at bounding box center [687, 302] width 280 height 36
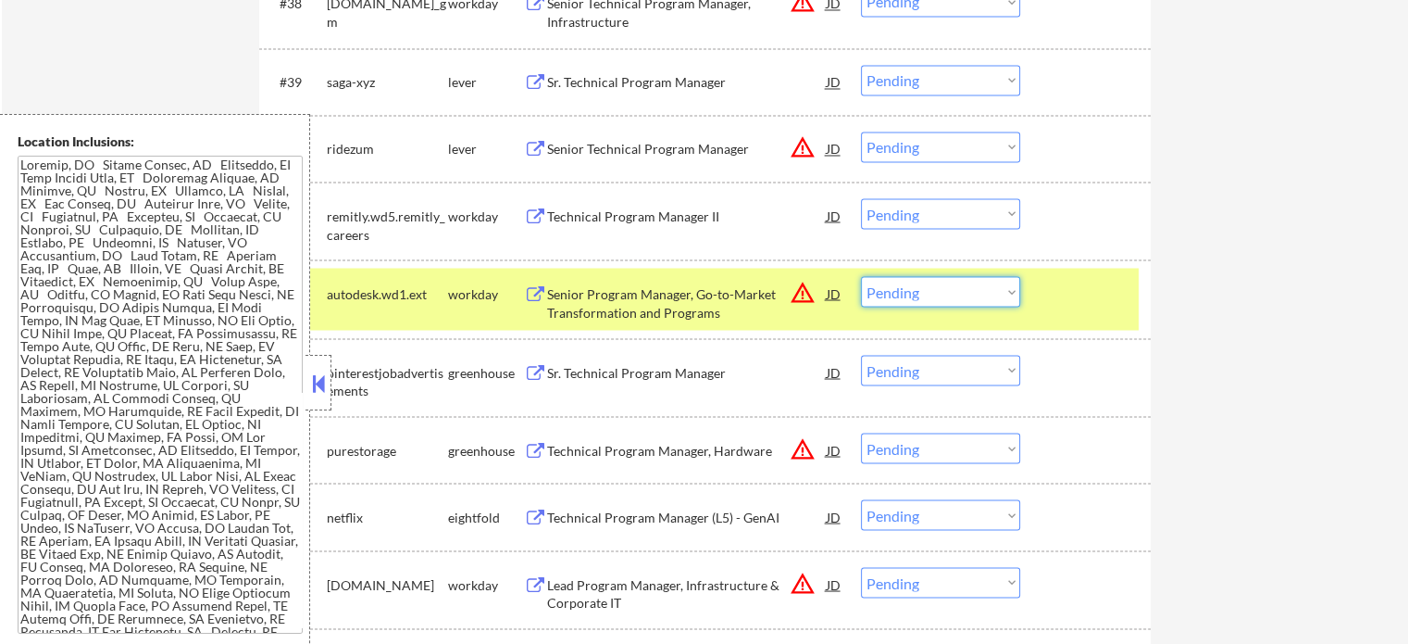
click at [947, 295] on select "Choose an option... Pending Applied Excluded (Questions) Excluded (Expired) Exc…" at bounding box center [940, 291] width 159 height 31
click at [861, 276] on select "Choose an option... Pending Applied Excluded (Questions) Excluded (Expired) Exc…" at bounding box center [940, 291] width 159 height 31
click at [1080, 300] on div at bounding box center [1087, 292] width 81 height 33
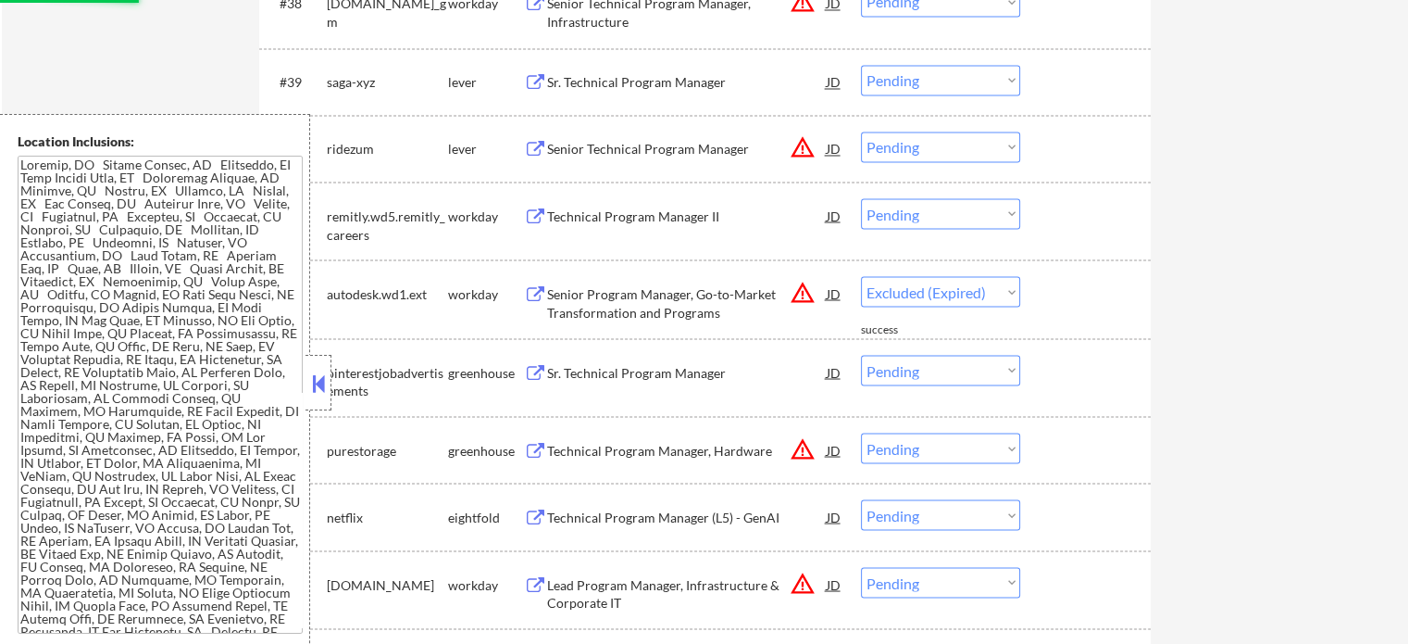
select select ""pending""
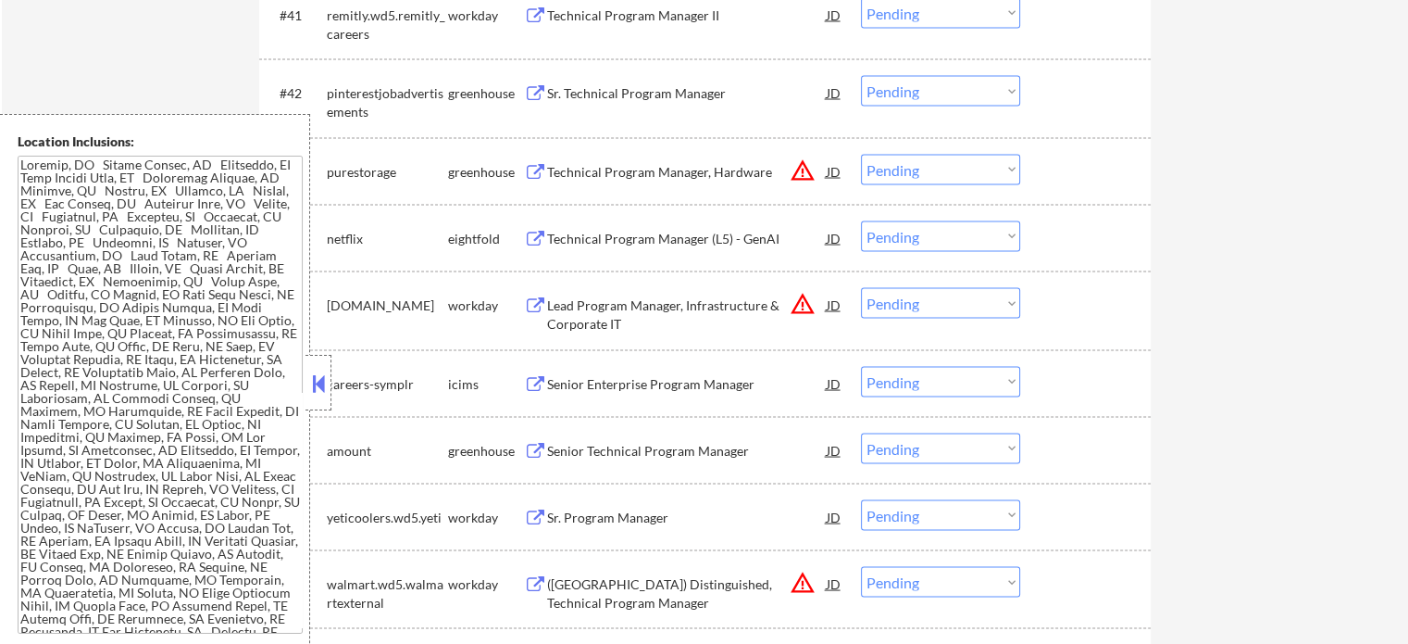
scroll to position [3611, 0]
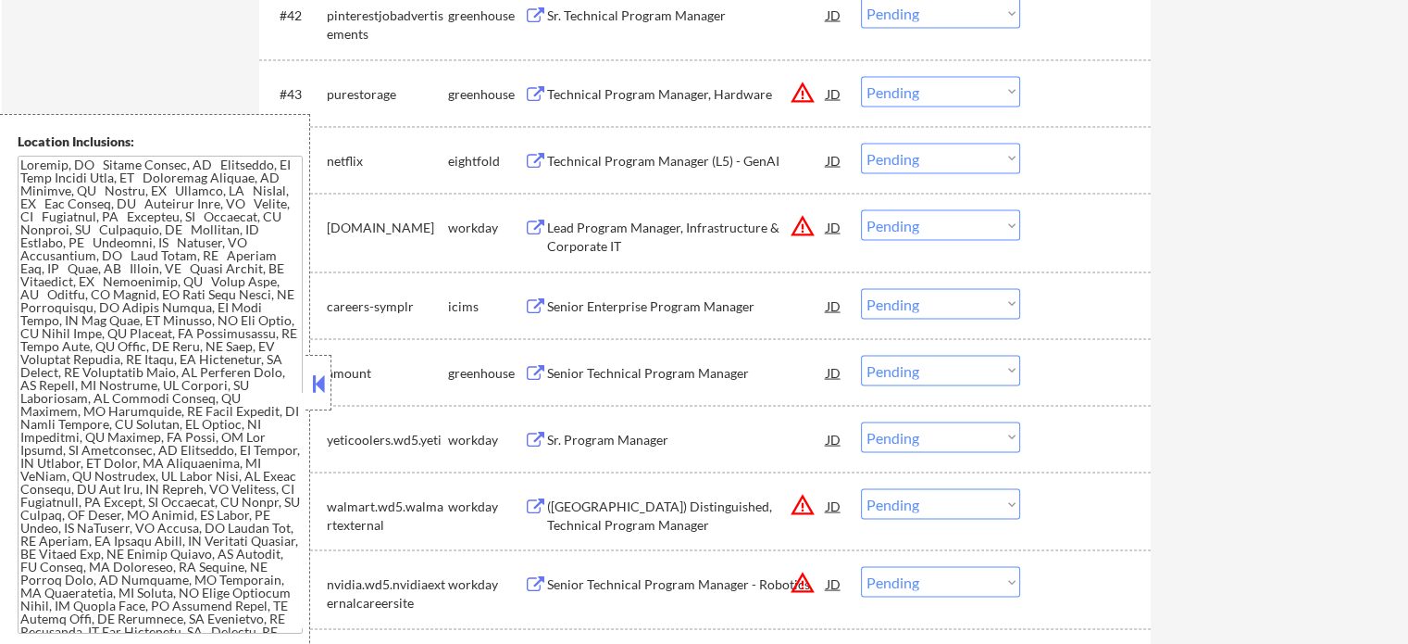
click at [541, 443] on button at bounding box center [535, 441] width 23 height 18
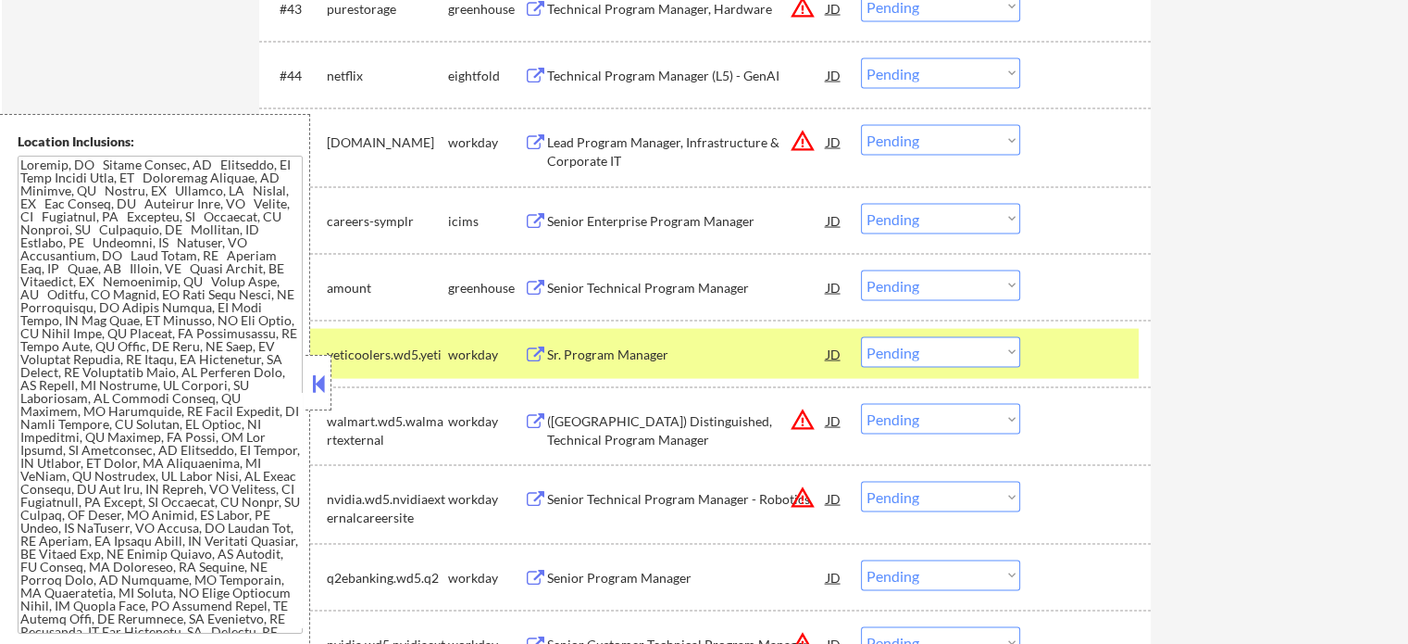
scroll to position [3797, 0]
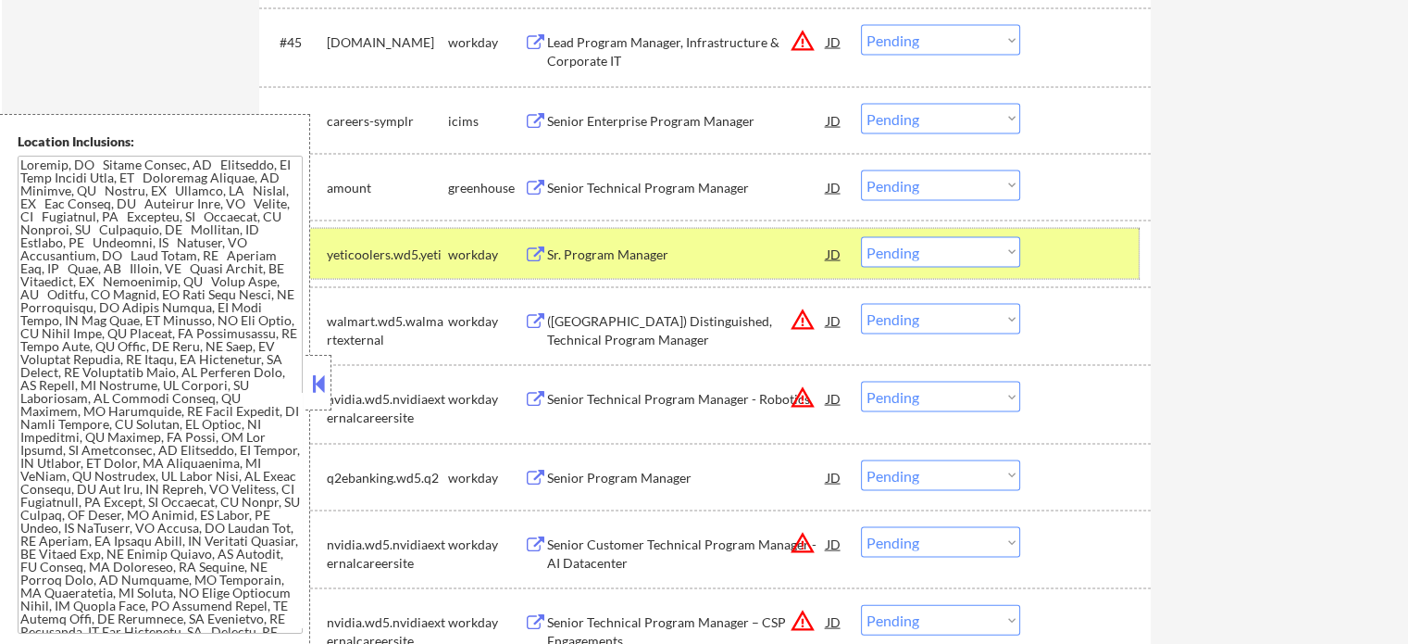
click at [1048, 244] on div at bounding box center [1087, 253] width 81 height 33
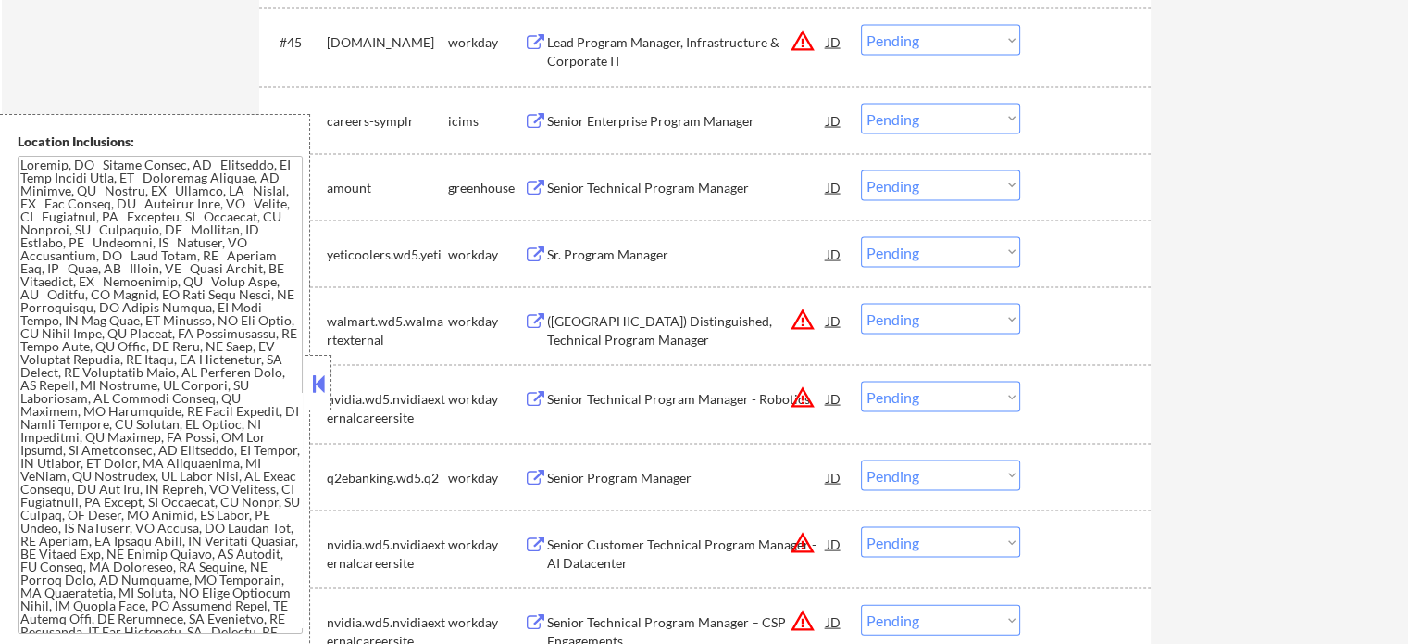
click at [648, 318] on div "([GEOGRAPHIC_DATA]) Distinguished, Technical Program Manager" at bounding box center [687, 330] width 280 height 36
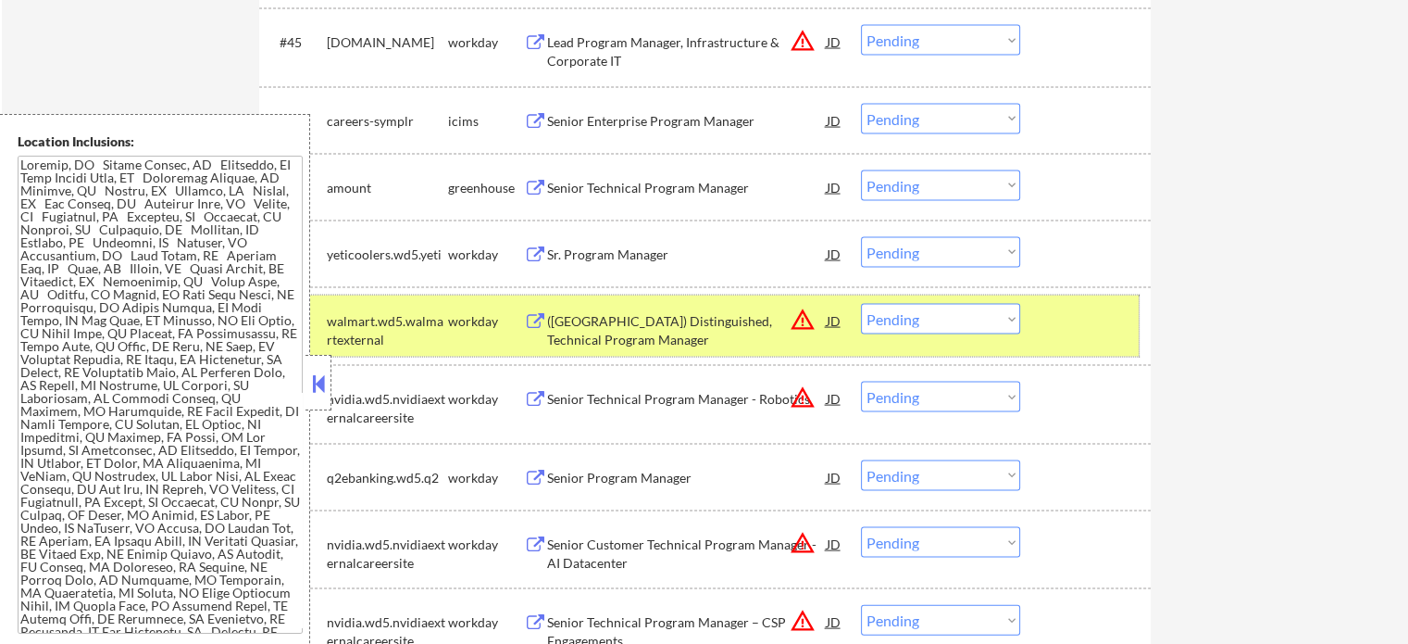
click at [1045, 336] on div "#49 walmart.wd5.walmartexternal workday ([GEOGRAPHIC_DATA]) Distinguished, Tech…" at bounding box center [702, 325] width 874 height 61
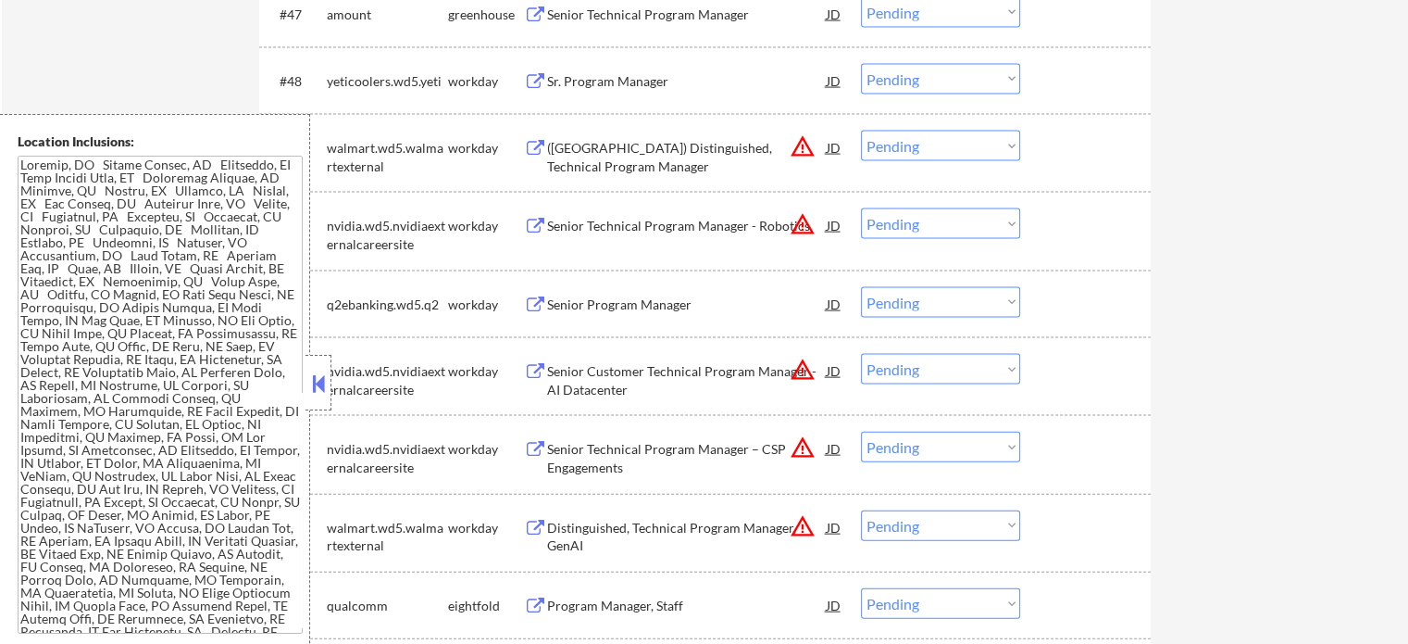
scroll to position [3982, 0]
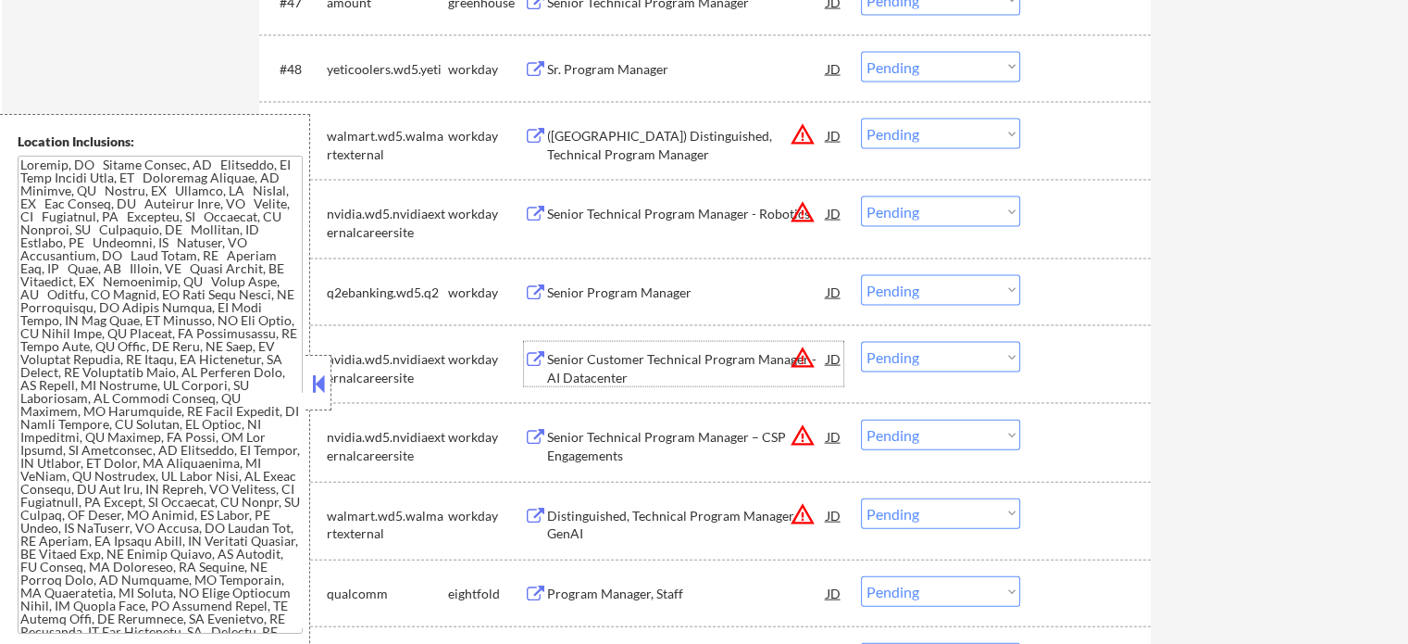
click at [600, 379] on div "Senior Customer Technical Program Manager - AI Datacenter" at bounding box center [687, 368] width 280 height 36
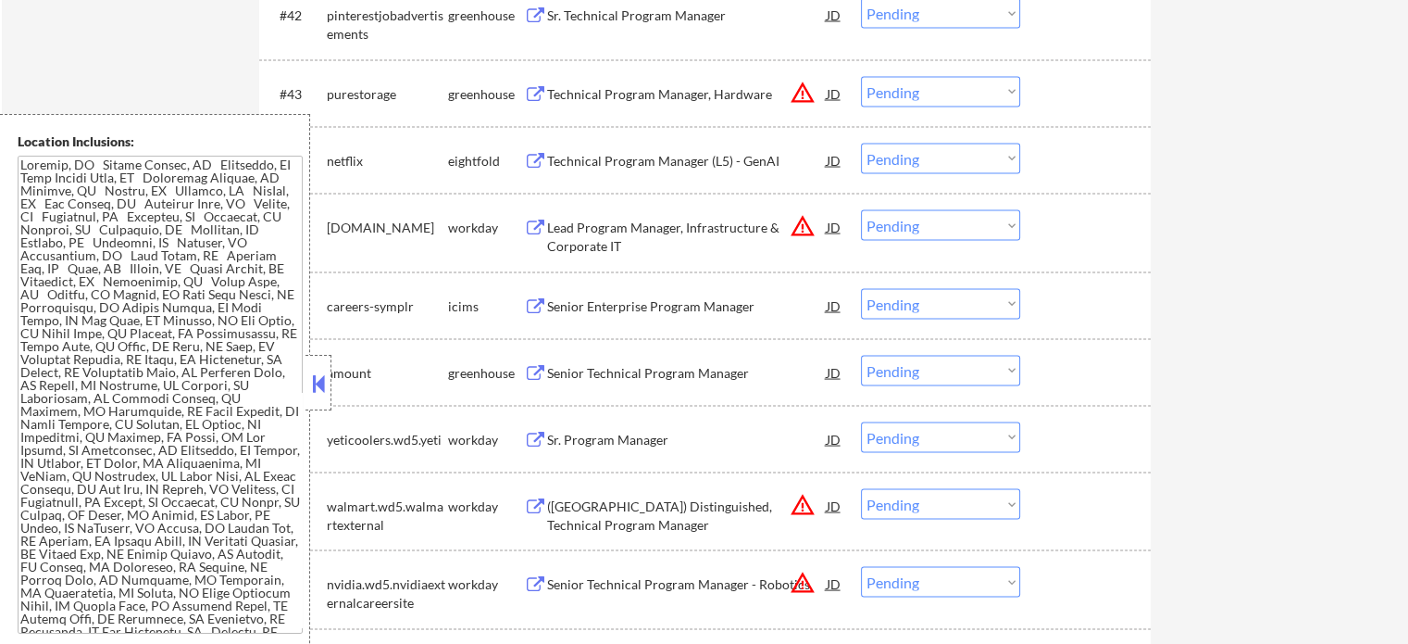
scroll to position [3334, 0]
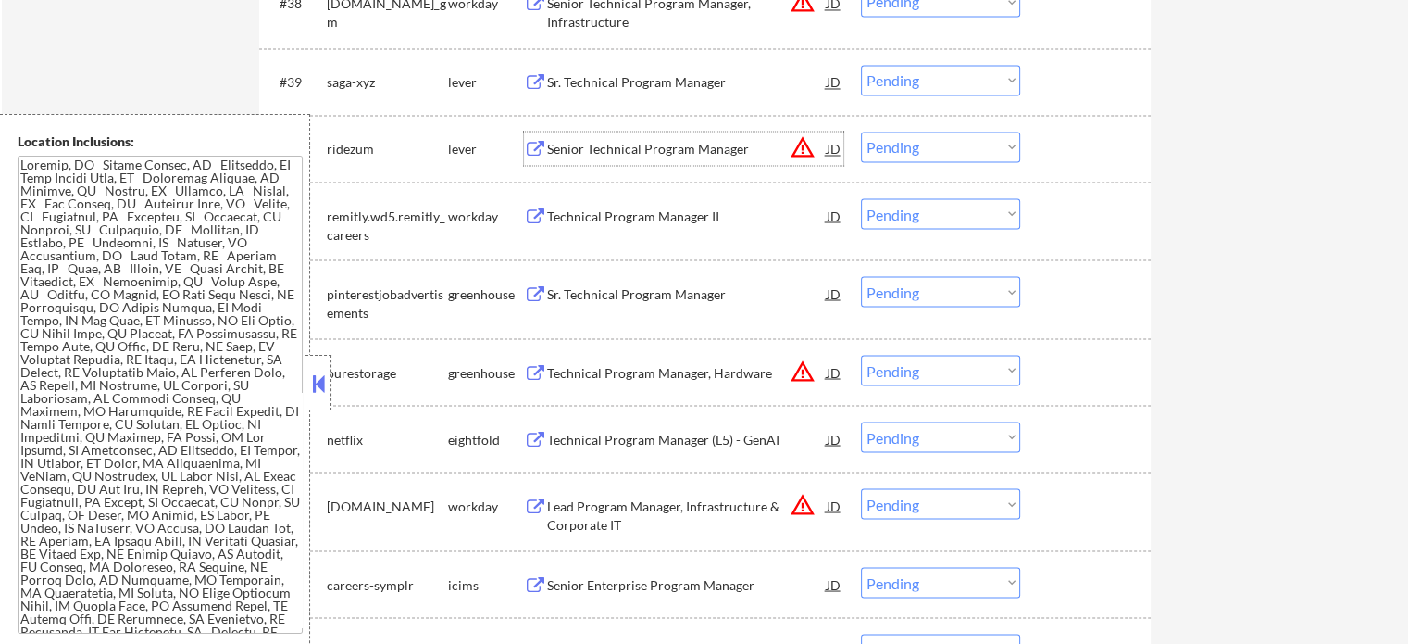
click at [619, 147] on div "Senior Technical Program Manager" at bounding box center [687, 149] width 280 height 19
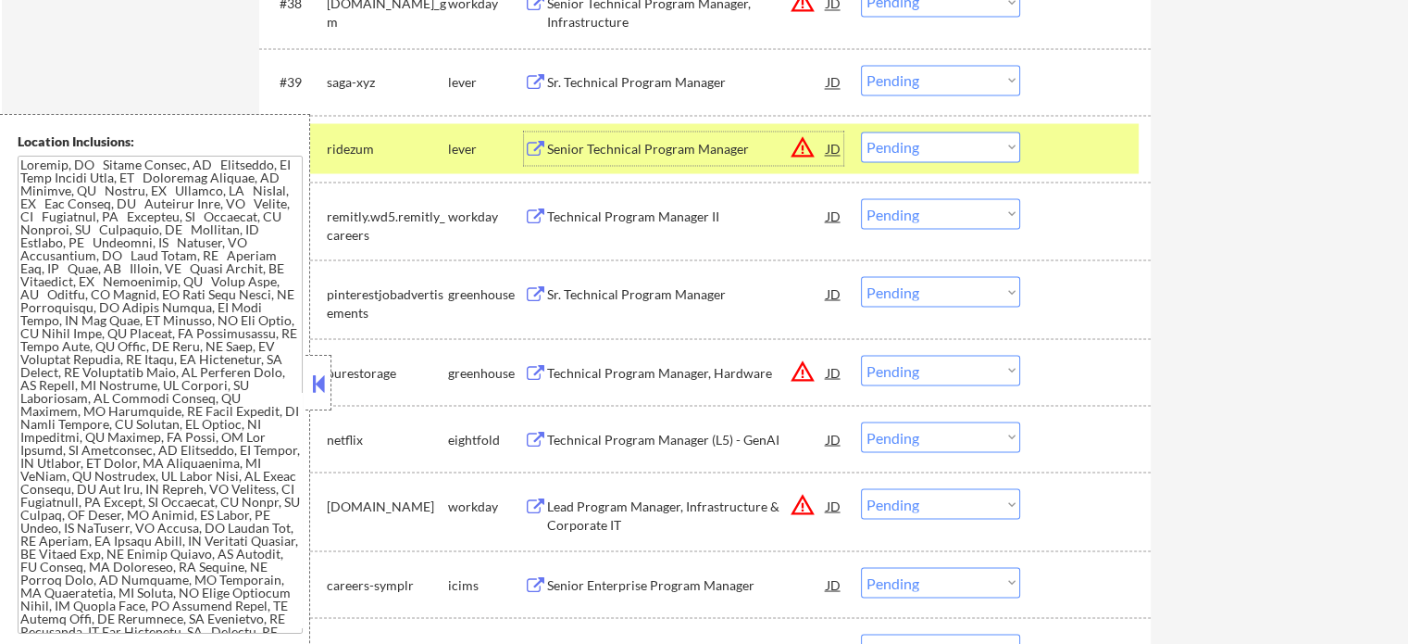
click at [901, 140] on select "Choose an option... Pending Applied Excluded (Questions) Excluded (Expired) Exc…" at bounding box center [940, 146] width 159 height 31
click at [861, 131] on select "Choose an option... Pending Applied Excluded (Questions) Excluded (Expired) Exc…" at bounding box center [940, 146] width 159 height 31
click at [1058, 155] on div at bounding box center [1087, 147] width 81 height 33
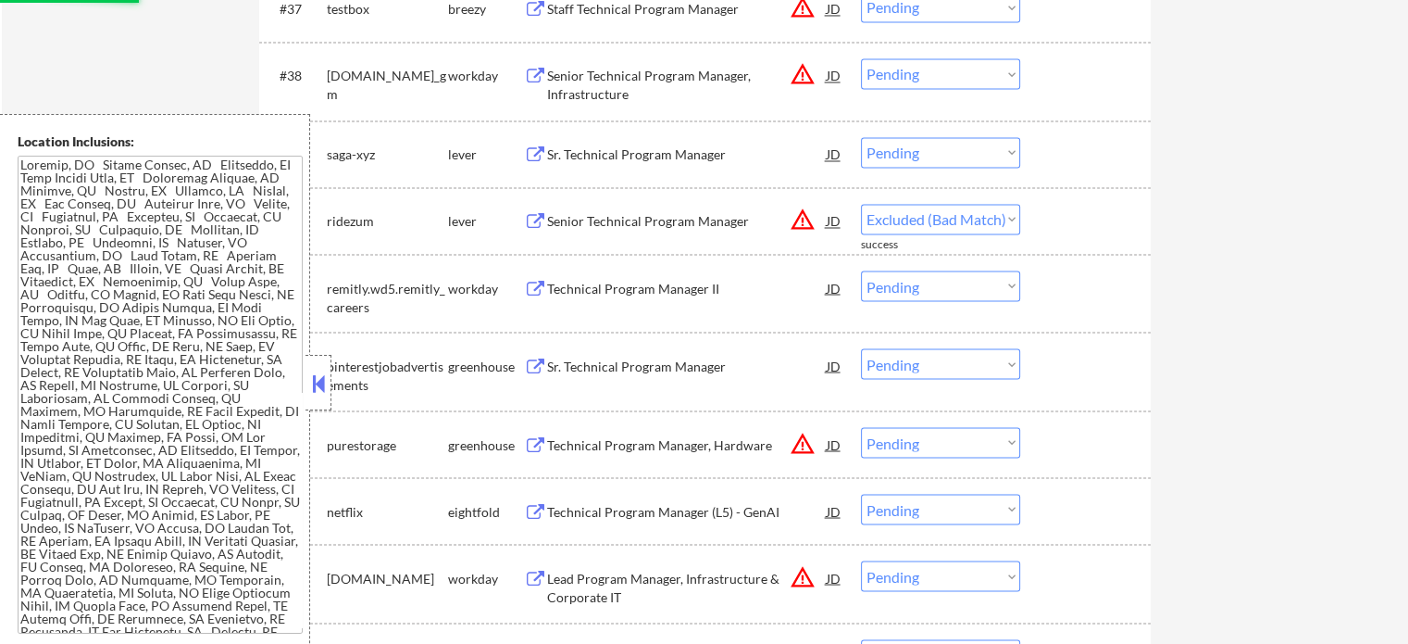
scroll to position [3241, 0]
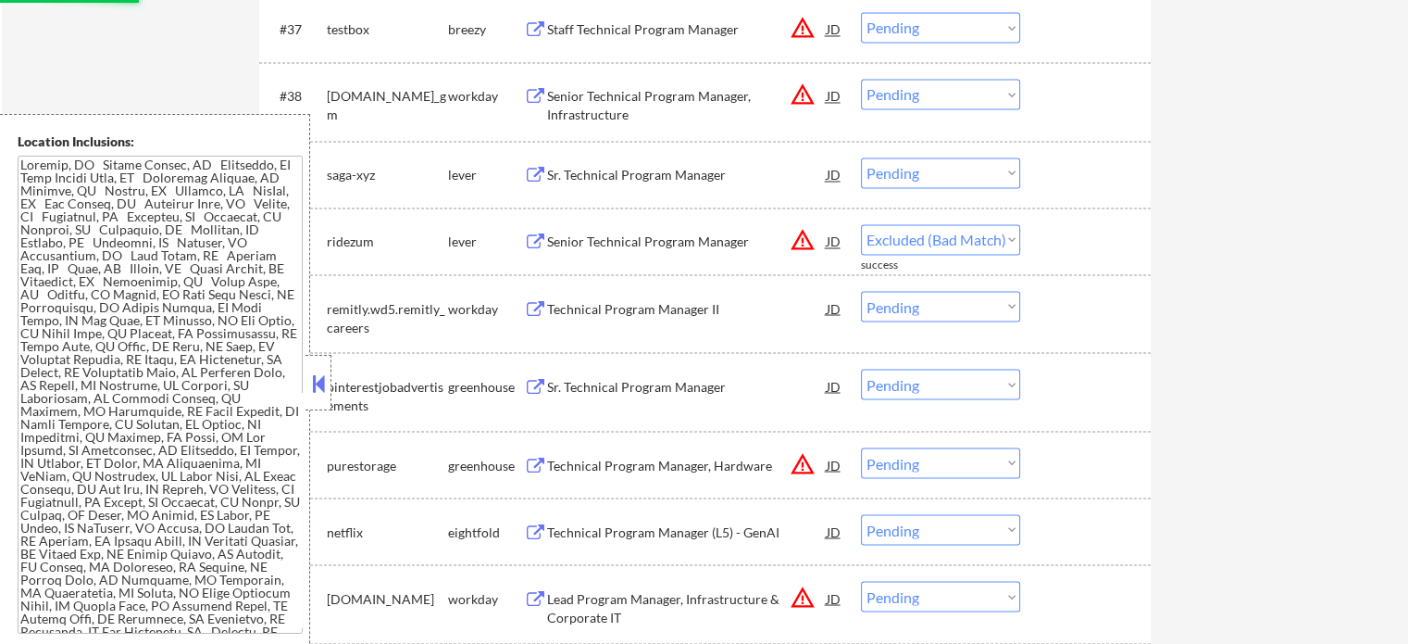
select select ""pending""
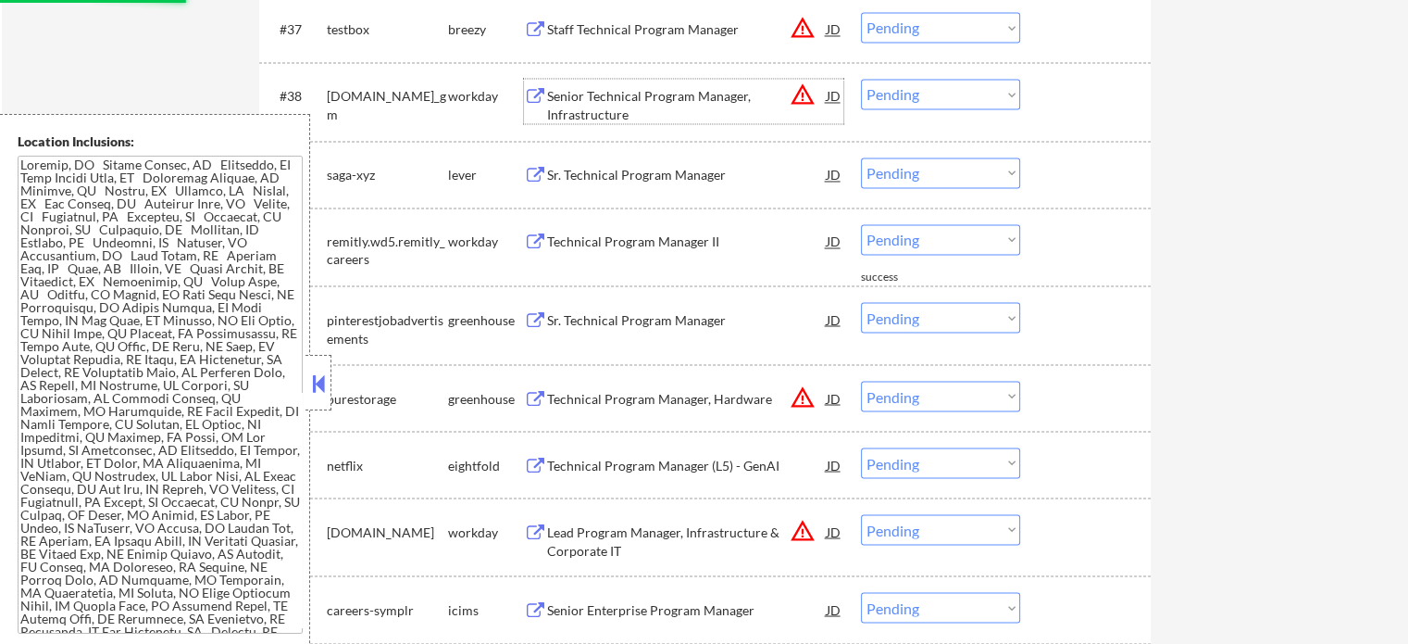
click at [646, 106] on div "Senior Technical Program Manager, Infrastructure" at bounding box center [687, 105] width 280 height 36
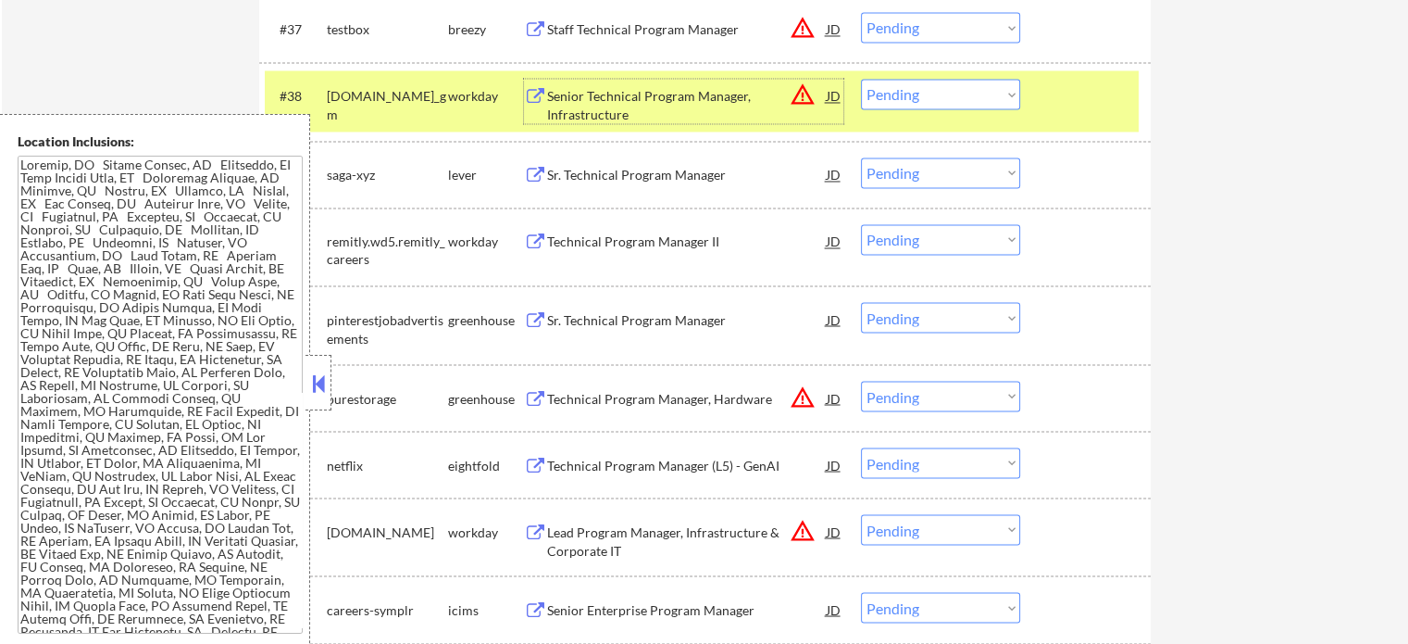
click at [1070, 101] on div at bounding box center [1087, 95] width 81 height 33
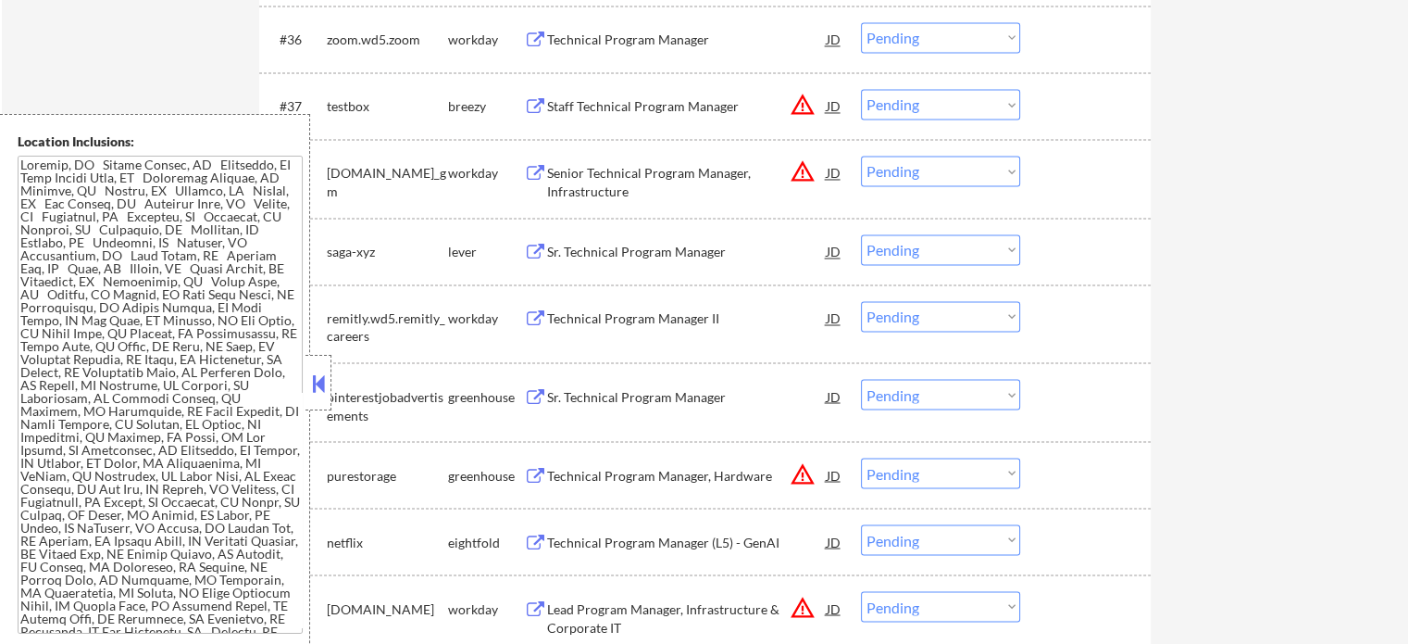
scroll to position [3056, 0]
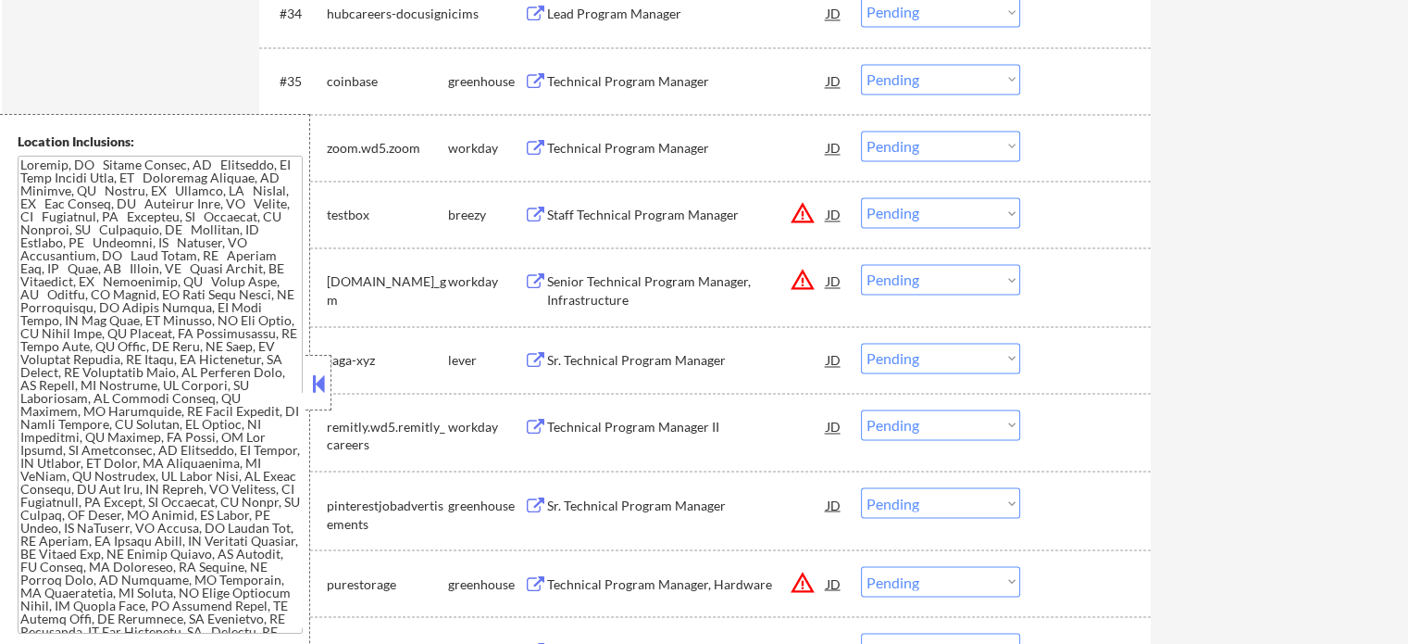
click at [630, 210] on div "Staff Technical Program Manager" at bounding box center [687, 215] width 280 height 19
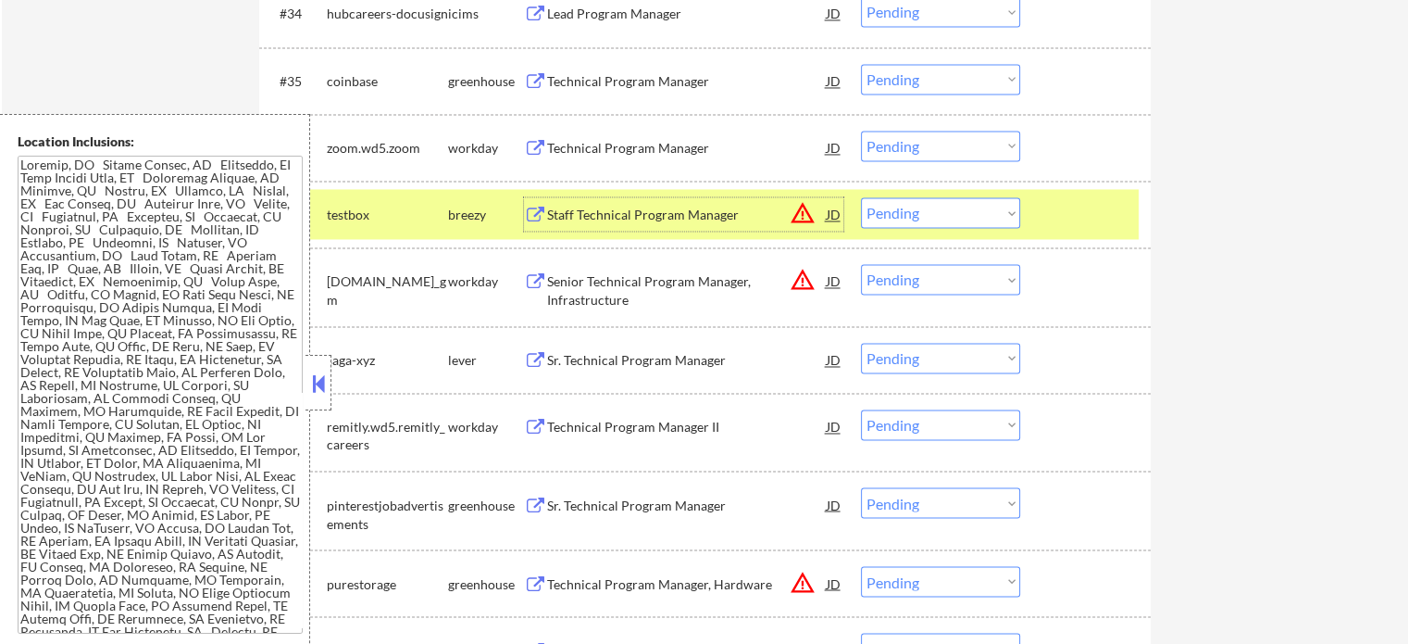
drag, startPoint x: 1078, startPoint y: 215, endPoint x: 913, endPoint y: 162, distance: 173.1
click at [1079, 215] on div at bounding box center [1087, 213] width 81 height 33
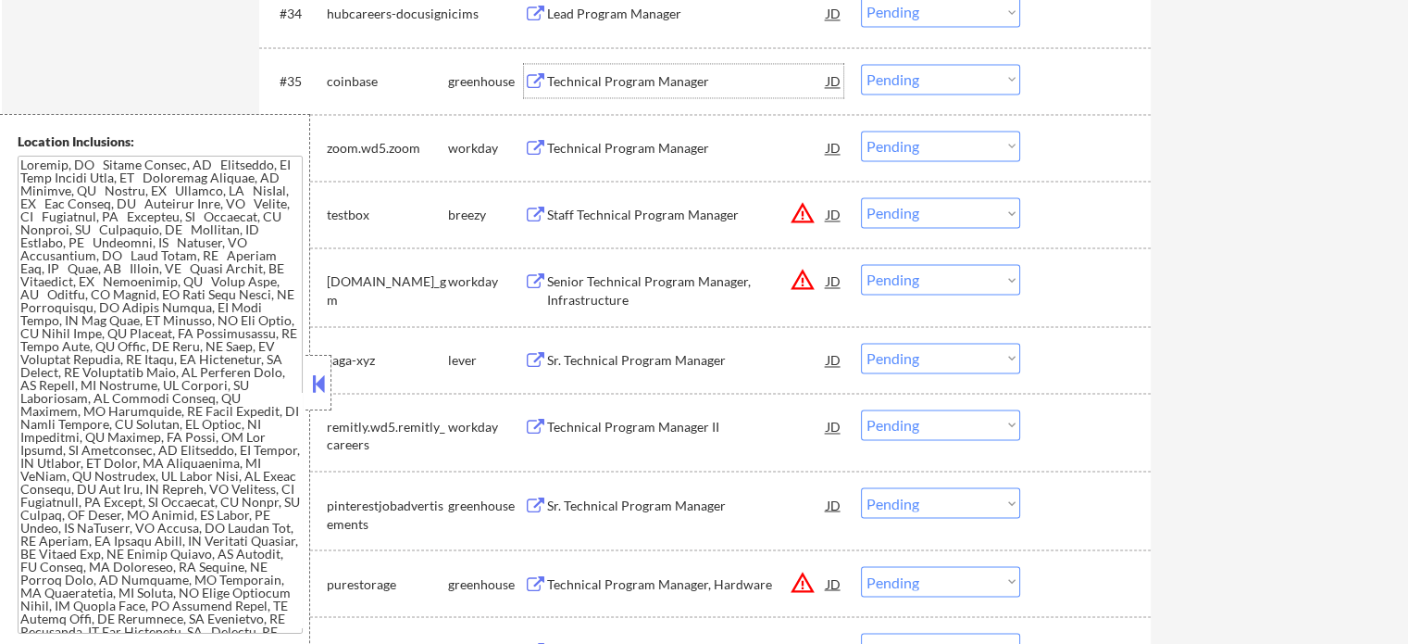
click at [557, 72] on div "Technical Program Manager" at bounding box center [687, 81] width 280 height 19
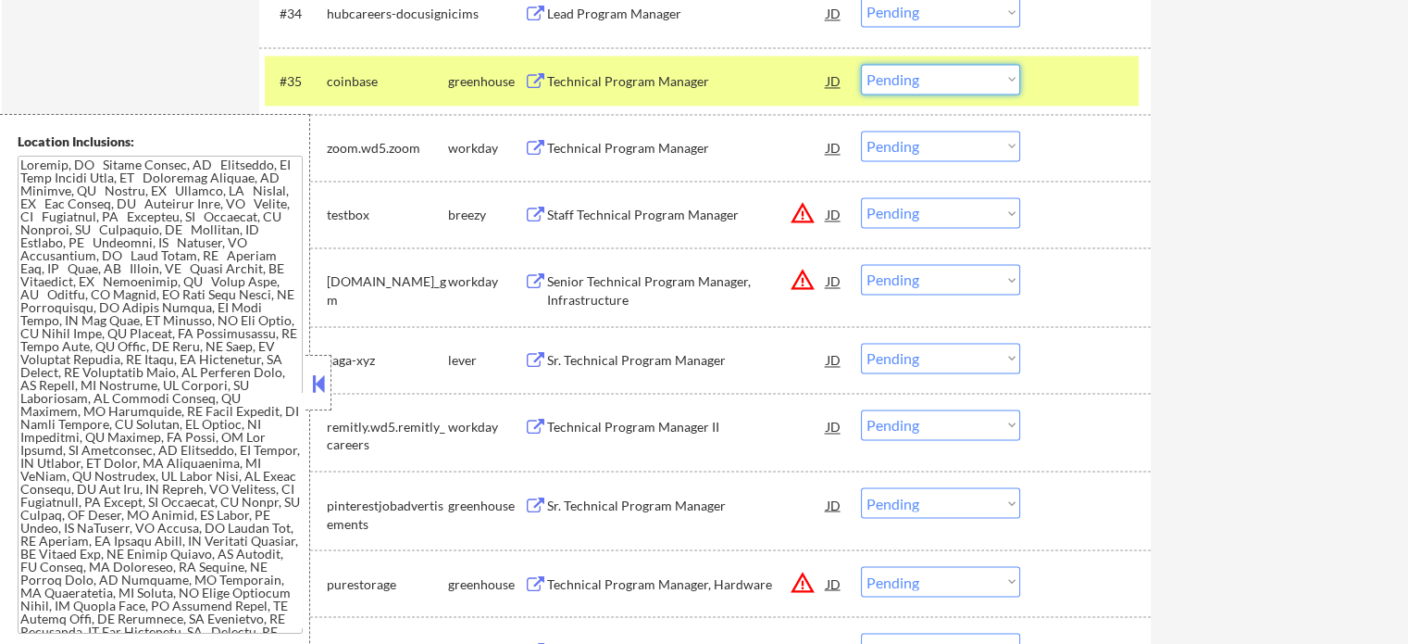
drag, startPoint x: 893, startPoint y: 77, endPoint x: 929, endPoint y: 76, distance: 36.1
click at [893, 77] on select "Choose an option... Pending Applied Excluded (Questions) Excluded (Expired) Exc…" at bounding box center [940, 79] width 159 height 31
click at [861, 64] on select "Choose an option... Pending Applied Excluded (Questions) Excluded (Expired) Exc…" at bounding box center [940, 79] width 159 height 31
drag, startPoint x: 1064, startPoint y: 77, endPoint x: 955, endPoint y: 111, distance: 114.5
click at [1064, 78] on div at bounding box center [1087, 80] width 81 height 33
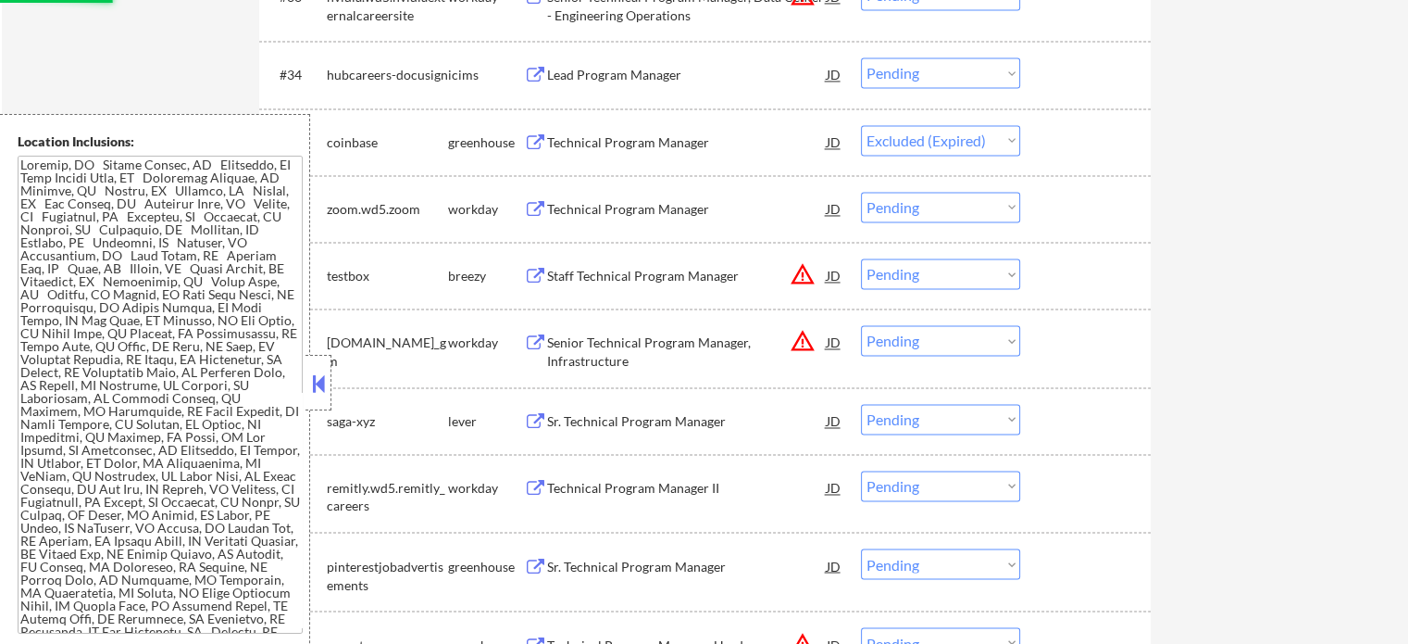
scroll to position [2963, 0]
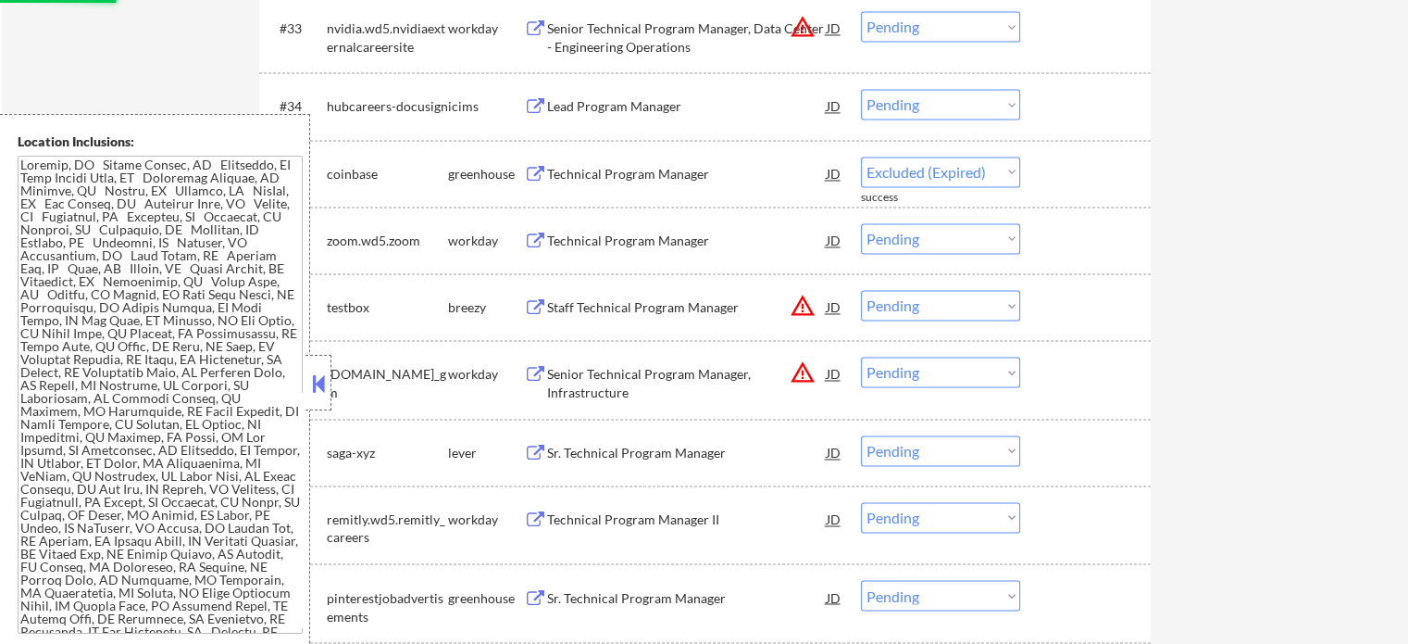
select select ""pending""
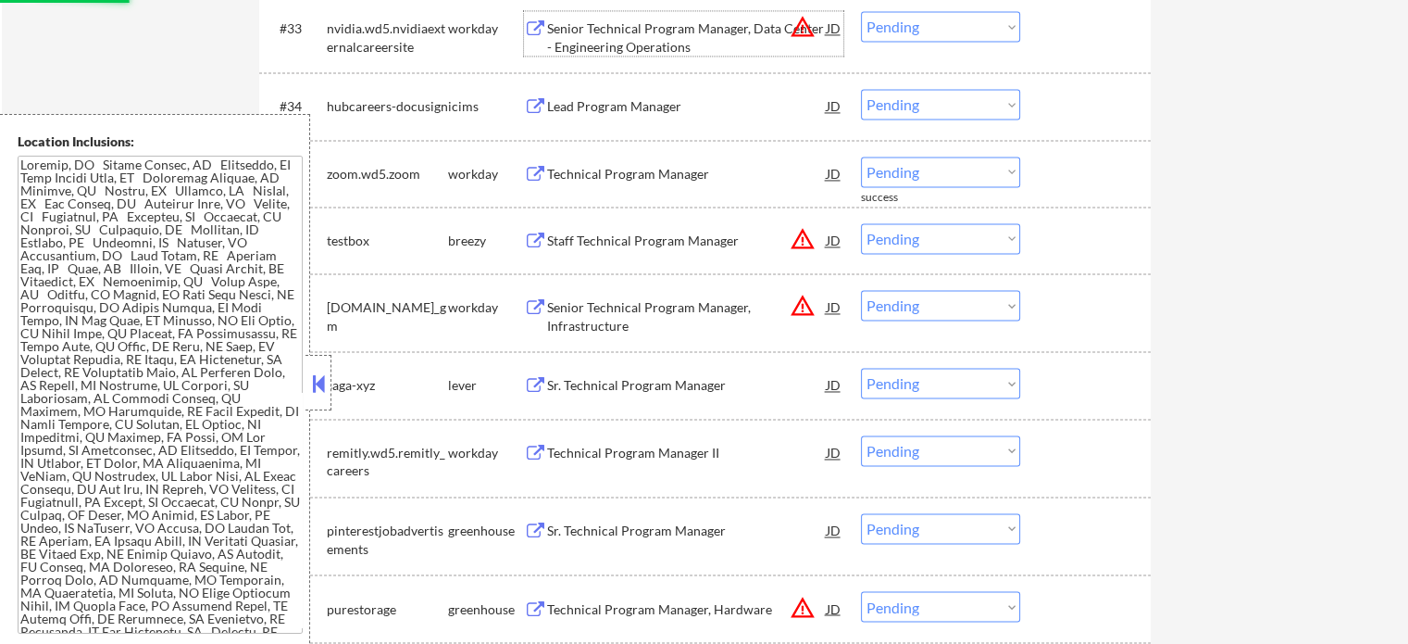
click at [583, 38] on div "Senior Technical Program Manager, Data Center - Engineering Operations" at bounding box center [687, 37] width 280 height 36
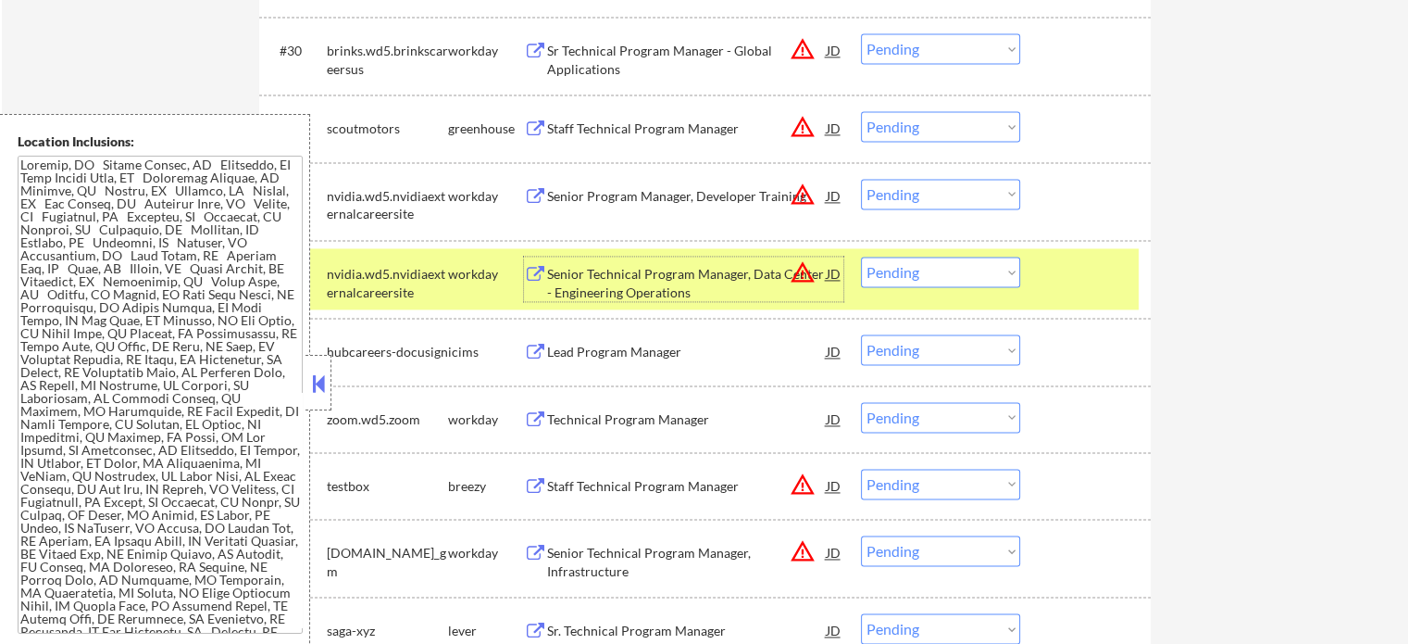
scroll to position [2685, 0]
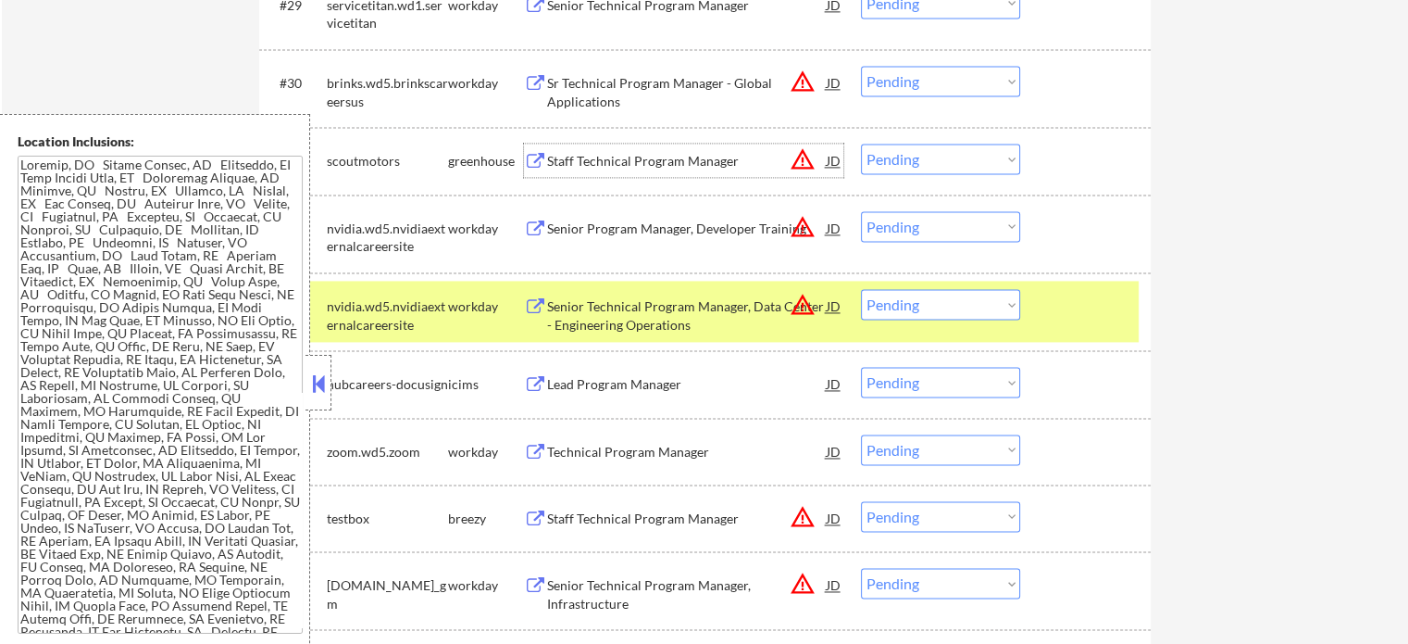
click at [601, 168] on div "Staff Technical Program Manager" at bounding box center [687, 161] width 280 height 19
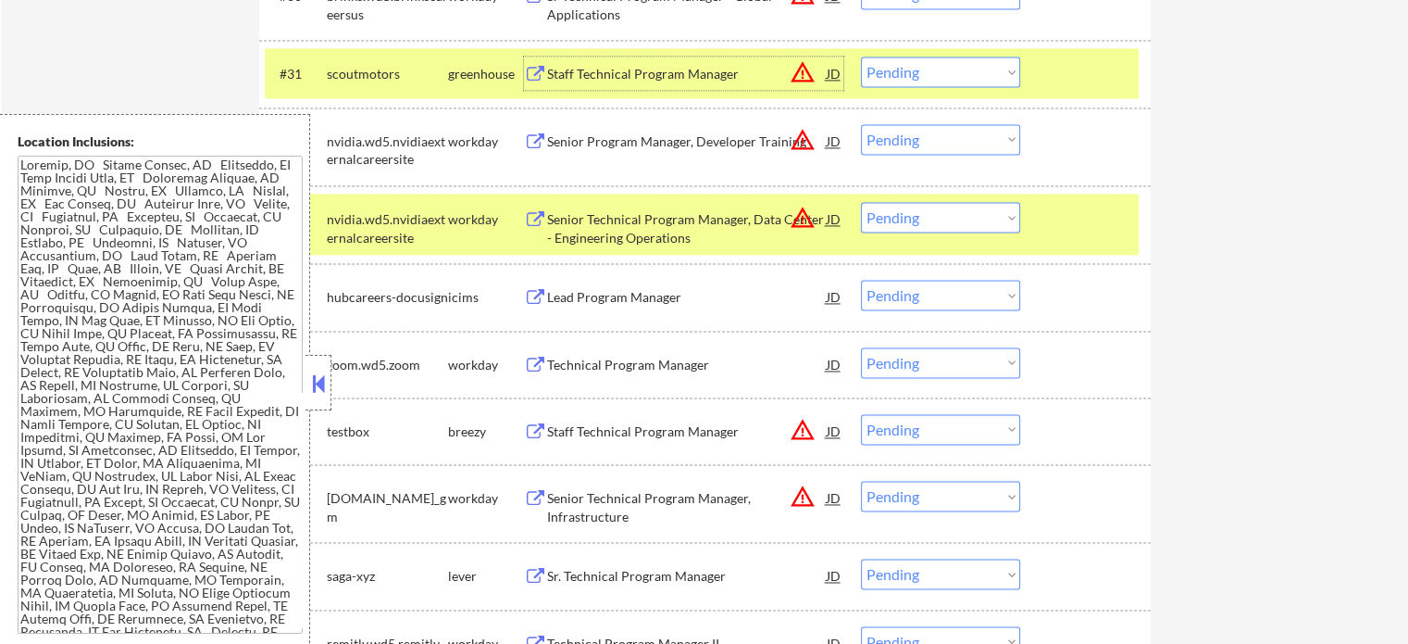
scroll to position [2871, 0]
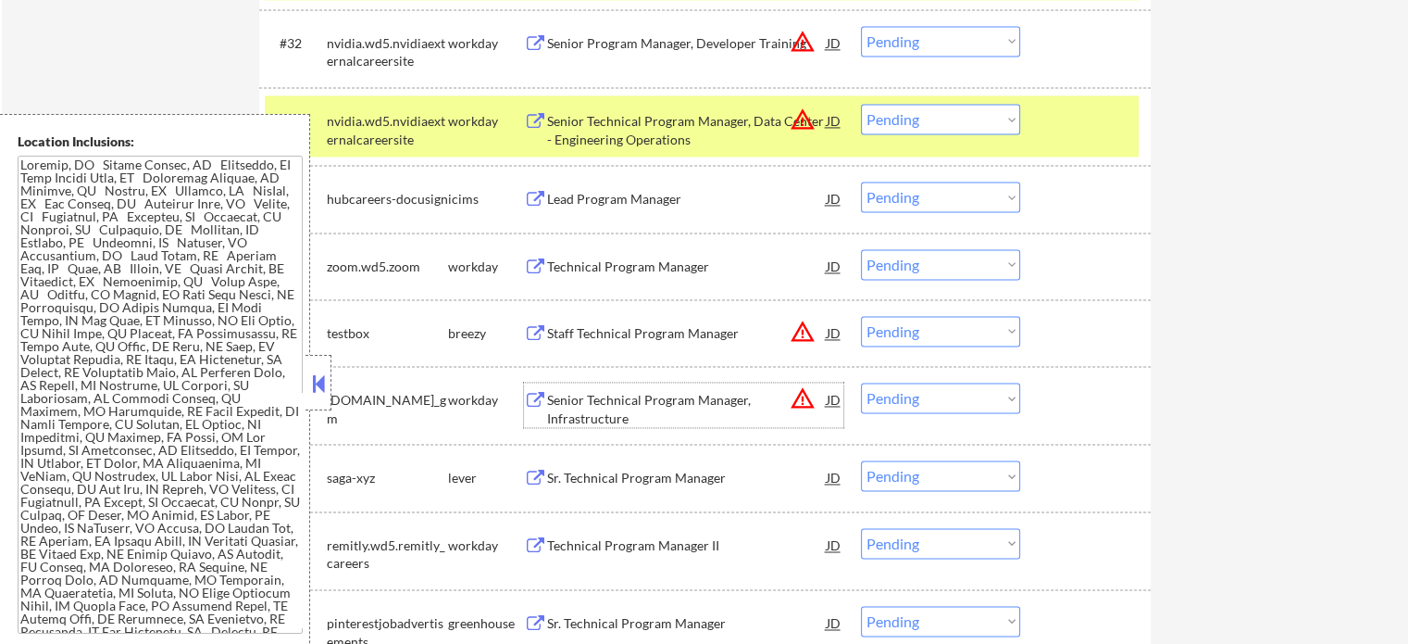
click at [613, 407] on div "Senior Technical Program Manager, Infrastructure" at bounding box center [687, 409] width 280 height 36
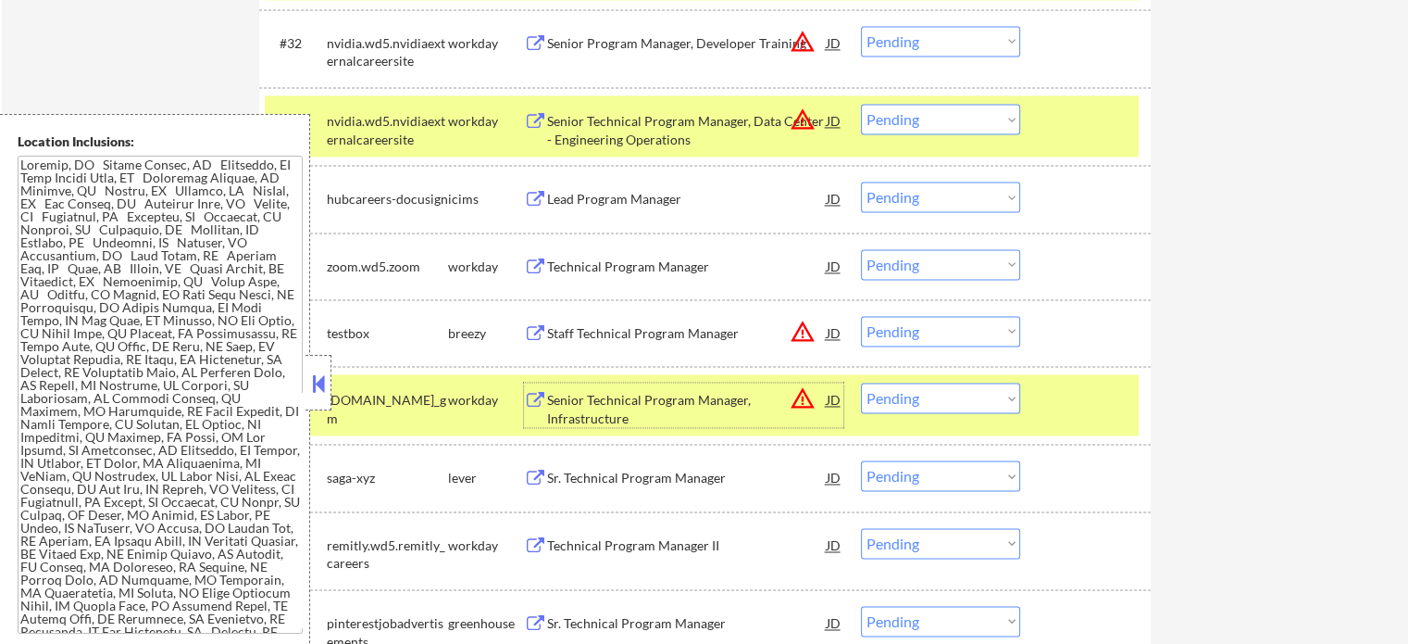
click at [1098, 409] on div at bounding box center [1087, 398] width 81 height 33
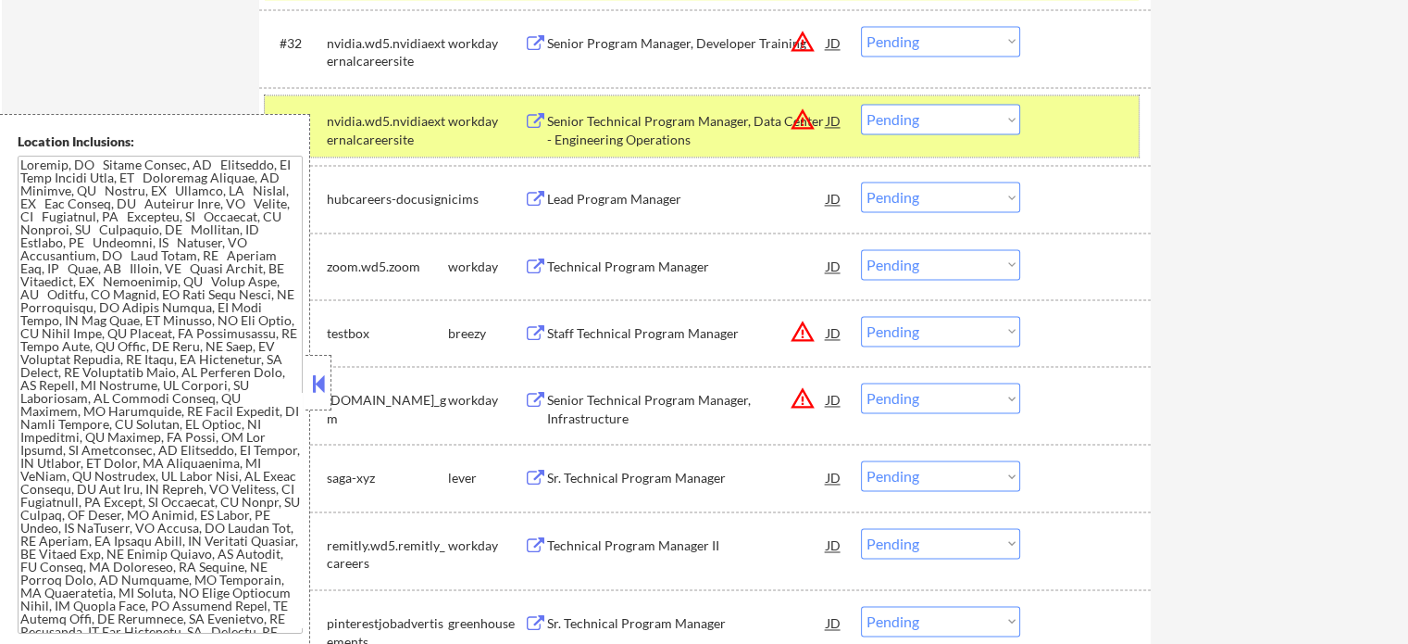
click at [1080, 132] on div at bounding box center [1087, 120] width 81 height 33
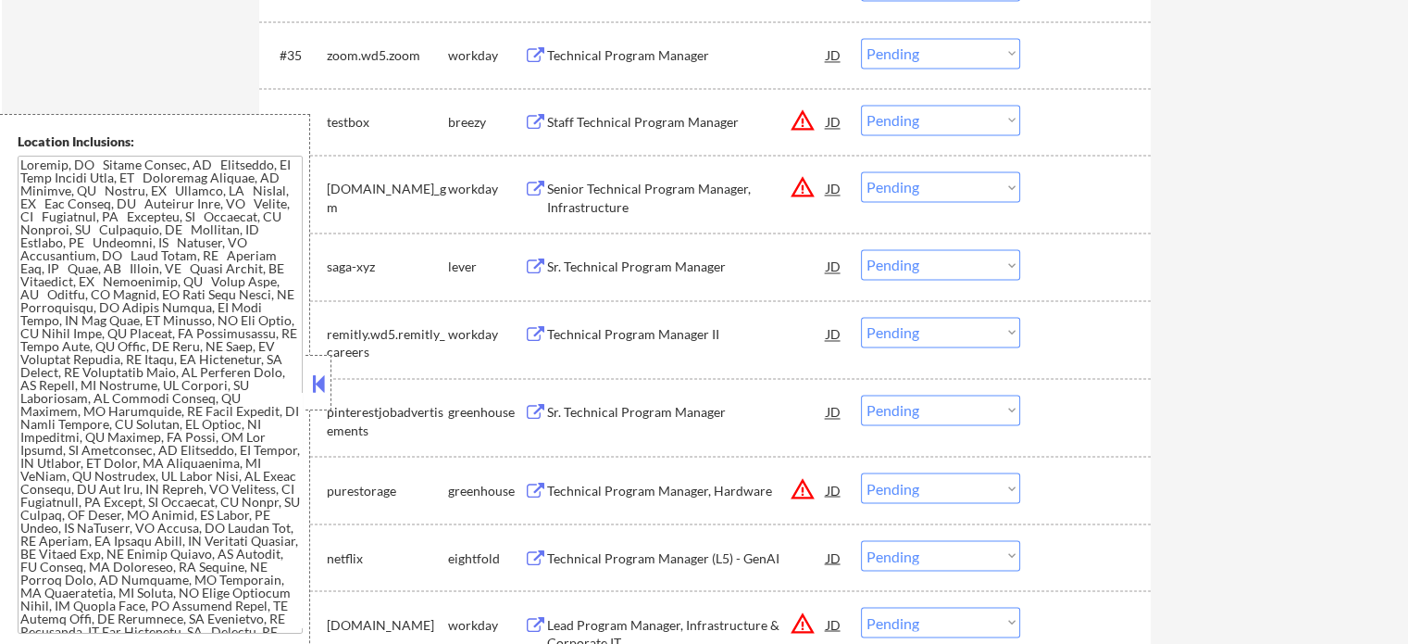
scroll to position [3148, 0]
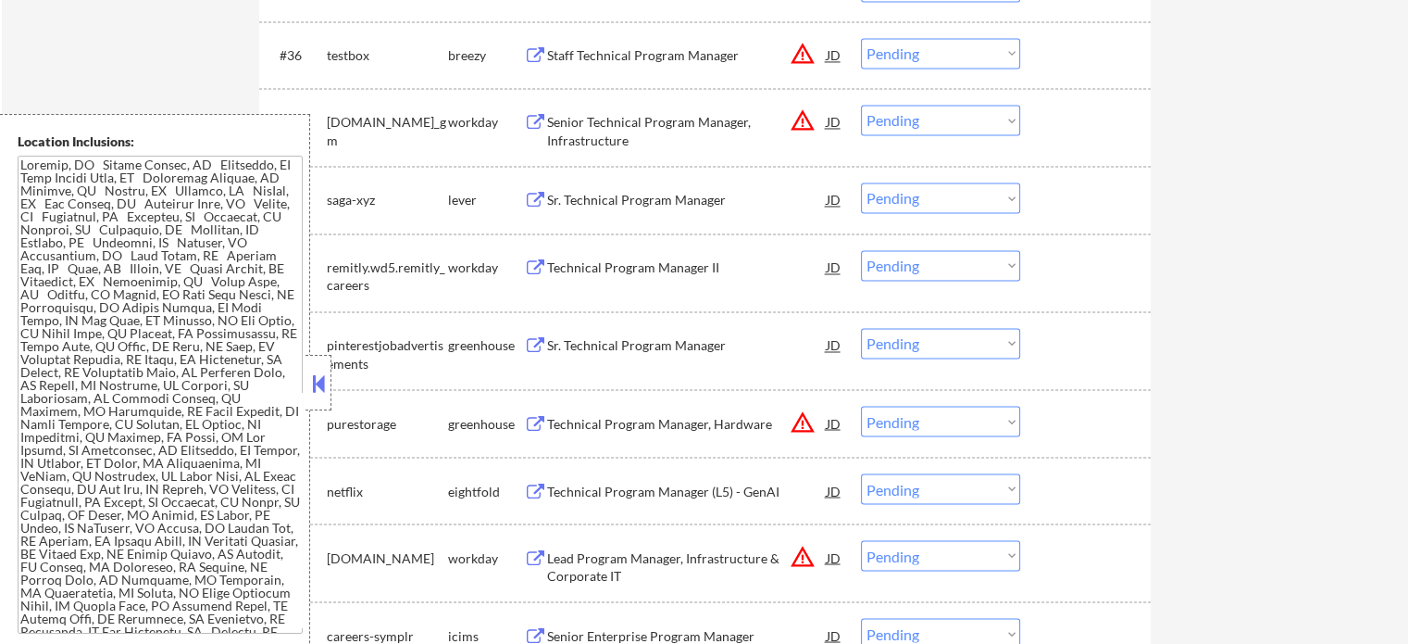
click at [594, 428] on div "Technical Program Manager, Hardware" at bounding box center [687, 423] width 280 height 19
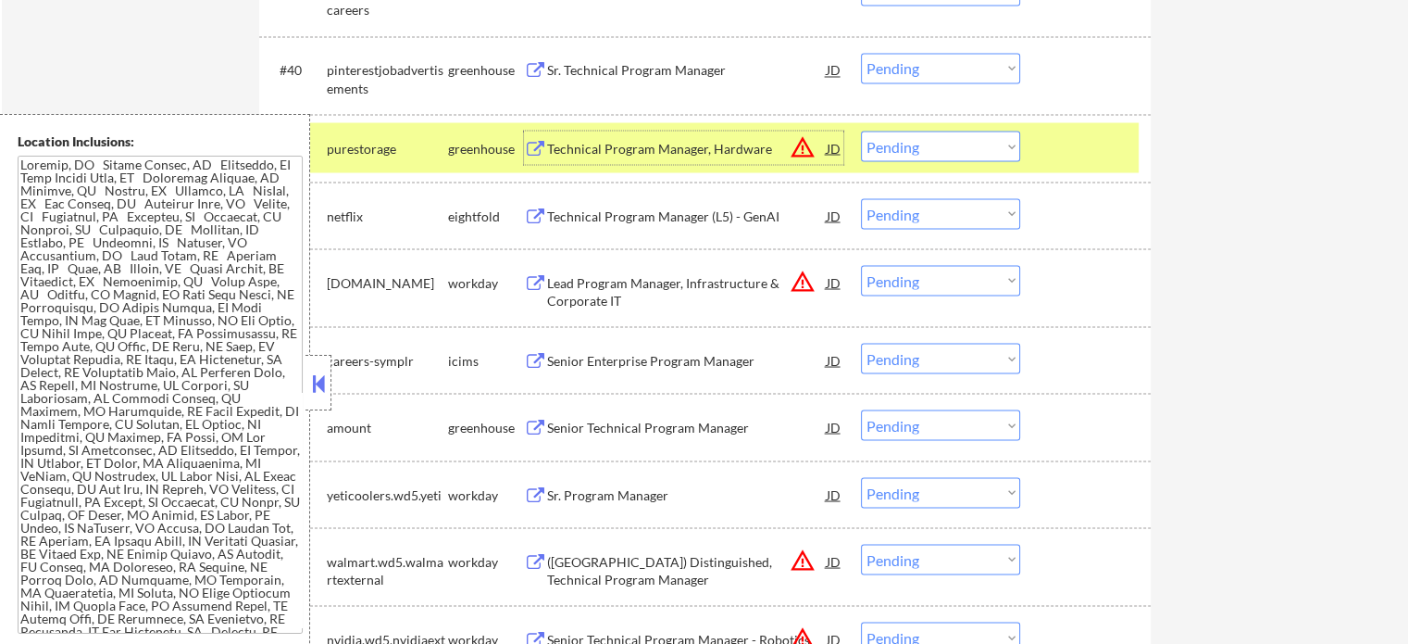
scroll to position [3426, 0]
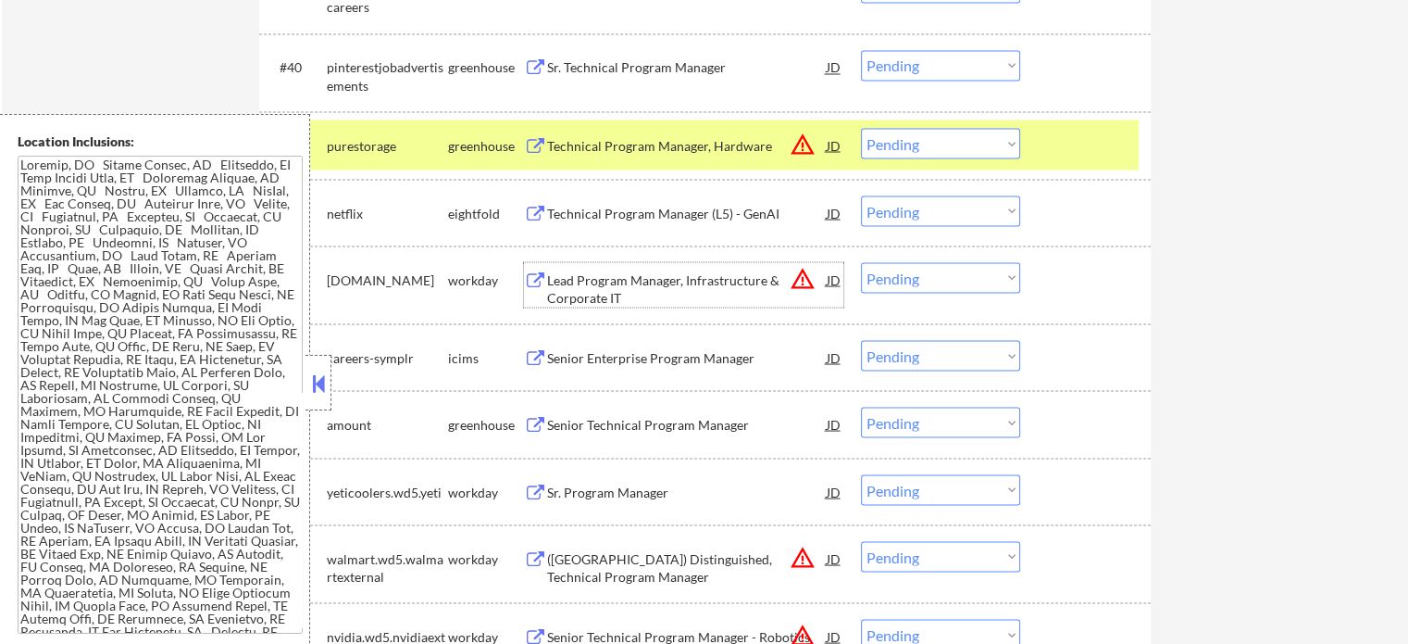
click at [609, 284] on div "Lead Program Manager, Infrastructure & Corporate IT" at bounding box center [687, 288] width 280 height 36
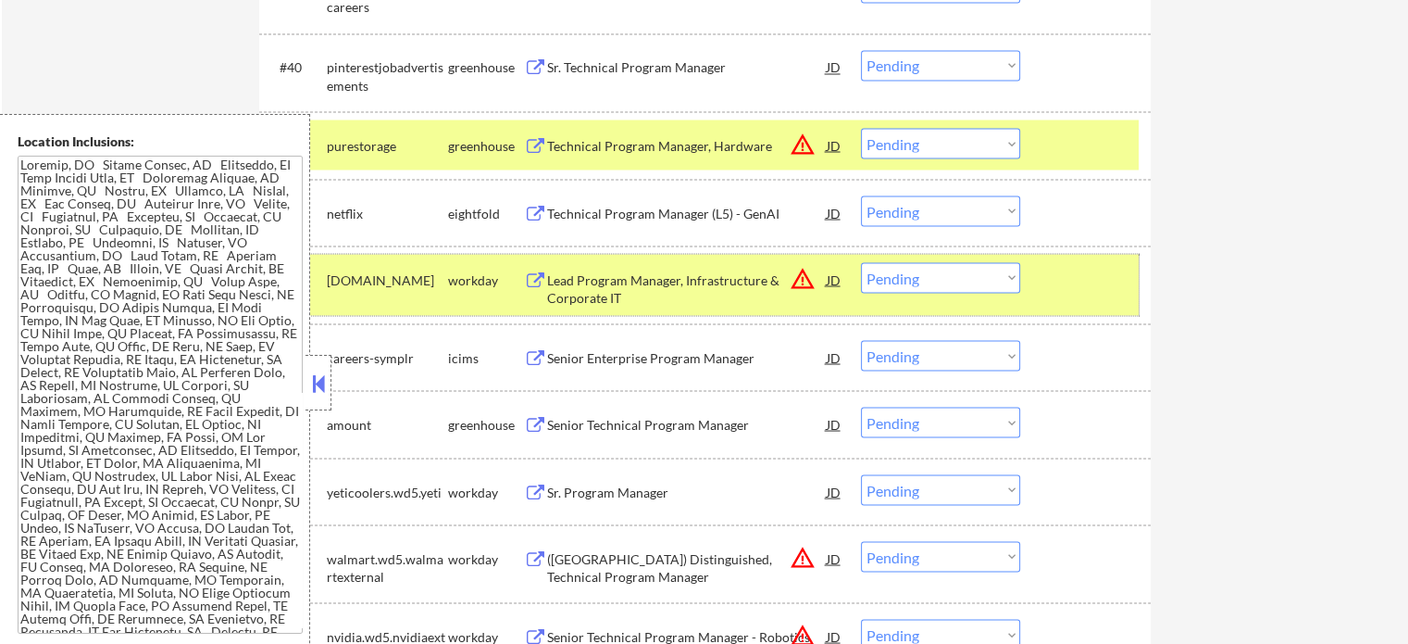
click at [1088, 289] on div at bounding box center [1087, 278] width 81 height 33
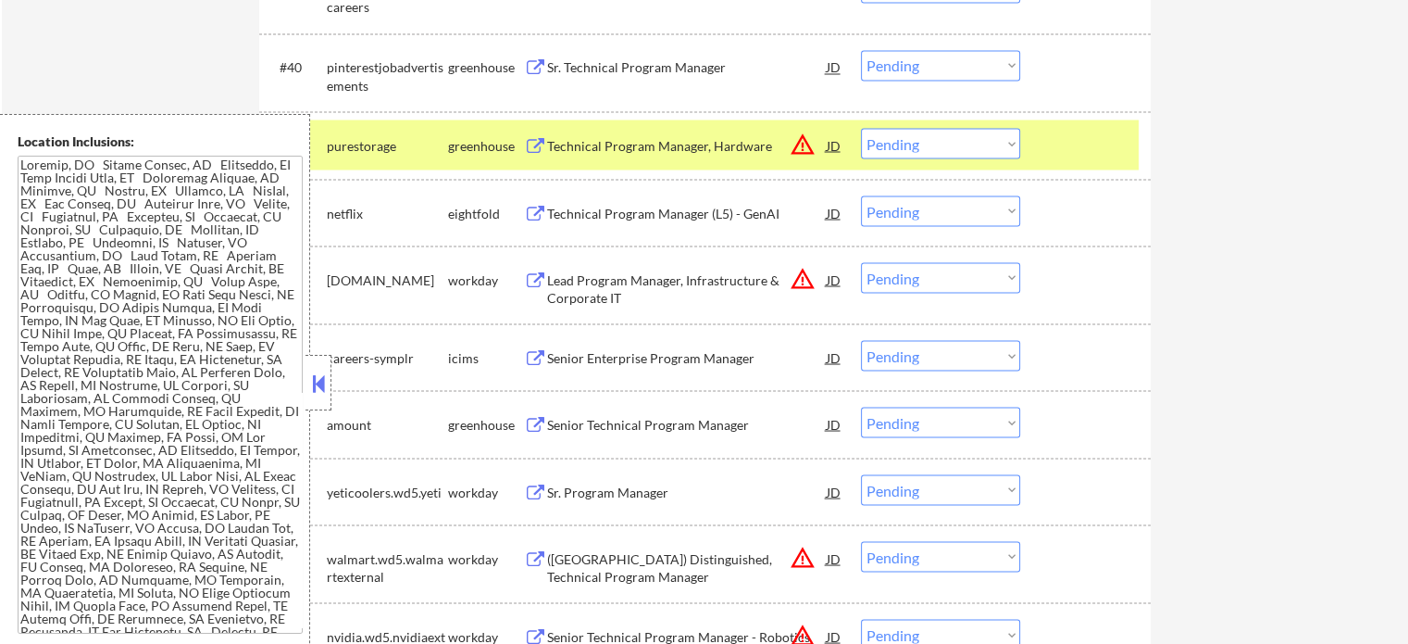
click at [1104, 162] on div "#41 purestorage greenhouse Technical Program Manager, Hardware JD warning_amber…" at bounding box center [702, 144] width 874 height 50
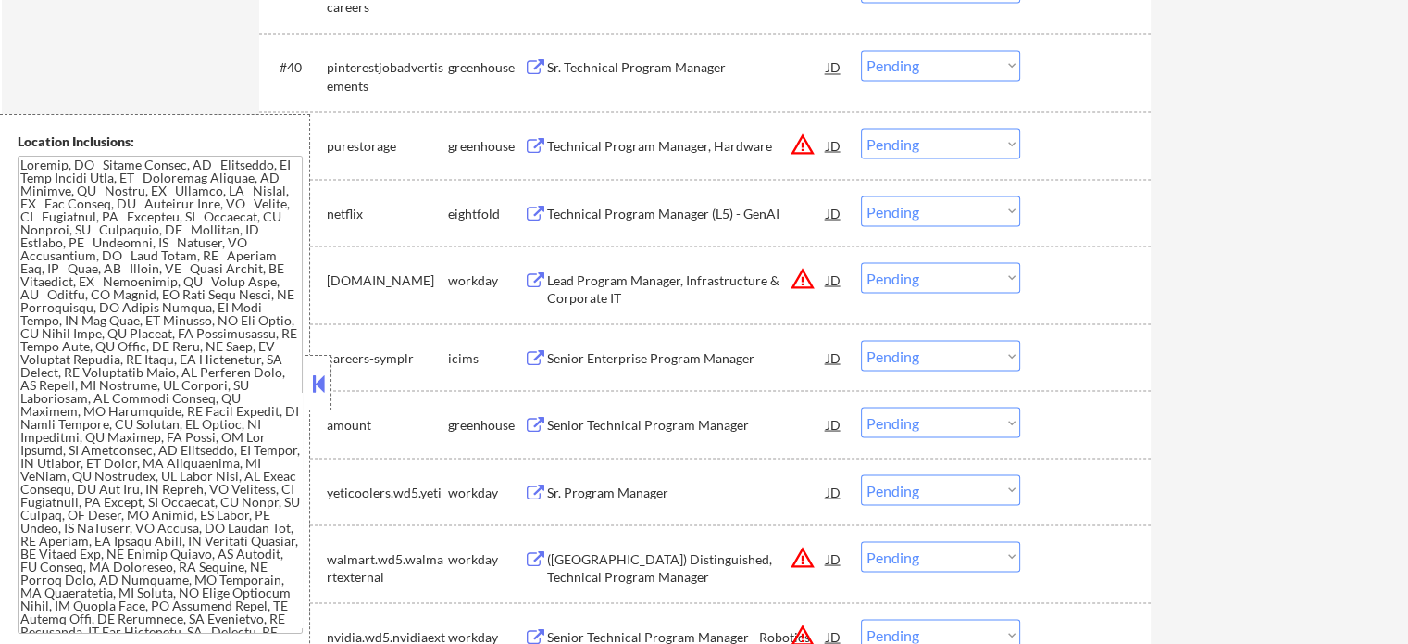
click at [667, 434] on div "Senior Technical Program Manager" at bounding box center [687, 423] width 280 height 33
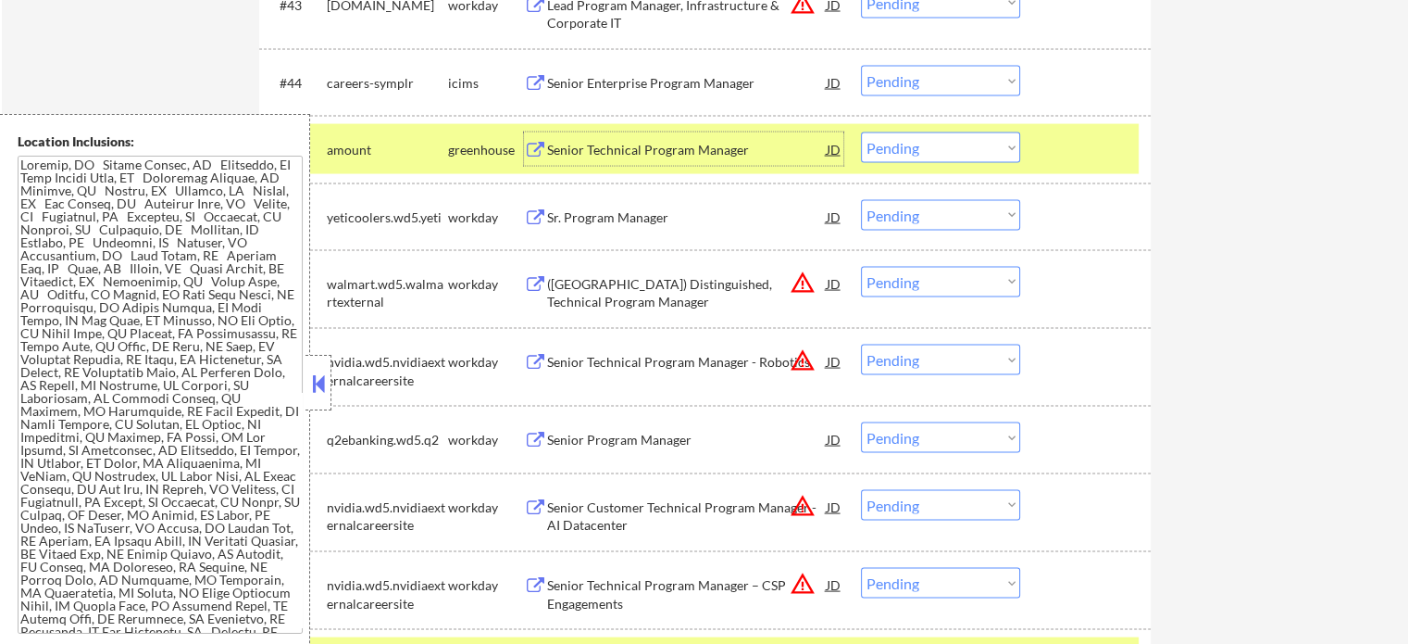
scroll to position [3704, 0]
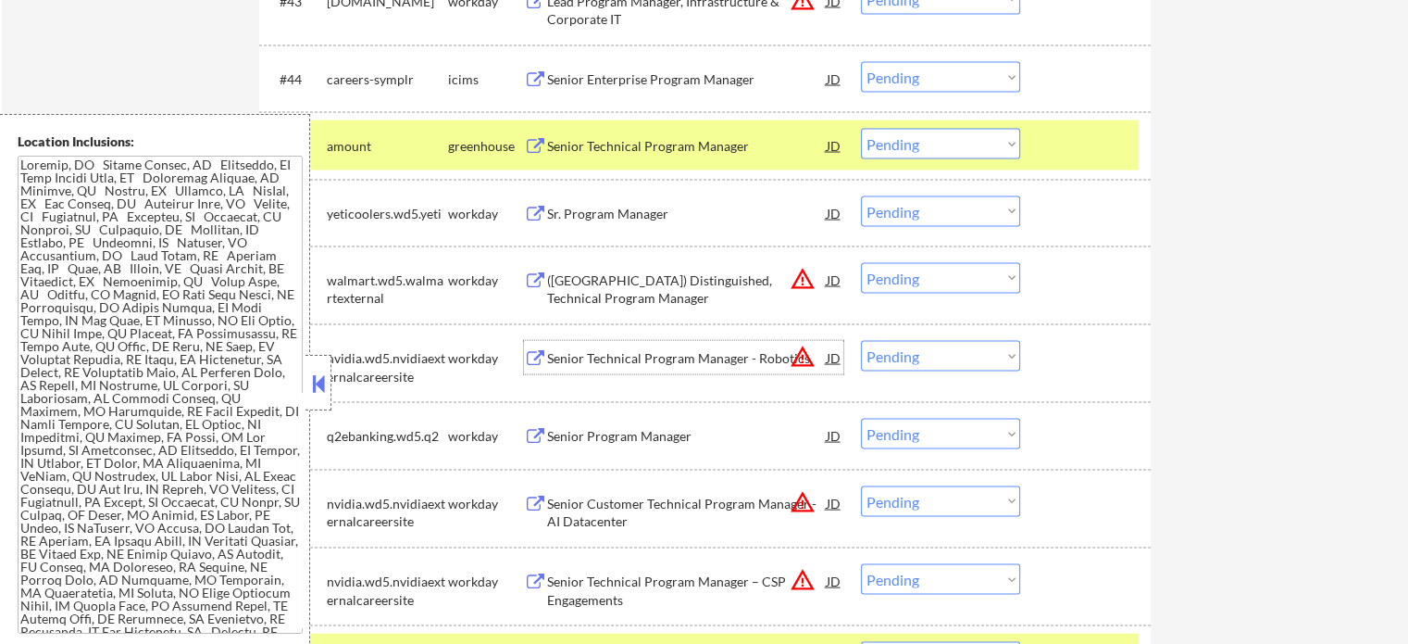
click at [643, 348] on div "Senior Technical Program Manager - Robotics" at bounding box center [687, 357] width 280 height 33
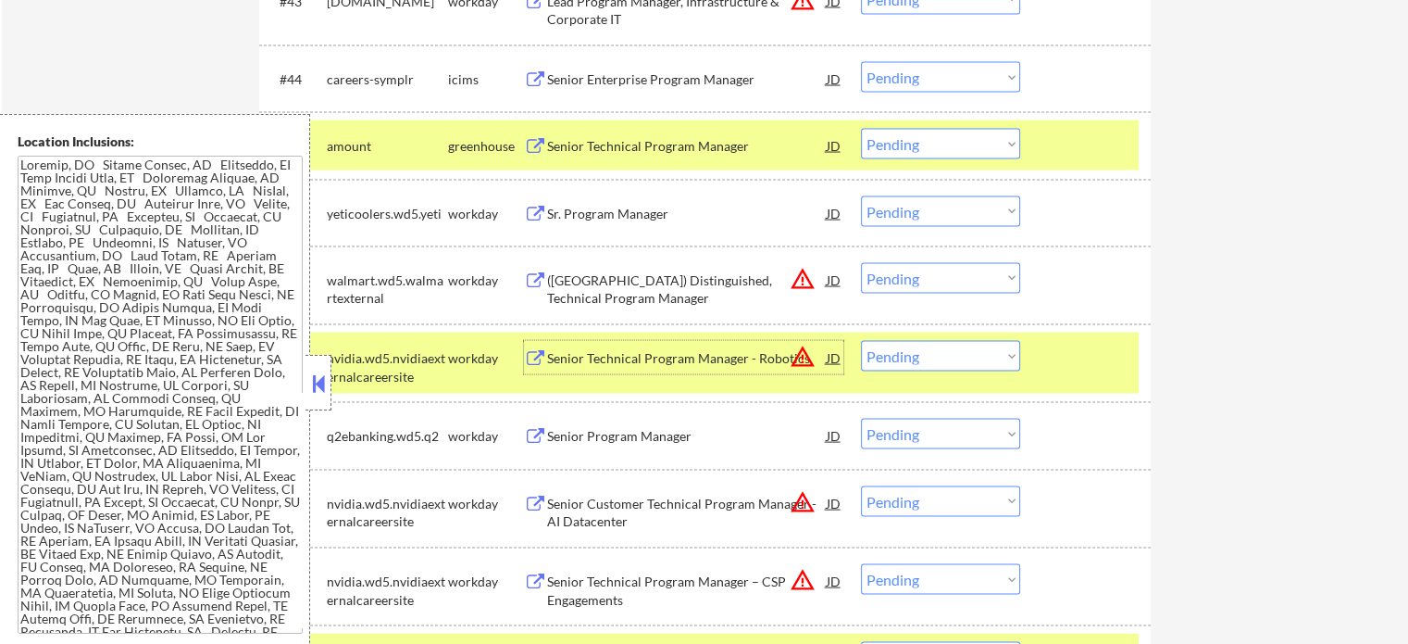
click at [955, 362] on select "Choose an option... Pending Applied Excluded (Questions) Excluded (Expired) Exc…" at bounding box center [940, 356] width 159 height 31
click at [861, 341] on select "Choose an option... Pending Applied Excluded (Questions) Excluded (Expired) Exc…" at bounding box center [940, 356] width 159 height 31
click at [1095, 357] on div at bounding box center [1087, 357] width 81 height 33
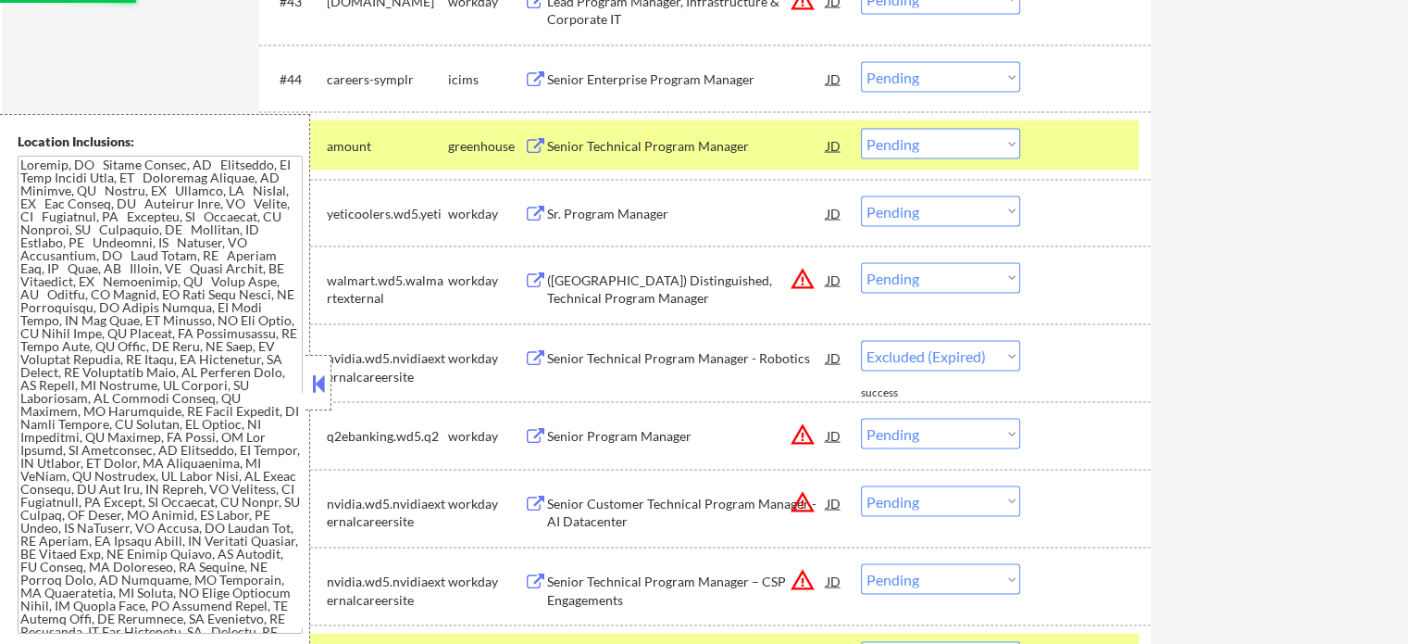
select select ""pending""
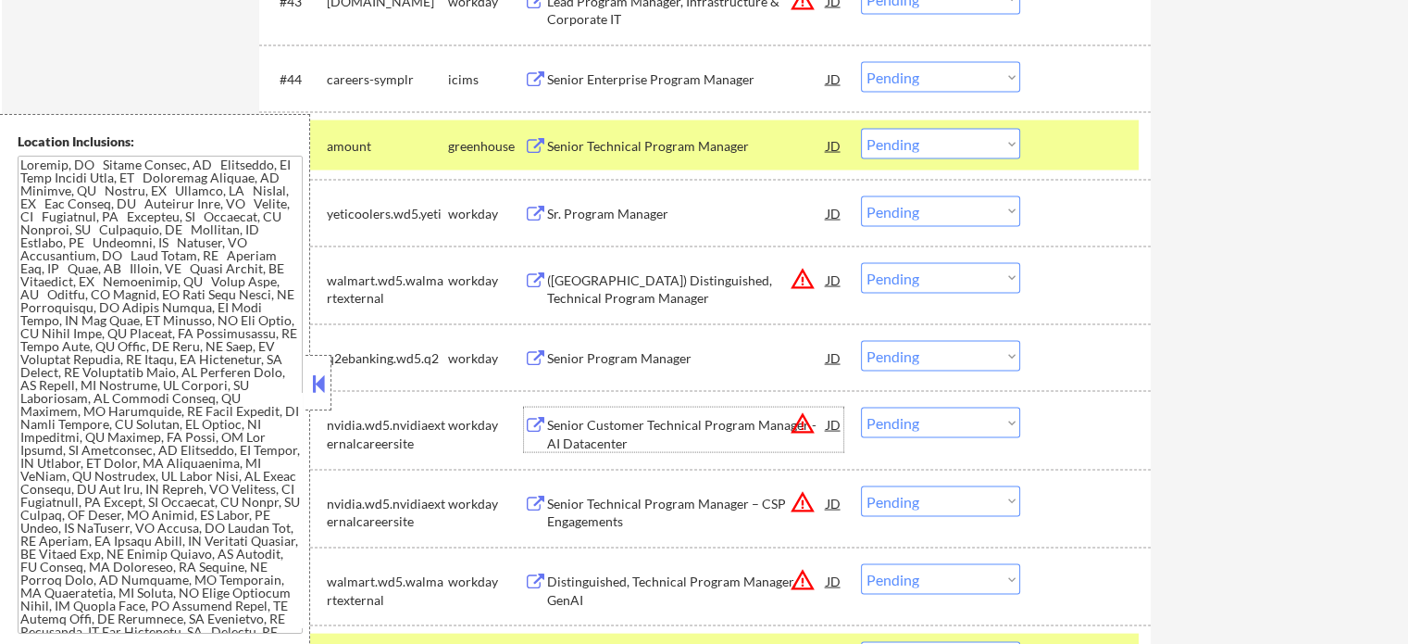
click at [635, 432] on div "Senior Customer Technical Program Manager - AI Datacenter" at bounding box center [687, 434] width 280 height 36
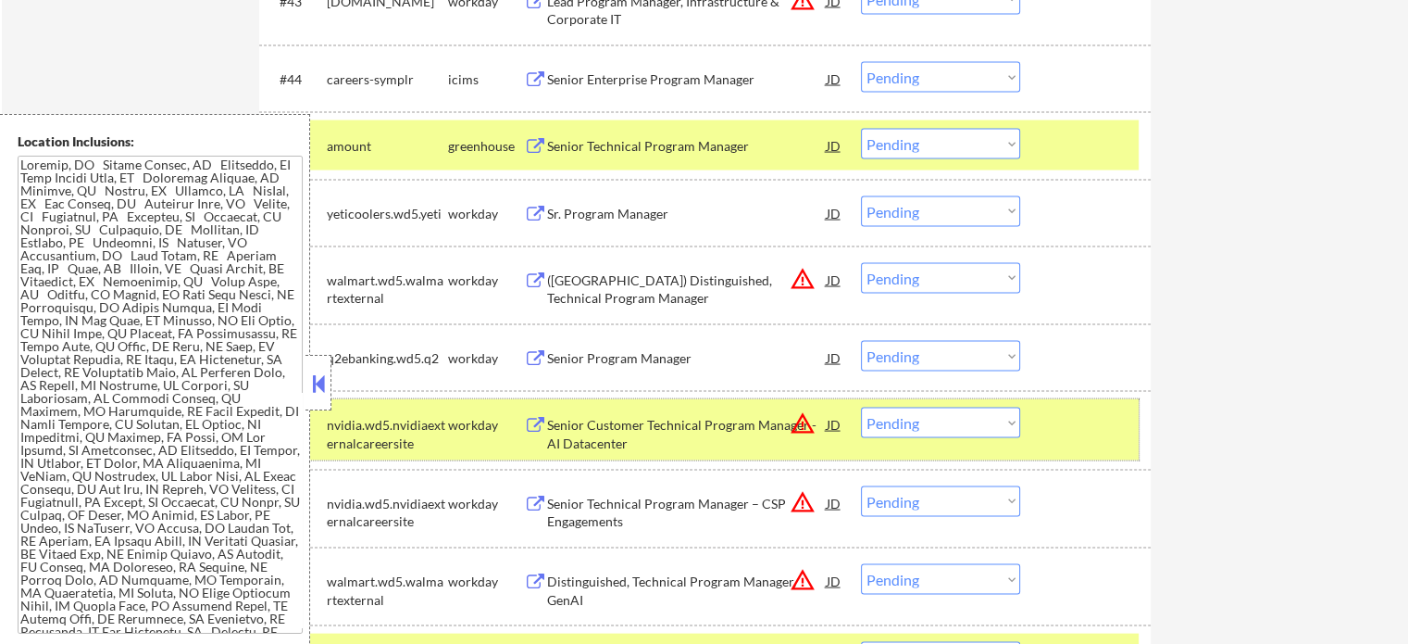
click at [1098, 420] on div at bounding box center [1087, 423] width 81 height 33
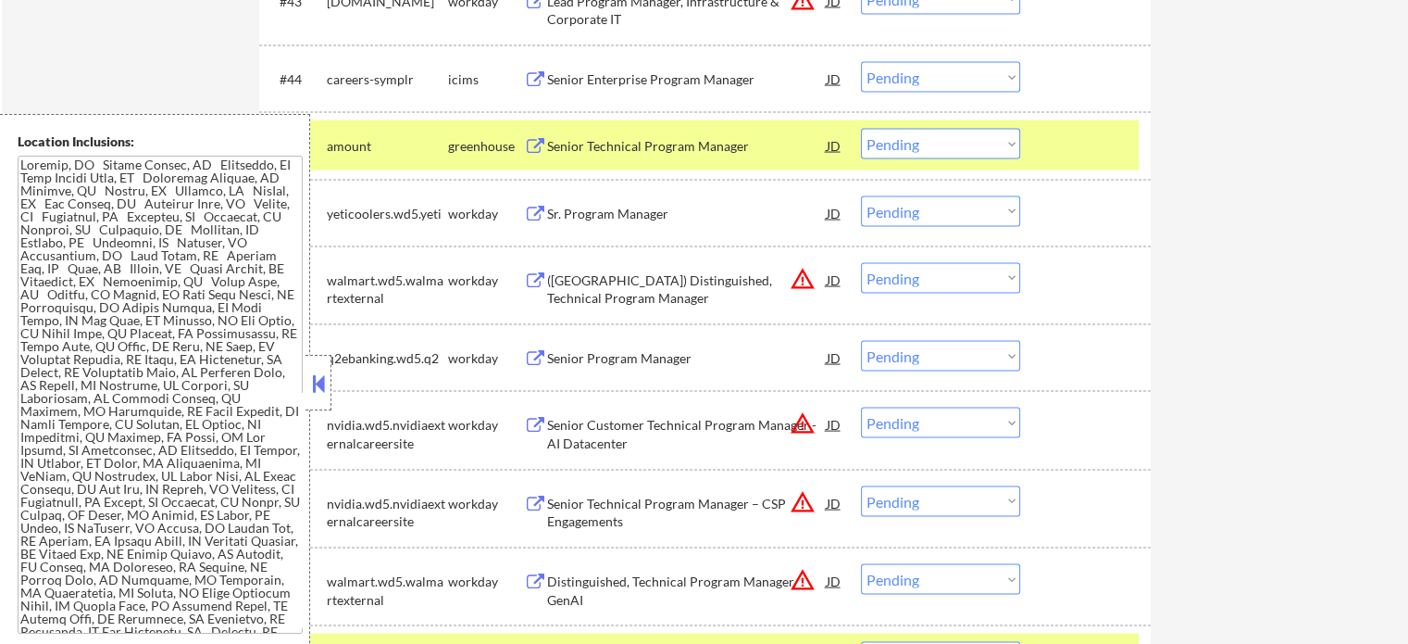
click at [673, 501] on div "Senior Technical Program Manager – CSP Engagements" at bounding box center [687, 512] width 280 height 36
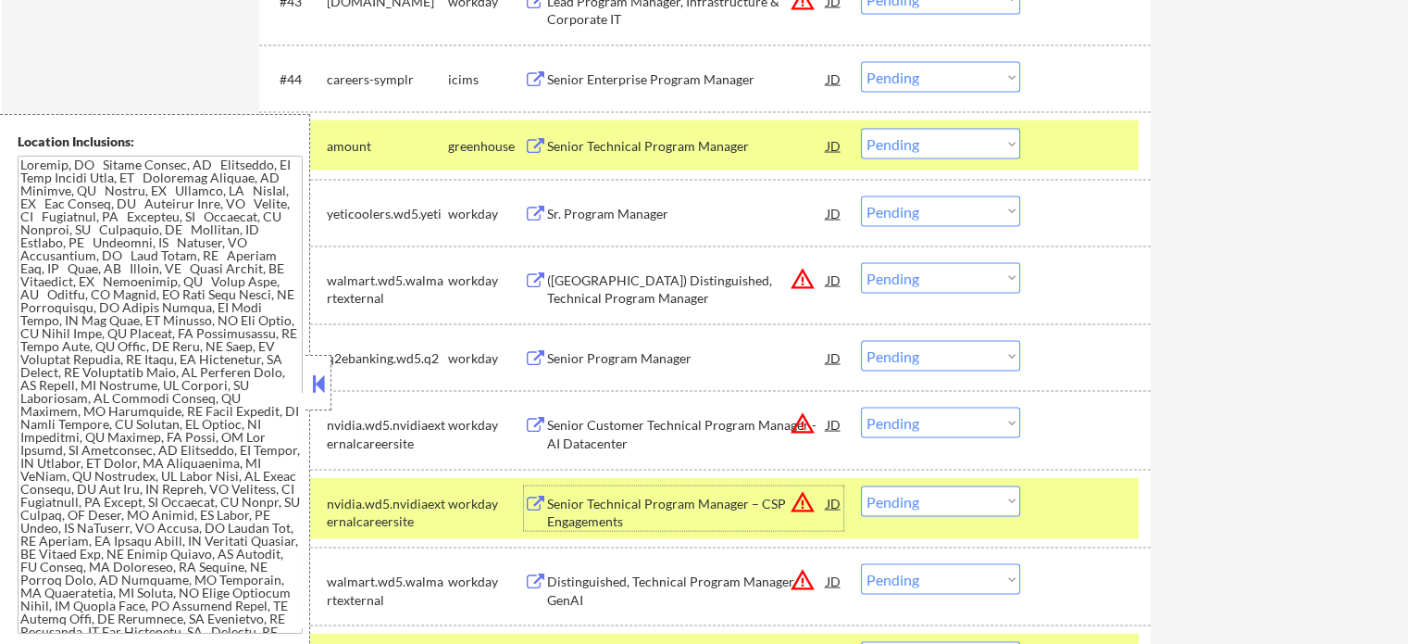
click at [897, 511] on select "Choose an option... Pending Applied Excluded (Questions) Excluded (Expired) Exc…" at bounding box center [940, 501] width 159 height 31
click at [861, 486] on select "Choose an option... Pending Applied Excluded (Questions) Excluded (Expired) Exc…" at bounding box center [940, 501] width 159 height 31
click at [1059, 508] on div at bounding box center [1087, 502] width 81 height 33
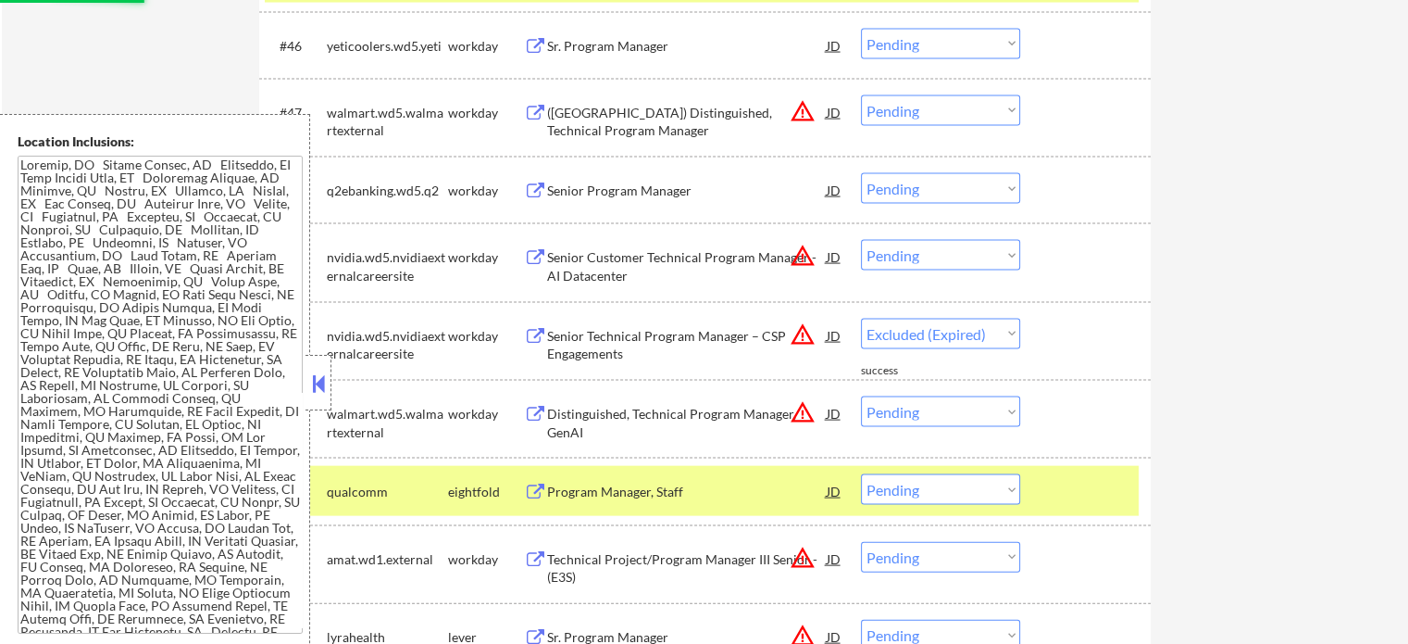
scroll to position [3889, 0]
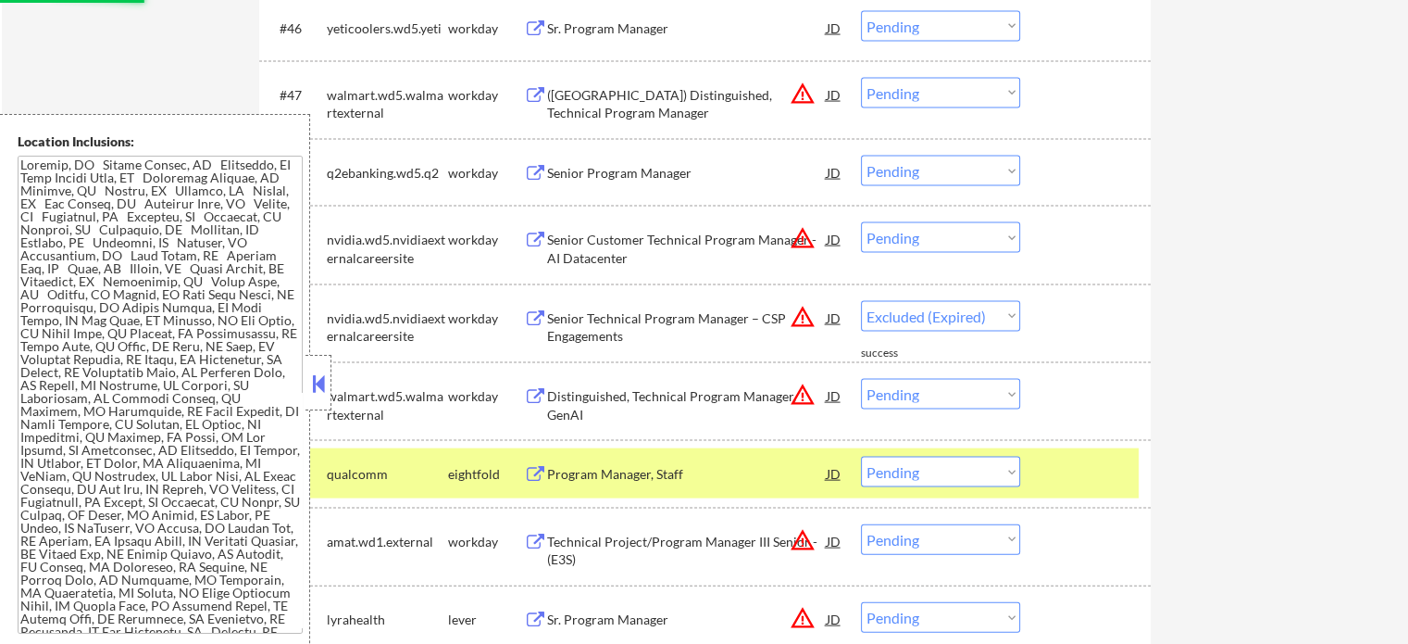
select select ""pending""
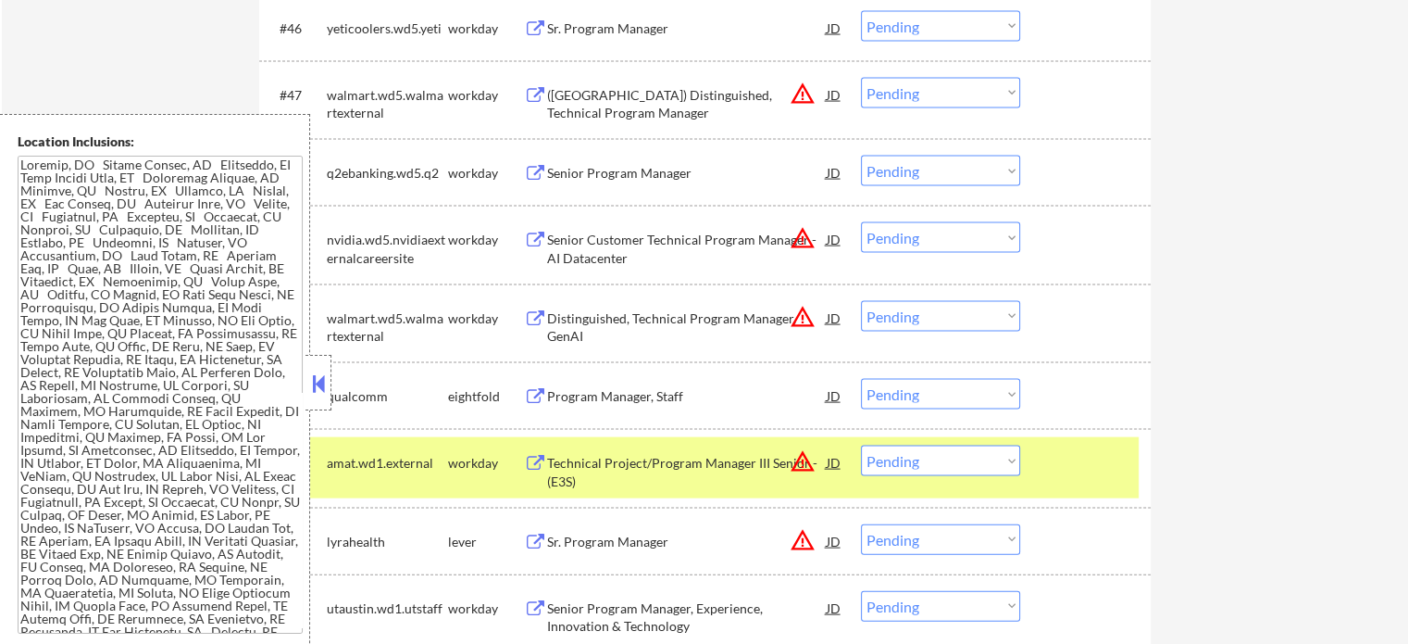
click at [593, 384] on div "Program Manager, Staff" at bounding box center [687, 395] width 280 height 33
